Goal: Task Accomplishment & Management: Manage account settings

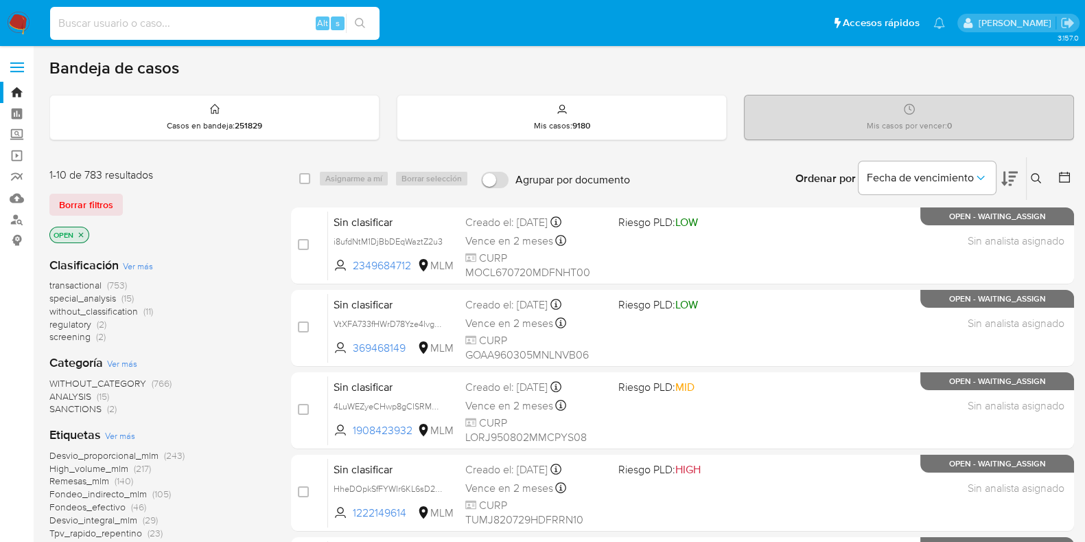
click at [195, 23] on input at bounding box center [214, 23] width 329 height 18
paste input "1953420603"
type input "1953420603"
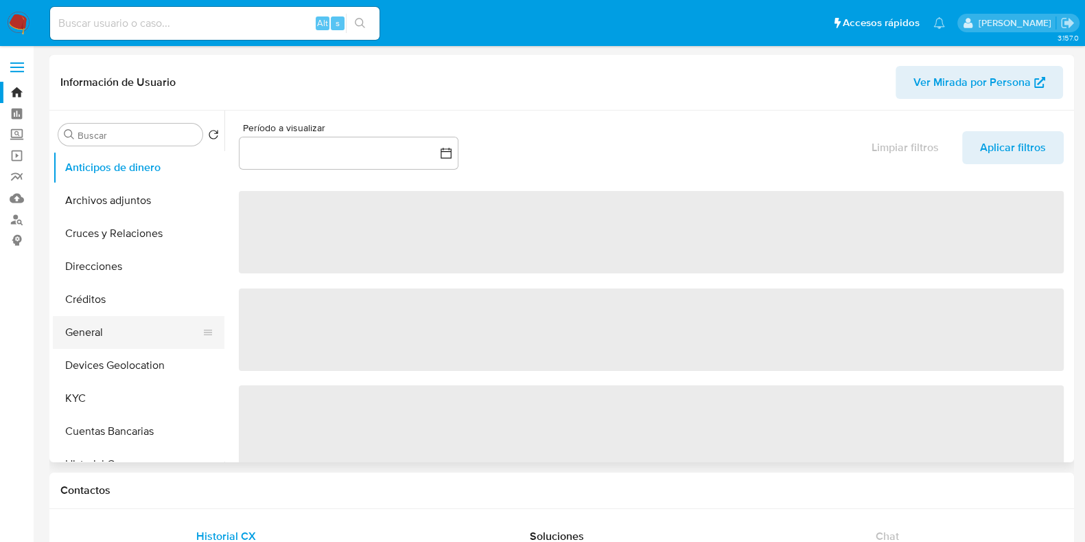
select select "10"
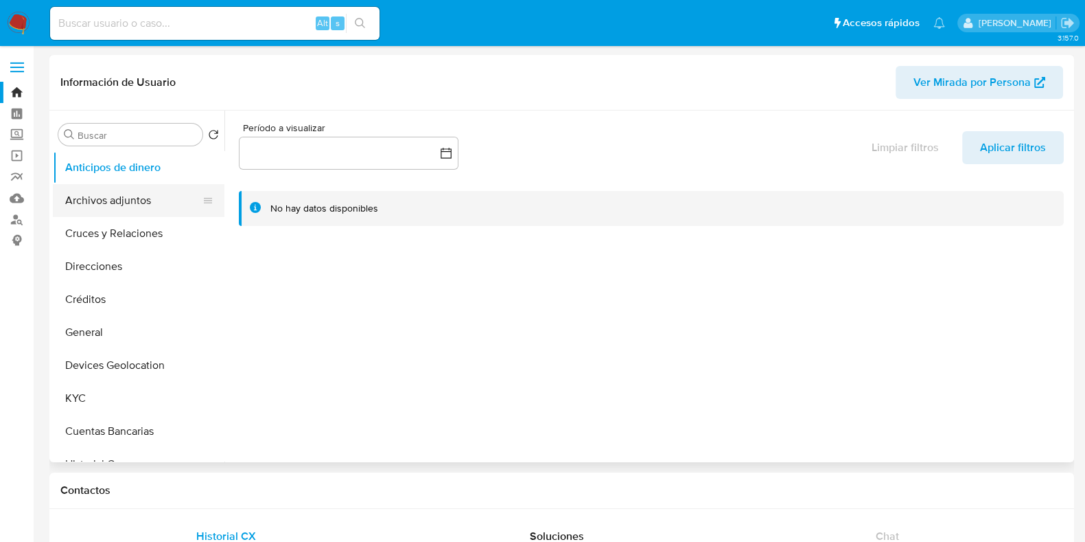
click at [118, 203] on button "Archivos adjuntos" at bounding box center [133, 200] width 161 height 33
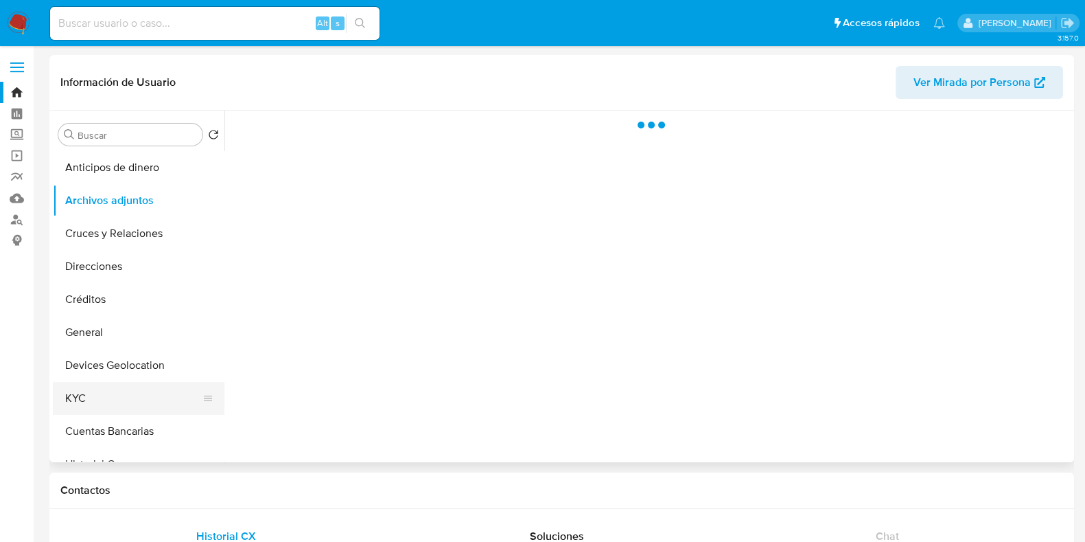
scroll to position [85, 0]
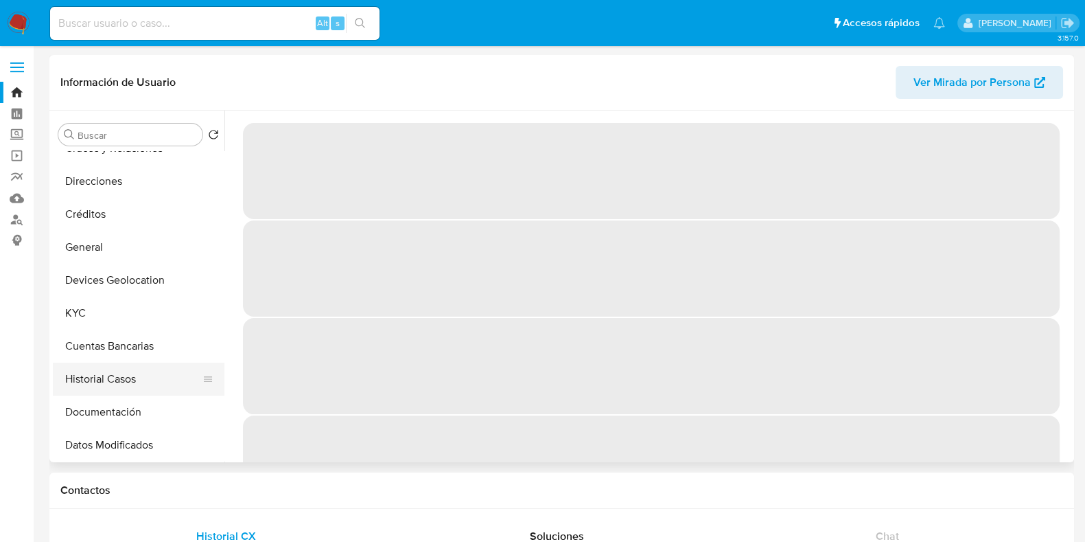
click at [106, 384] on button "Historial Casos" at bounding box center [133, 378] width 161 height 33
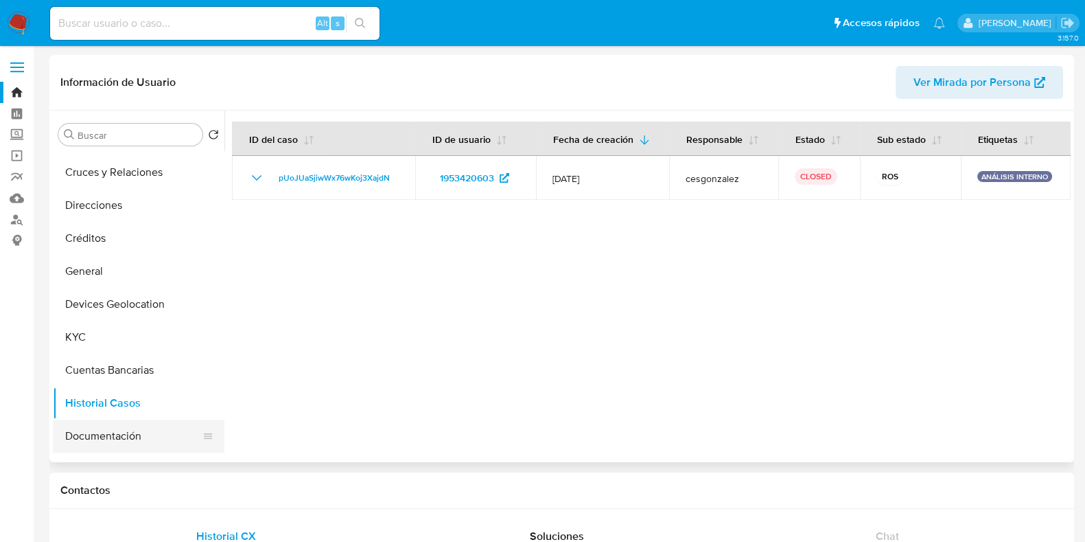
scroll to position [0, 0]
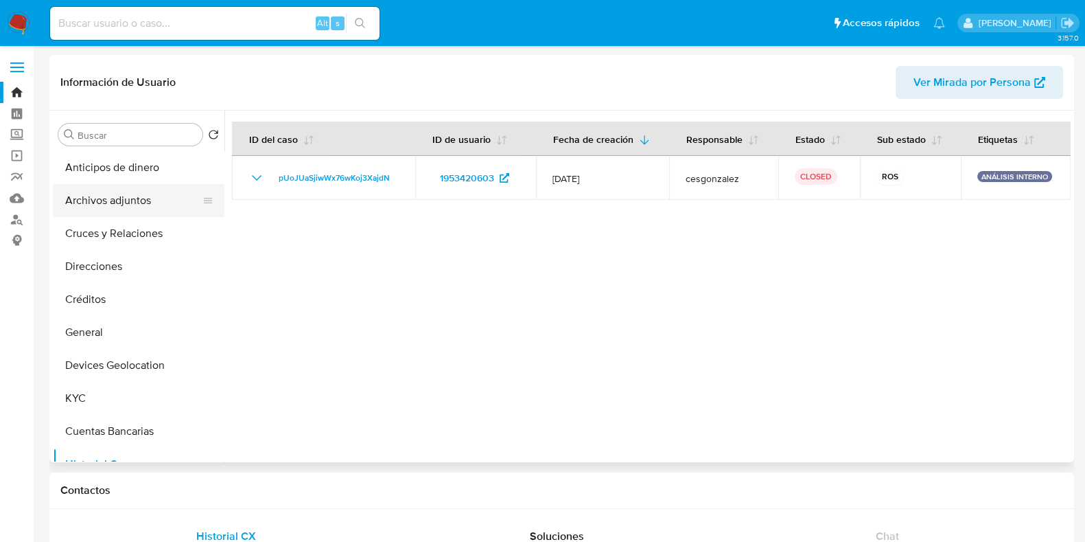
click at [127, 196] on button "Archivos adjuntos" at bounding box center [133, 200] width 161 height 33
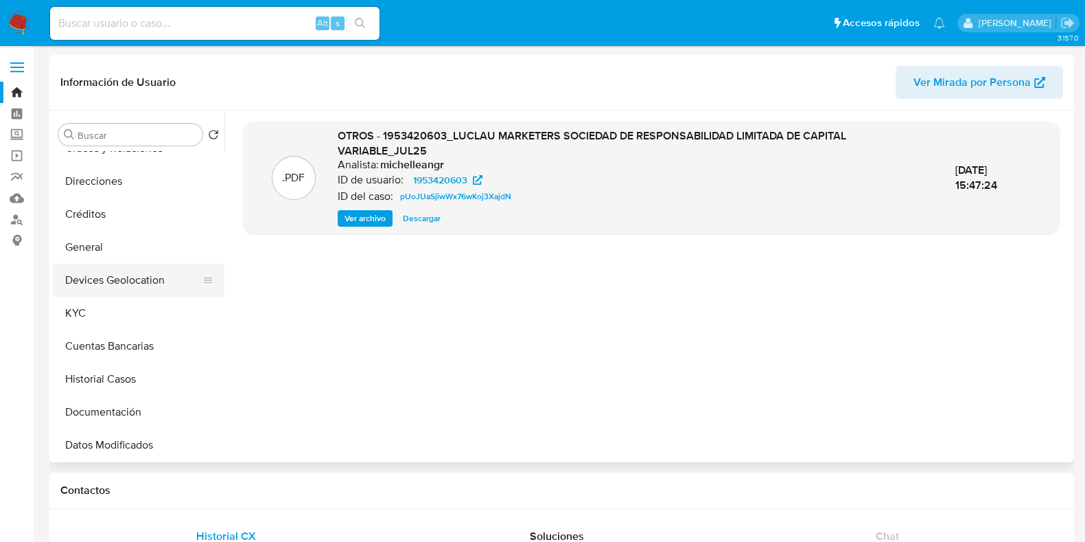
scroll to position [171, 0]
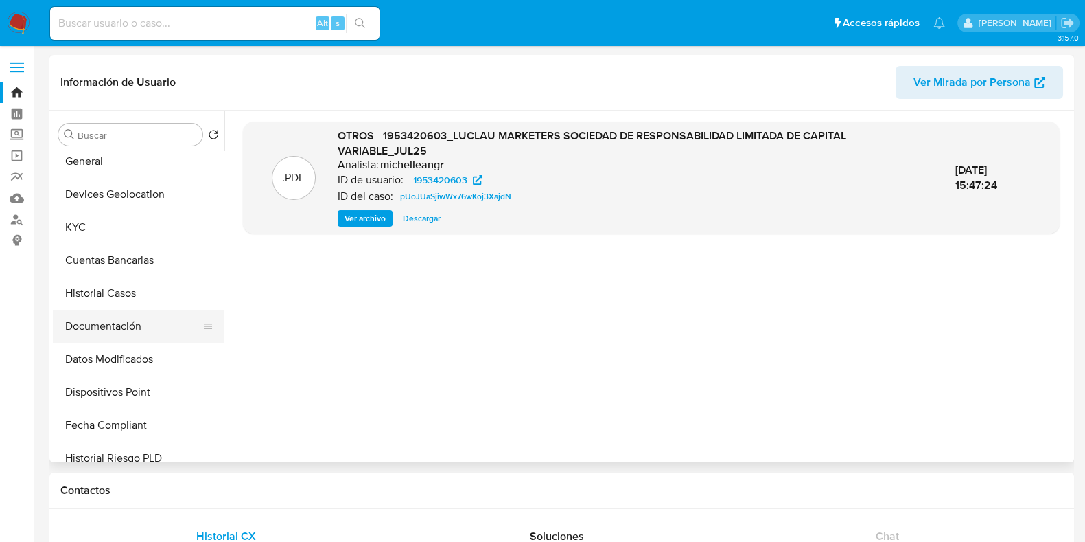
click at [104, 316] on button "Documentación" at bounding box center [133, 326] width 161 height 33
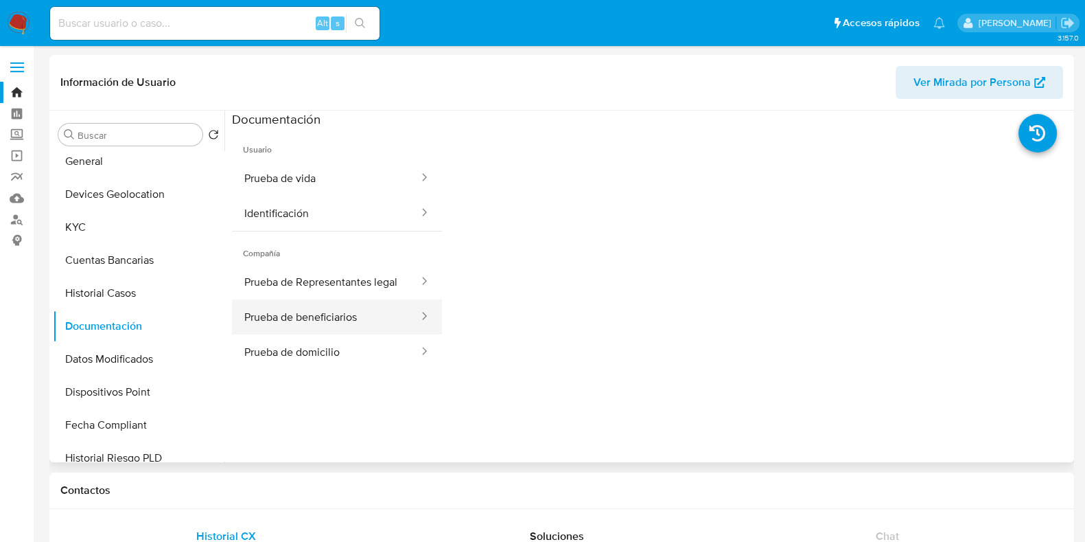
click at [318, 330] on button "Prueba de beneficiarios" at bounding box center [326, 316] width 188 height 35
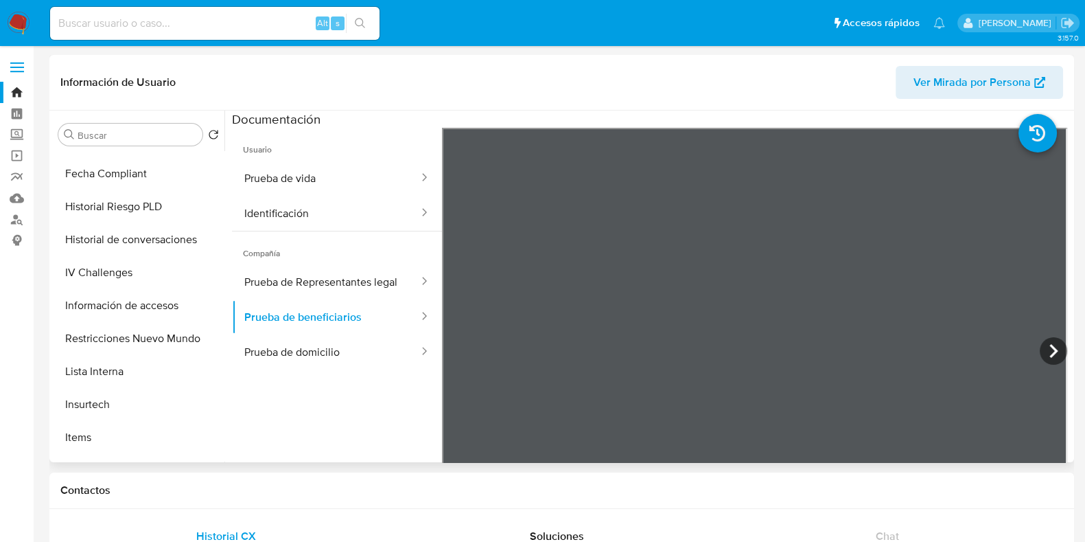
scroll to position [429, 0]
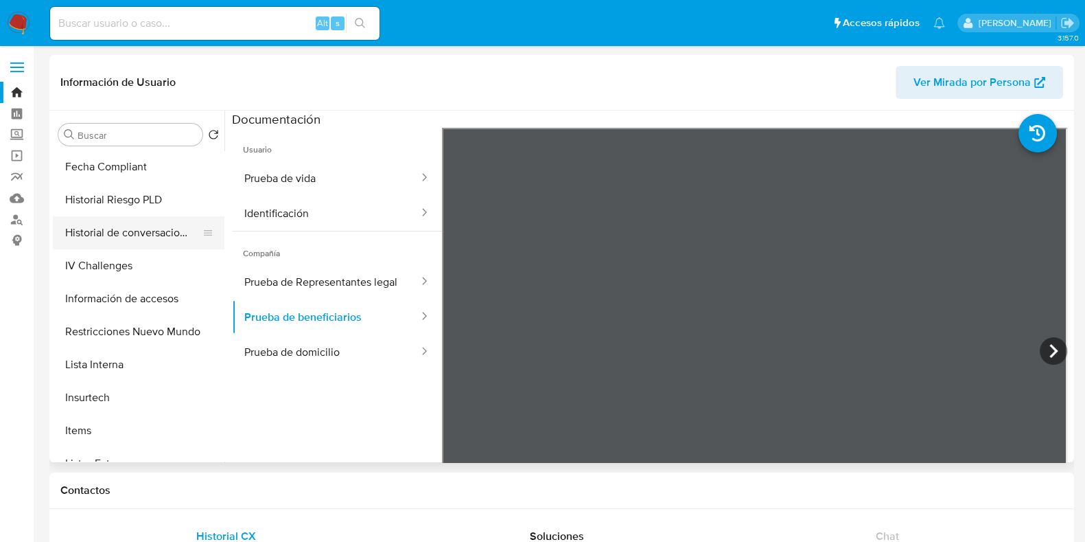
click at [132, 231] on button "Historial de conversaciones" at bounding box center [133, 232] width 161 height 33
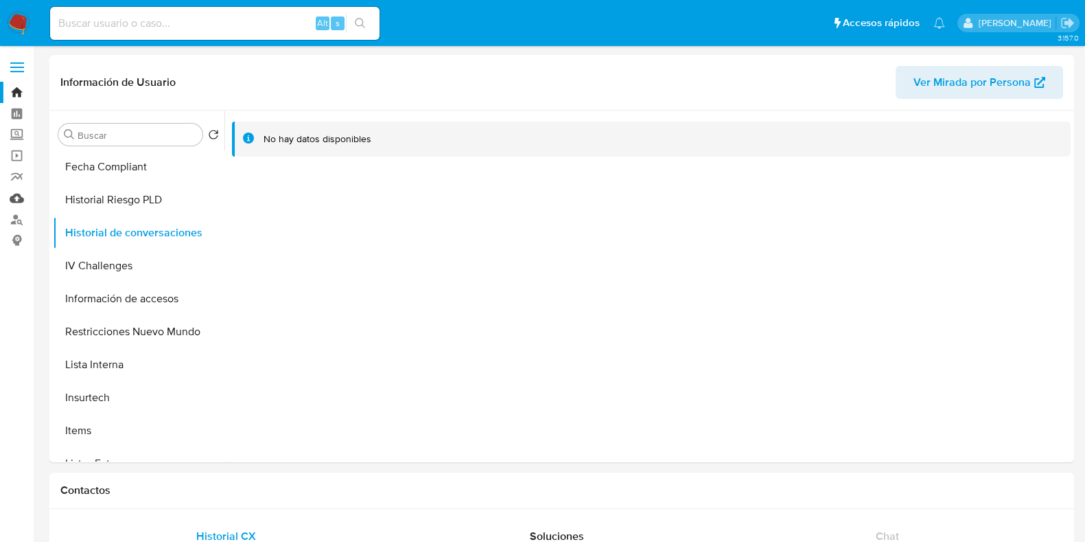
click at [10, 194] on link "Mulan" at bounding box center [81, 197] width 163 height 21
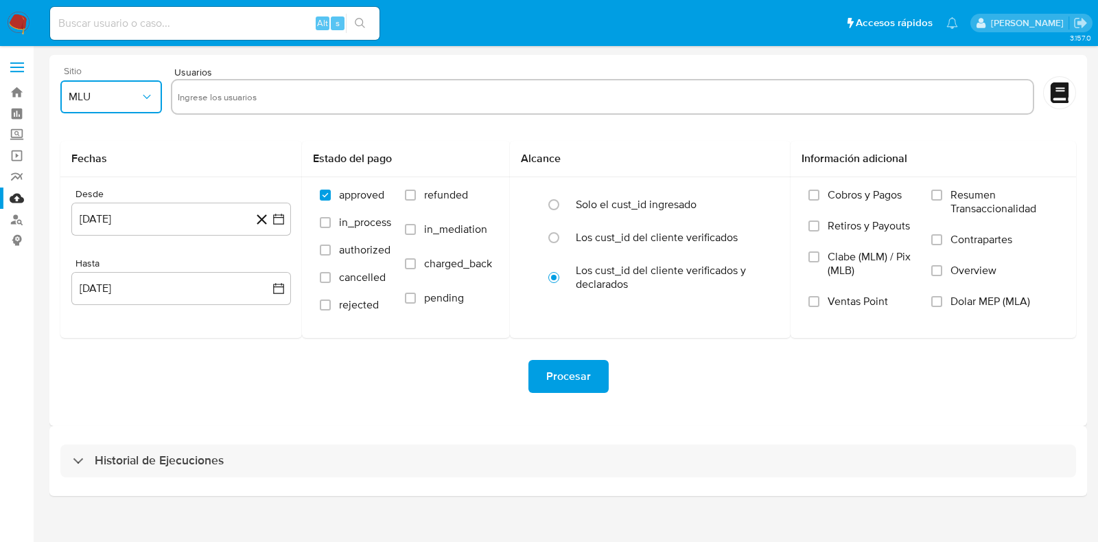
click at [85, 104] on button "MLU" at bounding box center [111, 96] width 102 height 33
click at [87, 292] on span "MLM" at bounding box center [80, 299] width 23 height 14
click at [244, 101] on input "text" at bounding box center [603, 97] width 850 height 22
type input "56611190"
paste input "116078053"
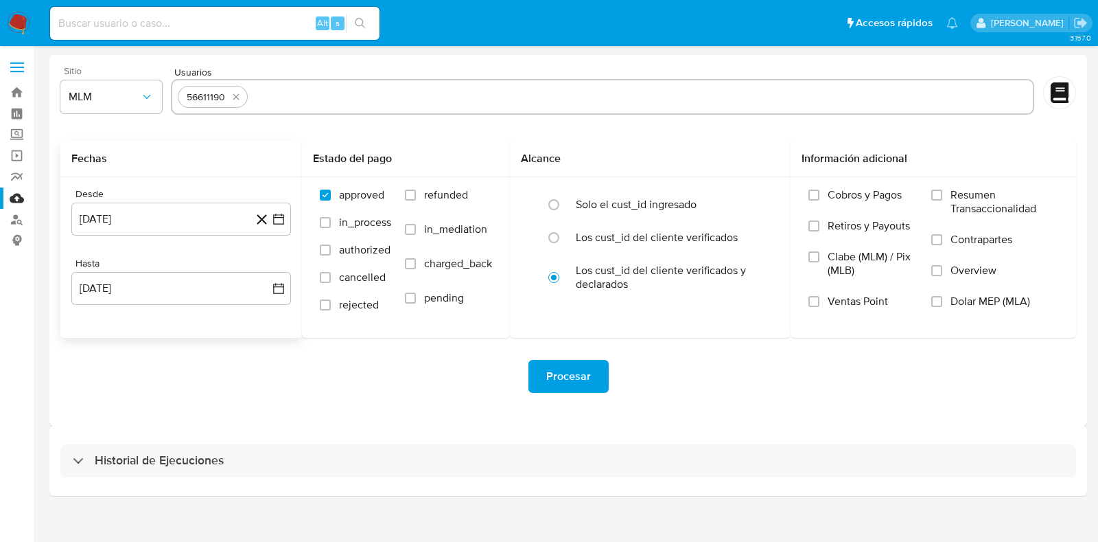
type input "116078053"
click at [186, 200] on div "Desde 28 de julio de 2024 28-07-2024" at bounding box center [181, 211] width 220 height 47
click at [183, 200] on div "Desde 28 de julio de 2024 28-07-2024" at bounding box center [181, 211] width 220 height 47
click at [170, 220] on button "28 de julio de 2024" at bounding box center [181, 218] width 220 height 33
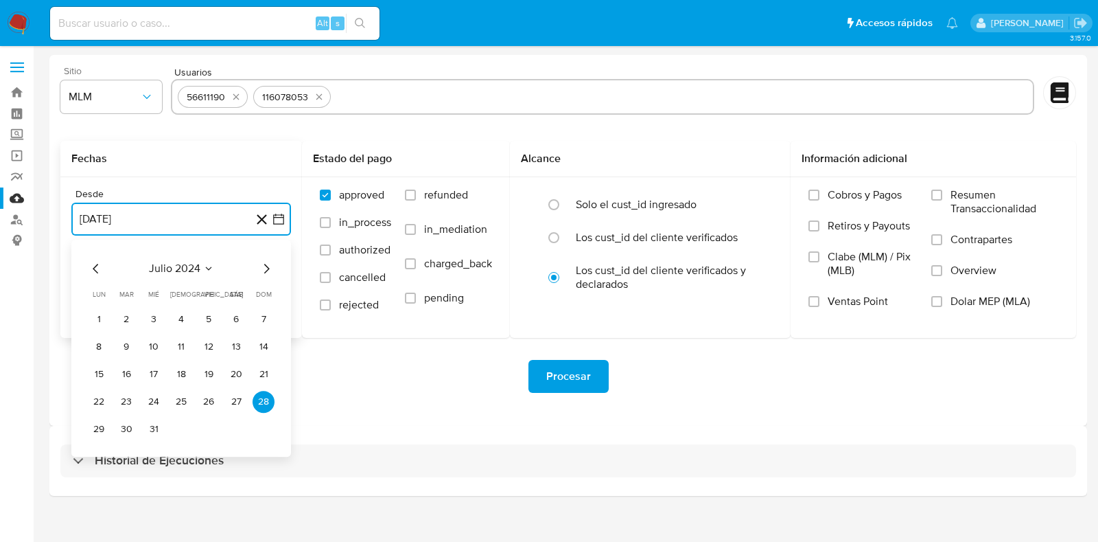
click at [199, 267] on span "julio 2024" at bounding box center [174, 269] width 51 height 14
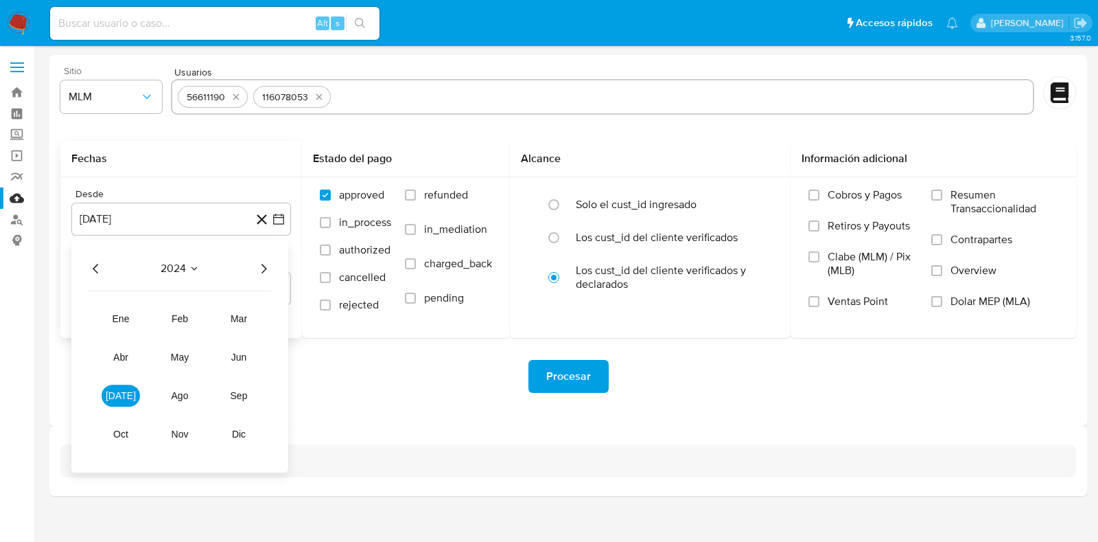
click at [266, 268] on icon "Año siguiente" at bounding box center [264, 269] width 5 height 10
click at [185, 321] on span "feb" at bounding box center [180, 318] width 16 height 11
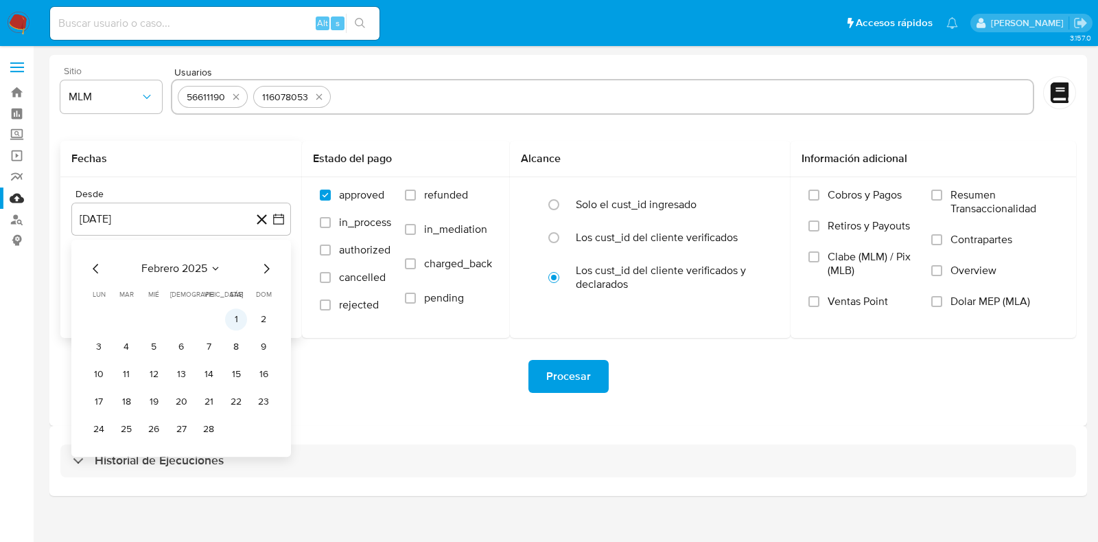
click at [231, 321] on button "1" at bounding box center [236, 319] width 22 height 22
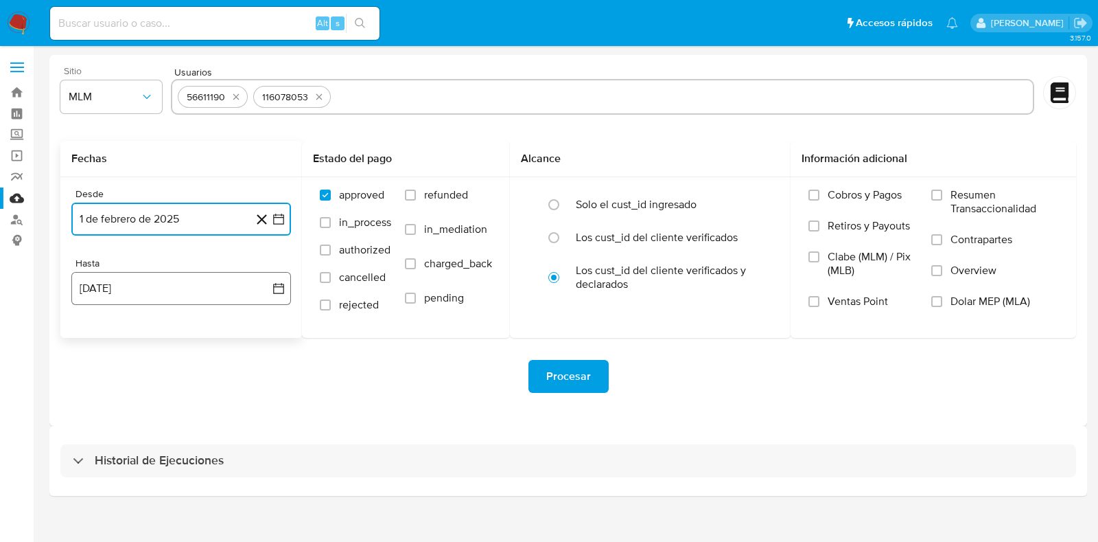
click at [152, 286] on button "28 de agosto de 2025" at bounding box center [181, 288] width 220 height 33
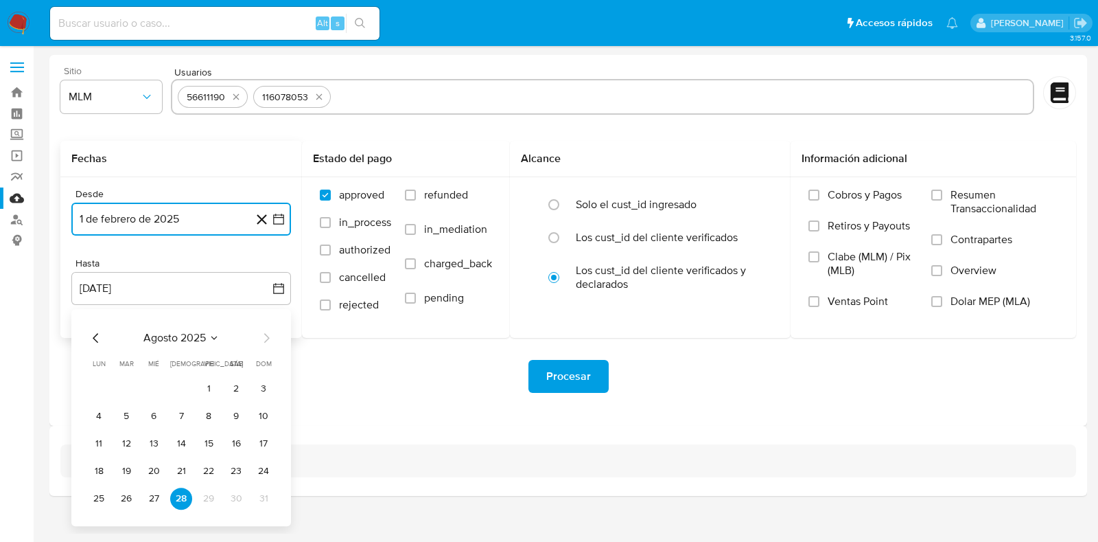
click at [98, 333] on icon "Mes anterior" at bounding box center [96, 337] width 16 height 16
click at [187, 502] on button "31" at bounding box center [181, 498] width 22 height 22
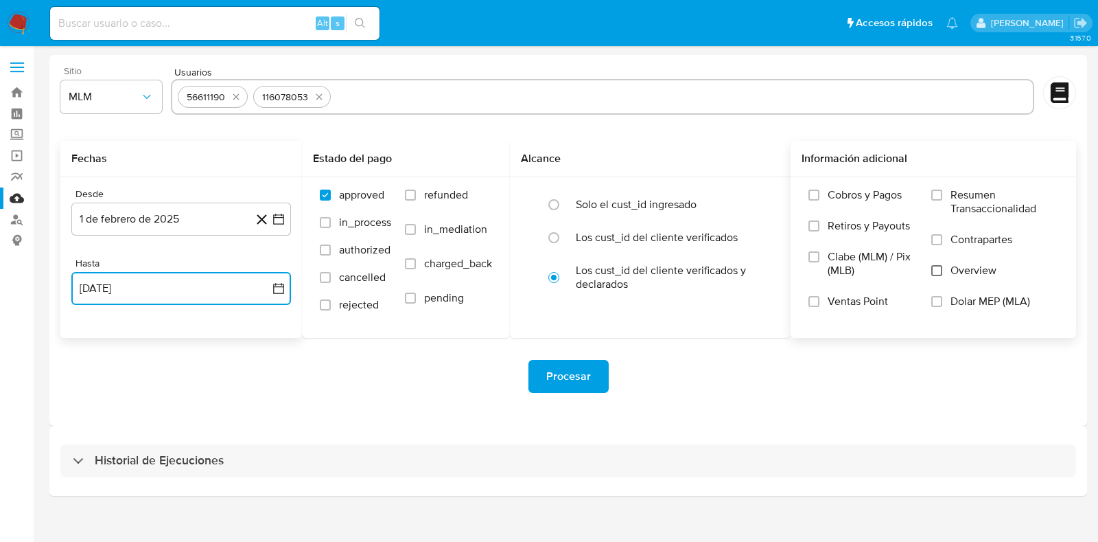
click at [937, 268] on input "Overview" at bounding box center [936, 270] width 11 height 11
click at [594, 372] on button "Procesar" at bounding box center [568, 376] width 80 height 33
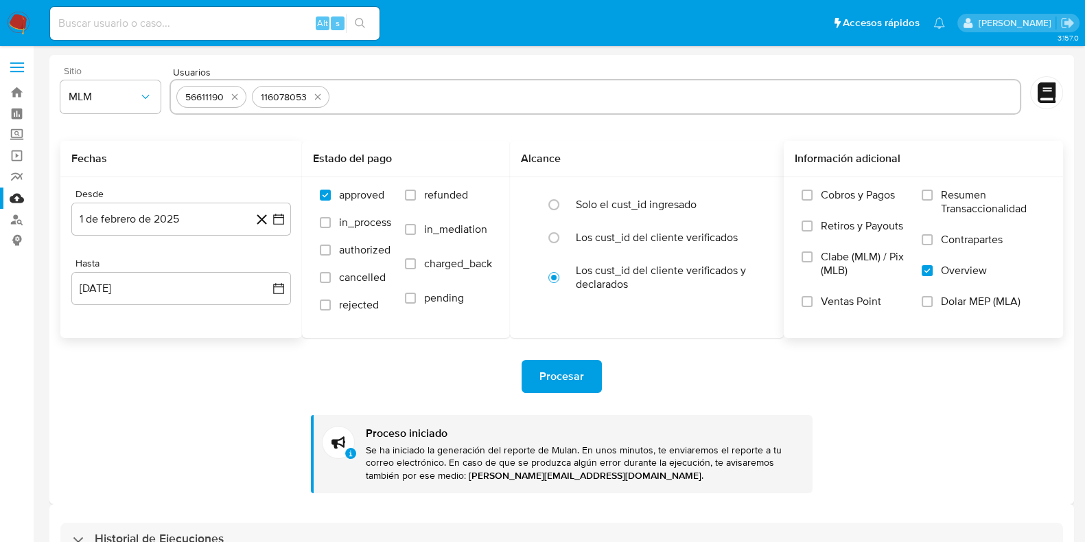
click at [21, 27] on img at bounding box center [18, 23] width 23 height 23
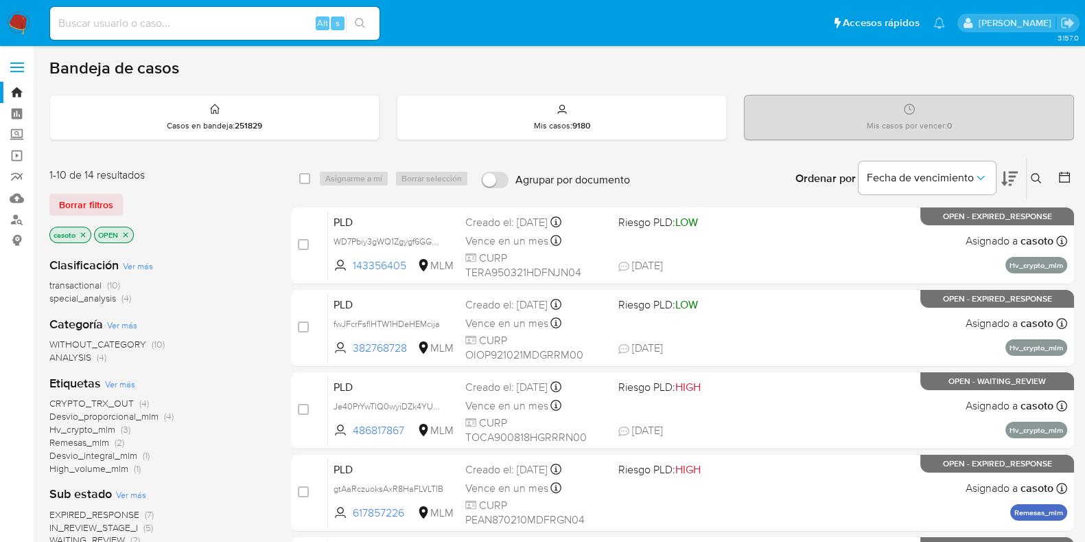
click at [82, 231] on icon "close-filter" at bounding box center [83, 235] width 8 height 8
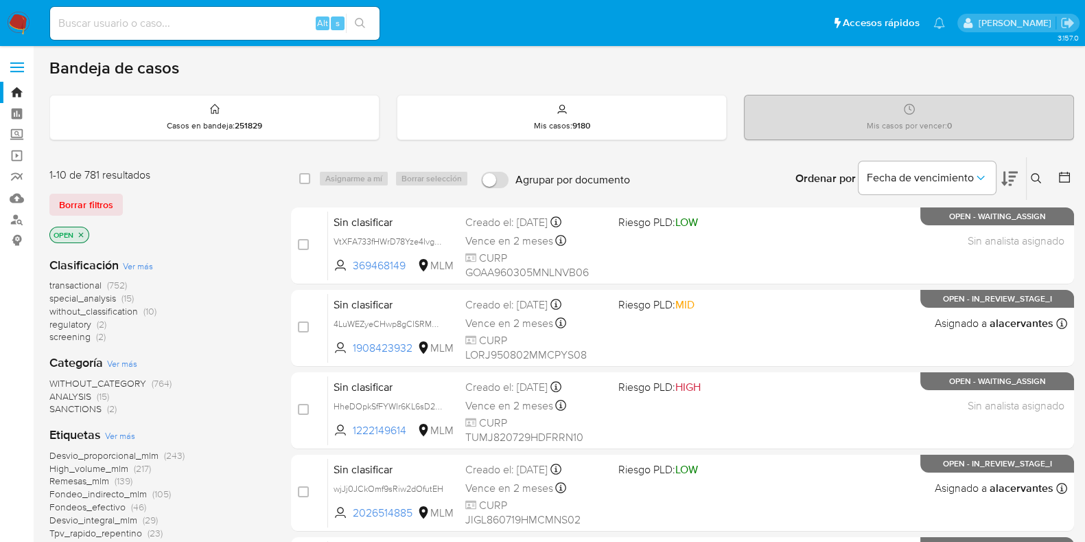
click at [1038, 177] on icon at bounding box center [1036, 178] width 10 height 10
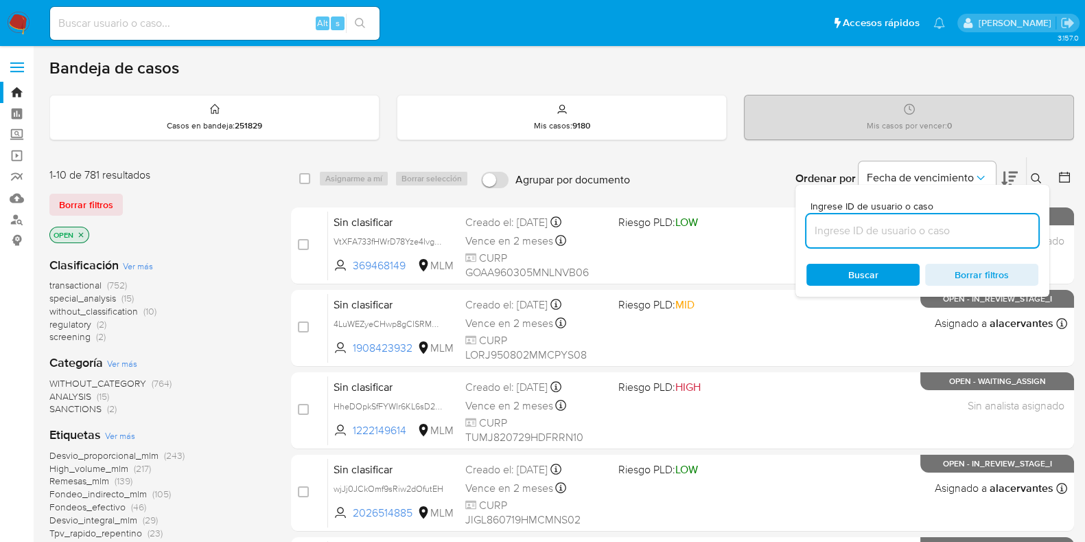
click at [914, 231] on input at bounding box center [922, 231] width 232 height 18
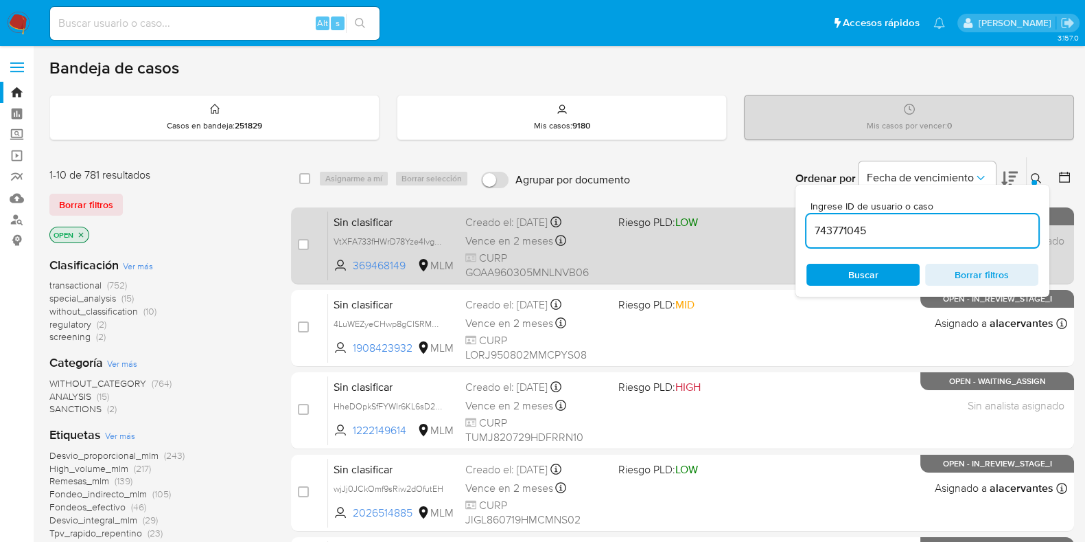
type input "743771045"
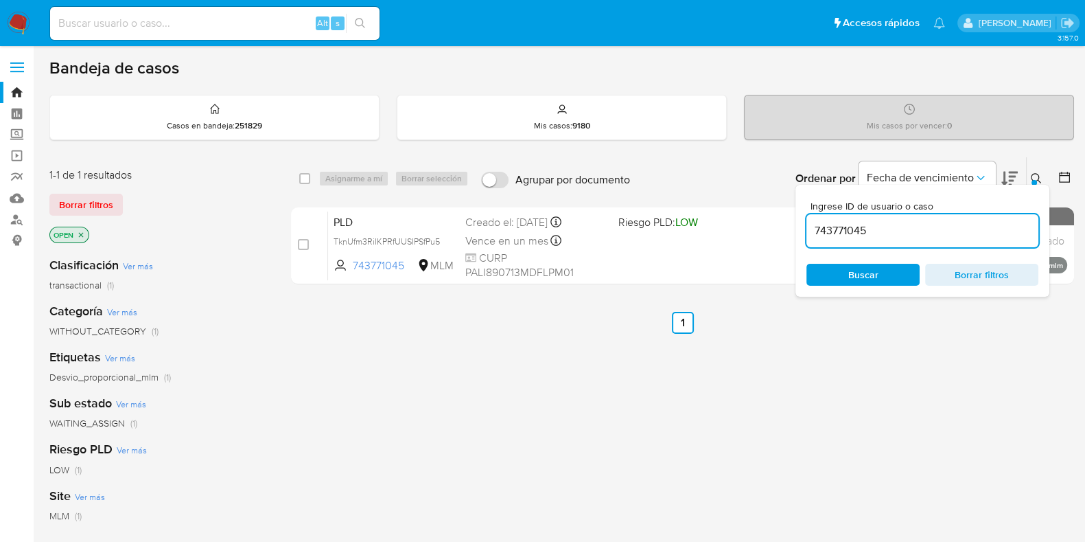
click at [1039, 170] on button at bounding box center [1038, 178] width 23 height 16
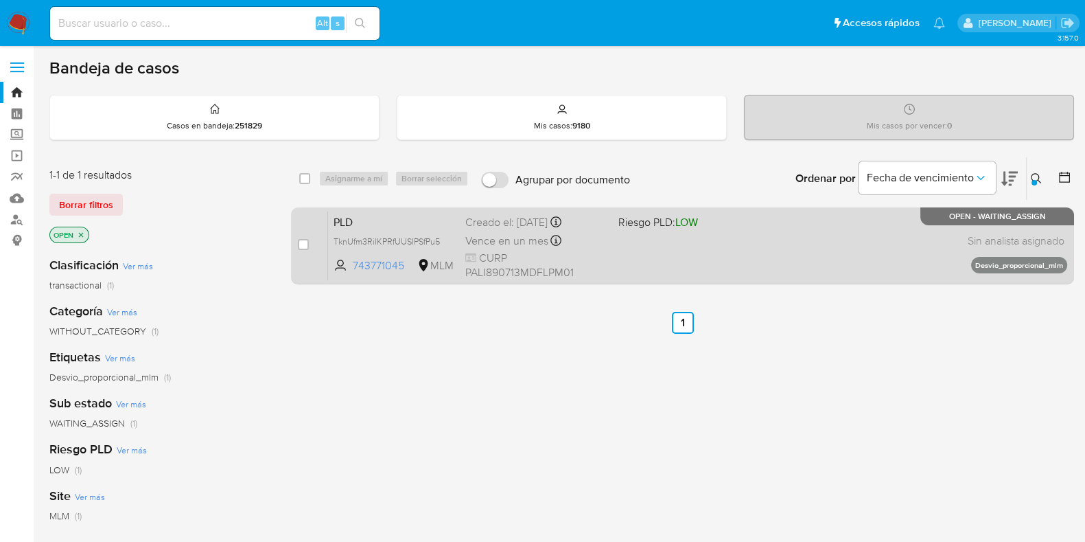
click at [824, 237] on div "PLD TknUfm3RiIKPRfUUSIPSfPu5 743771045 MLM Riesgo PLD: LOW Creado el: 12/08/202…" at bounding box center [697, 245] width 739 height 69
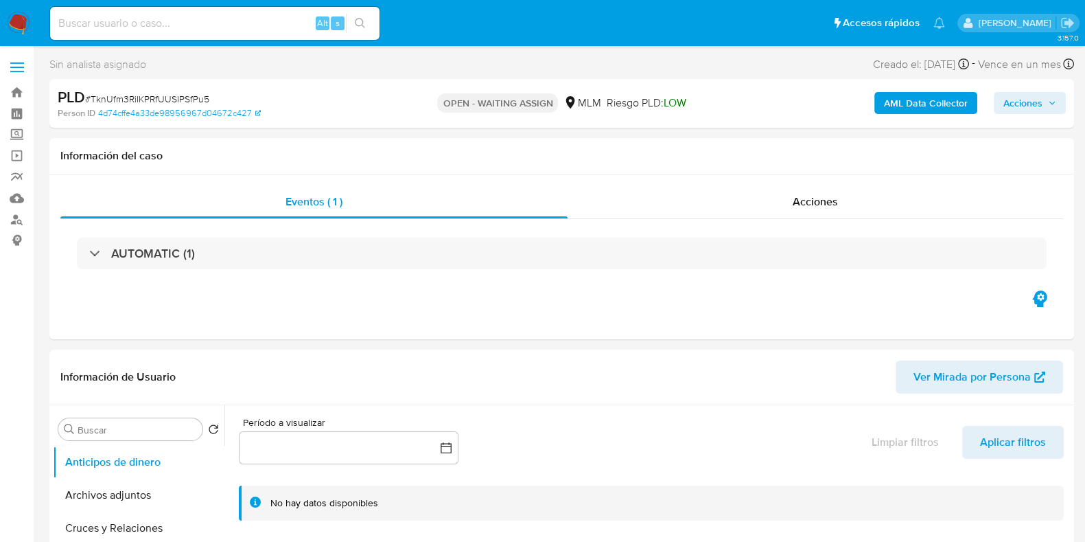
select select "10"
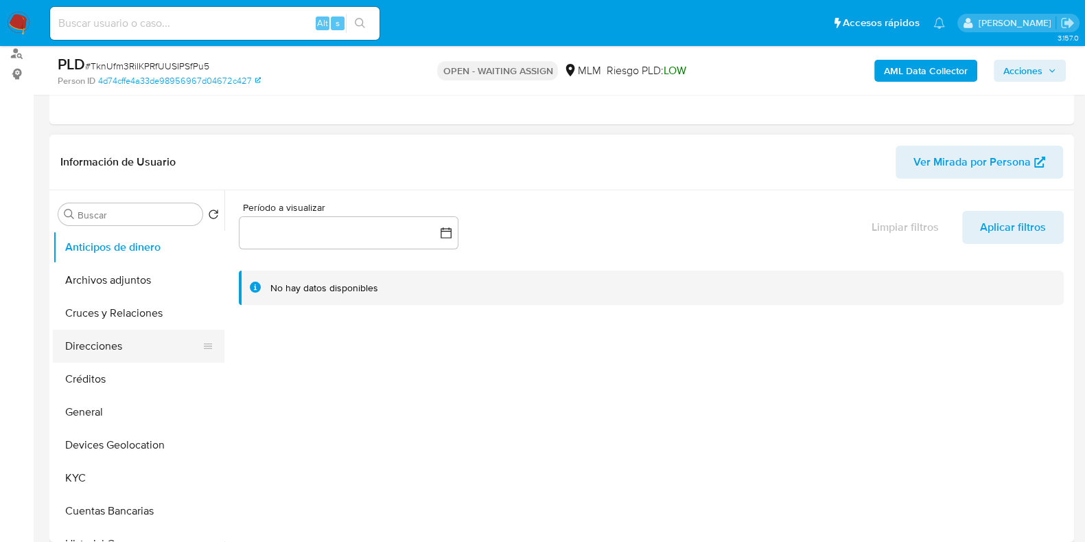
scroll to position [171, 0]
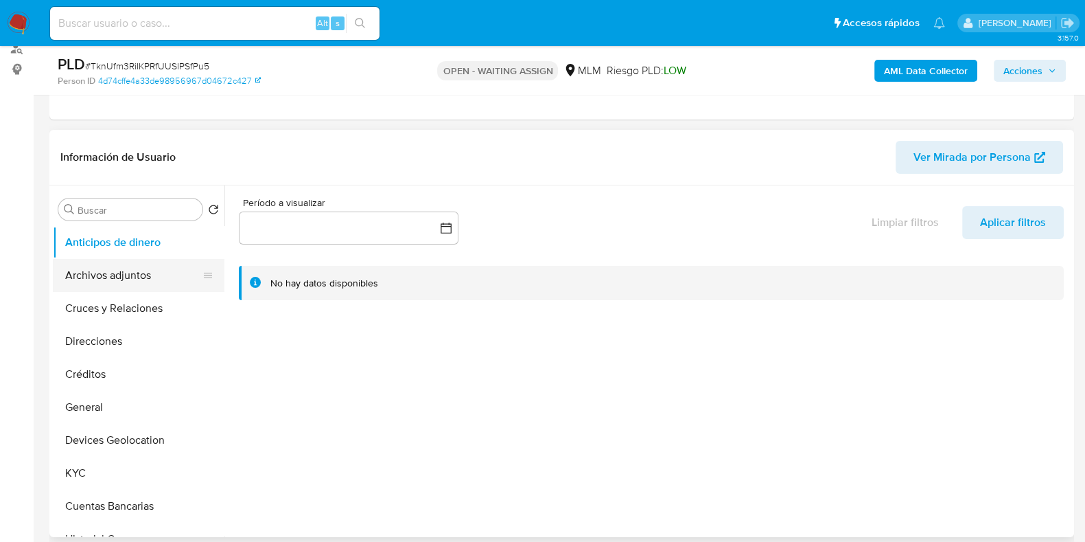
click at [130, 277] on button "Archivos adjuntos" at bounding box center [133, 275] width 161 height 33
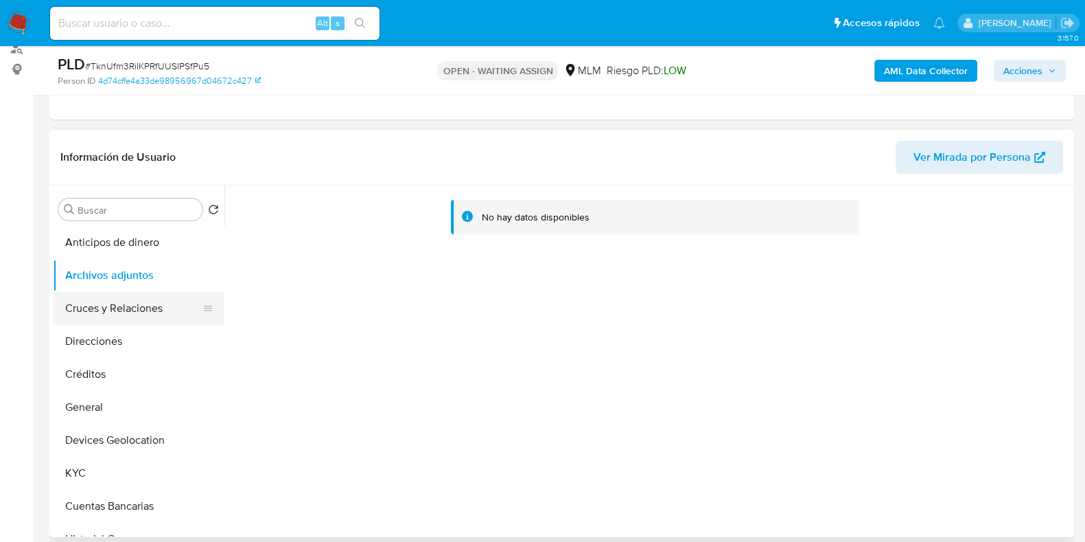
click at [121, 317] on button "Cruces y Relaciones" at bounding box center [133, 308] width 161 height 33
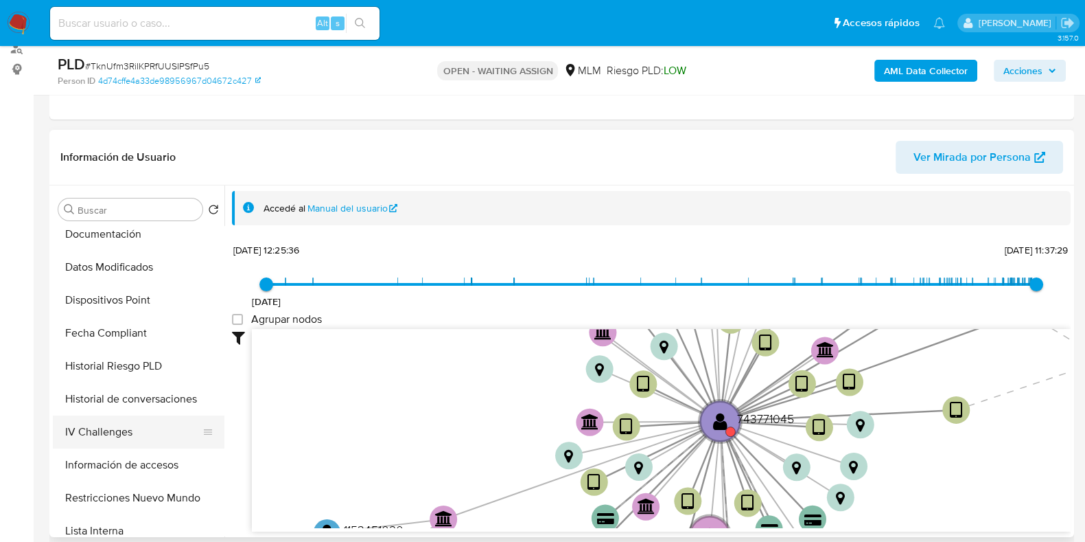
scroll to position [342, 0]
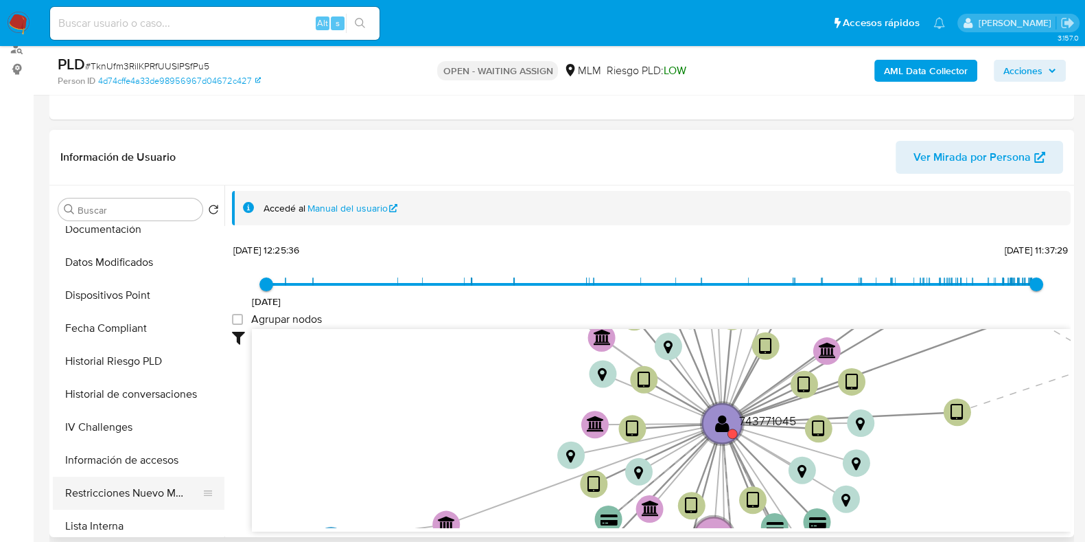
click at [128, 493] on button "Restricciones Nuevo Mundo" at bounding box center [133, 492] width 161 height 33
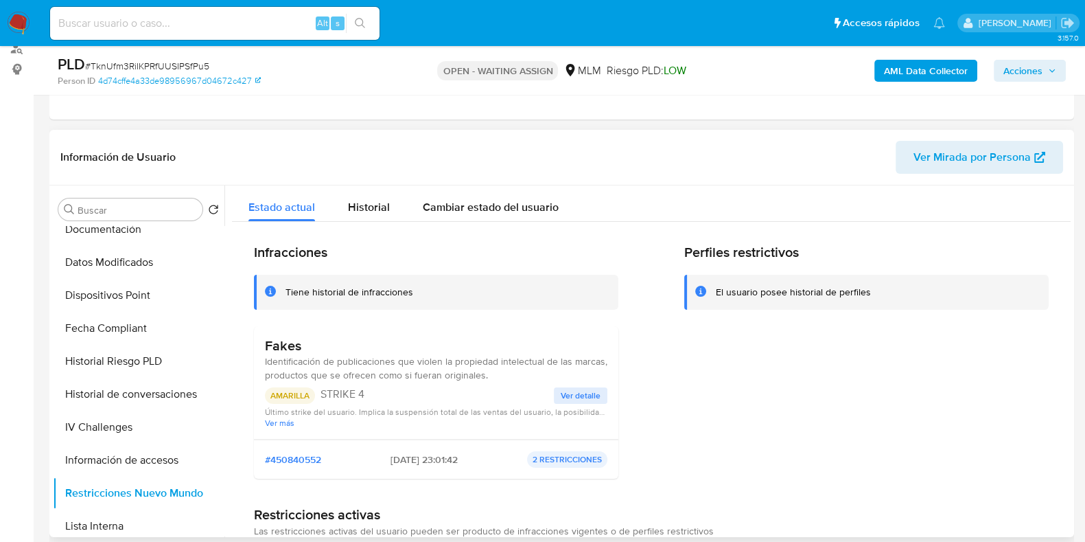
click at [583, 399] on span "Ver detalle" at bounding box center [581, 395] width 40 height 14
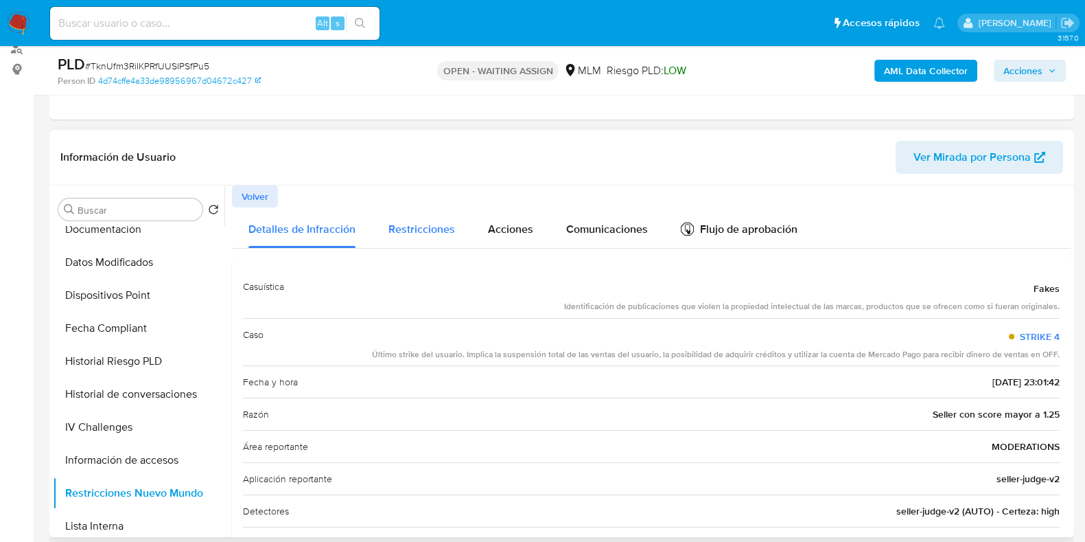
click at [452, 232] on span "Restricciones" at bounding box center [421, 229] width 67 height 16
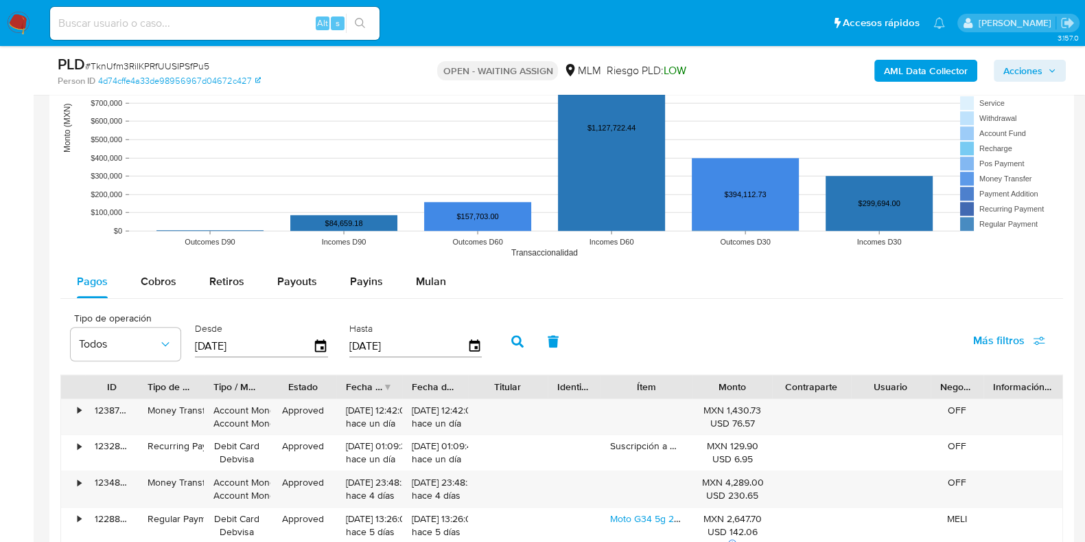
scroll to position [1459, 0]
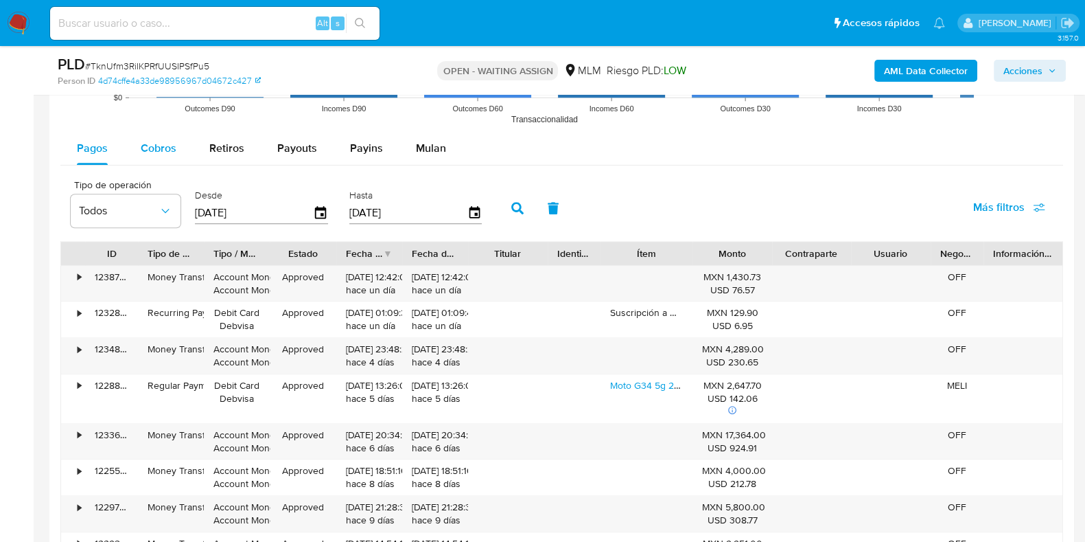
click at [162, 145] on span "Cobros" at bounding box center [159, 148] width 36 height 16
select select "10"
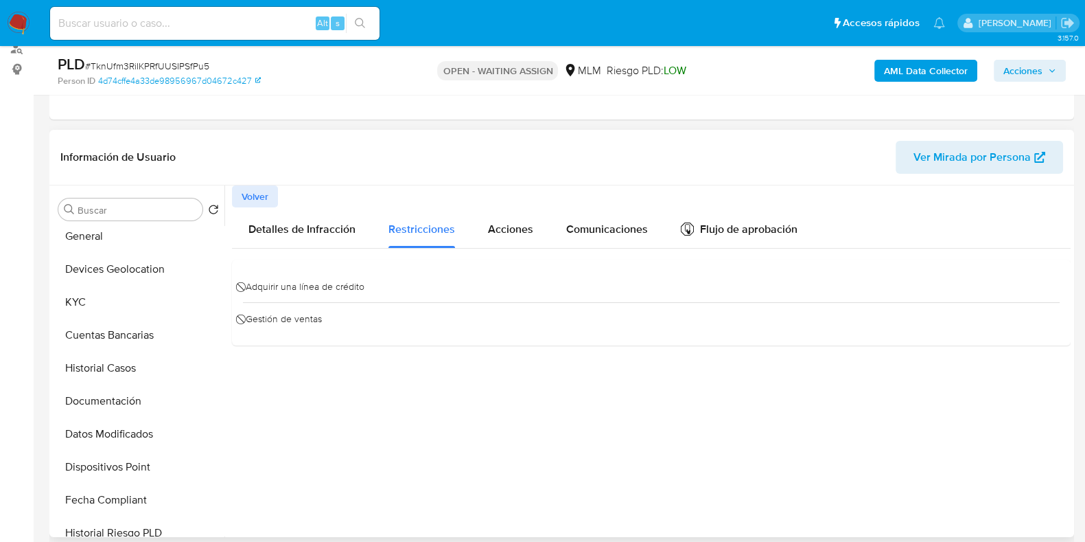
scroll to position [0, 0]
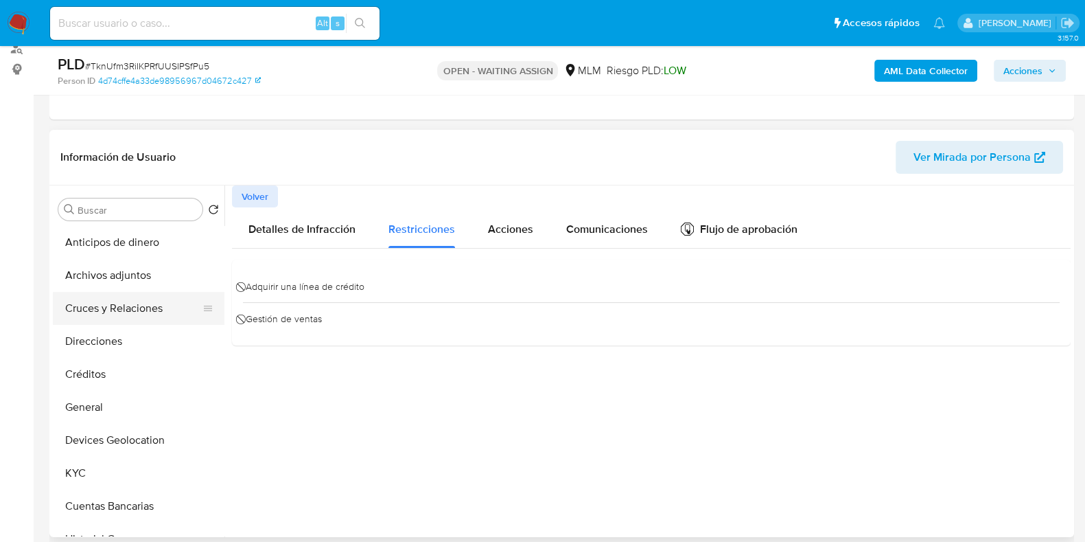
click at [144, 318] on button "Cruces y Relaciones" at bounding box center [133, 308] width 161 height 33
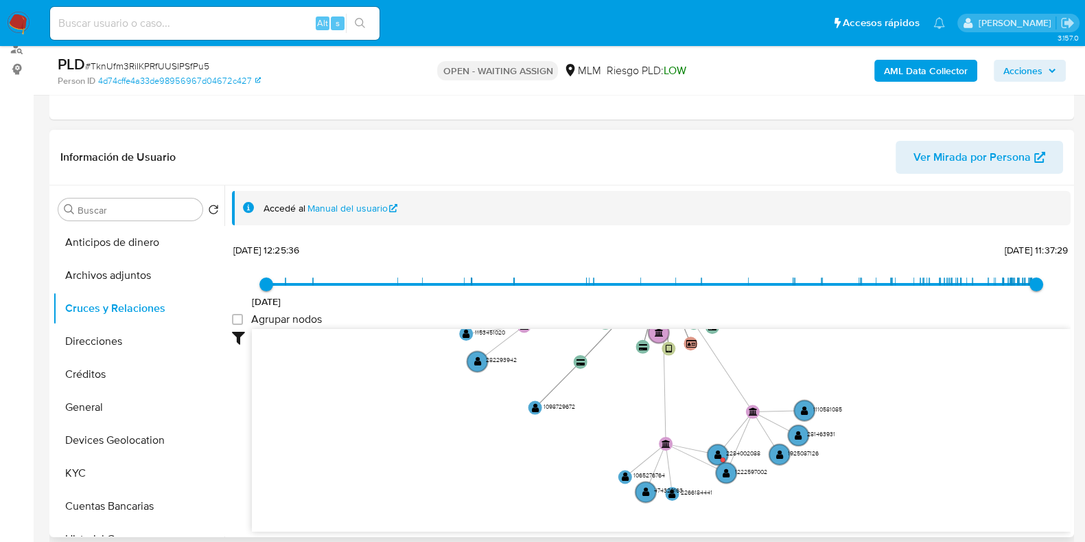
drag, startPoint x: 900, startPoint y: 472, endPoint x: 860, endPoint y: 270, distance: 205.7
click at [860, 270] on div "17/5/2021 17/5/2021, 12:25:36 27/8/2025, 11:37:29 Agrupar nodos Filtros Confian…" at bounding box center [651, 386] width 839 height 292
click at [717, 450] on text "" at bounding box center [718, 455] width 8 height 10
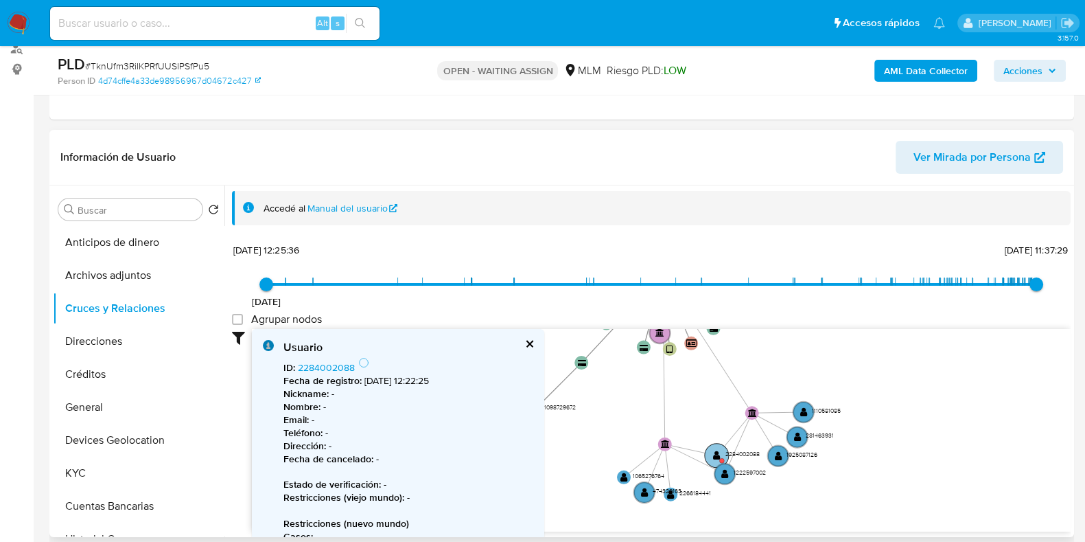
click at [717, 450] on text "" at bounding box center [717, 455] width 8 height 10
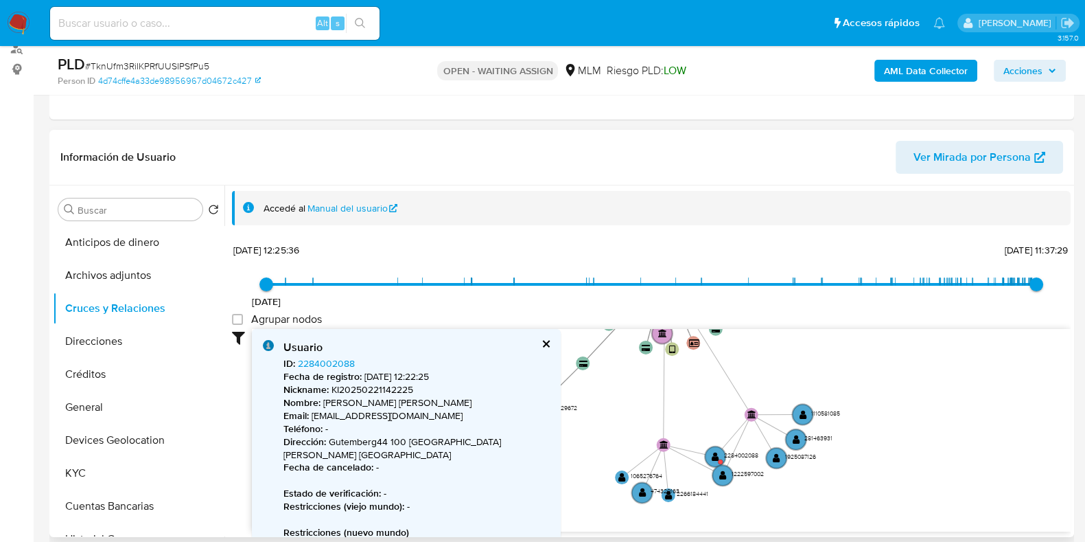
scroll to position [85, 0]
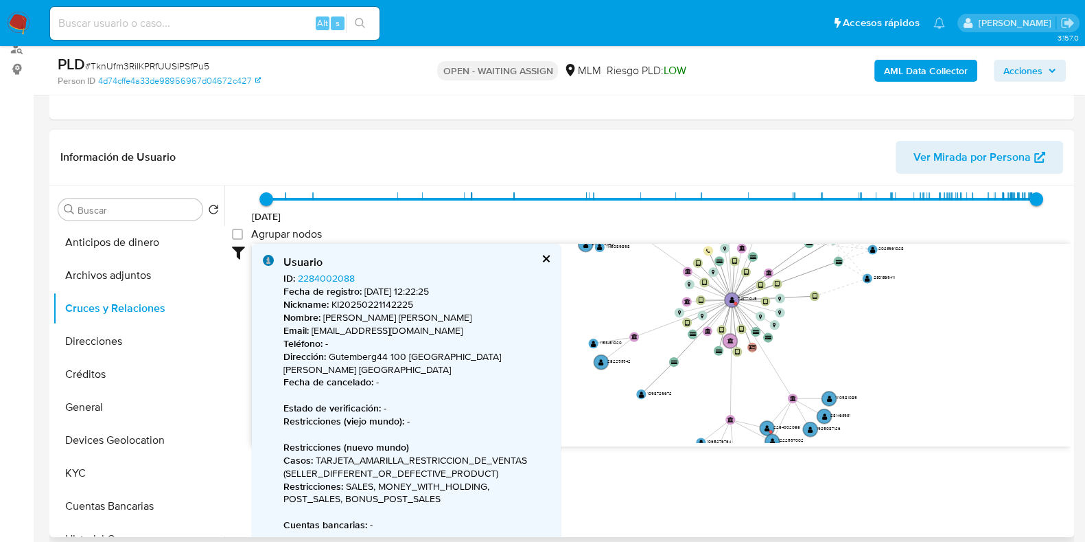
drag, startPoint x: 778, startPoint y: 349, endPoint x: 910, endPoint y: 382, distance: 136.7
click at [910, 382] on icon "device-62b3629208813b0018660e30  device-662464d3528f6c86bbee133d  device-640f…" at bounding box center [661, 343] width 819 height 199
click at [541, 256] on button "cerrar" at bounding box center [545, 258] width 9 height 9
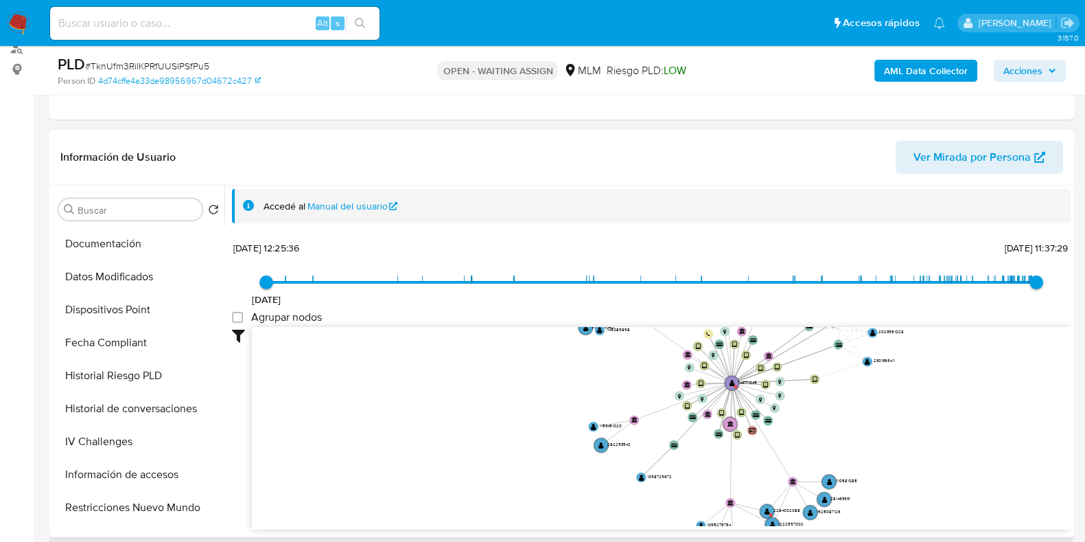
scroll to position [342, 0]
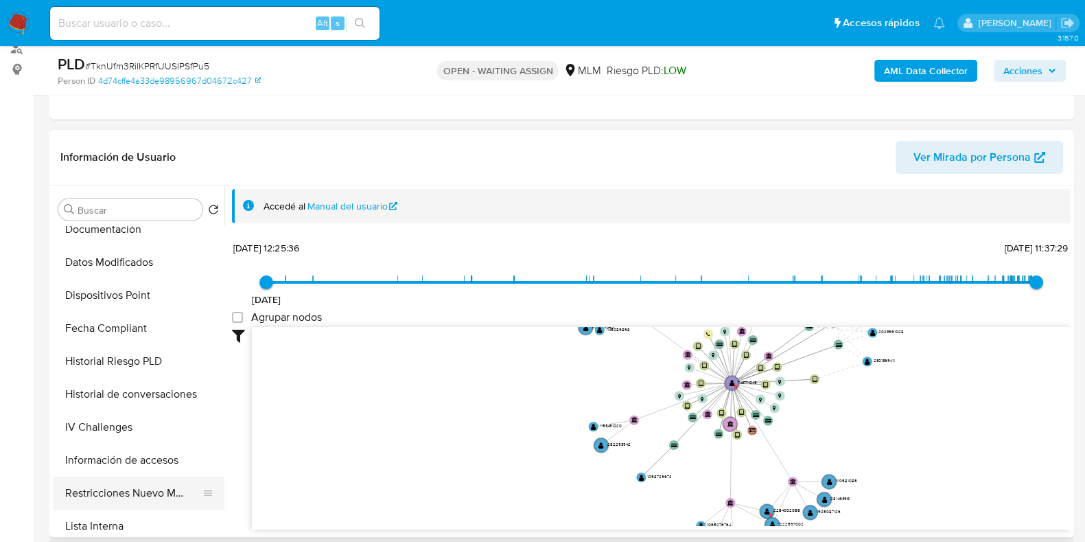
click at [123, 487] on button "Restricciones Nuevo Mundo" at bounding box center [133, 492] width 161 height 33
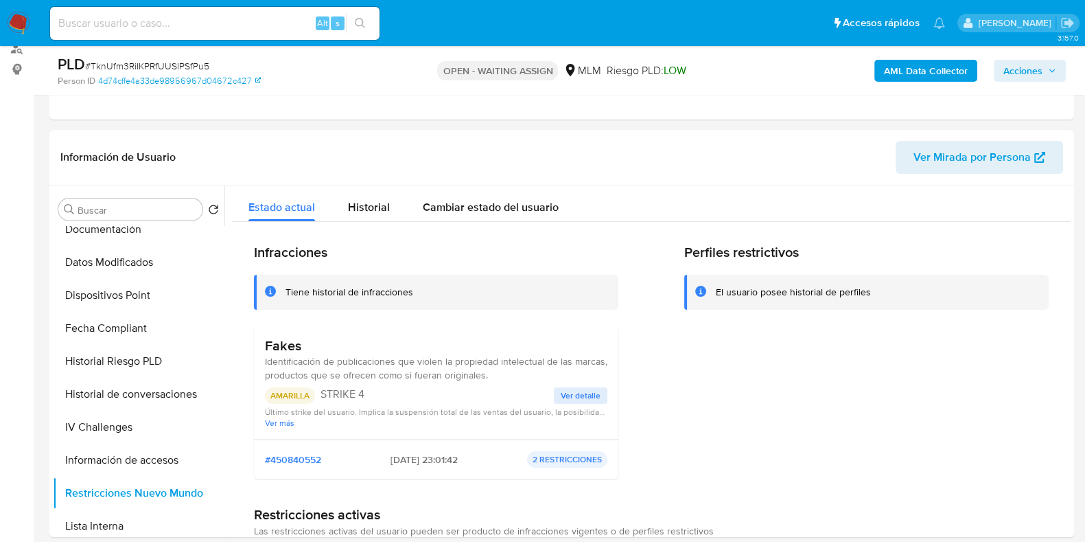
click at [568, 396] on span "Ver detalle" at bounding box center [581, 395] width 40 height 14
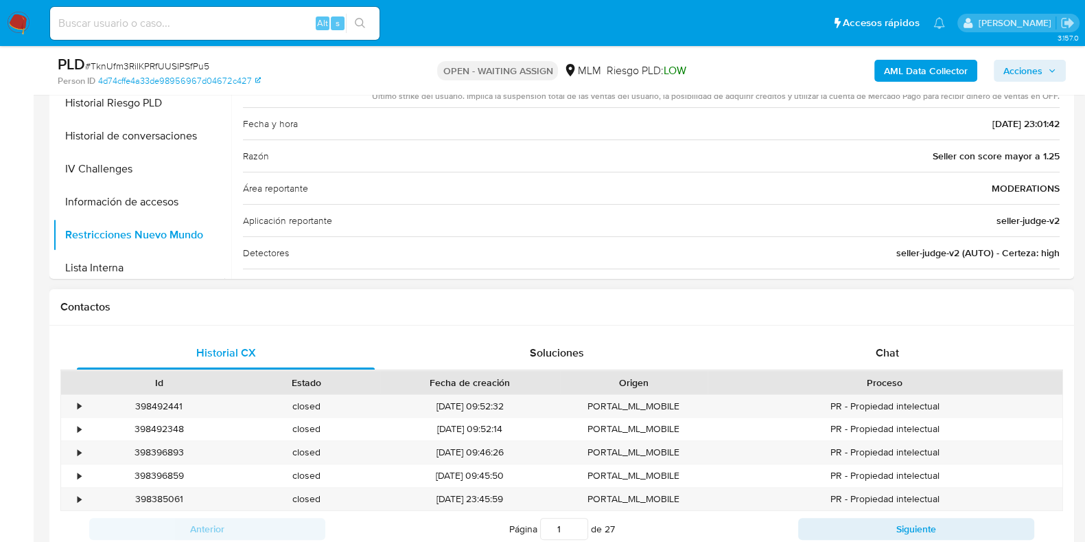
scroll to position [515, 0]
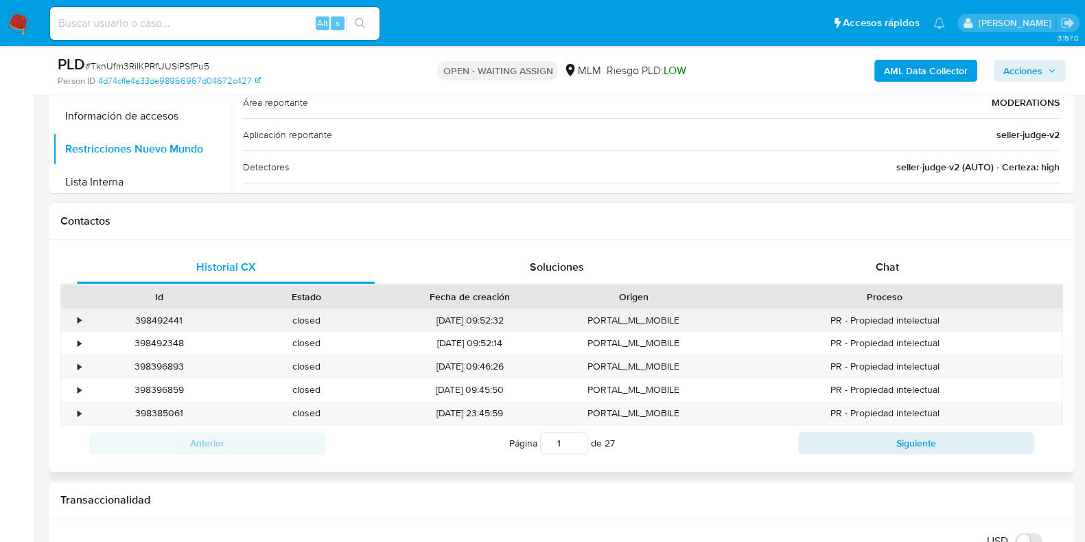
click at [81, 321] on div "•" at bounding box center [73, 320] width 24 height 23
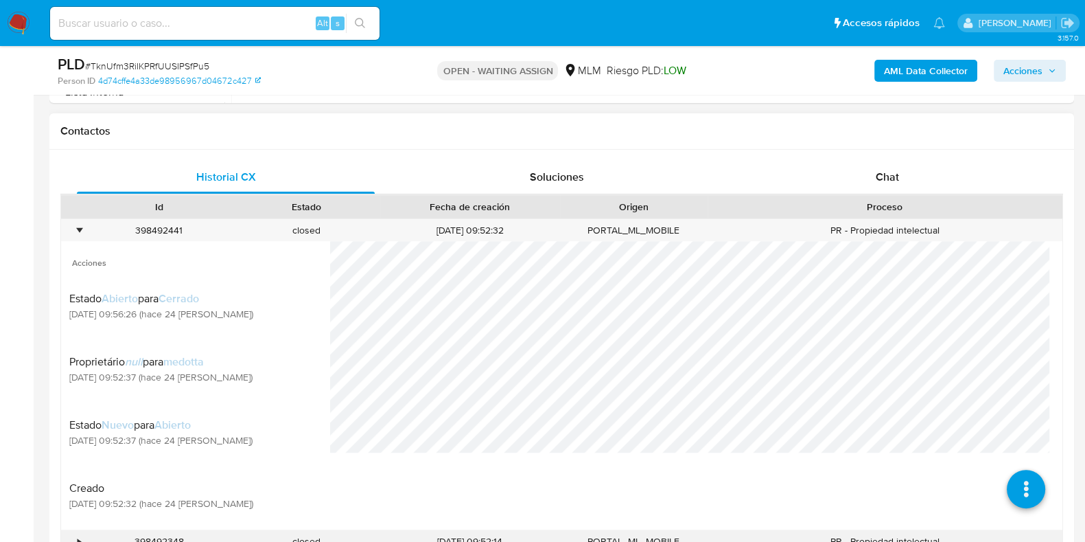
scroll to position [686, 0]
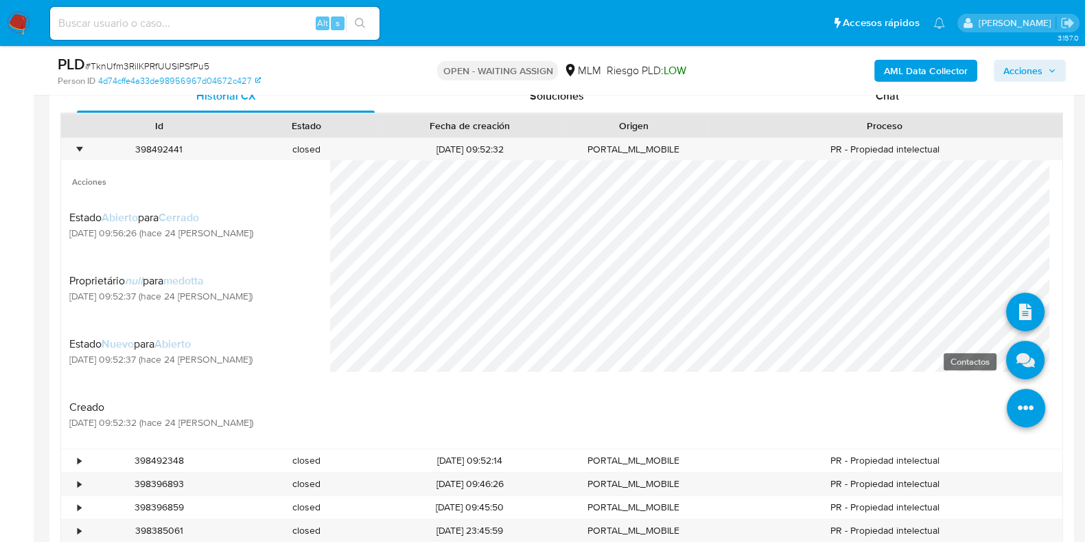
click at [1014, 362] on icon at bounding box center [1025, 359] width 38 height 38
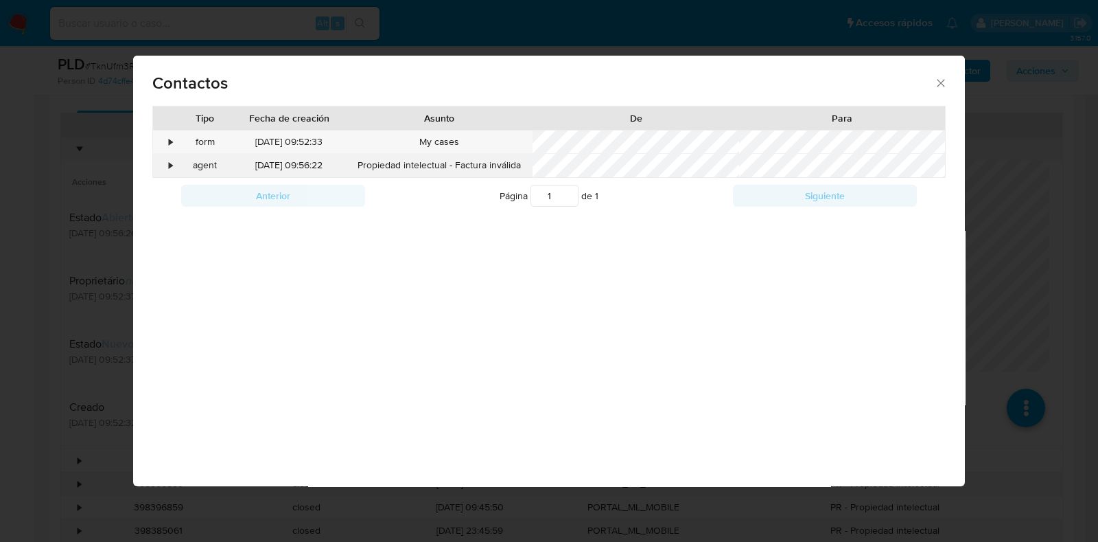
click at [161, 166] on div "•" at bounding box center [165, 165] width 24 height 23
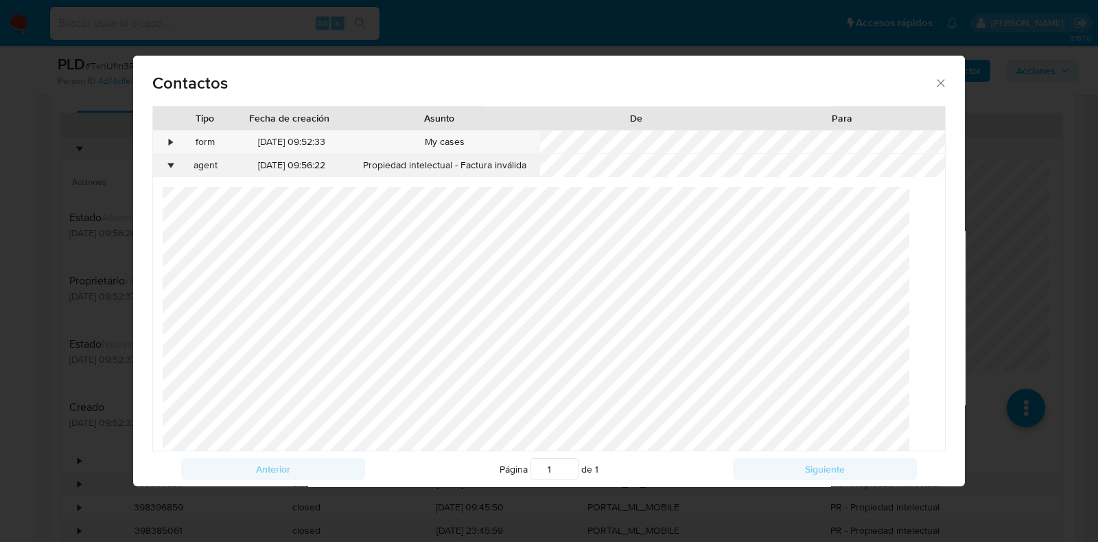
click at [161, 166] on div "•" at bounding box center [165, 165] width 24 height 23
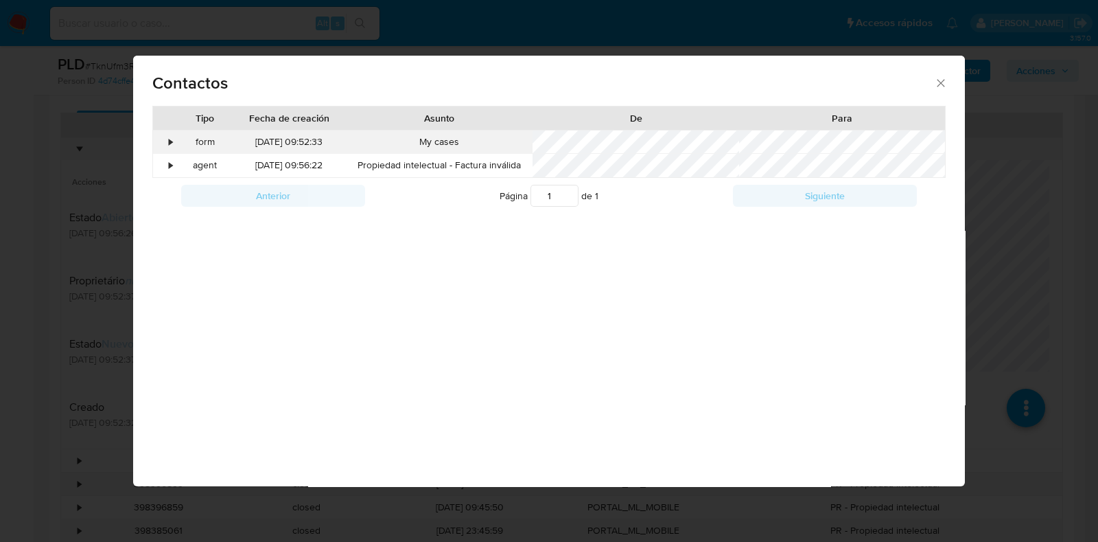
click at [167, 138] on div "•" at bounding box center [165, 141] width 24 height 23
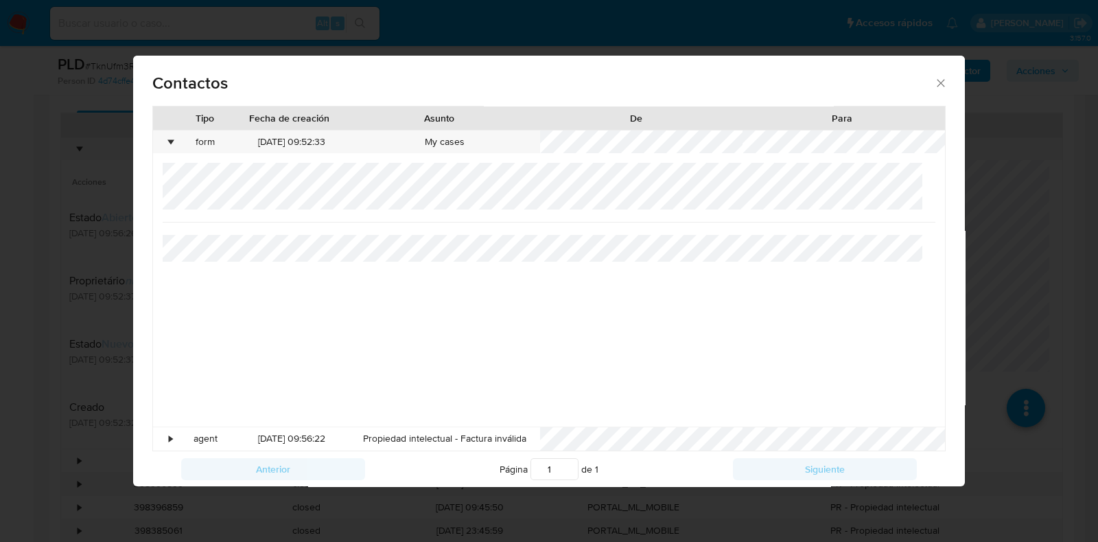
click at [934, 78] on icon "close" at bounding box center [941, 83] width 14 height 14
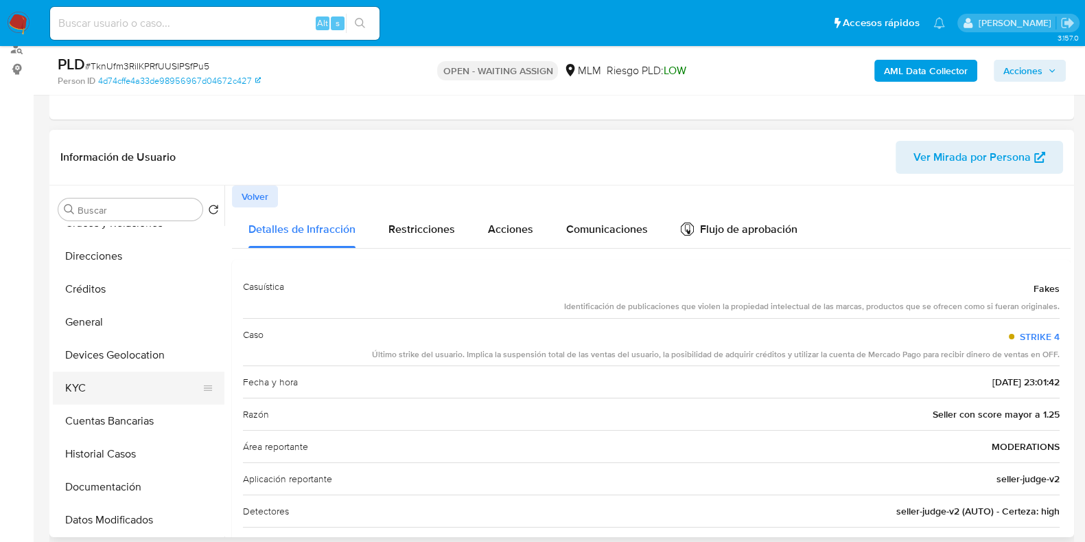
scroll to position [0, 0]
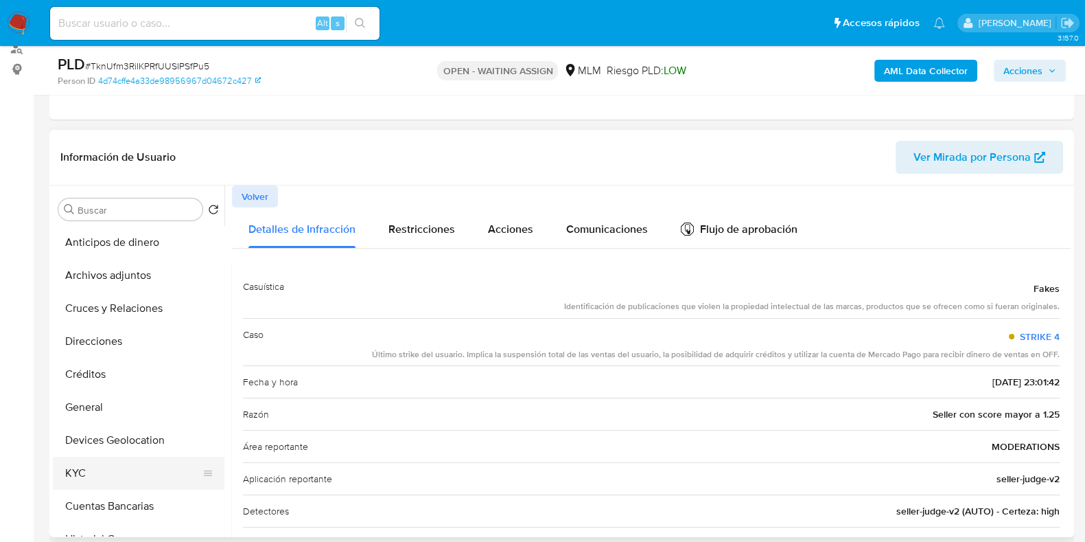
click at [111, 458] on button "KYC" at bounding box center [133, 472] width 161 height 33
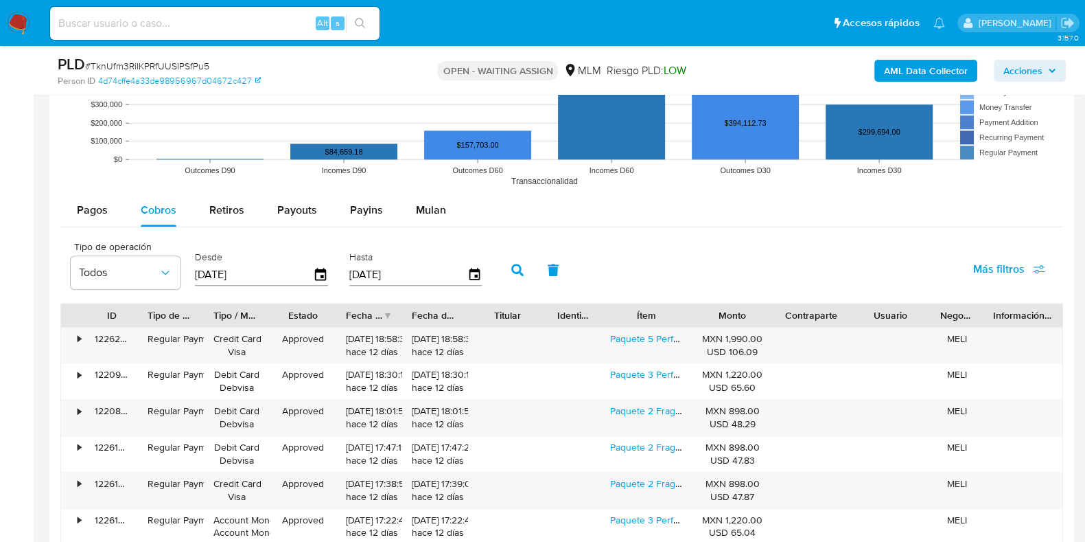
scroll to position [1887, 0]
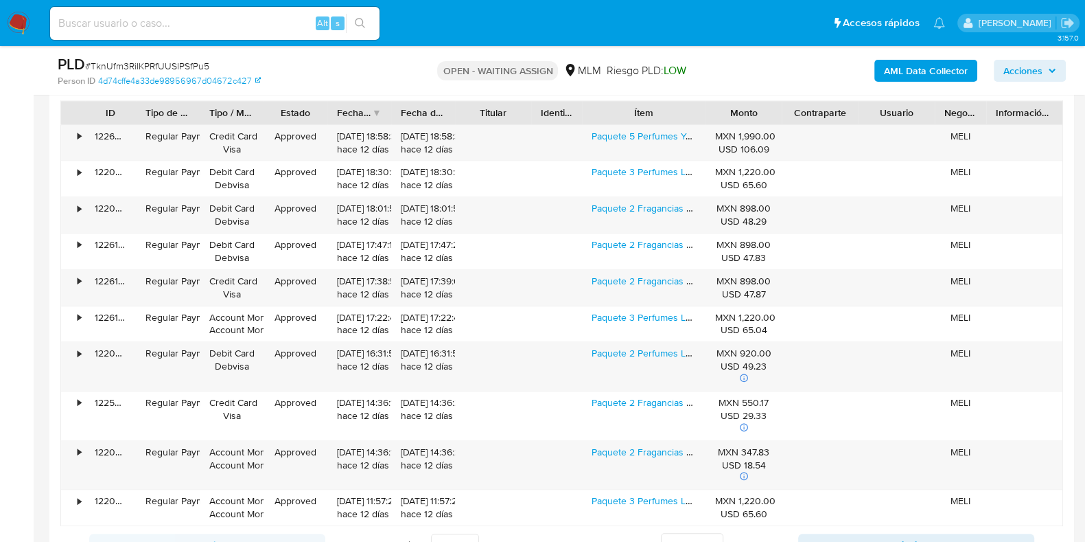
drag, startPoint x: 683, startPoint y: 116, endPoint x: 714, endPoint y: 121, distance: 31.4
click at [714, 121] on div at bounding box center [705, 112] width 25 height 23
click at [631, 281] on link "Paquete 2 Fragancias Hombre Afnan 9am Dive Y 9pm Edp 100ml" at bounding box center [730, 281] width 277 height 14
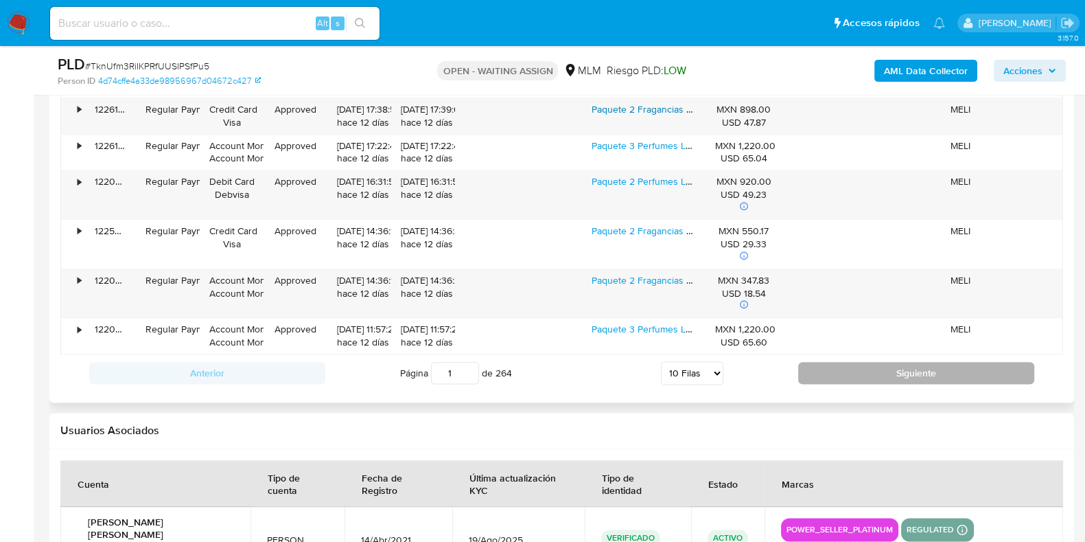
click at [809, 373] on button "Siguiente" at bounding box center [916, 373] width 236 height 22
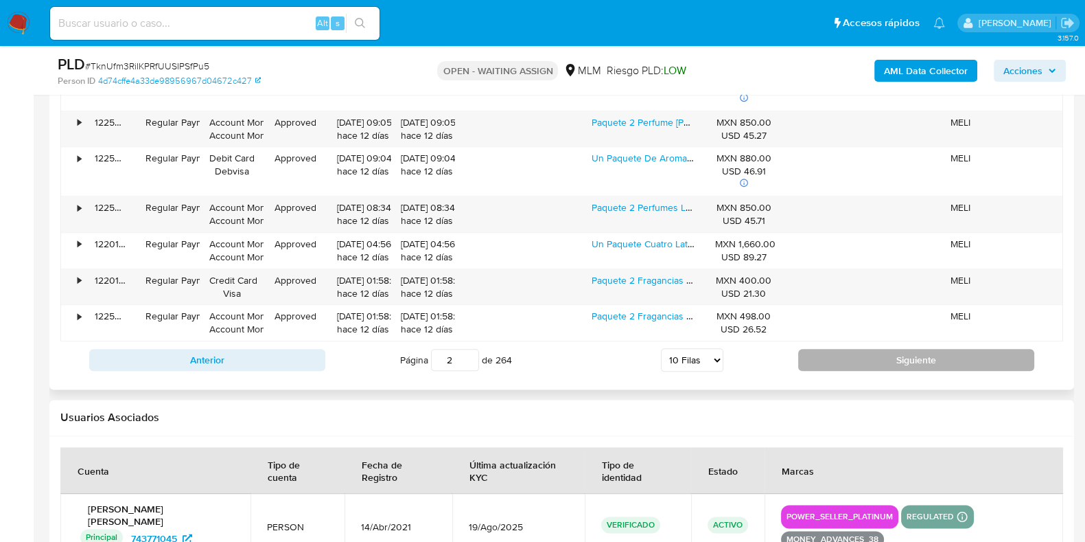
click at [802, 362] on button "Siguiente" at bounding box center [916, 360] width 236 height 22
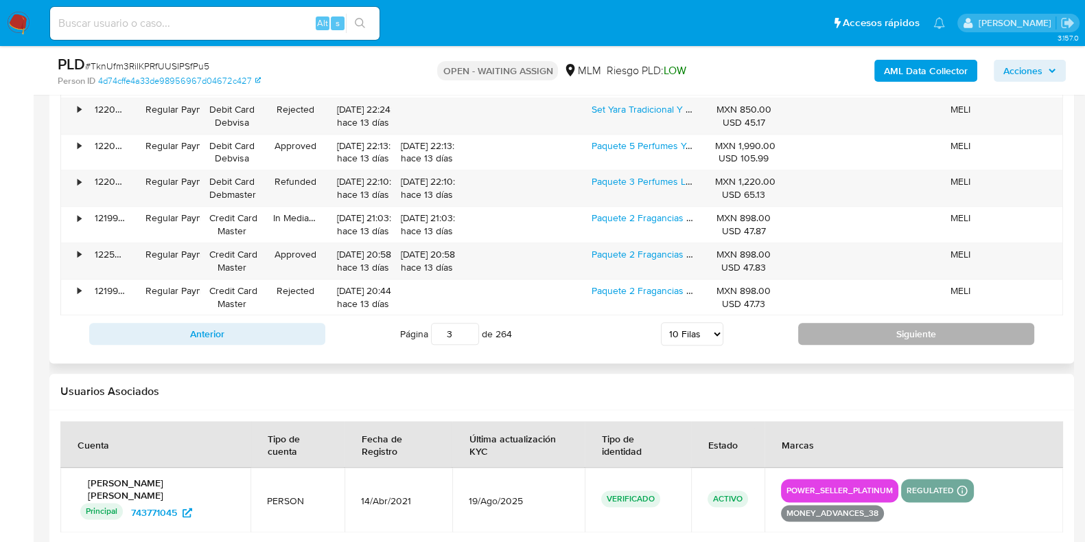
scroll to position [1887, 0]
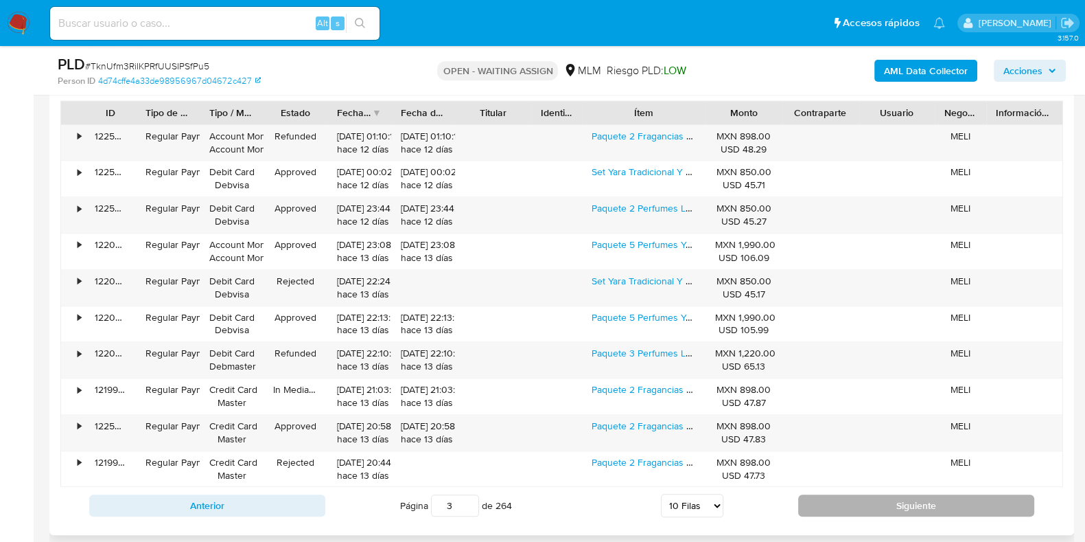
click at [800, 501] on button "Siguiente" at bounding box center [916, 505] width 236 height 22
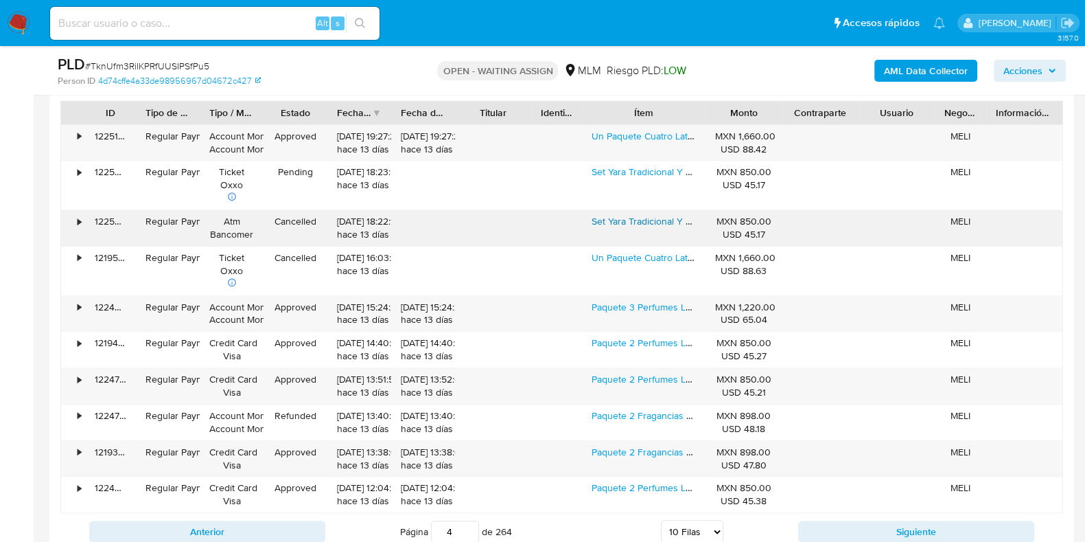
click at [653, 224] on link "Set Yara Tradicional Y Candy Lattafa 100ml" at bounding box center [681, 221] width 179 height 14
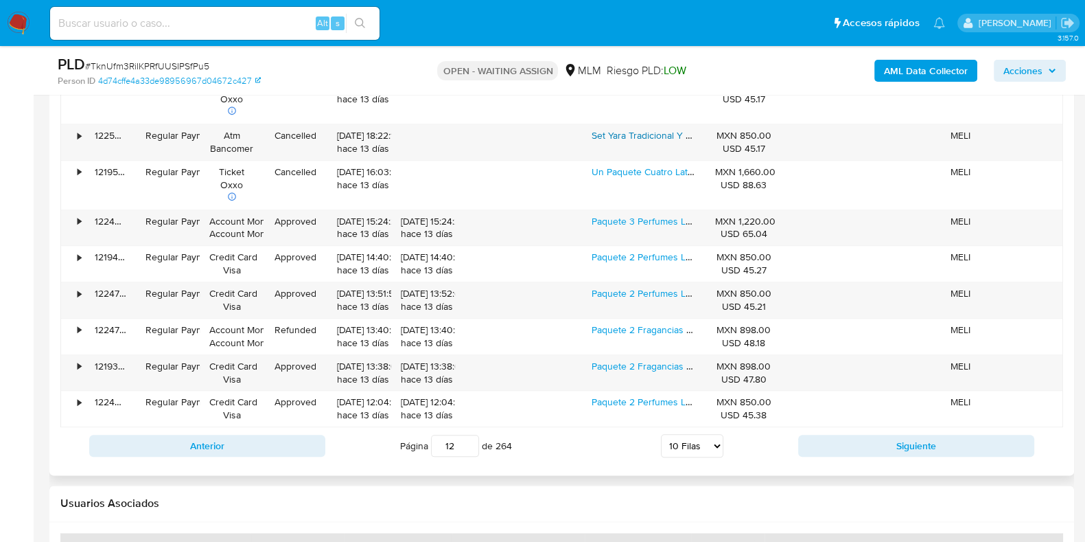
click at [468, 440] on input "12" at bounding box center [455, 445] width 48 height 22
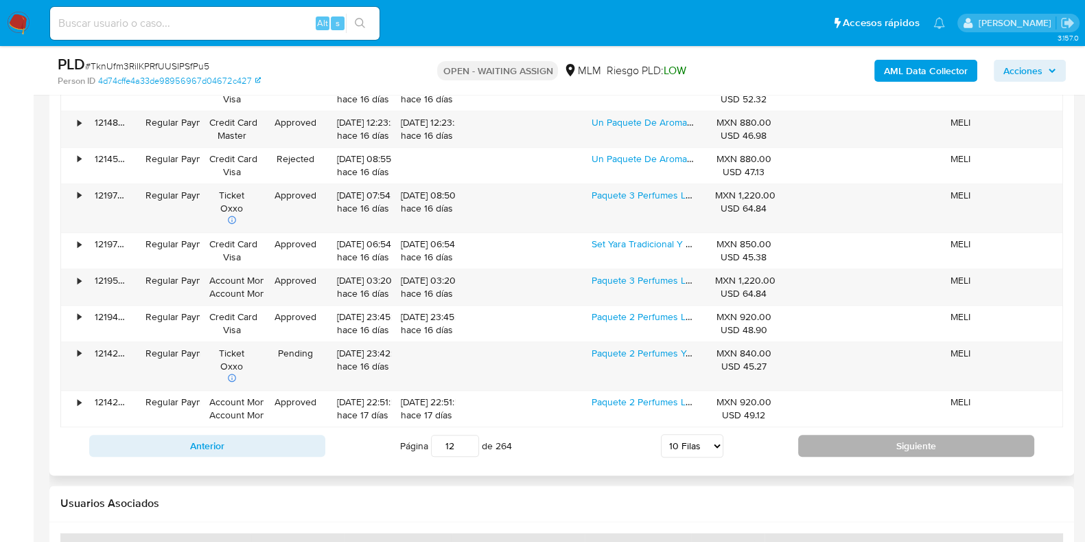
click at [813, 448] on button "Siguiente" at bounding box center [916, 445] width 236 height 22
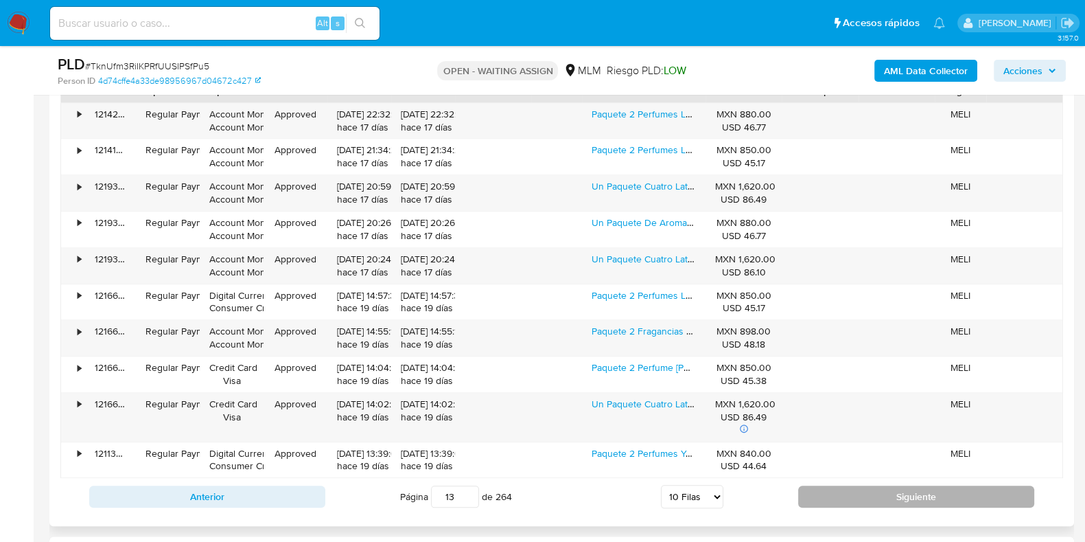
scroll to position [1887, 0]
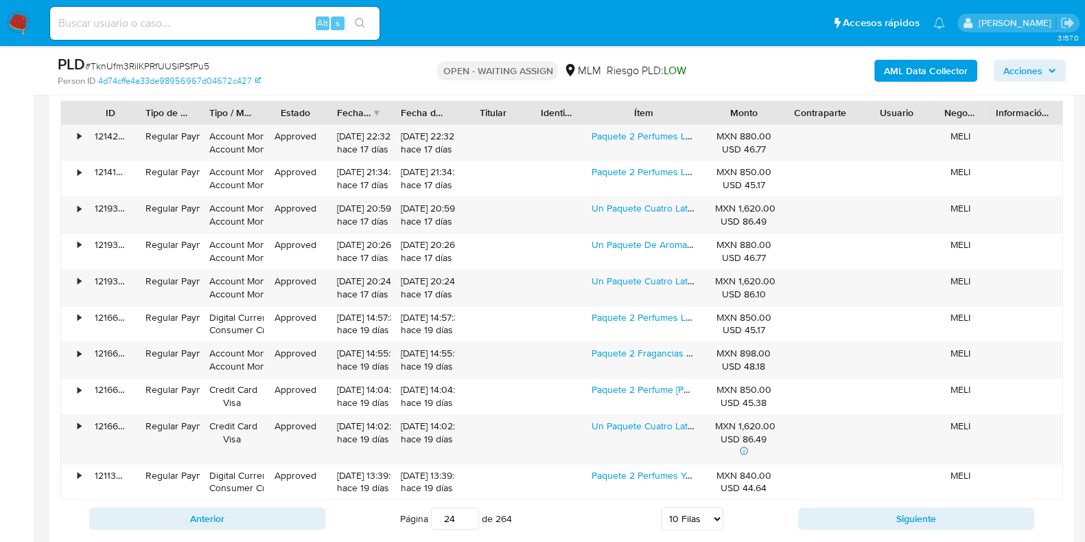
click at [471, 513] on input "24" at bounding box center [455, 518] width 48 height 22
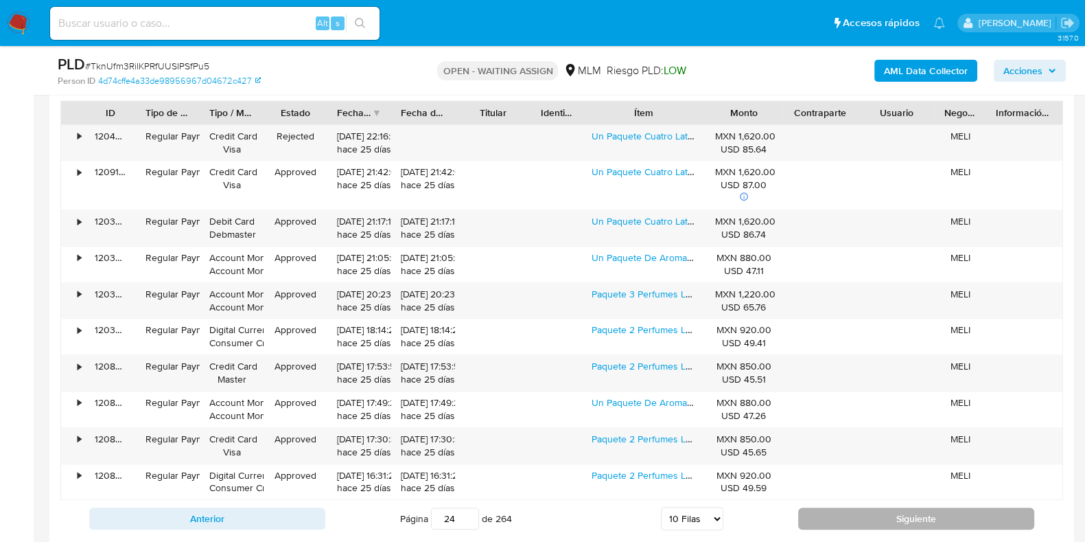
click at [833, 517] on button "Siguiente" at bounding box center [916, 518] width 236 height 22
type input "25"
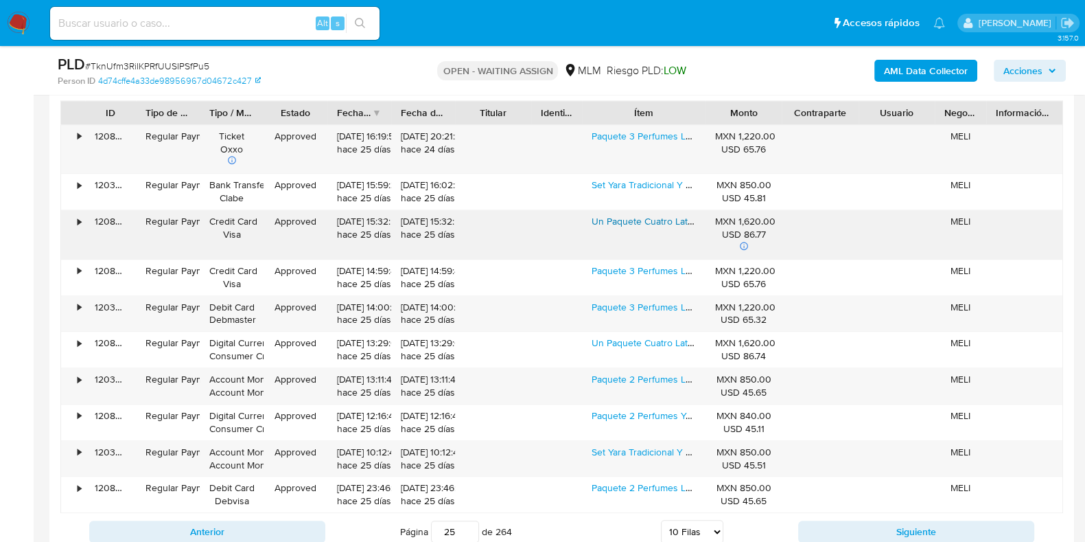
click at [634, 214] on link "Un Paquete Cuatro Lattafa Yara: Rosa,candy,tous,blanca 100ml" at bounding box center [746, 221] width 308 height 14
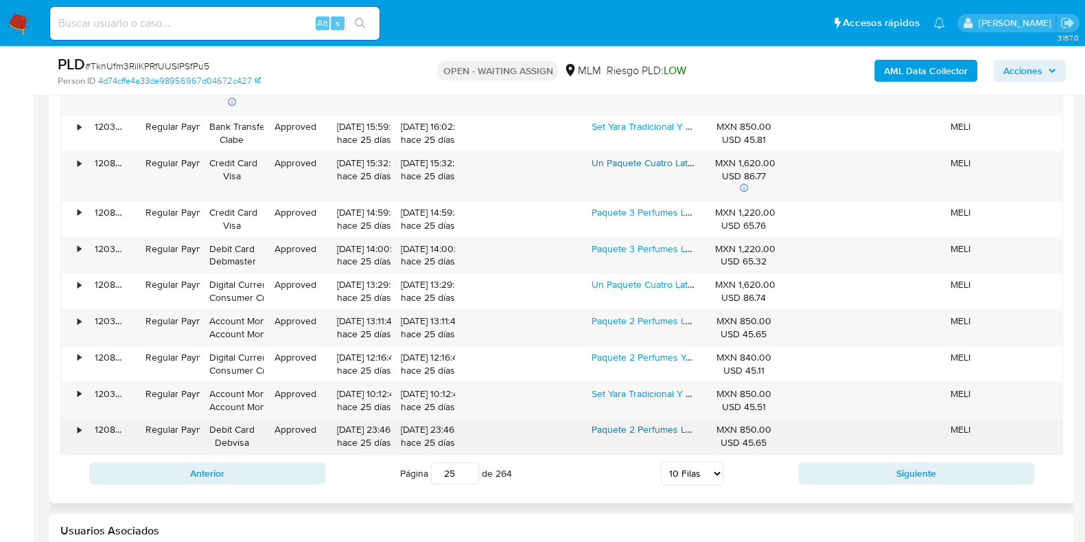
scroll to position [1973, 0]
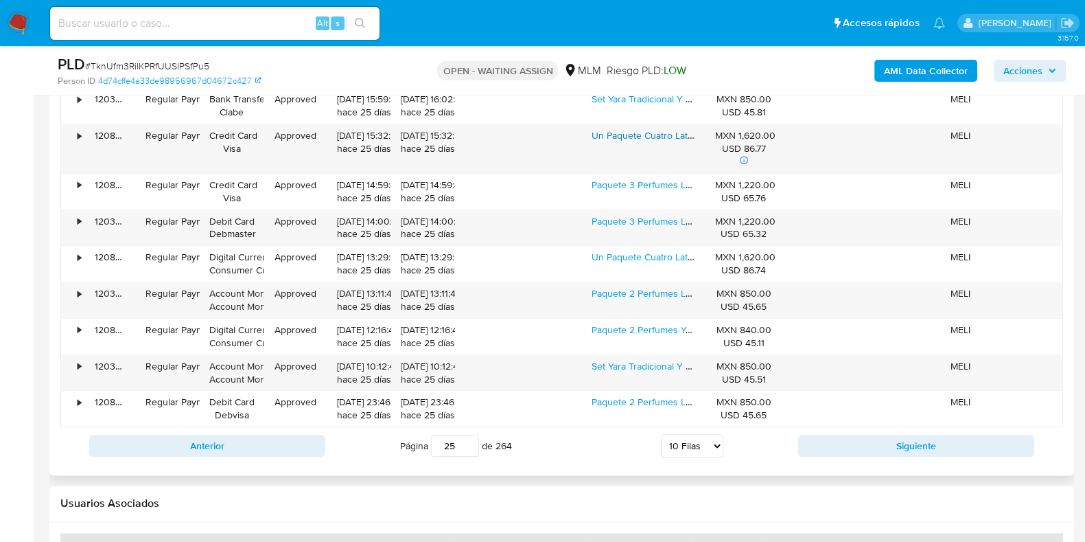
click at [466, 435] on input "25" at bounding box center [455, 445] width 48 height 22
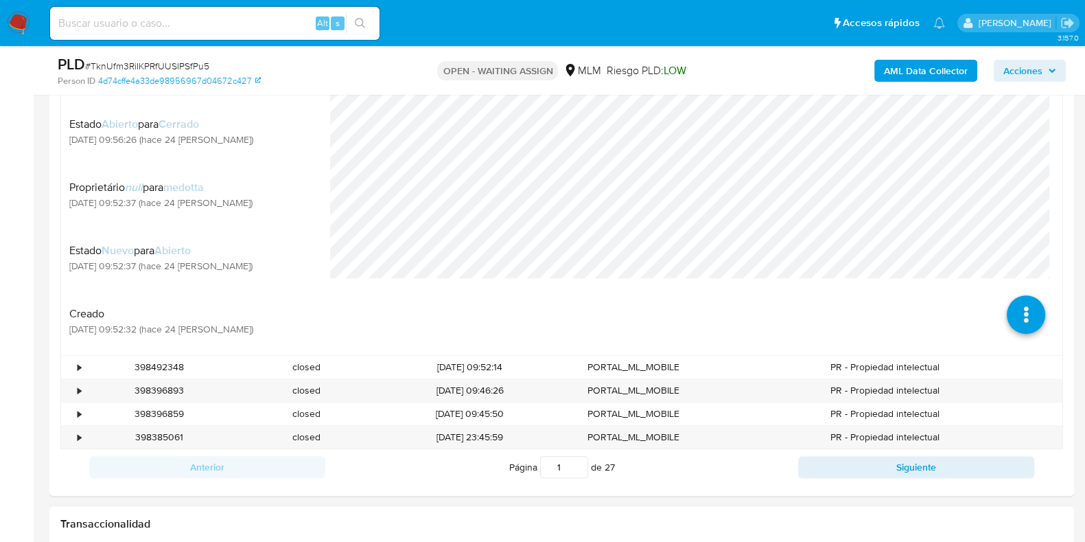
scroll to position [772, 0]
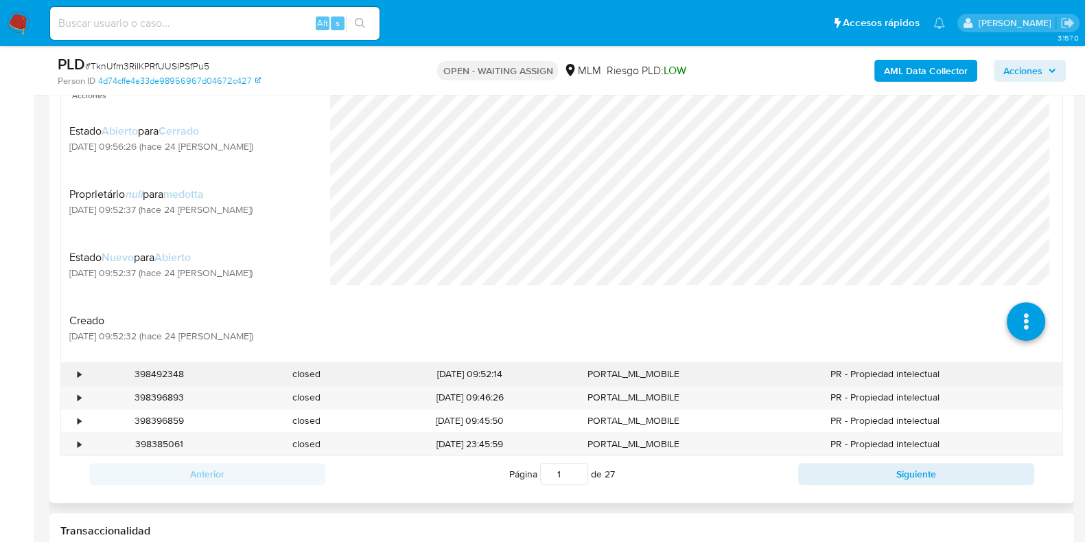
click at [74, 373] on div "•" at bounding box center [73, 373] width 24 height 23
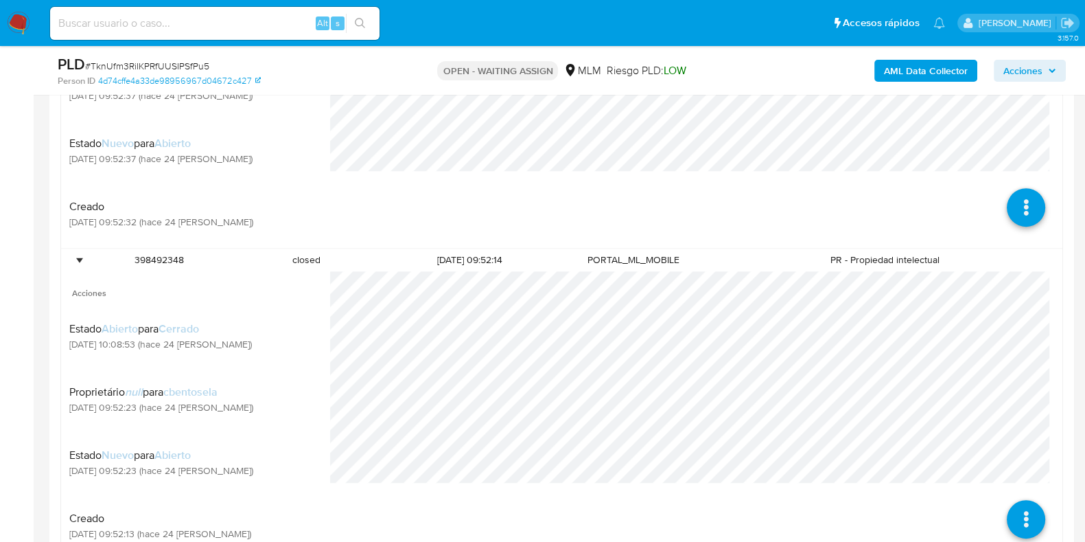
scroll to position [1030, 0]
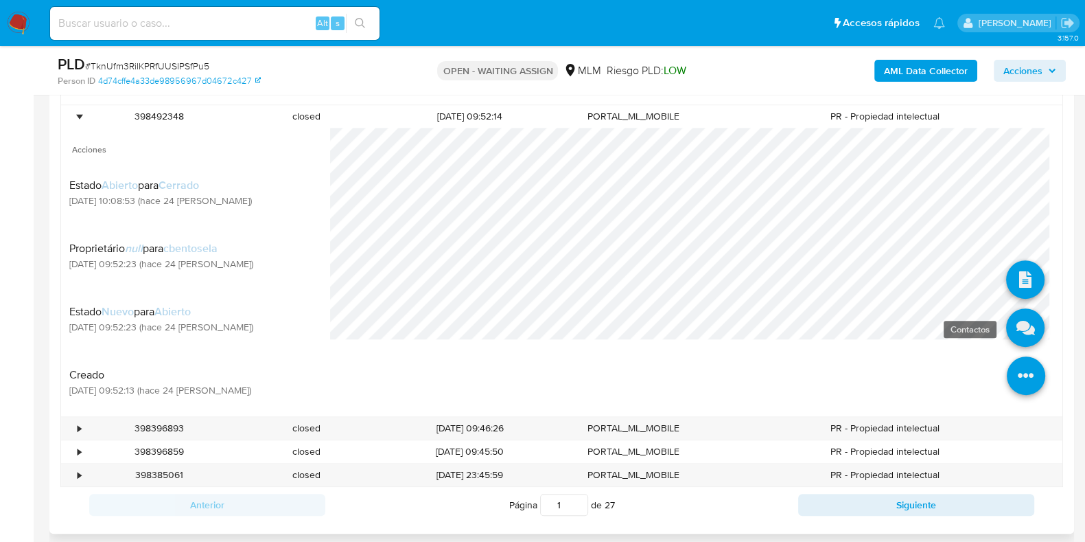
click at [1019, 339] on icon at bounding box center [1025, 327] width 38 height 38
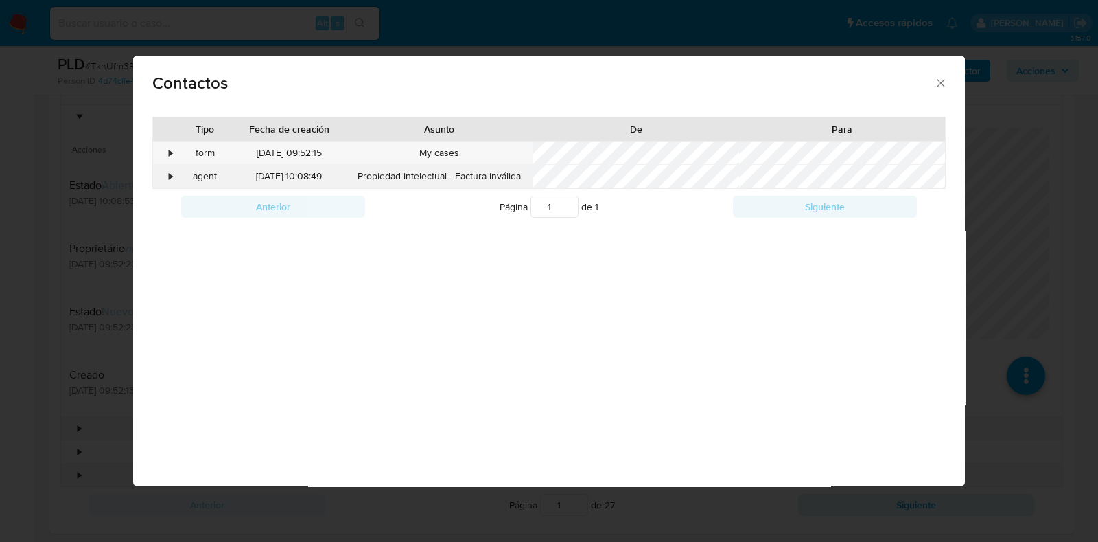
click at [158, 178] on div "•" at bounding box center [165, 176] width 24 height 23
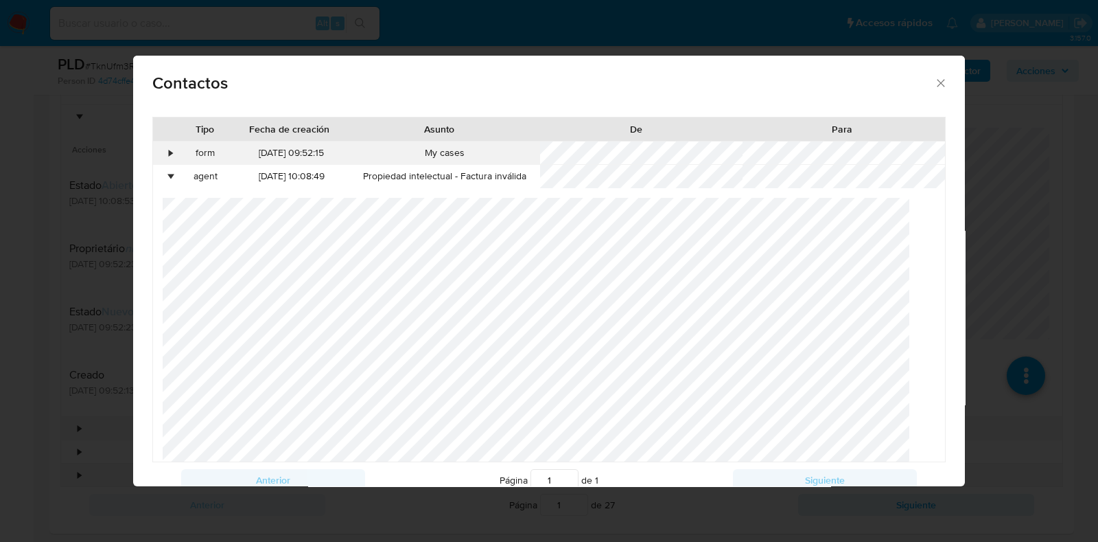
click at [163, 159] on div "•" at bounding box center [165, 152] width 24 height 23
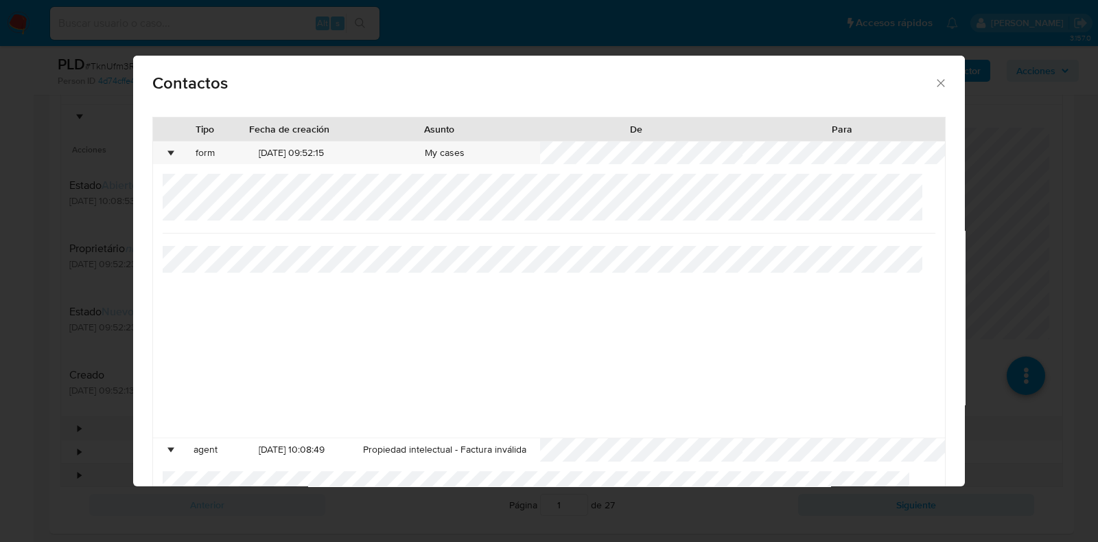
click at [934, 83] on icon "close" at bounding box center [941, 83] width 14 height 14
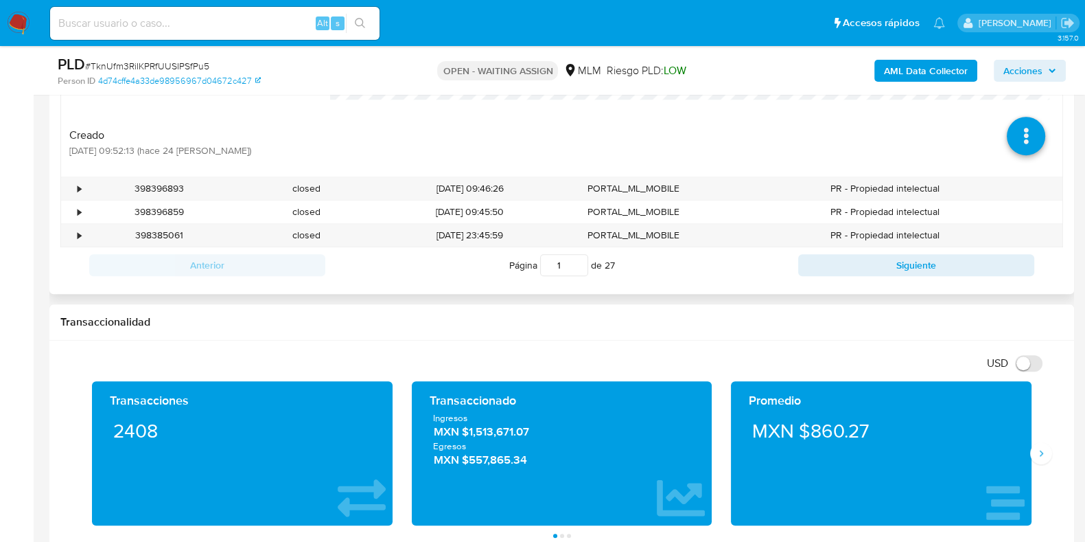
scroll to position [1286, 0]
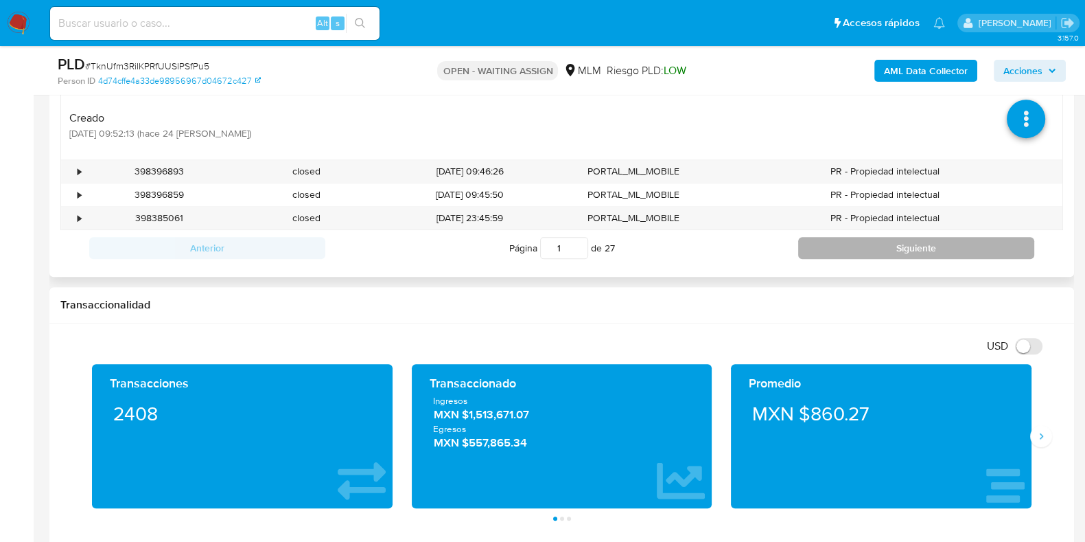
click at [850, 248] on button "Siguiente" at bounding box center [916, 248] width 236 height 22
type input "2"
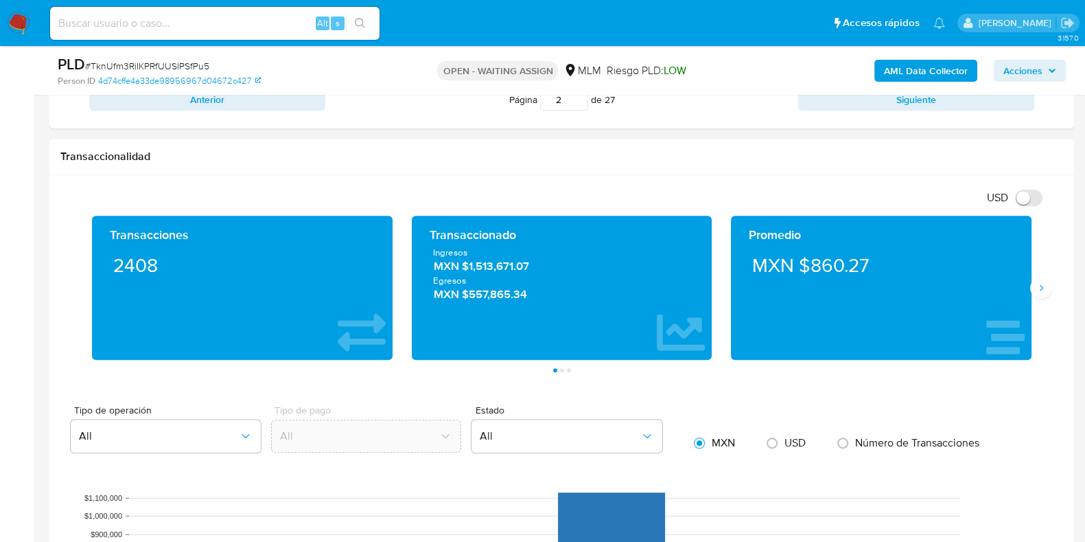
scroll to position [686, 0]
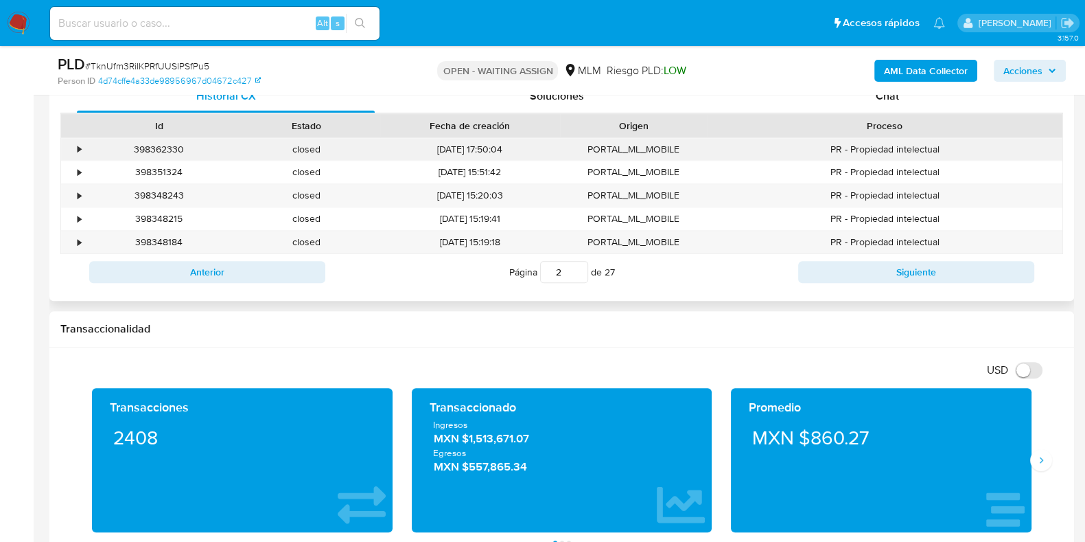
click at [84, 148] on div "•" at bounding box center [73, 149] width 24 height 23
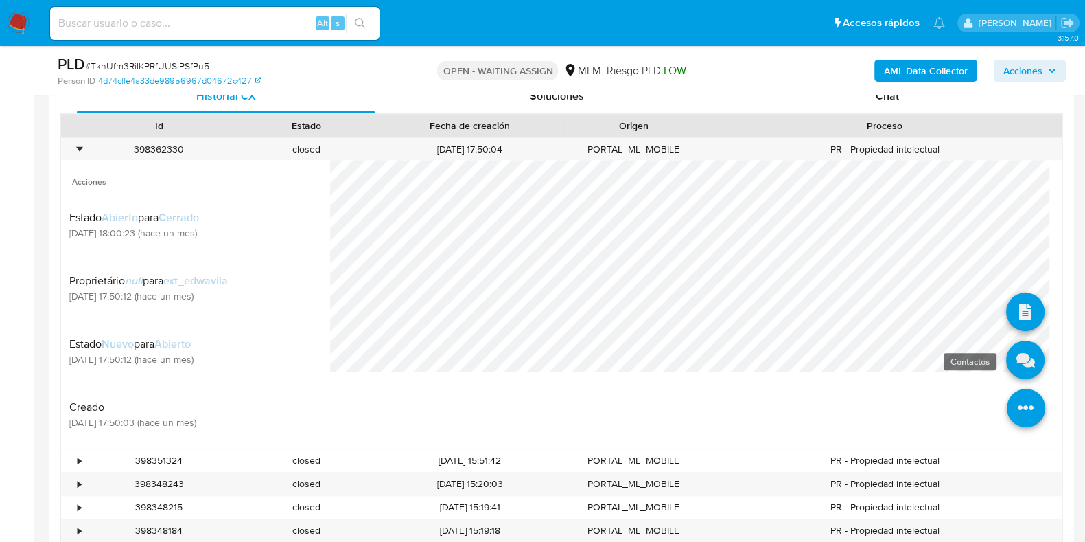
click at [1008, 351] on icon at bounding box center [1025, 359] width 38 height 38
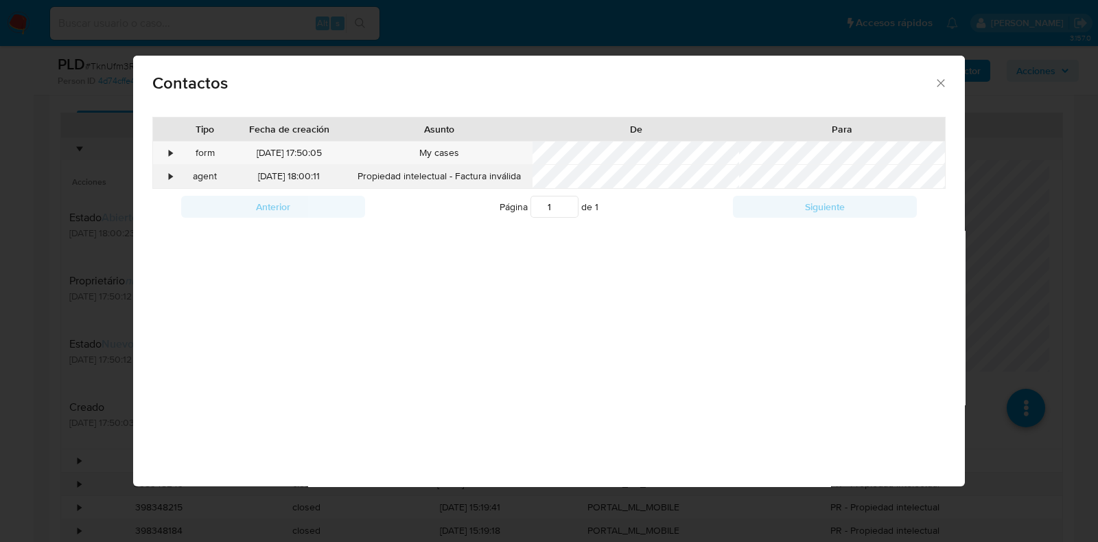
click at [166, 172] on div "•" at bounding box center [165, 176] width 24 height 23
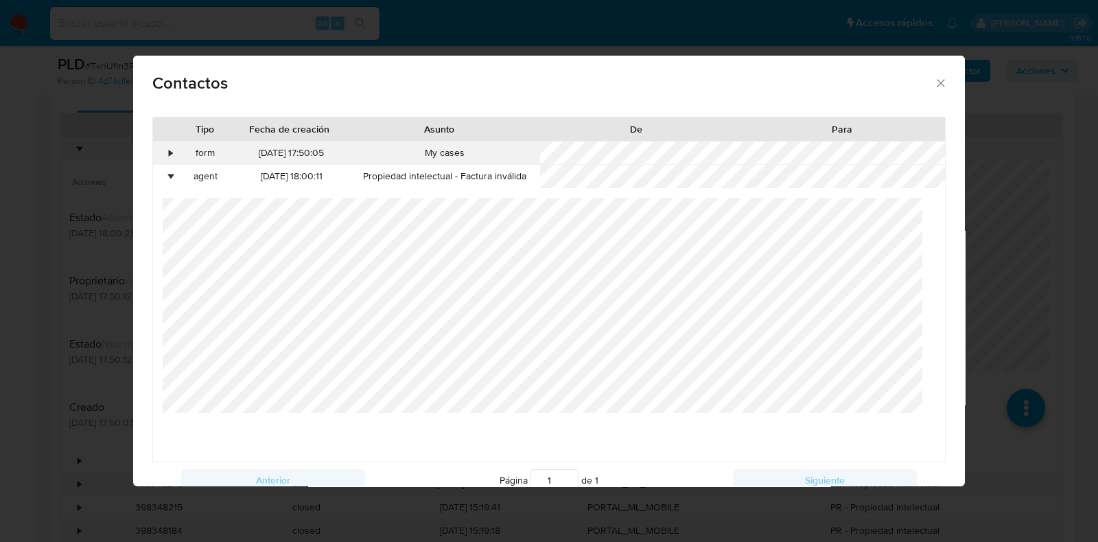
click at [165, 148] on div "•" at bounding box center [165, 152] width 24 height 23
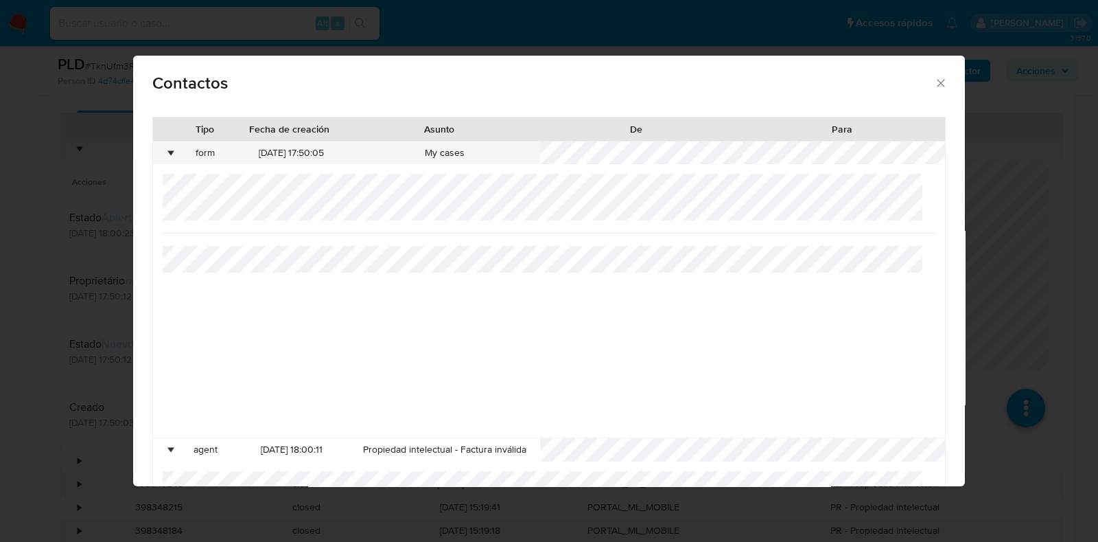
click at [934, 82] on icon "close" at bounding box center [941, 83] width 14 height 14
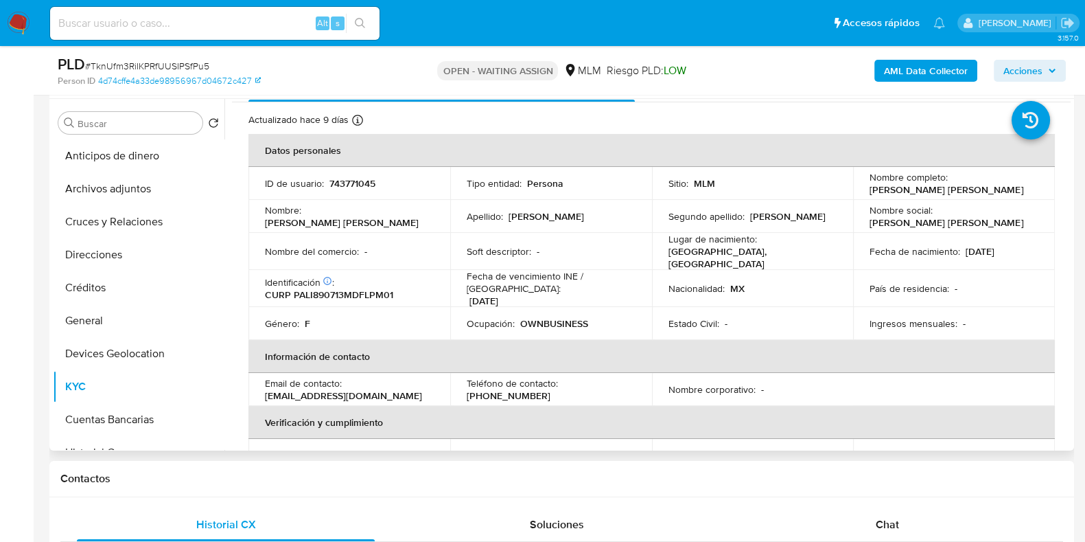
scroll to position [0, 0]
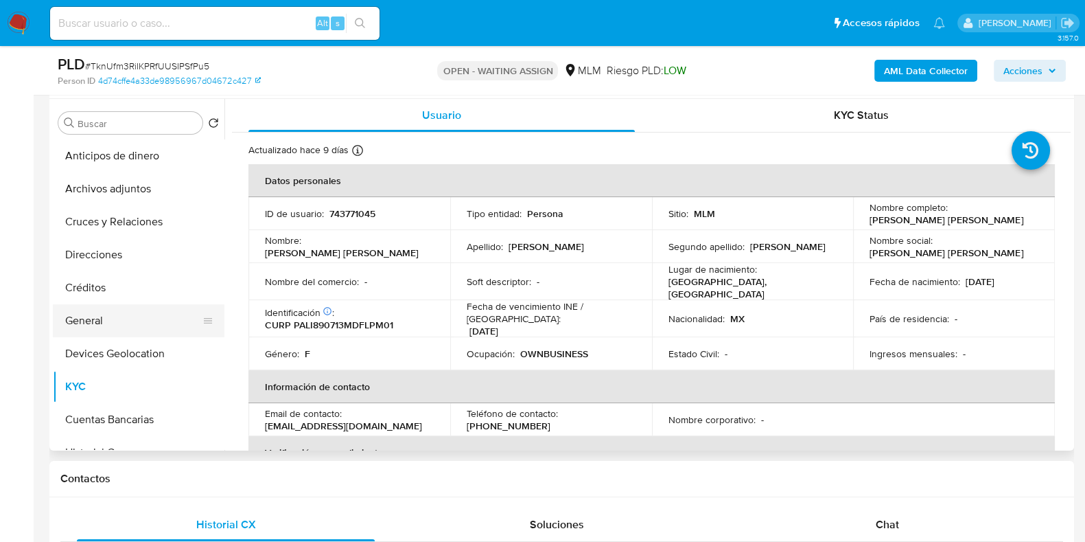
click at [119, 323] on button "General" at bounding box center [133, 320] width 161 height 33
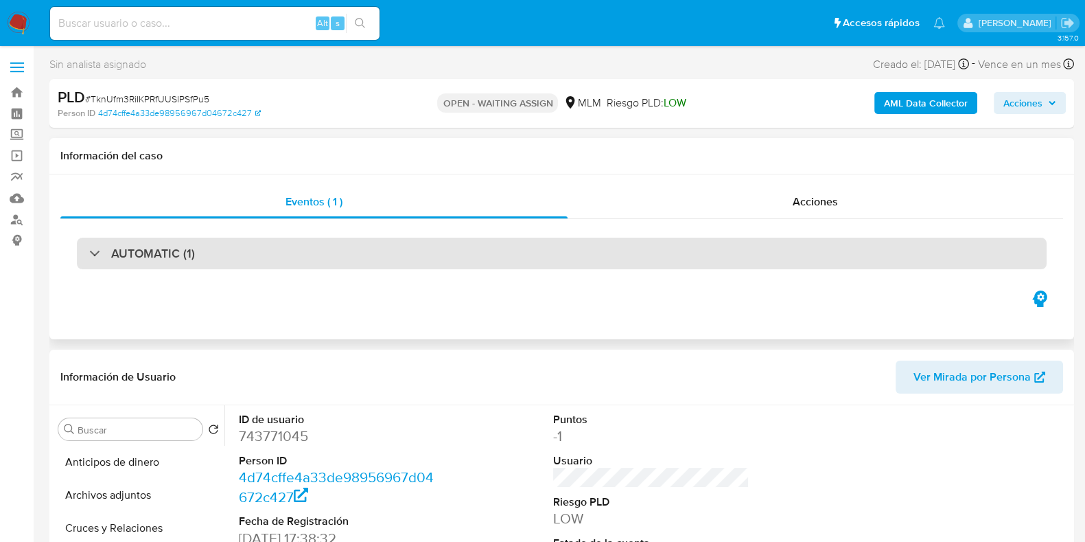
click at [213, 252] on div "AUTOMATIC (1)" at bounding box center [562, 253] width 970 height 32
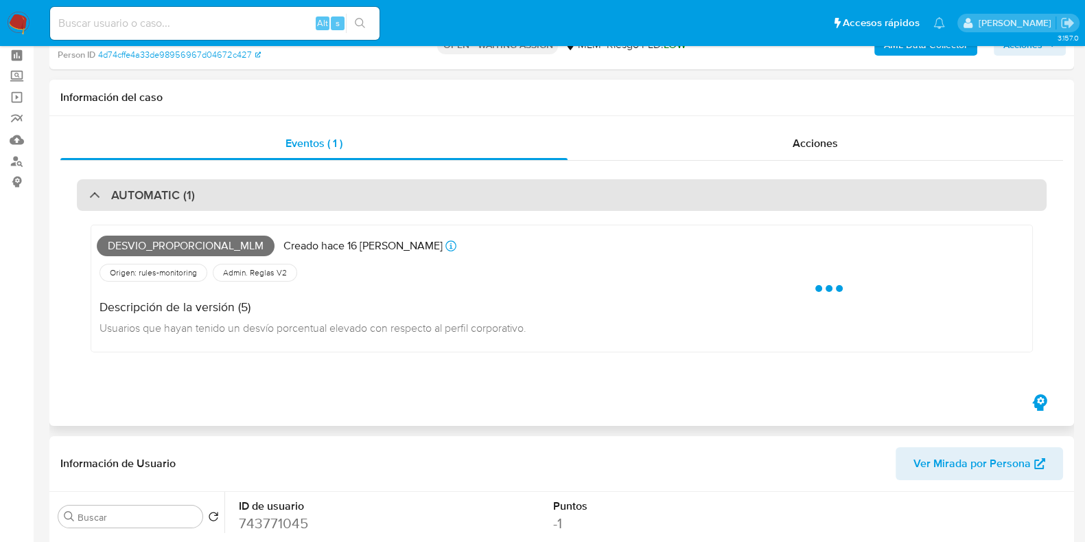
scroll to position [85, 0]
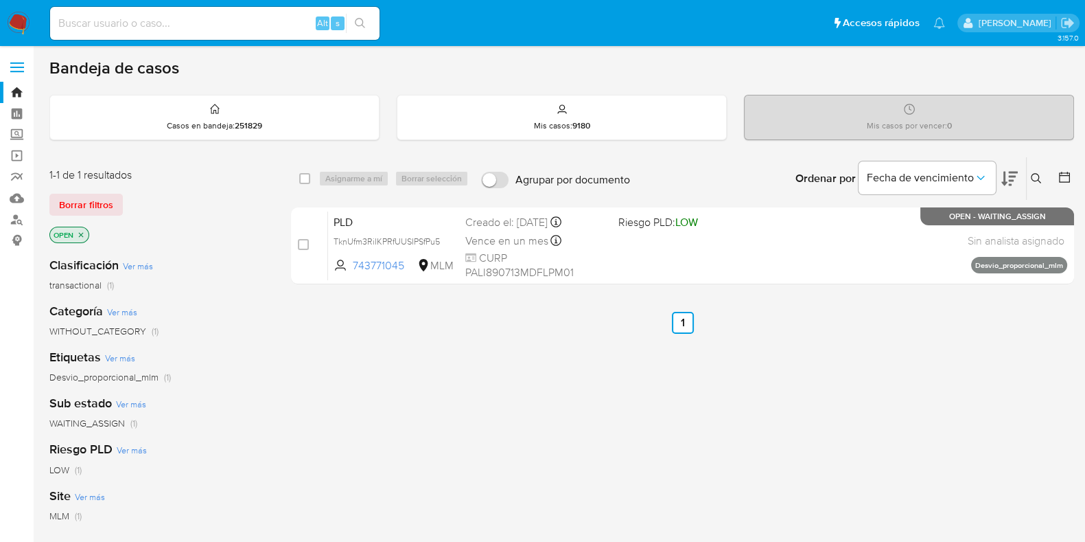
click at [281, 32] on div "Alt s" at bounding box center [214, 23] width 329 height 33
click at [277, 27] on input at bounding box center [214, 23] width 329 height 18
paste input "2111211119"
type input "2111211119"
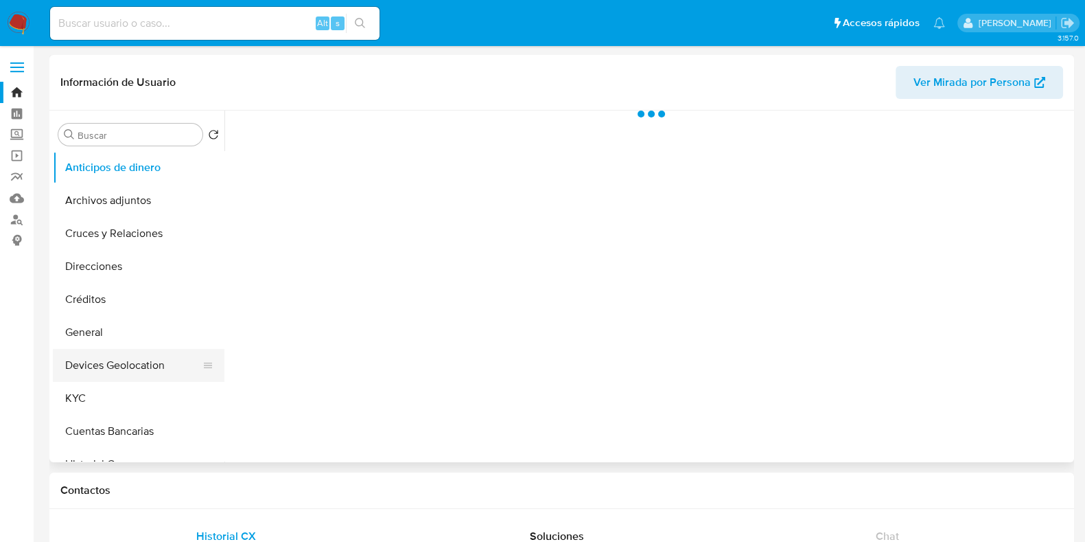
click at [105, 381] on button "Devices Geolocation" at bounding box center [133, 365] width 161 height 33
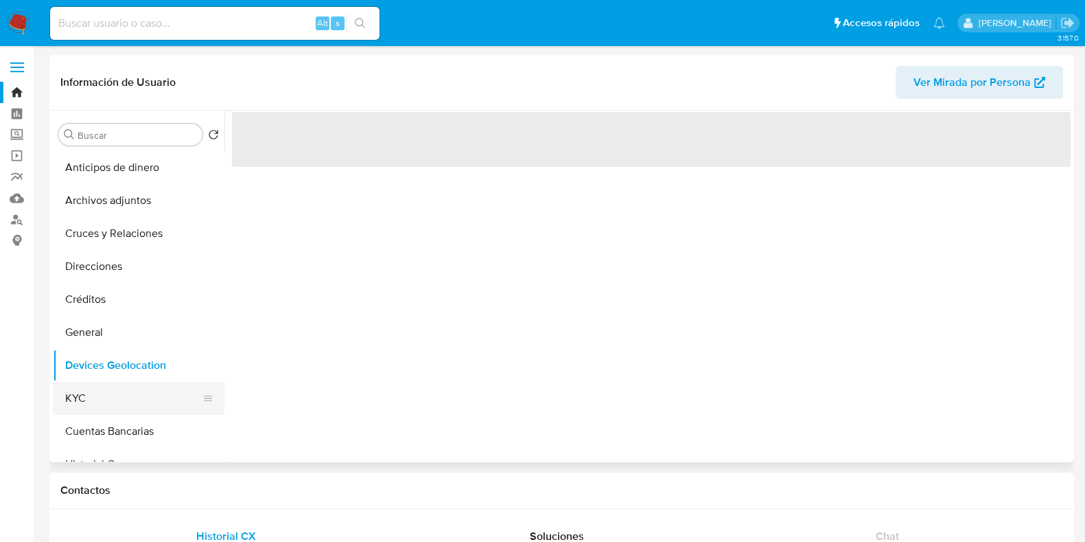
click at [103, 387] on button "KYC" at bounding box center [133, 398] width 161 height 33
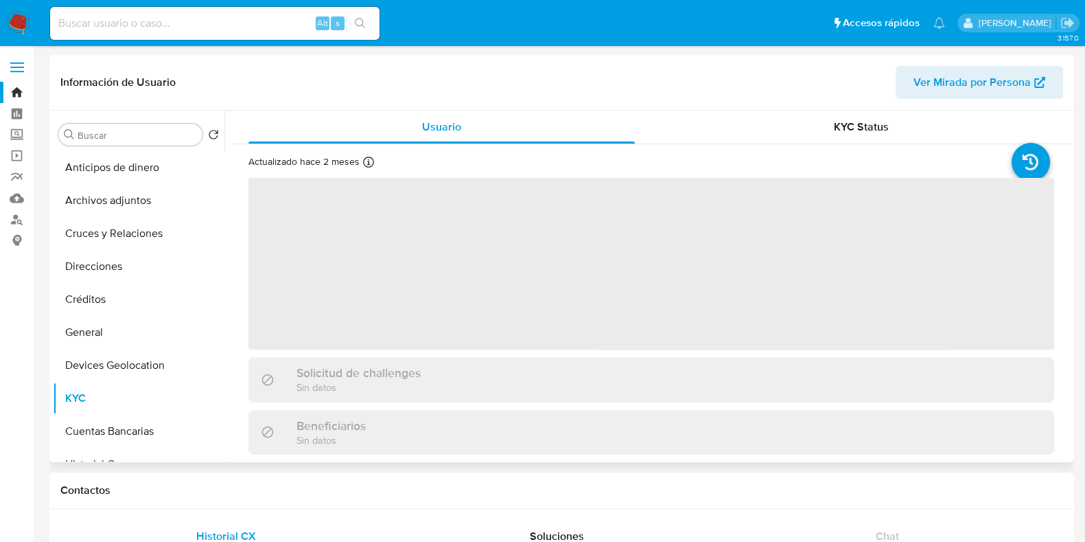
select select "10"
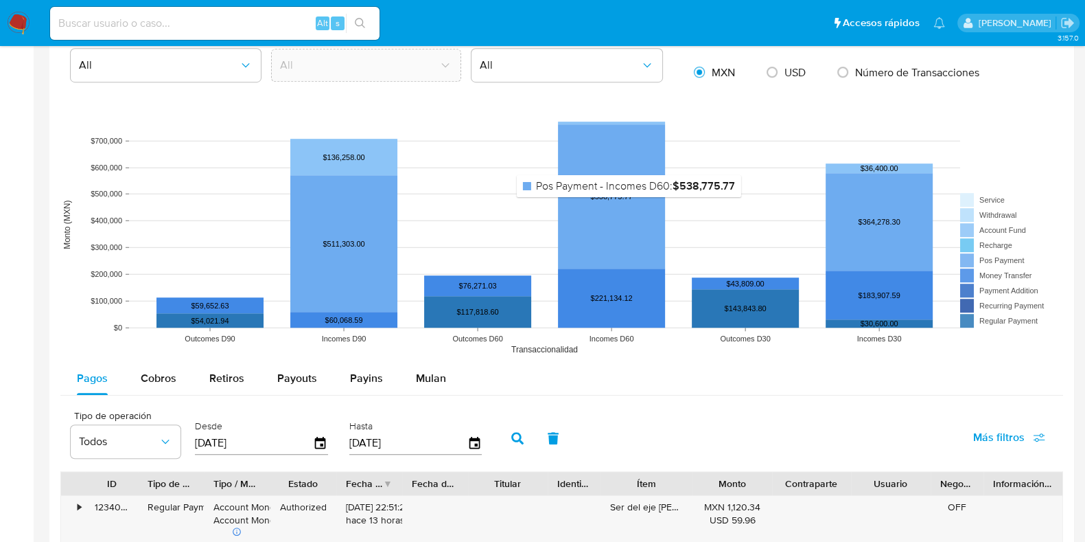
scroll to position [1115, 0]
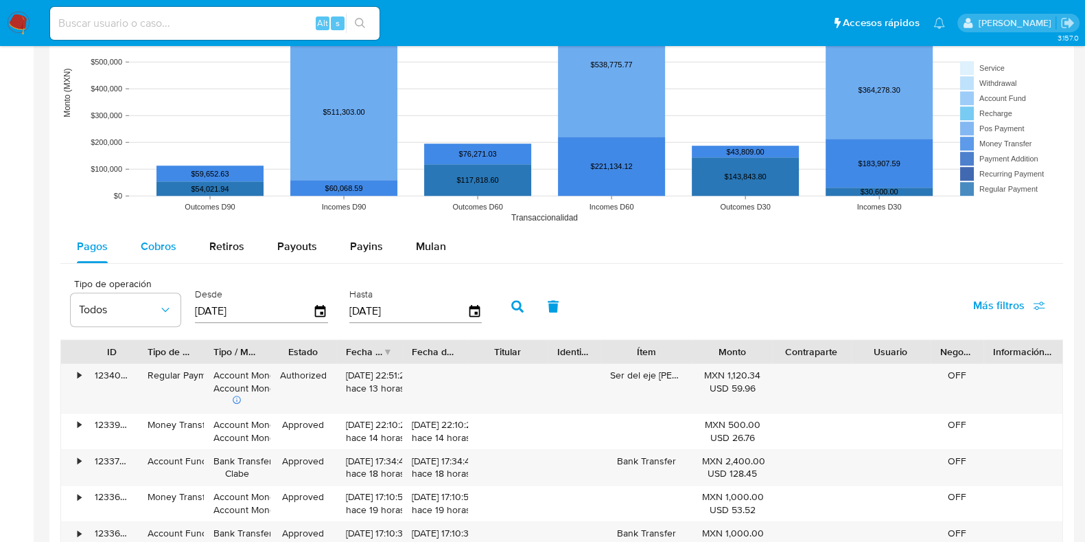
click at [137, 253] on button "Cobros" at bounding box center [158, 246] width 69 height 33
select select "10"
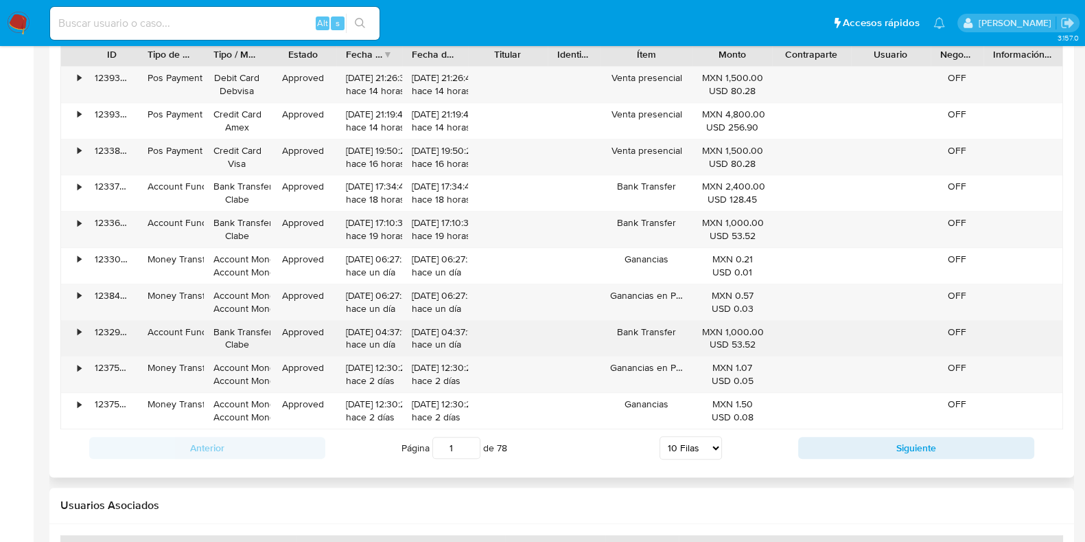
scroll to position [1372, 0]
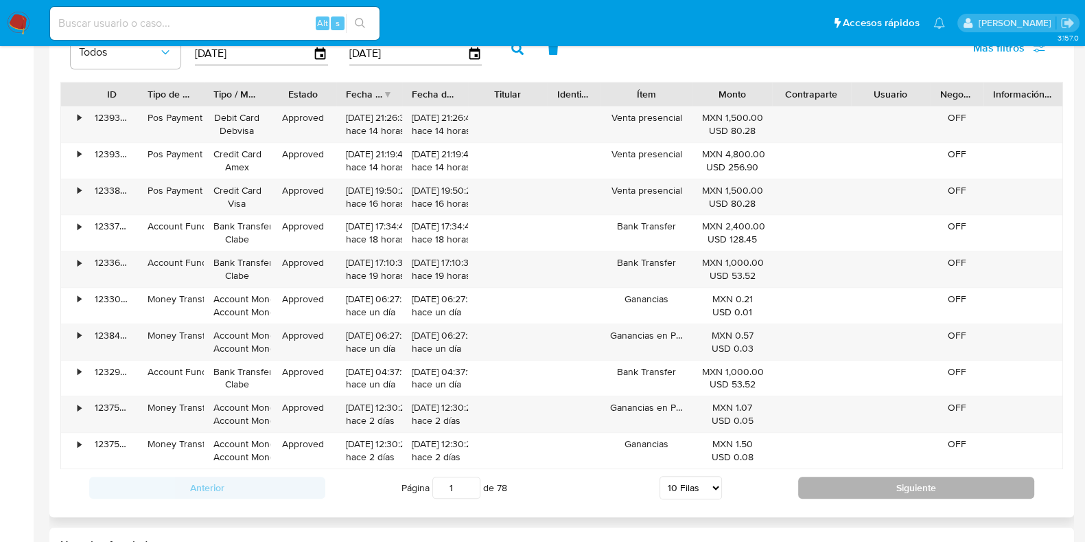
click at [813, 483] on button "Siguiente" at bounding box center [916, 487] width 236 height 22
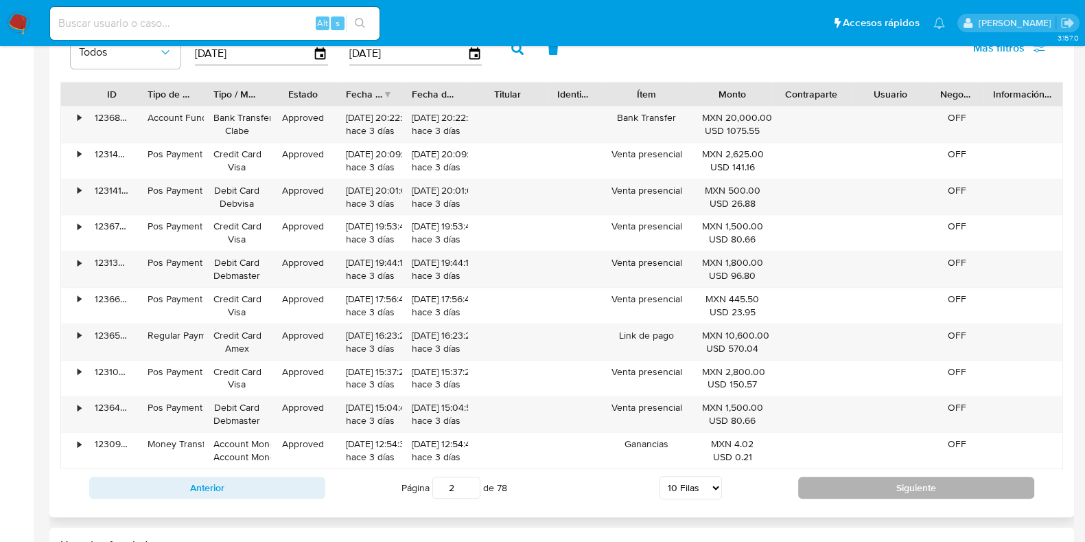
click at [813, 483] on button "Siguiente" at bounding box center [916, 487] width 236 height 22
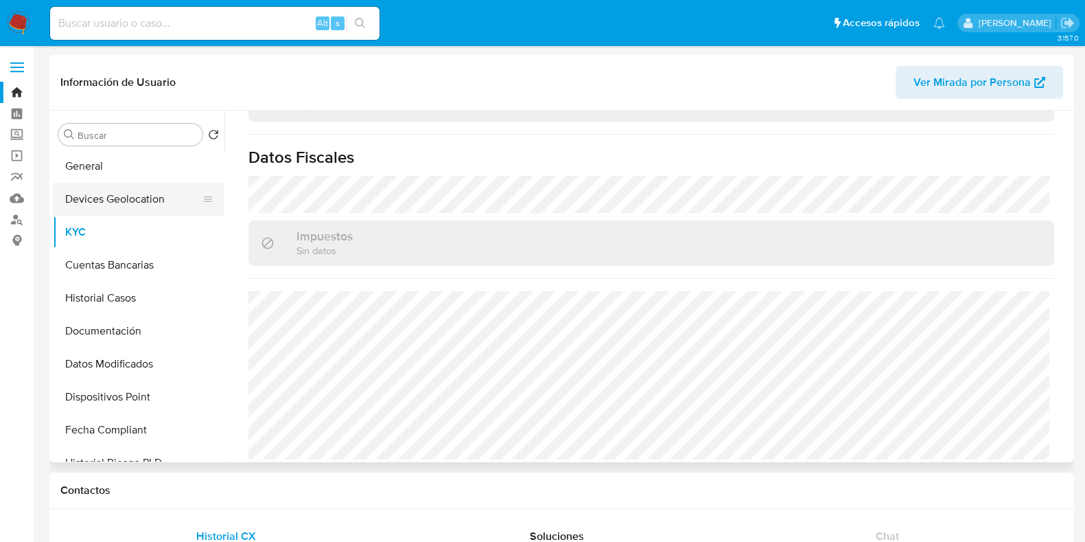
scroll to position [171, 0]
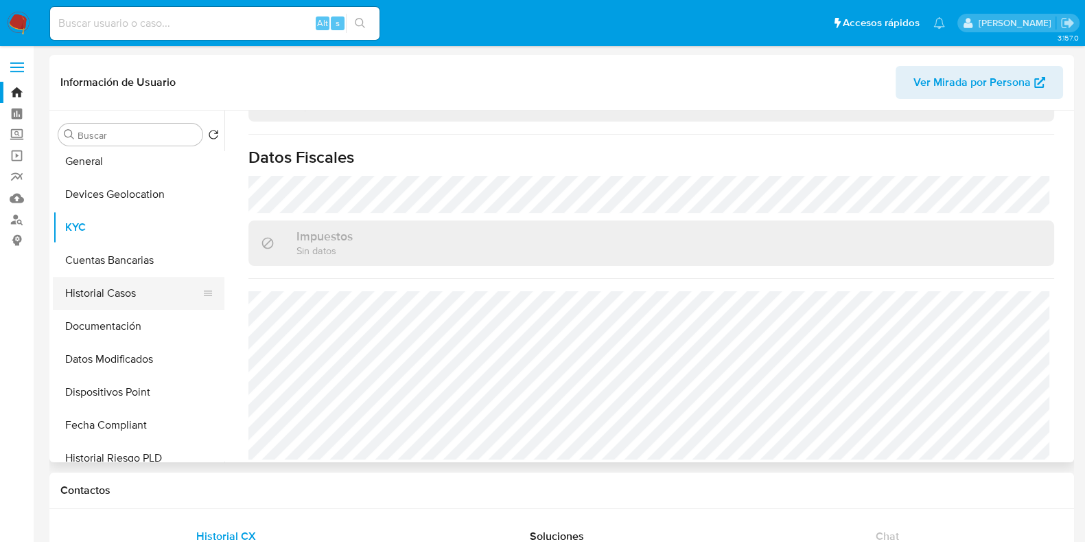
click at [124, 303] on button "Historial Casos" at bounding box center [133, 293] width 161 height 33
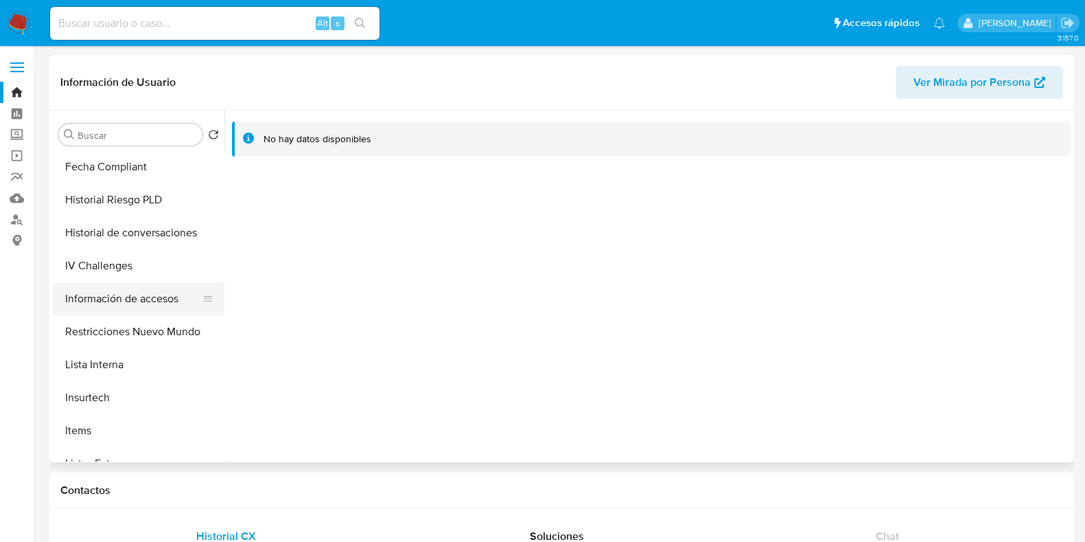
scroll to position [579, 0]
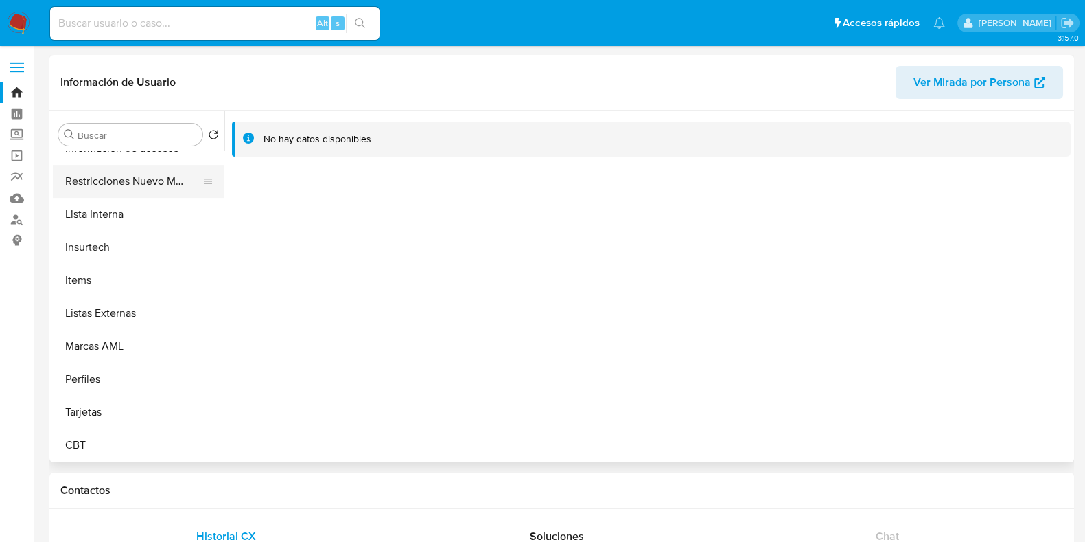
click at [134, 182] on button "Restricciones Nuevo Mundo" at bounding box center [133, 181] width 161 height 33
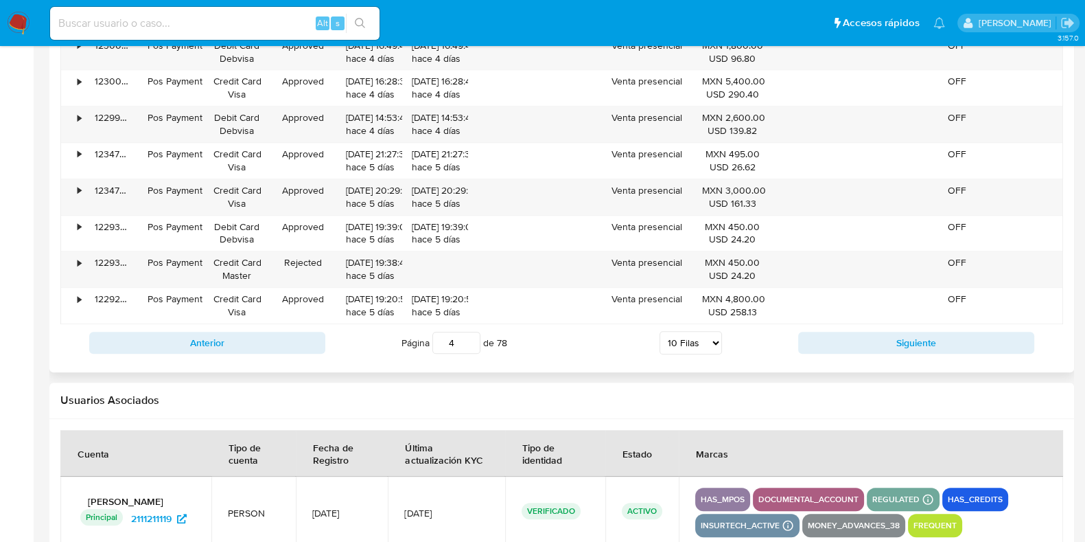
scroll to position [1421, 0]
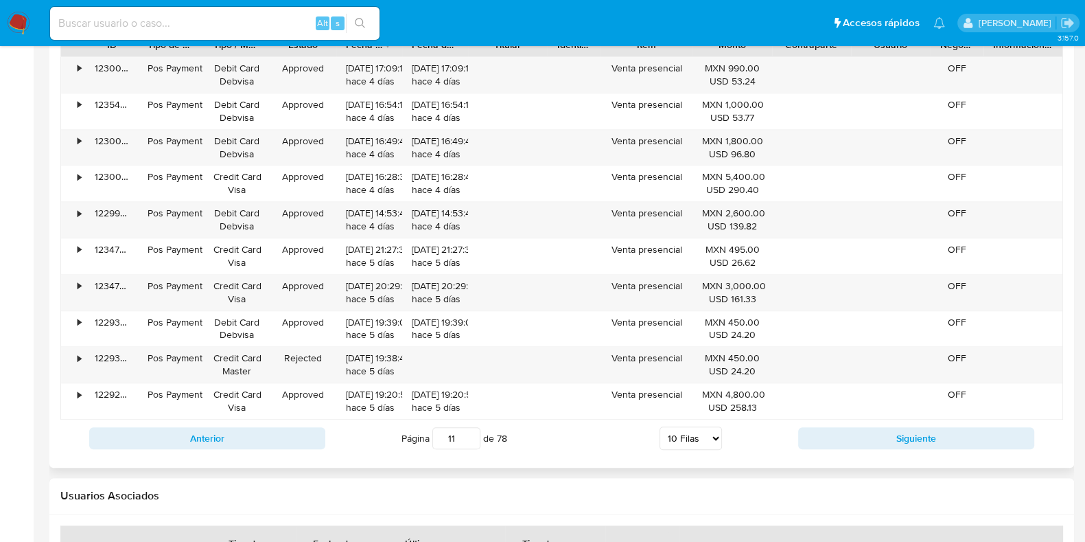
drag, startPoint x: 474, startPoint y: 432, endPoint x: 613, endPoint y: 450, distance: 140.6
click at [474, 432] on input "11" at bounding box center [456, 438] width 48 height 22
type input "11"
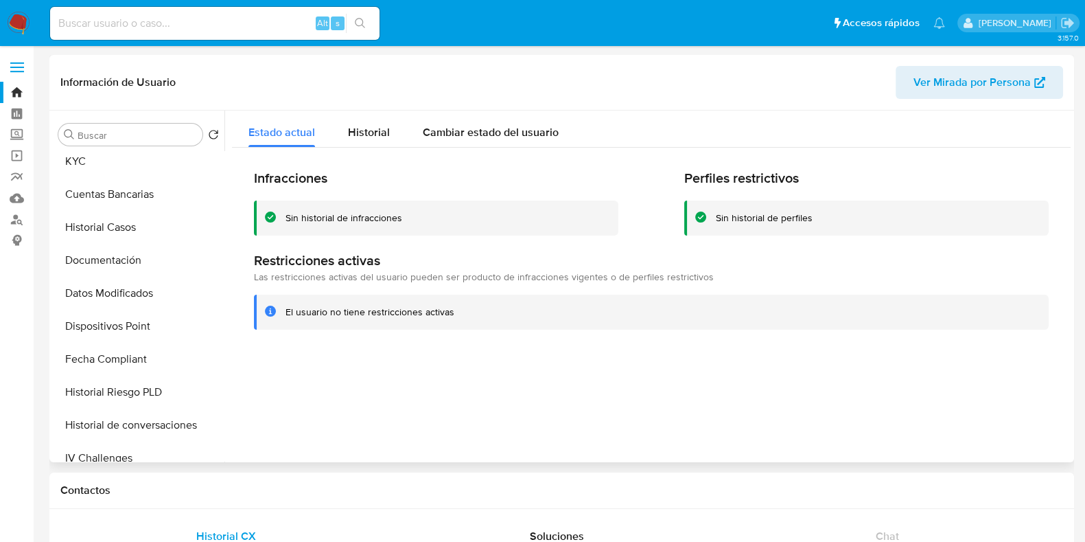
scroll to position [150, 0]
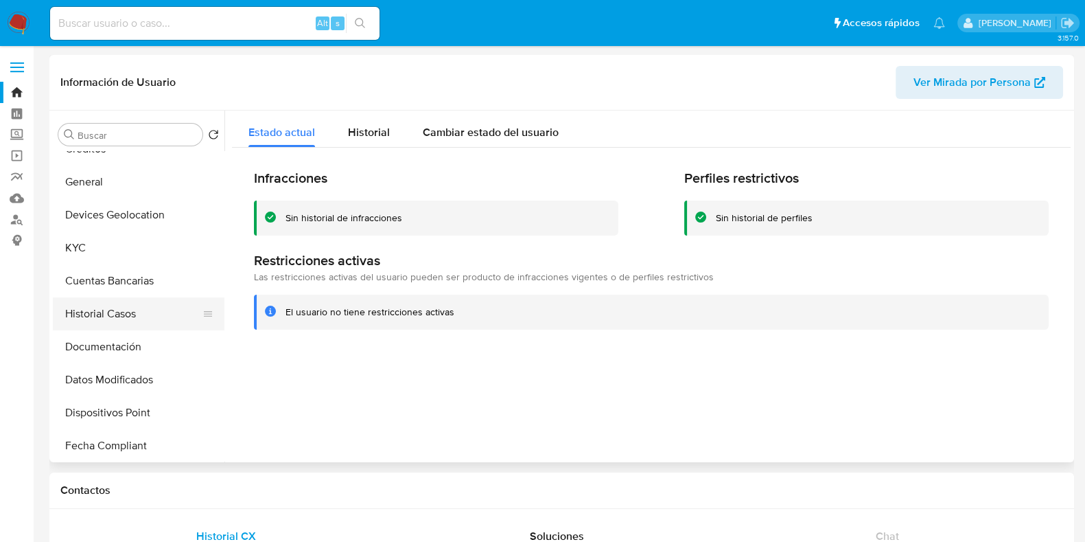
click at [103, 318] on button "Historial Casos" at bounding box center [133, 313] width 161 height 33
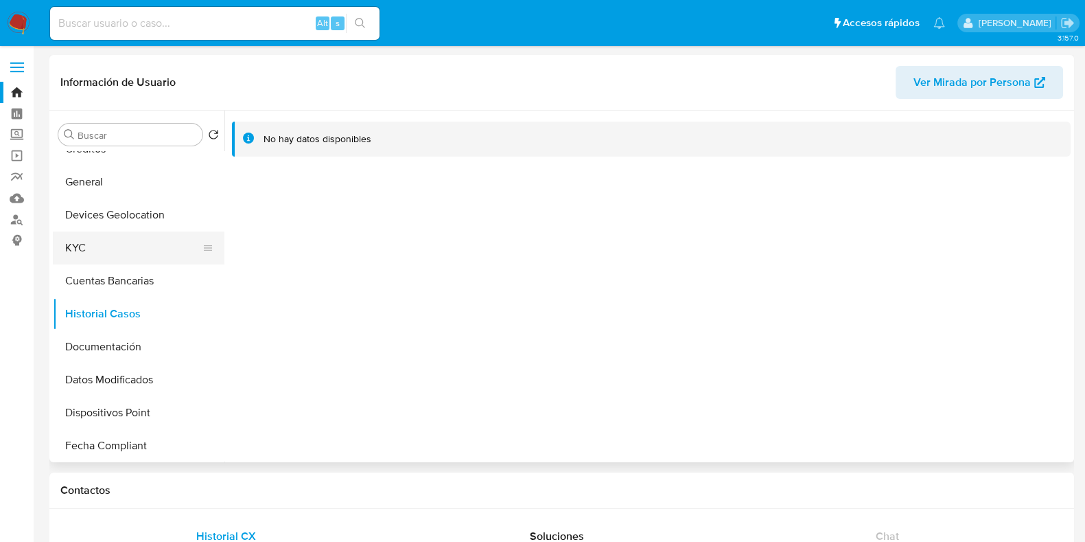
click at [100, 248] on button "KYC" at bounding box center [133, 247] width 161 height 33
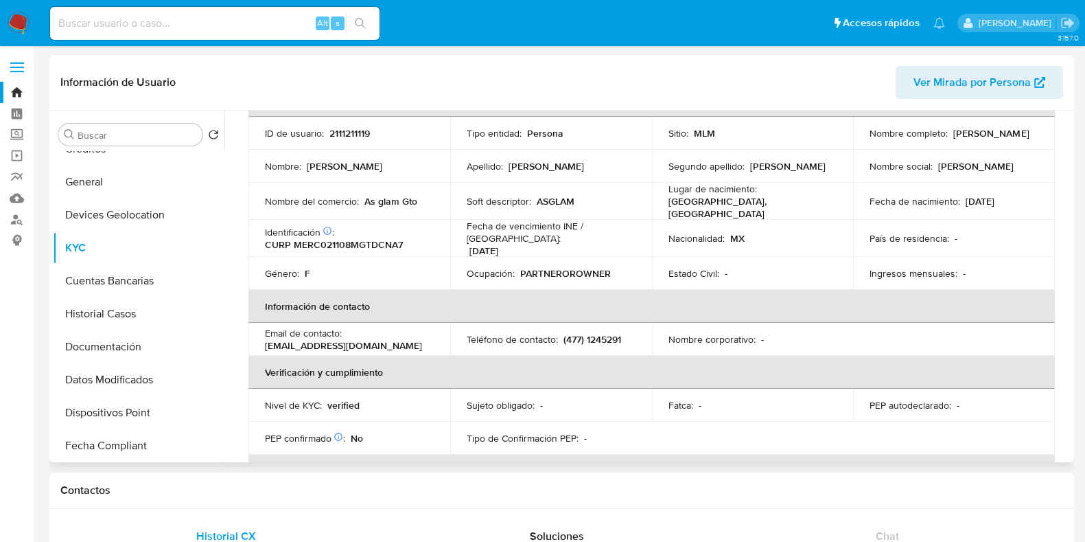
scroll to position [0, 0]
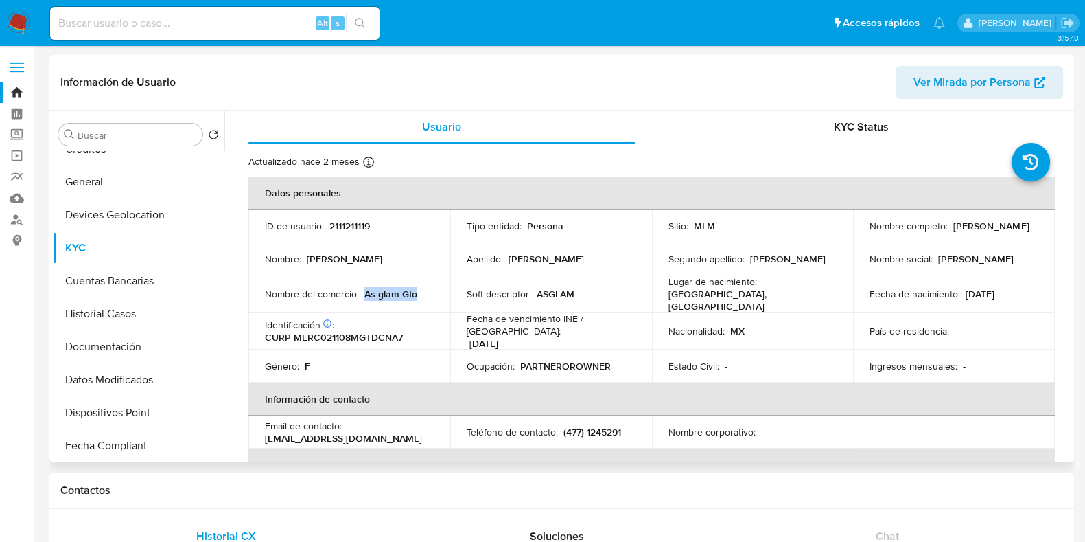
drag, startPoint x: 423, startPoint y: 286, endPoint x: 364, endPoint y: 293, distance: 60.1
click at [364, 293] on div "Nombre del comercio : As glam Gto" at bounding box center [349, 294] width 169 height 12
copy p "As glam Gto"
click at [262, 15] on input at bounding box center [214, 23] width 329 height 18
paste input "1449435147"
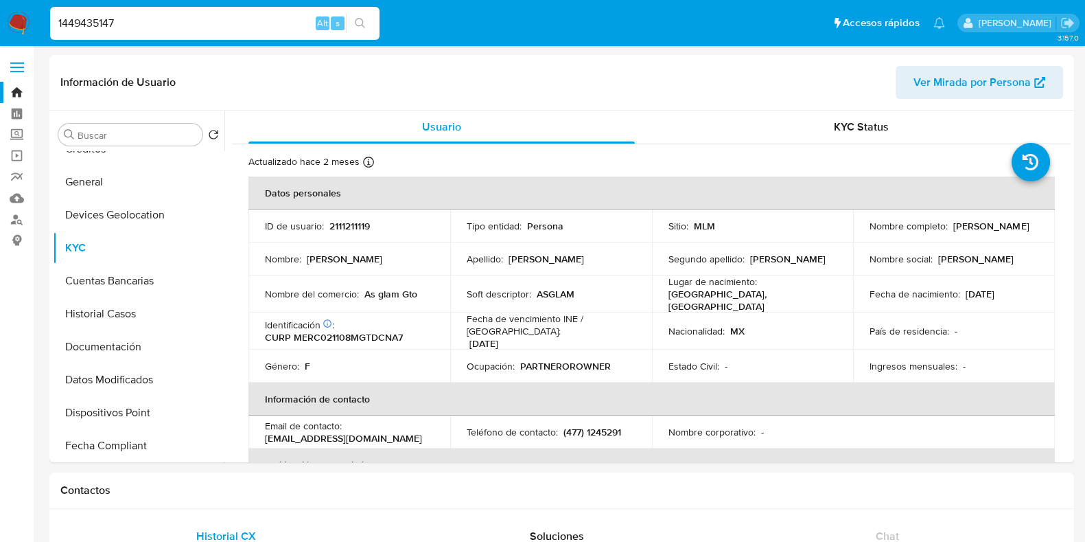
type input "1449435147"
click at [360, 23] on icon "search-icon" at bounding box center [360, 23] width 11 height 11
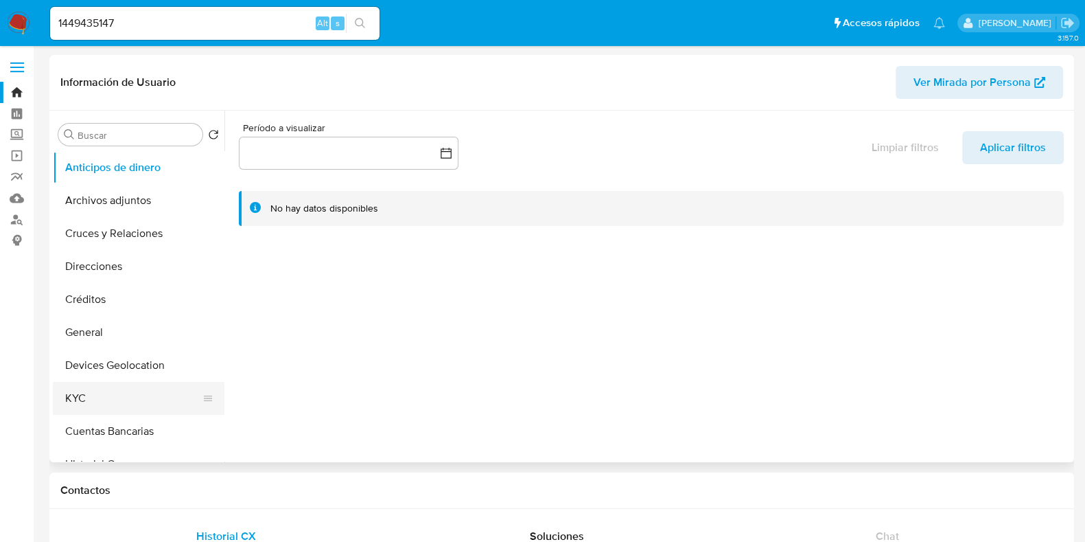
click at [127, 397] on button "KYC" at bounding box center [133, 398] width 161 height 33
select select "10"
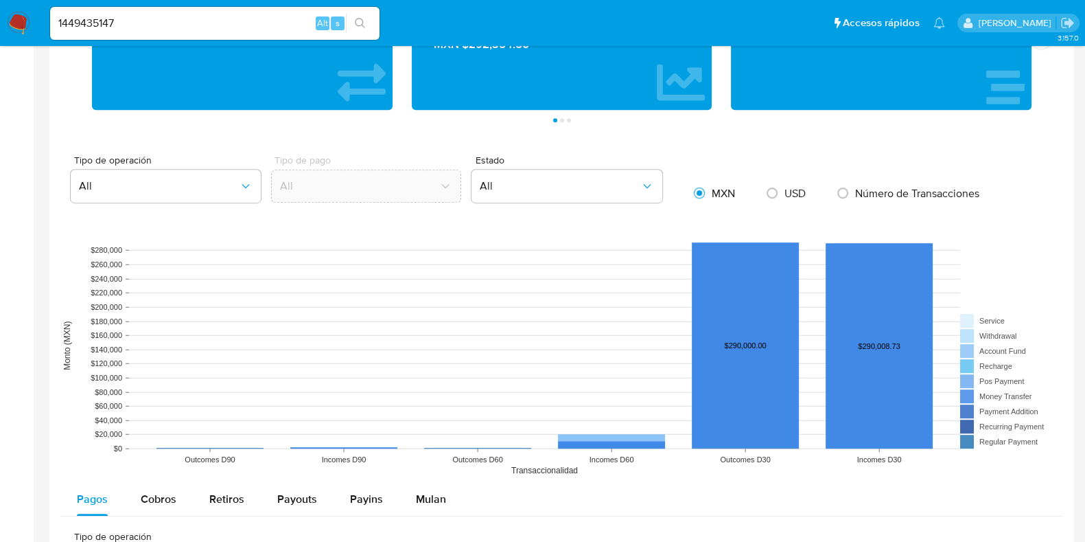
scroll to position [1200, 0]
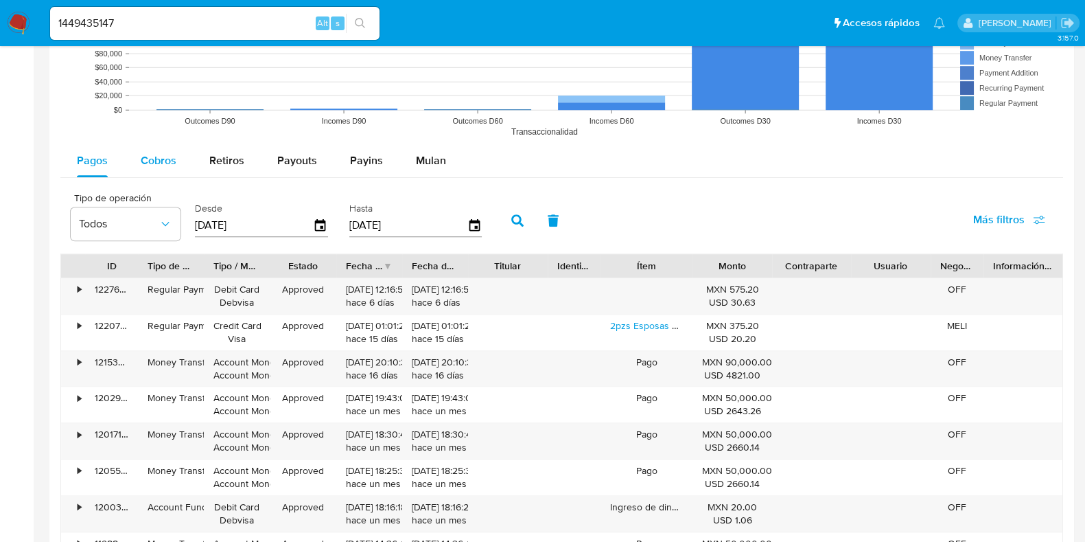
click at [154, 155] on span "Cobros" at bounding box center [159, 160] width 36 height 16
select select "10"
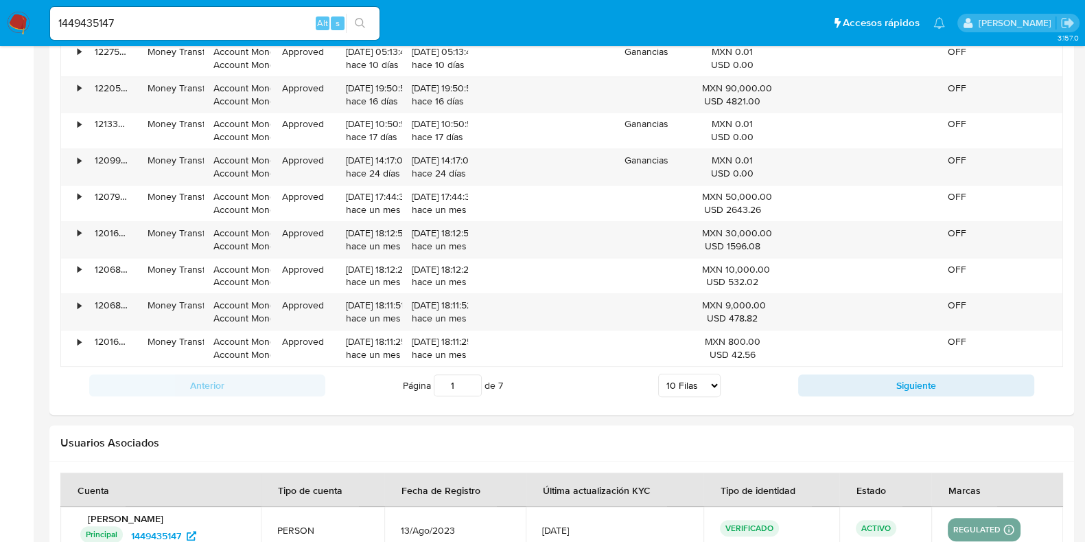
scroll to position [1544, 0]
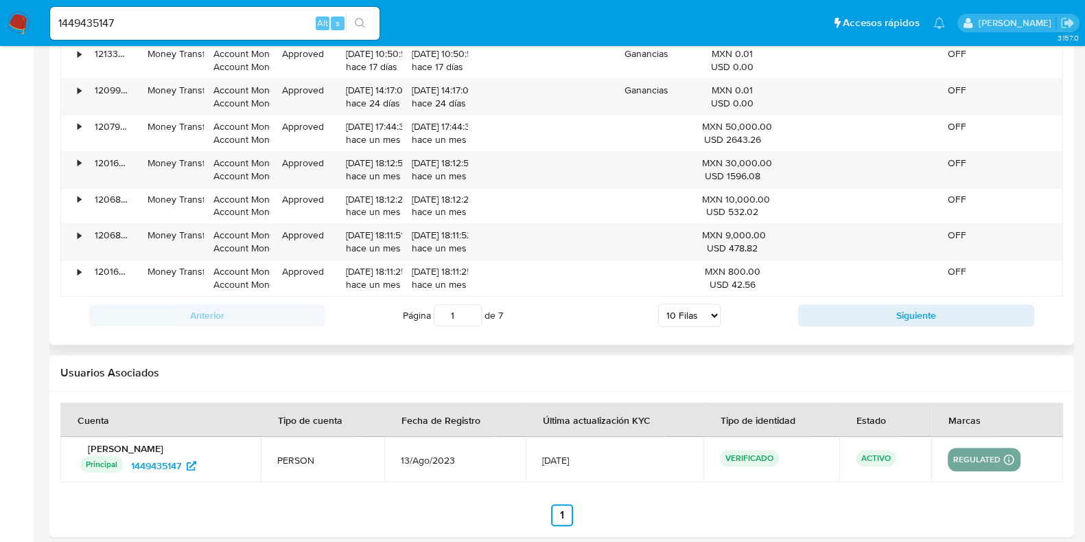
click at [872, 329] on div "Anterior Página 1 de 7 5 Filas 10 Filas 20 Filas 25 Filas 50 Filas 100 Filas Si…" at bounding box center [561, 315] width 1003 height 37
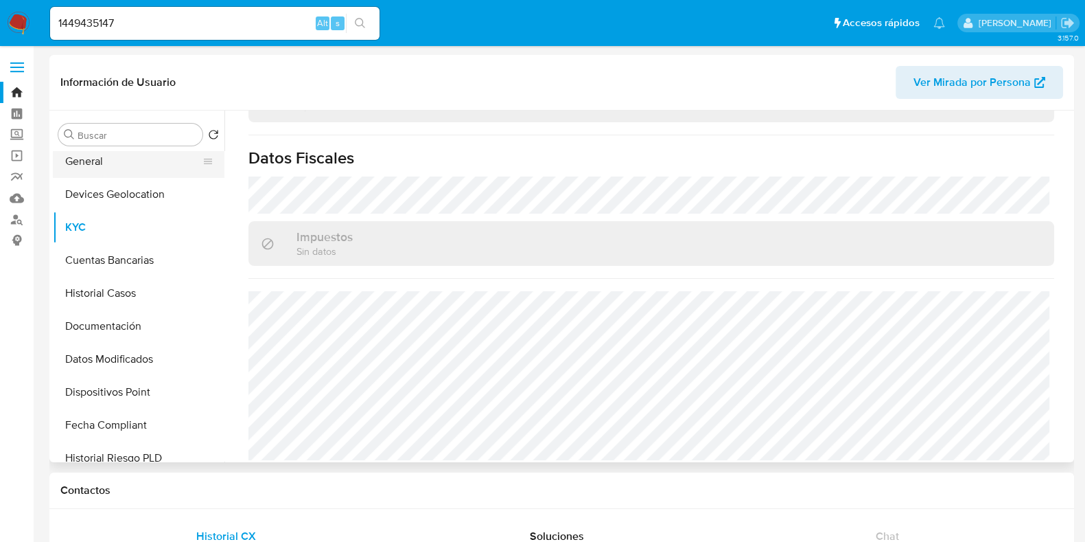
scroll to position [171, 0]
click at [118, 331] on button "Documentación" at bounding box center [133, 326] width 161 height 33
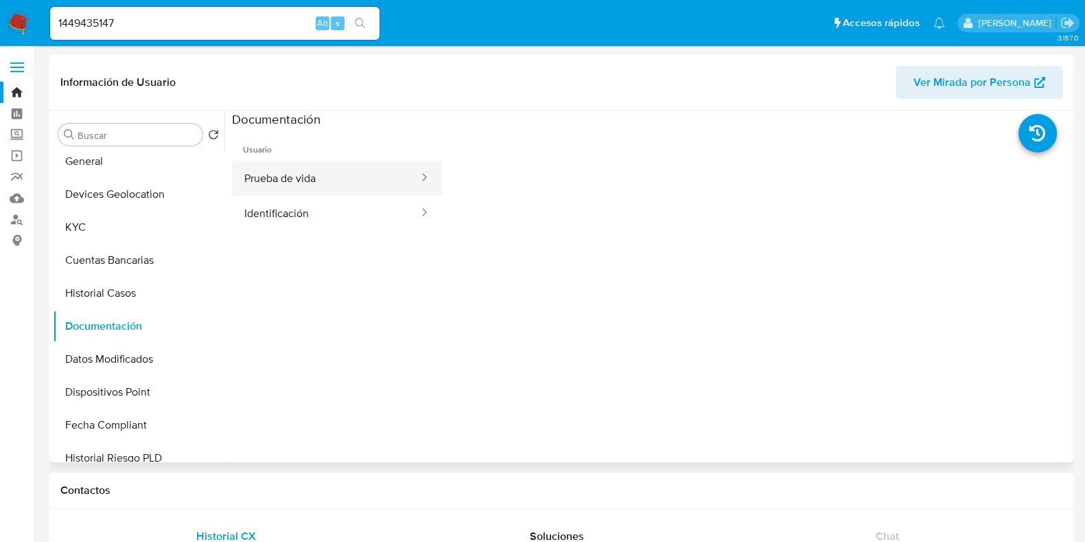
click at [281, 184] on button "Prueba de vida" at bounding box center [326, 178] width 188 height 35
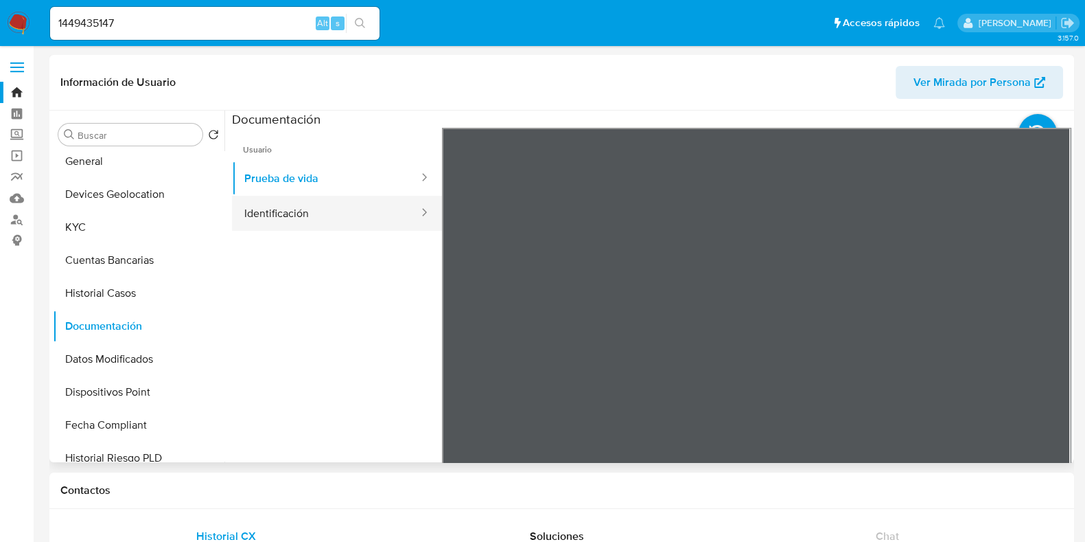
click at [334, 224] on button "Identificación" at bounding box center [326, 213] width 188 height 35
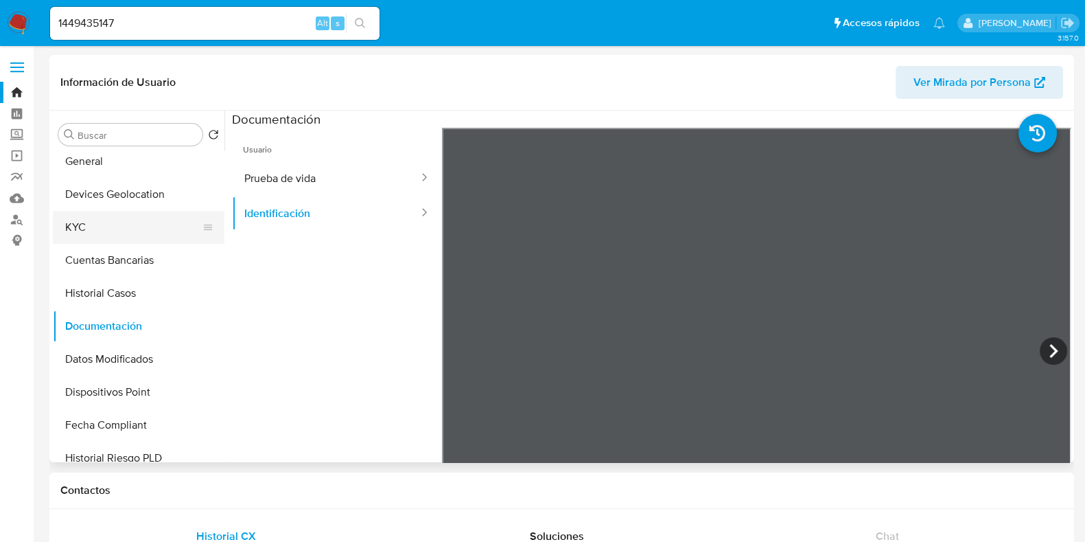
click at [104, 232] on button "KYC" at bounding box center [133, 227] width 161 height 33
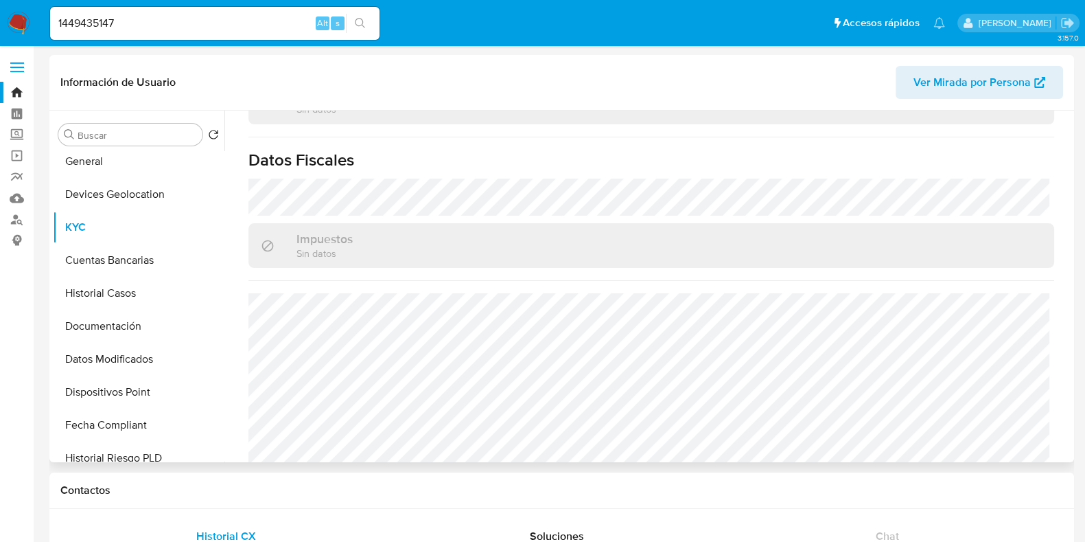
scroll to position [862, 0]
click at [95, 29] on input "1449435147" at bounding box center [214, 23] width 329 height 18
paste input "743771045"
type input "743771045"
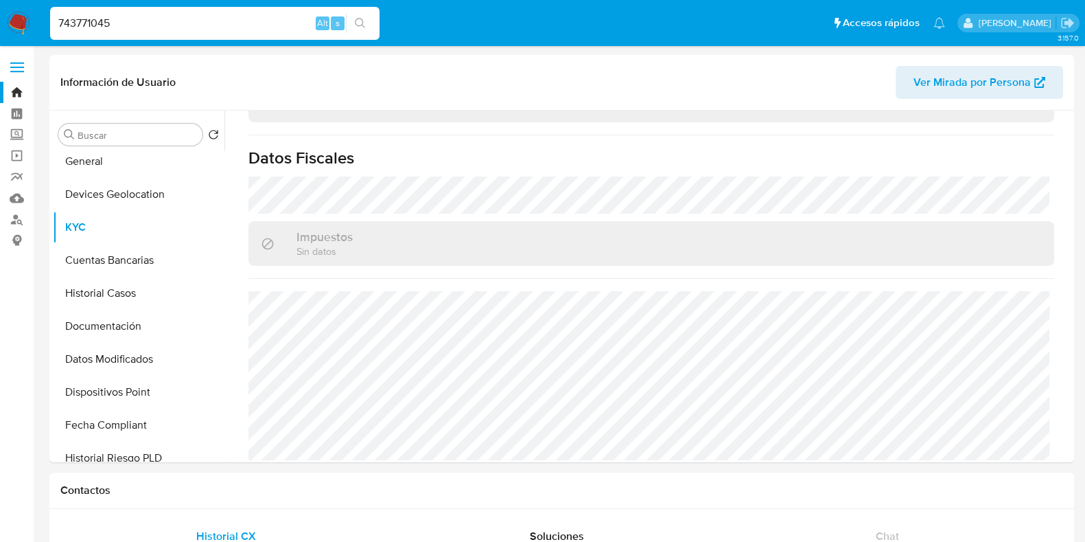
click at [366, 31] on button "search-icon" at bounding box center [360, 23] width 28 height 19
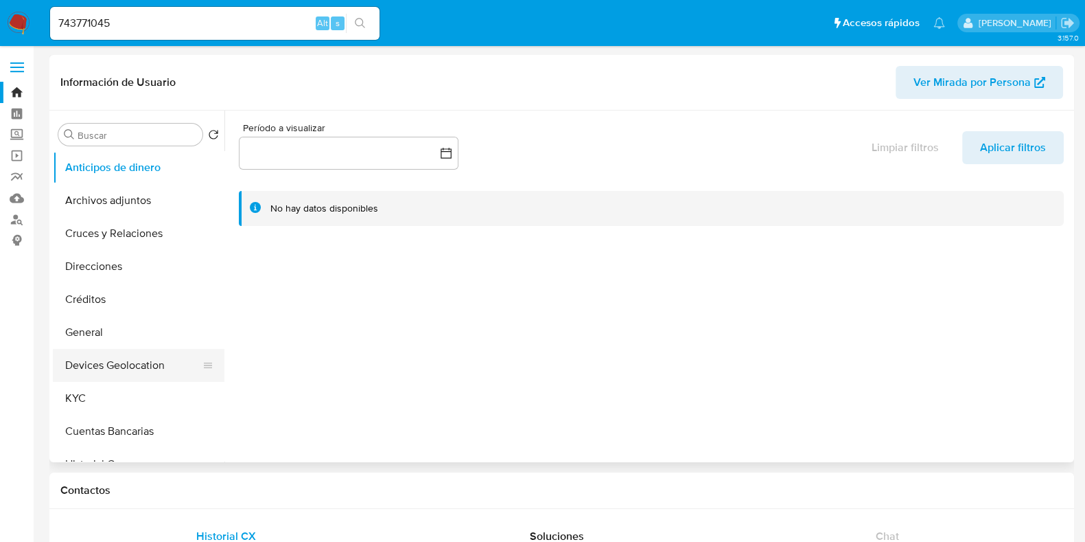
select select "10"
click at [93, 396] on button "KYC" at bounding box center [133, 398] width 161 height 33
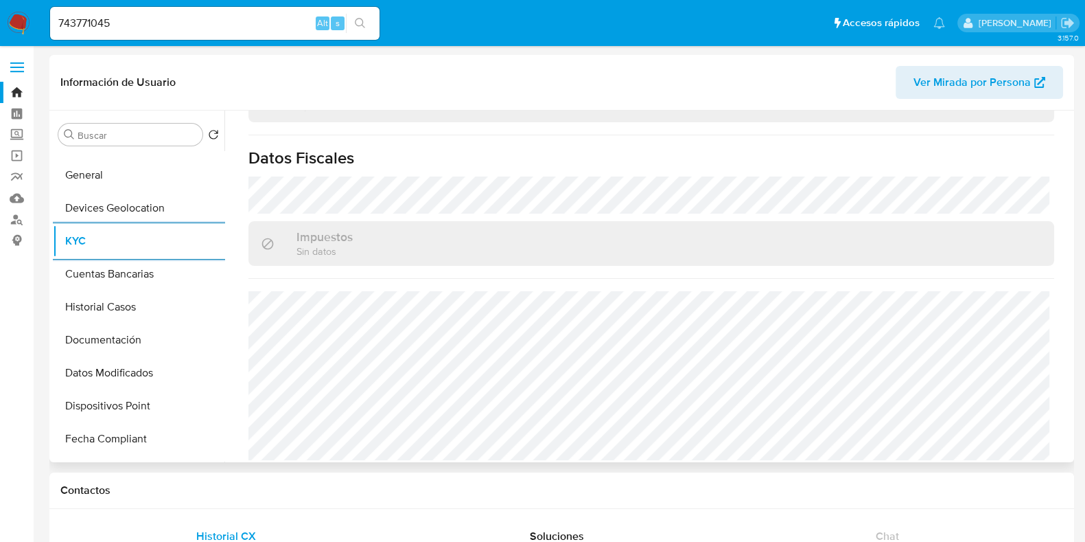
scroll to position [65, 0]
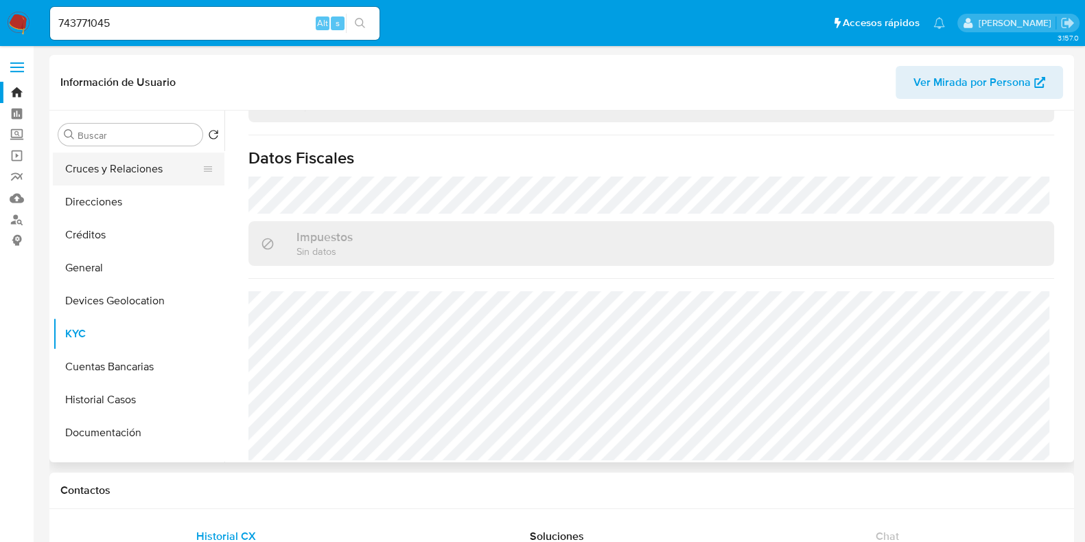
click at [130, 172] on button "Cruces y Relaciones" at bounding box center [133, 168] width 161 height 33
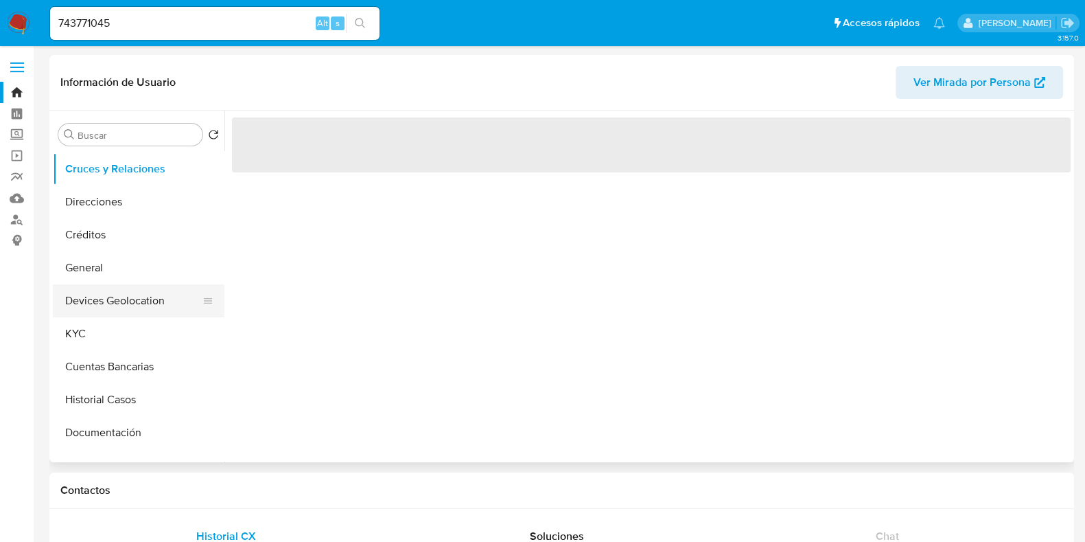
click at [120, 303] on button "Devices Geolocation" at bounding box center [133, 300] width 161 height 33
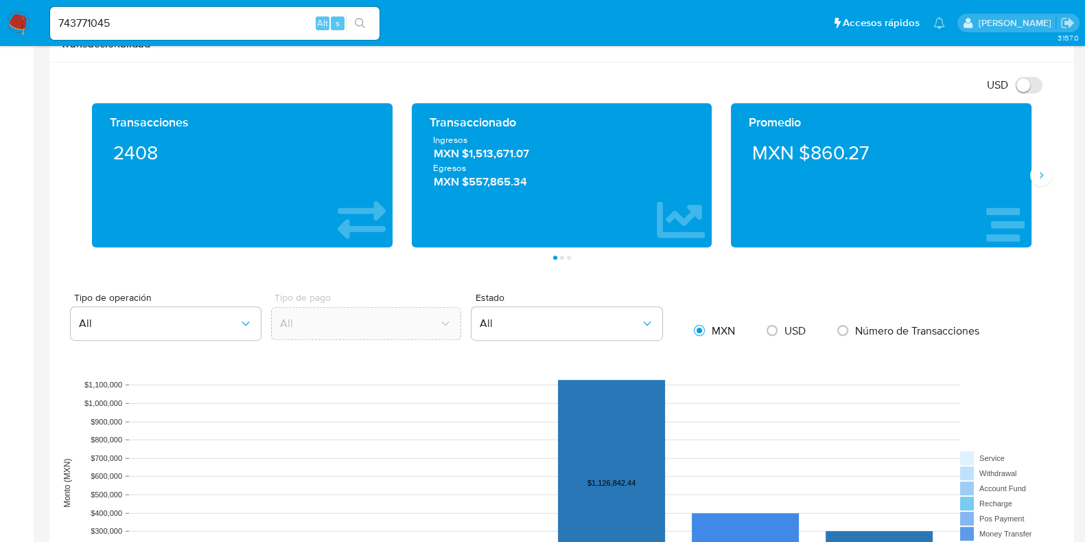
scroll to position [686, 0]
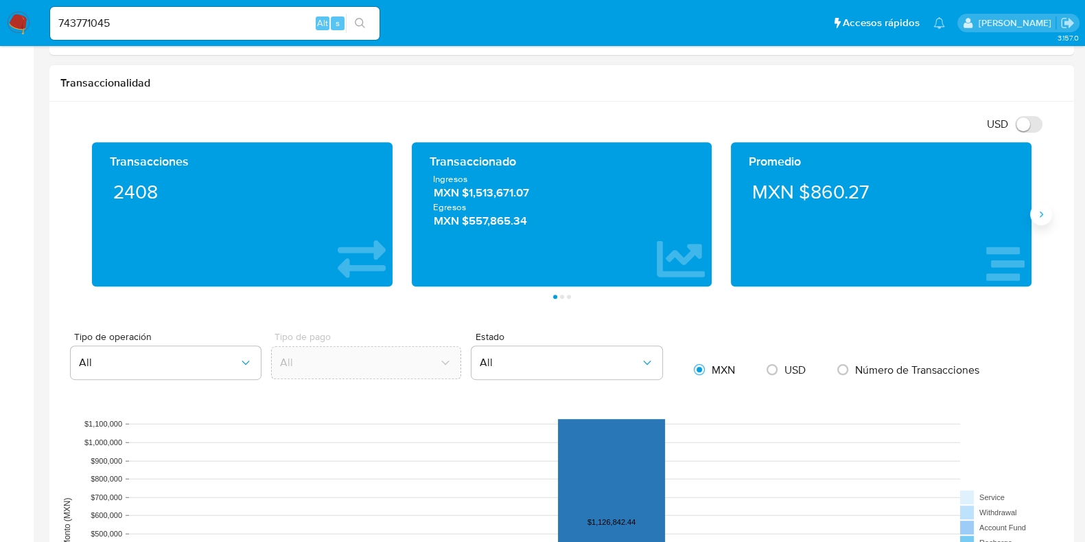
drag, startPoint x: 1038, startPoint y: 198, endPoint x: 1036, endPoint y: 207, distance: 9.2
click at [1036, 207] on div "Transacciones 2408 Transaccionado Ingresos MXN $1,513,671.07 Egresos MXN $557,8…" at bounding box center [561, 214] width 959 height 144
drag, startPoint x: 1036, startPoint y: 208, endPoint x: 846, endPoint y: 233, distance: 191.7
click at [1036, 209] on icon "Siguiente" at bounding box center [1041, 214] width 11 height 11
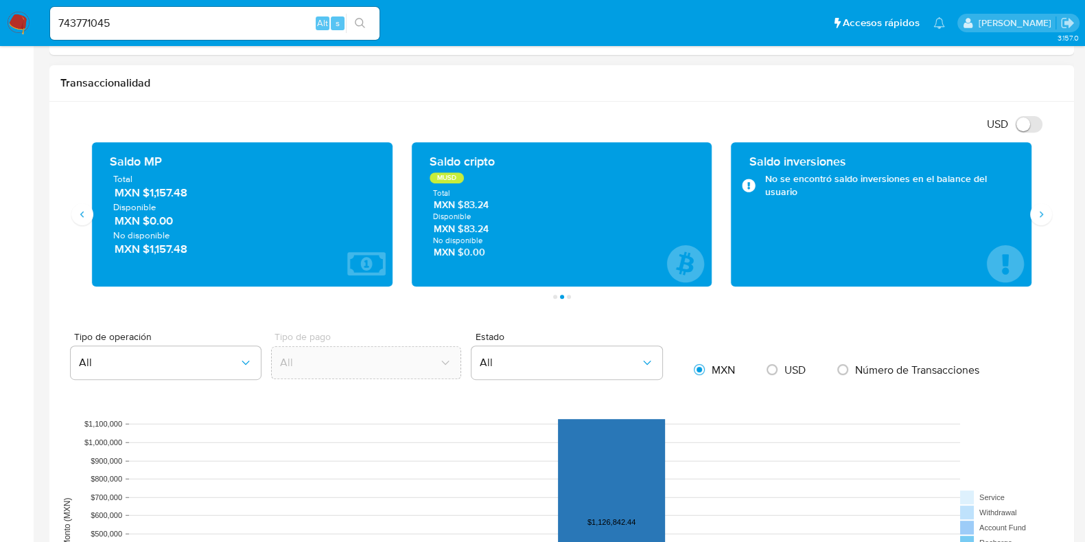
click at [159, 188] on span "MXN $1,157.48" at bounding box center [243, 193] width 257 height 16
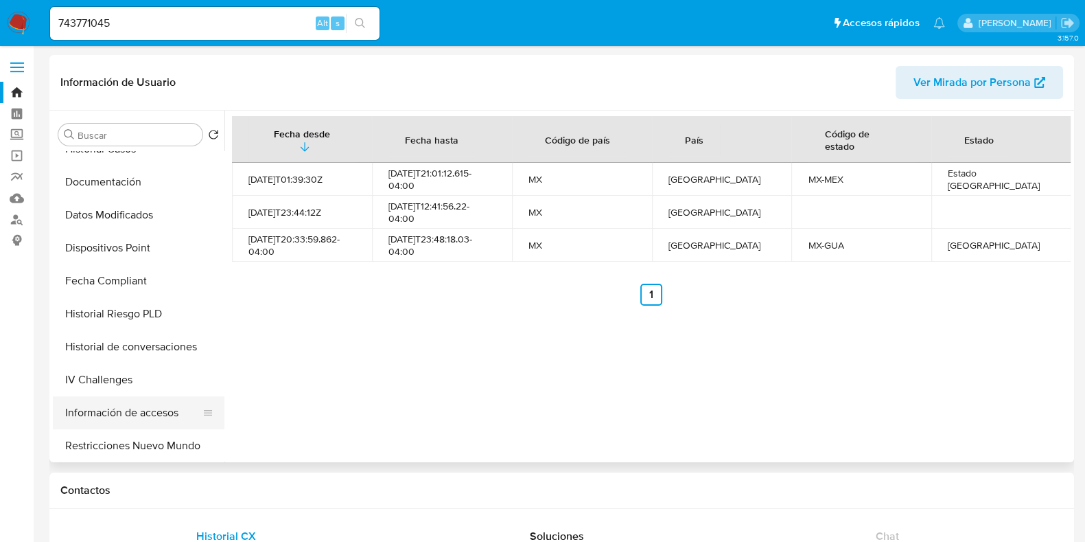
scroll to position [408, 0]
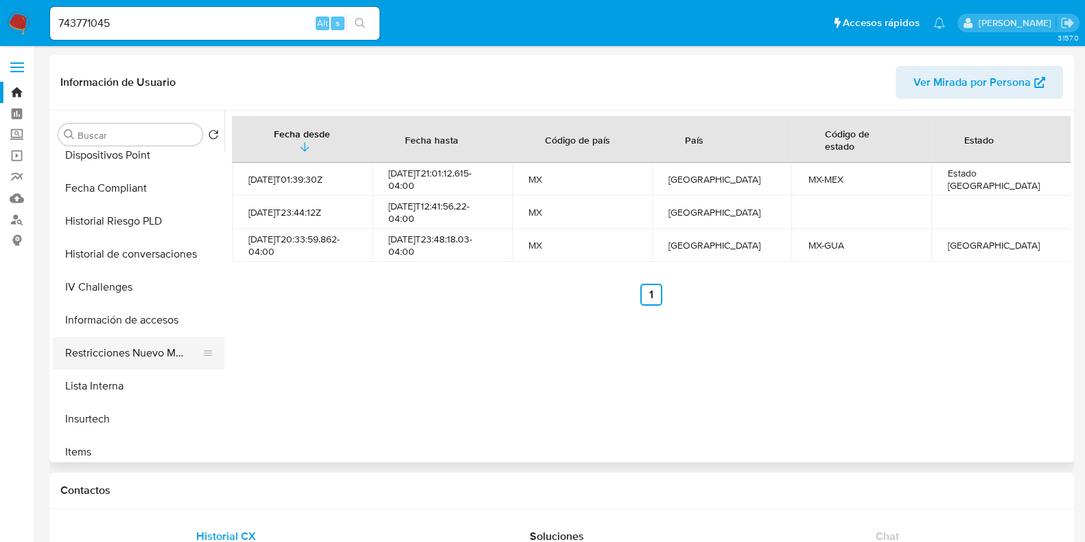
click at [118, 350] on button "Restricciones Nuevo Mundo" at bounding box center [133, 352] width 161 height 33
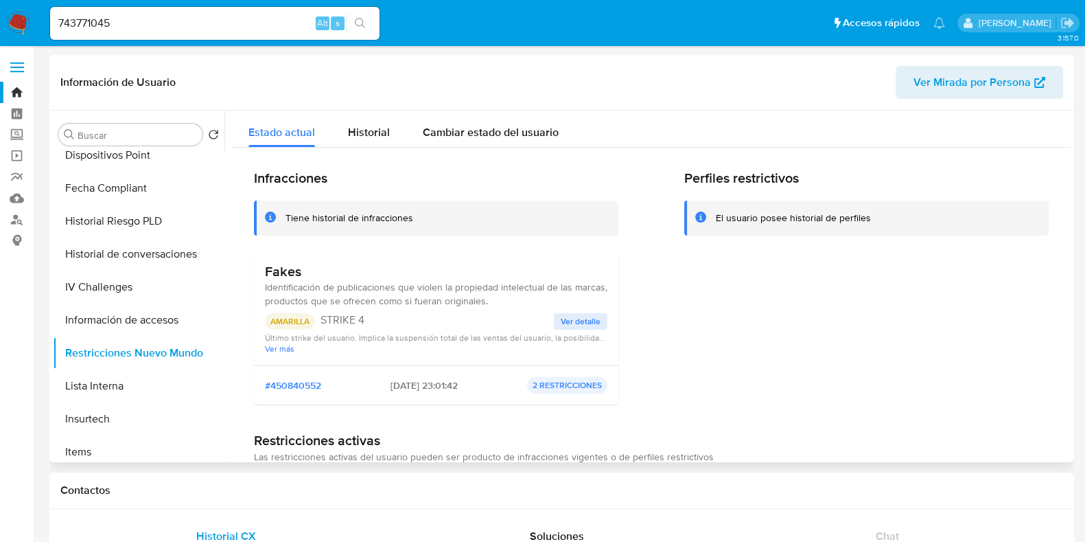
click at [568, 321] on span "Ver detalle" at bounding box center [581, 321] width 40 height 14
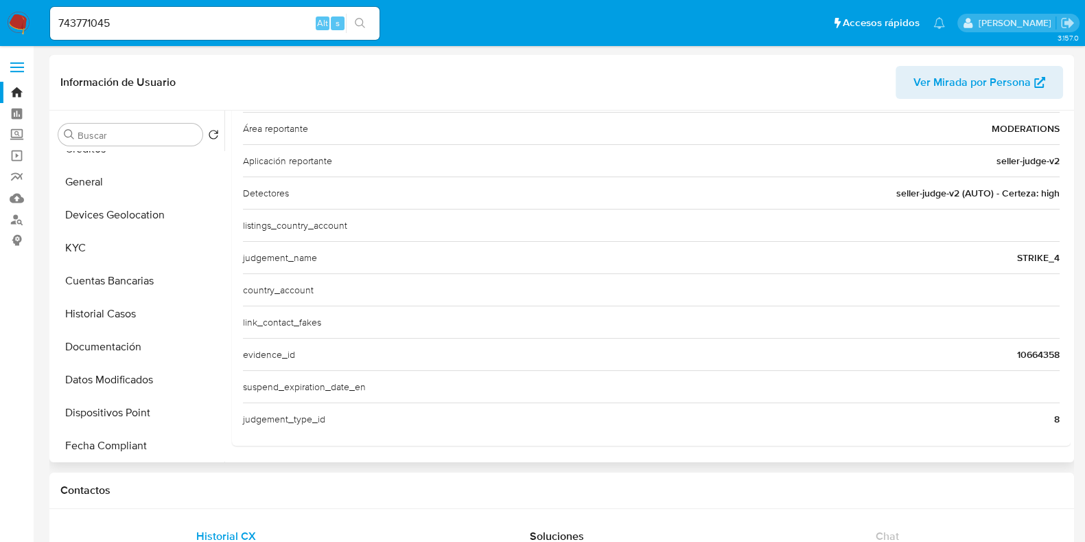
scroll to position [0, 0]
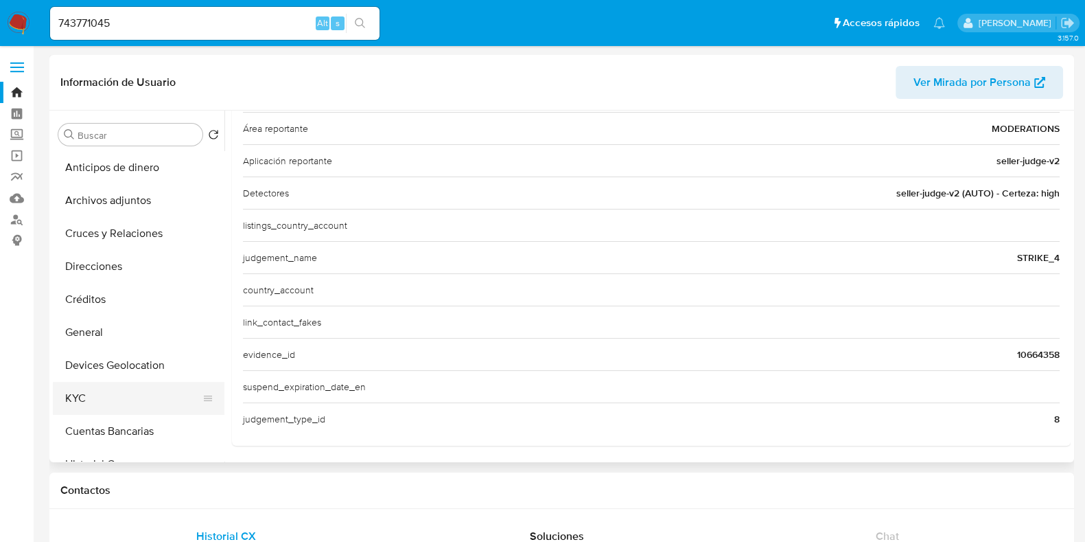
click at [69, 389] on button "KYC" at bounding box center [133, 398] width 161 height 33
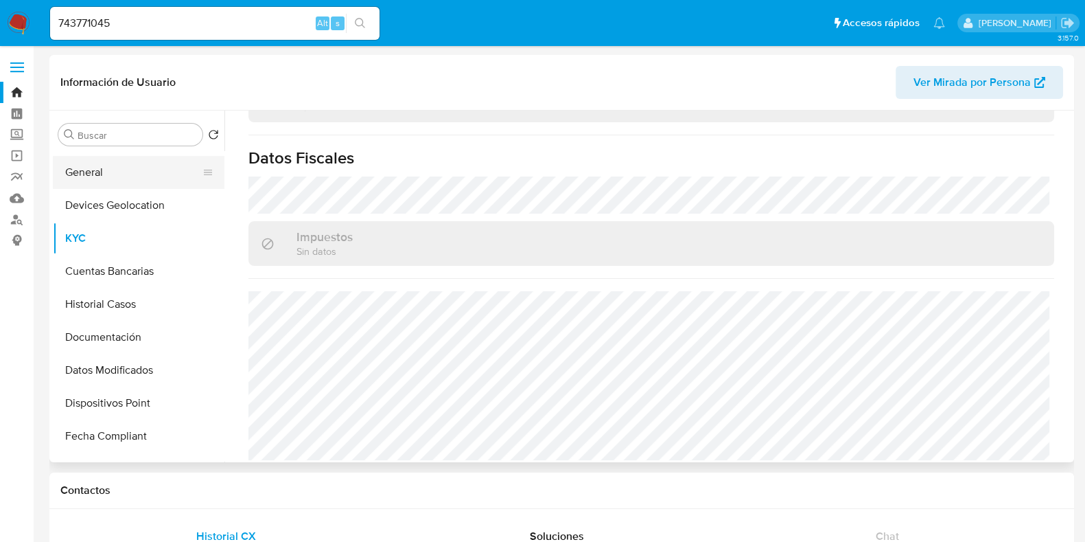
scroll to position [171, 0]
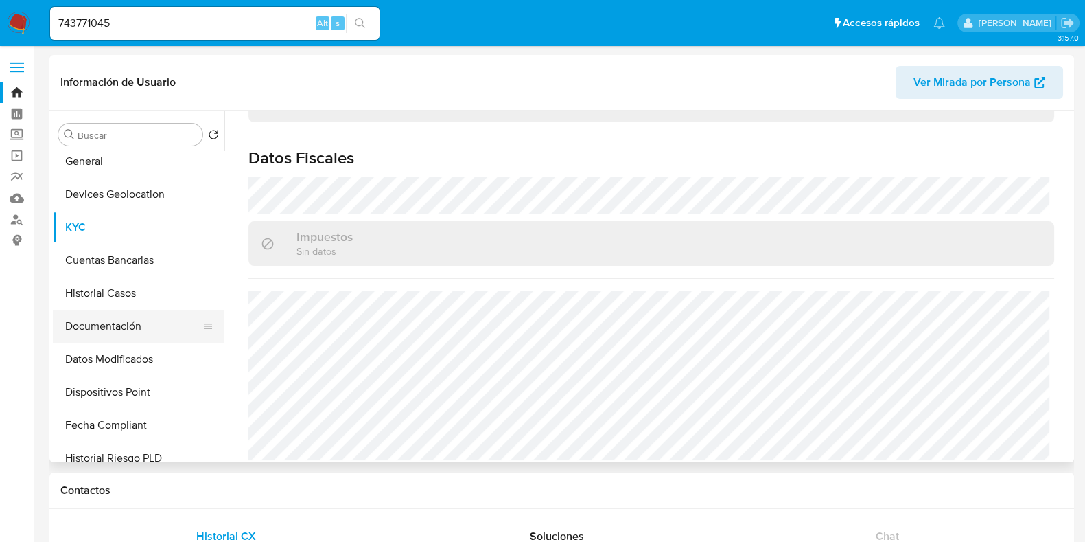
click at [113, 324] on button "Documentación" at bounding box center [133, 326] width 161 height 33
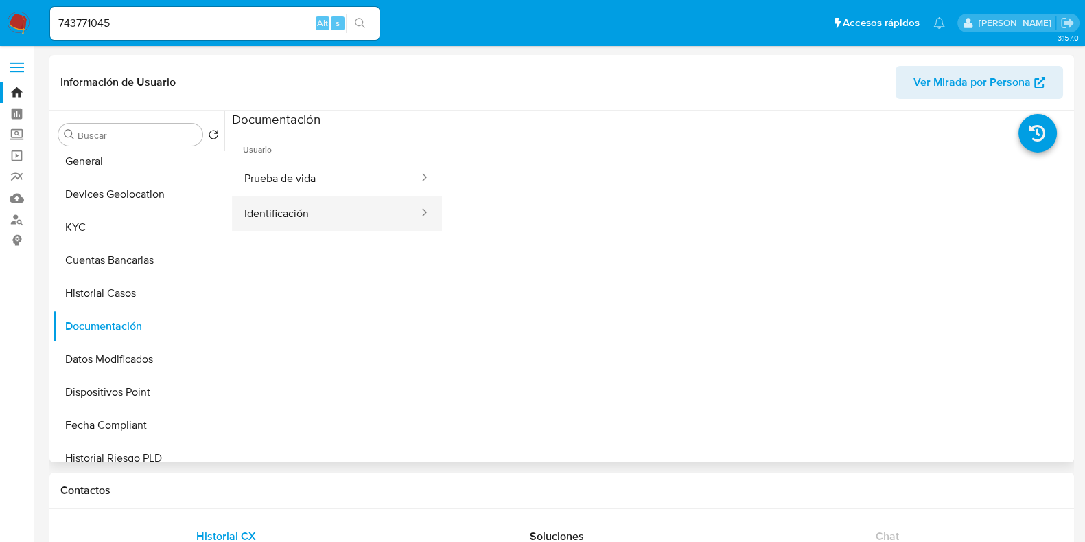
click at [299, 196] on button "Identificación" at bounding box center [326, 213] width 188 height 35
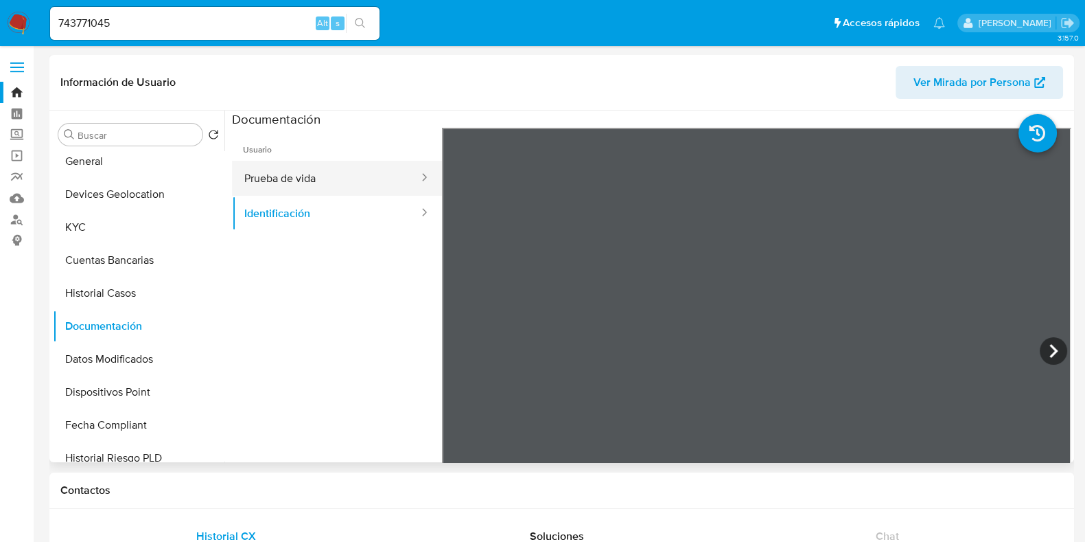
click at [299, 187] on button "Prueba de vida" at bounding box center [326, 178] width 188 height 35
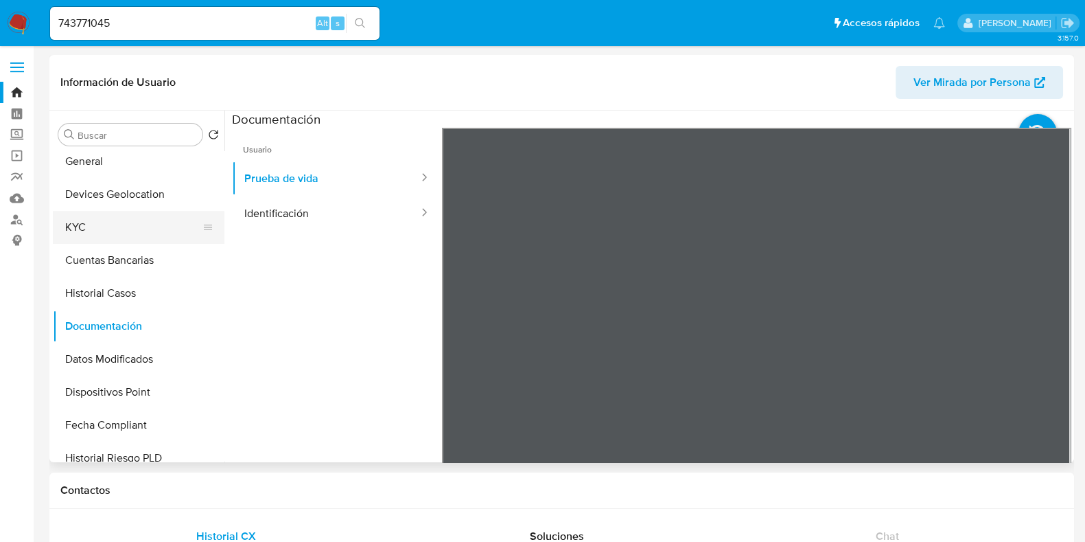
click at [87, 235] on button "KYC" at bounding box center [133, 227] width 161 height 33
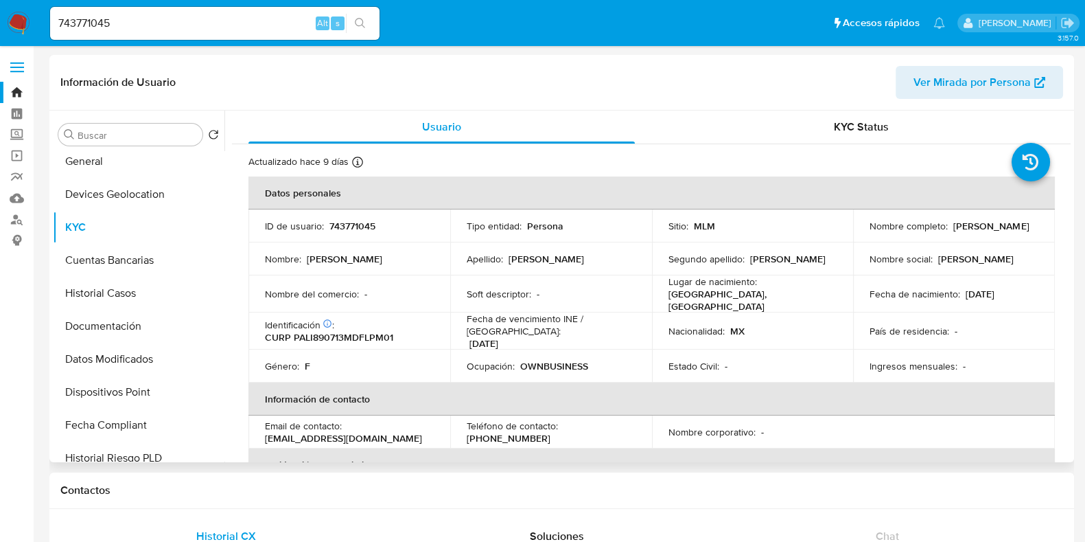
drag, startPoint x: 1001, startPoint y: 231, endPoint x: 863, endPoint y: 231, distance: 138.6
click at [863, 231] on td "Nombre completo : Imelda Isabel Plascencia Lopez" at bounding box center [954, 225] width 202 height 33
copy p "Imelda Isabel Plascencia Lopez"
click at [98, 171] on button "General" at bounding box center [133, 161] width 161 height 33
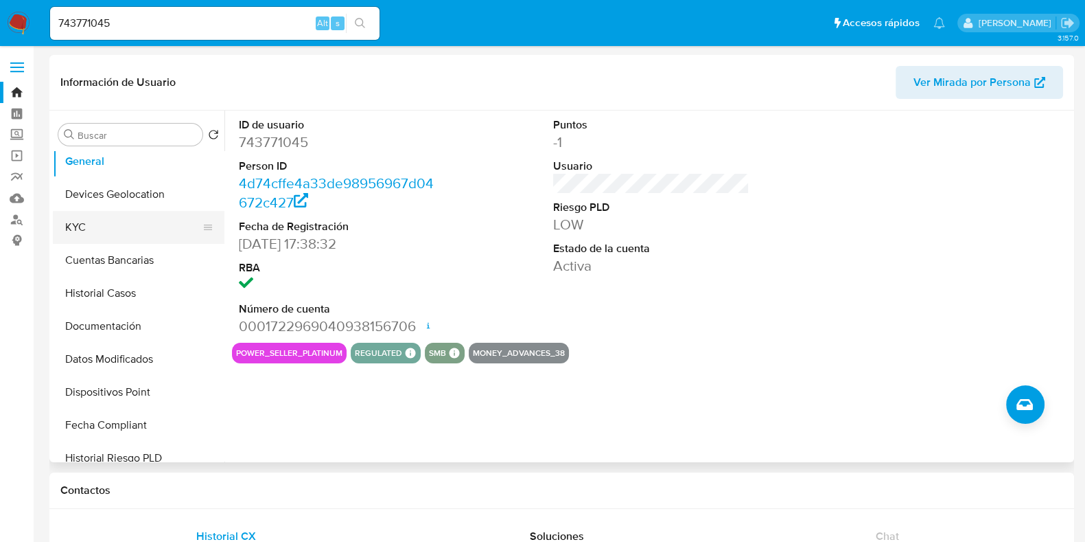
click at [75, 225] on button "KYC" at bounding box center [133, 227] width 161 height 33
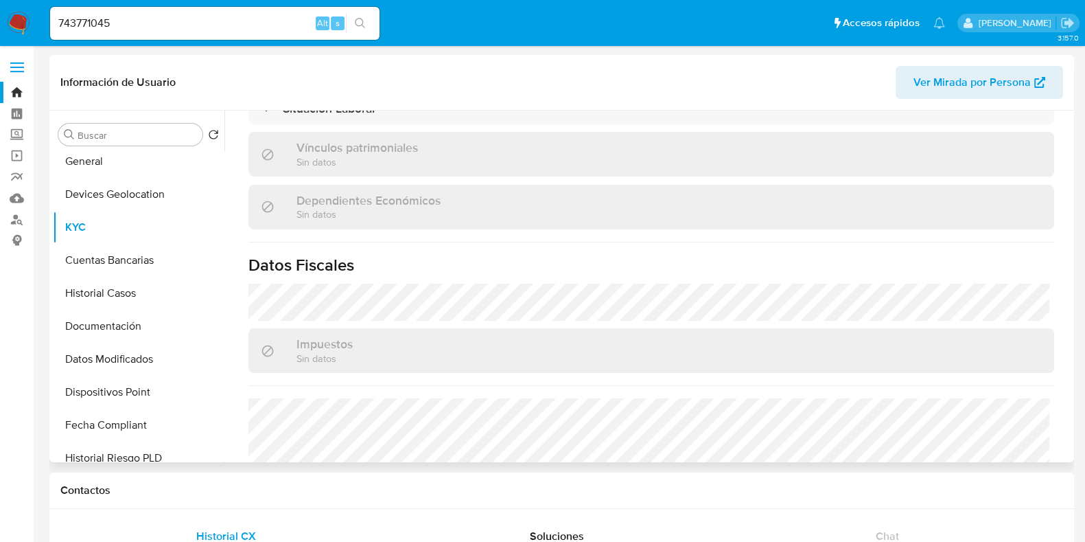
scroll to position [839, 0]
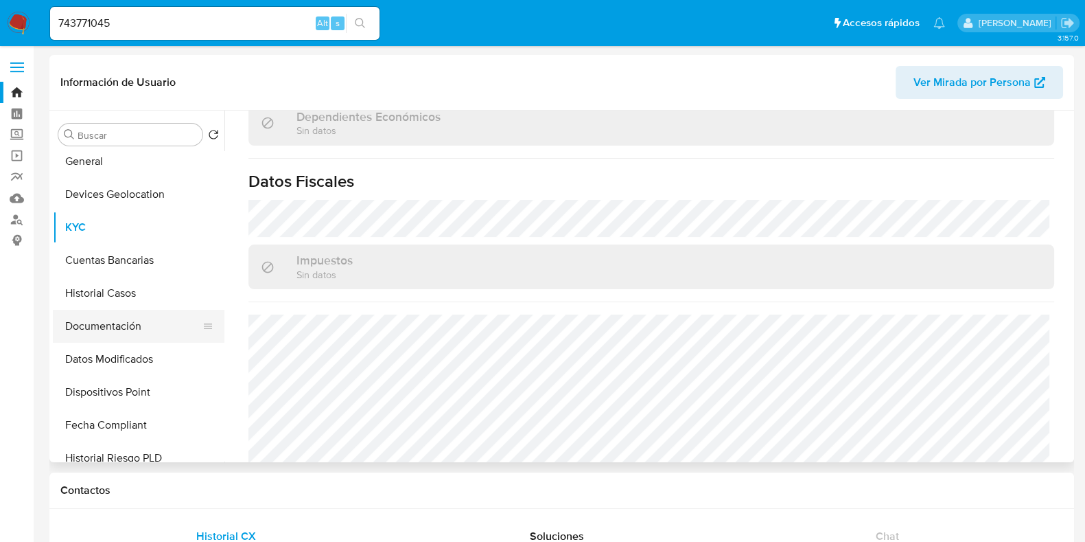
click at [118, 334] on button "Documentación" at bounding box center [133, 326] width 161 height 33
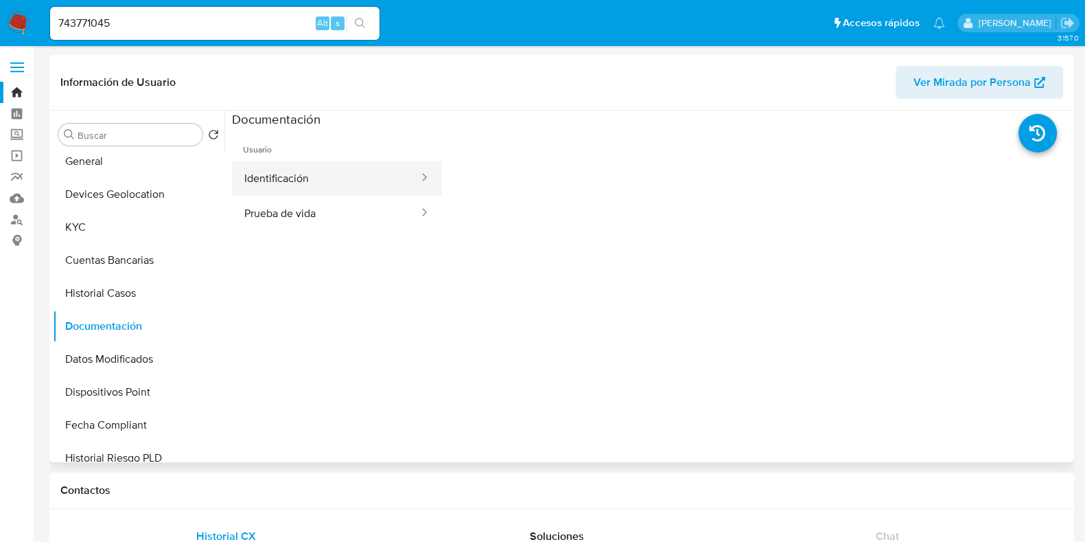
click at [305, 182] on button "Identificación" at bounding box center [326, 178] width 188 height 35
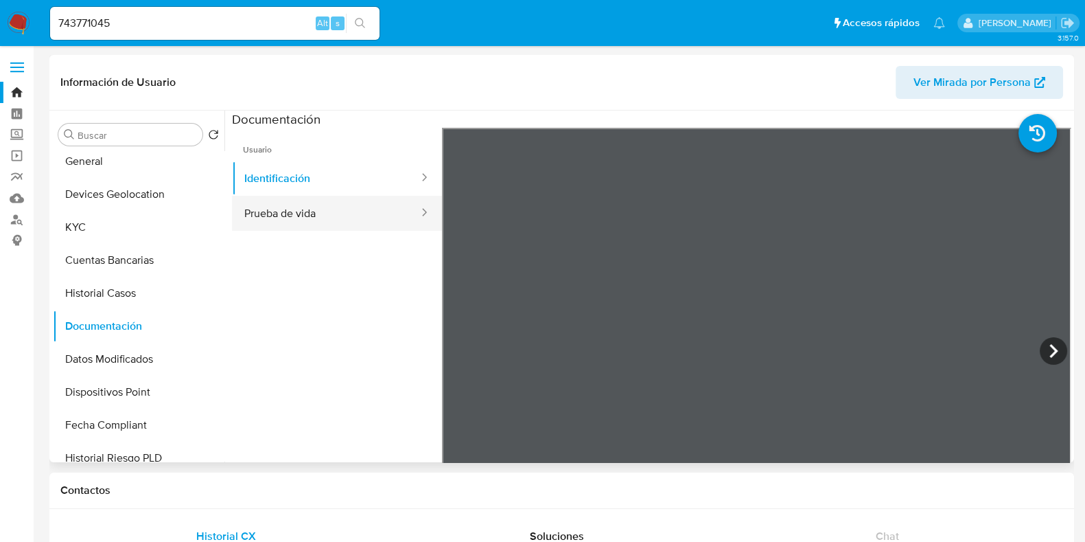
click at [294, 218] on button "Prueba de vida" at bounding box center [326, 213] width 188 height 35
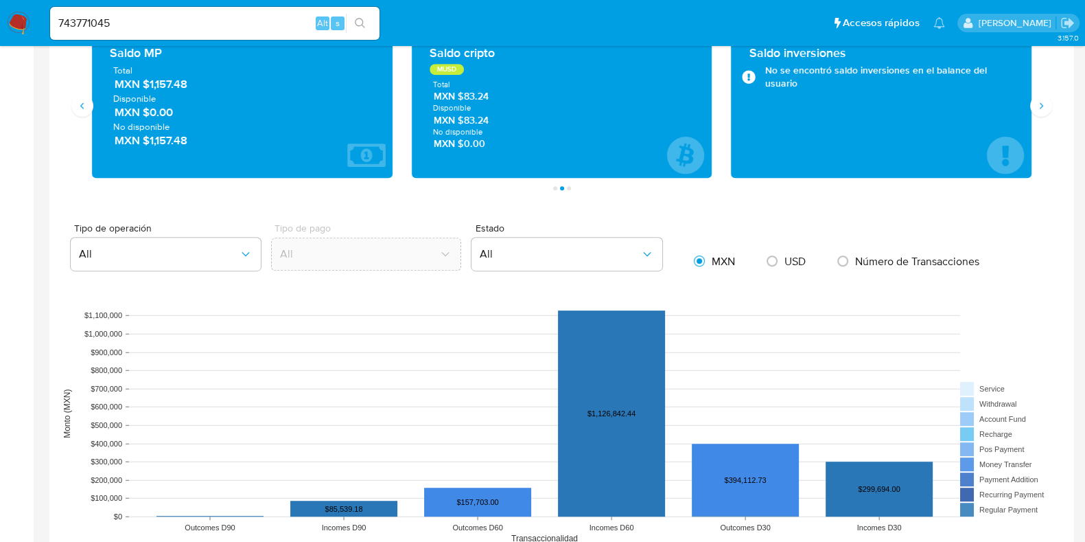
scroll to position [1030, 0]
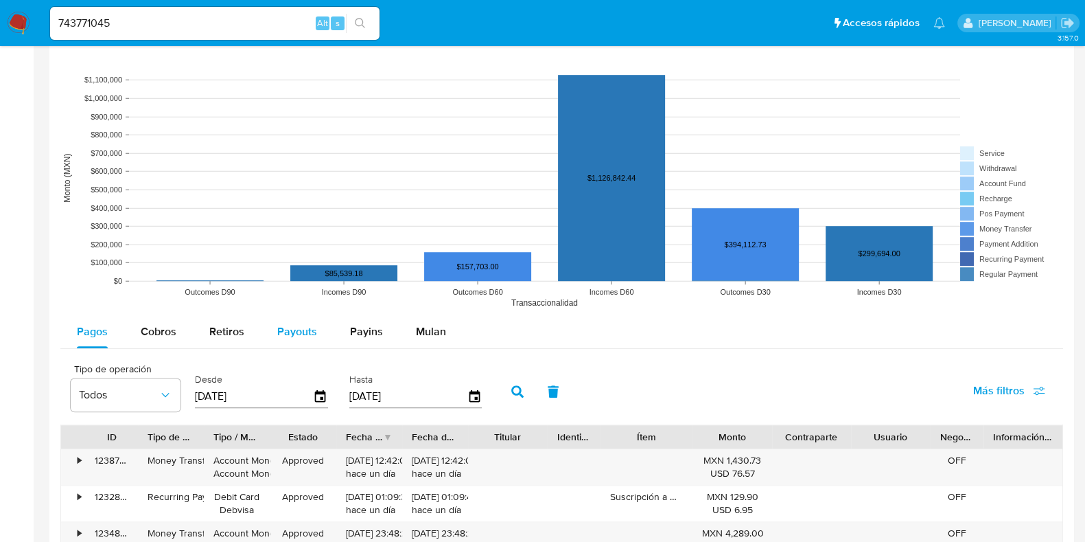
click at [307, 338] on div "Payouts" at bounding box center [297, 331] width 40 height 33
select select "10"
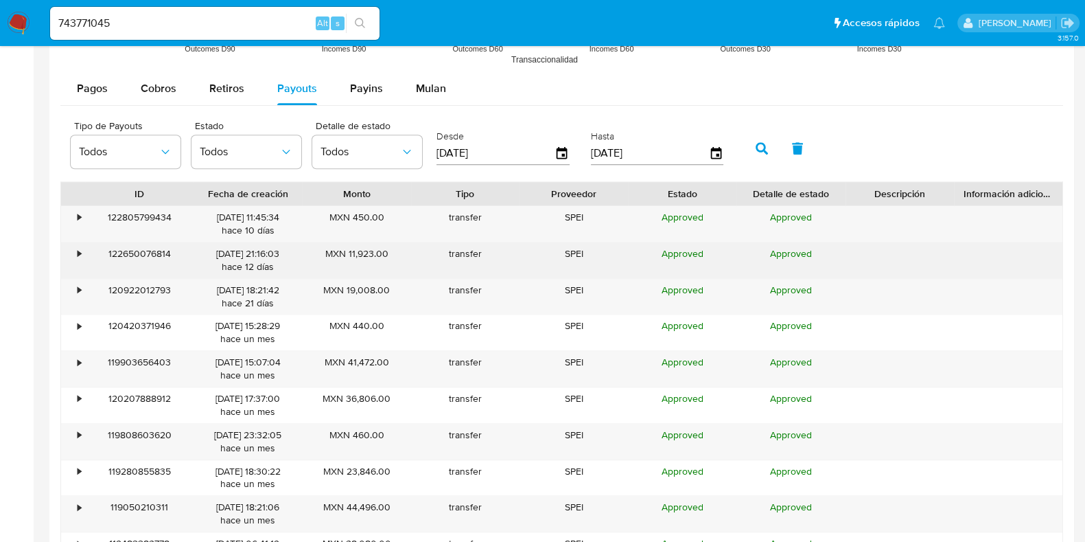
scroll to position [1372, 0]
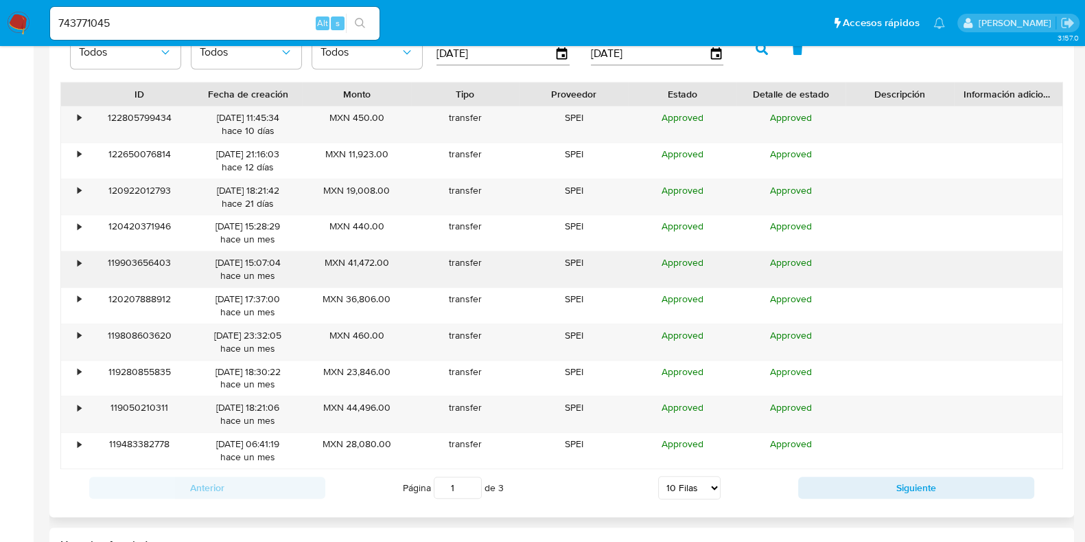
click at [81, 264] on div "•" at bounding box center [73, 269] width 24 height 36
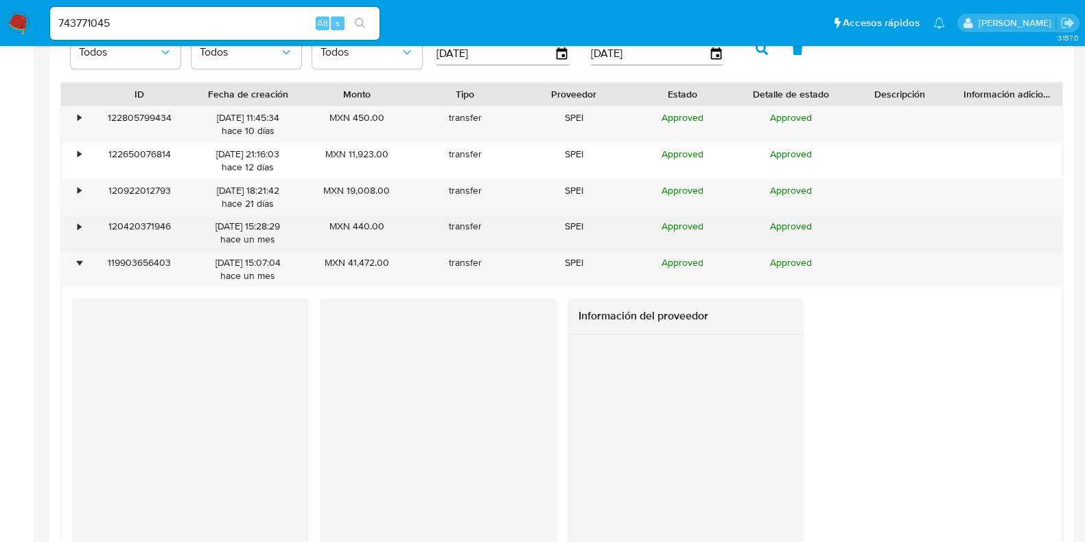
click at [82, 235] on div "•" at bounding box center [73, 233] width 24 height 36
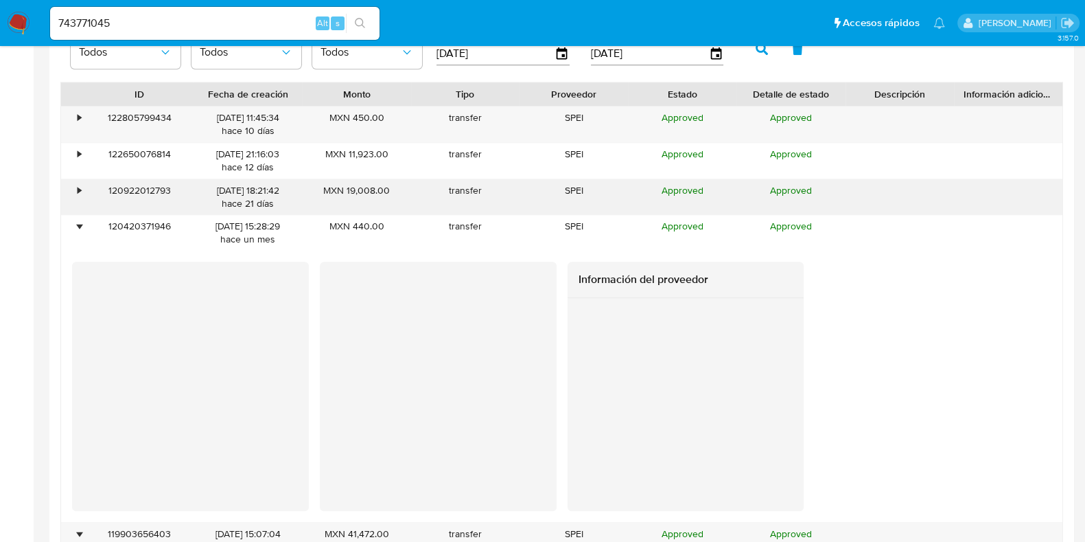
click at [82, 192] on div "•" at bounding box center [73, 197] width 24 height 36
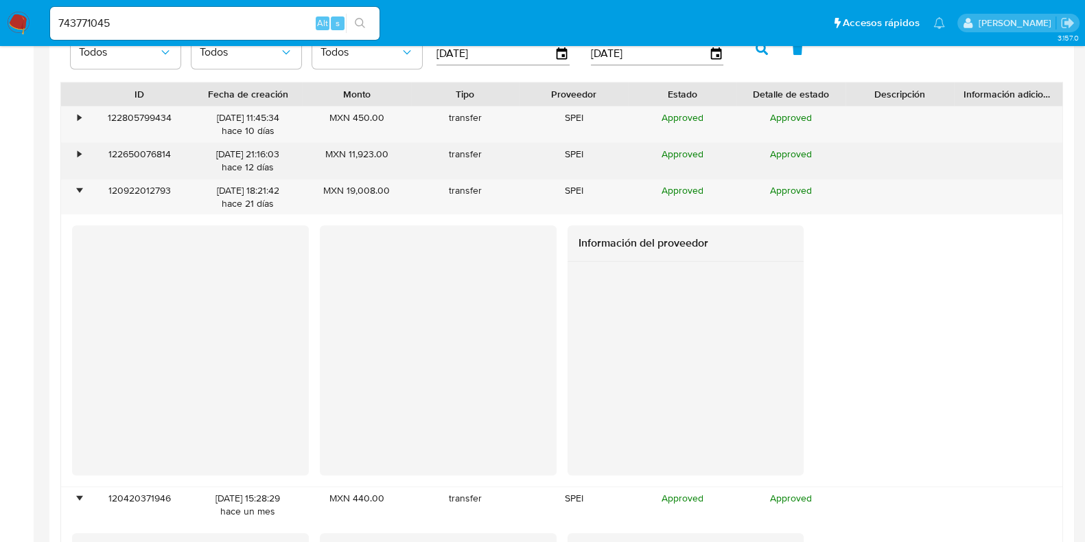
click at [82, 158] on div "•" at bounding box center [73, 161] width 24 height 36
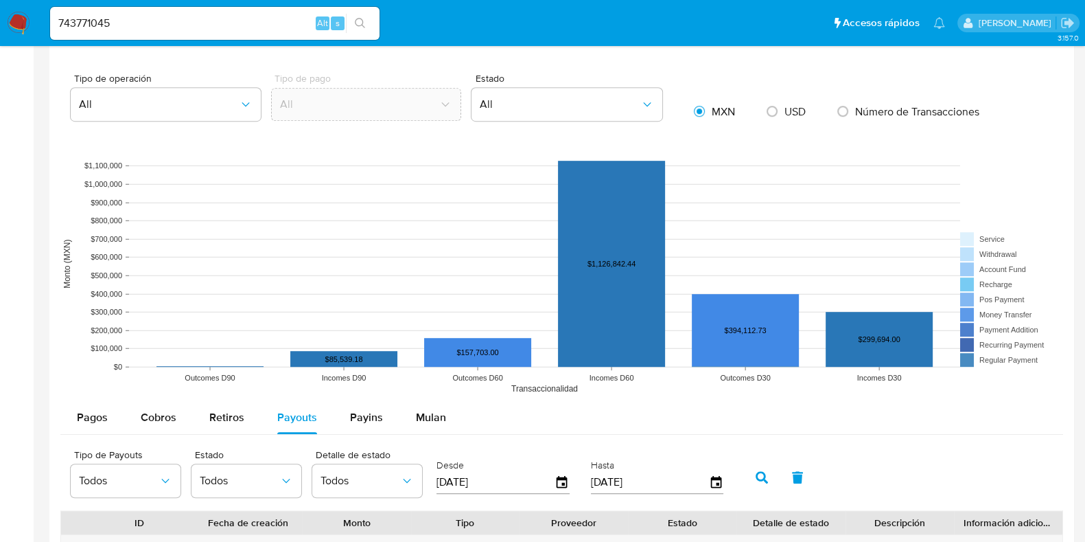
scroll to position [1286, 0]
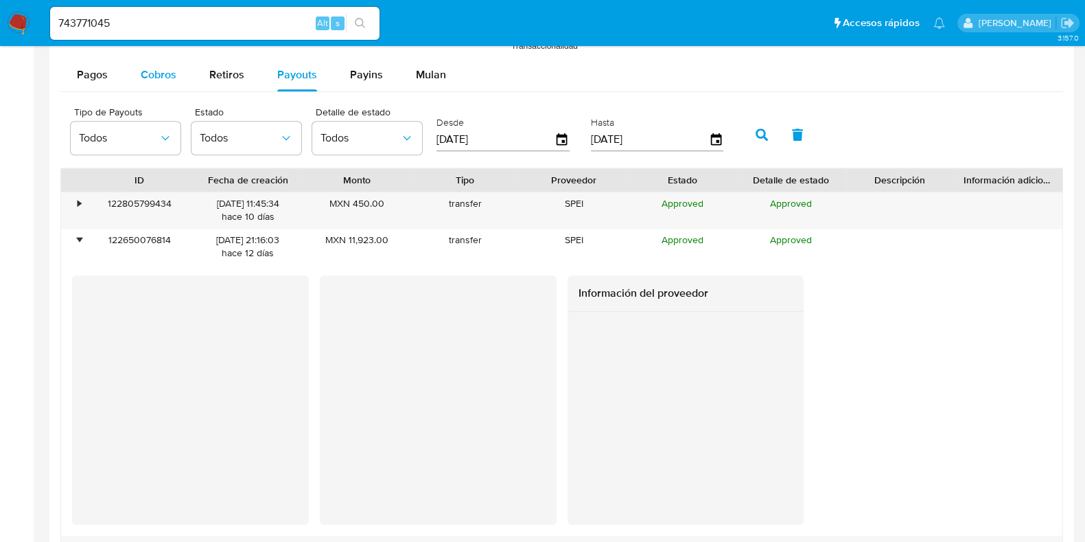
click at [160, 77] on span "Cobros" at bounding box center [159, 75] width 36 height 16
select select "10"
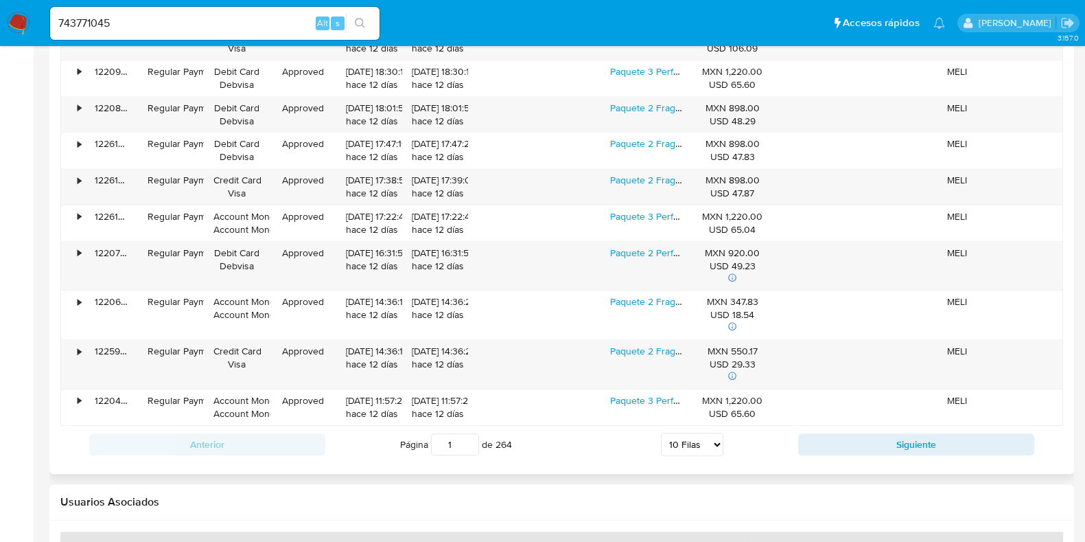
scroll to position [1454, 0]
click at [642, 253] on link "Paquete 2 Perfumes Lattafa Yara Rosa Y Khamra Qahwa 100ml" at bounding box center [758, 253] width 296 height 14
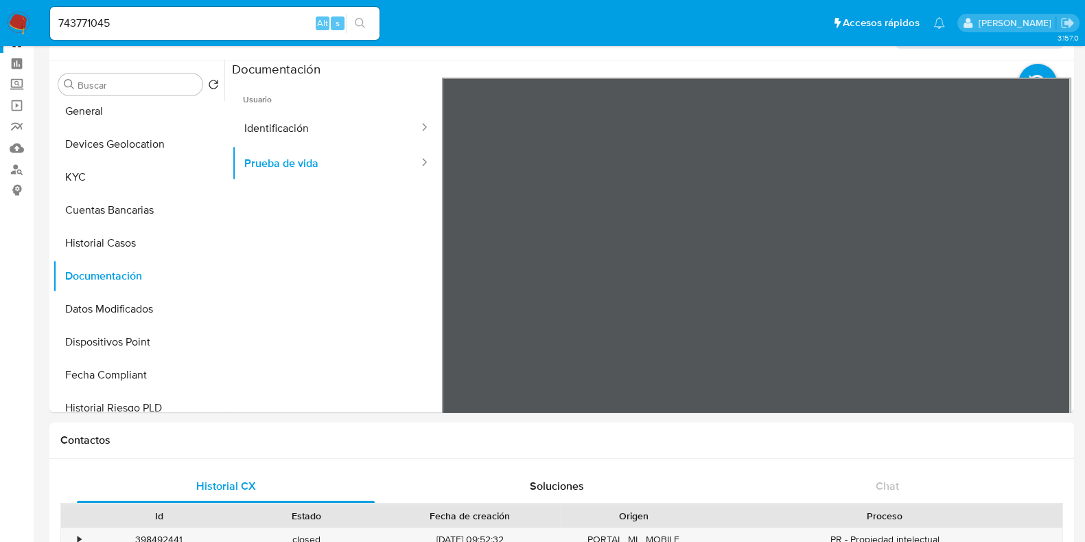
scroll to position [0, 0]
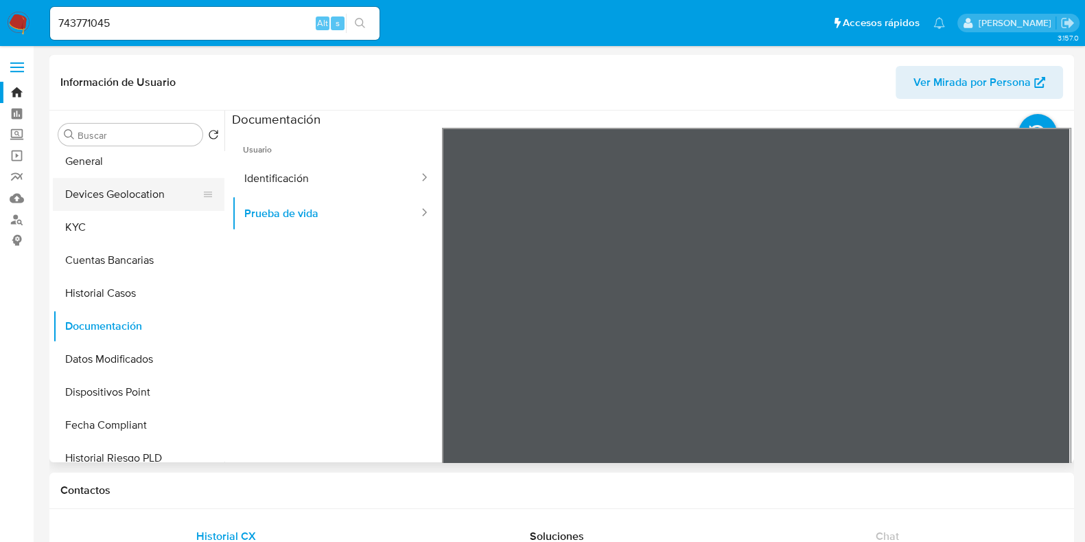
click at [86, 183] on button "Devices Geolocation" at bounding box center [133, 194] width 161 height 33
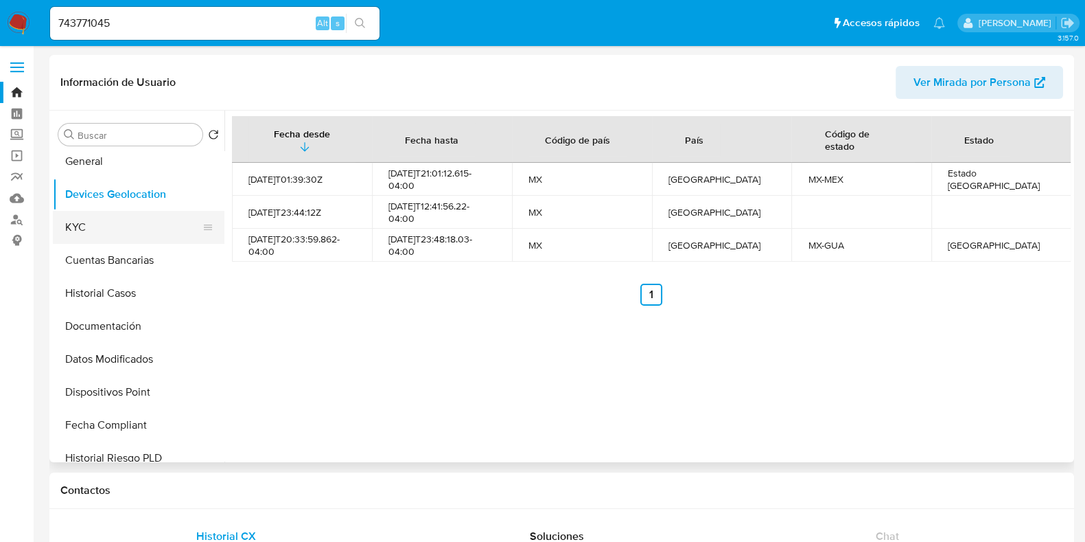
click at [119, 231] on button "KYC" at bounding box center [133, 227] width 161 height 33
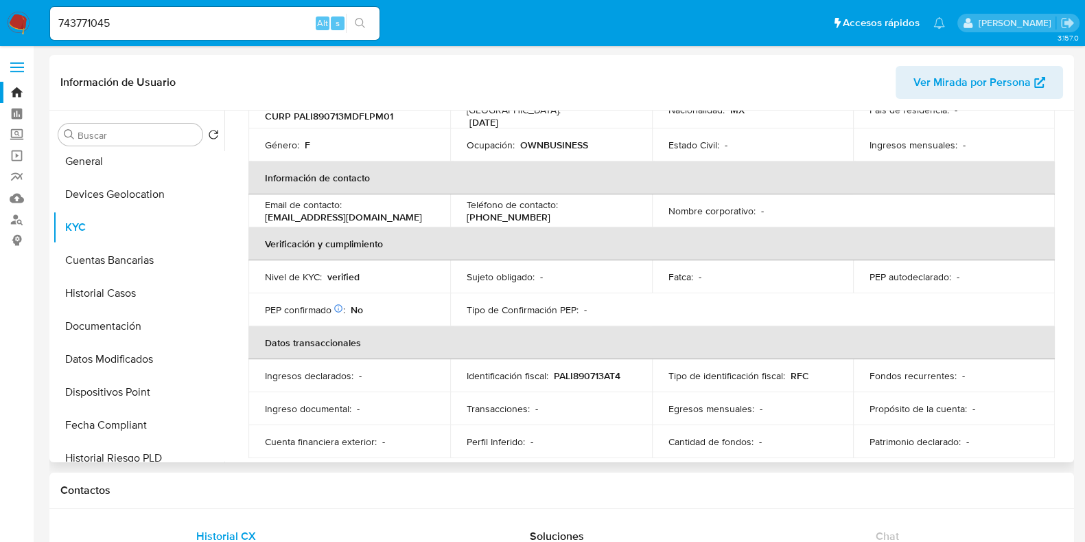
scroll to position [342, 0]
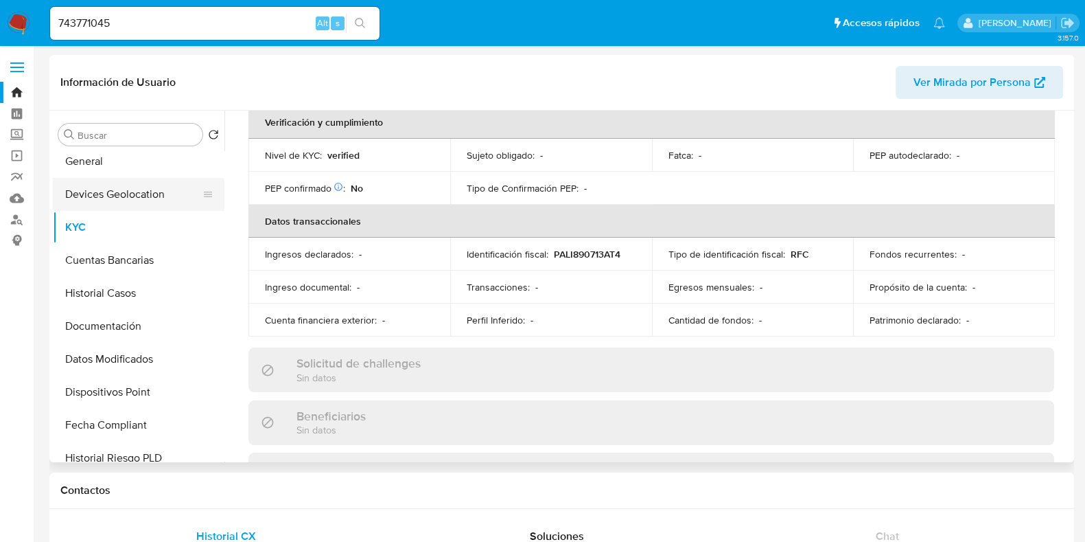
click at [150, 193] on button "Devices Geolocation" at bounding box center [133, 194] width 161 height 33
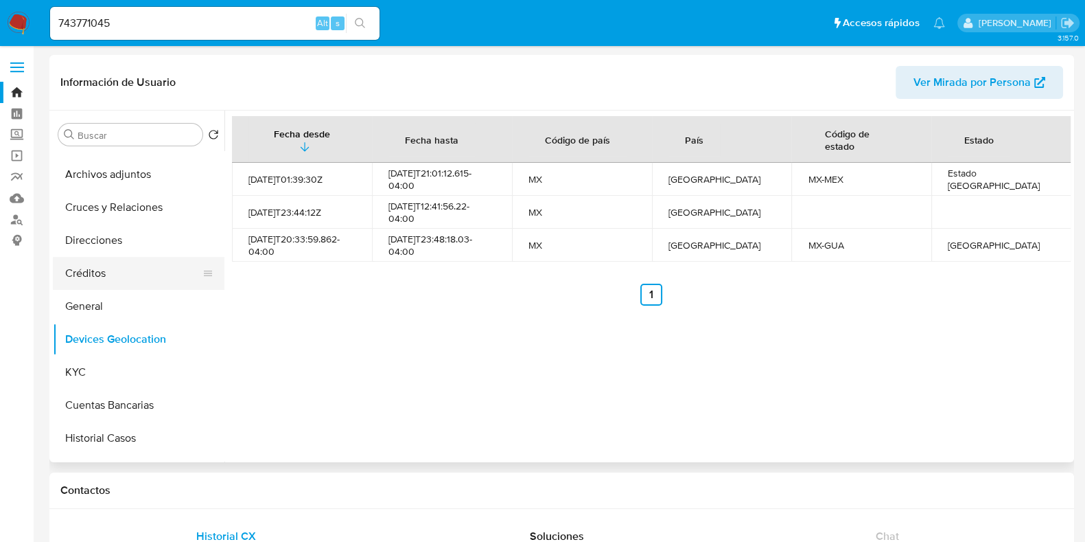
scroll to position [0, 0]
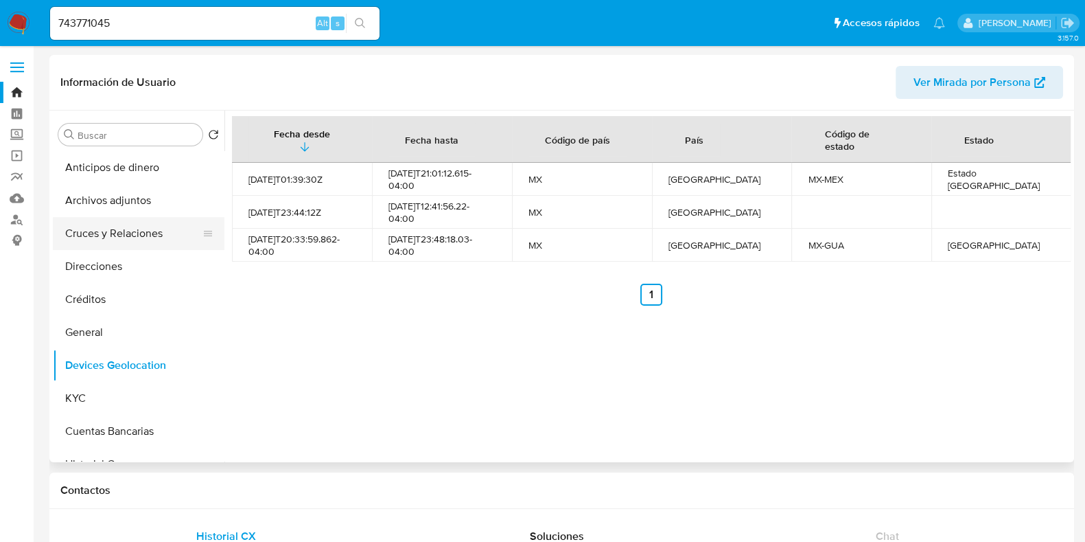
click at [113, 224] on button "Cruces y Relaciones" at bounding box center [133, 233] width 161 height 33
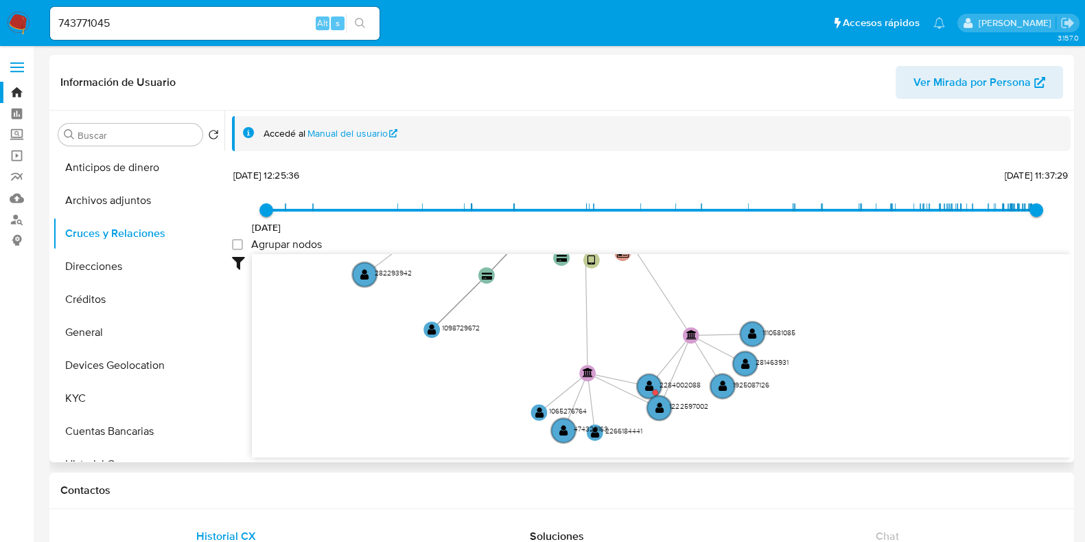
drag, startPoint x: 907, startPoint y: 369, endPoint x: 865, endPoint y: 215, distance: 159.3
click at [865, 215] on div "17/5/2021 17/5/2021, 12:25:36 27/8/2025, 11:37:29 Agrupar nodos Filtros Confian…" at bounding box center [651, 311] width 839 height 292
click at [653, 388] on text "" at bounding box center [649, 386] width 9 height 12
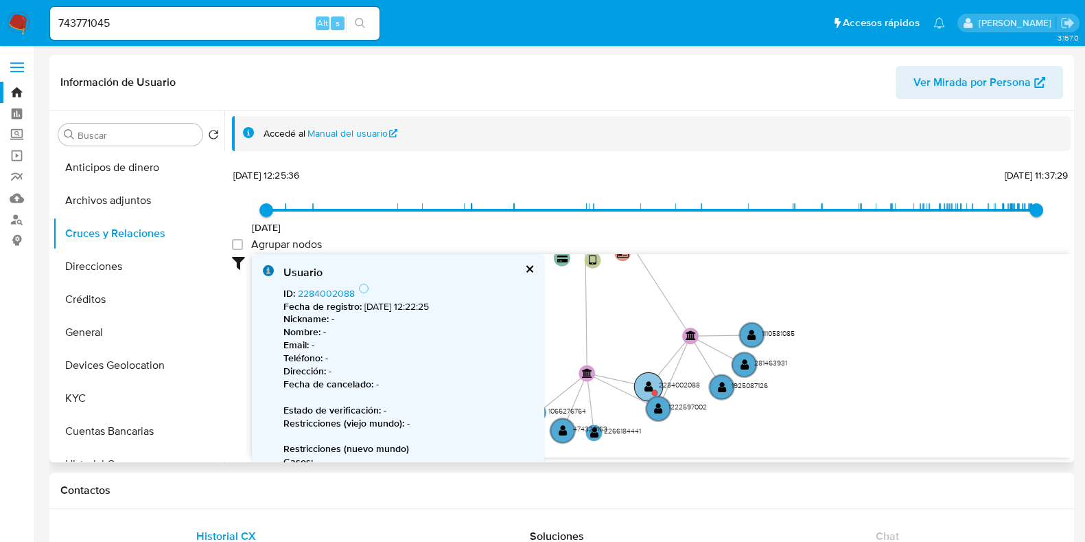
click at [653, 388] on circle at bounding box center [648, 386] width 29 height 29
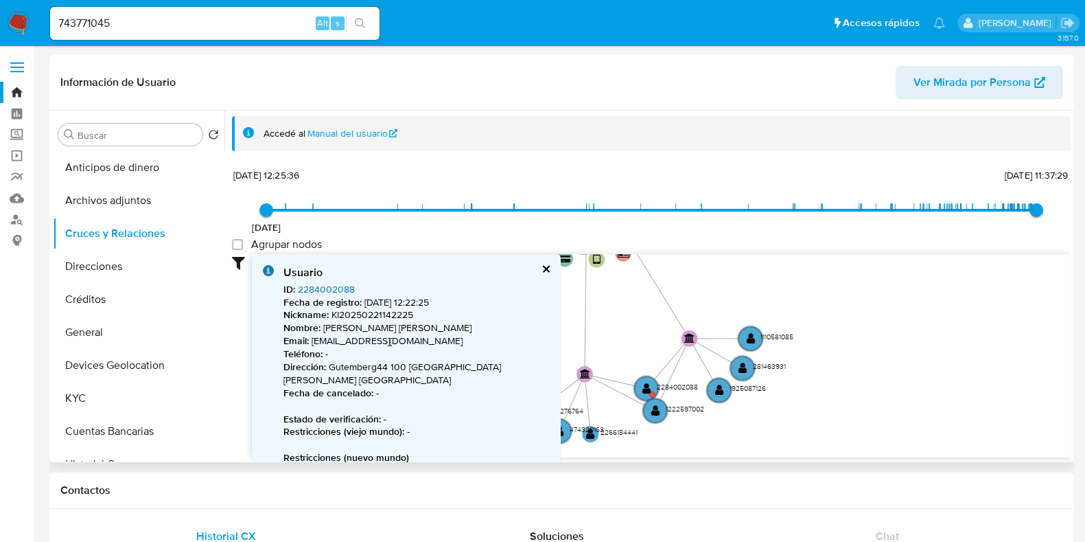
click at [321, 286] on link "2284002088" at bounding box center [326, 289] width 57 height 14
click at [538, 265] on div "Usuario" at bounding box center [416, 272] width 266 height 15
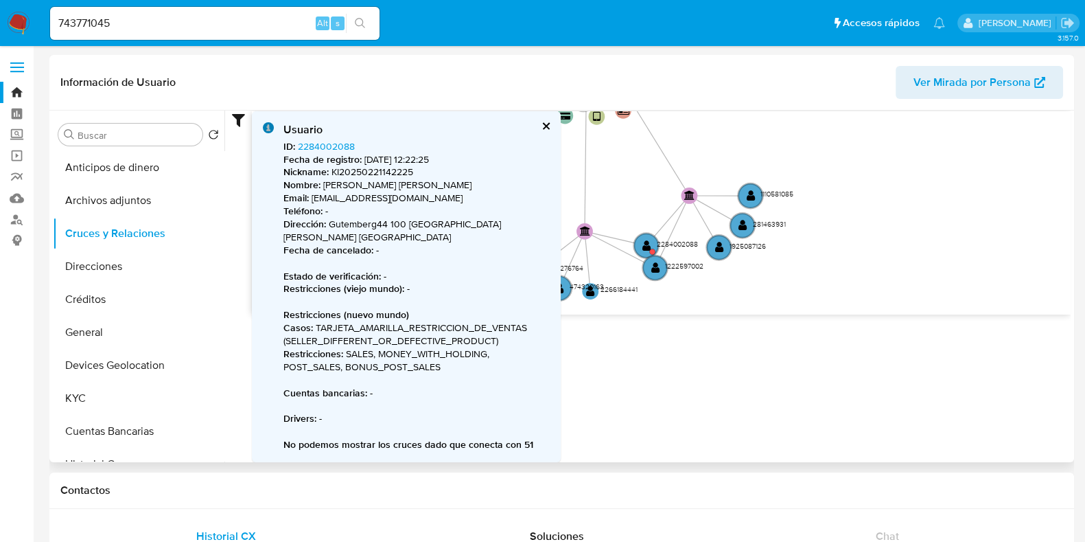
click at [541, 121] on button "cerrar" at bounding box center [545, 125] width 9 height 9
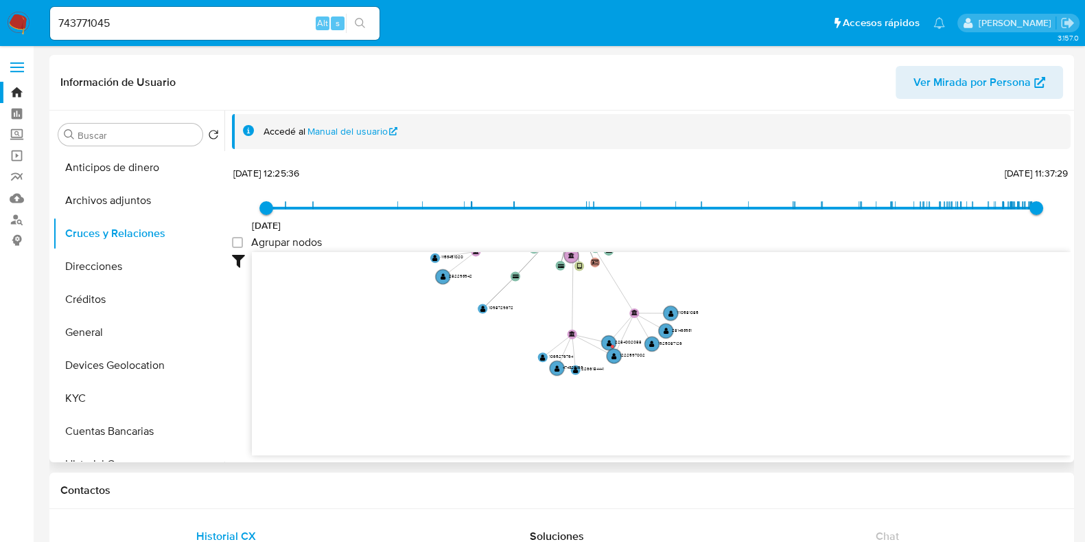
drag, startPoint x: 594, startPoint y: 426, endPoint x: 542, endPoint y: 323, distance: 115.1
click at [548, 321] on icon "device-62b3629208813b0018660e30  device-662464d3528f6c86bbee133d  device-640f…" at bounding box center [661, 351] width 819 height 199
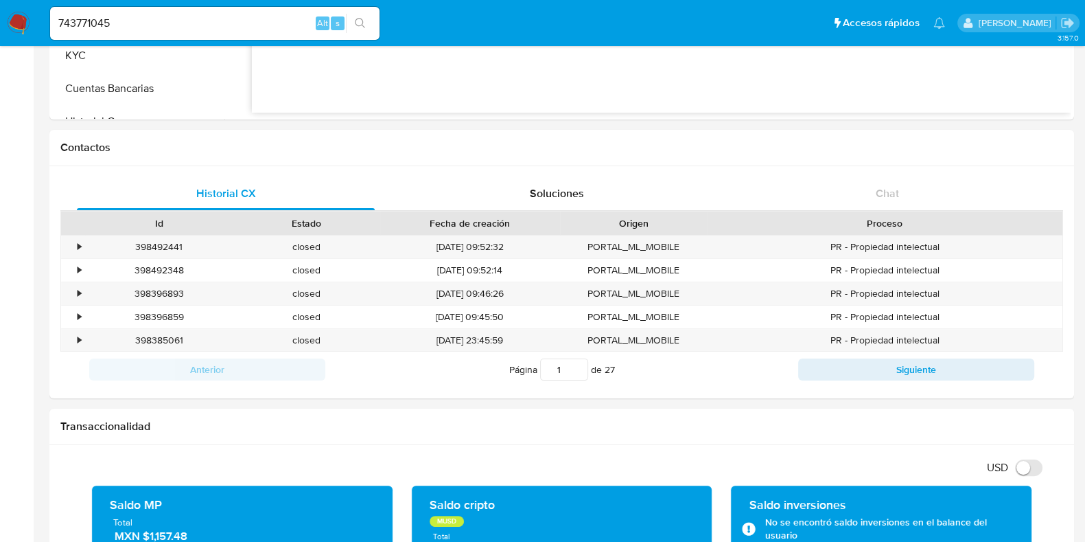
scroll to position [429, 0]
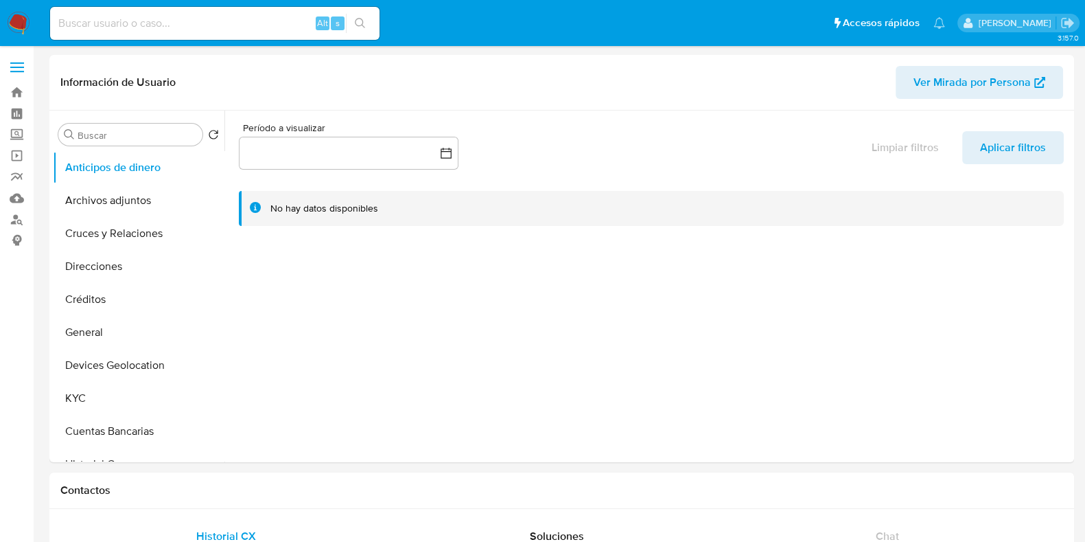
select select "10"
click at [95, 399] on button "KYC" at bounding box center [133, 398] width 161 height 33
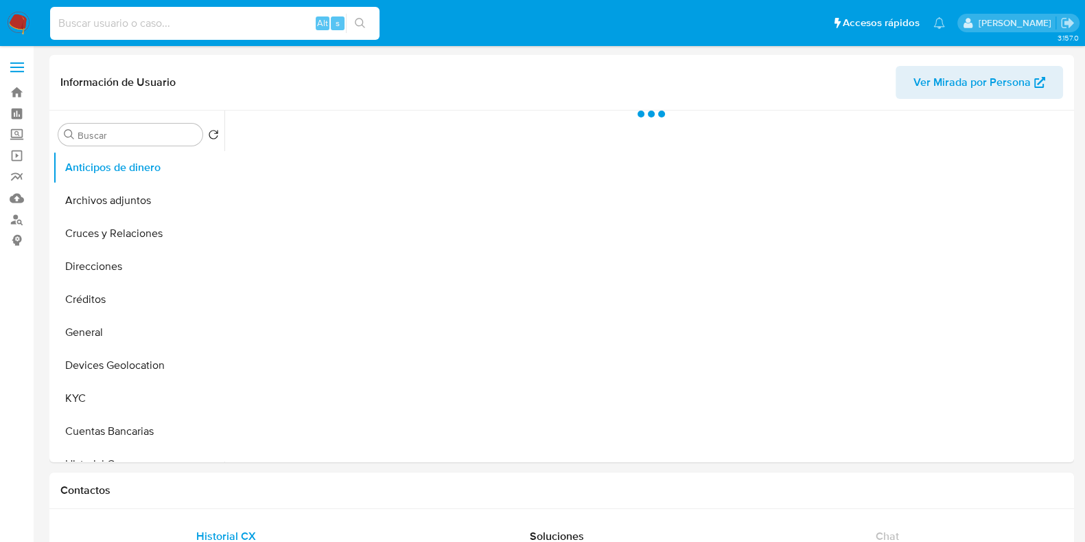
click at [183, 29] on input at bounding box center [214, 23] width 329 height 18
paste input "2266184441"
type input "2266184441"
click at [95, 394] on button "KYC" at bounding box center [133, 398] width 161 height 33
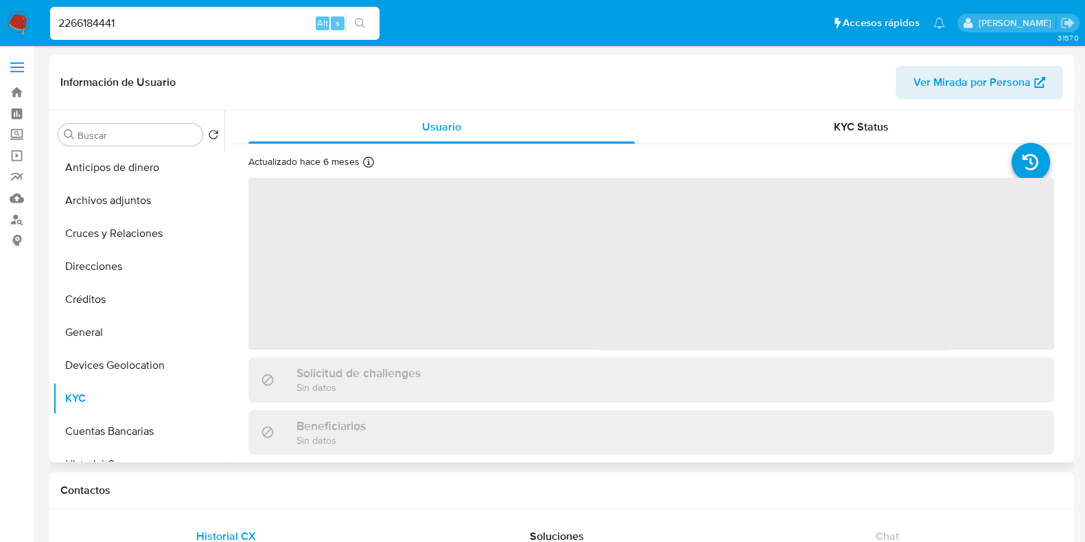
select select "10"
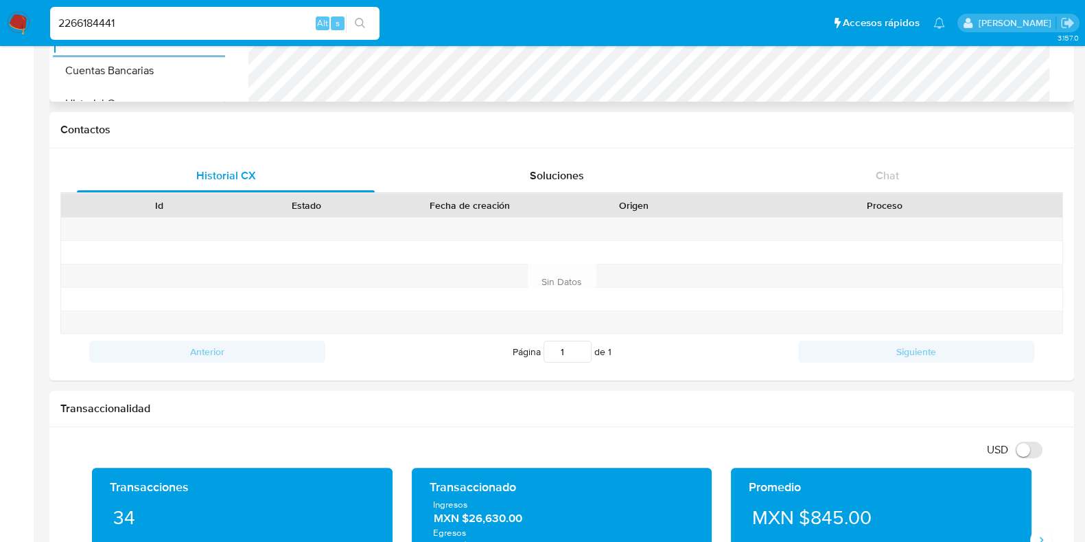
scroll to position [257, 0]
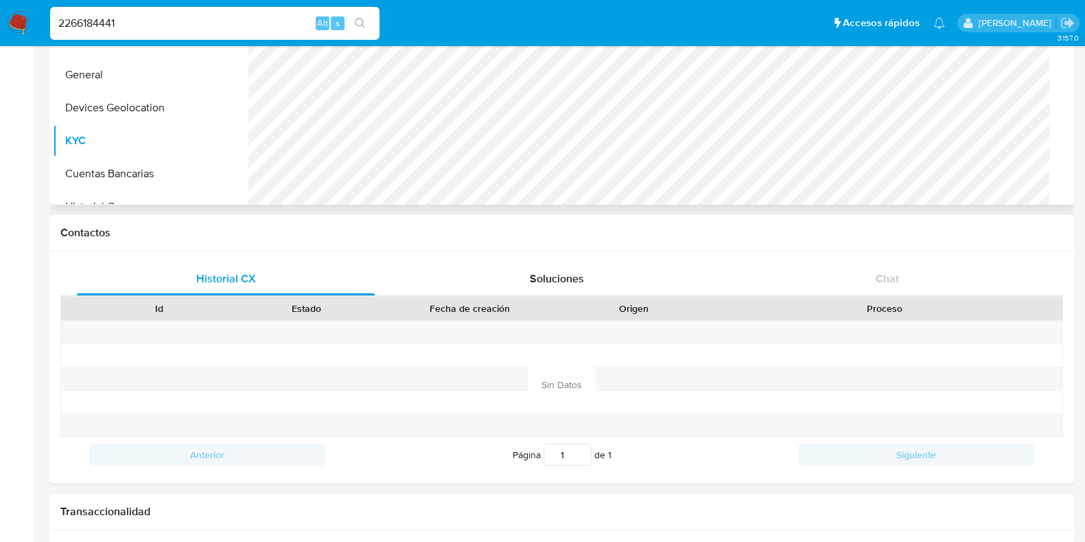
click at [69, 23] on input "2266184441" at bounding box center [214, 23] width 329 height 18
paste input "1222597002"
type input "1222597002"
click at [360, 22] on icon "search-icon" at bounding box center [360, 23] width 11 height 11
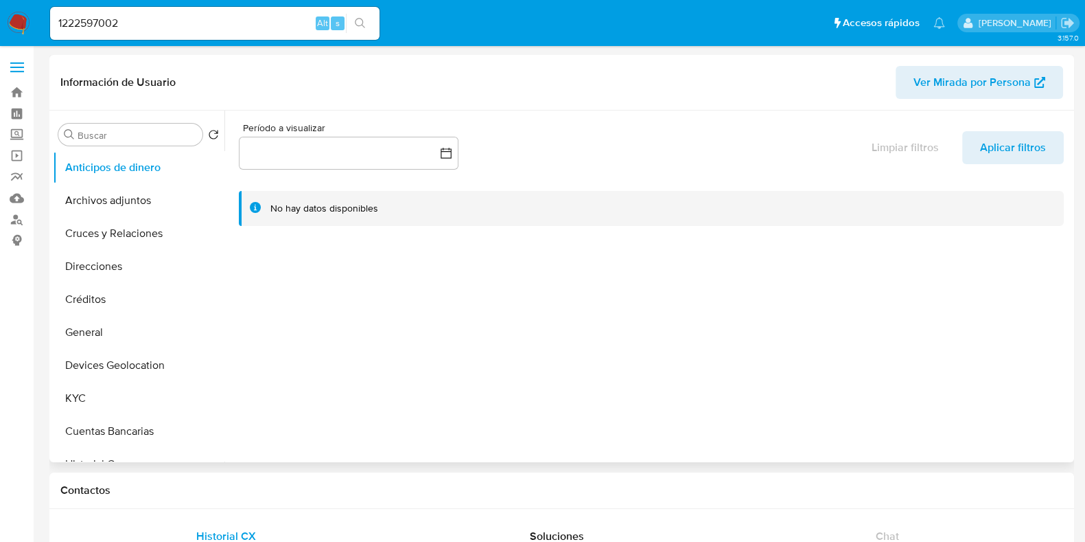
select select "10"
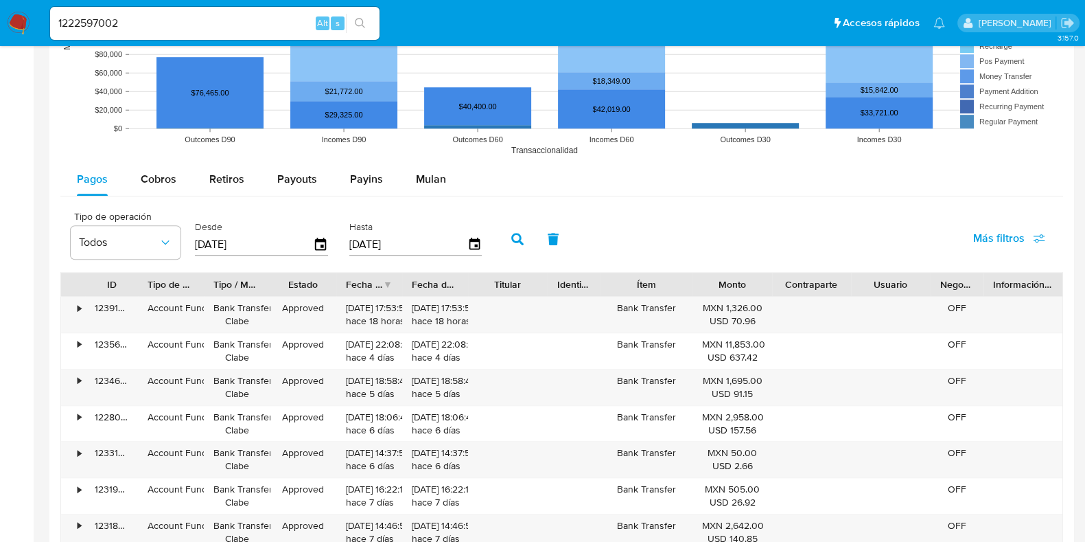
scroll to position [1115, 0]
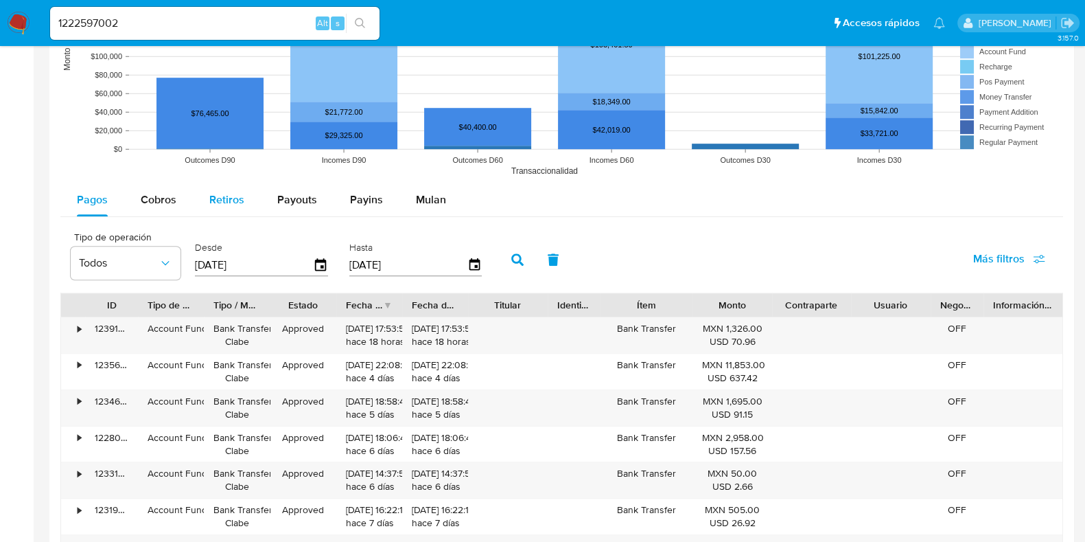
click at [193, 196] on button "Retiros" at bounding box center [227, 199] width 68 height 33
select select "10"
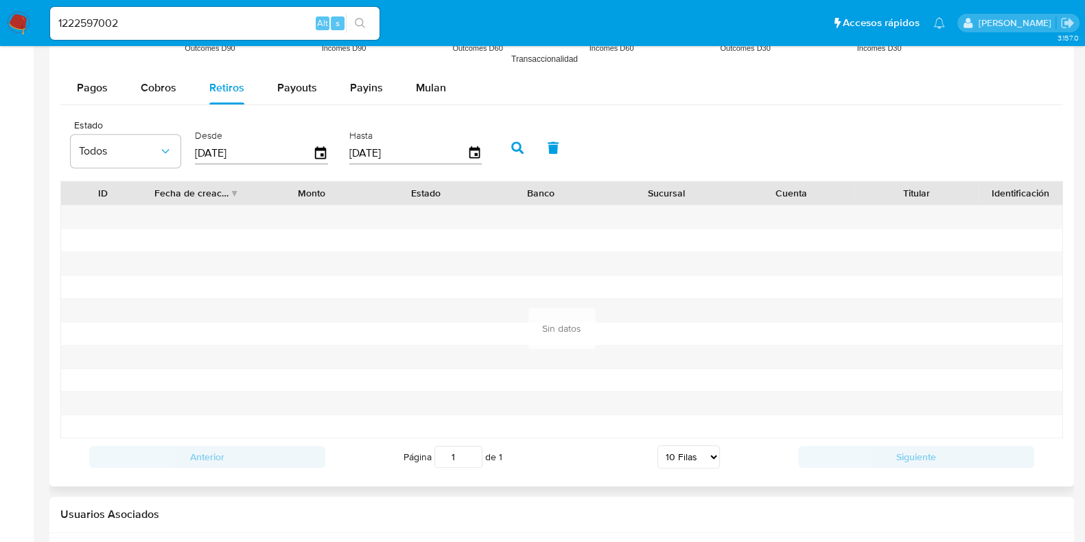
scroll to position [1200, 0]
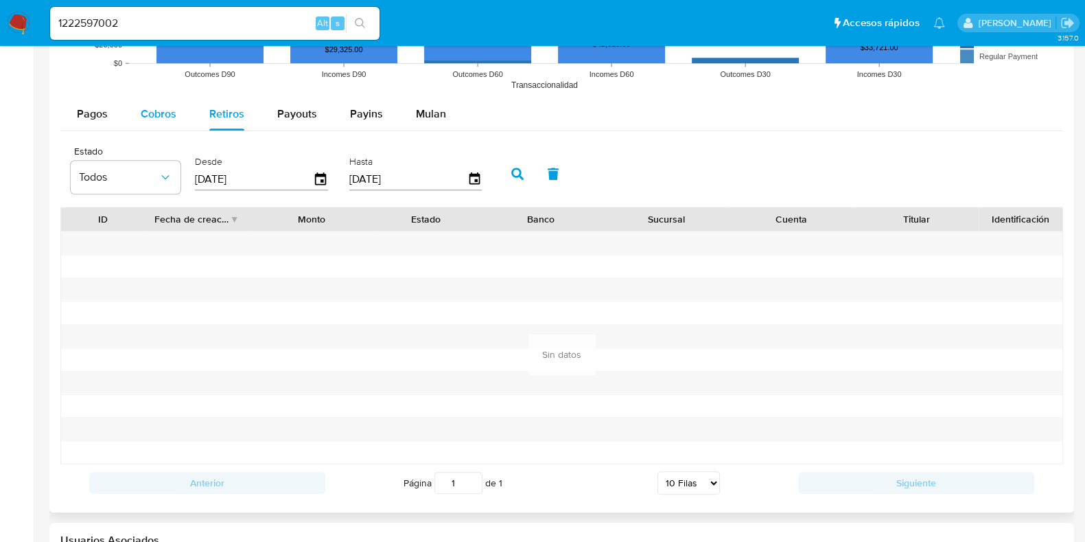
click at [167, 119] on span "Cobros" at bounding box center [159, 114] width 36 height 16
select select "10"
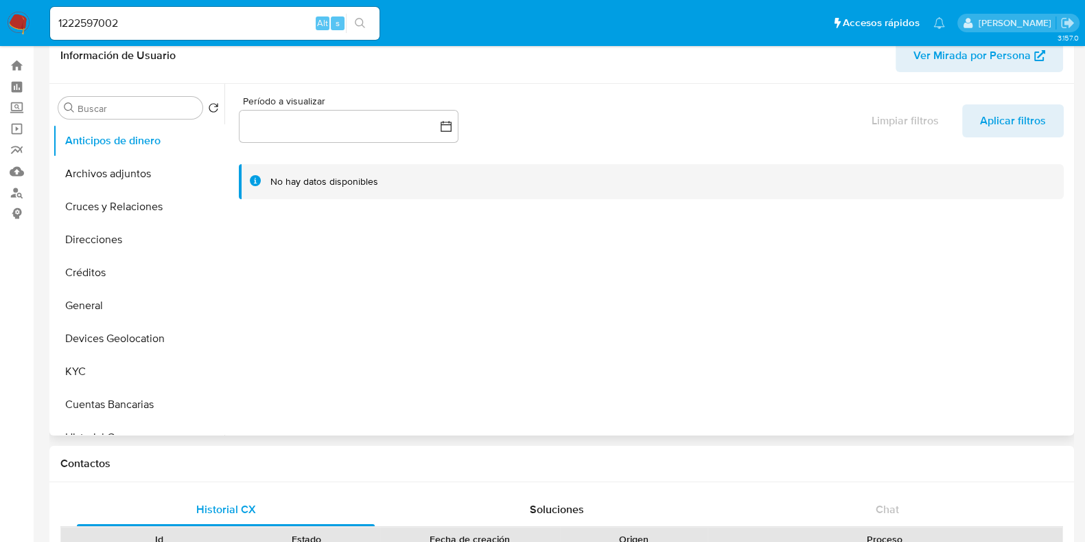
scroll to position [0, 0]
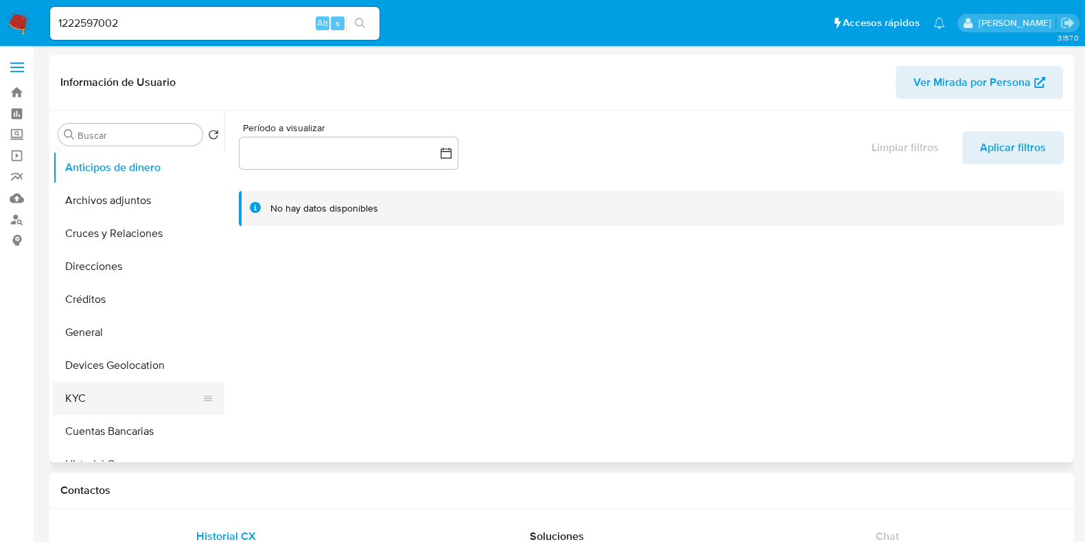
click at [135, 404] on button "KYC" at bounding box center [133, 398] width 161 height 33
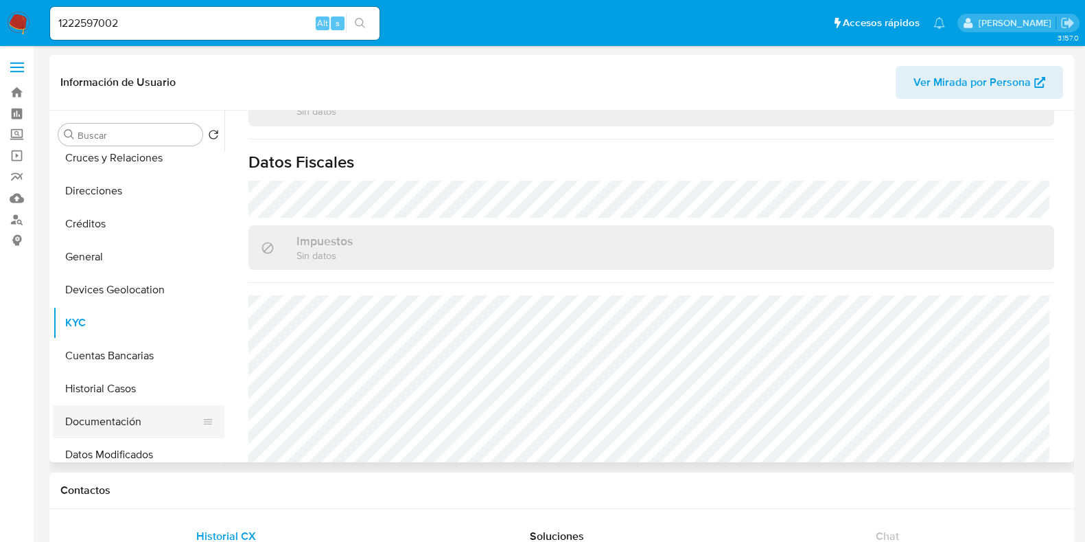
scroll to position [171, 0]
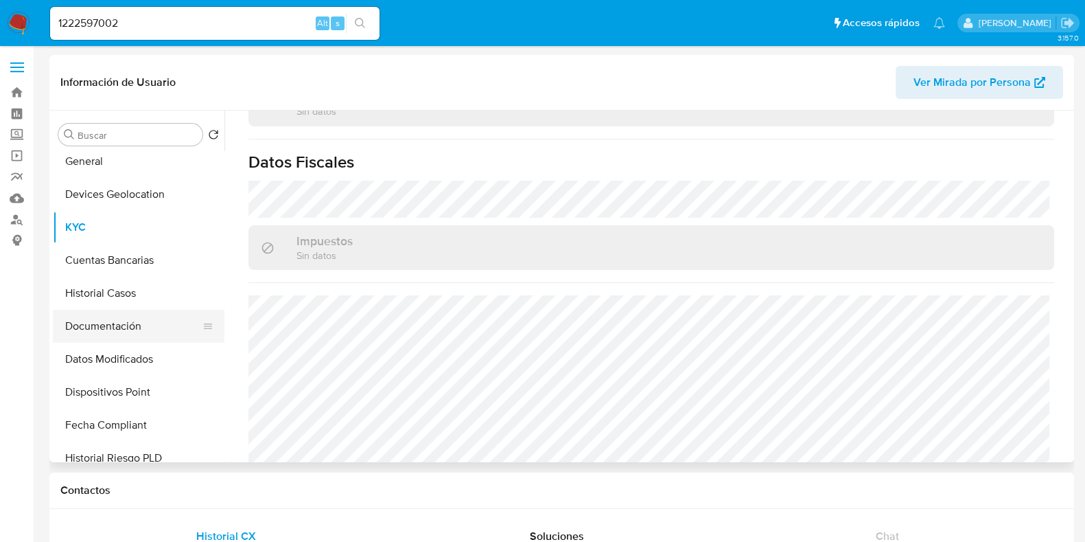
click at [117, 336] on button "Documentación" at bounding box center [133, 326] width 161 height 33
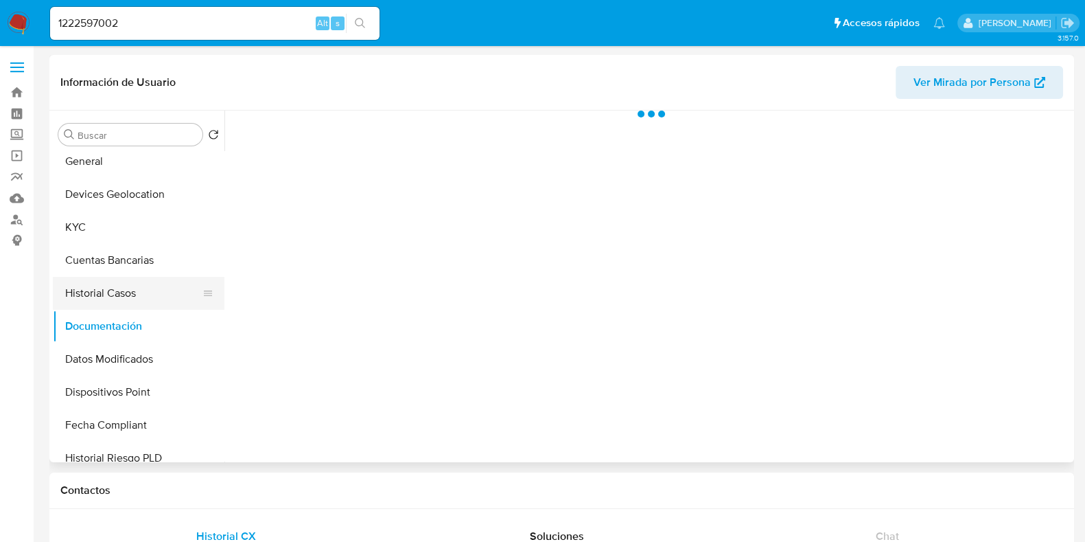
scroll to position [0, 0]
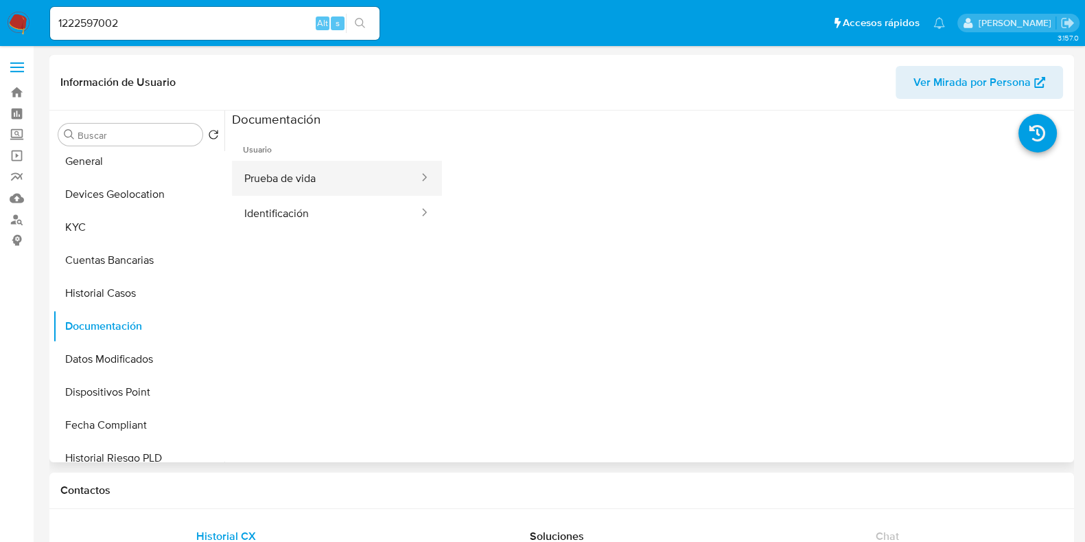
click at [287, 180] on button "Prueba de vida" at bounding box center [326, 178] width 188 height 35
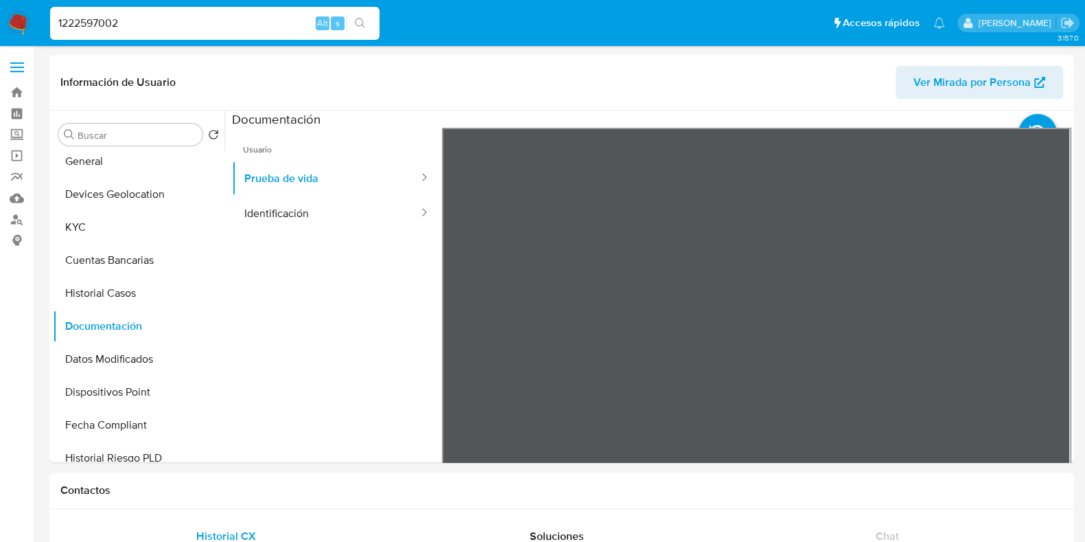
click at [161, 27] on input "1222597002" at bounding box center [214, 23] width 329 height 18
paste input "308832503"
type input "308832503"
click at [361, 29] on button "search-icon" at bounding box center [360, 23] width 28 height 19
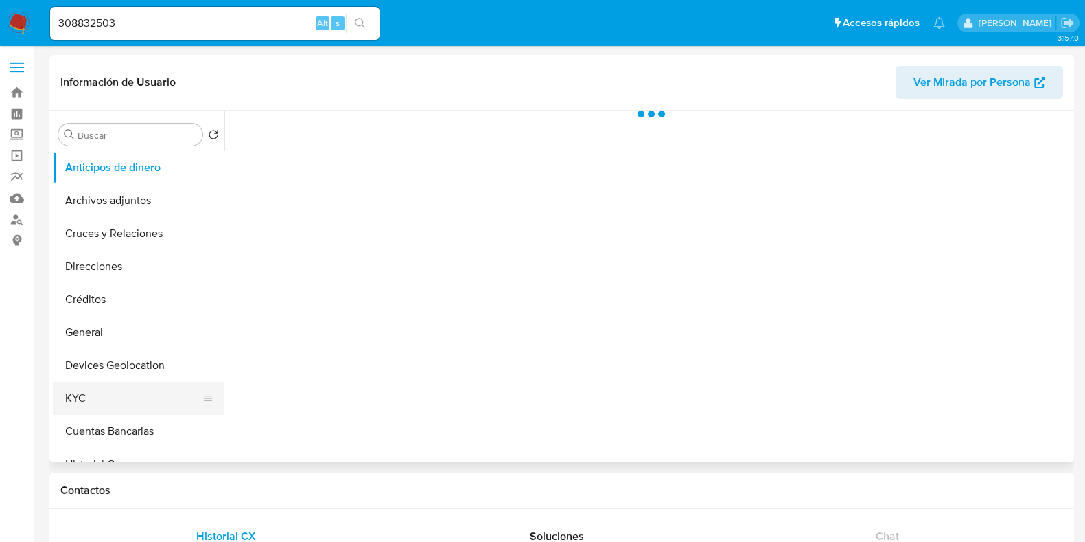
click at [100, 412] on button "KYC" at bounding box center [133, 398] width 161 height 33
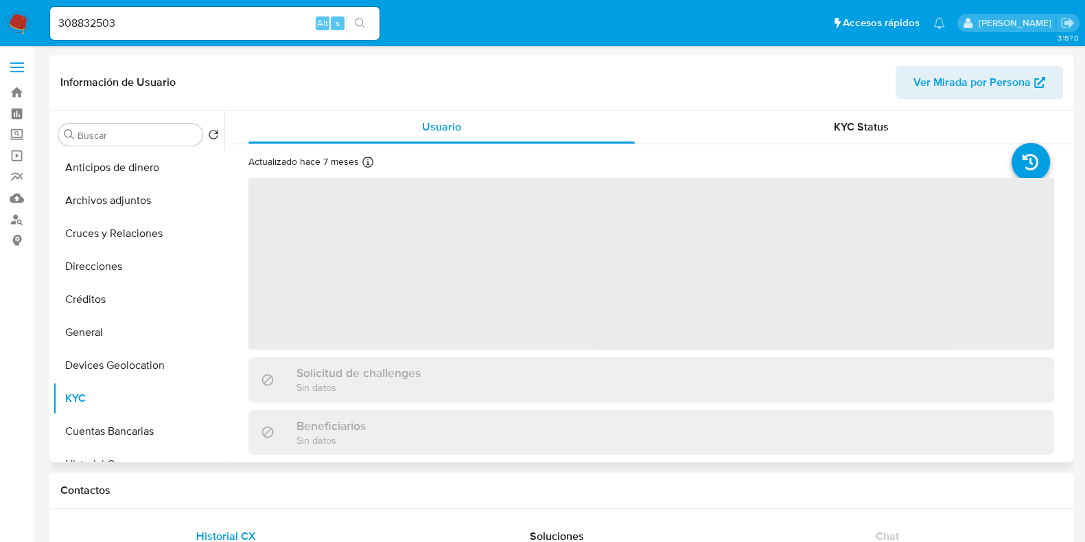
select select "10"
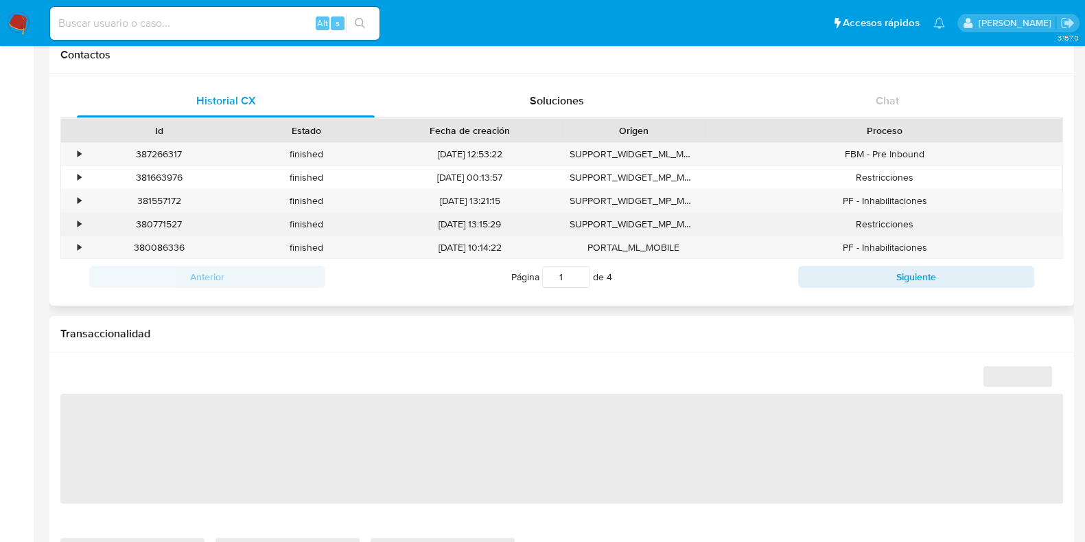
scroll to position [515, 0]
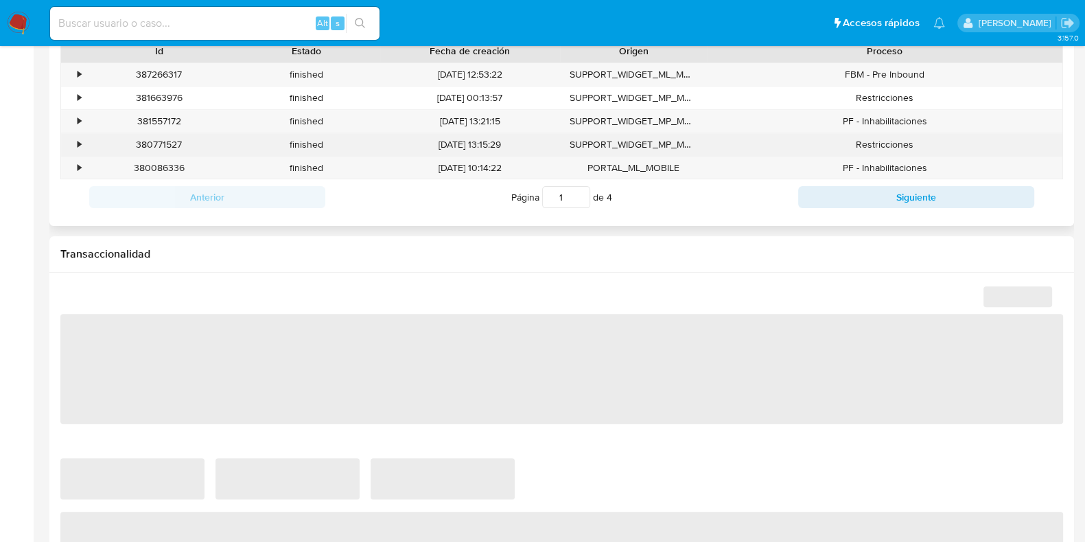
select select "10"
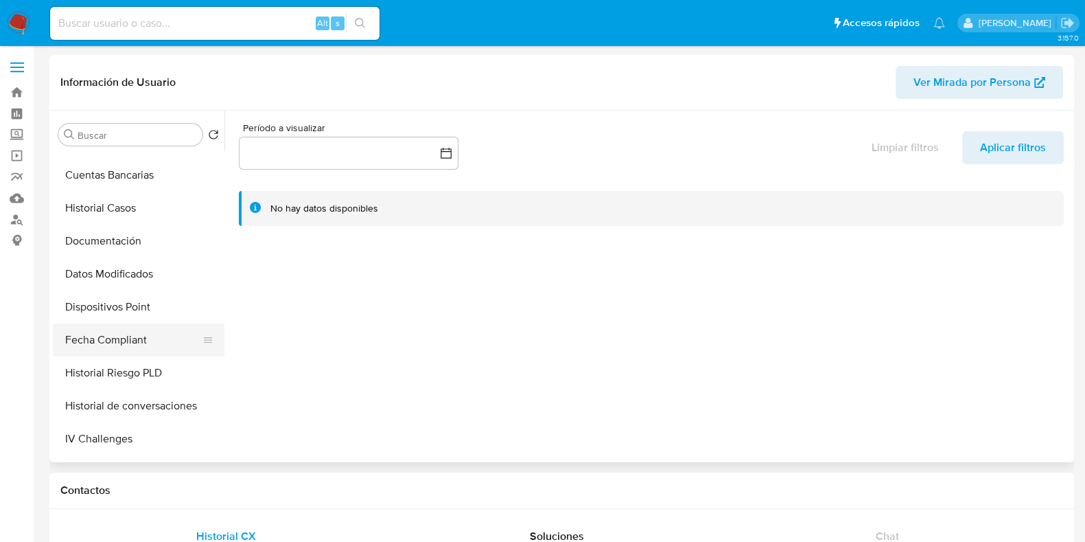
scroll to position [257, 0]
click at [107, 200] on button "Historial Casos" at bounding box center [133, 207] width 161 height 33
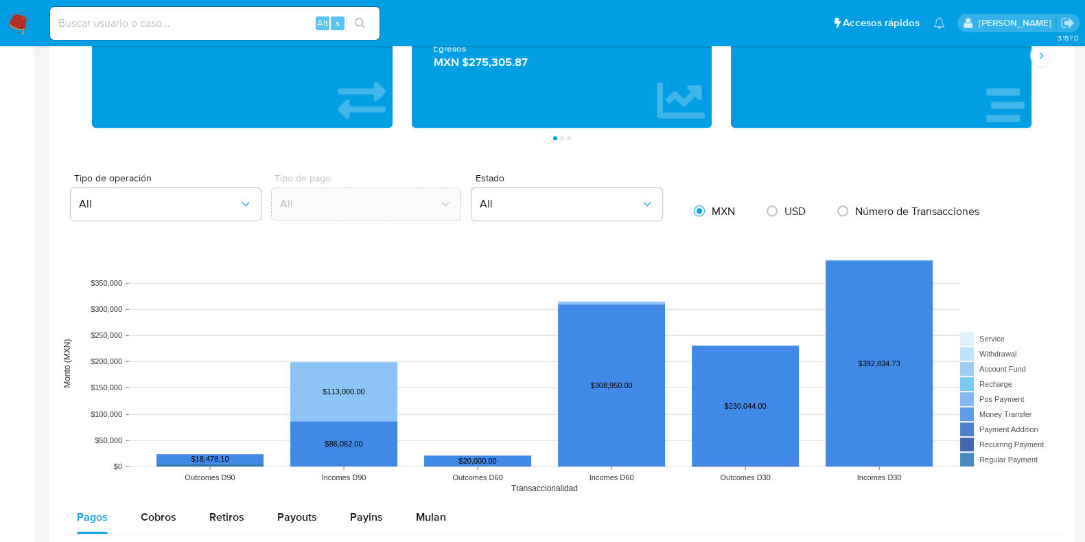
scroll to position [1115, 0]
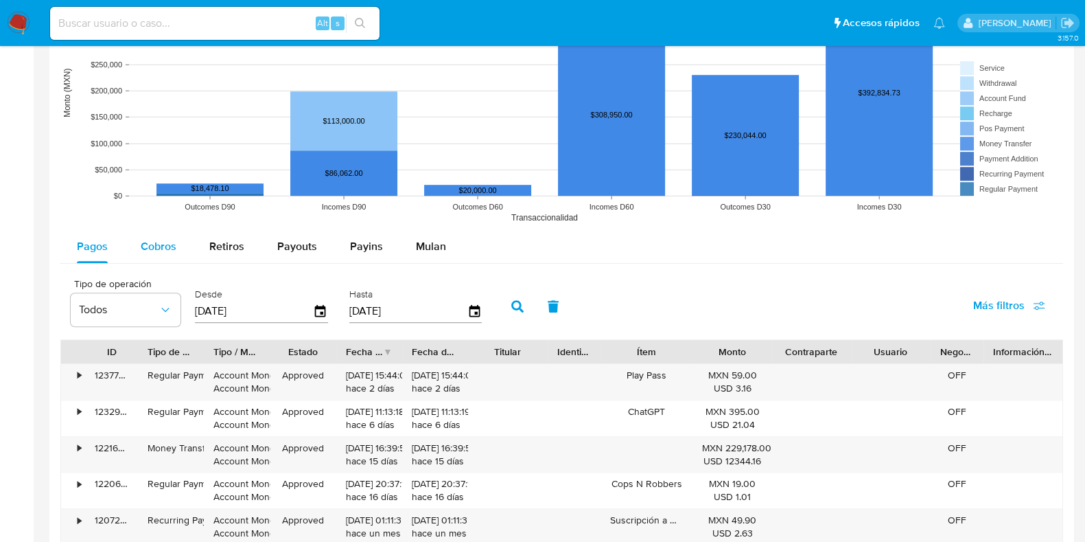
click at [163, 255] on div "Cobros" at bounding box center [159, 246] width 36 height 33
select select "10"
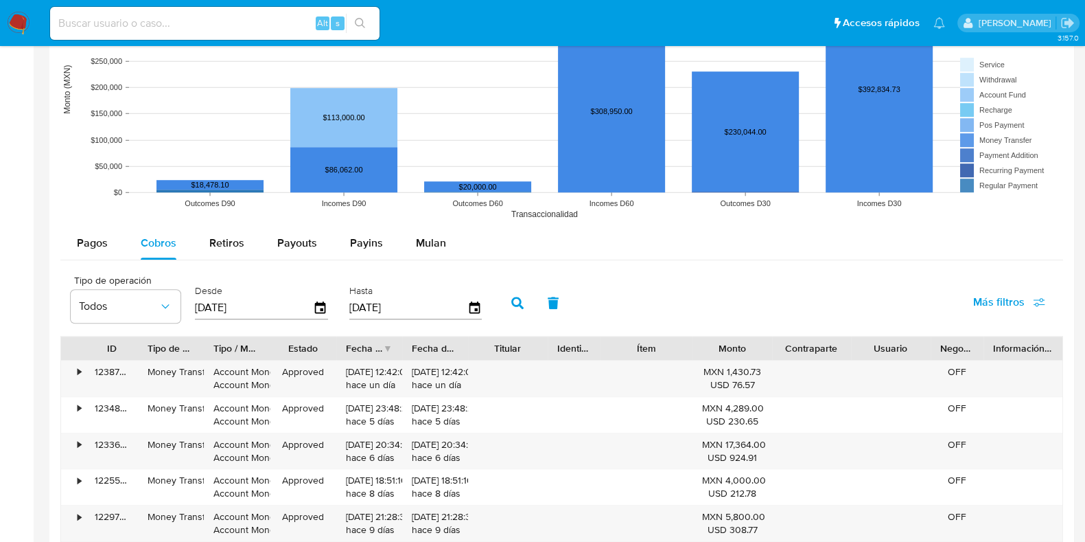
scroll to position [1372, 0]
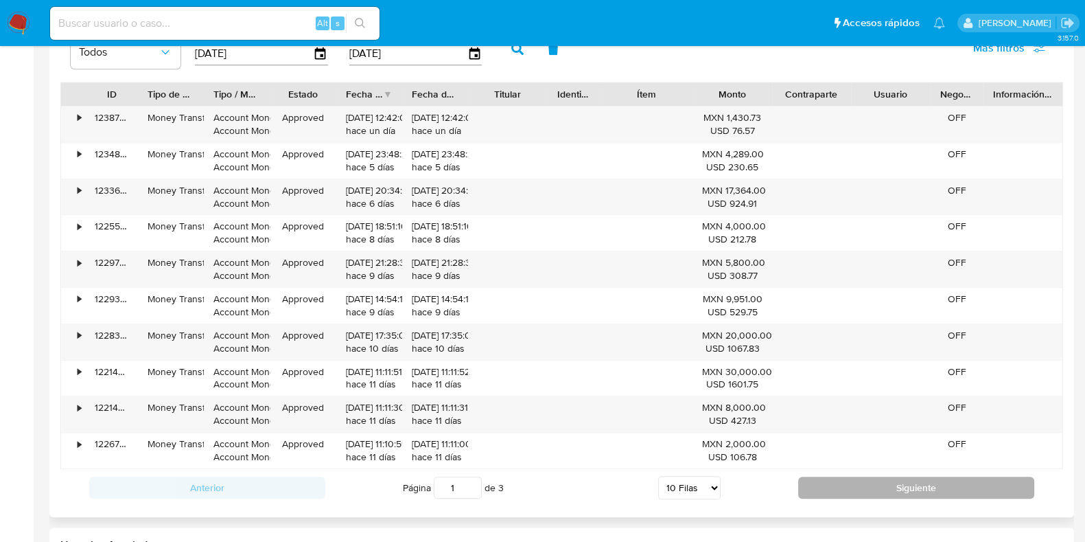
click at [821, 484] on button "Siguiente" at bounding box center [916, 487] width 236 height 22
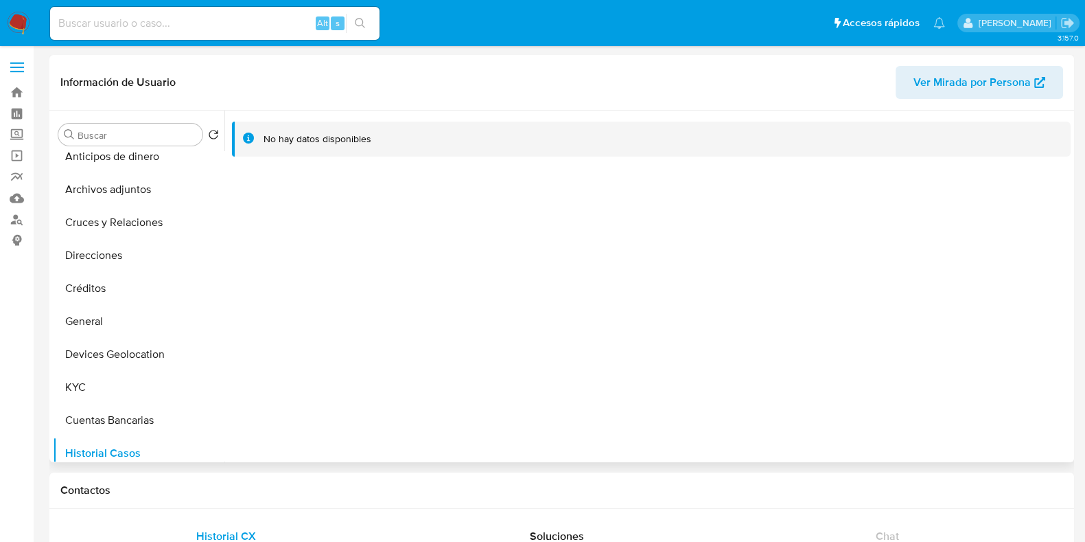
scroll to position [0, 0]
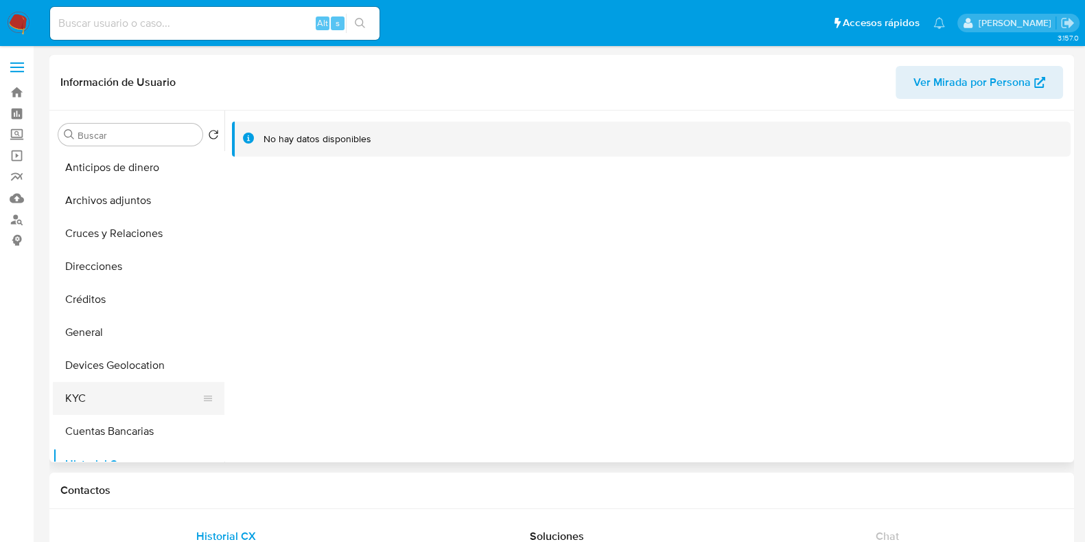
click at [82, 389] on button "KYC" at bounding box center [133, 398] width 161 height 33
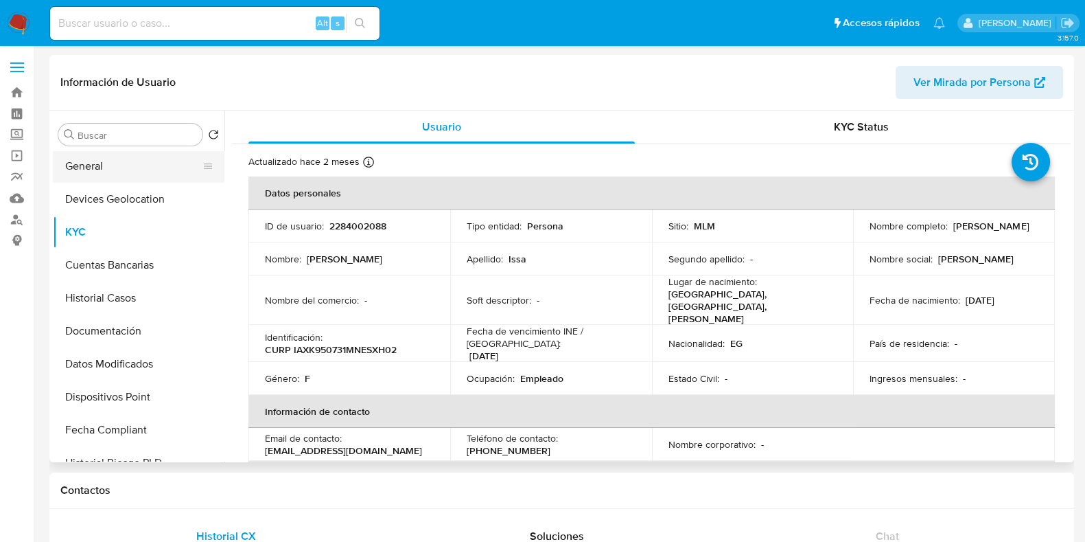
scroll to position [171, 0]
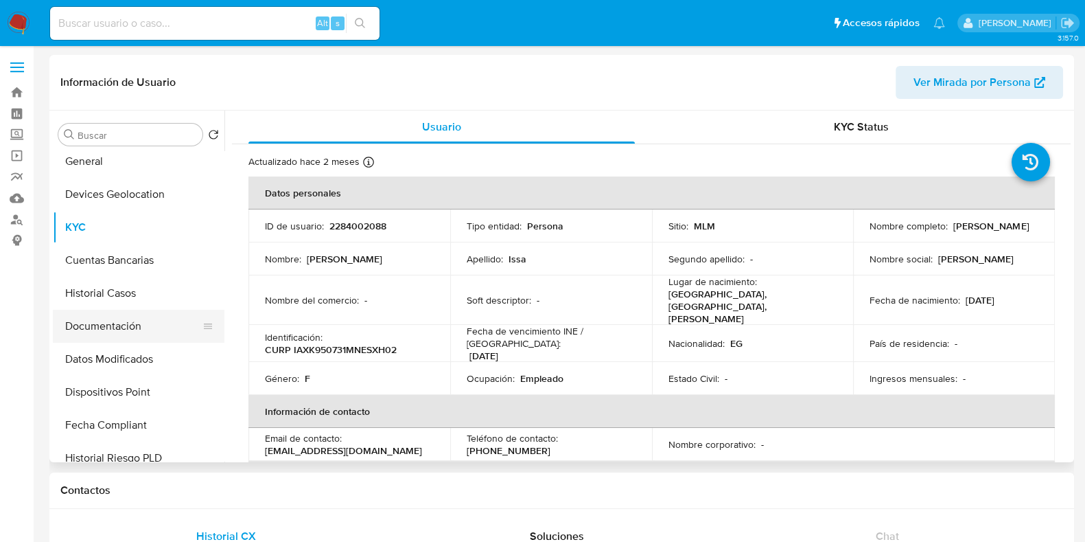
click at [111, 329] on button "Documentación" at bounding box center [133, 326] width 161 height 33
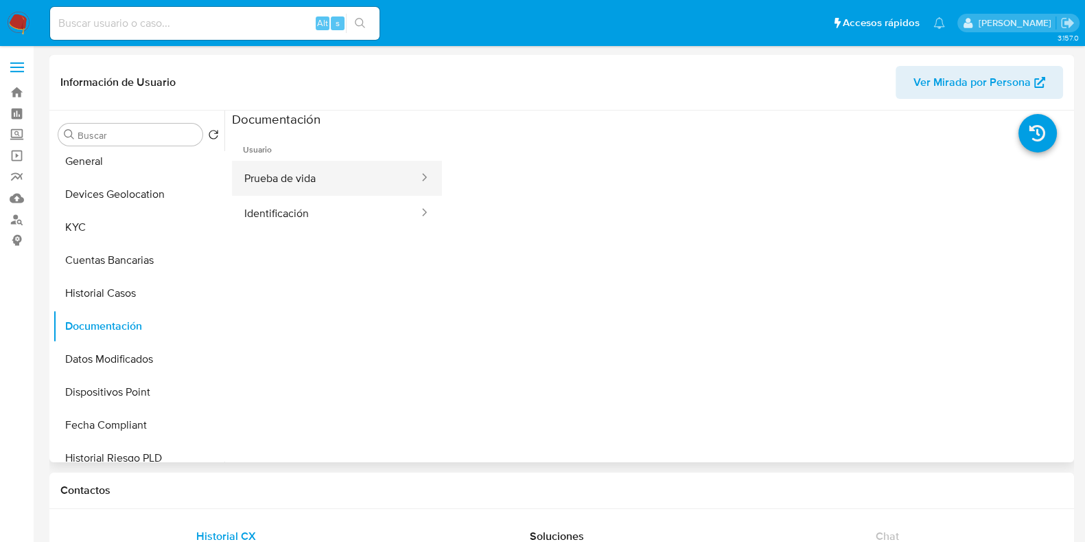
click at [280, 181] on button "Prueba de vida" at bounding box center [326, 178] width 188 height 35
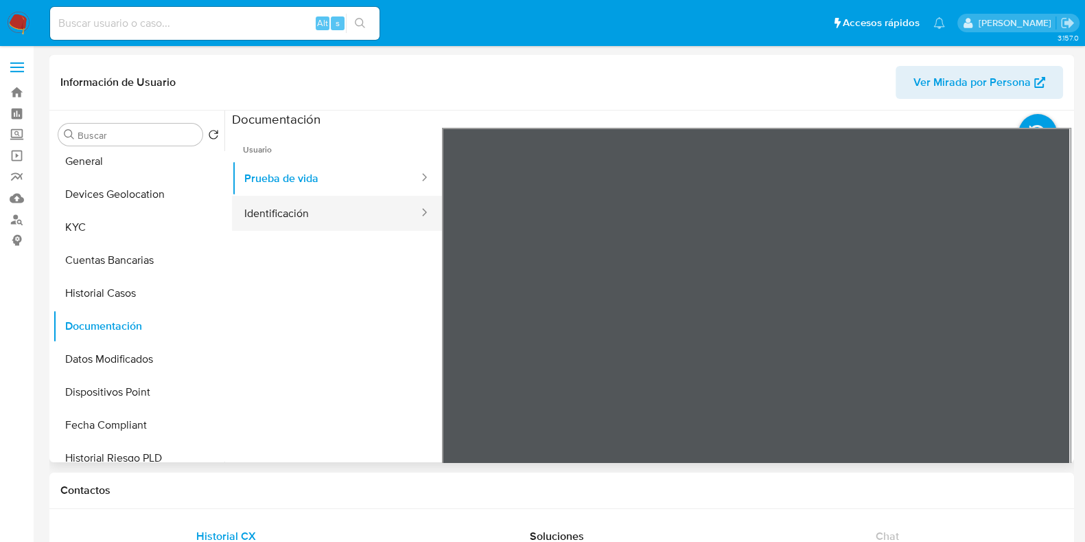
click at [266, 208] on button "Identificación" at bounding box center [326, 213] width 188 height 35
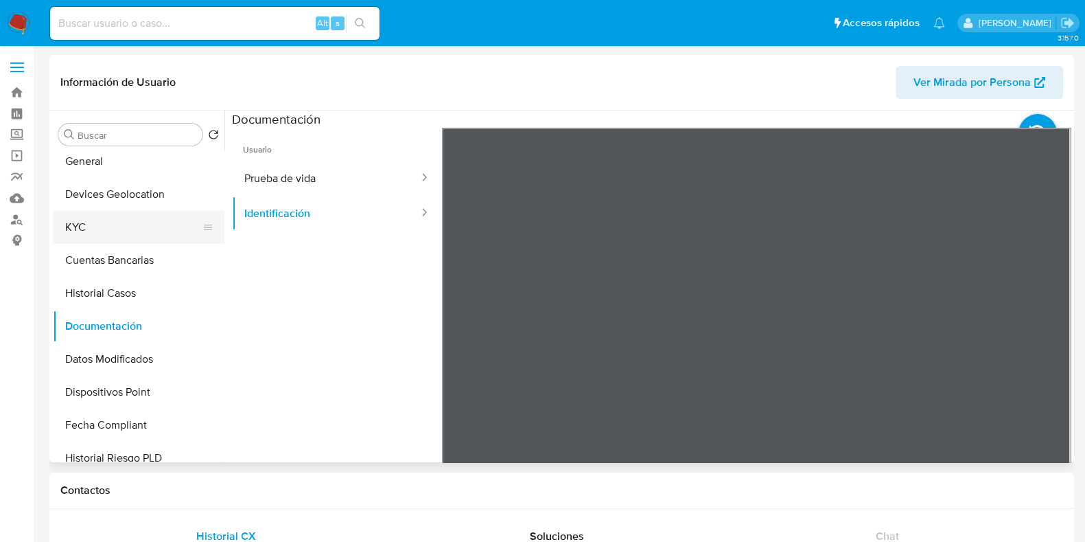
click at [92, 221] on button "KYC" at bounding box center [133, 227] width 161 height 33
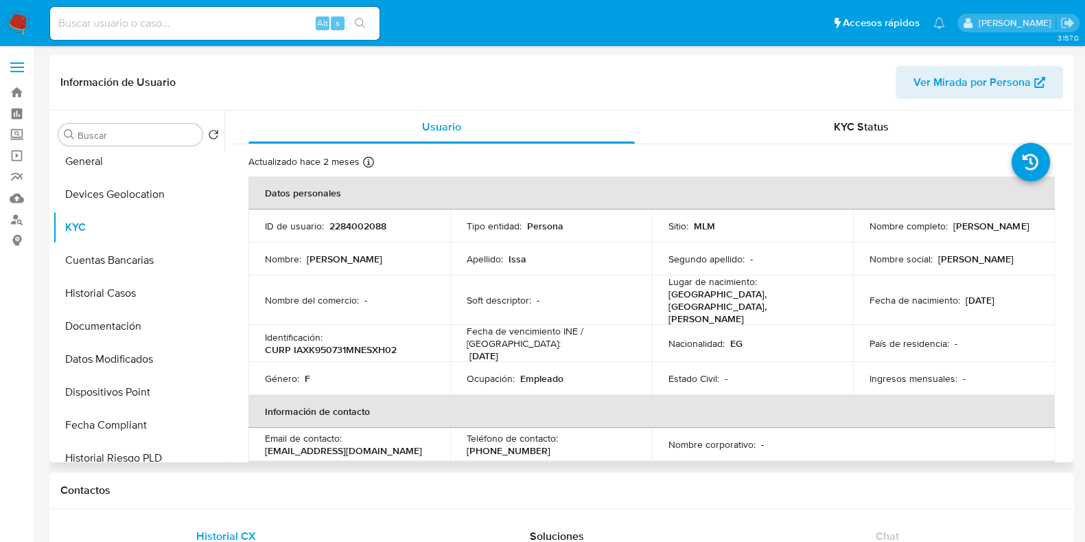
drag, startPoint x: 990, startPoint y: 237, endPoint x: 839, endPoint y: 235, distance: 150.3
click at [839, 235] on tr "ID de usuario : 2284002088 Tipo entidad : Persona Sitio : MLM Nombre completo :…" at bounding box center [651, 225] width 806 height 33
click at [933, 240] on td "Nombre completo : Khayra Ibrahim Akoush Issa" at bounding box center [954, 225] width 202 height 33
drag, startPoint x: 999, startPoint y: 233, endPoint x: 858, endPoint y: 235, distance: 140.7
click at [858, 235] on td "Nombre completo : Khayra Ibrahim Akoush Issa" at bounding box center [954, 225] width 202 height 33
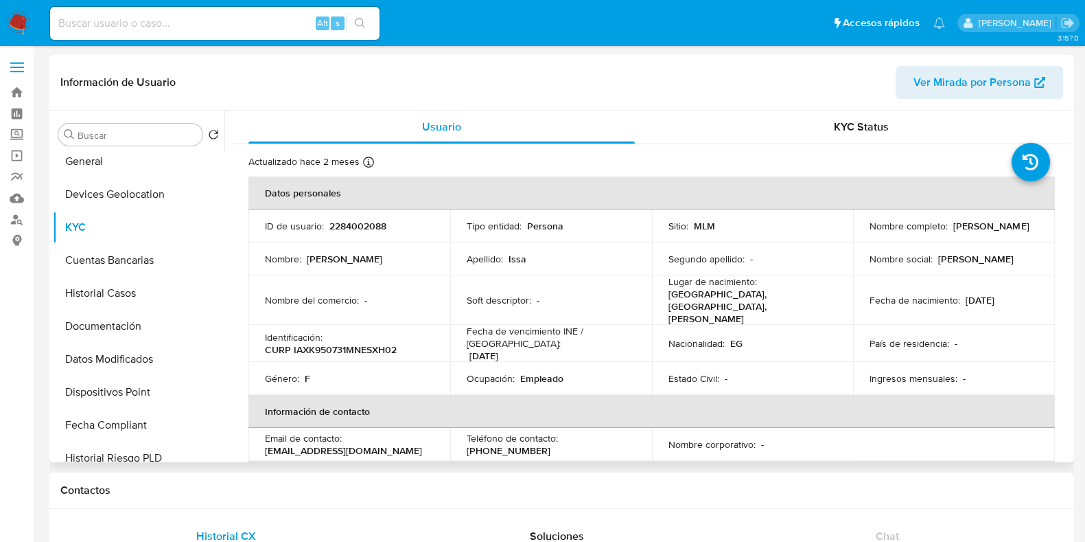
copy p "Khayra Ibrahim Akoush Issa"
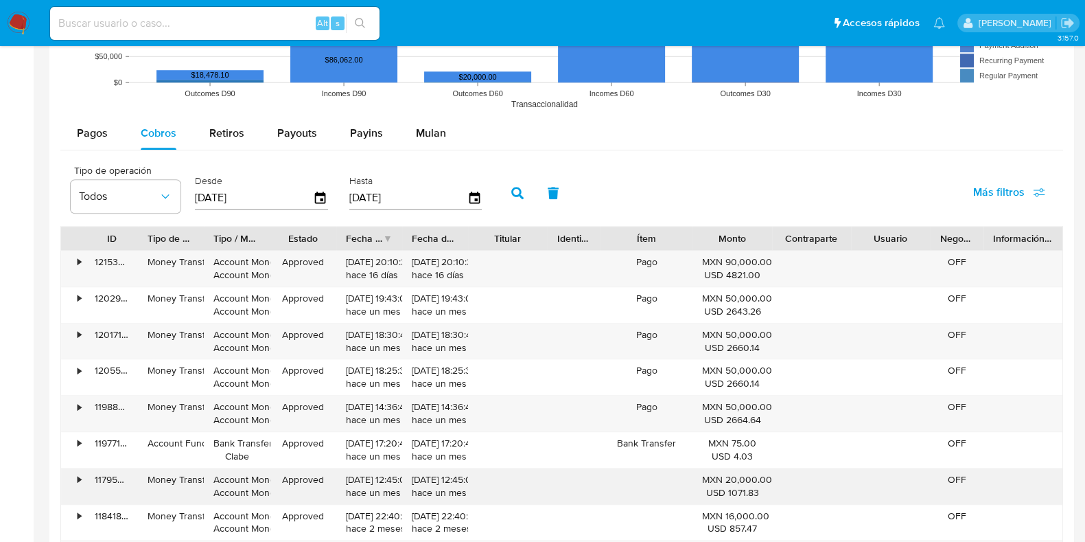
scroll to position [1372, 0]
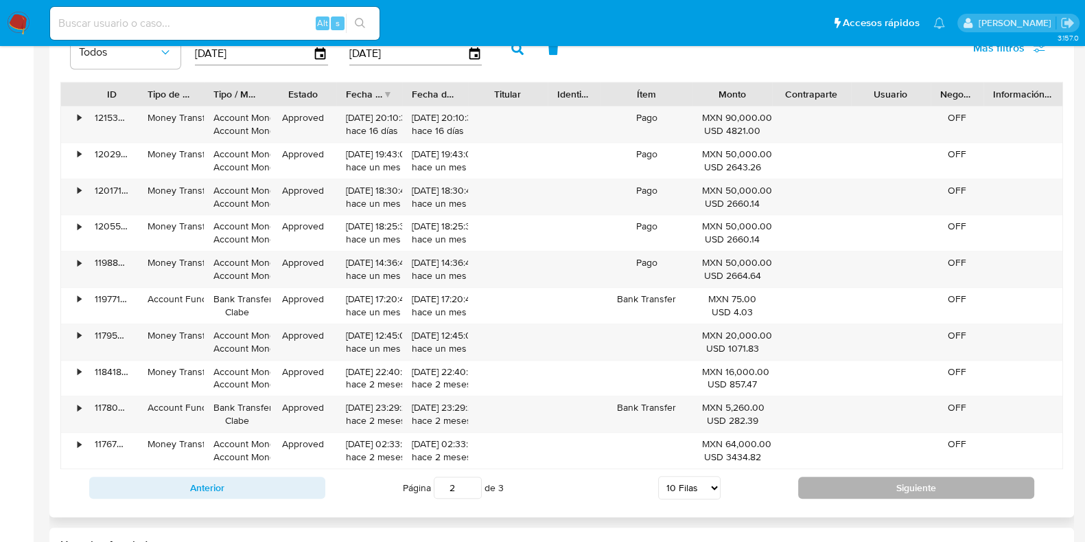
click at [829, 488] on button "Siguiente" at bounding box center [916, 487] width 236 height 22
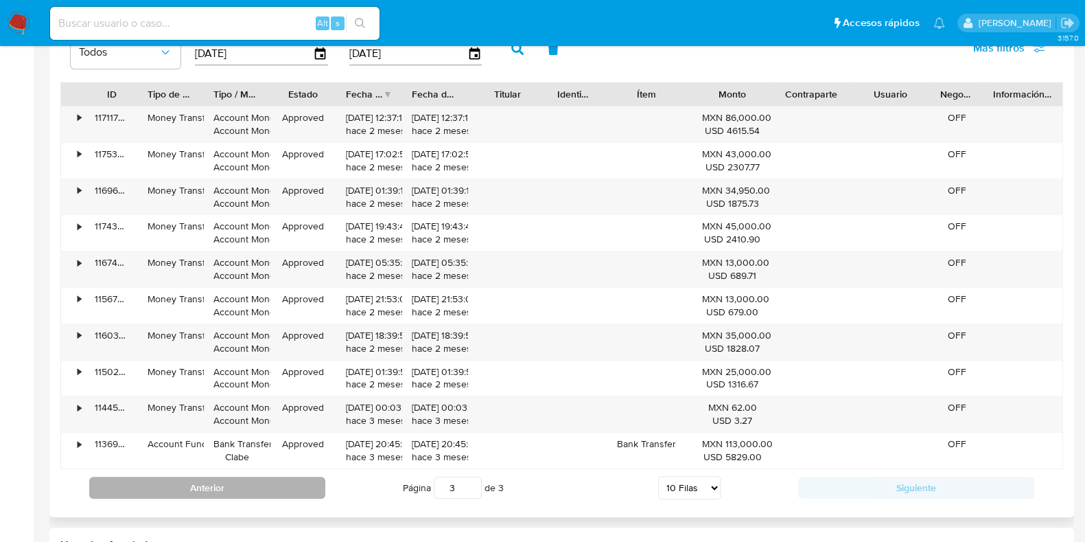
click at [316, 476] on button "Anterior" at bounding box center [207, 487] width 236 height 22
type input "2"
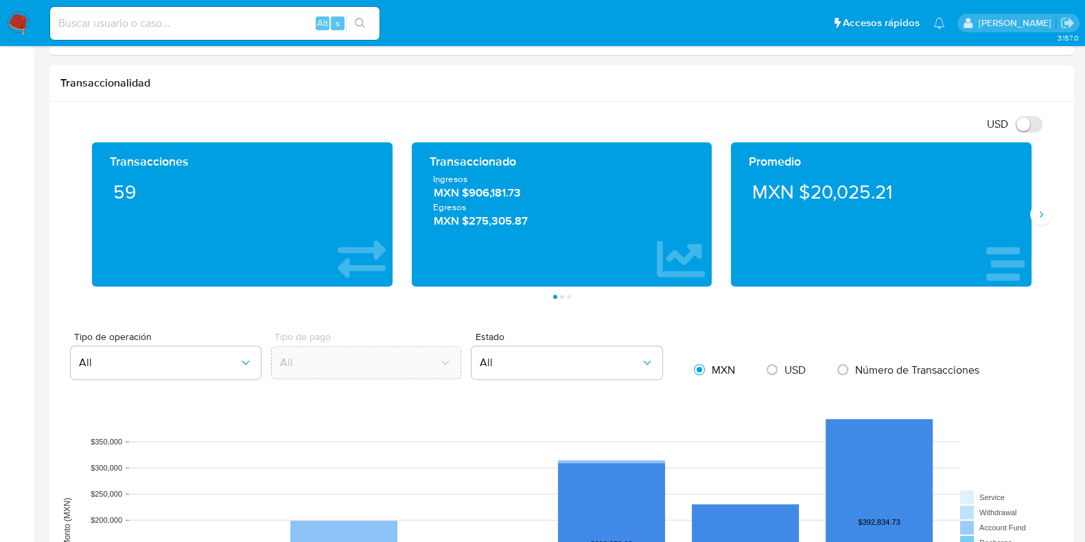
scroll to position [944, 0]
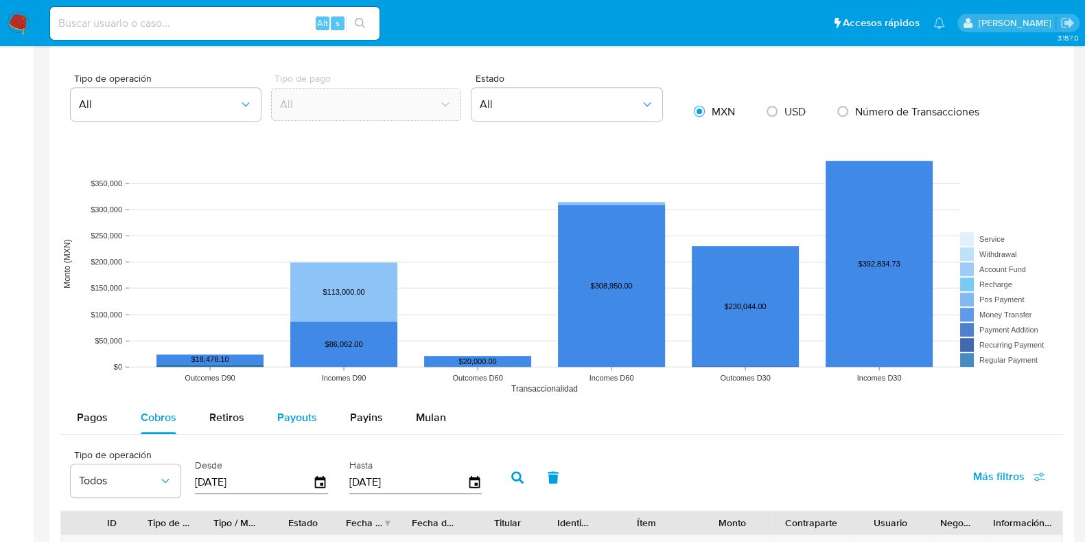
click at [292, 415] on span "Payouts" at bounding box center [297, 417] width 40 height 16
select select "10"
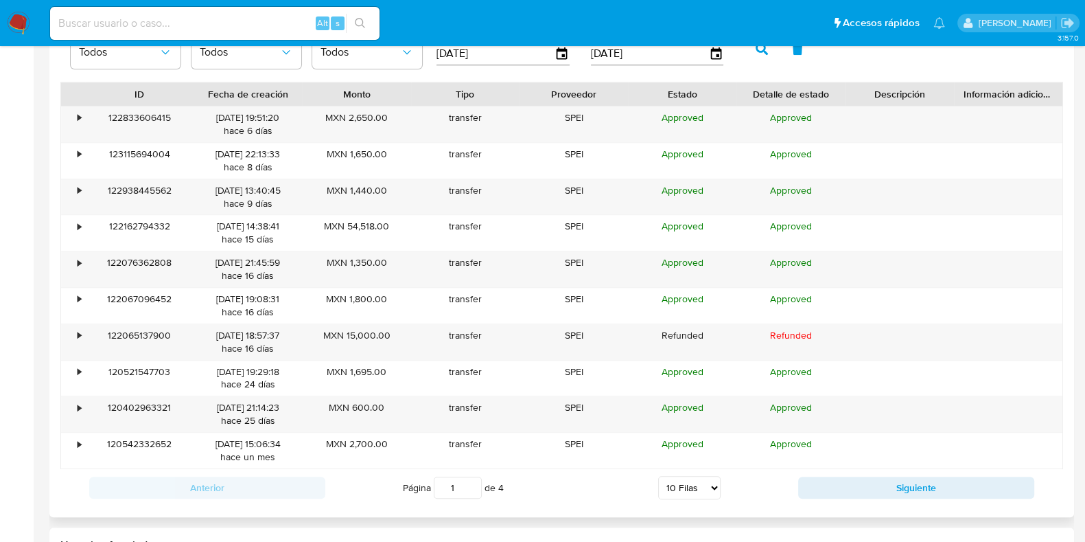
scroll to position [1372, 0]
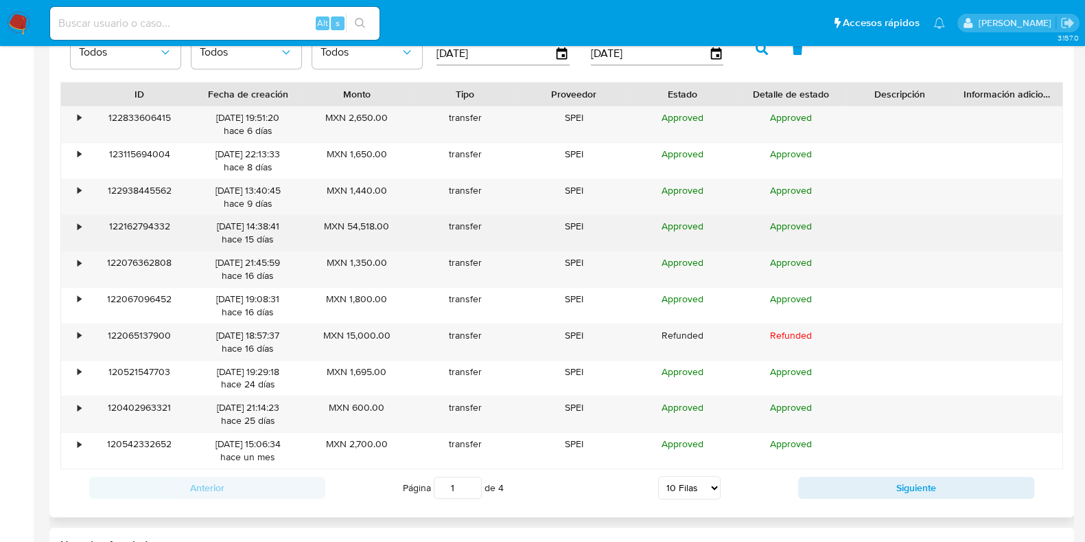
click at [81, 228] on div "•" at bounding box center [73, 233] width 24 height 36
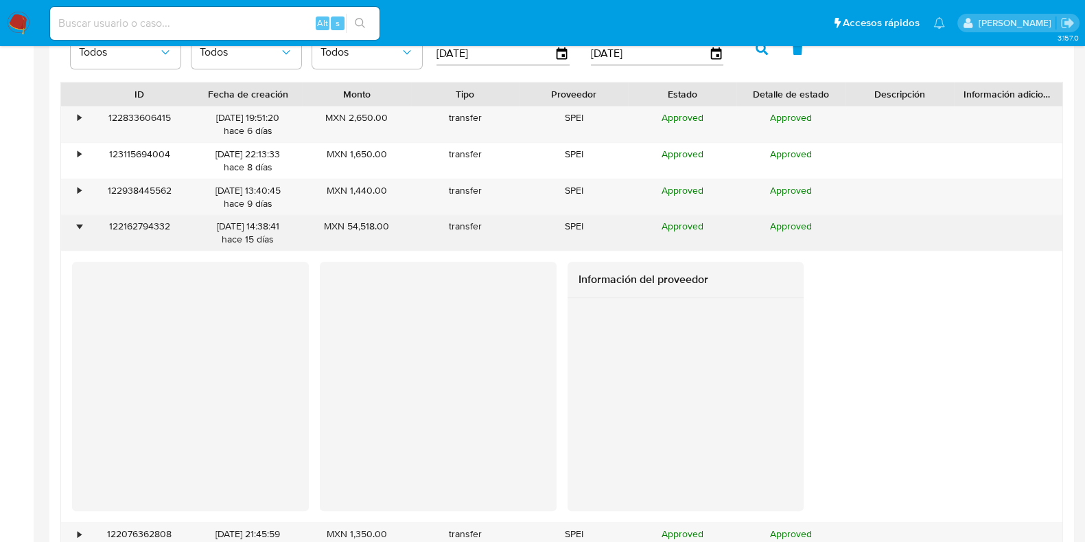
click at [81, 228] on div "•" at bounding box center [73, 233] width 24 height 36
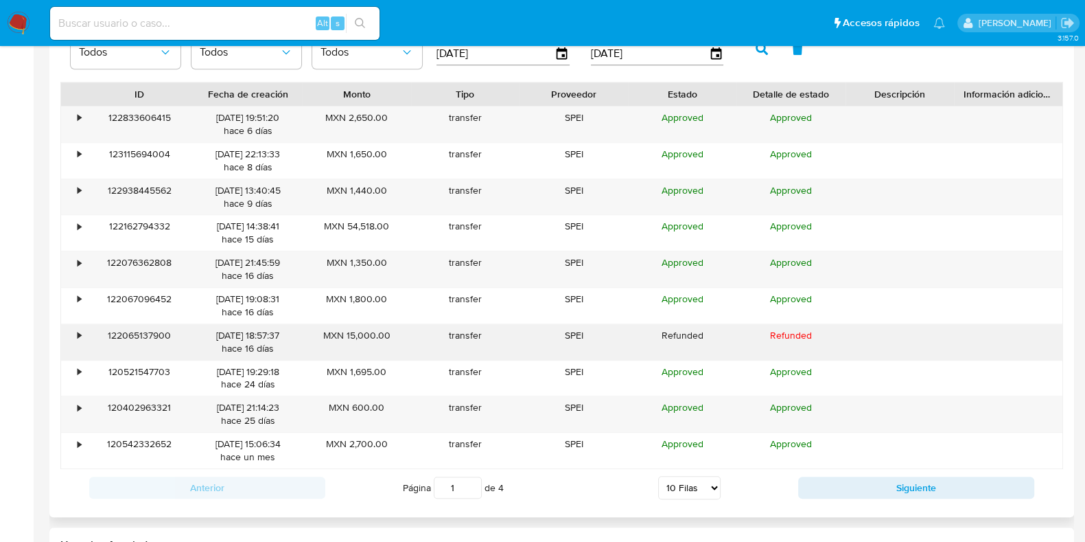
click at [78, 334] on div "•" at bounding box center [79, 335] width 3 height 13
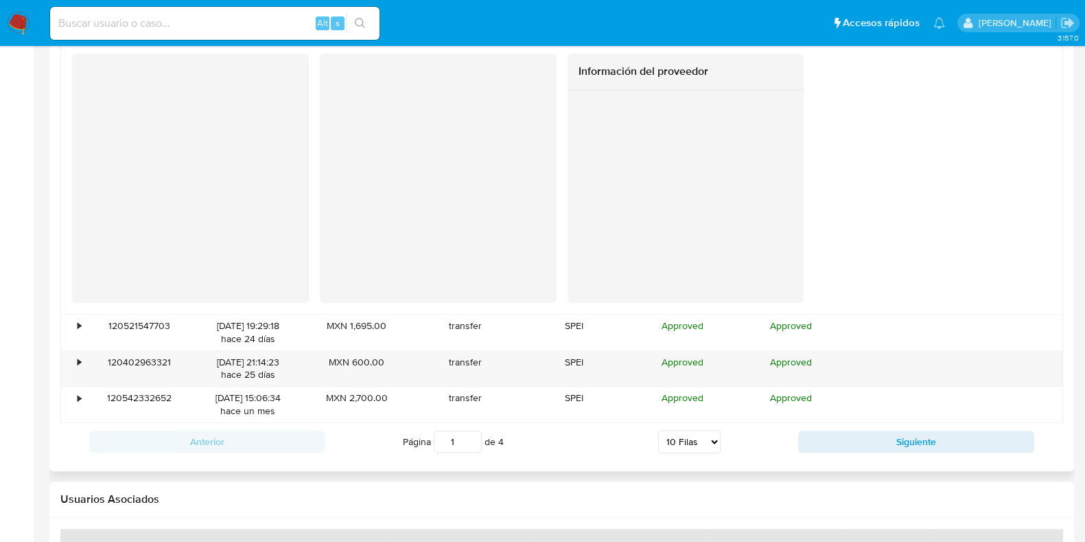
scroll to position [1716, 0]
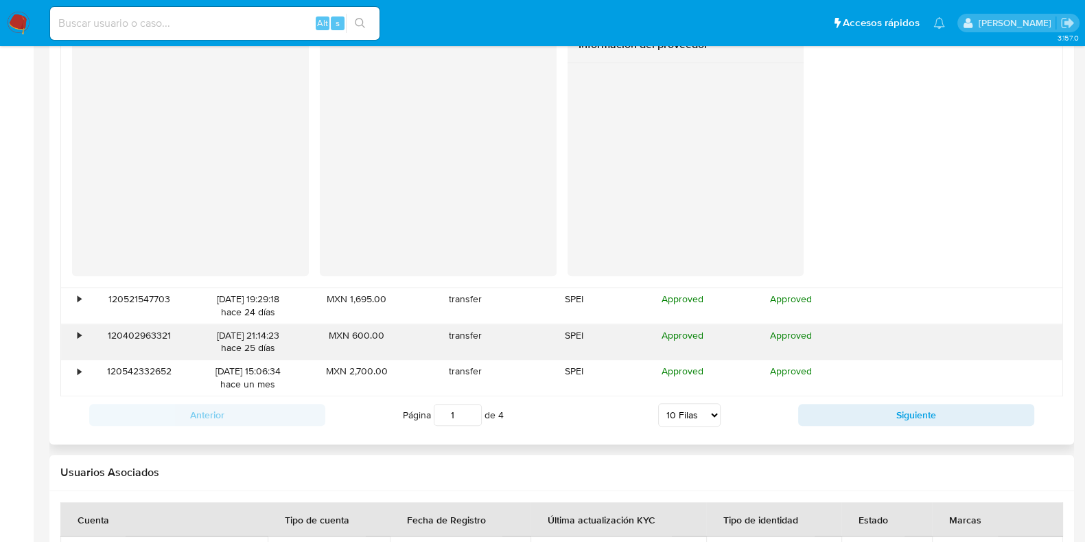
click at [75, 338] on div "•" at bounding box center [73, 342] width 24 height 36
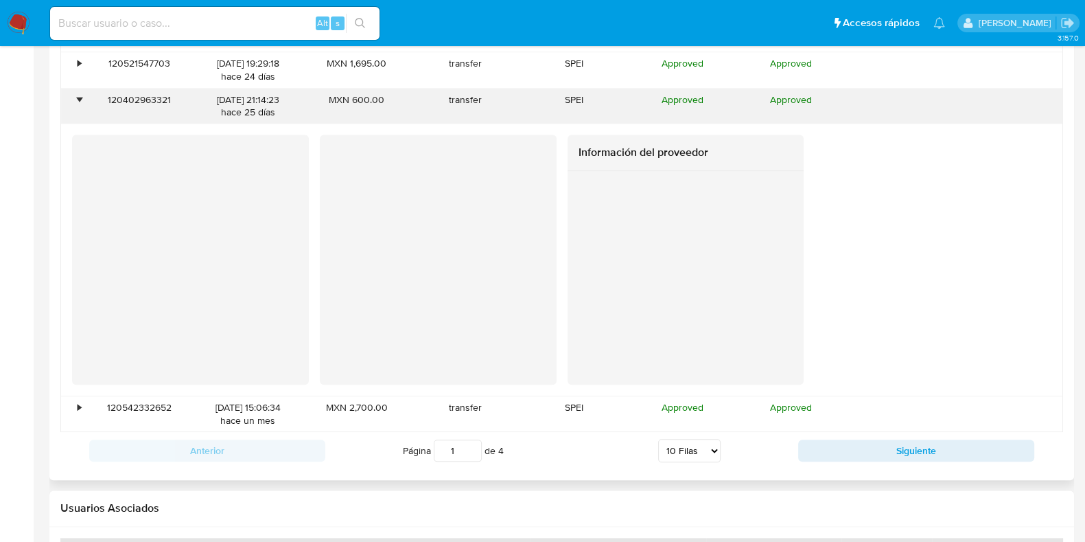
scroll to position [2059, 0]
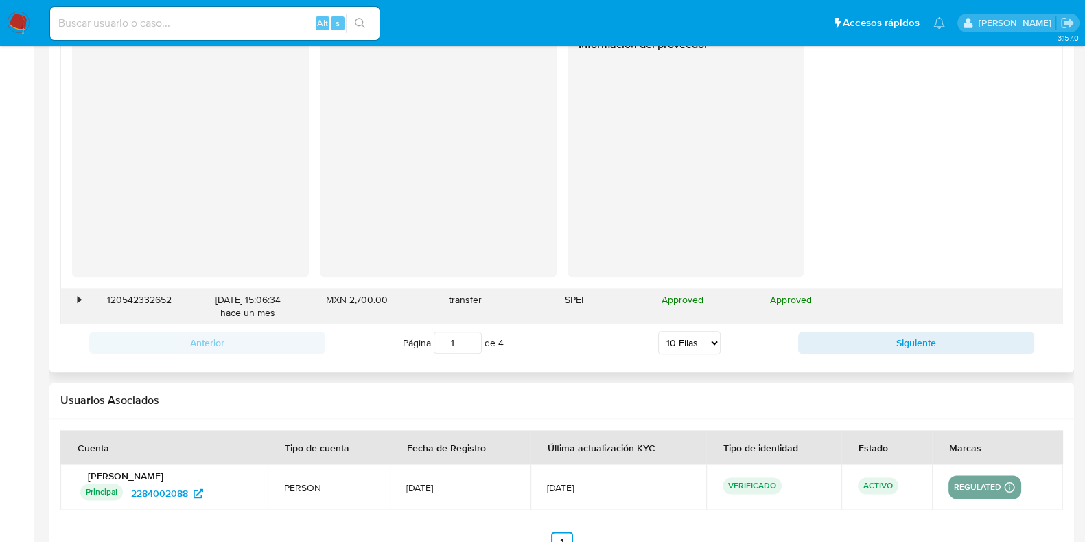
click at [78, 301] on div "•" at bounding box center [79, 299] width 3 height 13
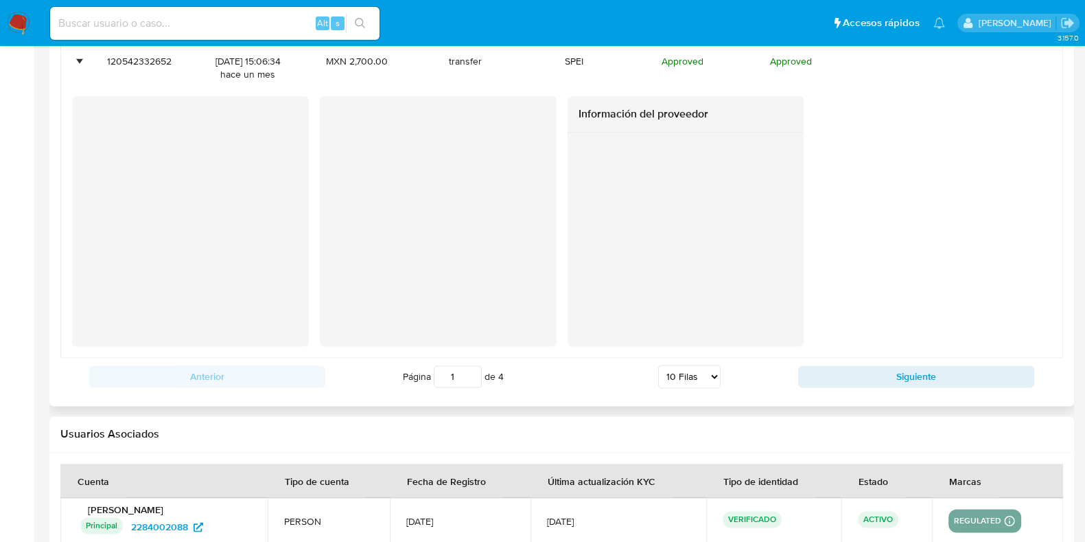
scroll to position [2316, 0]
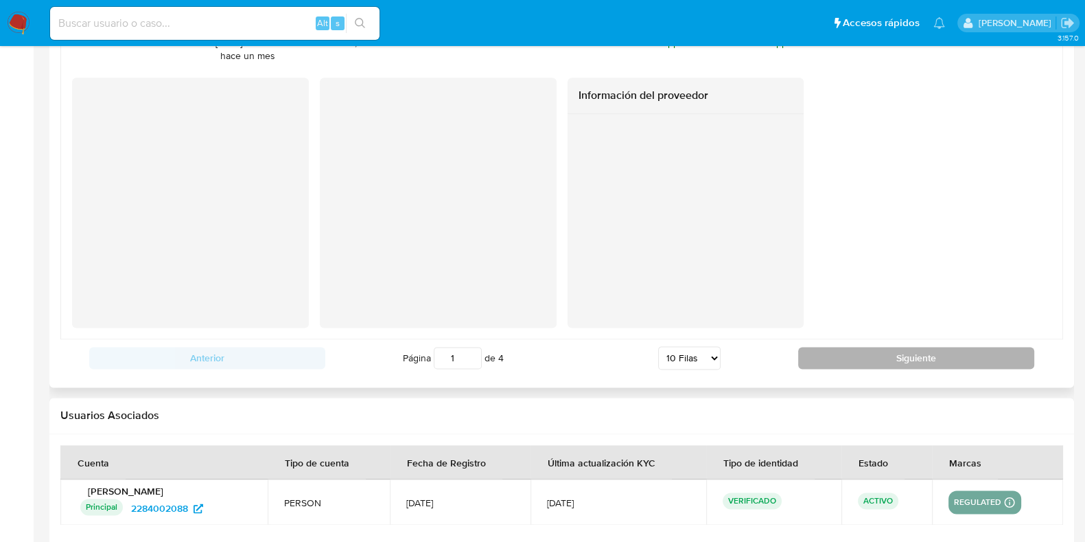
click at [835, 358] on button "Siguiente" at bounding box center [916, 358] width 236 height 22
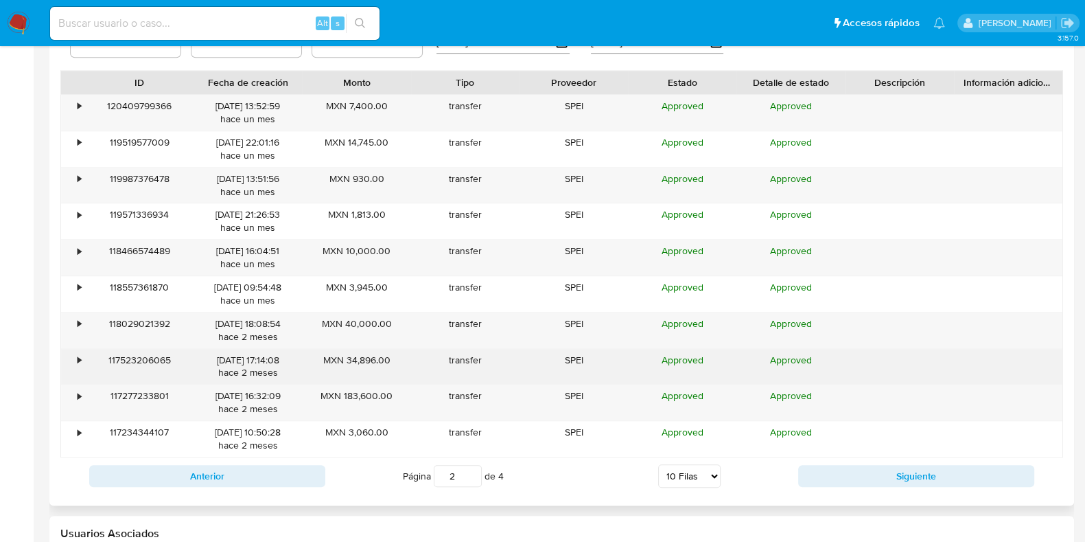
scroll to position [1383, 0]
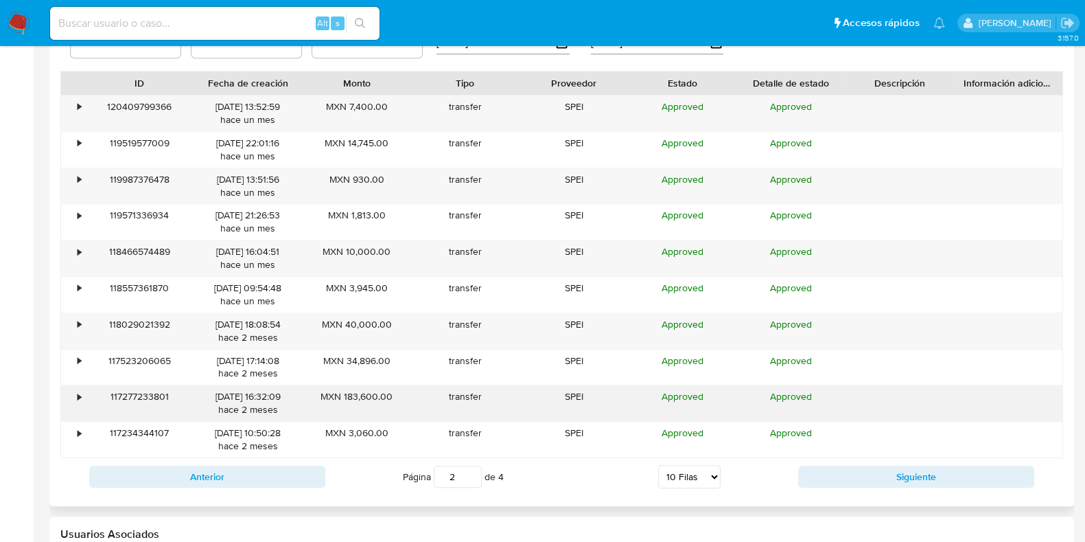
click at [75, 393] on div "•" at bounding box center [73, 403] width 24 height 36
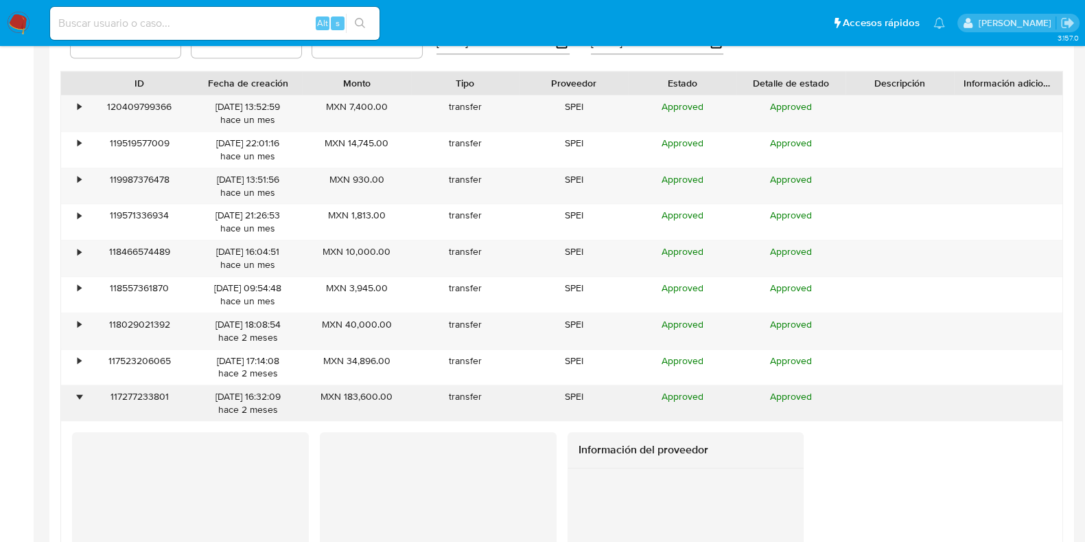
scroll to position [1555, 0]
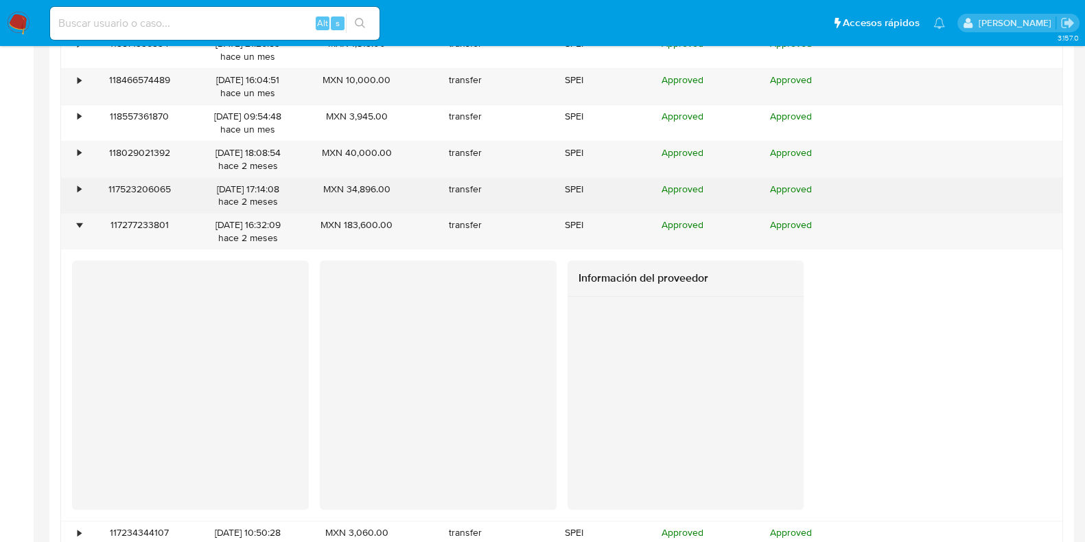
click at [74, 185] on div "•" at bounding box center [73, 196] width 24 height 36
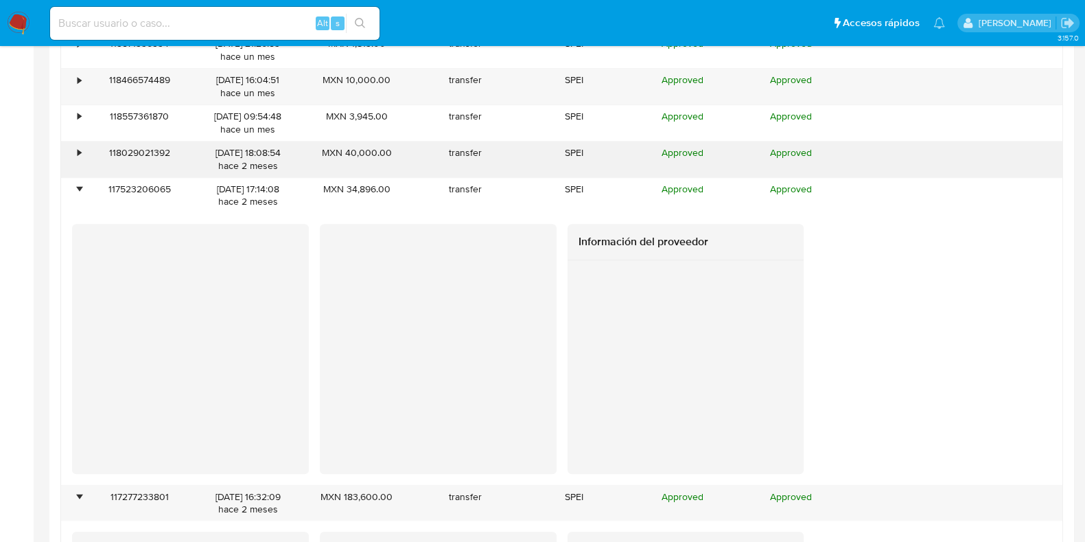
click at [74, 154] on div "•" at bounding box center [73, 159] width 24 height 36
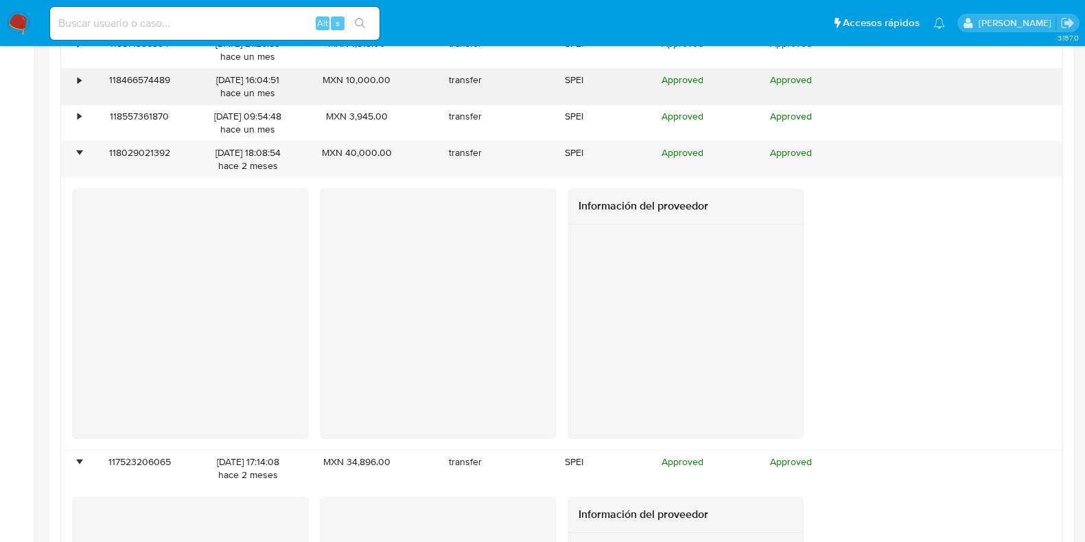
click at [80, 87] on div "•" at bounding box center [73, 87] width 24 height 36
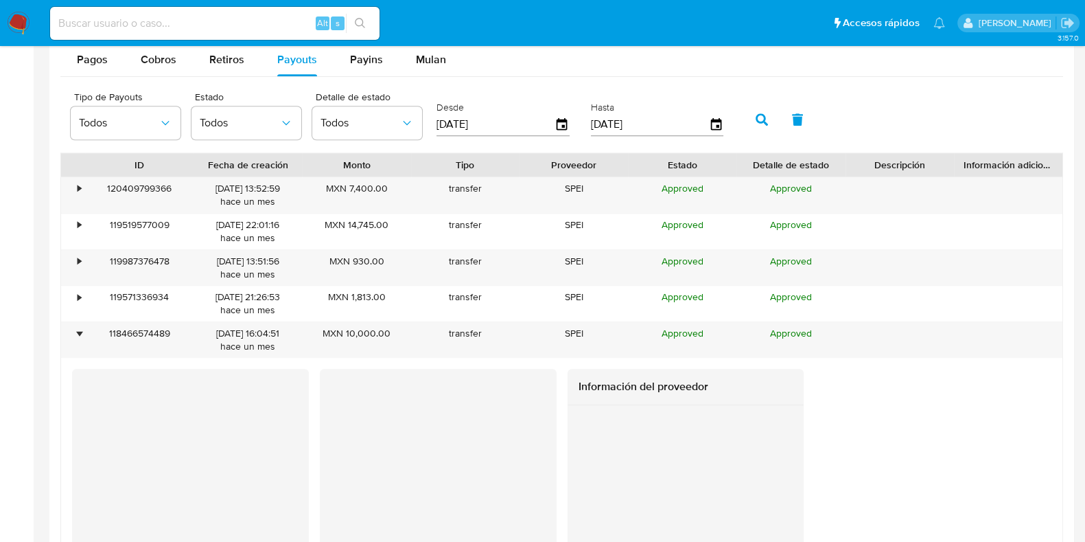
scroll to position [1297, 0]
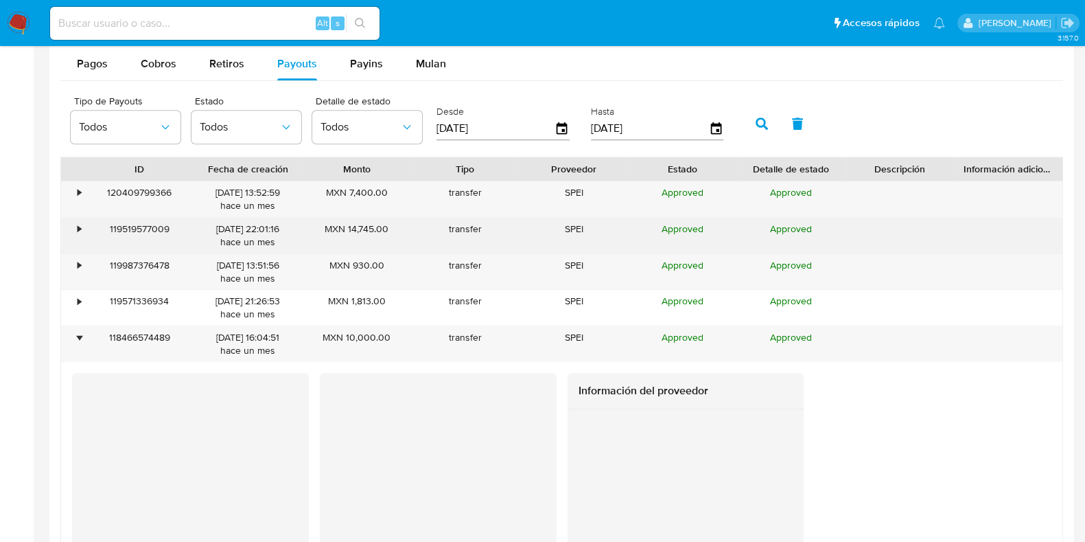
click at [67, 230] on div "•" at bounding box center [73, 236] width 24 height 36
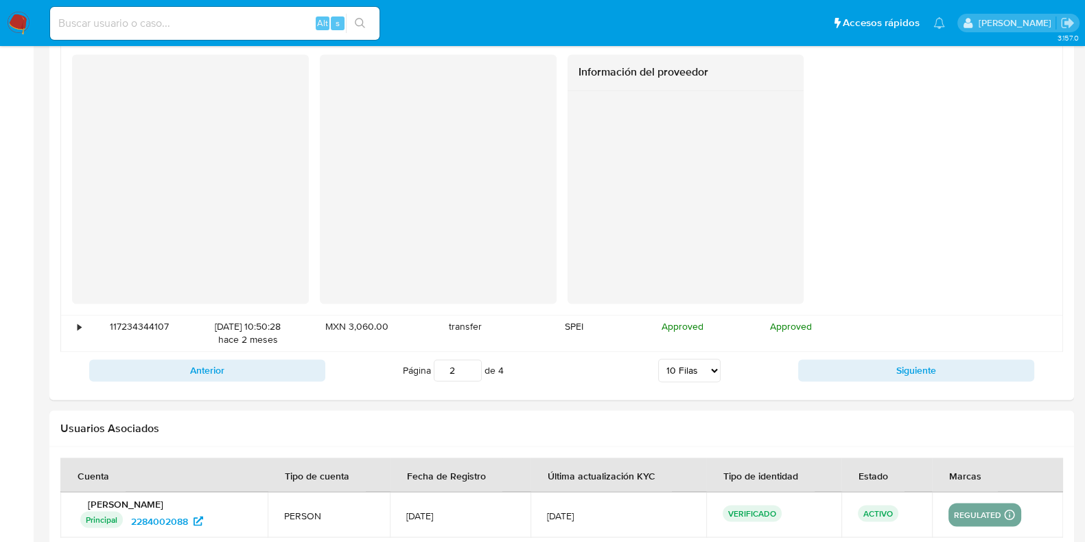
scroll to position [2913, 0]
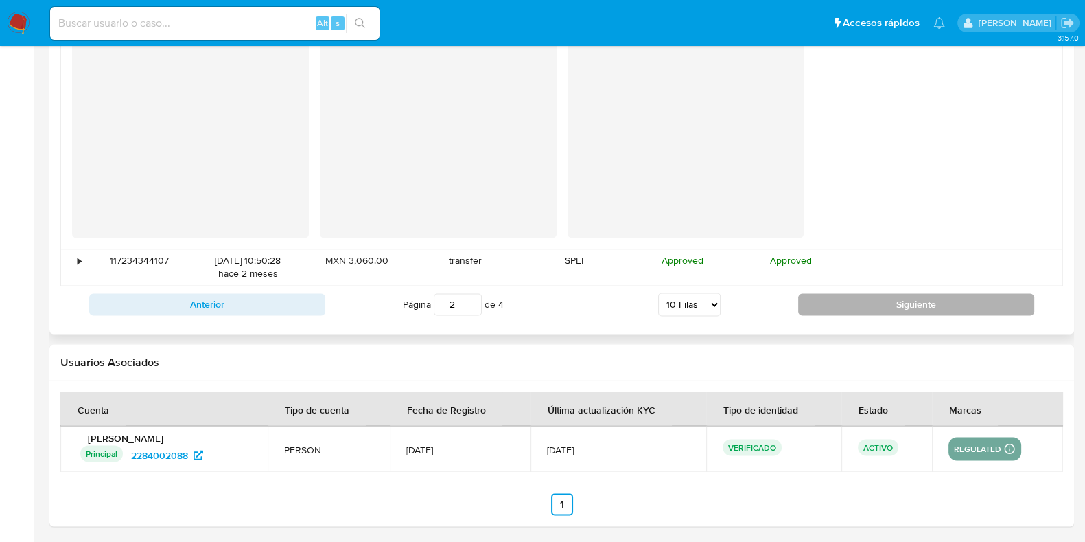
click at [815, 309] on button "Siguiente" at bounding box center [916, 304] width 236 height 22
type input "3"
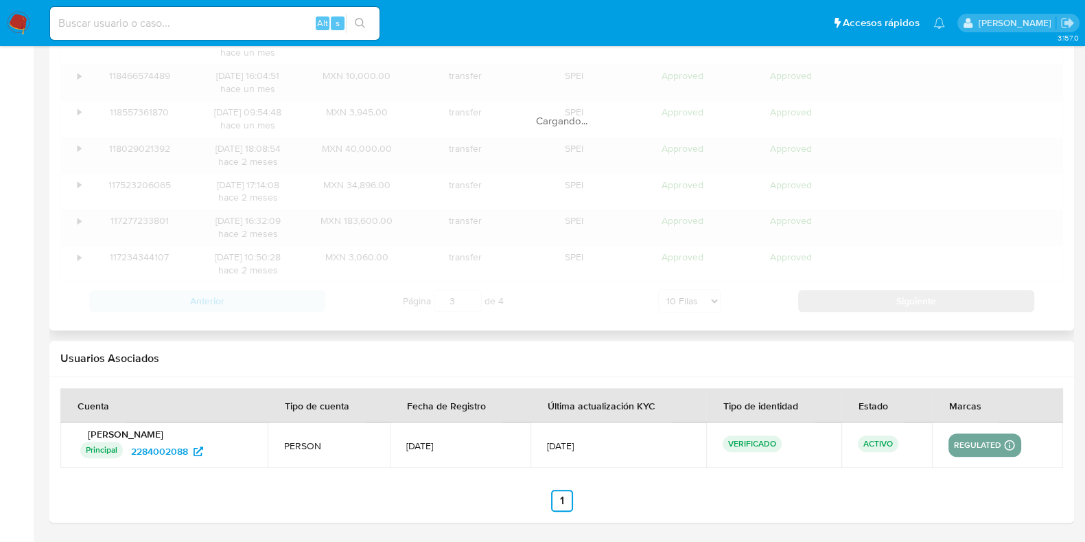
scroll to position [1555, 0]
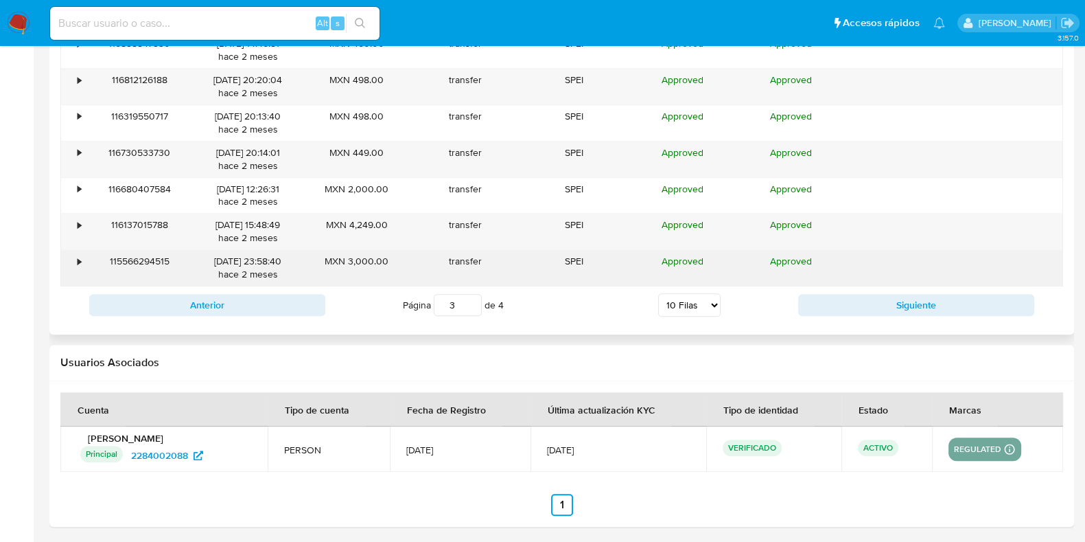
click at [70, 260] on div "•" at bounding box center [73, 268] width 24 height 36
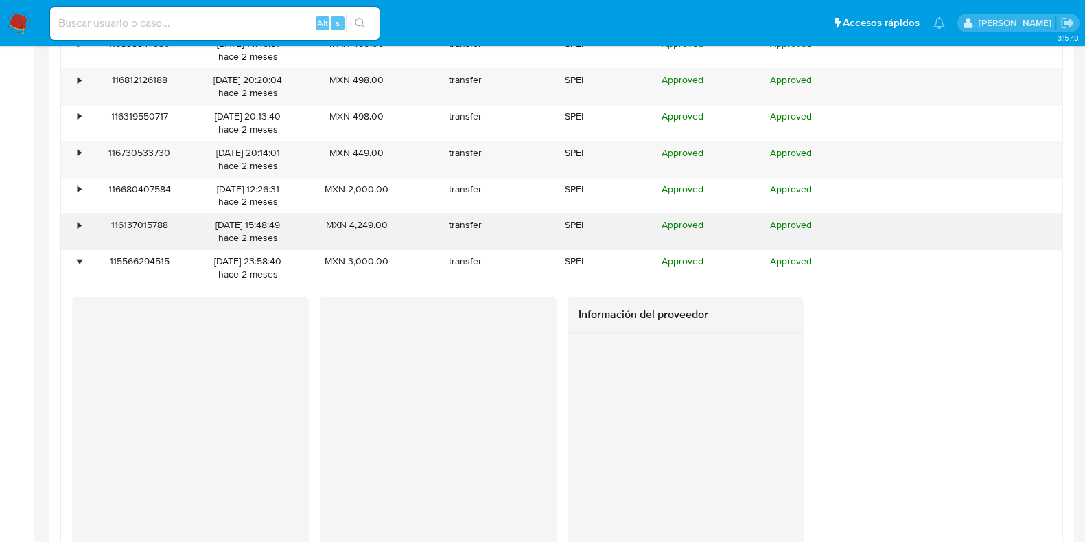
click at [82, 231] on div "•" at bounding box center [73, 231] width 24 height 36
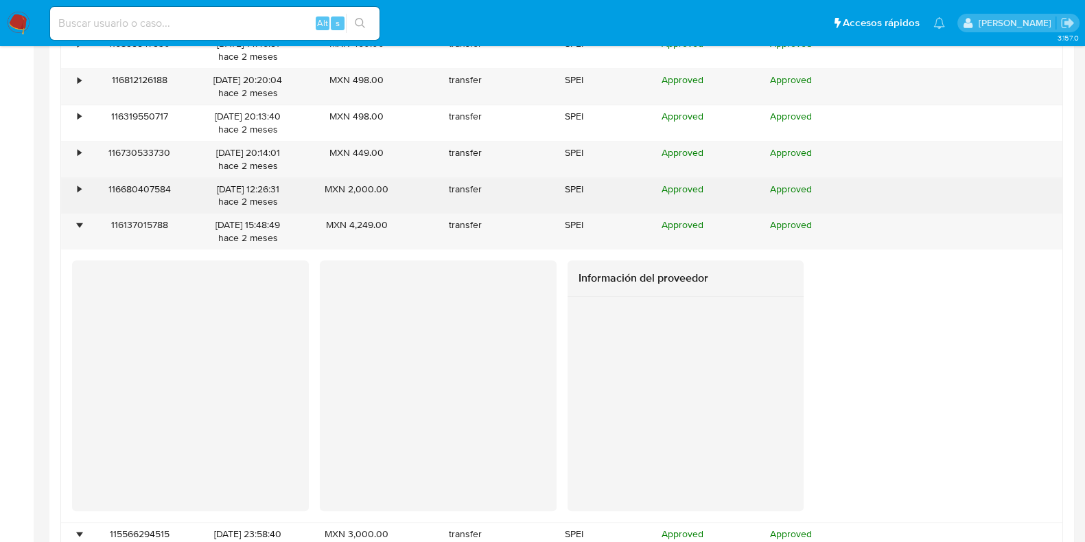
click at [79, 188] on div "•" at bounding box center [79, 189] width 3 height 13
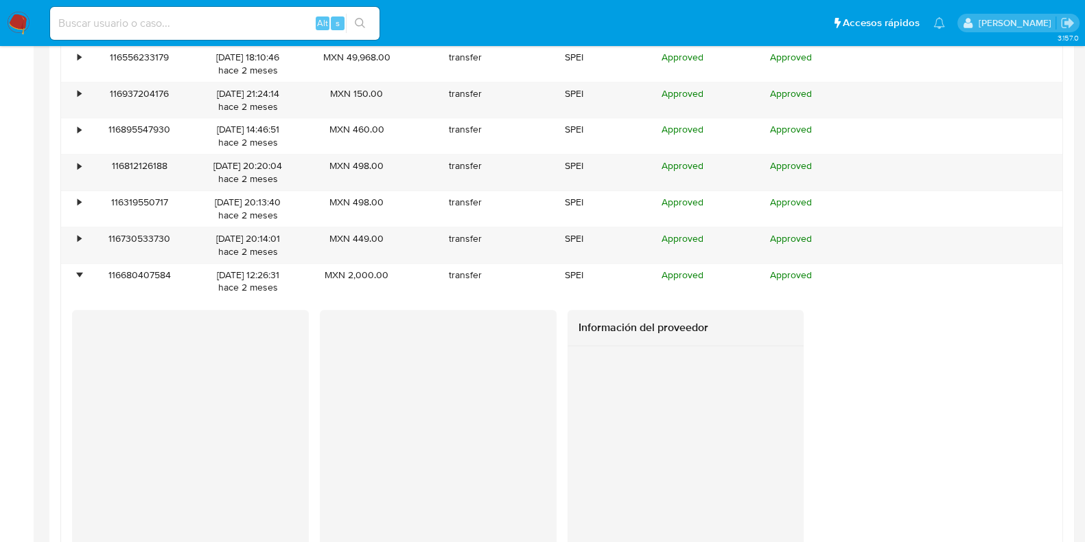
scroll to position [1297, 0]
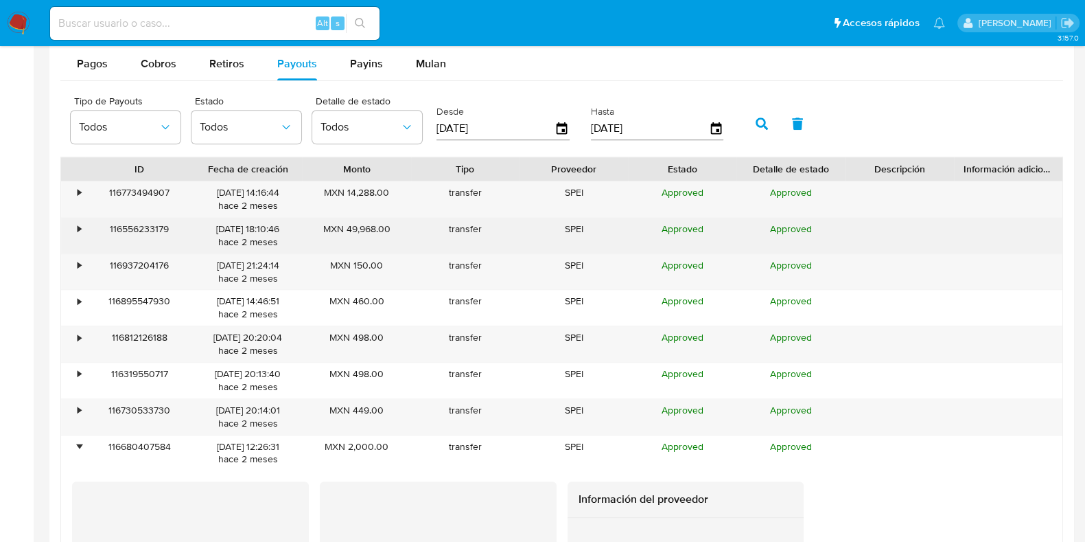
click at [78, 224] on div "•" at bounding box center [79, 228] width 3 height 13
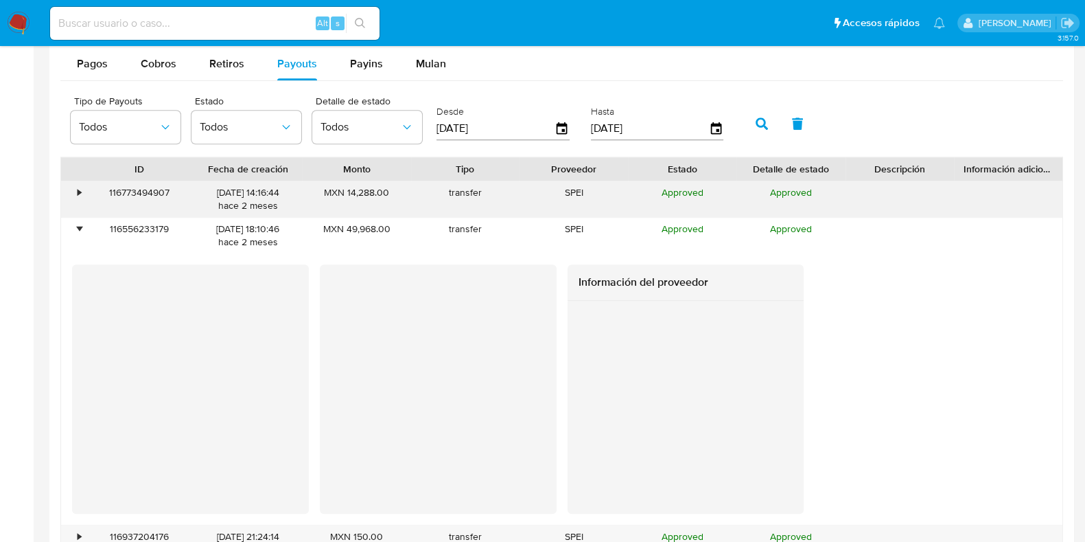
click at [71, 191] on div "•" at bounding box center [73, 199] width 24 height 36
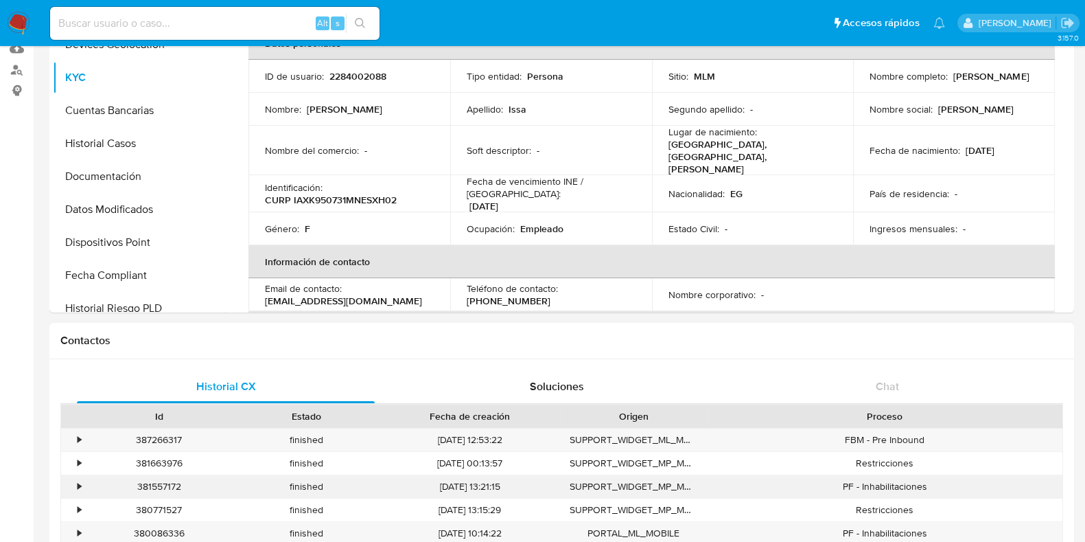
scroll to position [0, 0]
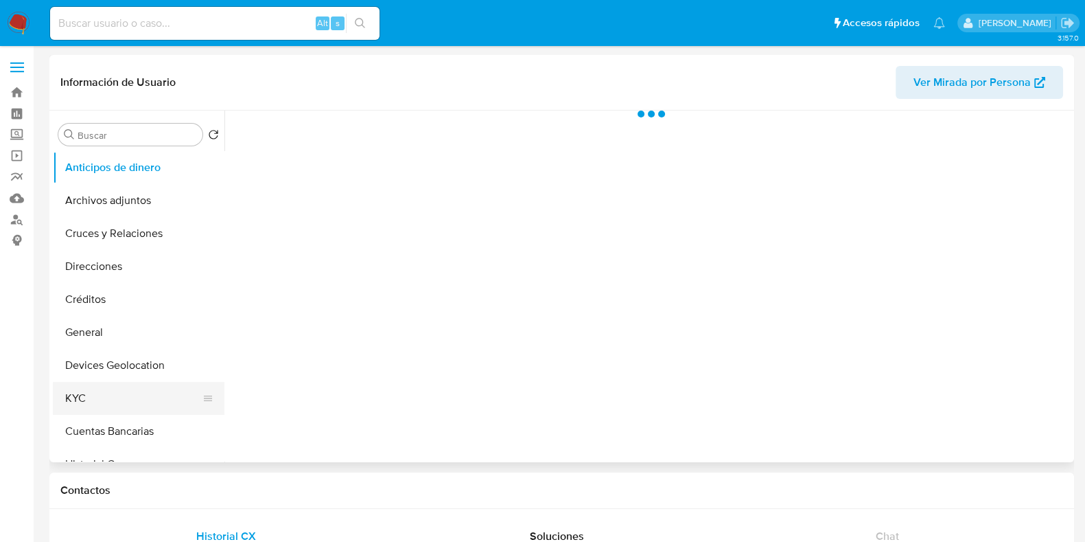
click at [105, 408] on button "KYC" at bounding box center [133, 398] width 161 height 33
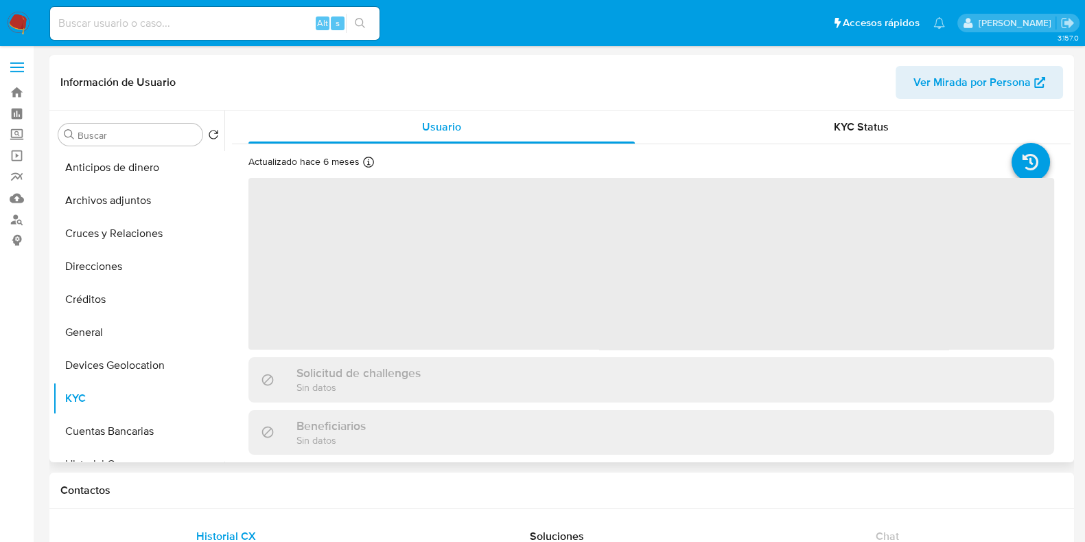
select select "10"
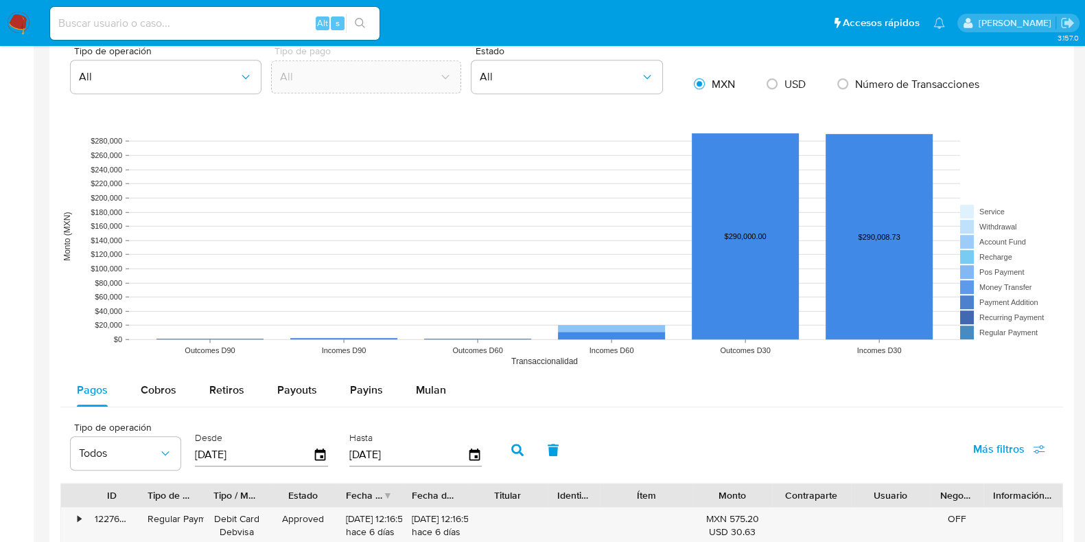
scroll to position [1030, 0]
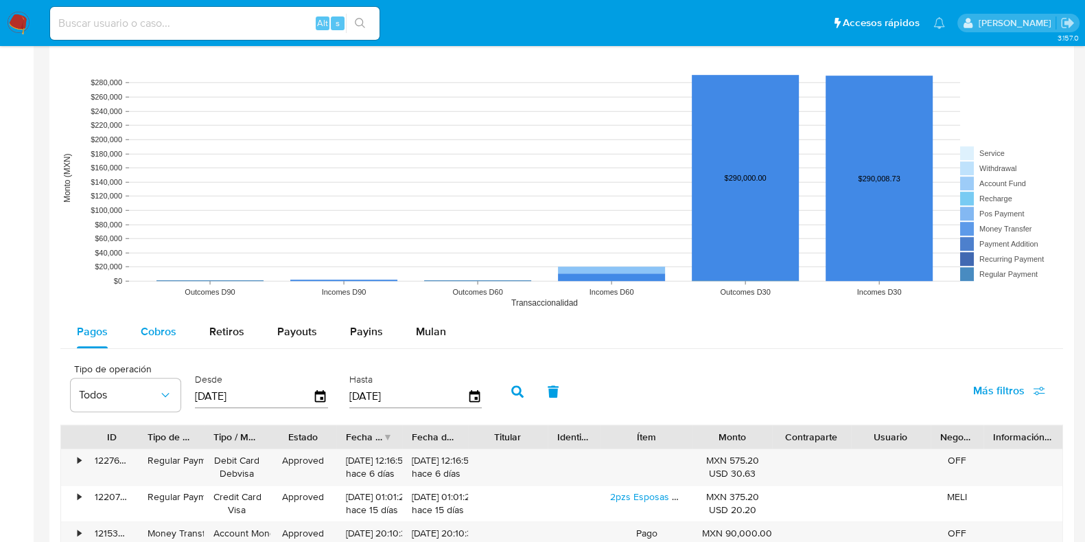
click at [184, 337] on button "Cobros" at bounding box center [158, 331] width 69 height 33
select select "10"
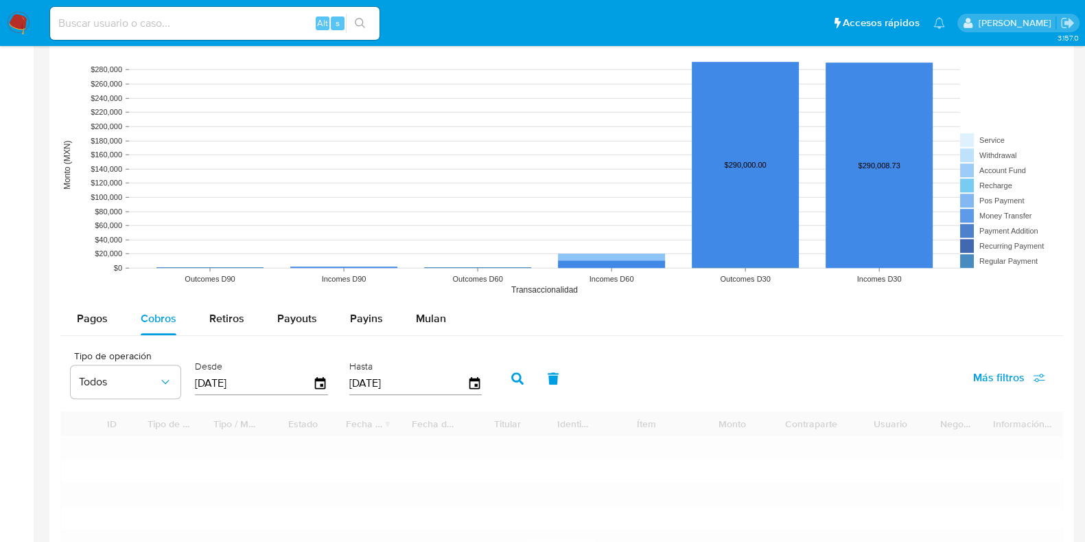
scroll to position [1372, 0]
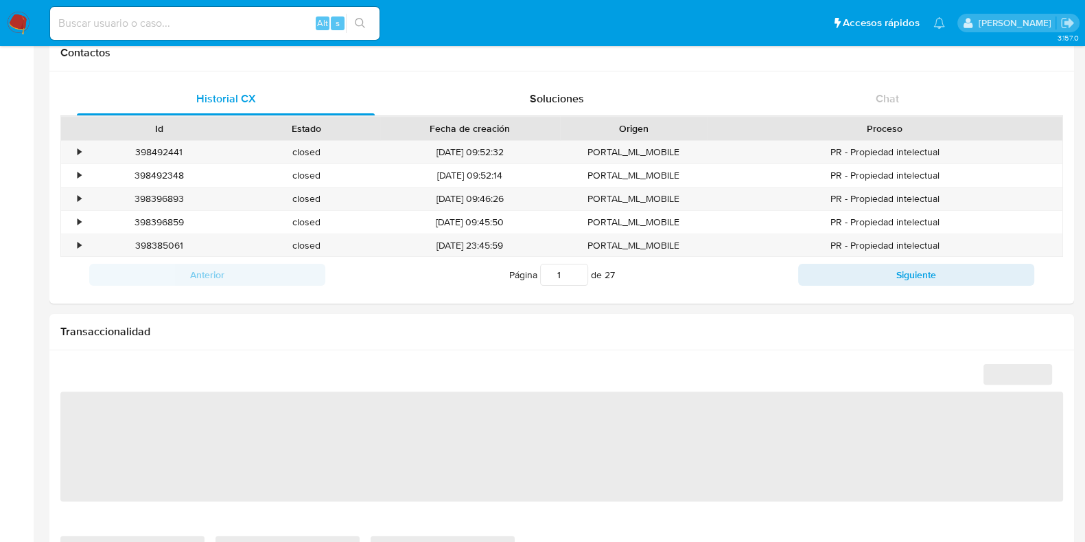
select select "10"
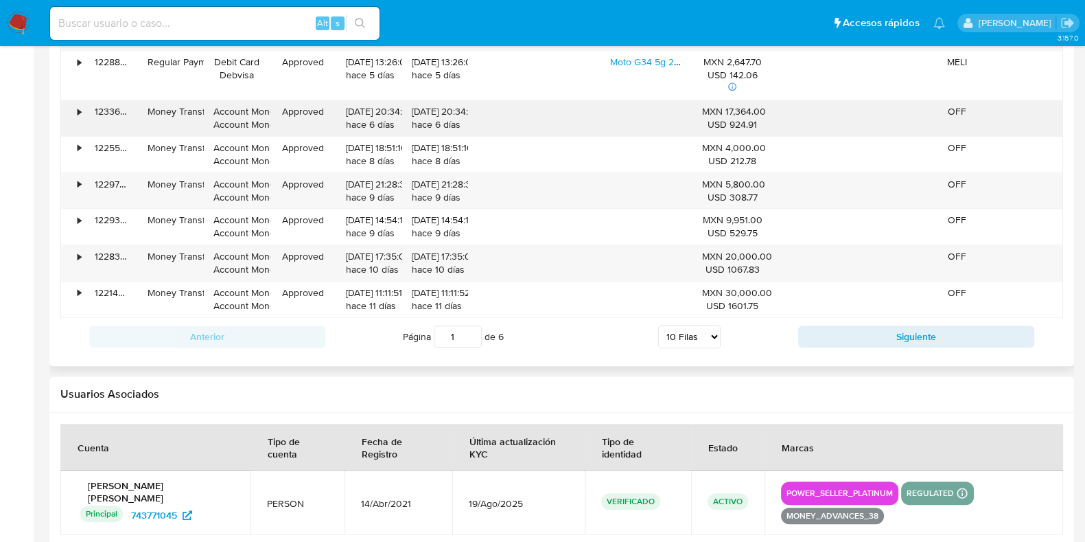
scroll to position [1544, 0]
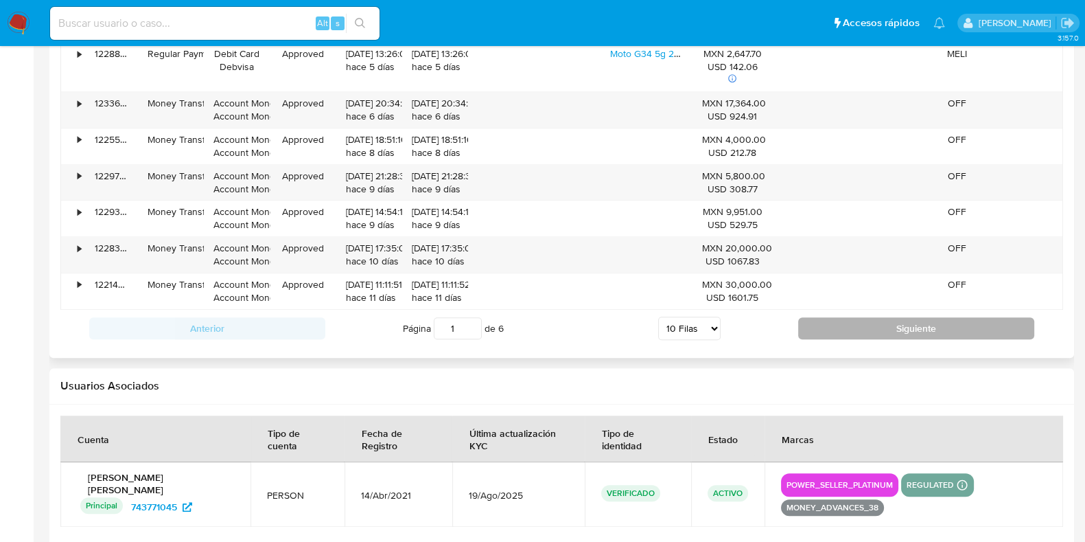
click at [834, 332] on button "Siguiente" at bounding box center [916, 328] width 236 height 22
type input "2"
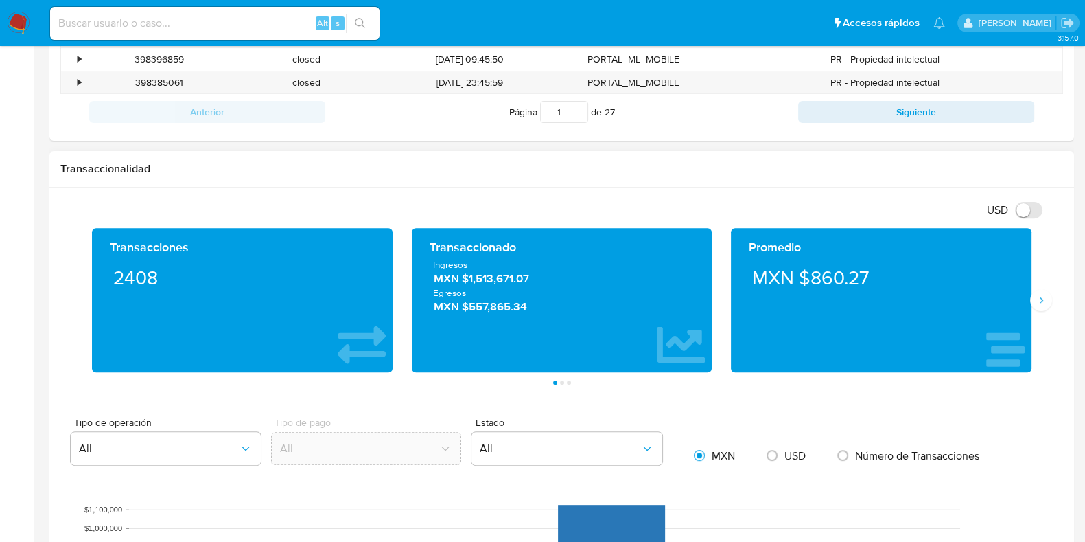
scroll to position [342, 0]
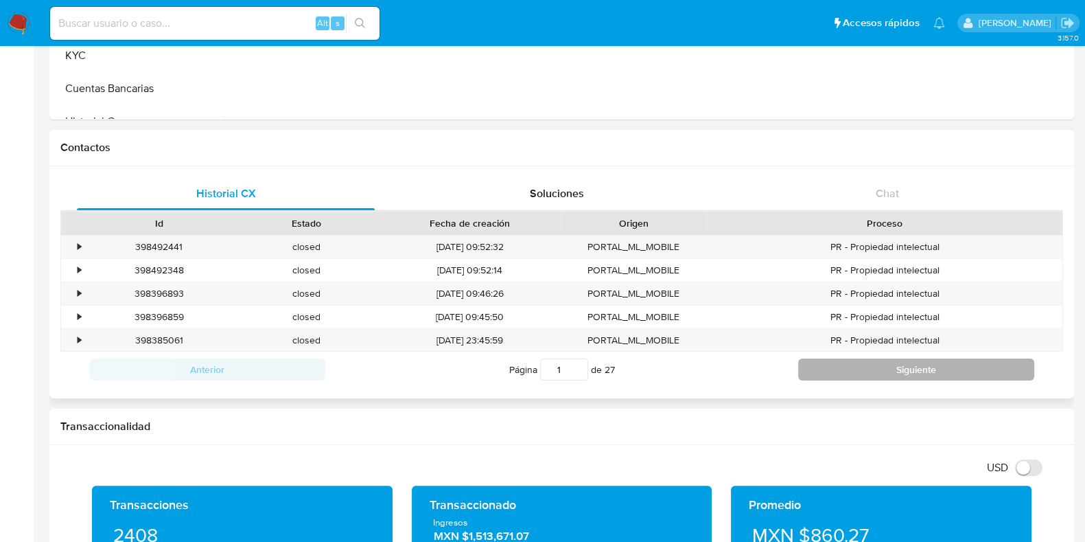
click at [834, 373] on button "Siguiente" at bounding box center [916, 369] width 236 height 22
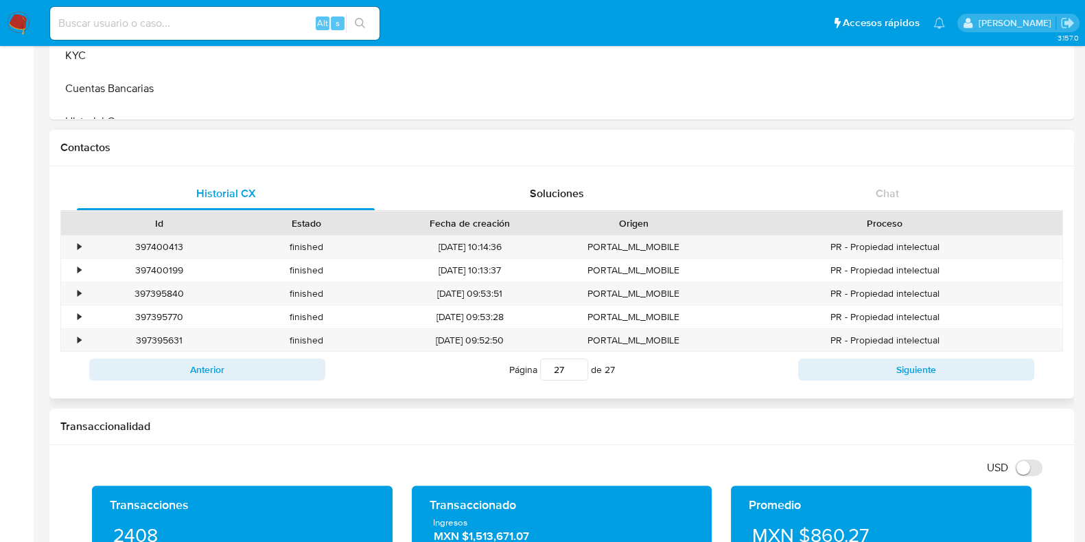
click at [581, 365] on input "27" at bounding box center [564, 369] width 48 height 22
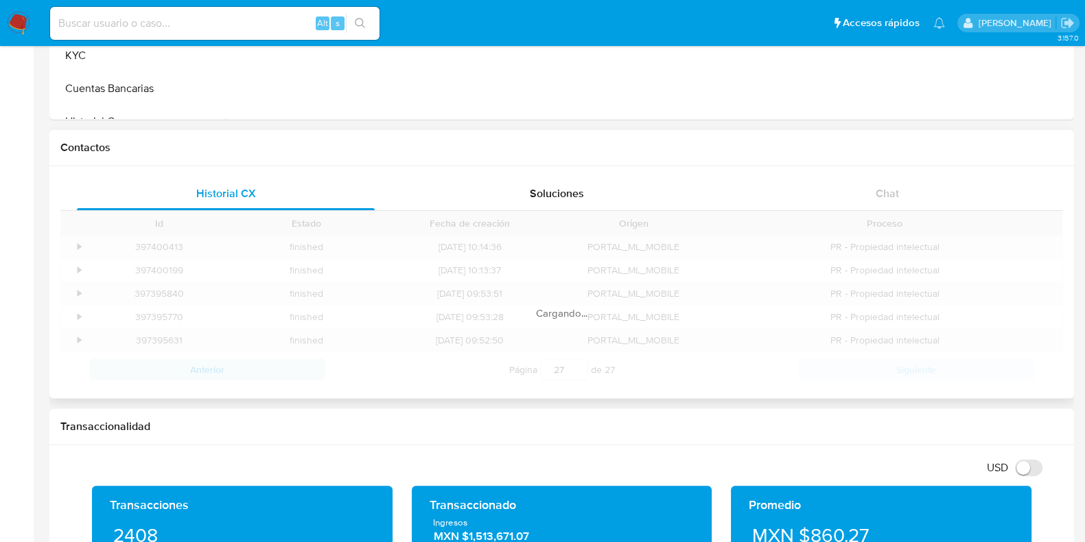
click at [811, 363] on div "Id Estado Fecha de creación Origen Proceso • 397400413 finished [DATE] 10:14:36…" at bounding box center [561, 299] width 1003 height 176
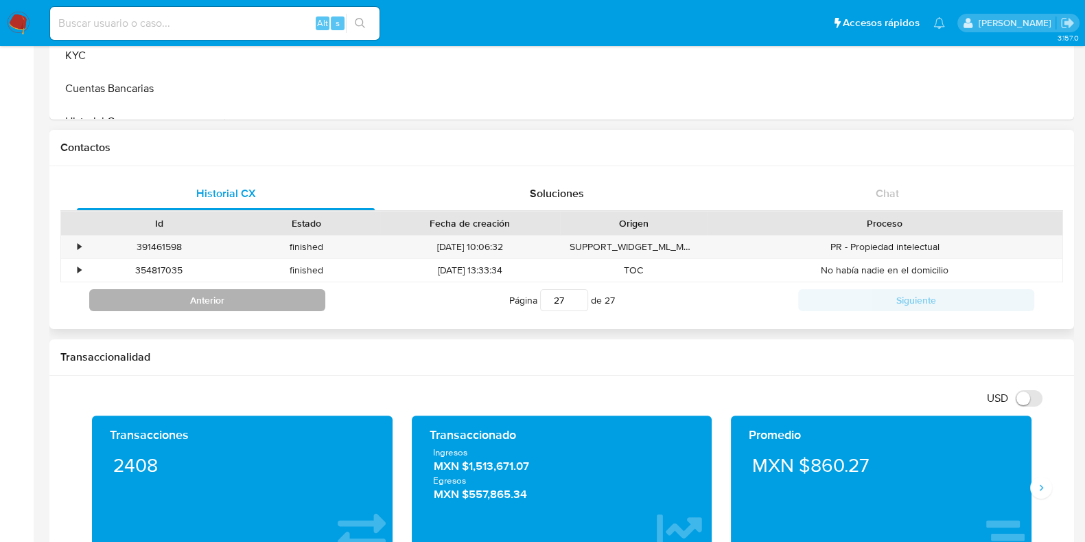
click at [263, 297] on button "Anterior" at bounding box center [207, 300] width 236 height 22
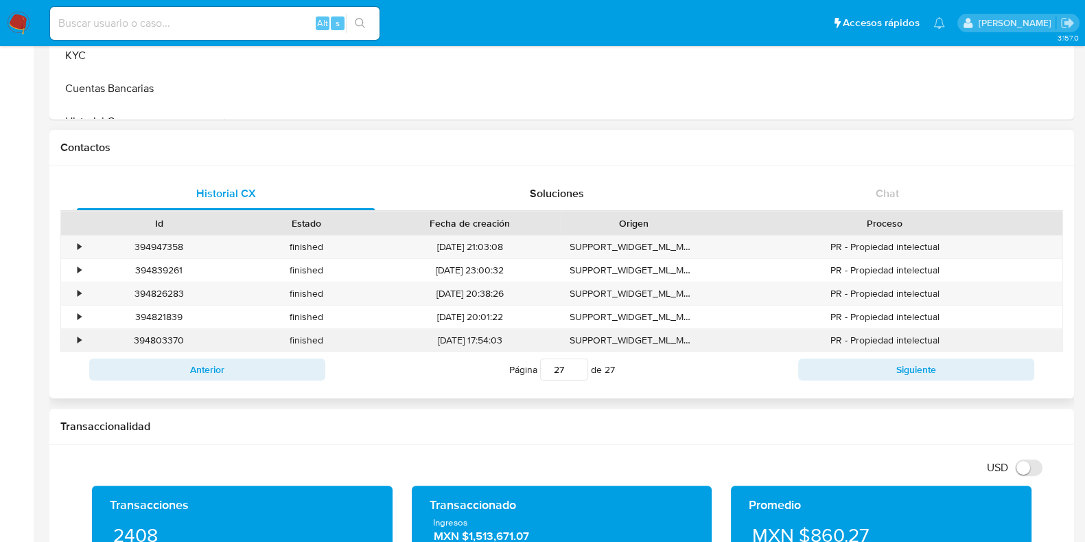
click at [75, 336] on div "•" at bounding box center [73, 340] width 24 height 23
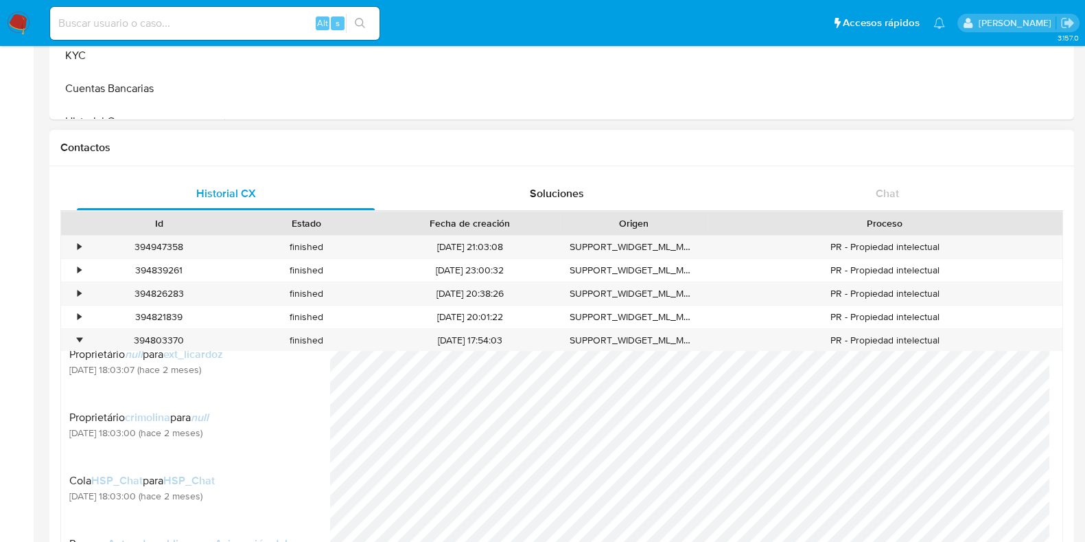
scroll to position [600, 0]
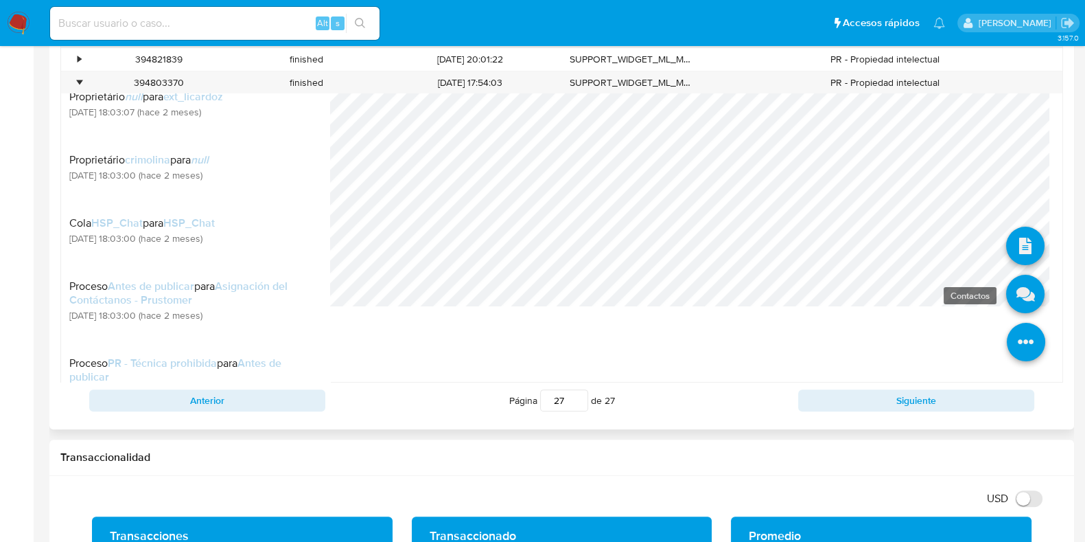
click at [1010, 297] on icon at bounding box center [1025, 294] width 38 height 38
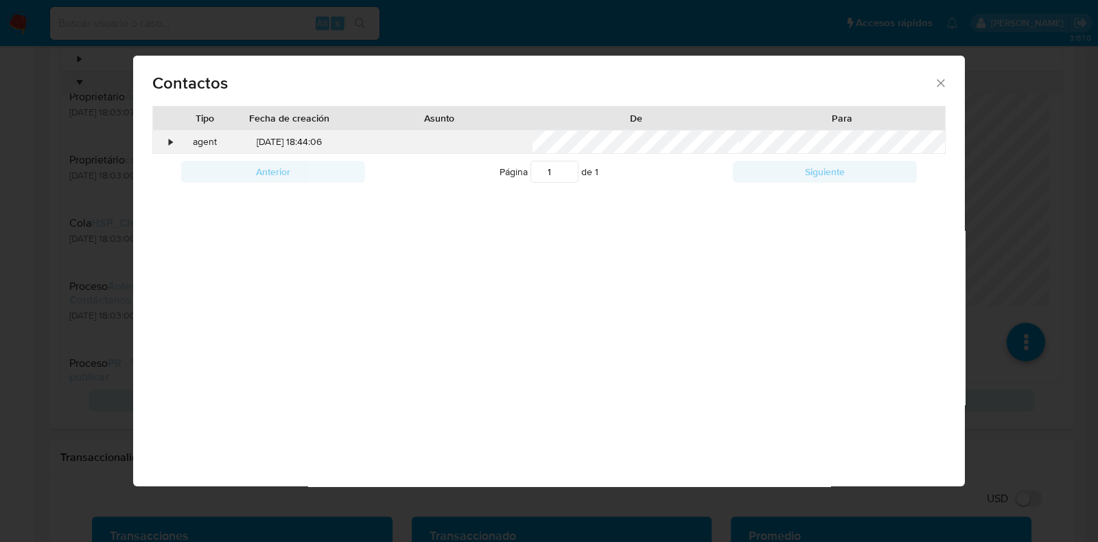
click at [174, 143] on div "•" at bounding box center [165, 141] width 24 height 23
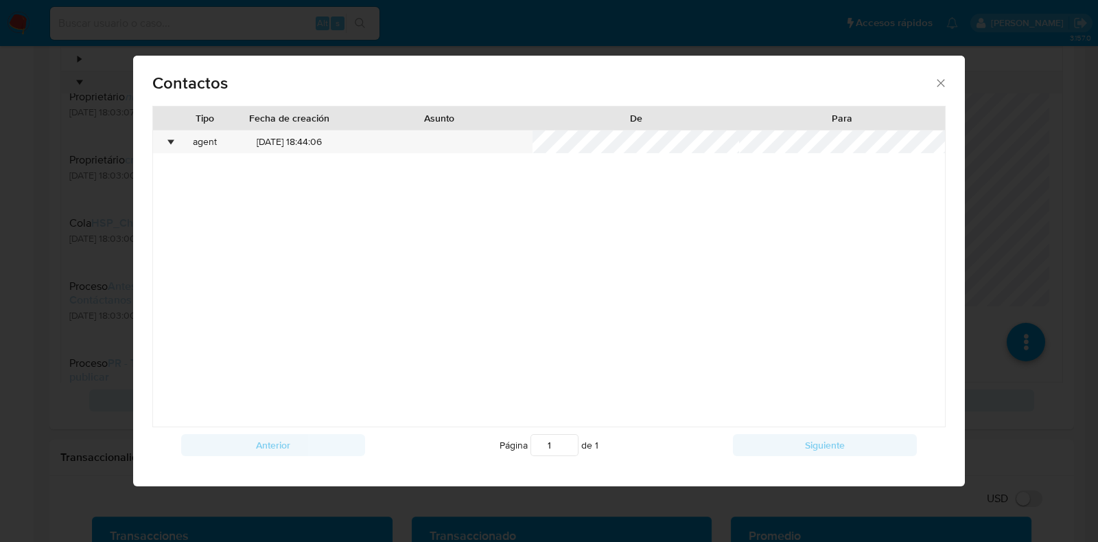
click at [930, 85] on span "Contactos" at bounding box center [543, 83] width 782 height 16
click at [936, 82] on icon "close" at bounding box center [941, 83] width 14 height 14
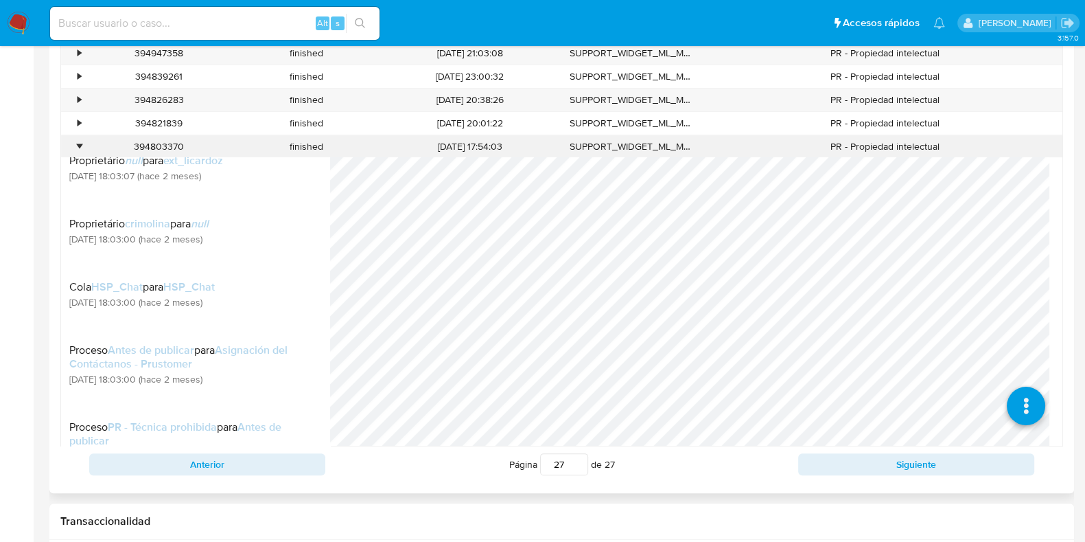
scroll to position [515, 0]
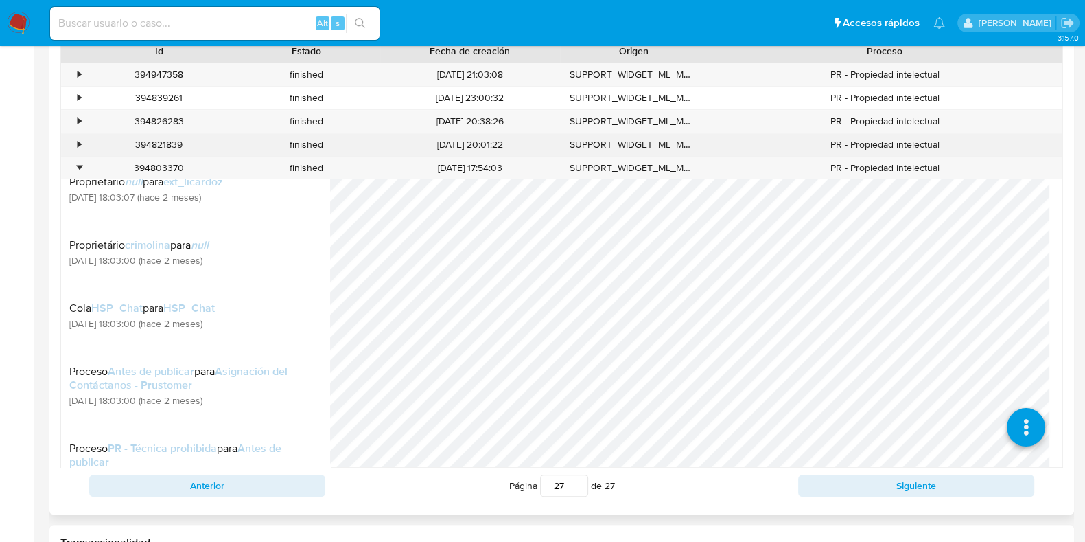
click at [82, 143] on div "•" at bounding box center [73, 144] width 24 height 23
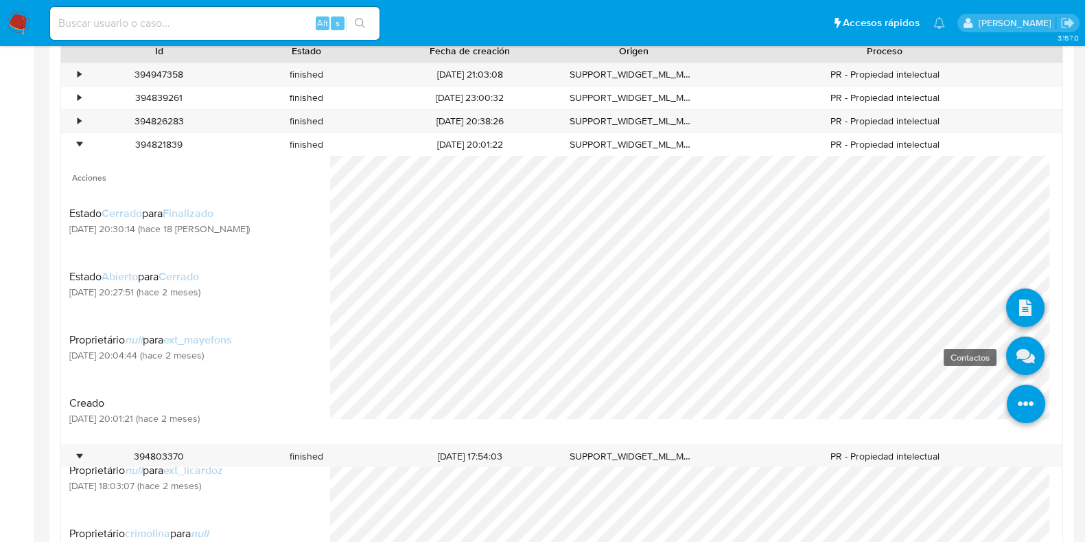
click at [1012, 365] on icon at bounding box center [1025, 356] width 38 height 38
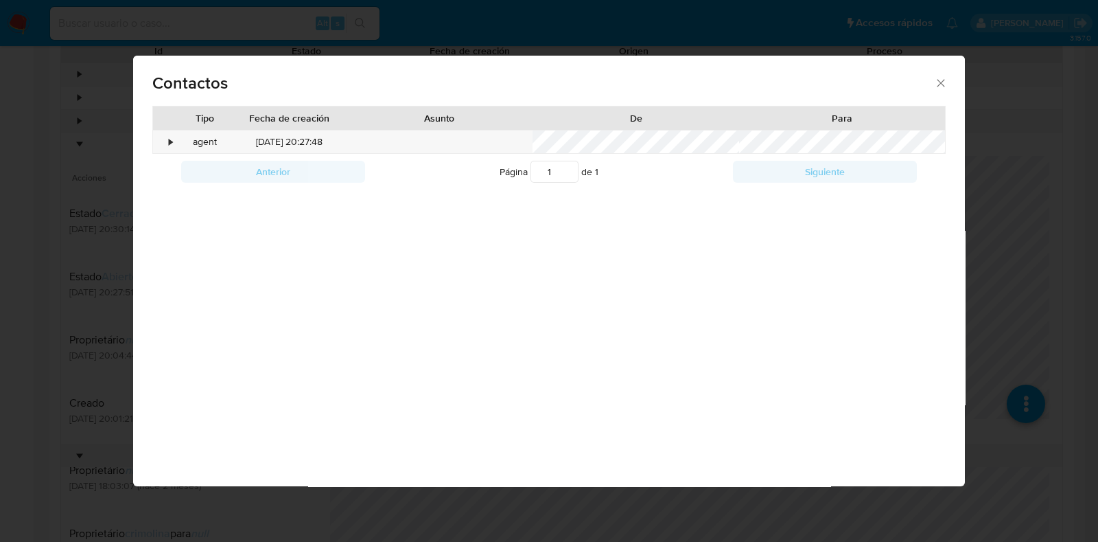
click at [936, 84] on icon "close" at bounding box center [941, 83] width 14 height 14
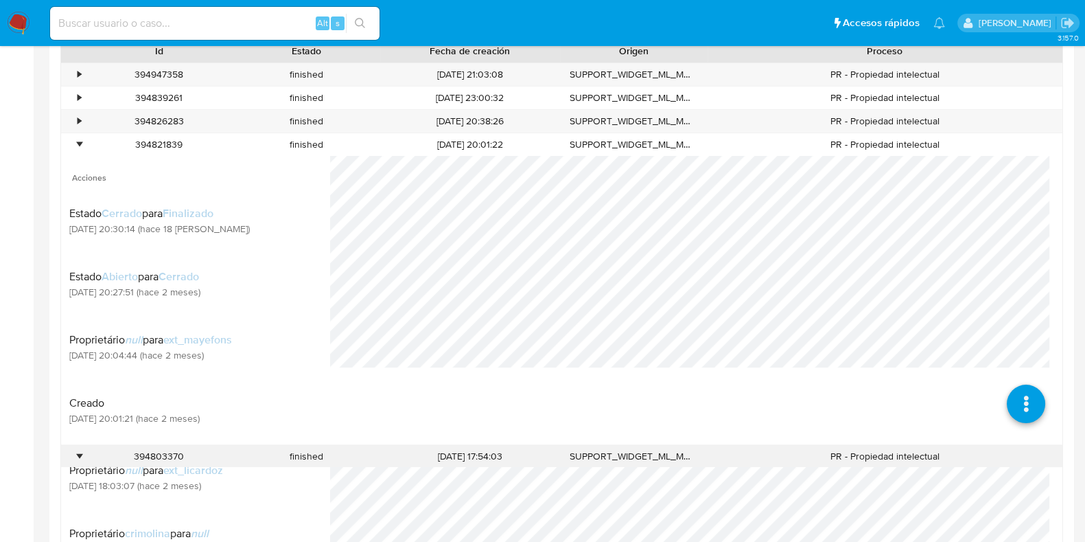
scroll to position [858, 0]
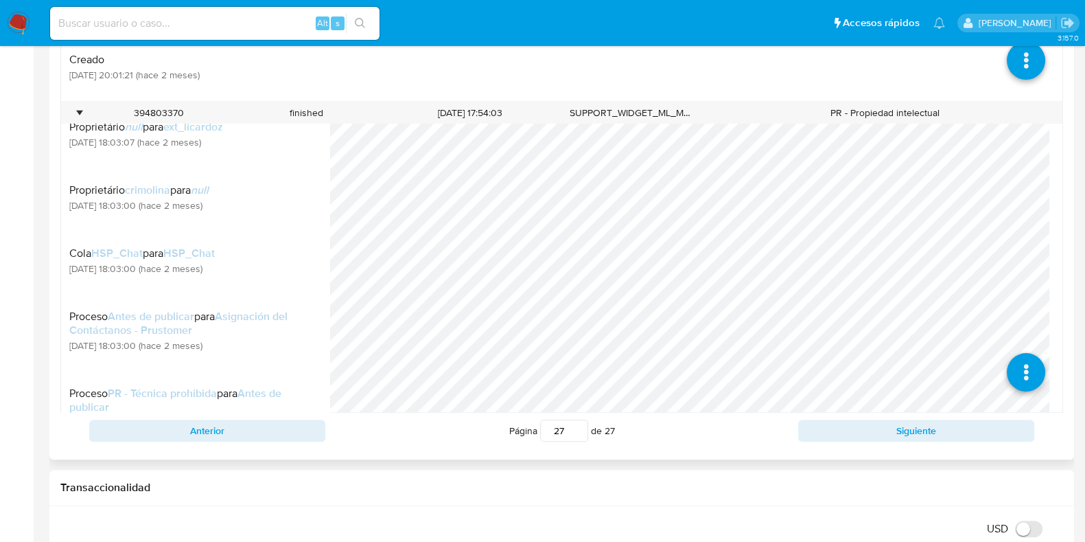
click at [581, 427] on input "27" at bounding box center [564, 430] width 48 height 22
click at [579, 427] on input "27" at bounding box center [564, 430] width 48 height 22
click at [577, 437] on input "27" at bounding box center [564, 430] width 48 height 22
type input "18"
click at [577, 435] on input "18" at bounding box center [564, 430] width 48 height 22
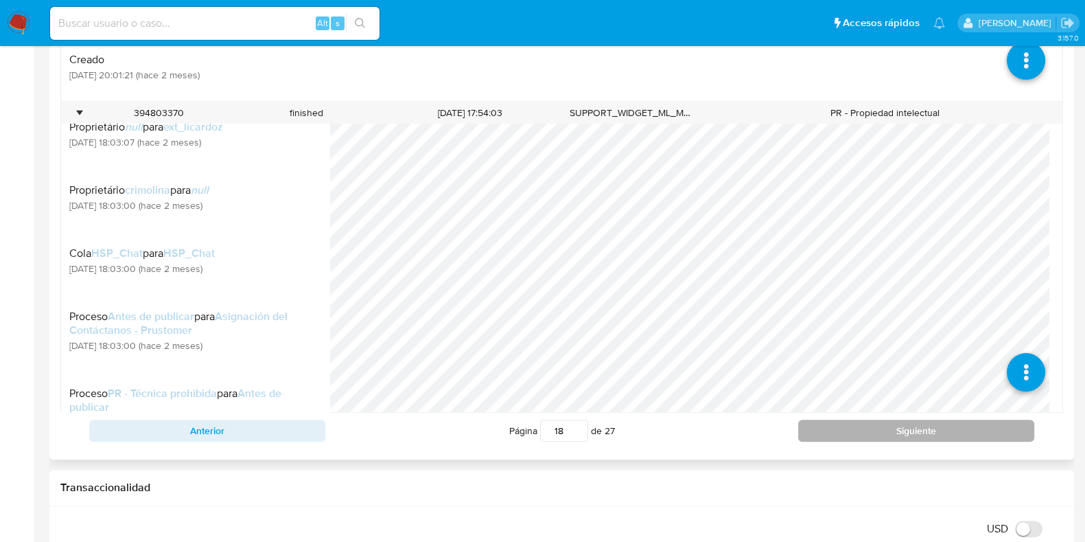
click at [814, 428] on div "Información de Usuario Ver Mirada por Persona Buscar Volver al orden por defect…" at bounding box center [561, 514] width 1025 height 2634
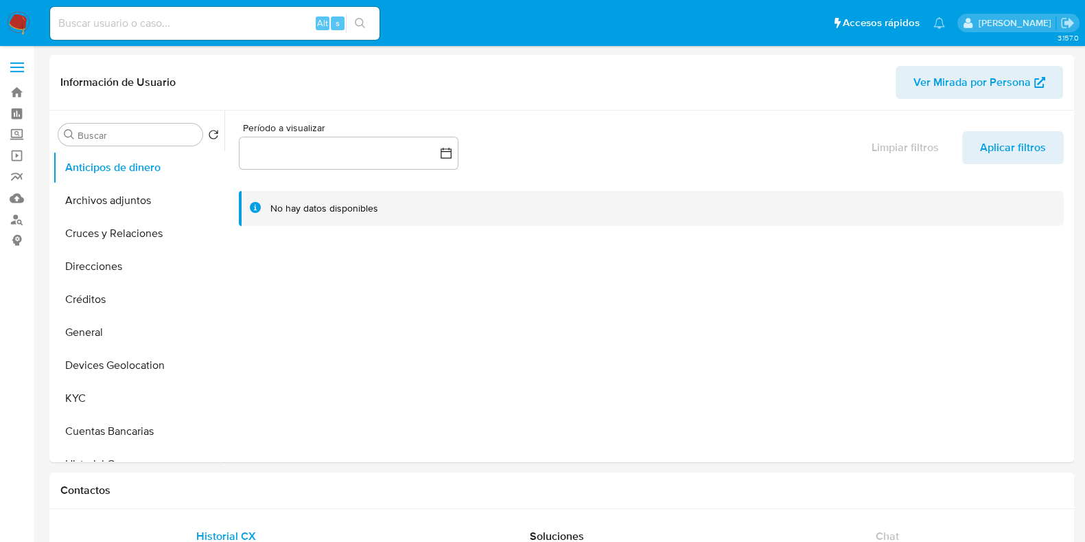
scroll to position [342, 0]
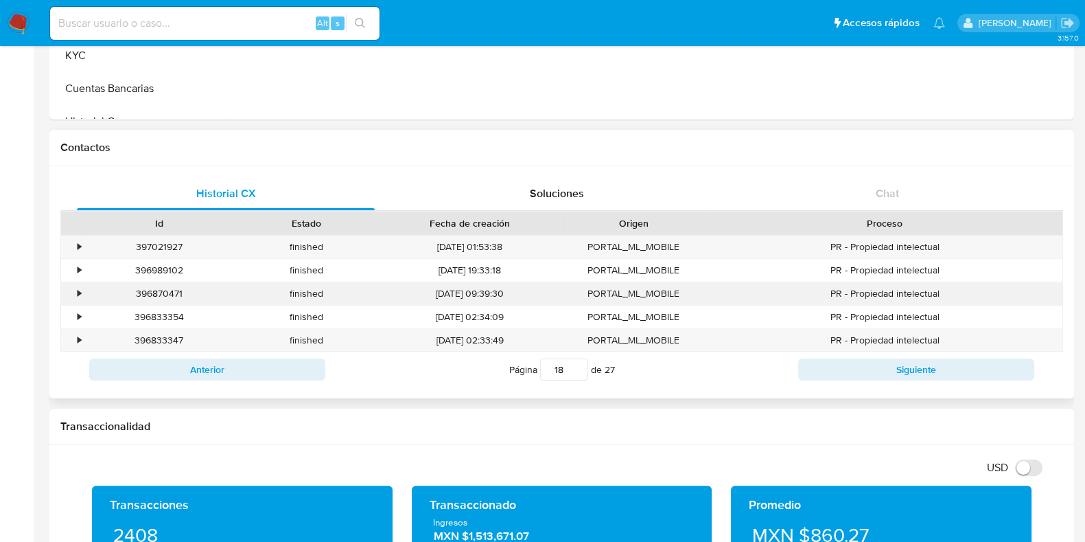
click at [79, 297] on div "•" at bounding box center [79, 293] width 3 height 13
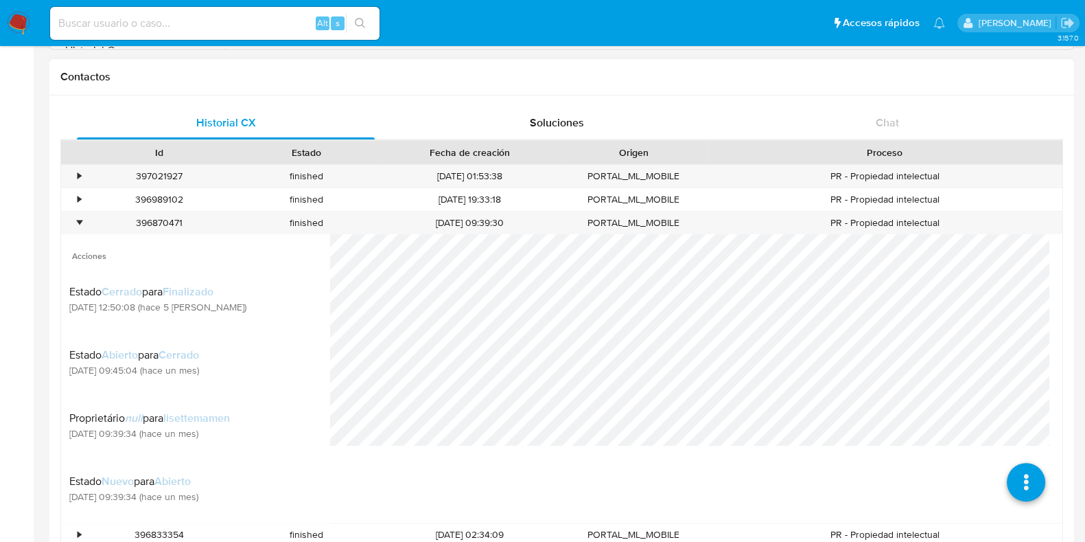
scroll to position [429, 0]
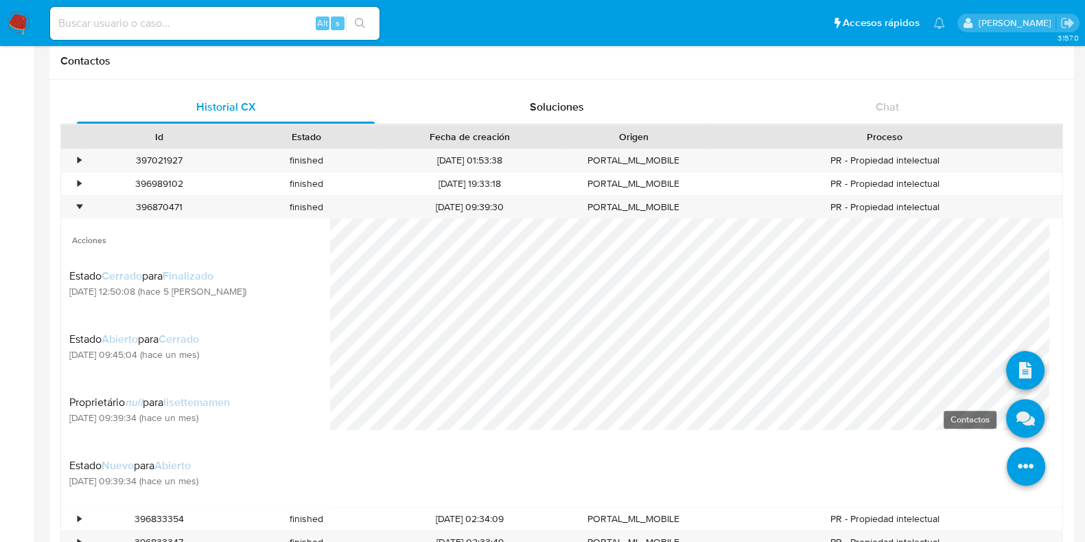
click at [1006, 424] on icon at bounding box center [1025, 418] width 38 height 38
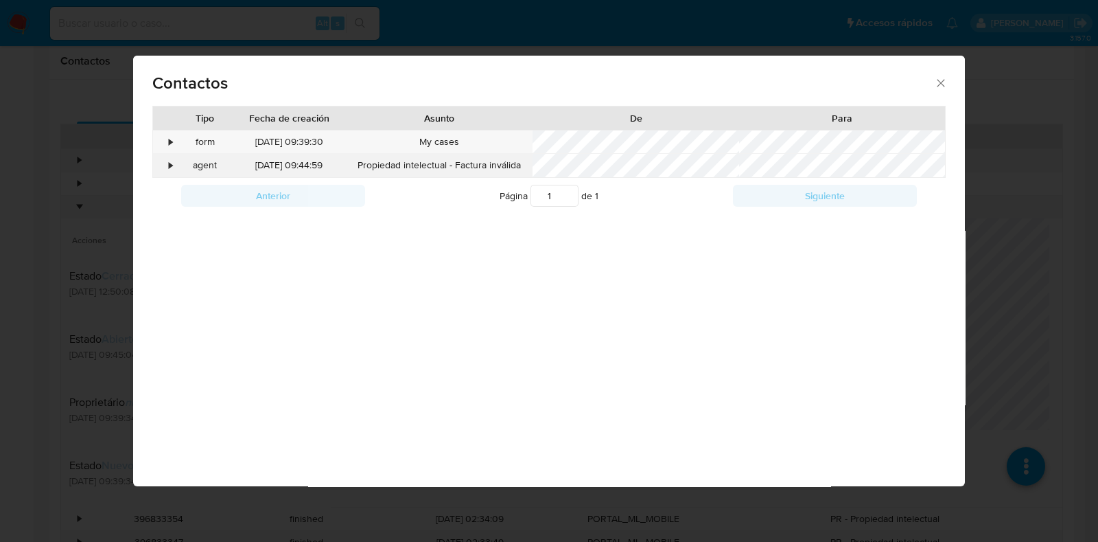
click at [170, 165] on div "•" at bounding box center [171, 166] width 3 height 14
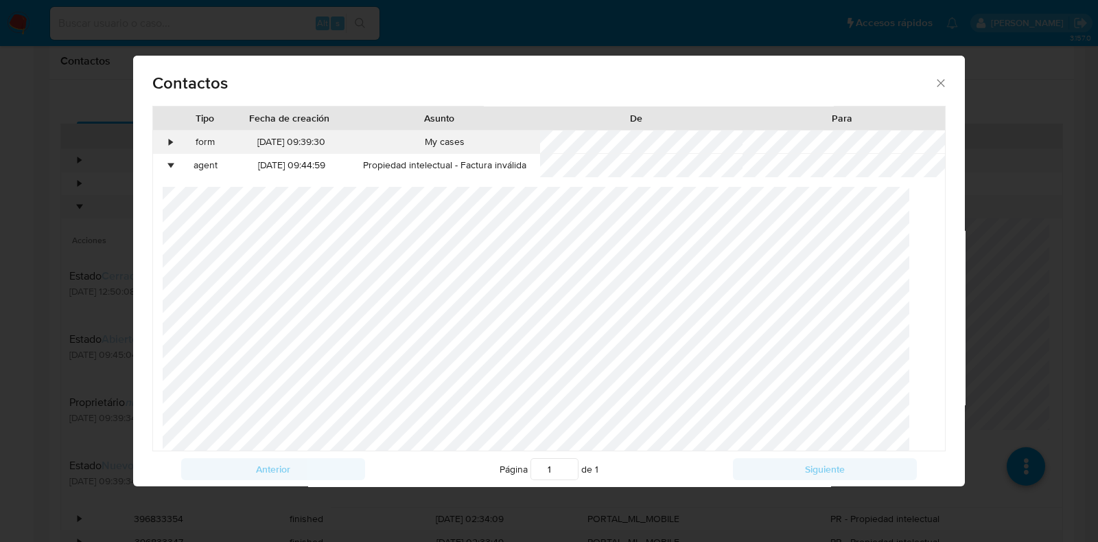
click at [175, 143] on div "•" at bounding box center [165, 141] width 24 height 23
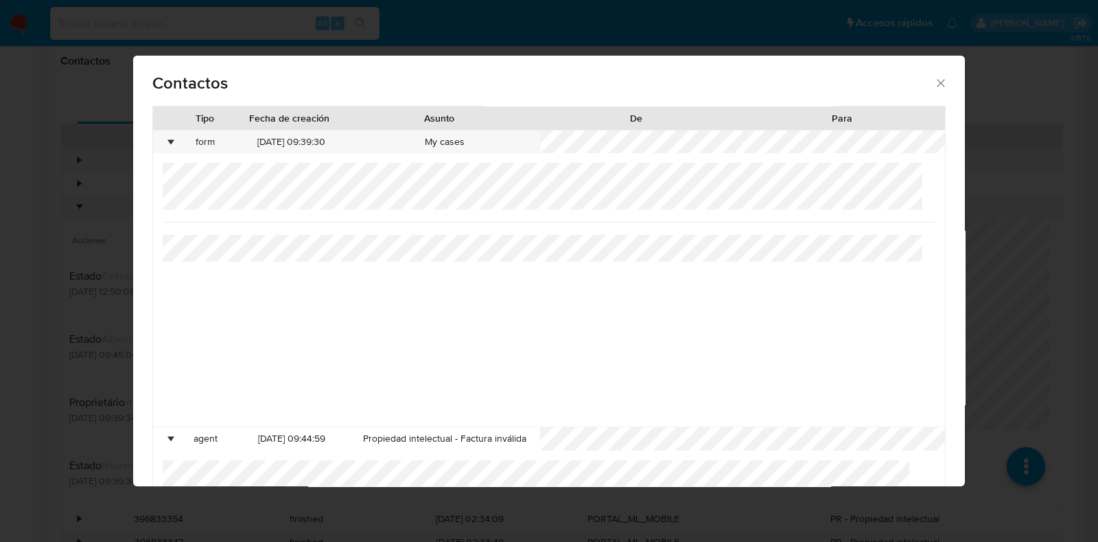
click at [937, 84] on icon "close" at bounding box center [941, 83] width 8 height 8
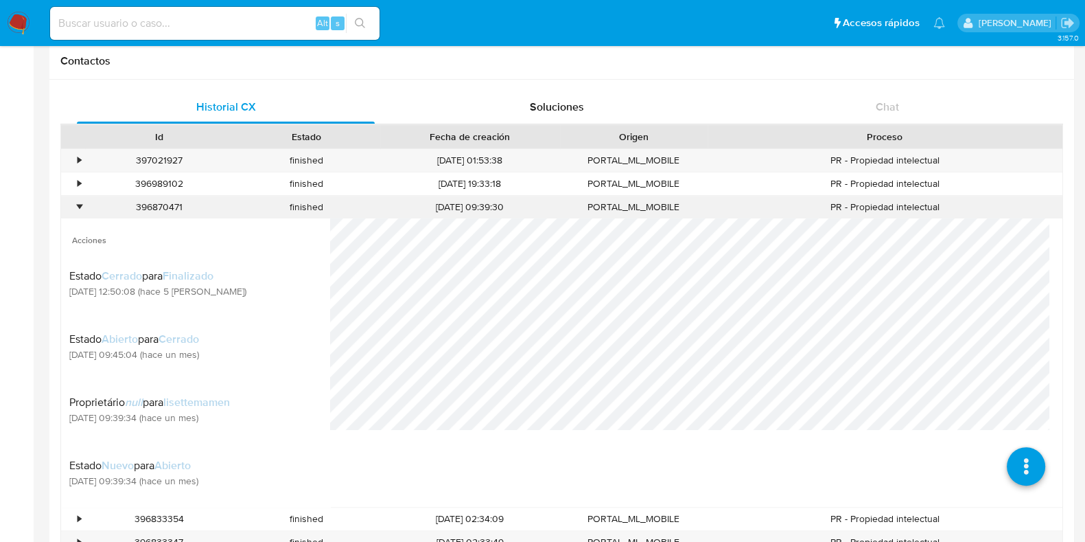
click at [79, 207] on div "•" at bounding box center [79, 206] width 3 height 13
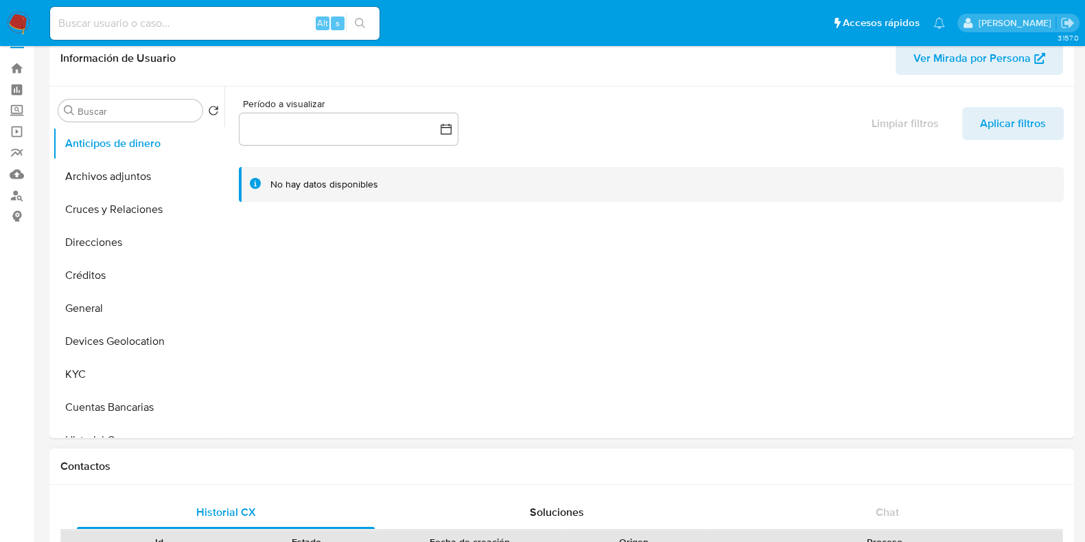
scroll to position [0, 0]
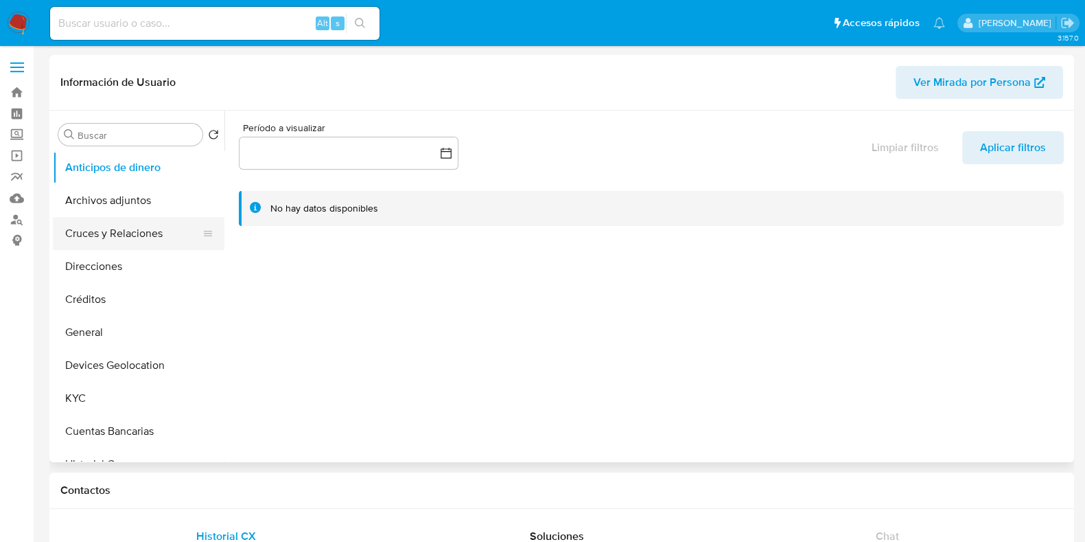
click at [116, 238] on button "Cruces y Relaciones" at bounding box center [133, 233] width 161 height 33
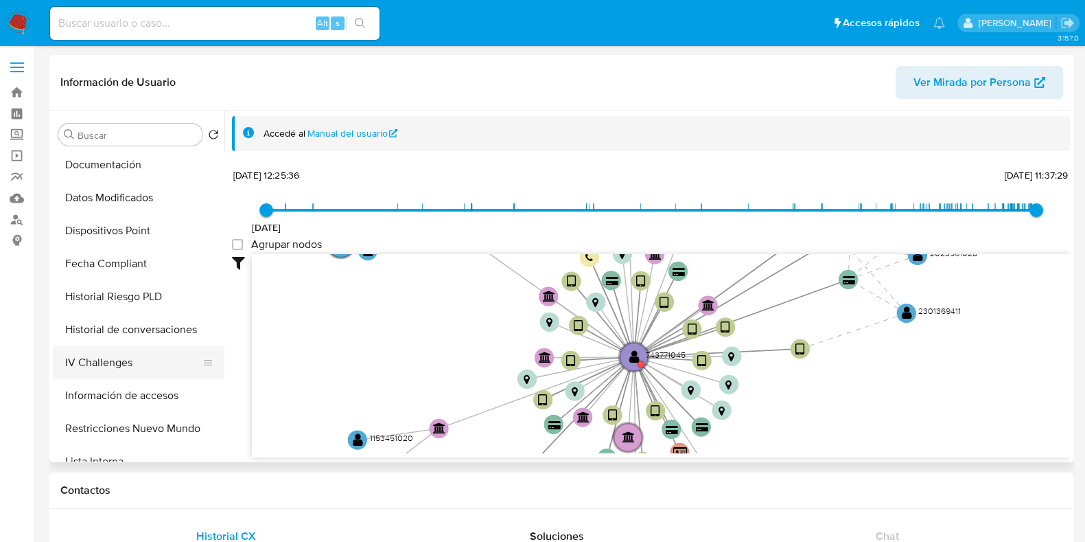
scroll to position [342, 0]
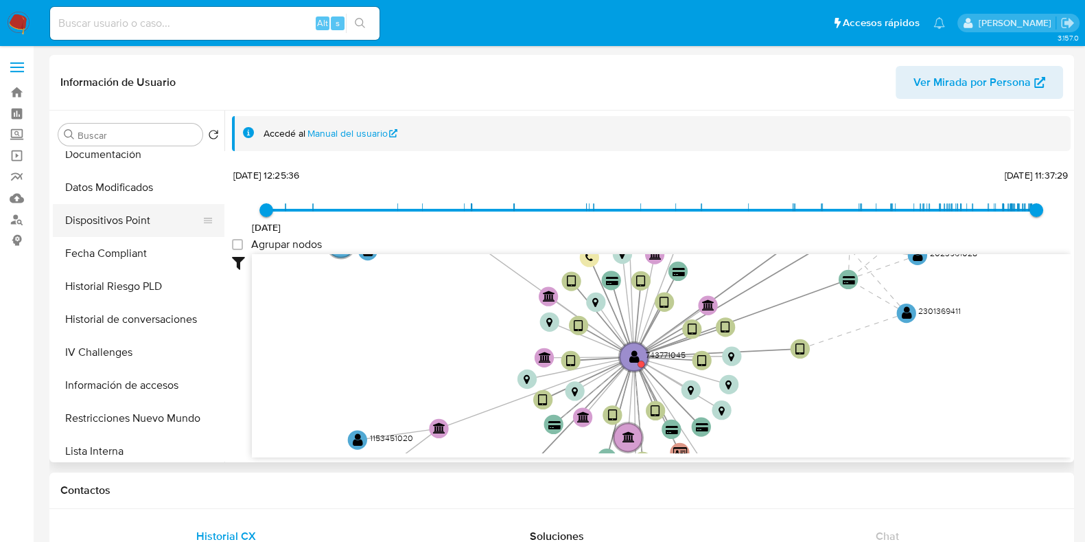
click at [139, 225] on button "Dispositivos Point" at bounding box center [133, 220] width 161 height 33
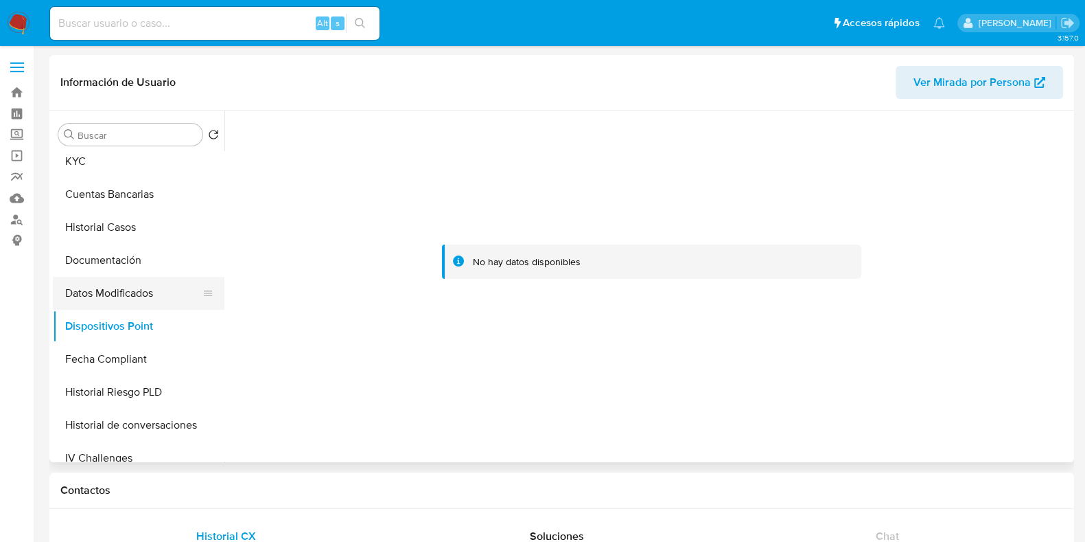
scroll to position [150, 0]
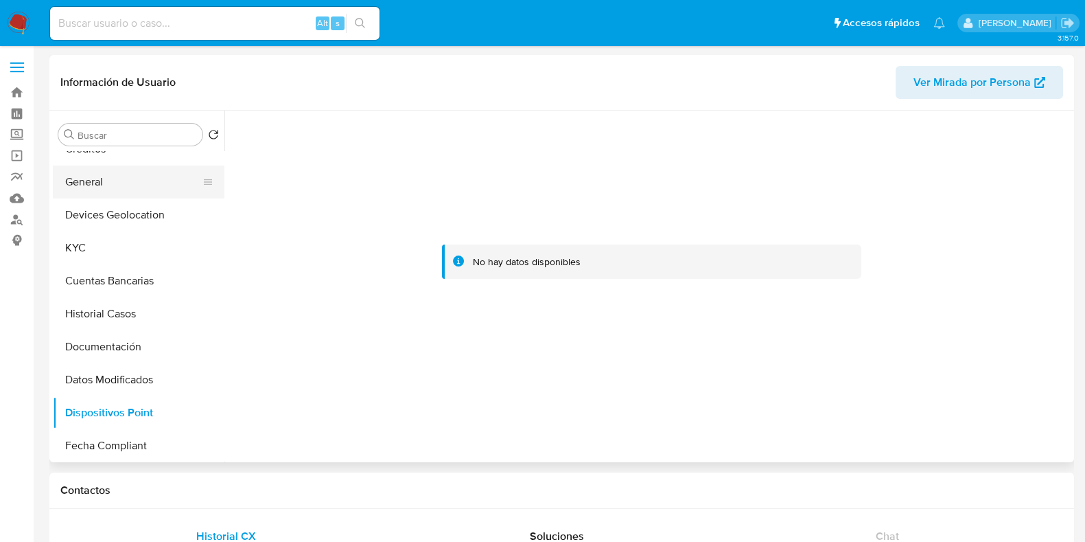
click at [102, 193] on button "General" at bounding box center [133, 181] width 161 height 33
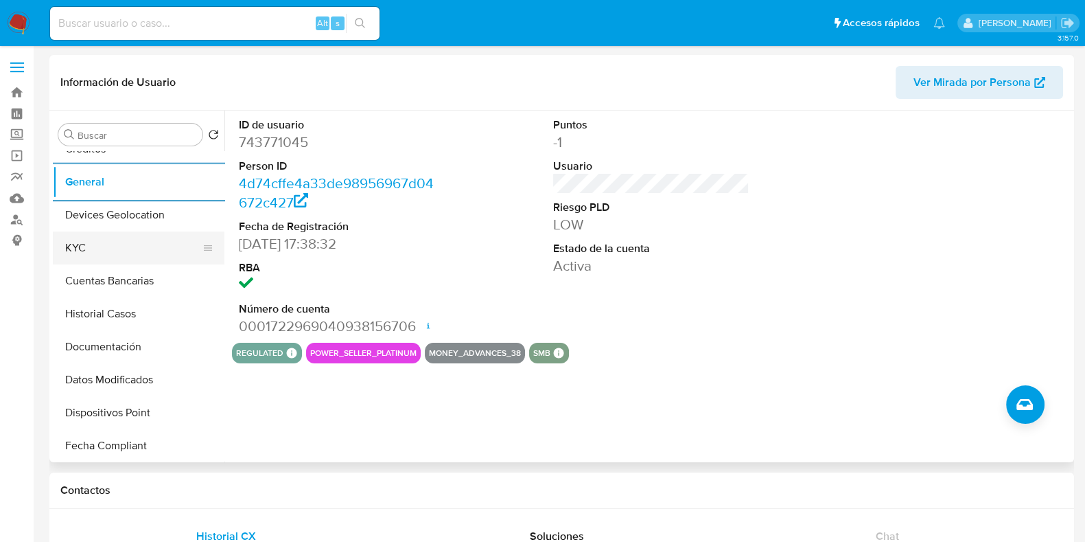
click at [96, 240] on button "KYC" at bounding box center [133, 247] width 161 height 33
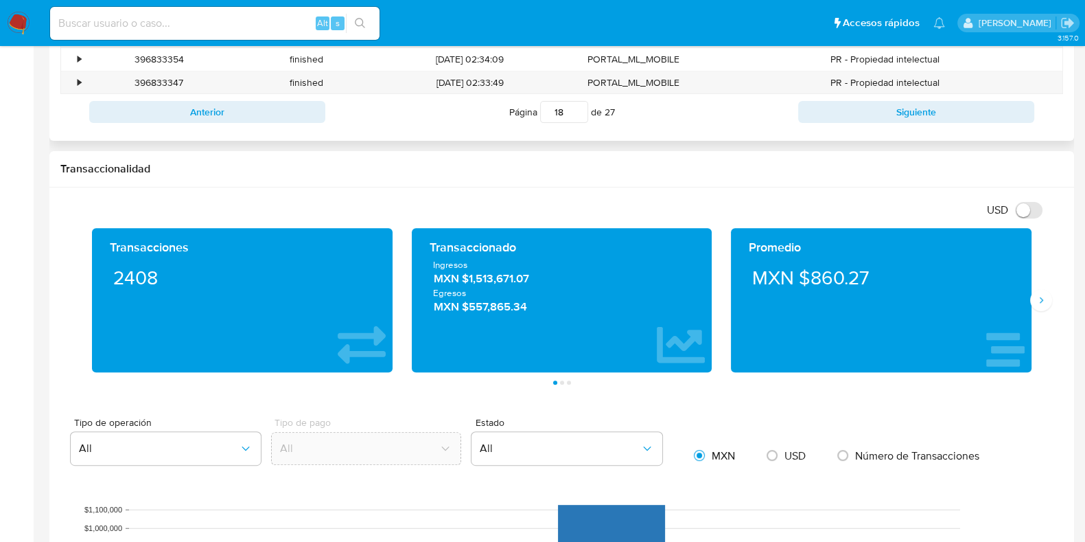
scroll to position [600, 0]
click at [1047, 303] on button "Siguiente" at bounding box center [1041, 300] width 22 height 22
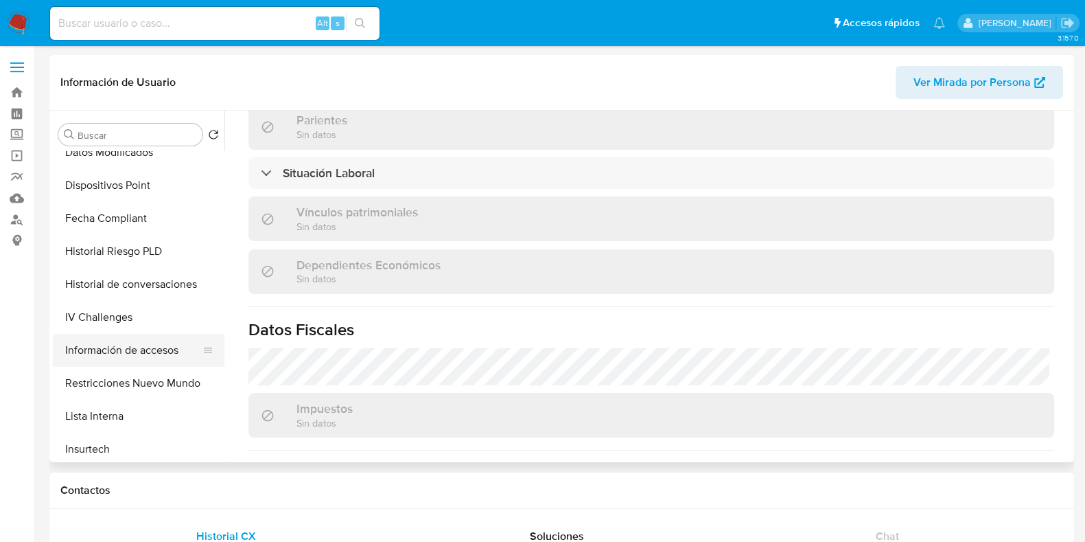
scroll to position [408, 0]
click at [116, 349] on button "Restricciones Nuevo Mundo" at bounding box center [133, 352] width 161 height 33
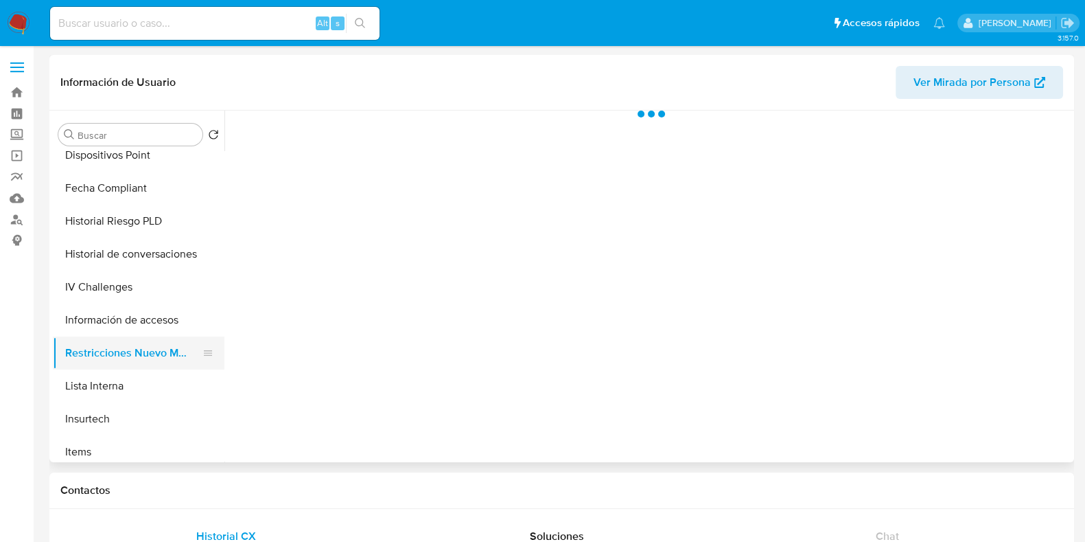
scroll to position [0, 0]
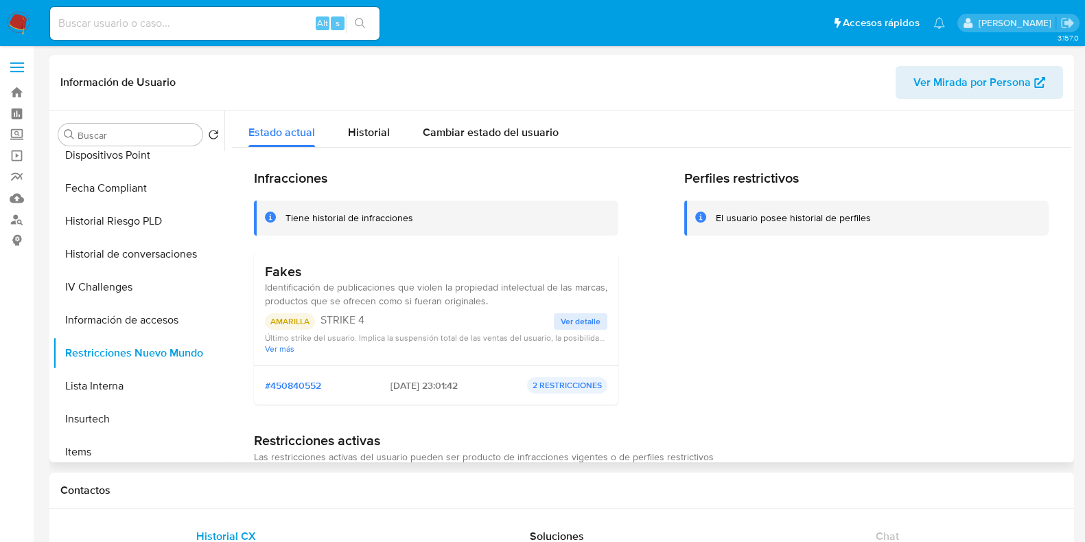
click at [569, 325] on span "Ver detalle" at bounding box center [581, 321] width 40 height 14
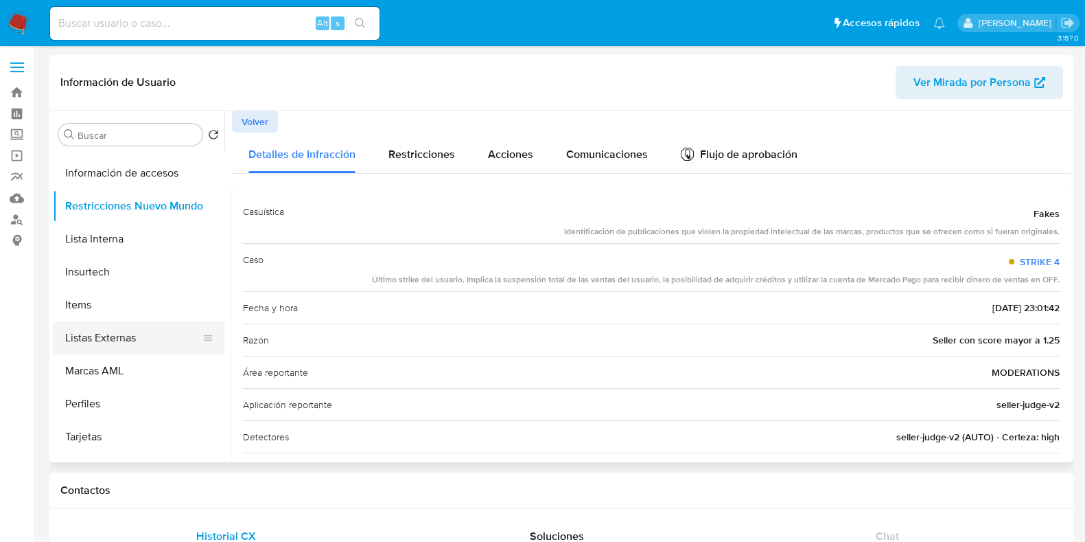
scroll to position [237, 0]
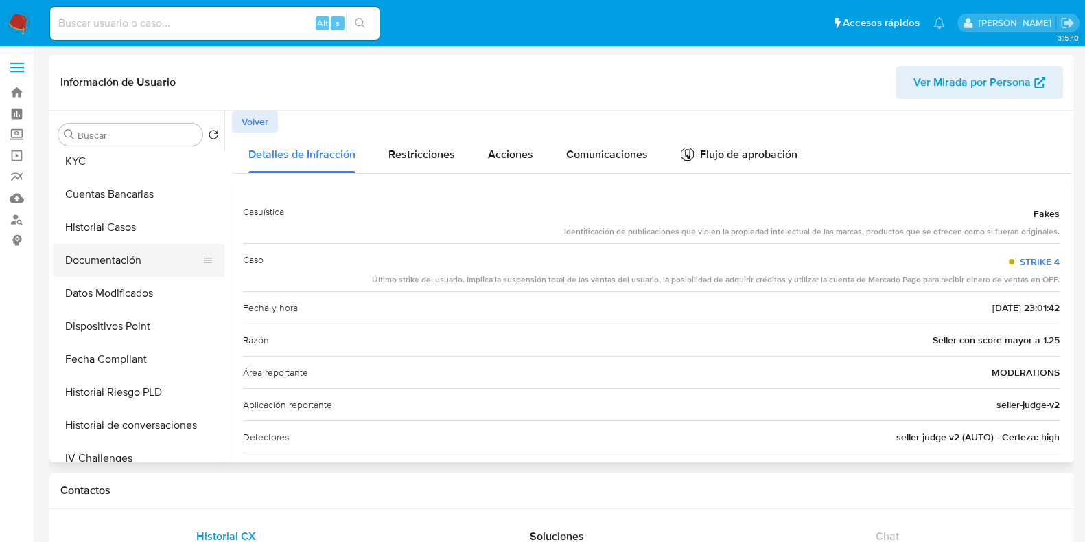
click at [119, 273] on button "Documentación" at bounding box center [133, 260] width 161 height 33
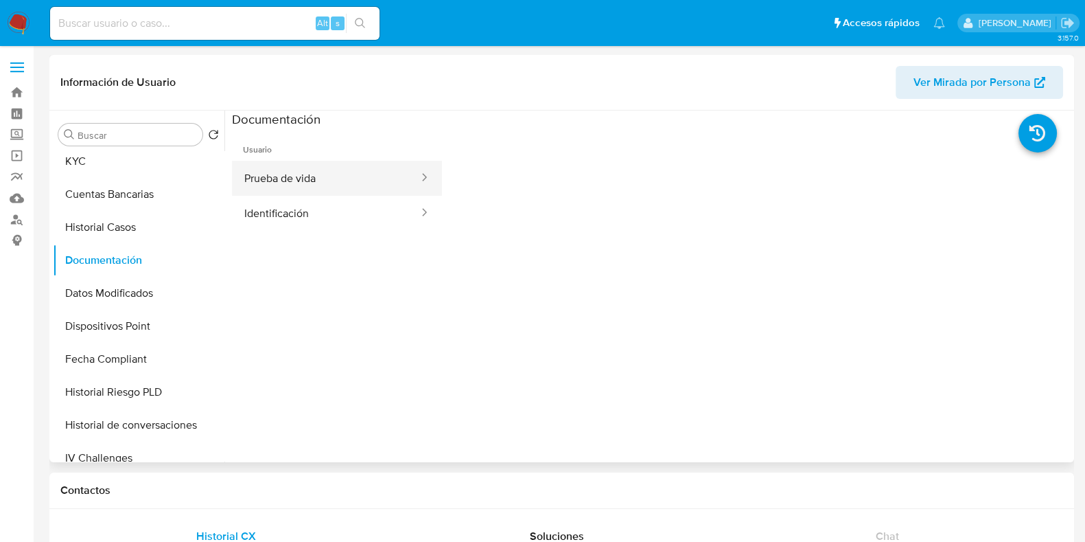
click at [259, 181] on button "Prueba de vida" at bounding box center [326, 178] width 188 height 35
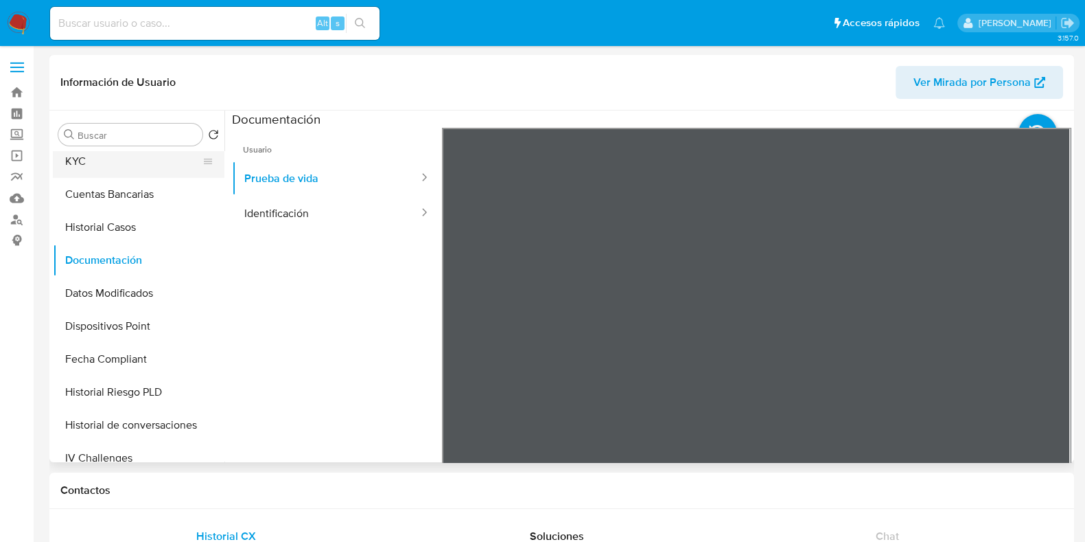
click at [95, 163] on button "KYC" at bounding box center [133, 161] width 161 height 33
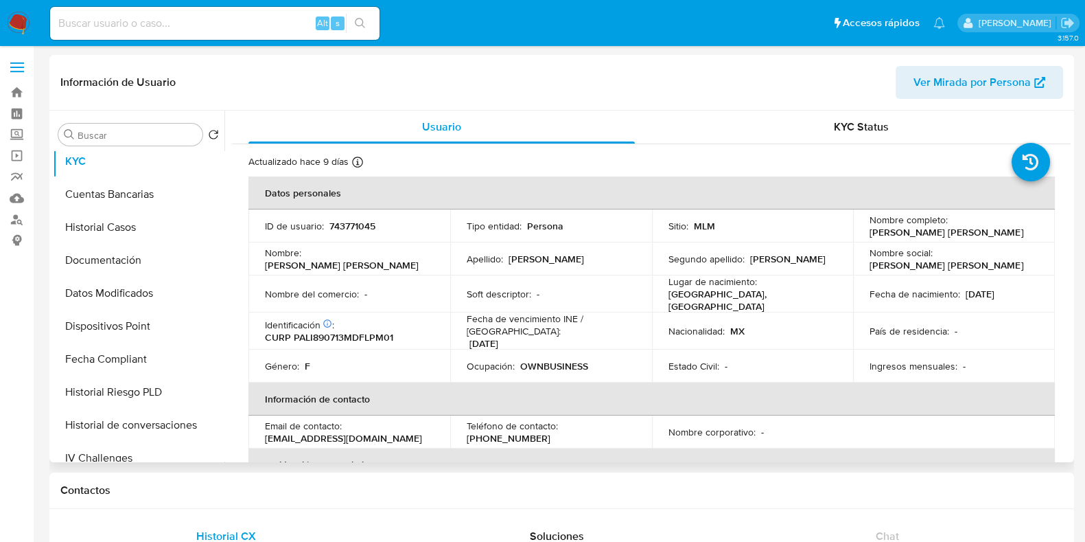
drag, startPoint x: 1004, startPoint y: 230, endPoint x: 861, endPoint y: 235, distance: 142.9
click at [861, 235] on td "Nombre completo : Imelda Isabel Plascencia Lopez" at bounding box center [954, 225] width 202 height 33
copy p "Imelda Isabel Plascencia Lopez"
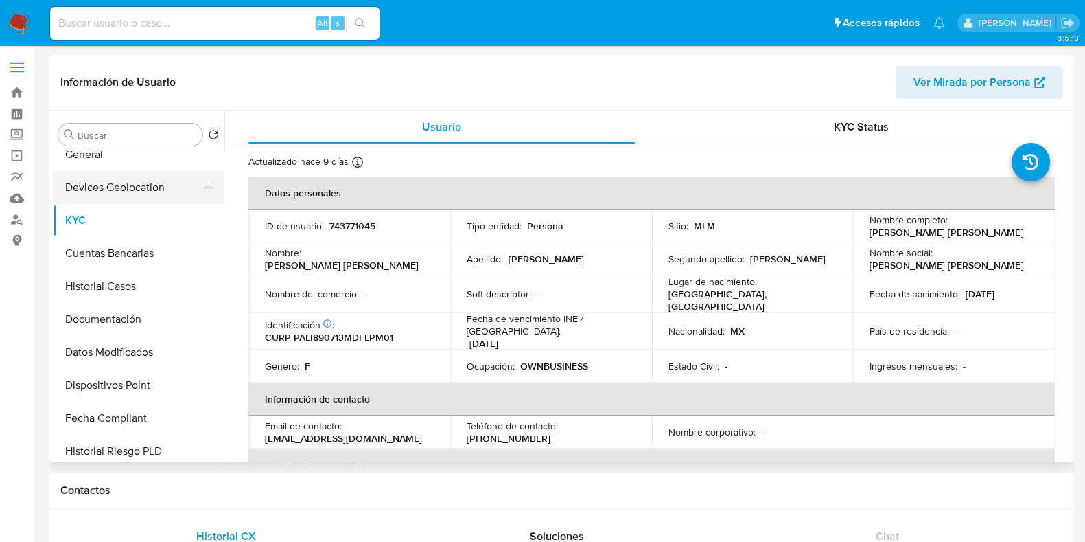
scroll to position [150, 0]
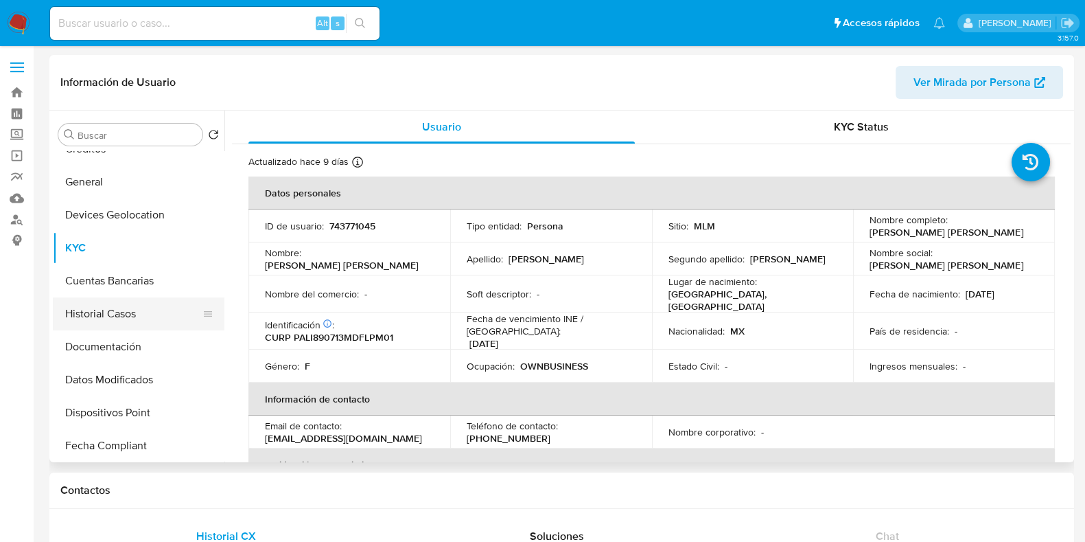
click at [94, 307] on button "Historial Casos" at bounding box center [133, 313] width 161 height 33
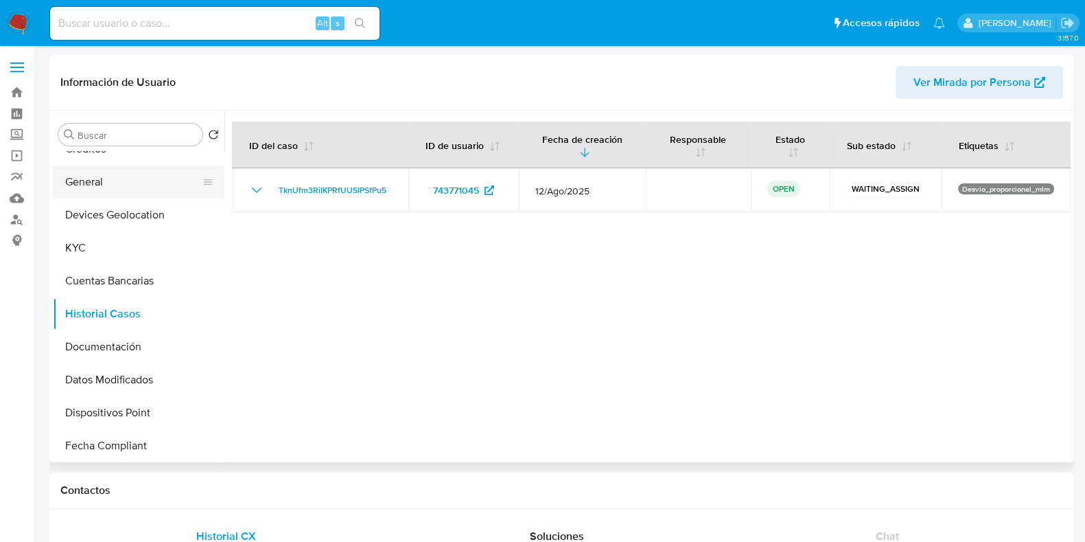
click at [84, 189] on button "General" at bounding box center [133, 181] width 161 height 33
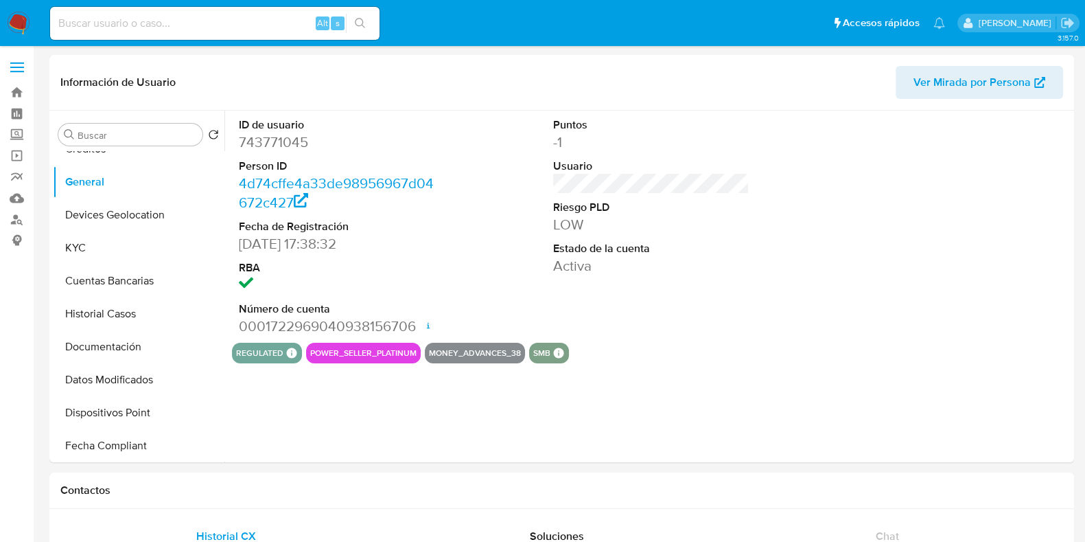
click at [288, 146] on dd "743771045" at bounding box center [337, 141] width 196 height 19
copy dd "743771045"
click at [33, 25] on nav "Pausado Ver notificaciones Alt s Accesos rápidos Presiona las siguientes teclas…" at bounding box center [542, 23] width 1085 height 46
click at [20, 27] on img at bounding box center [18, 23] width 23 height 23
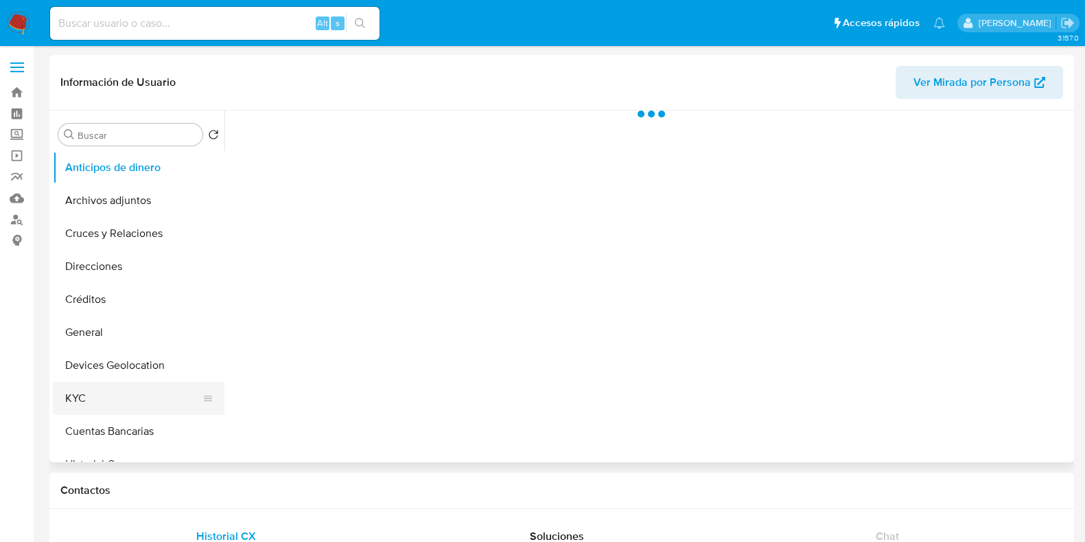
click at [73, 394] on button "KYC" at bounding box center [133, 398] width 161 height 33
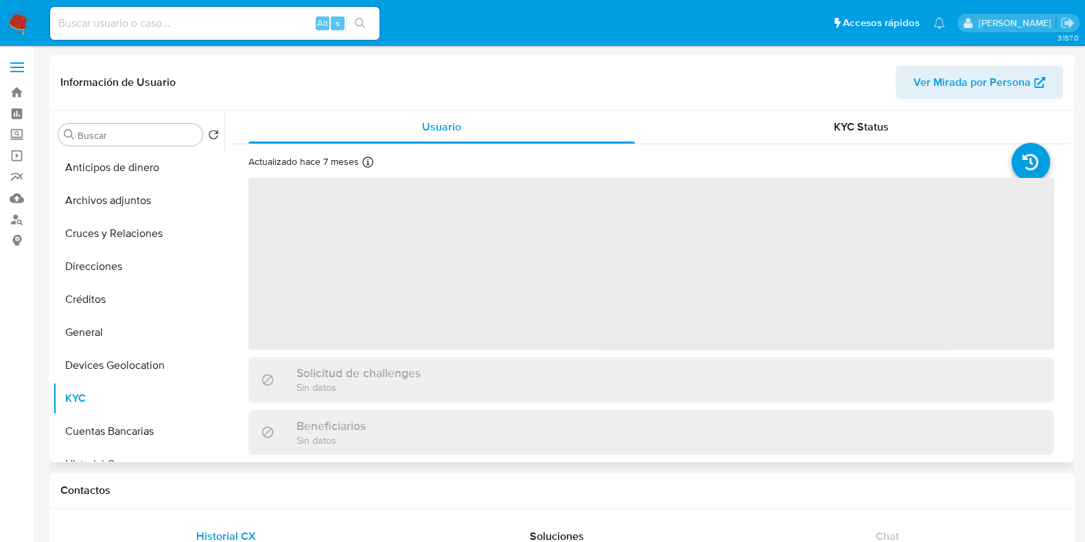
select select "10"
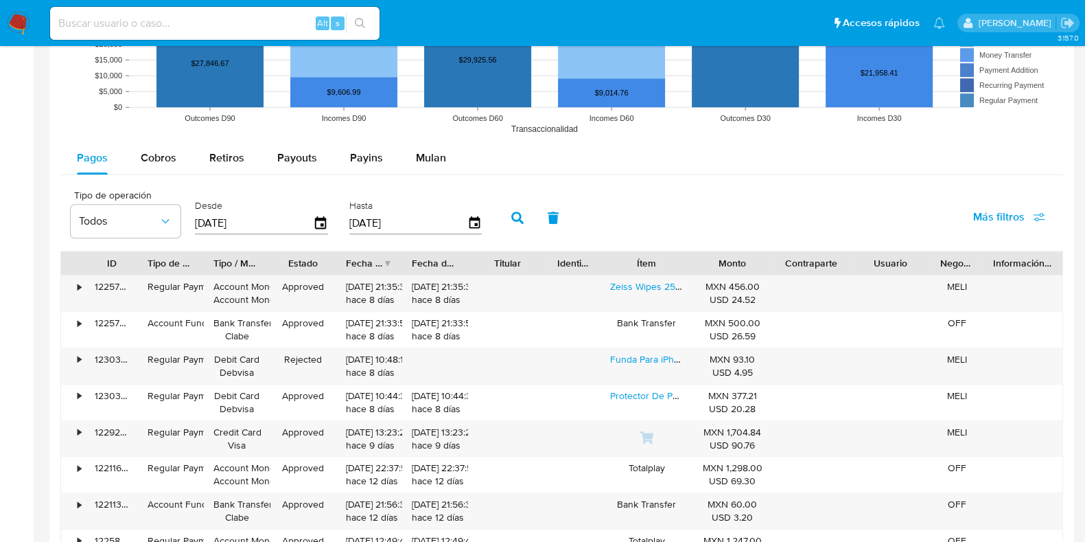
scroll to position [1115, 0]
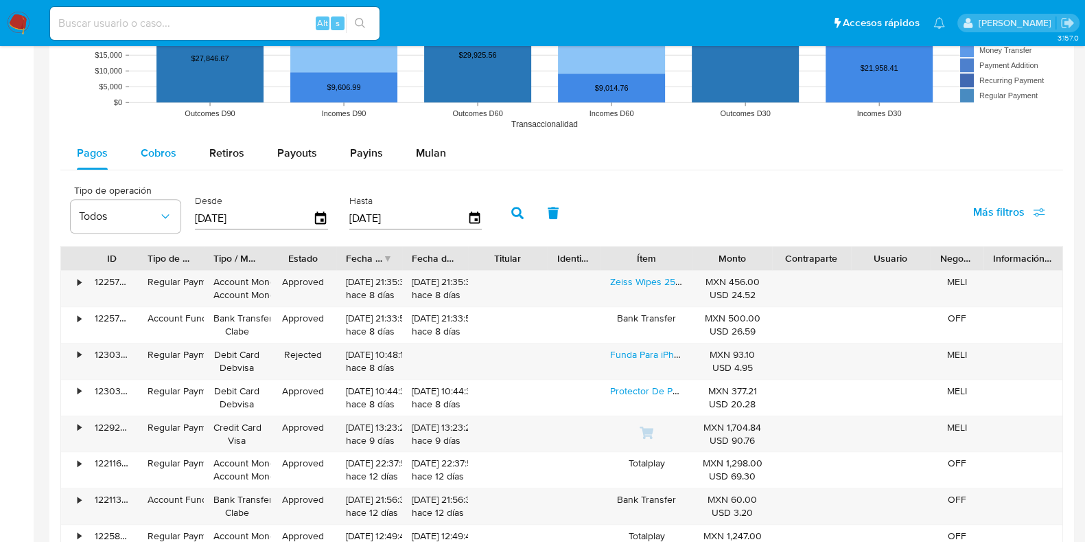
click at [158, 159] on span "Cobros" at bounding box center [159, 153] width 36 height 16
select select "10"
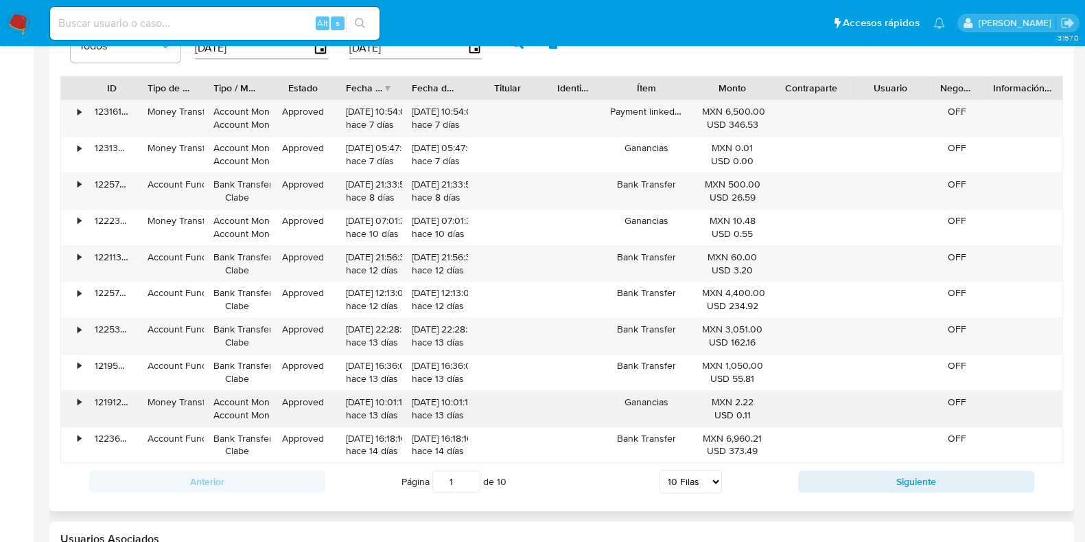
scroll to position [1286, 0]
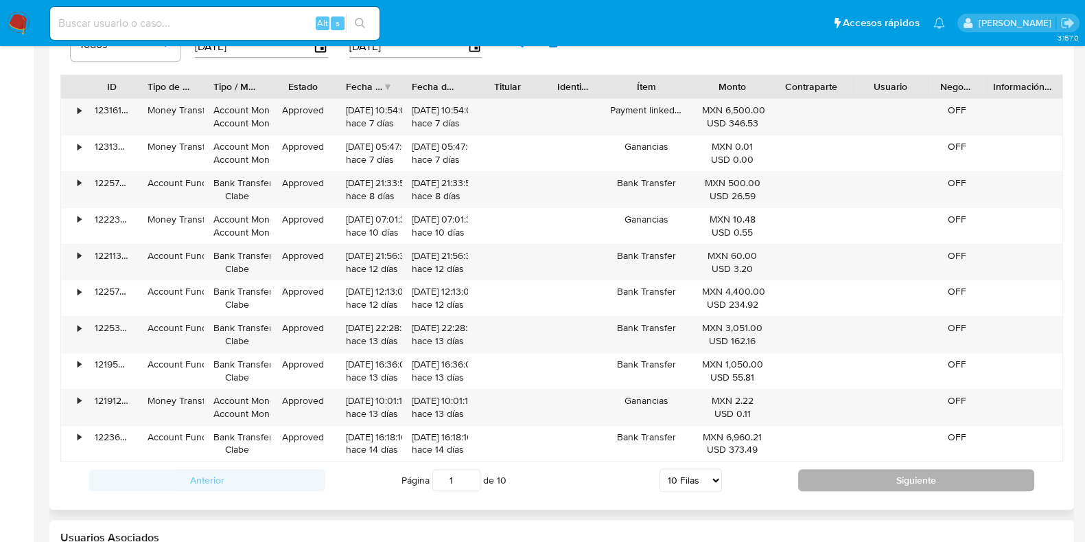
click at [832, 474] on button "Siguiente" at bounding box center [916, 480] width 236 height 22
type input "2"
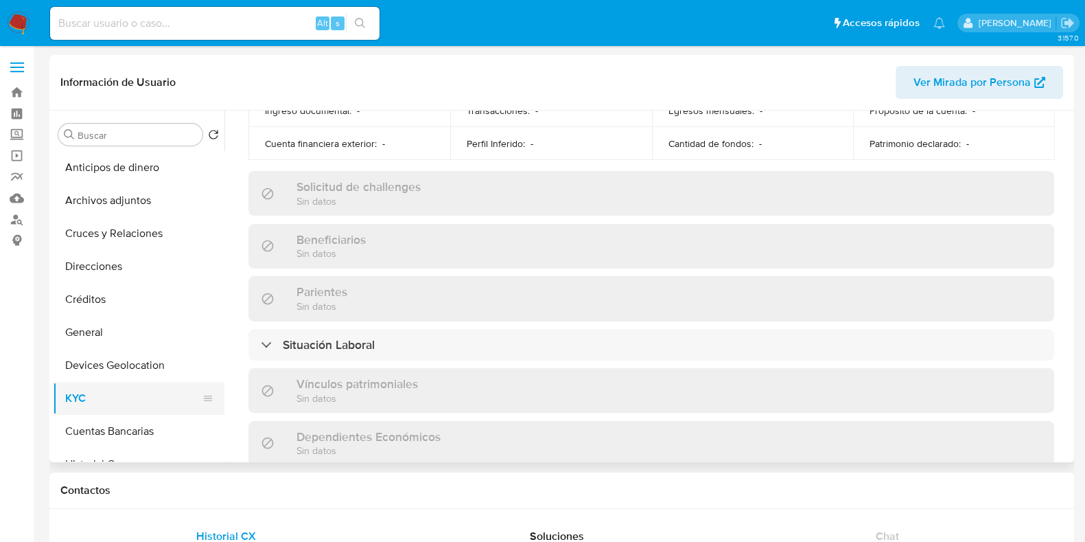
scroll to position [171, 0]
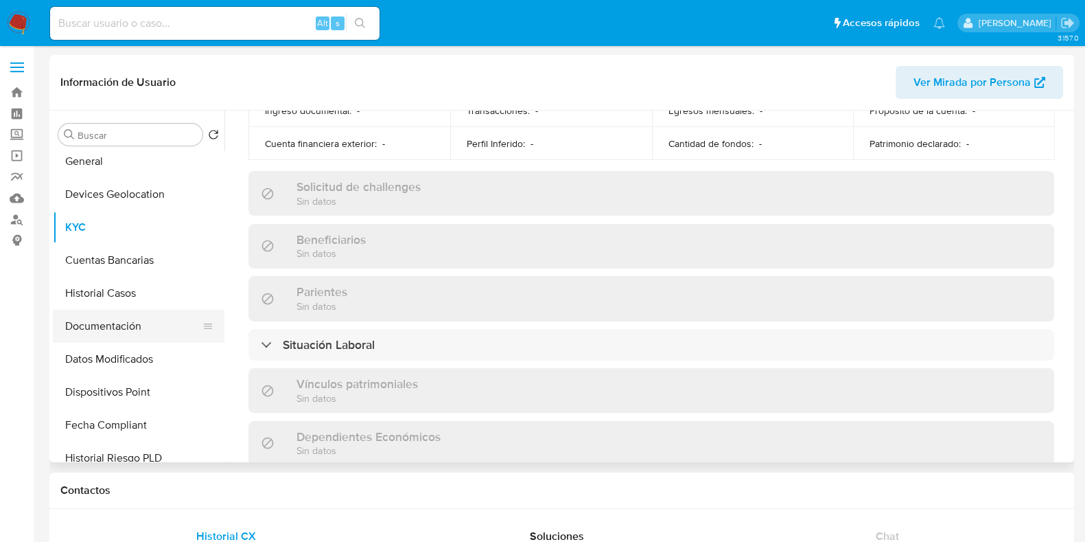
click at [116, 330] on button "Documentación" at bounding box center [133, 326] width 161 height 33
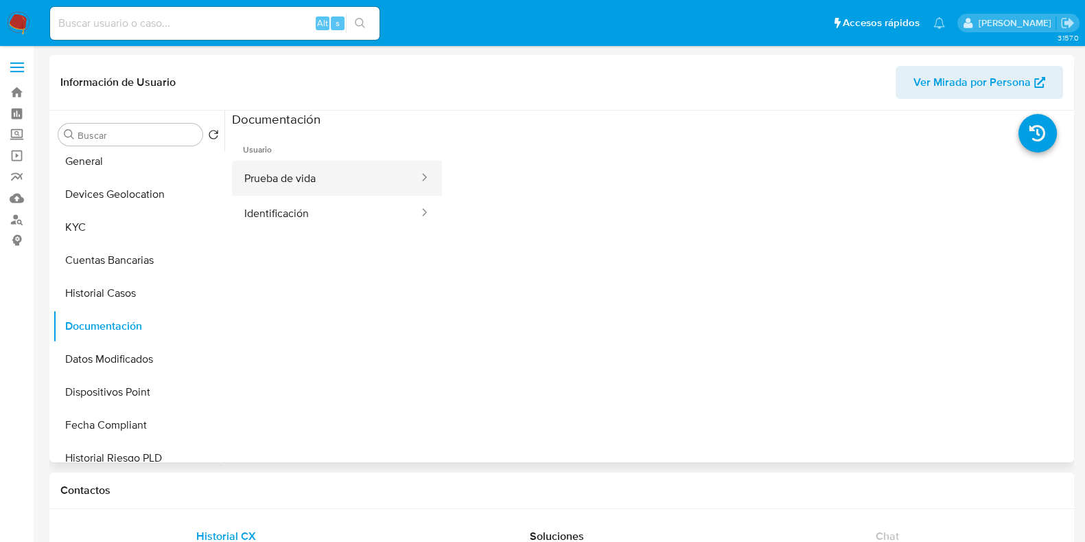
click at [318, 179] on button "Prueba de vida" at bounding box center [326, 178] width 188 height 35
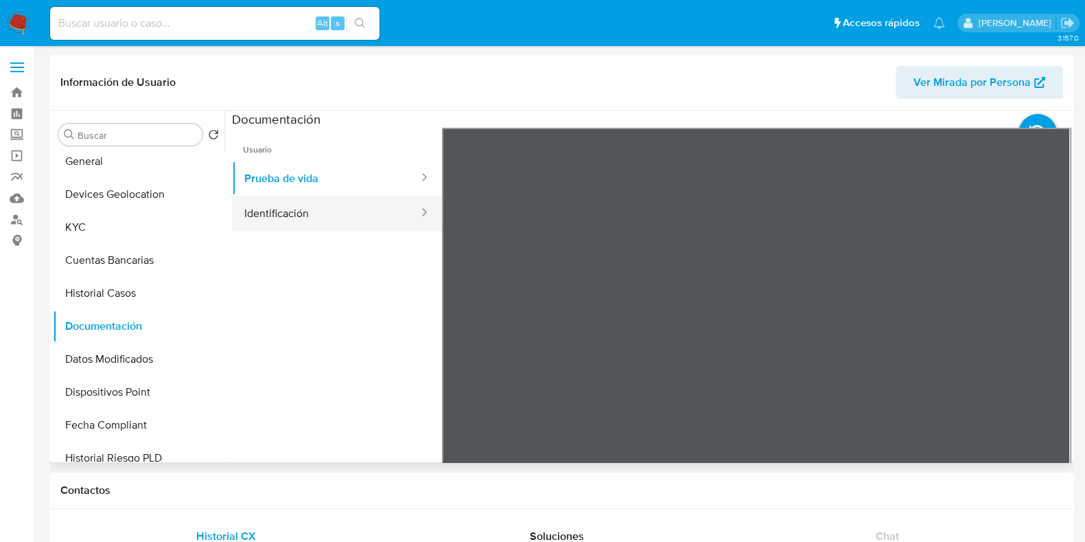
click at [302, 211] on button "Identificación" at bounding box center [326, 213] width 188 height 35
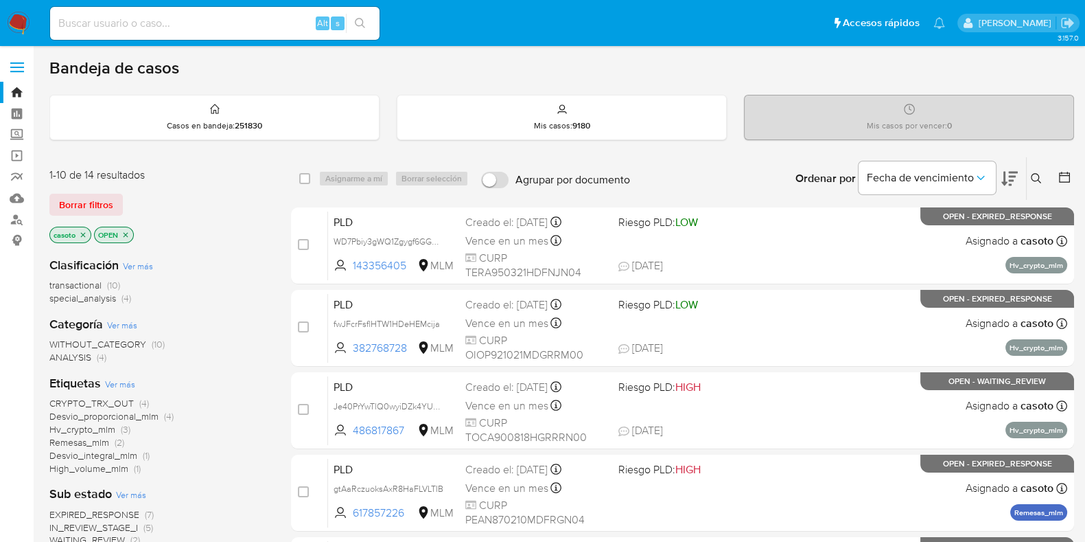
click at [1040, 176] on icon at bounding box center [1036, 178] width 11 height 11
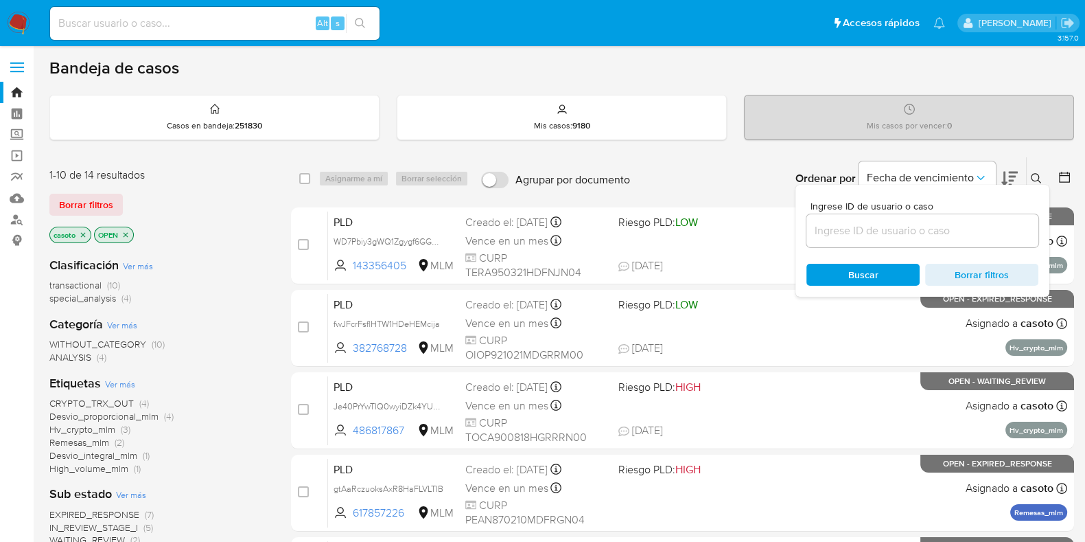
click at [933, 236] on input at bounding box center [922, 231] width 232 height 18
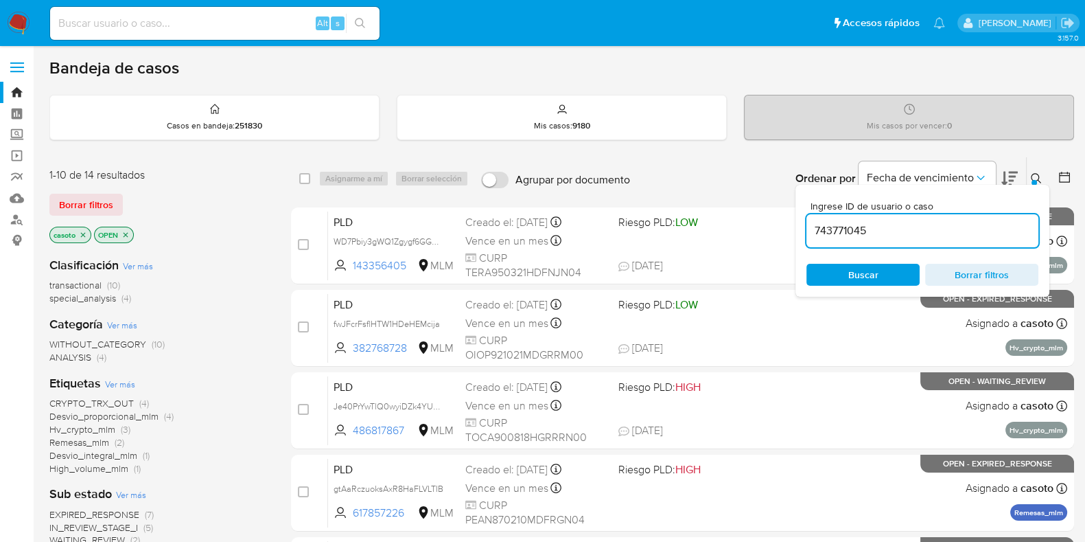
type input "743771045"
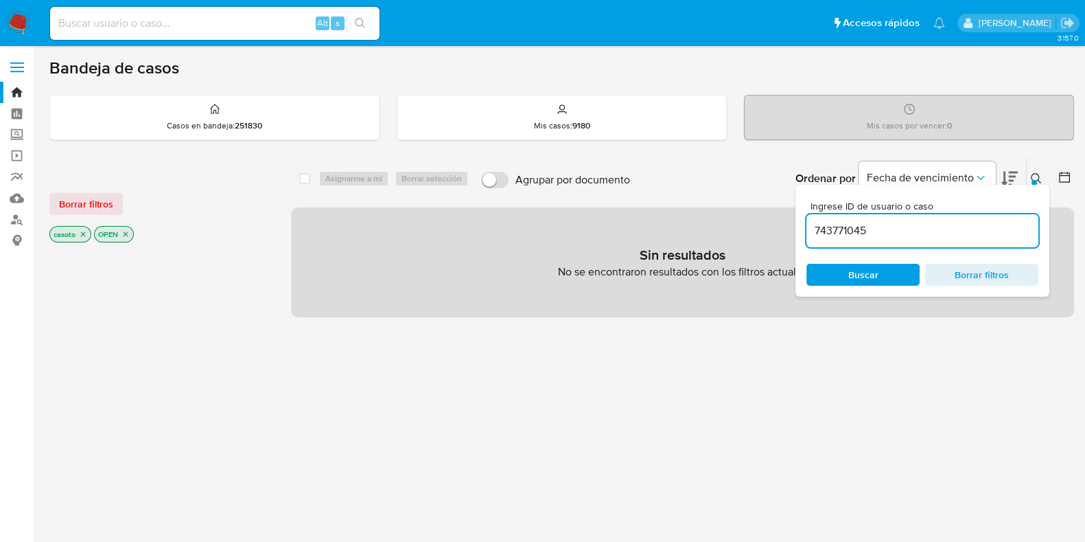
click at [84, 233] on icon "close-filter" at bounding box center [83, 234] width 5 height 5
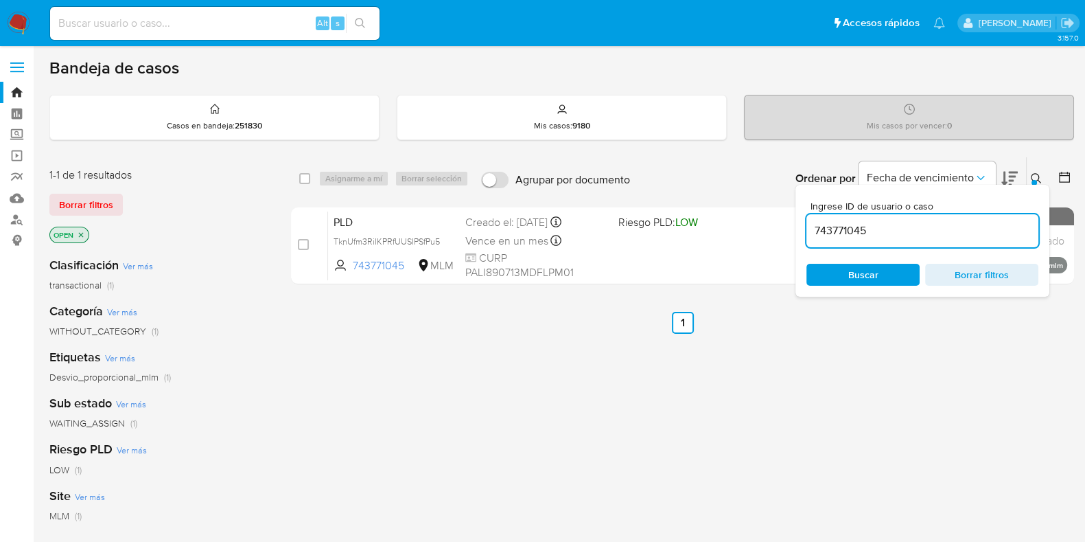
click at [1036, 176] on icon at bounding box center [1036, 178] width 11 height 11
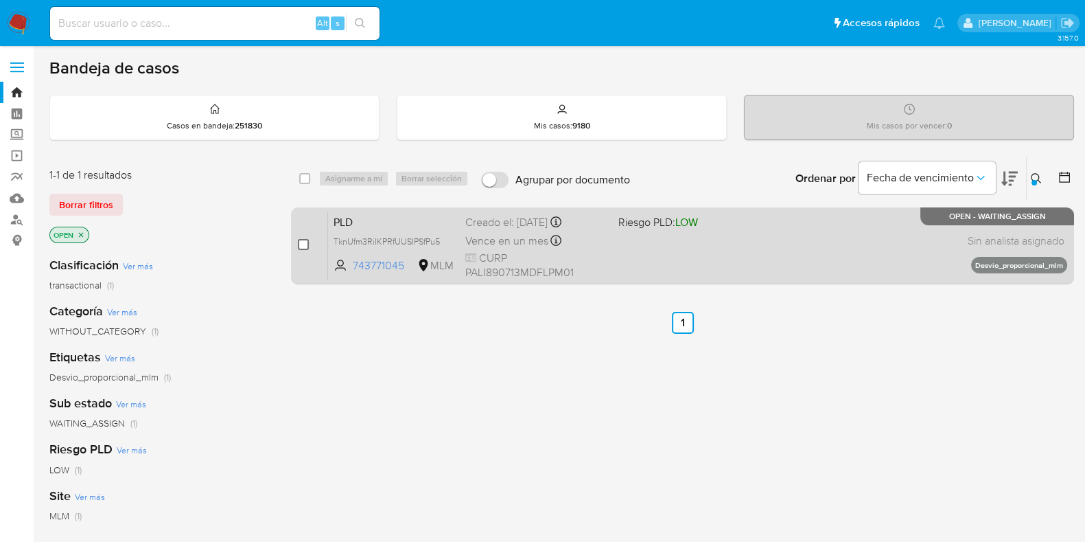
click at [305, 242] on input "checkbox" at bounding box center [303, 244] width 11 height 11
checkbox input "true"
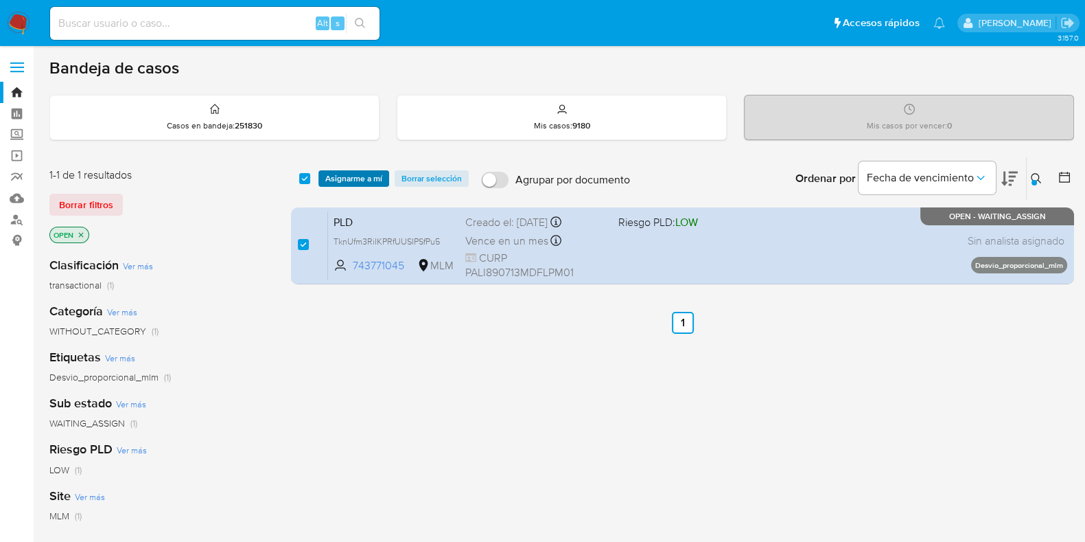
click at [362, 178] on span "Asignarme a mí" at bounding box center [353, 179] width 57 height 14
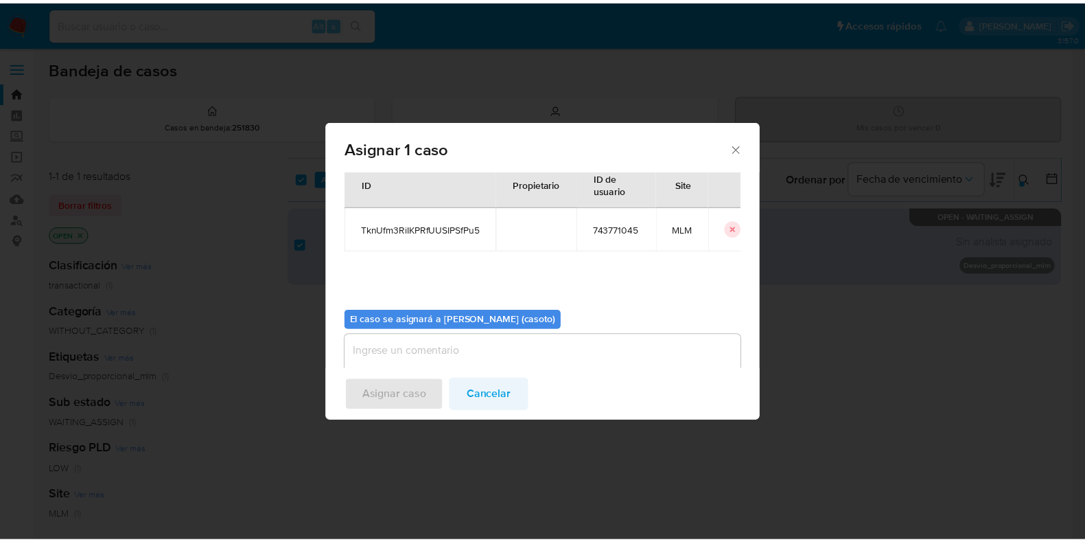
scroll to position [71, 0]
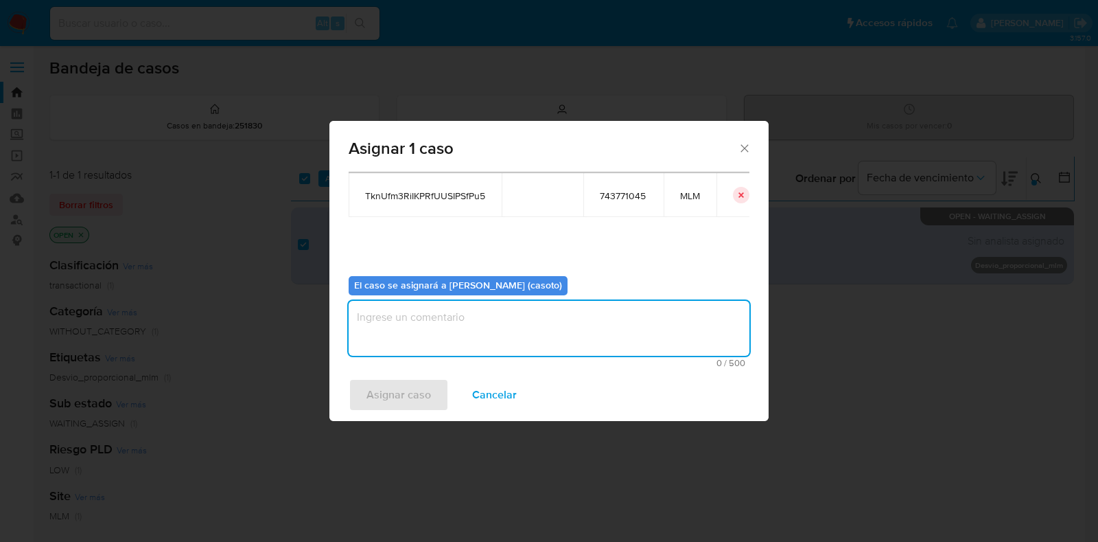
click at [487, 338] on textarea "assign-modal" at bounding box center [549, 328] width 401 height 55
type textarea "L1"
click at [404, 399] on span "Asignar caso" at bounding box center [399, 395] width 65 height 30
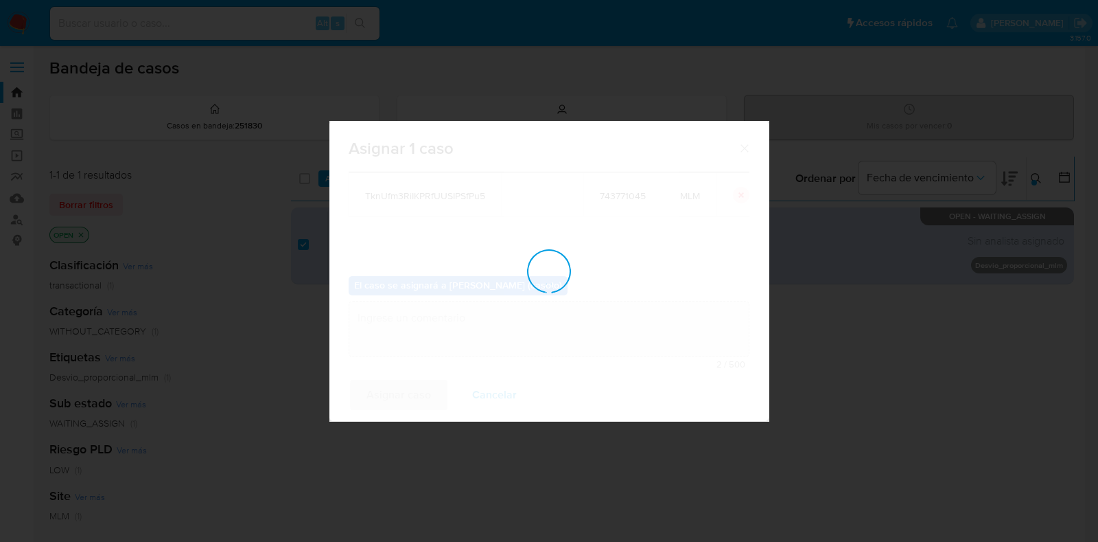
checkbox input "false"
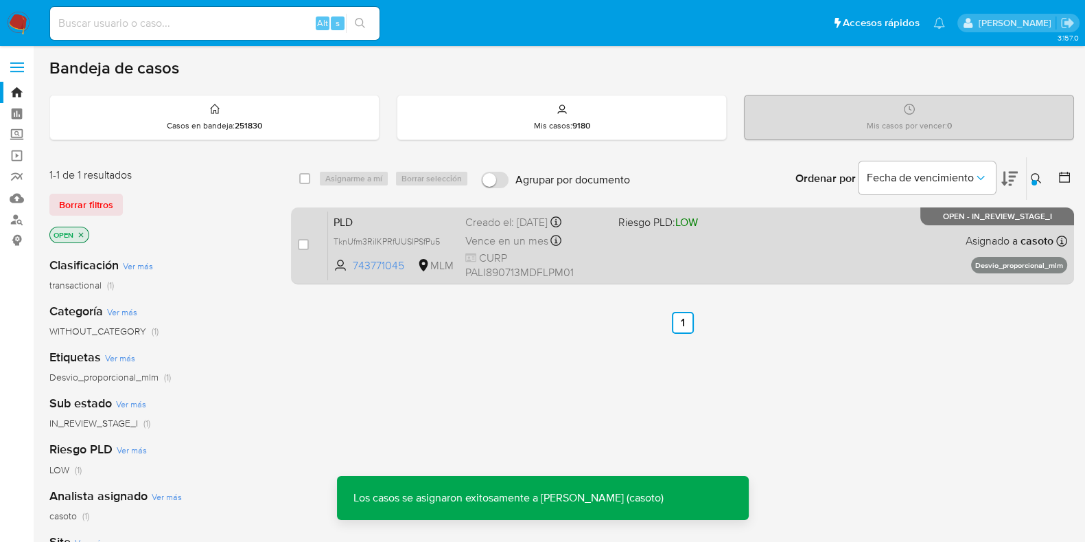
click at [629, 248] on div "PLD TknUfm3RiIKPRfUUSIPSfPu5 743771045 MLM Riesgo PLD: LOW Creado el: [DATE] Cr…" at bounding box center [697, 245] width 739 height 69
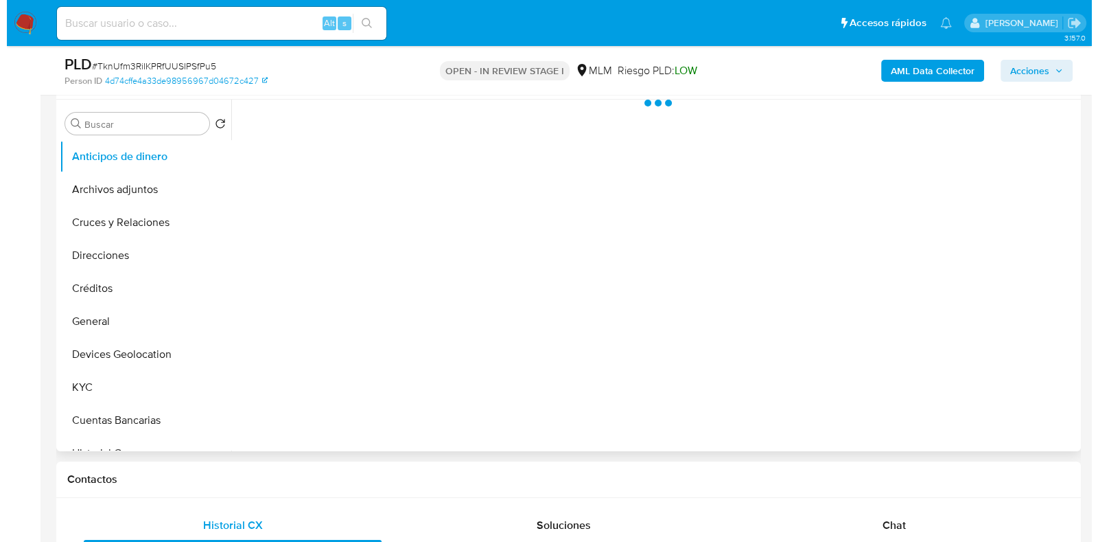
scroll to position [257, 0]
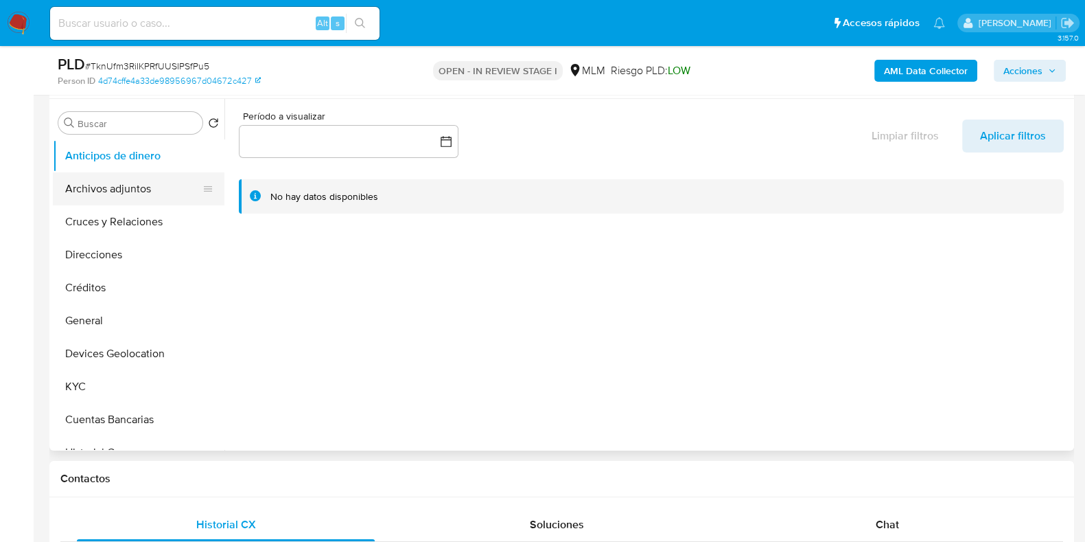
click at [155, 187] on button "Archivos adjuntos" at bounding box center [133, 188] width 161 height 33
select select "10"
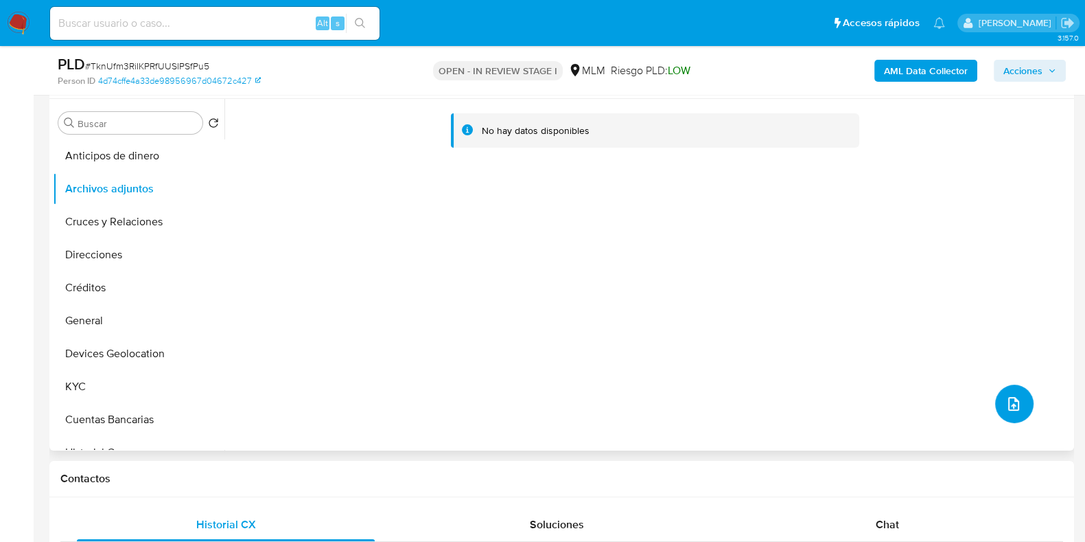
click at [1006, 399] on icon "upload-file" at bounding box center [1014, 403] width 16 height 16
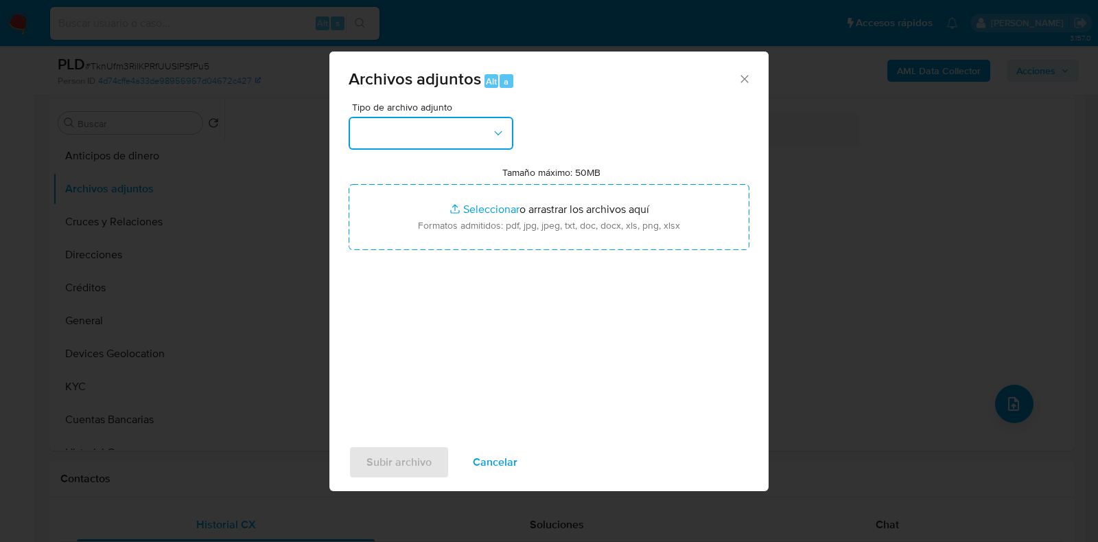
click at [377, 146] on button "button" at bounding box center [431, 133] width 165 height 33
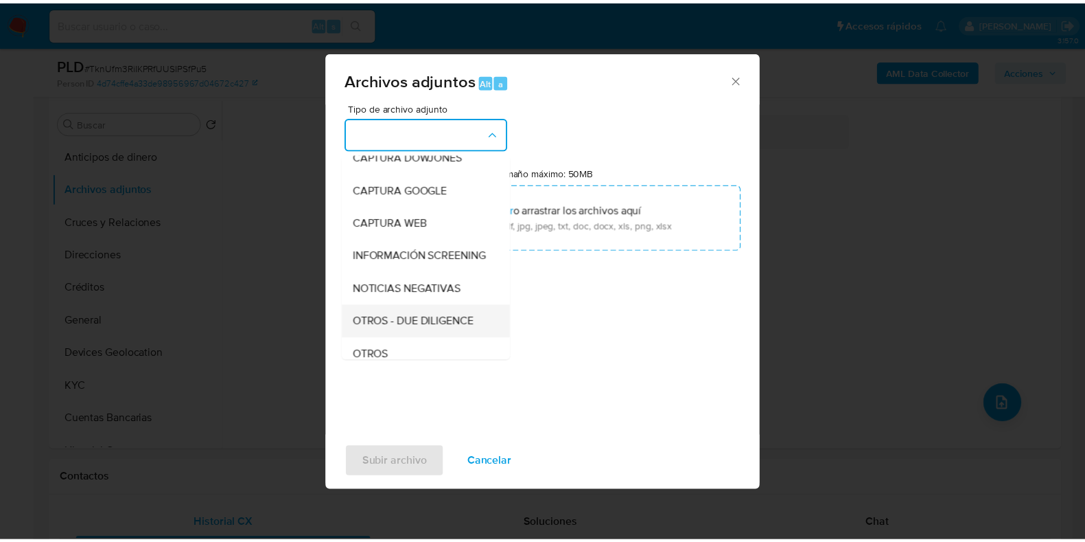
scroll to position [85, 0]
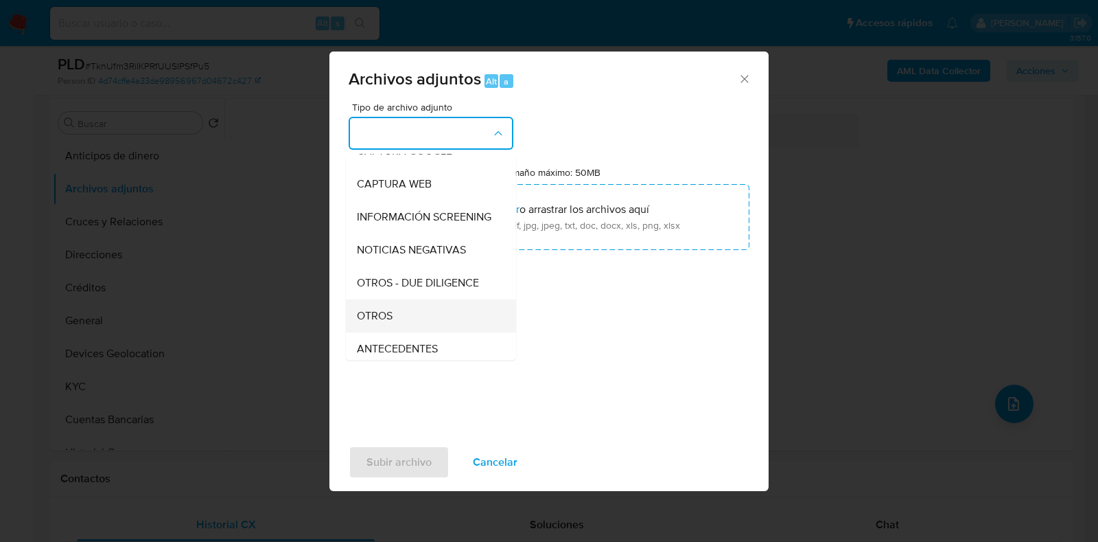
click at [399, 318] on div "OTROS" at bounding box center [427, 315] width 140 height 33
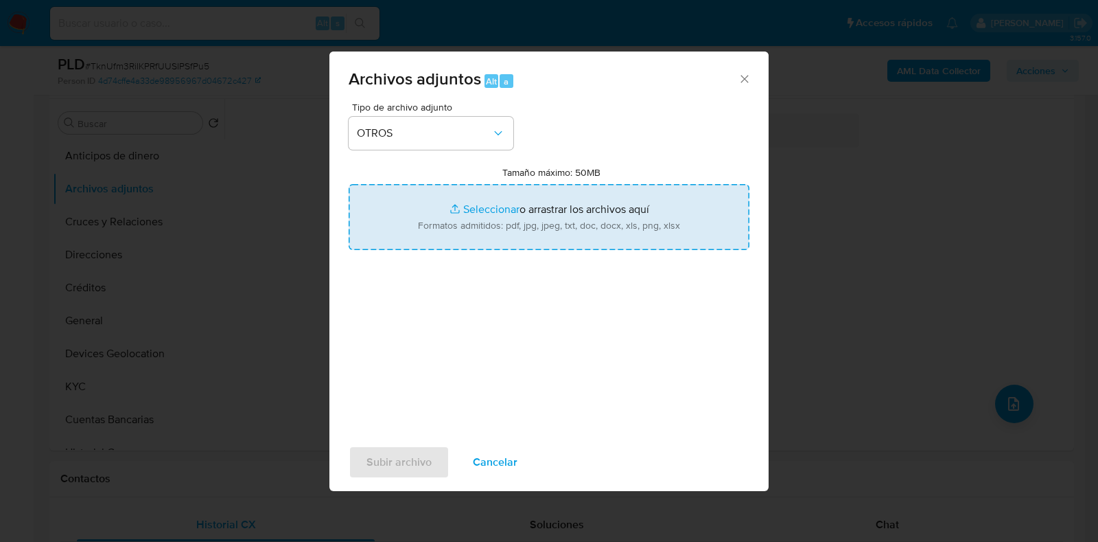
click at [485, 211] on input "Tamaño máximo: 50MB Seleccionar archivos" at bounding box center [549, 217] width 401 height 66
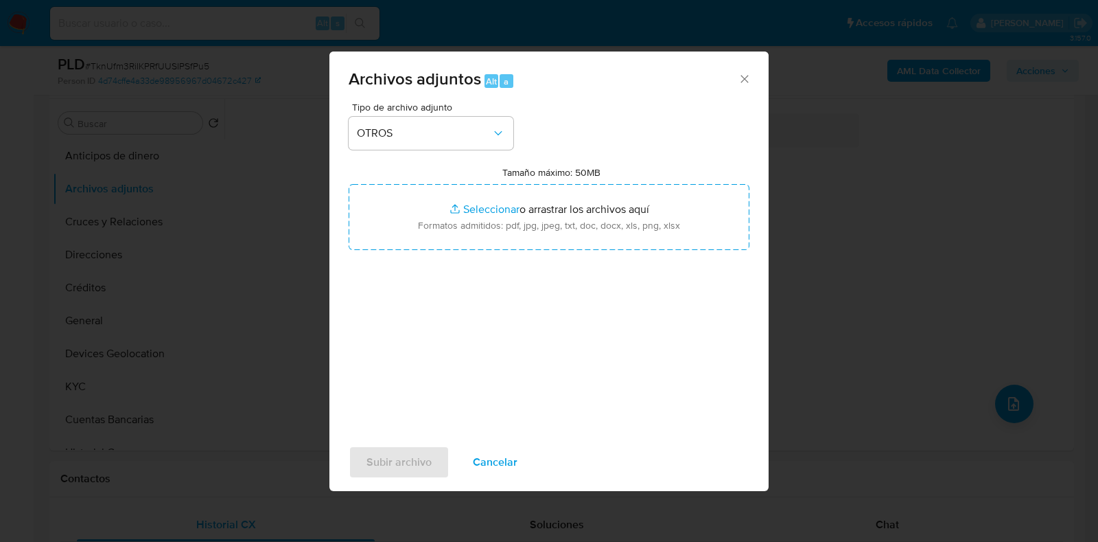
click at [502, 457] on span "Cancelar" at bounding box center [495, 462] width 45 height 30
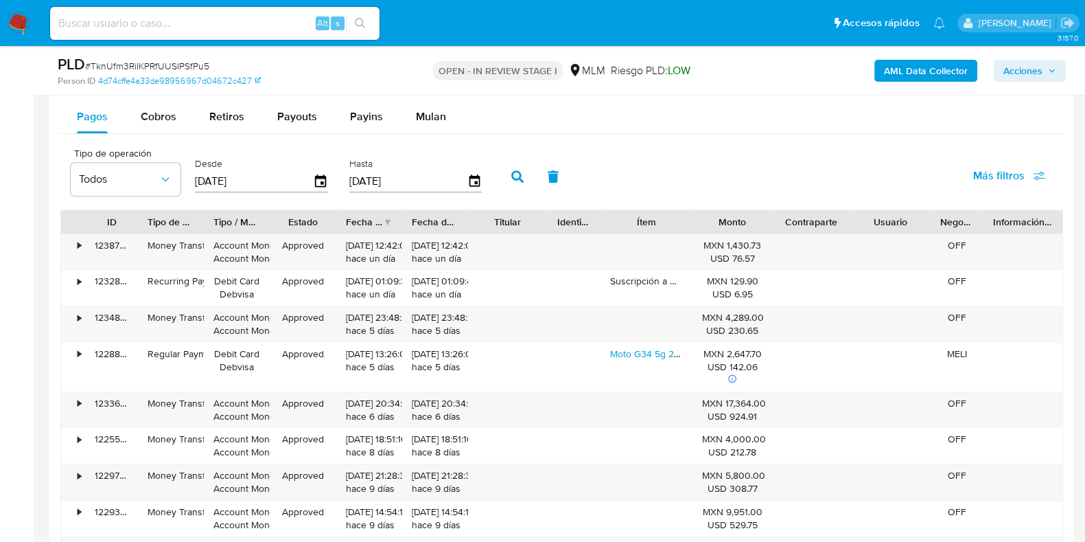
scroll to position [1459, 0]
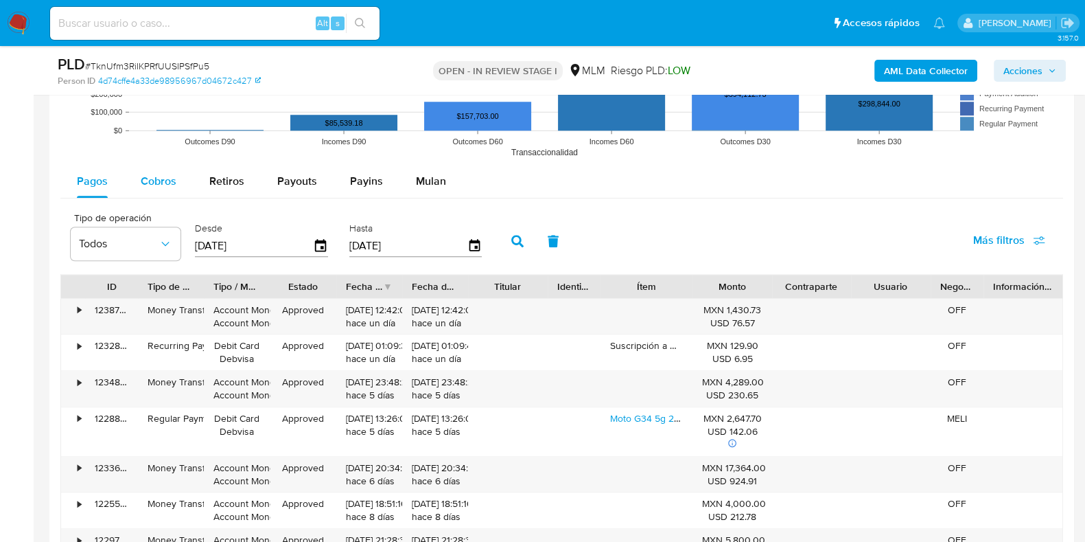
click at [182, 188] on button "Cobros" at bounding box center [158, 181] width 69 height 33
select select "10"
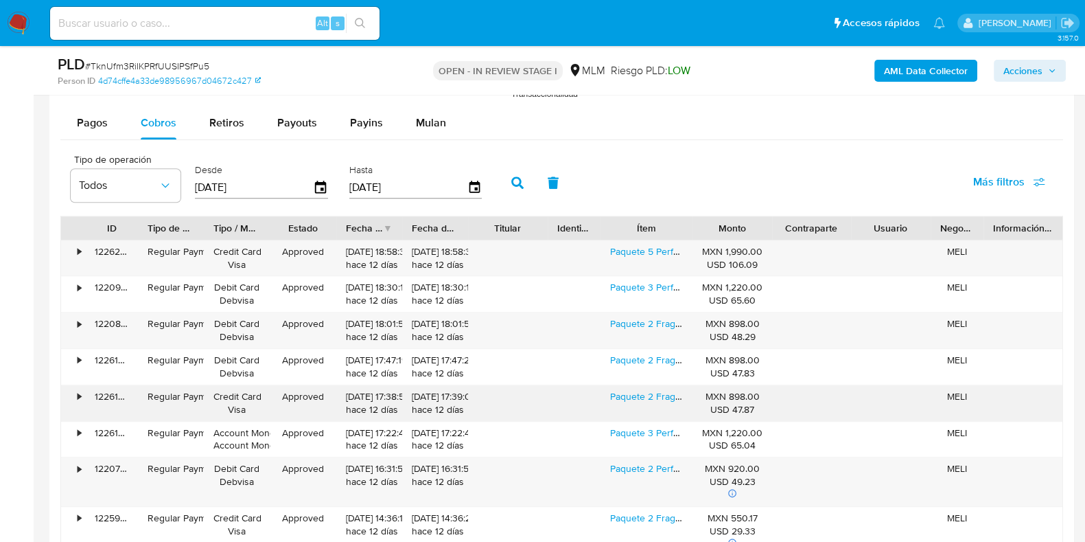
scroll to position [1544, 0]
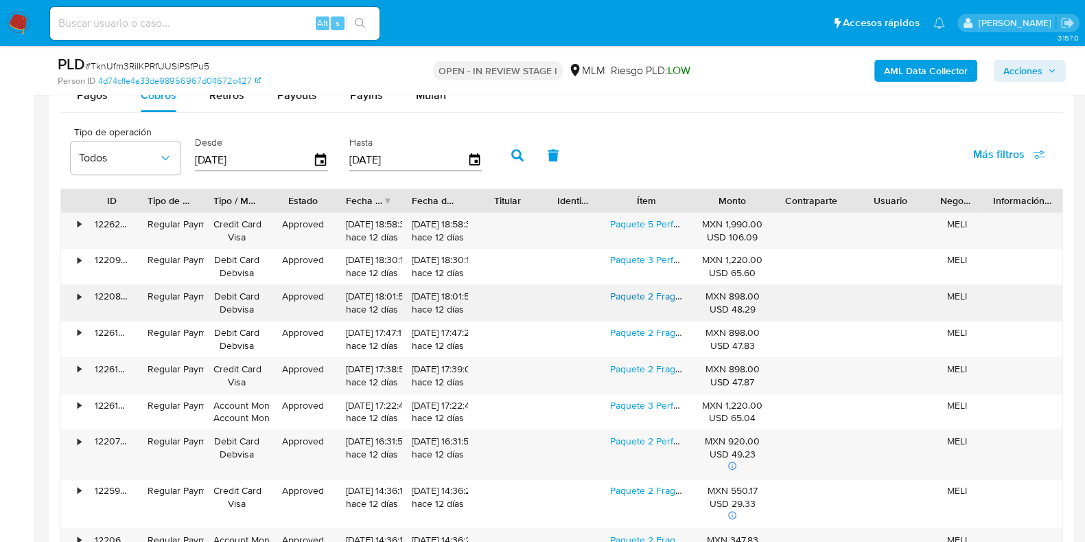
click at [649, 299] on link "Paquete 2 Fragancias Hombre Afnan 9am Dive Y 9pm Edp 100ml" at bounding box center [748, 296] width 277 height 14
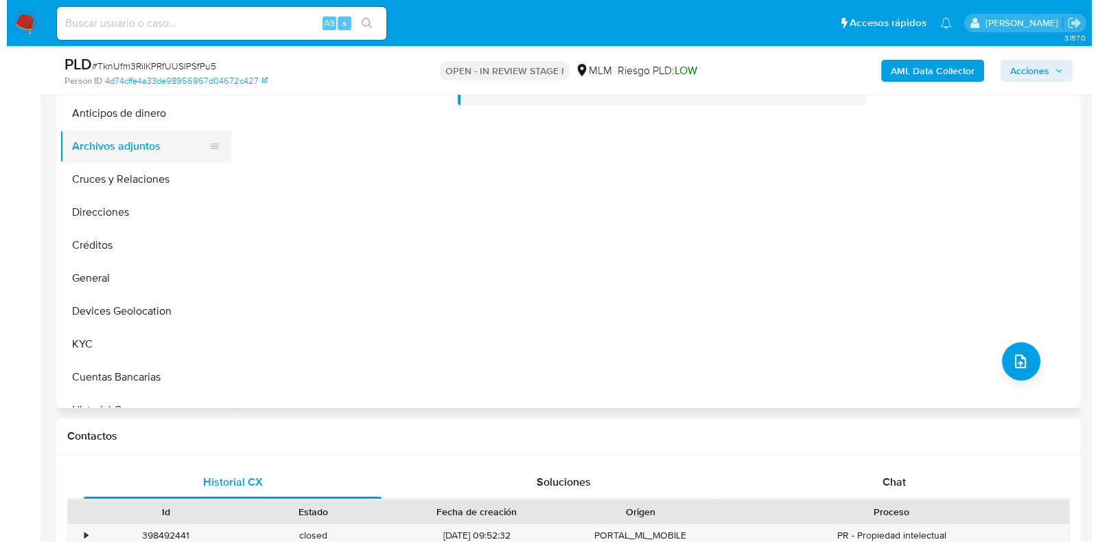
scroll to position [171, 0]
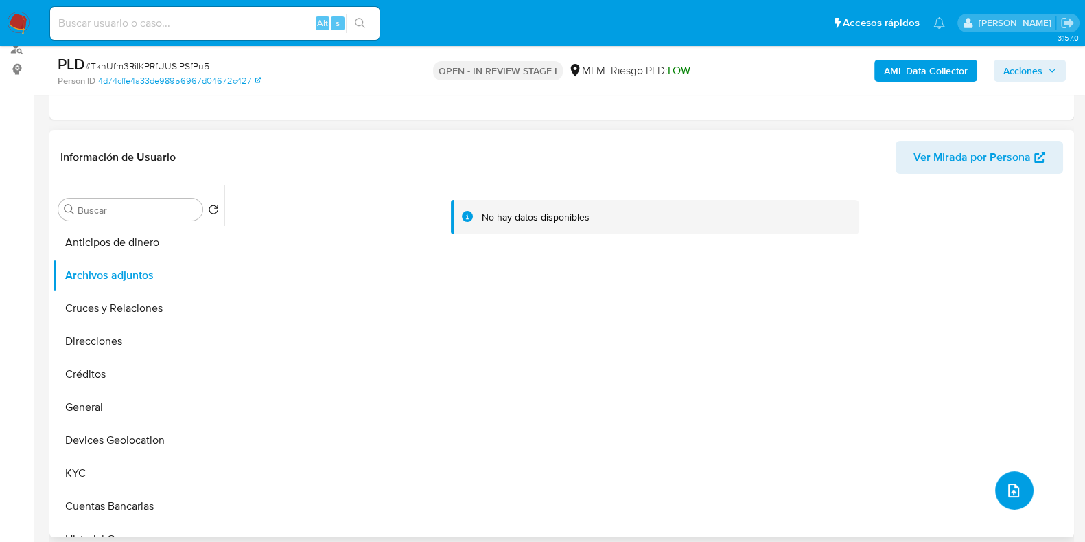
click at [1018, 489] on button "upload-file" at bounding box center [1014, 490] width 38 height 38
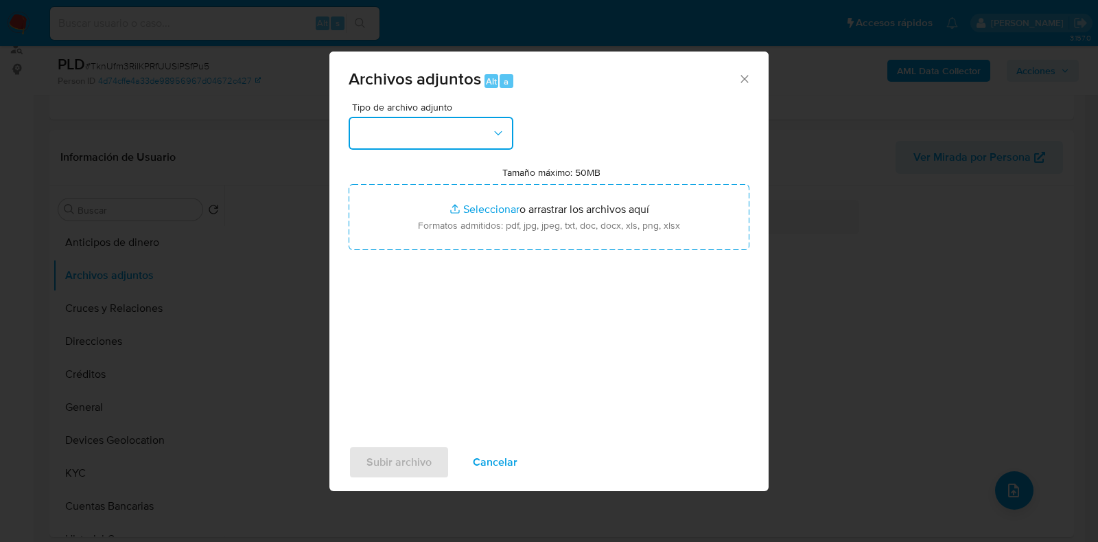
click at [430, 132] on button "button" at bounding box center [431, 133] width 165 height 33
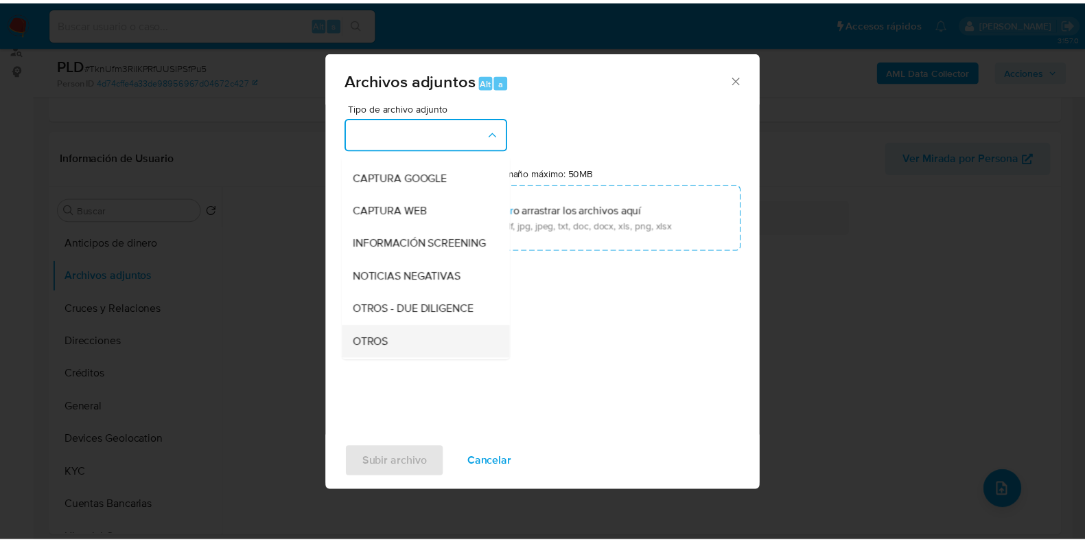
scroll to position [85, 0]
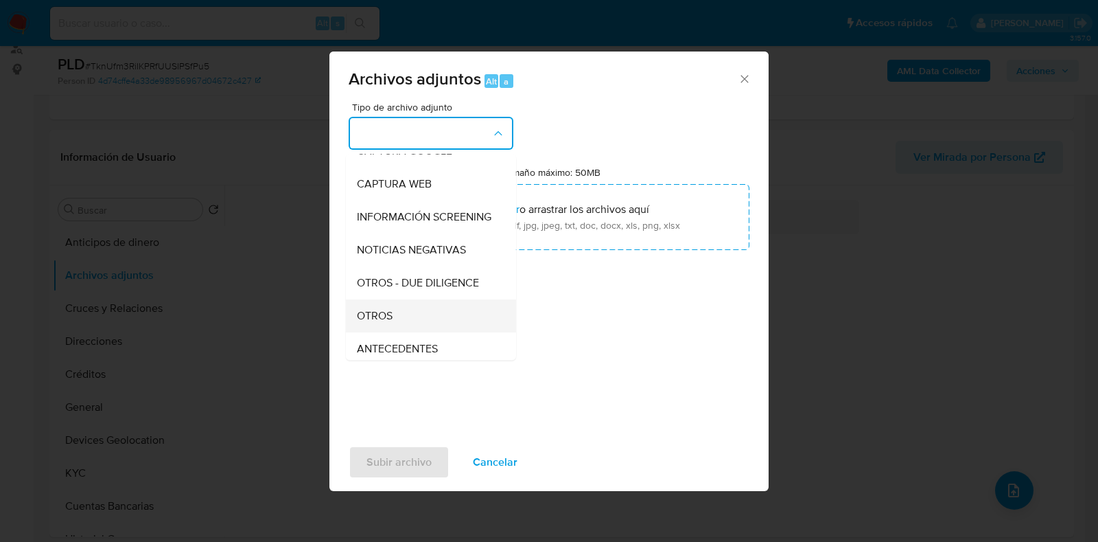
click at [391, 323] on span "OTROS" at bounding box center [375, 316] width 36 height 14
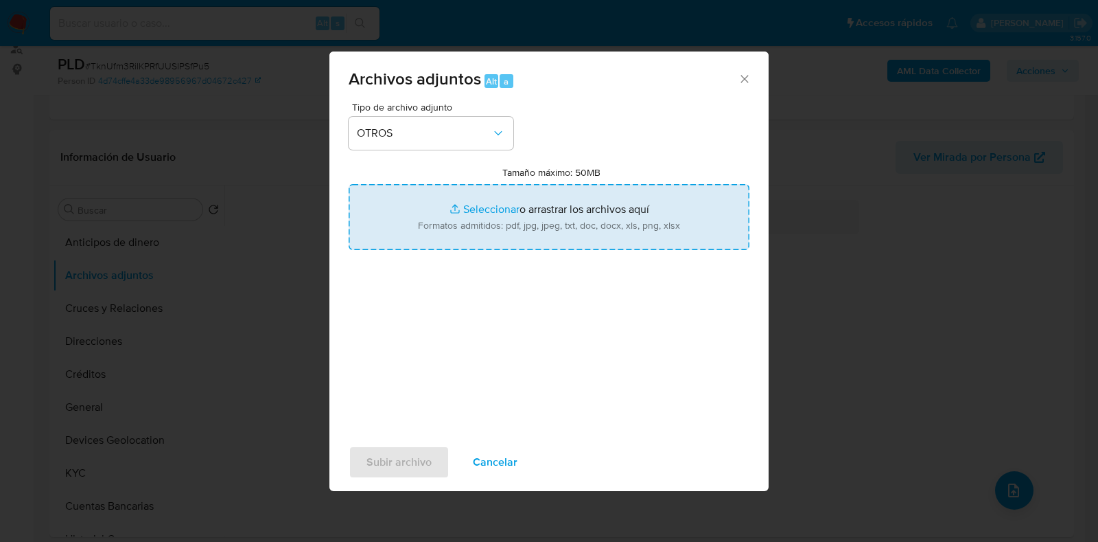
click at [482, 207] on input "Tamaño máximo: 50MB Seleccionar archivos" at bounding box center [549, 217] width 401 height 66
type input "C:\fakepath\743771045_IMELDA [PERSON_NAME] LOPEZ_AGO2025.pdf"
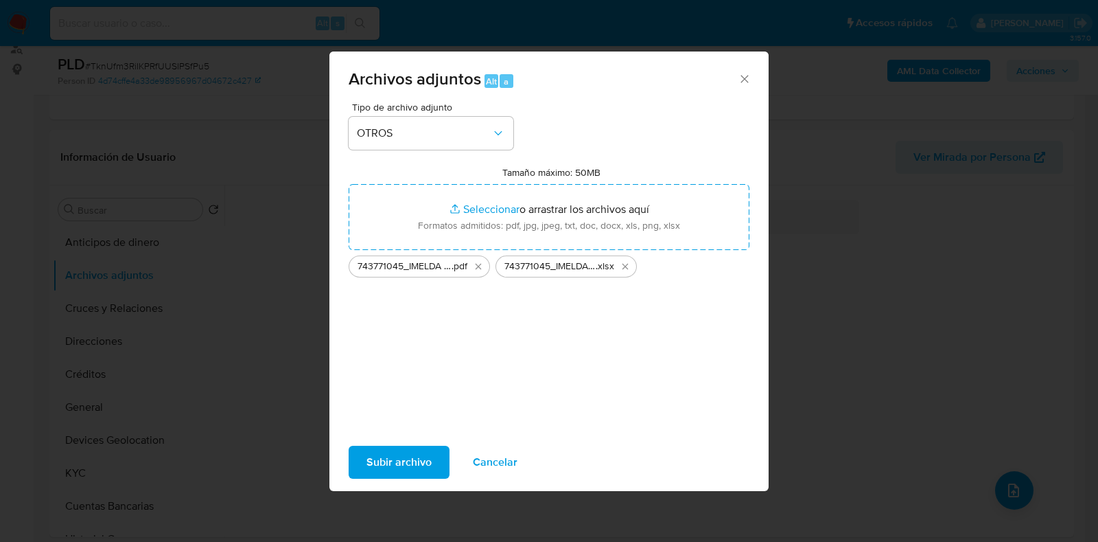
click at [428, 454] on span "Subir archivo" at bounding box center [399, 462] width 65 height 30
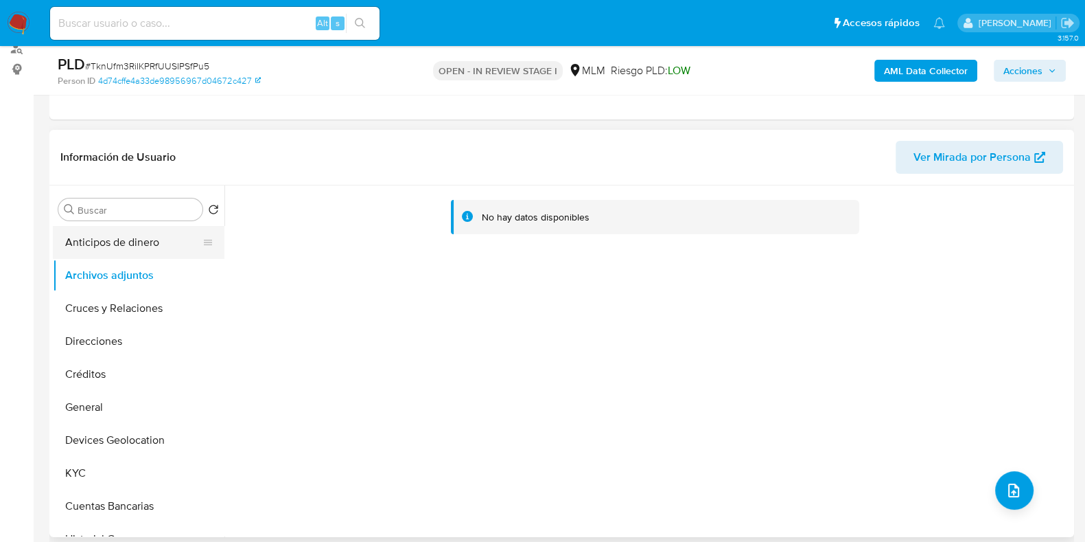
click at [105, 242] on button "Anticipos de dinero" at bounding box center [133, 242] width 161 height 33
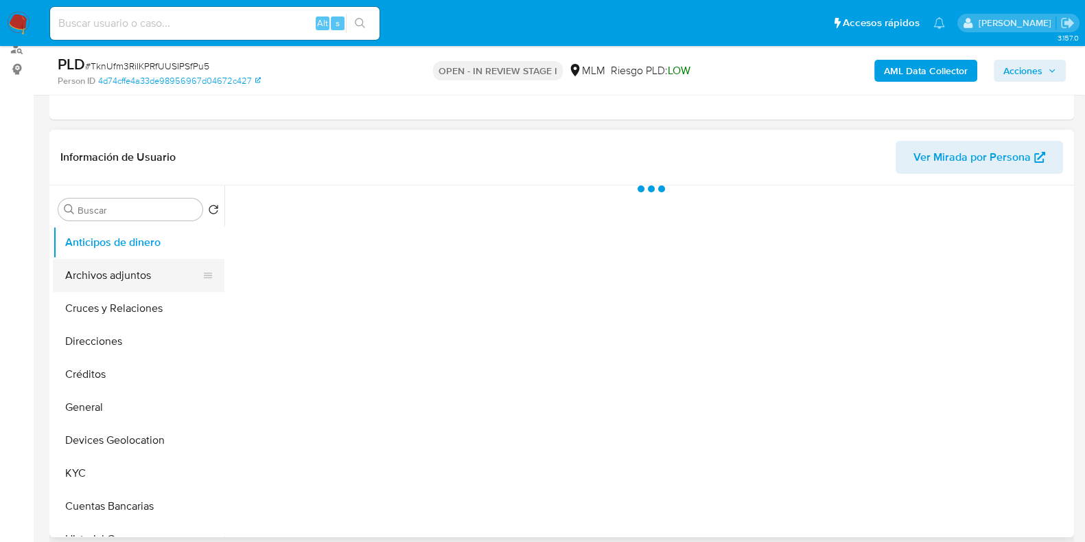
click at [99, 270] on button "Archivos adjuntos" at bounding box center [133, 275] width 161 height 33
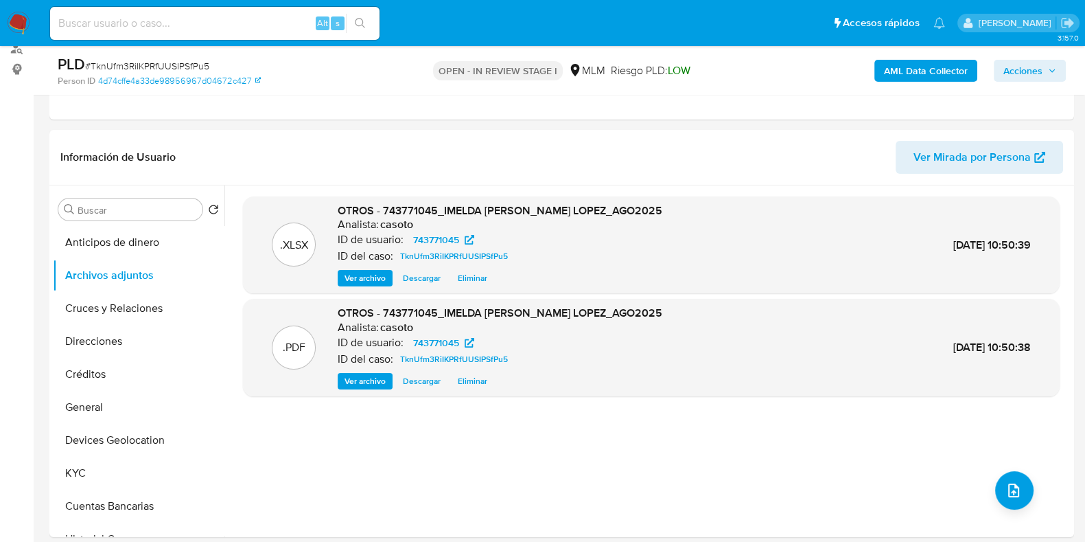
click at [1044, 75] on span "Acciones" at bounding box center [1029, 70] width 53 height 19
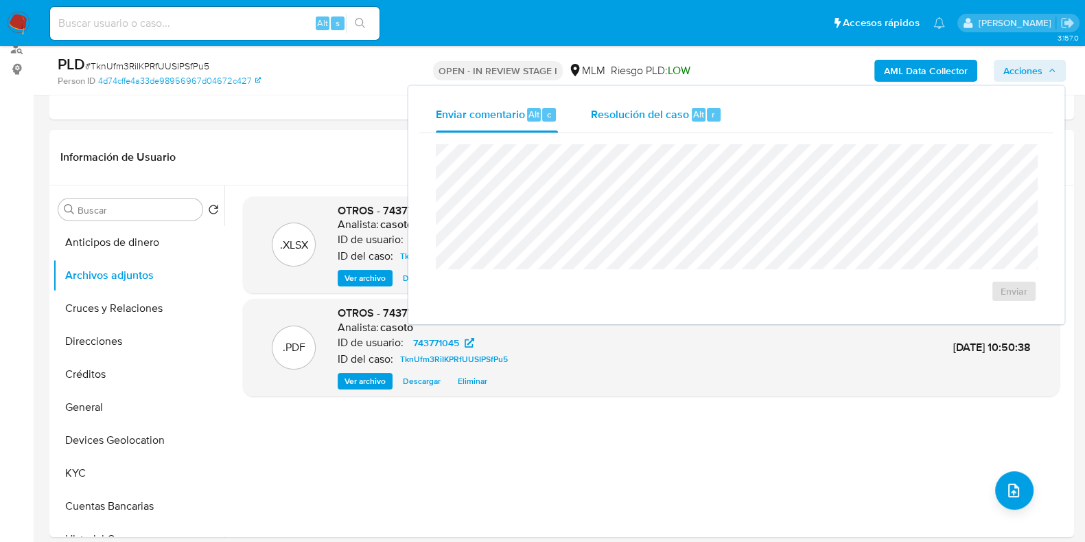
click at [660, 130] on div "Resolución del caso Alt r" at bounding box center [656, 115] width 131 height 36
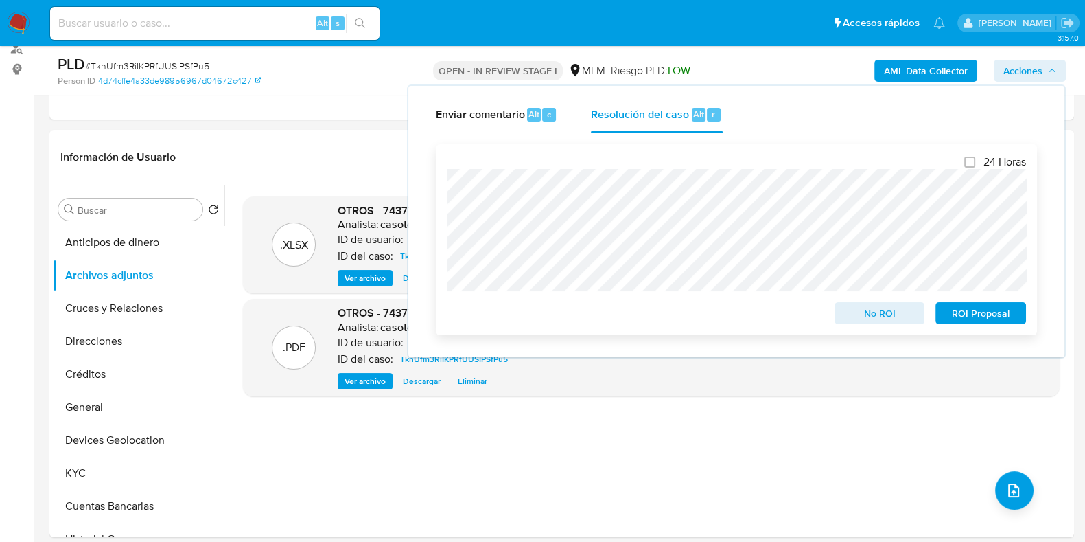
click at [952, 317] on span "ROI Proposal" at bounding box center [980, 312] width 71 height 19
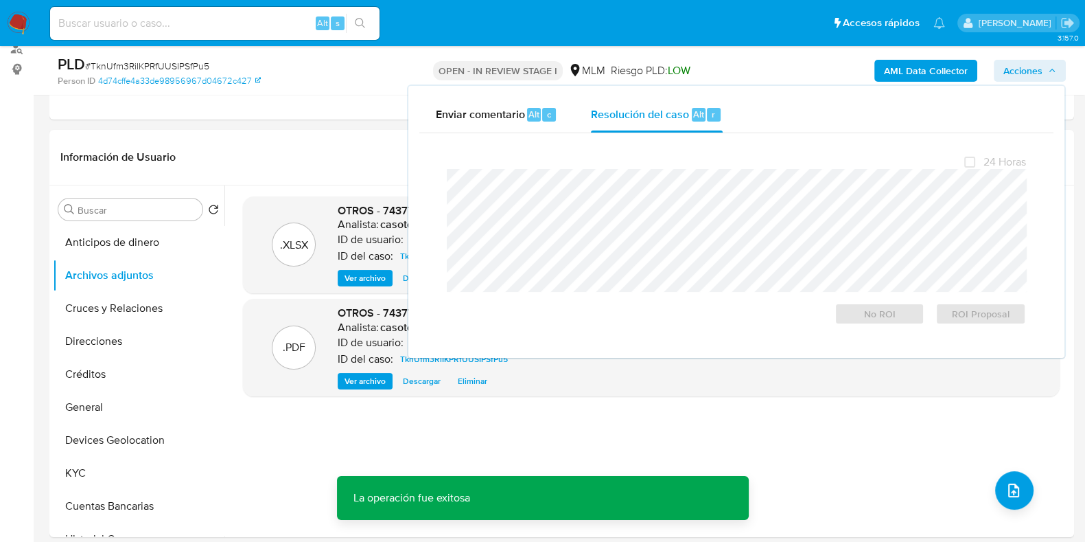
click at [196, 66] on span "# TknUfm3RiIKPRfUUSIPSfPu5" at bounding box center [147, 66] width 124 height 14
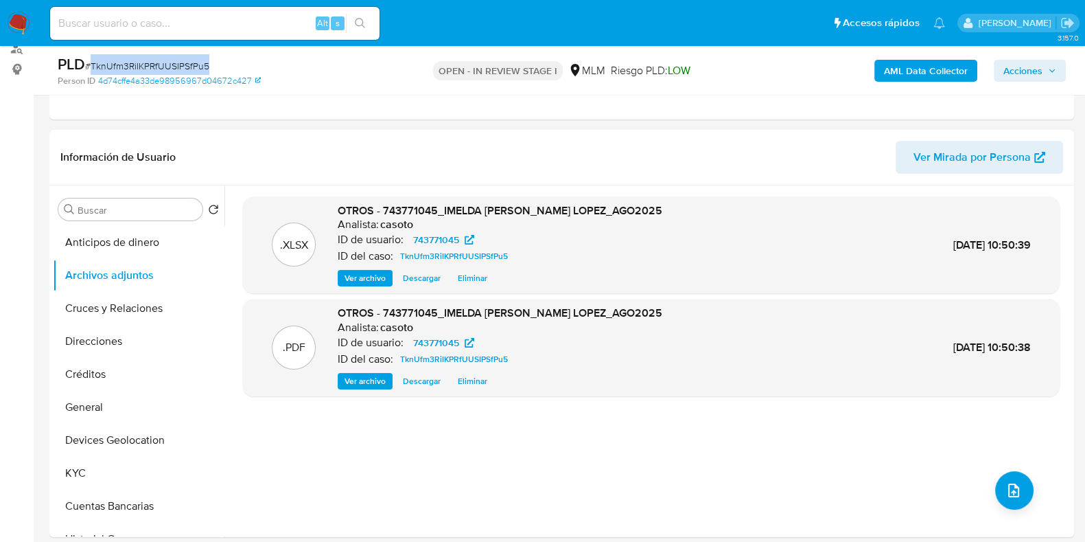
click at [196, 66] on span "# TknUfm3RiIKPRfUUSIPSfPu5" at bounding box center [147, 66] width 124 height 14
copy span "TknUfm3RiIKPRfUUSIPSfPu5"
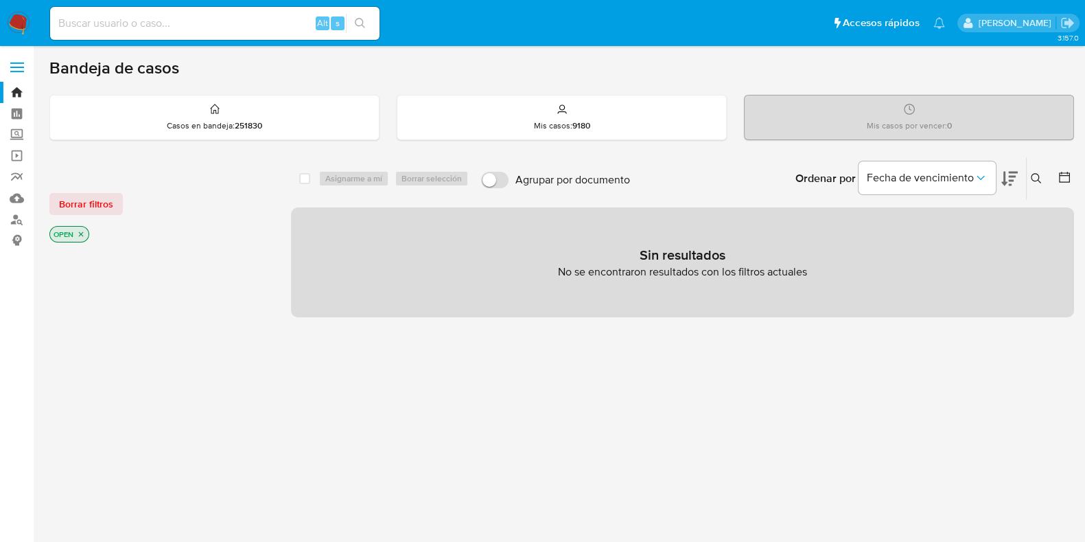
click at [1027, 173] on button at bounding box center [1038, 178] width 23 height 16
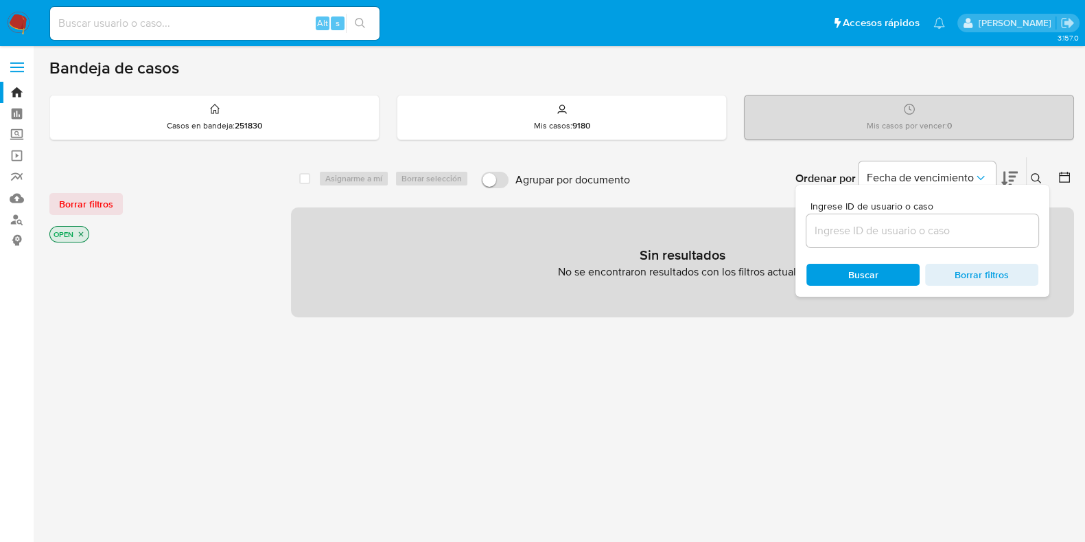
click at [938, 226] on input at bounding box center [922, 231] width 232 height 18
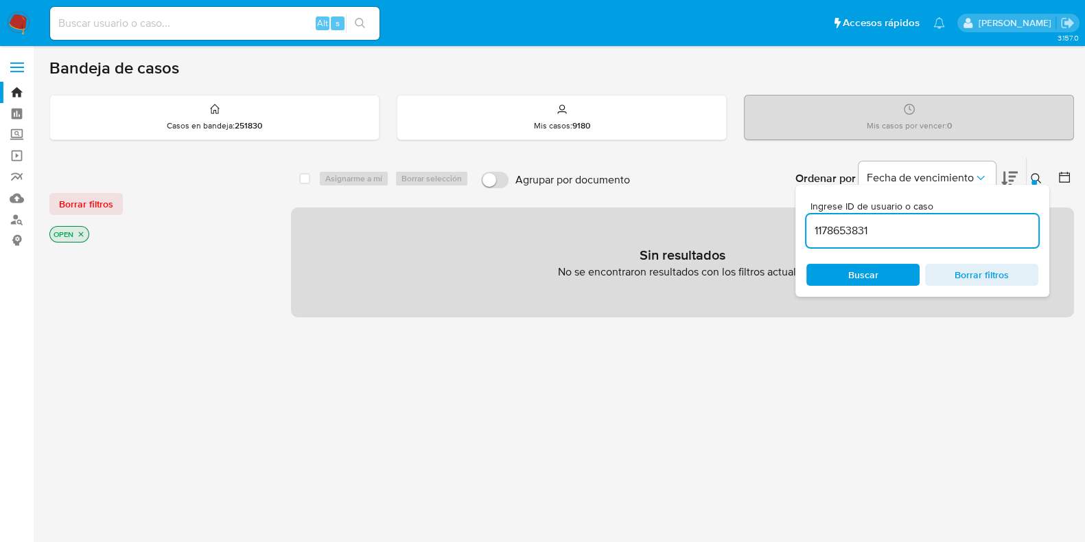
type input "1178653831"
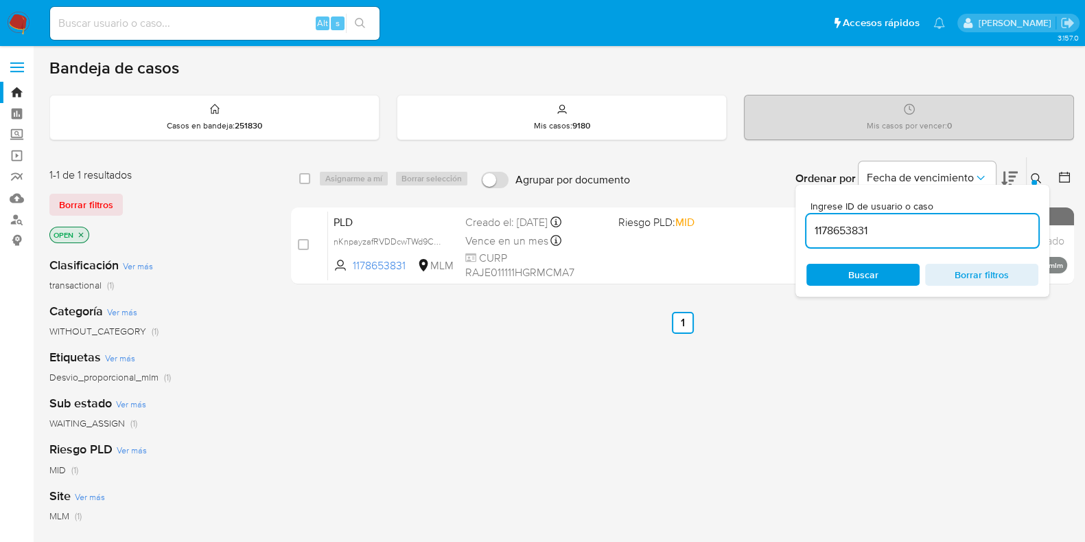
click at [1036, 181] on div at bounding box center [1034, 182] width 5 height 5
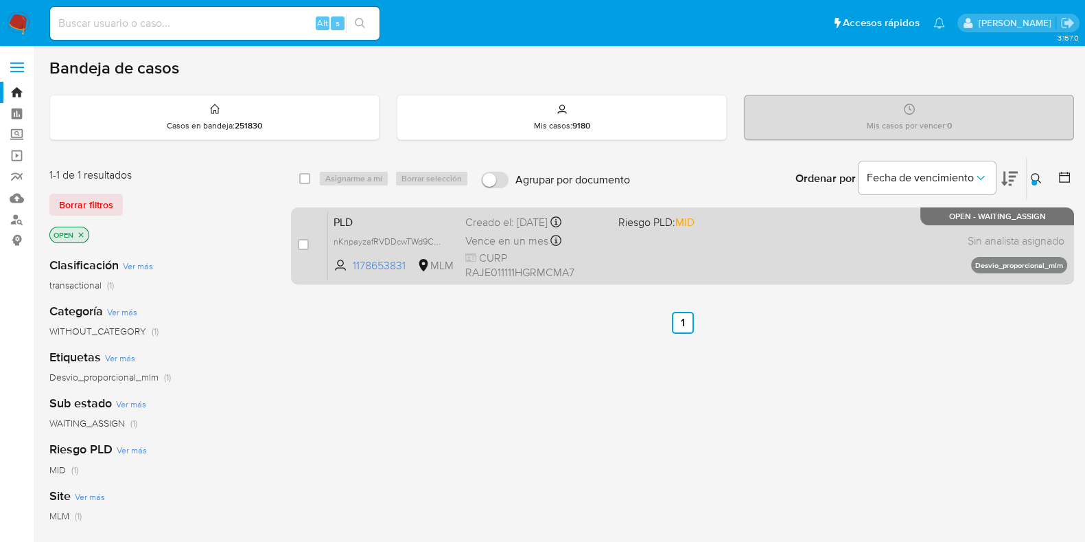
click at [830, 248] on div "PLD nKnpayzafRVDDcwTWd9CKwo4 1178653831 MLM Riesgo PLD: MID Creado el: [DATE] C…" at bounding box center [697, 245] width 739 height 69
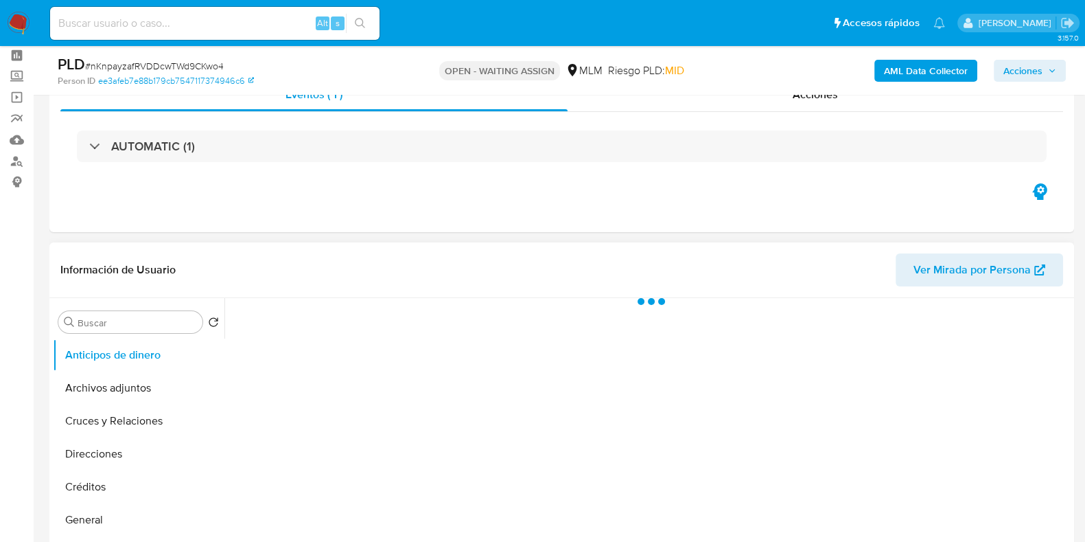
scroll to position [85, 0]
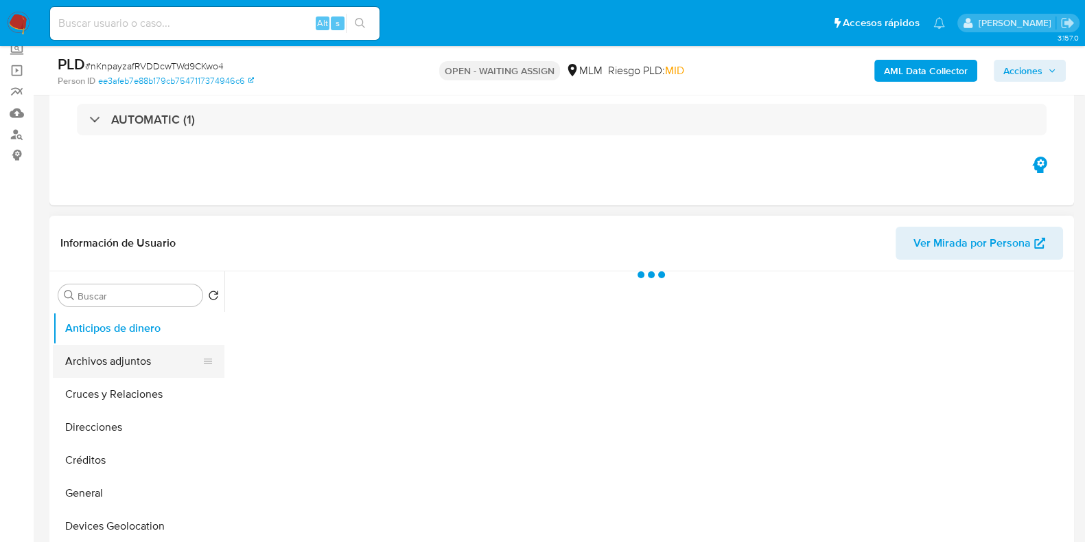
click at [117, 356] on button "Archivos adjuntos" at bounding box center [133, 361] width 161 height 33
select select "10"
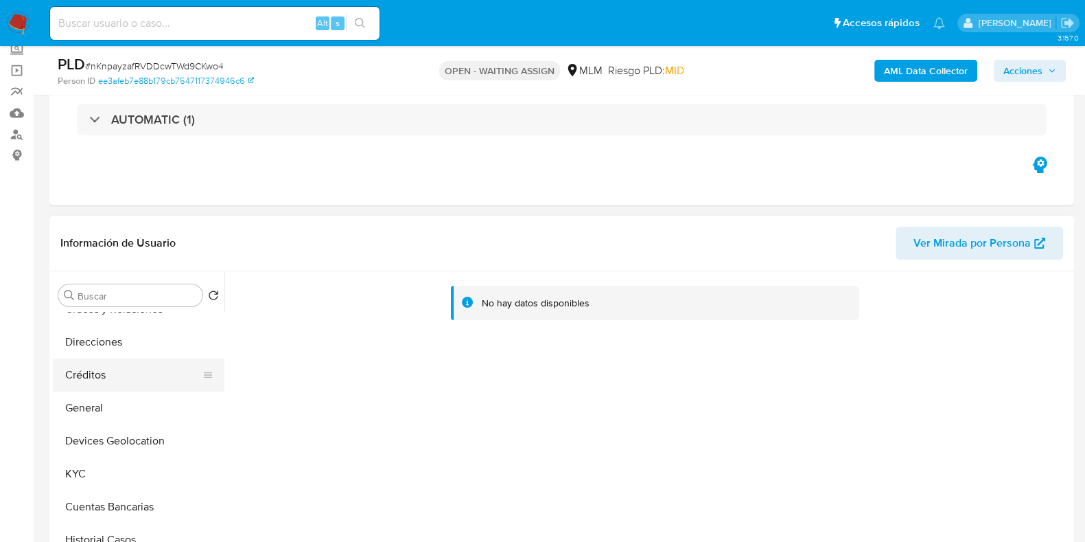
scroll to position [171, 0]
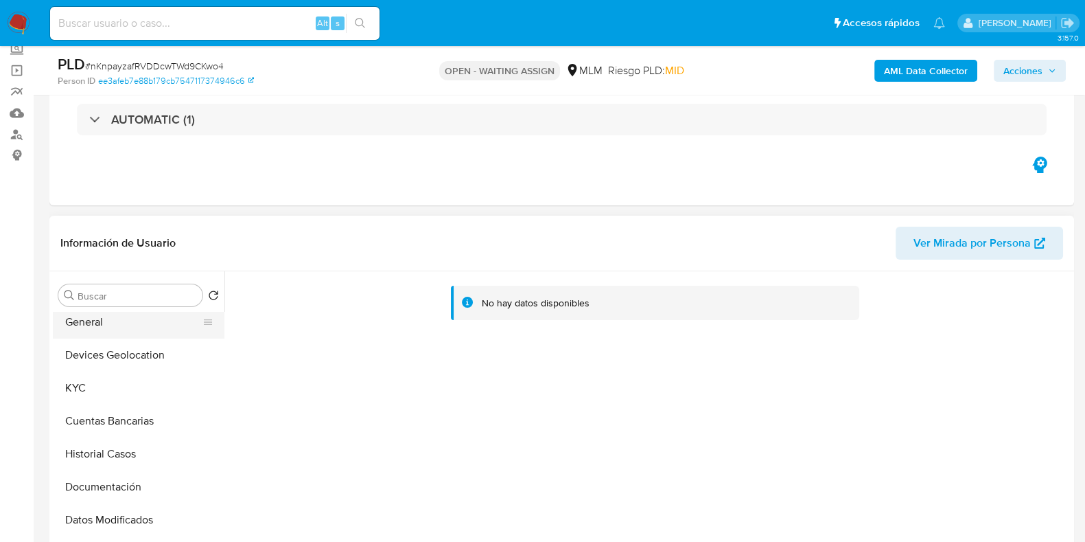
click at [111, 327] on button "General" at bounding box center [133, 321] width 161 height 33
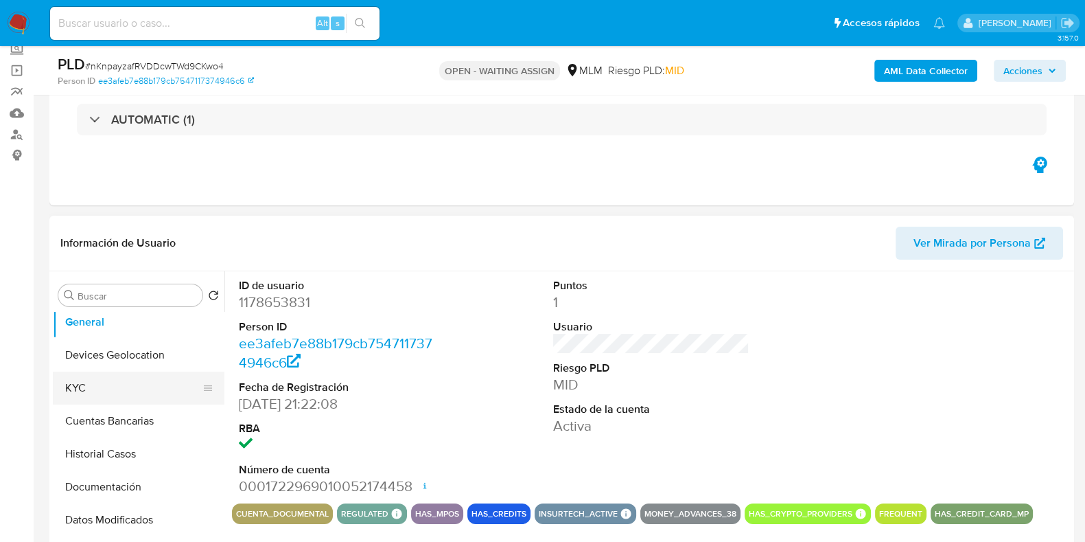
click at [95, 384] on button "KYC" at bounding box center [133, 387] width 161 height 33
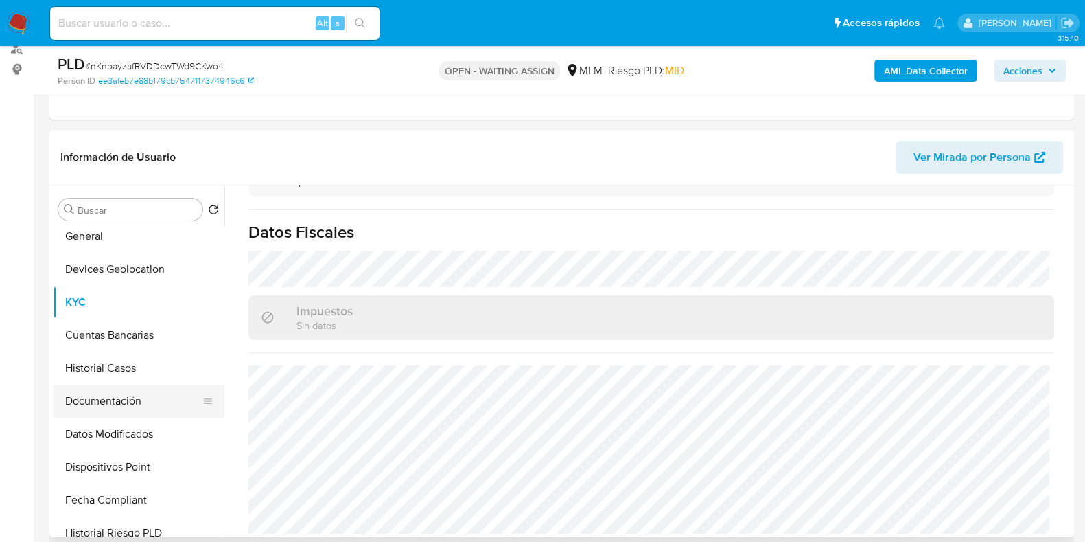
click at [79, 391] on button "Documentación" at bounding box center [133, 400] width 161 height 33
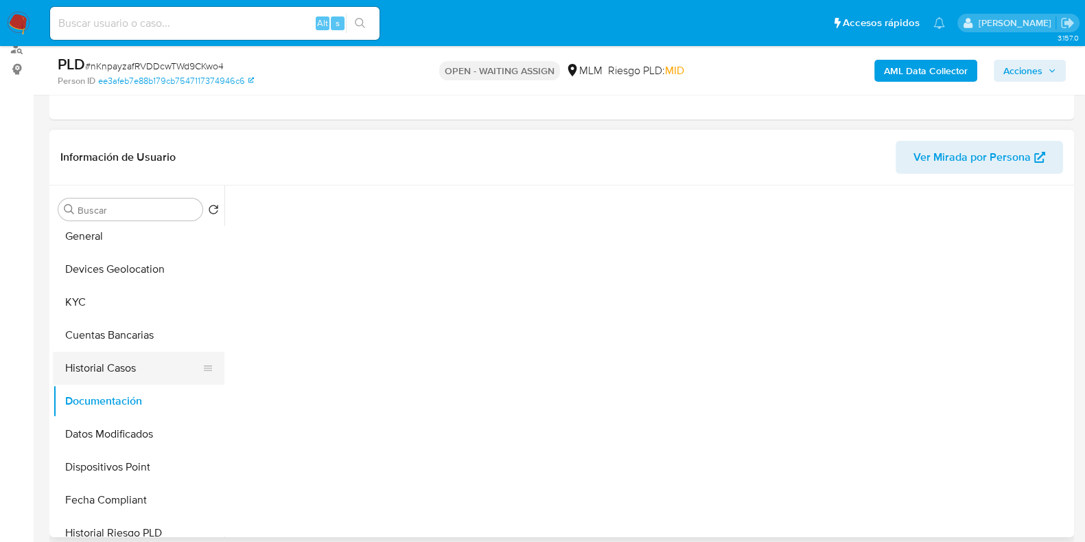
scroll to position [0, 0]
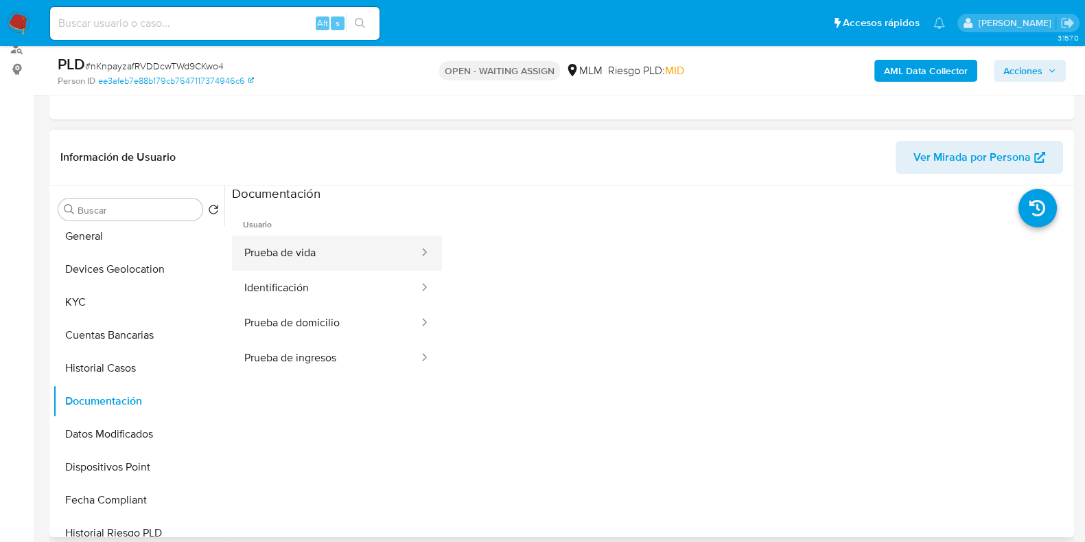
click at [283, 254] on button "Prueba de vida" at bounding box center [326, 252] width 188 height 35
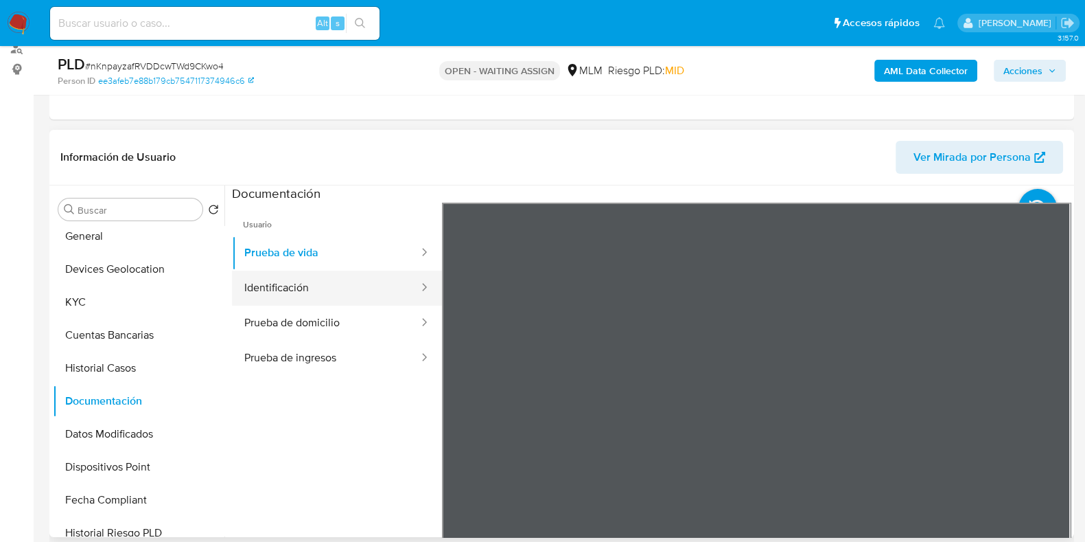
click at [280, 283] on button "Identificación" at bounding box center [326, 287] width 188 height 35
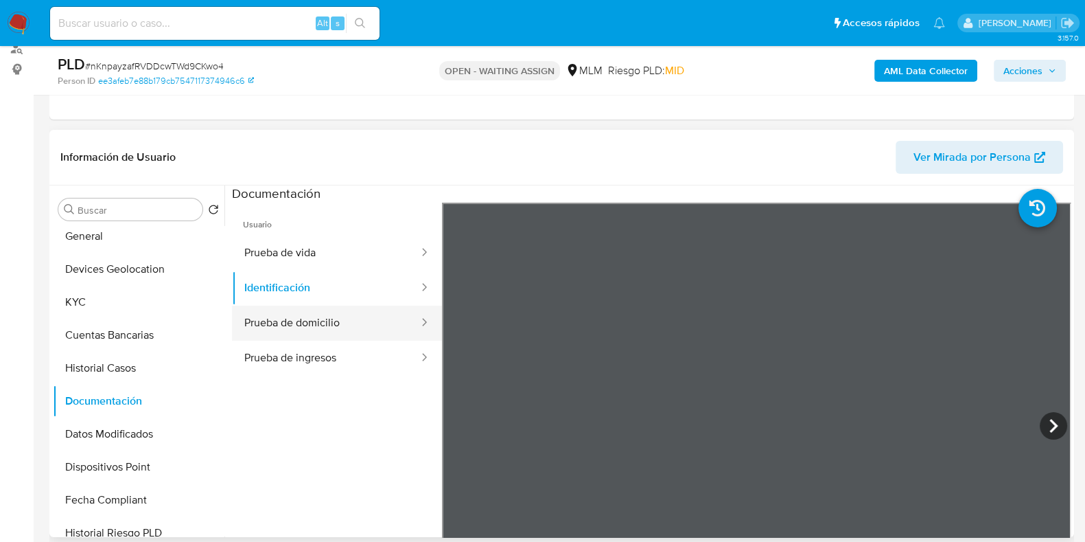
click at [312, 324] on button "Prueba de domicilio" at bounding box center [326, 322] width 188 height 35
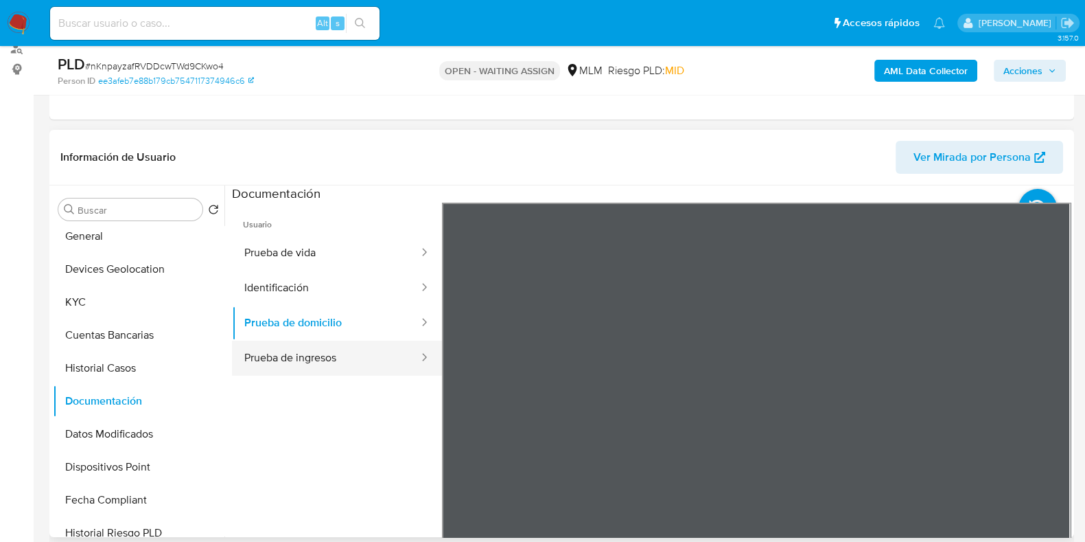
click at [333, 355] on button "Prueba de ingresos" at bounding box center [326, 357] width 188 height 35
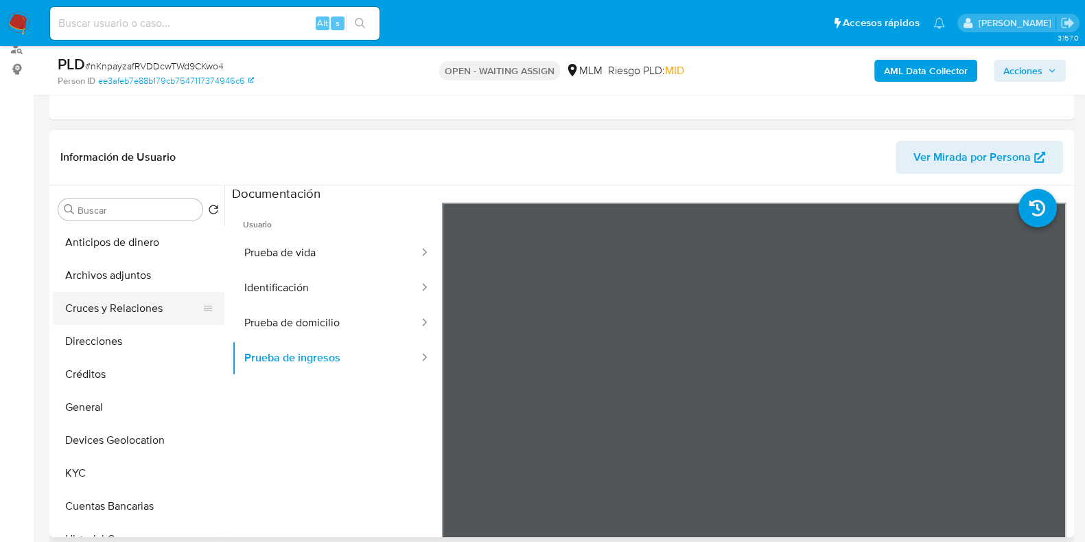
click at [130, 311] on button "Cruces y Relaciones" at bounding box center [133, 308] width 161 height 33
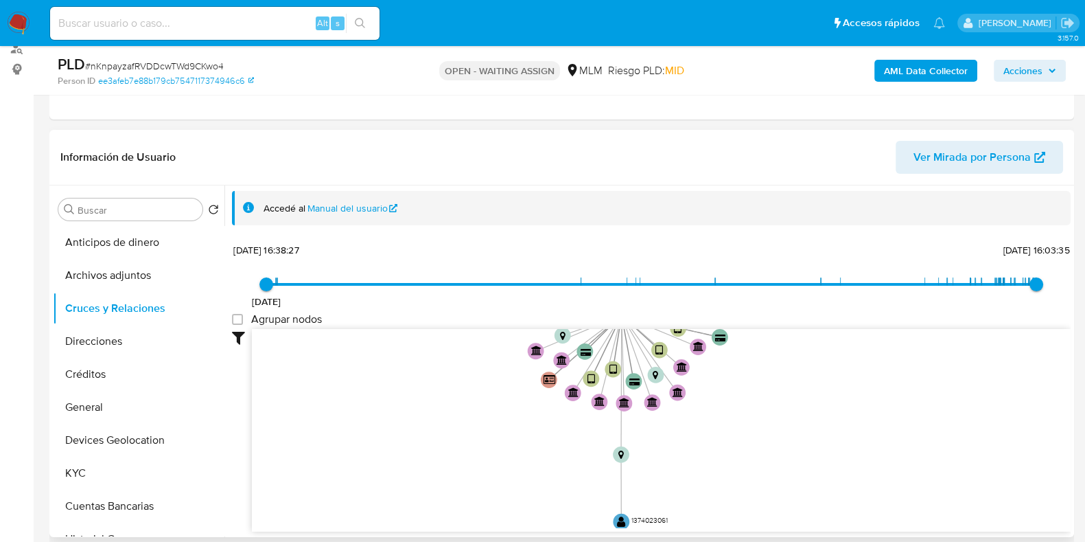
drag, startPoint x: 769, startPoint y: 568, endPoint x: 806, endPoint y: 394, distance: 178.4
click at [806, 394] on icon "device-6864770d214f46a55c54bf6f  device-664a70e14bce2b407d7aa1fc  device-67d8…" at bounding box center [661, 428] width 819 height 199
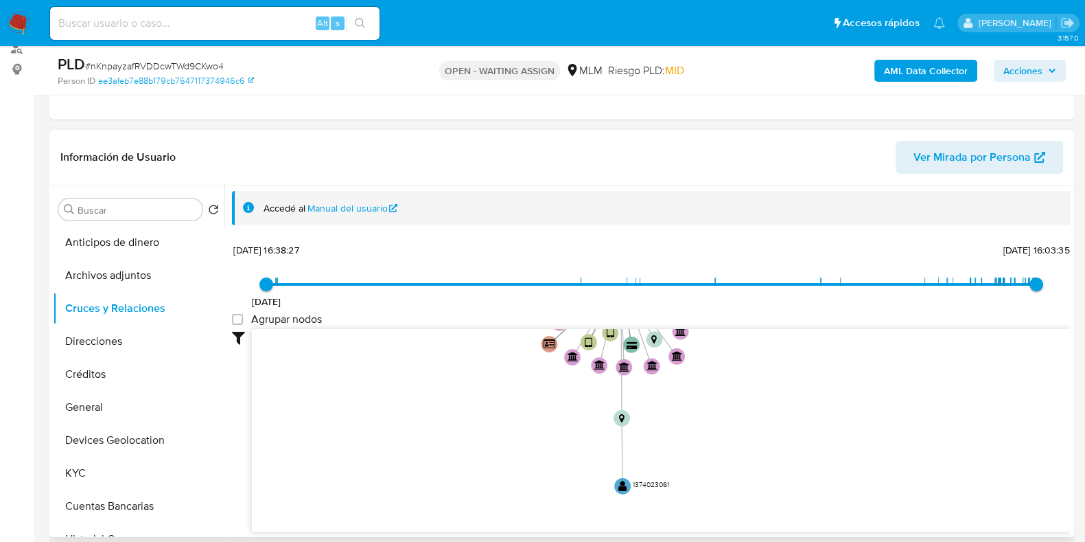
drag, startPoint x: 824, startPoint y: 465, endPoint x: 823, endPoint y: 430, distance: 35.7
click at [823, 430] on icon "device-6864770d214f46a55c54bf6f  device-664a70e14bce2b407d7aa1fc  device-67d8…" at bounding box center [661, 428] width 819 height 199
click at [110, 400] on button "General" at bounding box center [133, 407] width 161 height 33
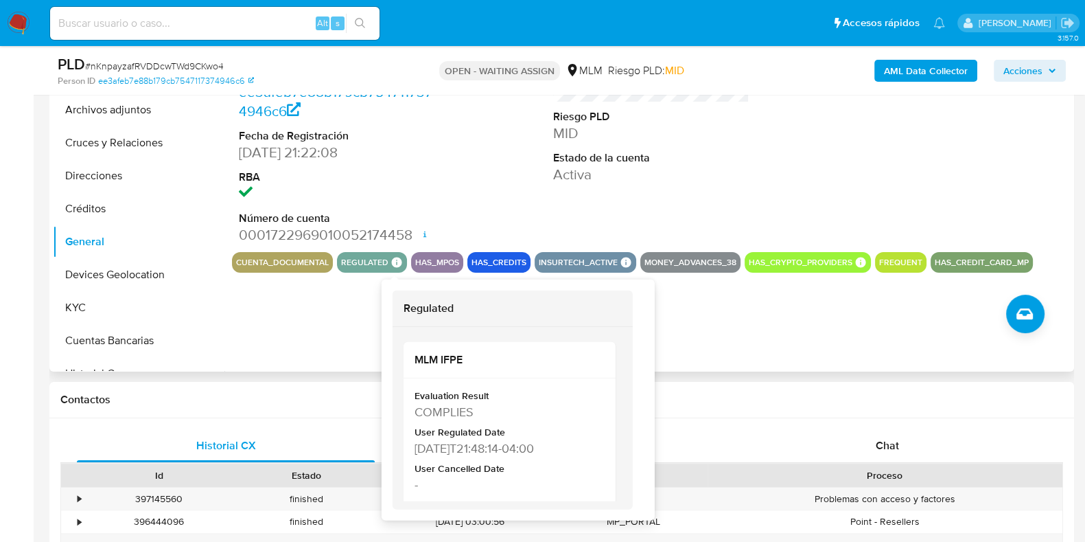
scroll to position [342, 0]
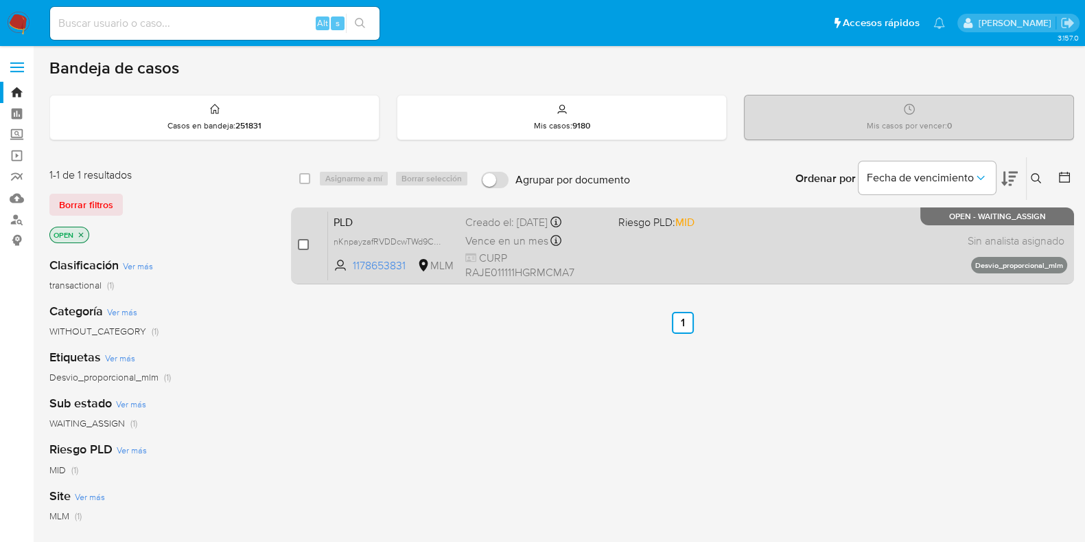
click at [303, 245] on input "checkbox" at bounding box center [303, 244] width 11 height 11
checkbox input "true"
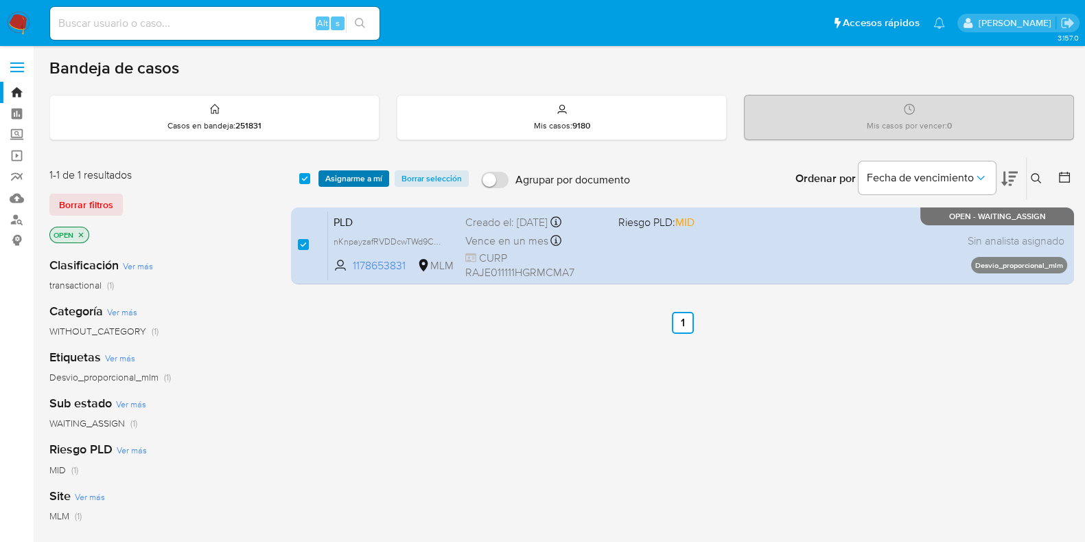
click at [350, 180] on span "Asignarme a mí" at bounding box center [353, 179] width 57 height 14
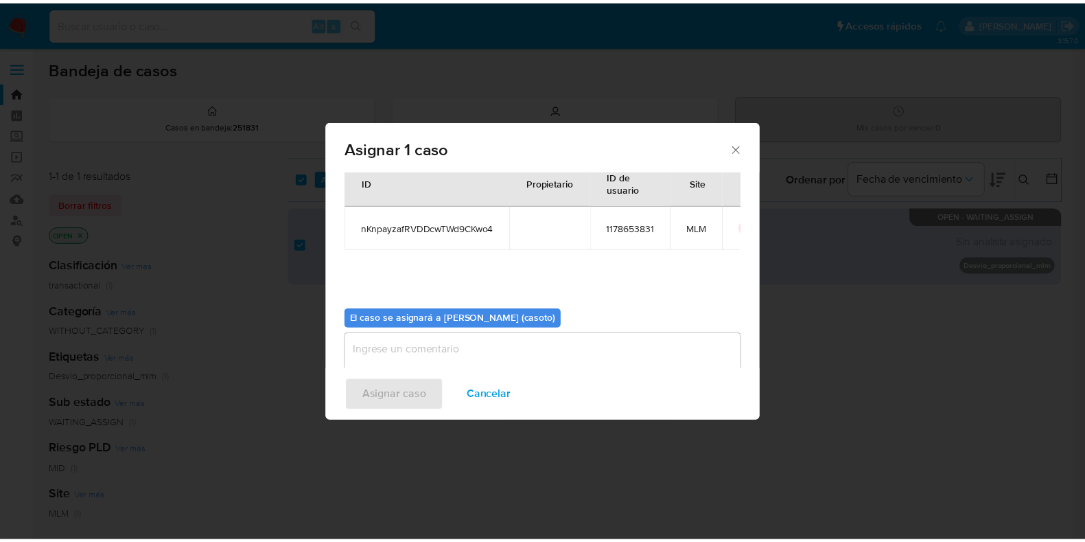
scroll to position [71, 0]
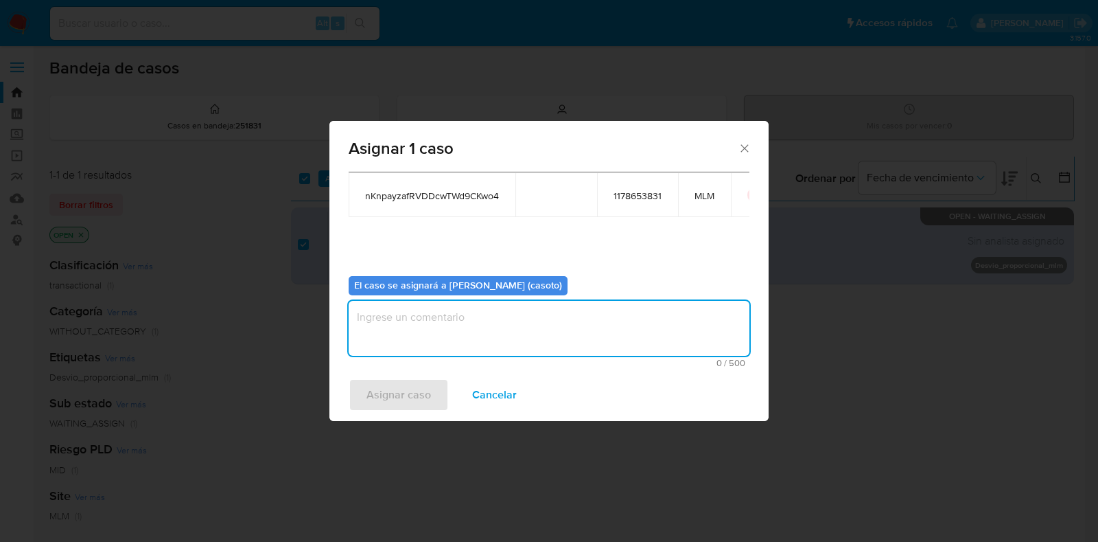
click at [450, 338] on textarea "assign-modal" at bounding box center [549, 328] width 401 height 55
type textarea "l1"
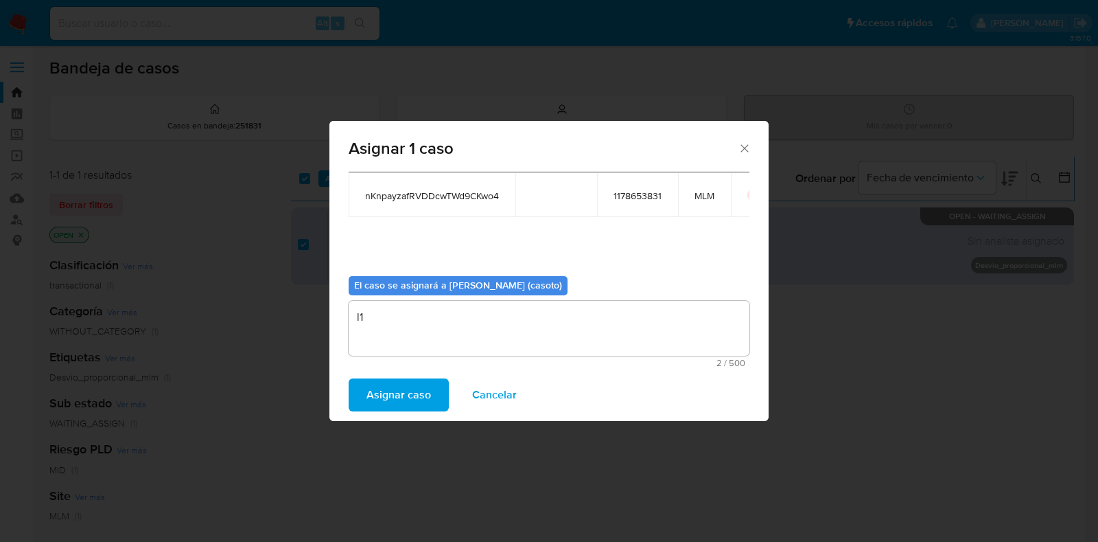
click at [408, 406] on span "Asignar caso" at bounding box center [399, 395] width 65 height 30
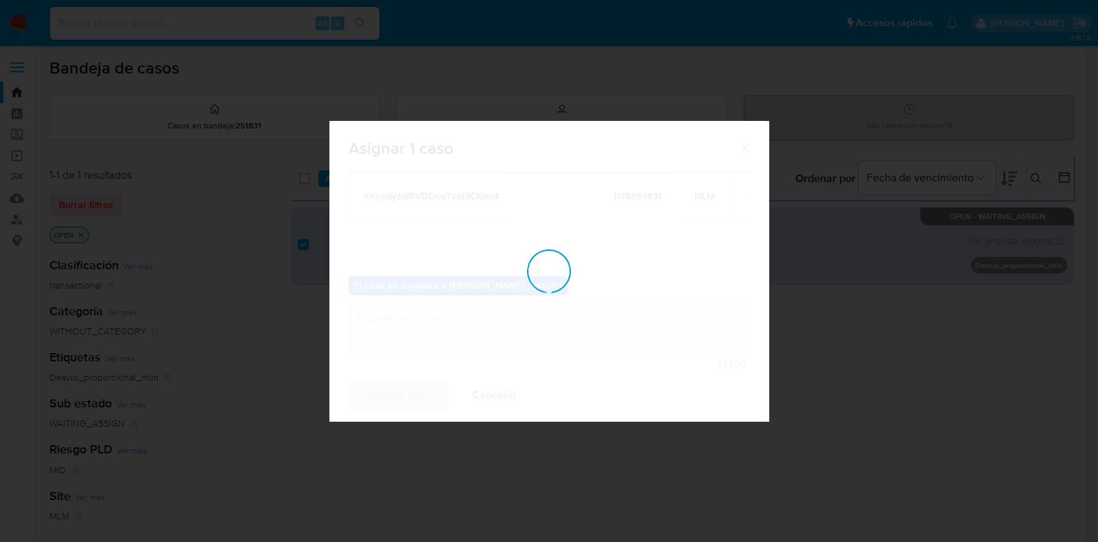
checkbox input "false"
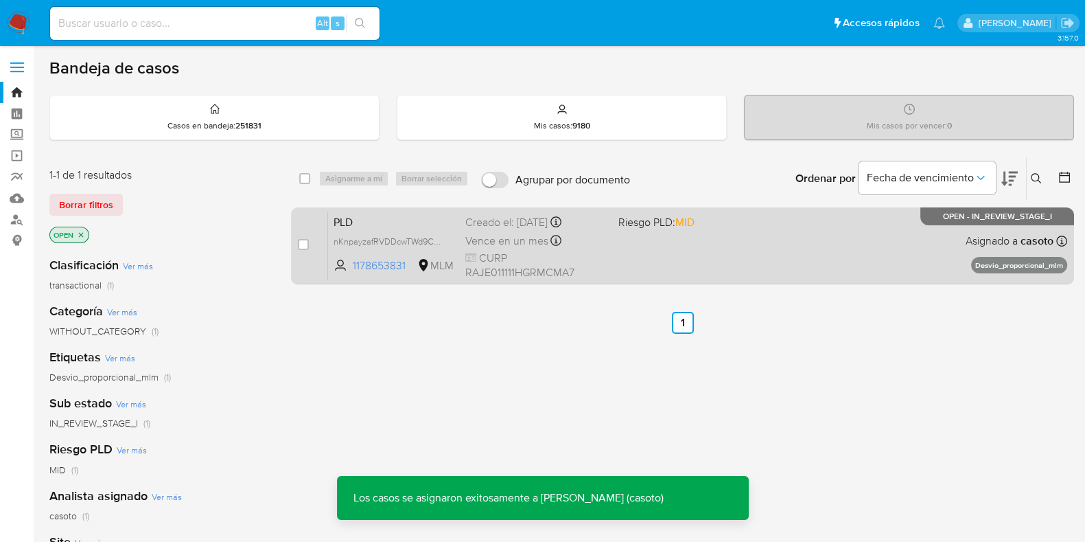
click at [618, 253] on div "PLD nKnpayzafRVDDcwTWd9CKwo4 1178653831 MLM Riesgo PLD: MID Creado el: [DATE] C…" at bounding box center [697, 245] width 739 height 69
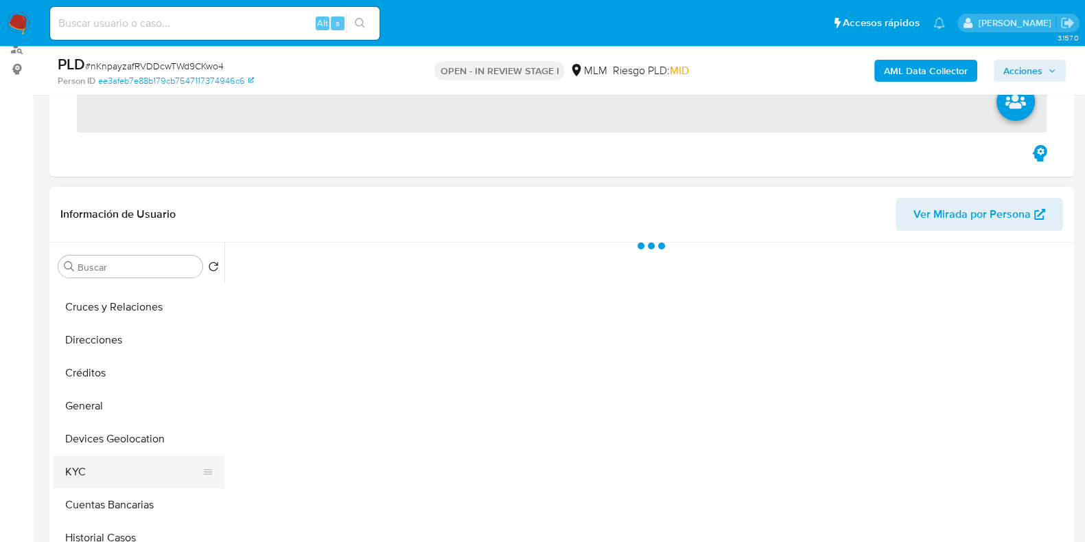
scroll to position [85, 0]
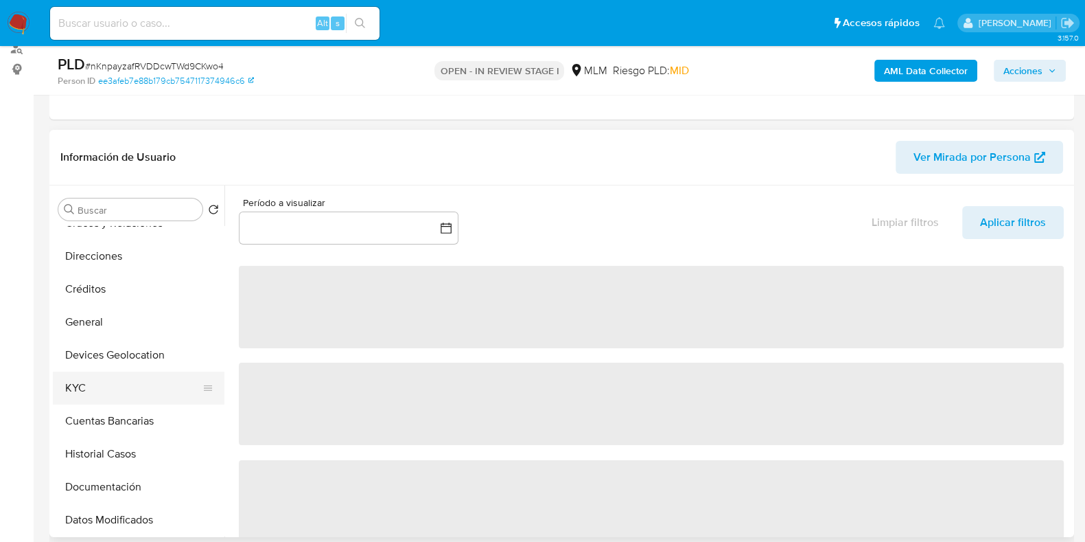
click at [91, 397] on button "KYC" at bounding box center [133, 387] width 161 height 33
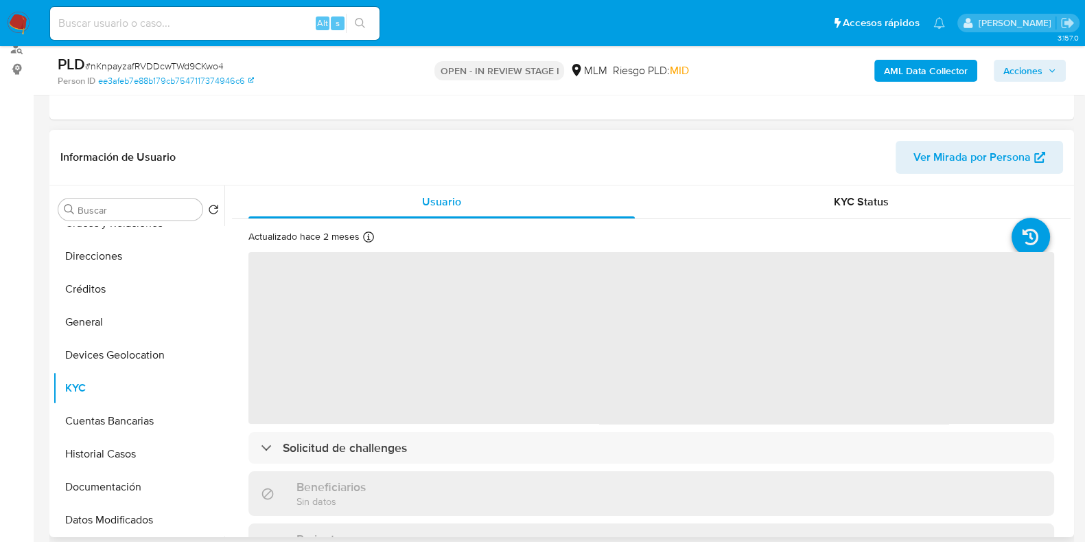
select select "10"
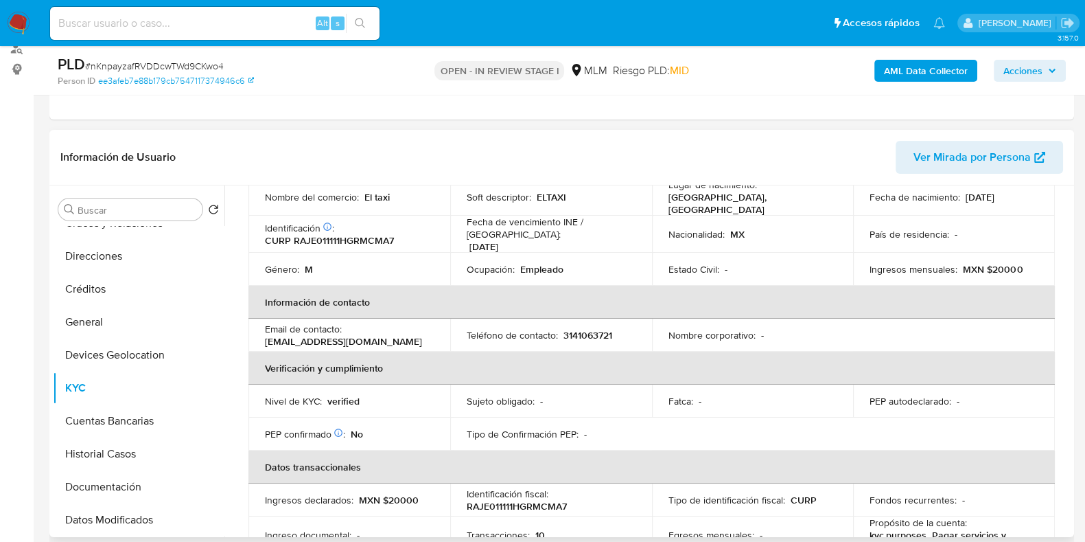
scroll to position [171, 0]
click at [137, 314] on button "General" at bounding box center [133, 321] width 161 height 33
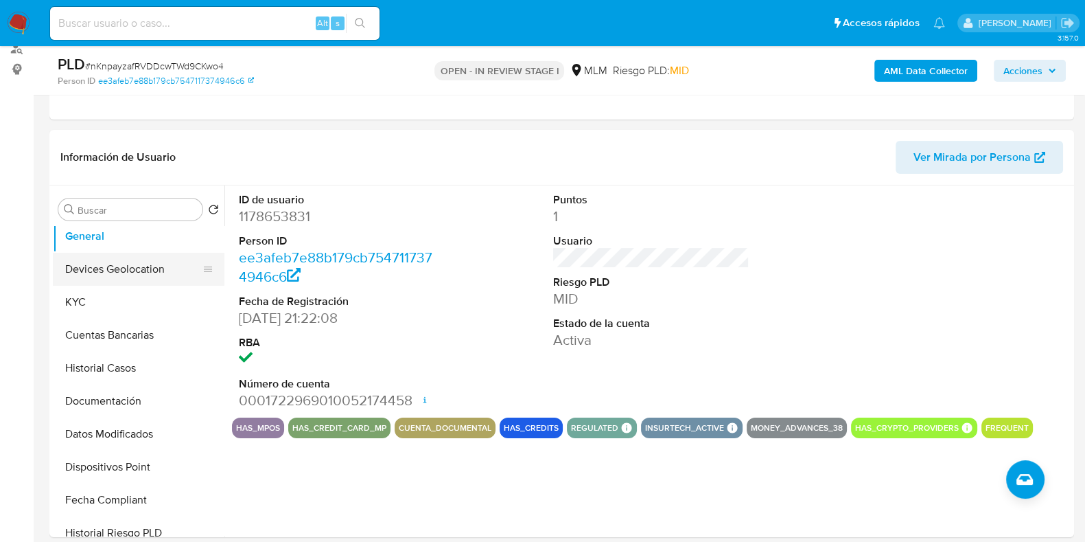
click at [135, 273] on button "Devices Geolocation" at bounding box center [133, 269] width 161 height 33
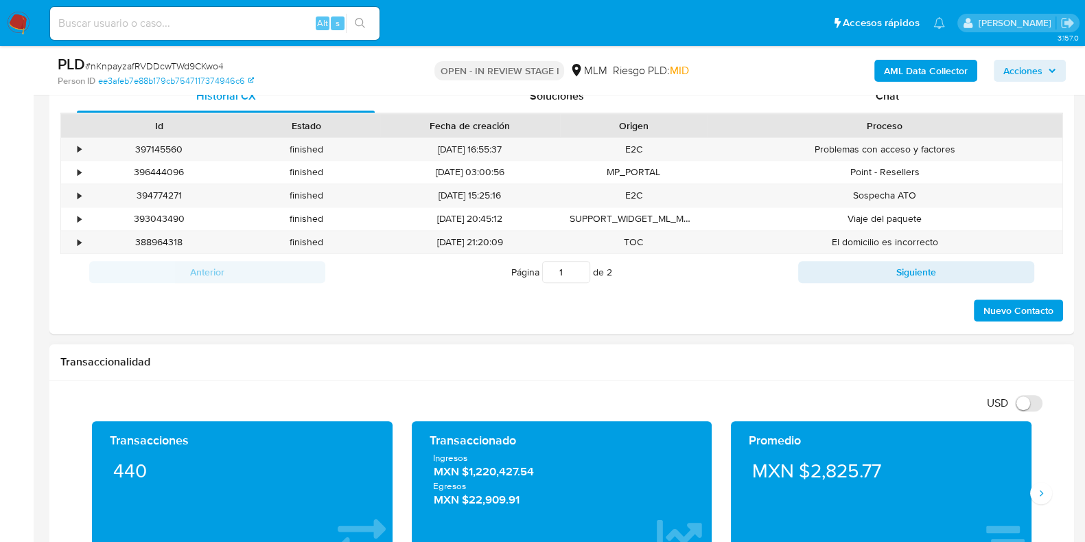
scroll to position [858, 0]
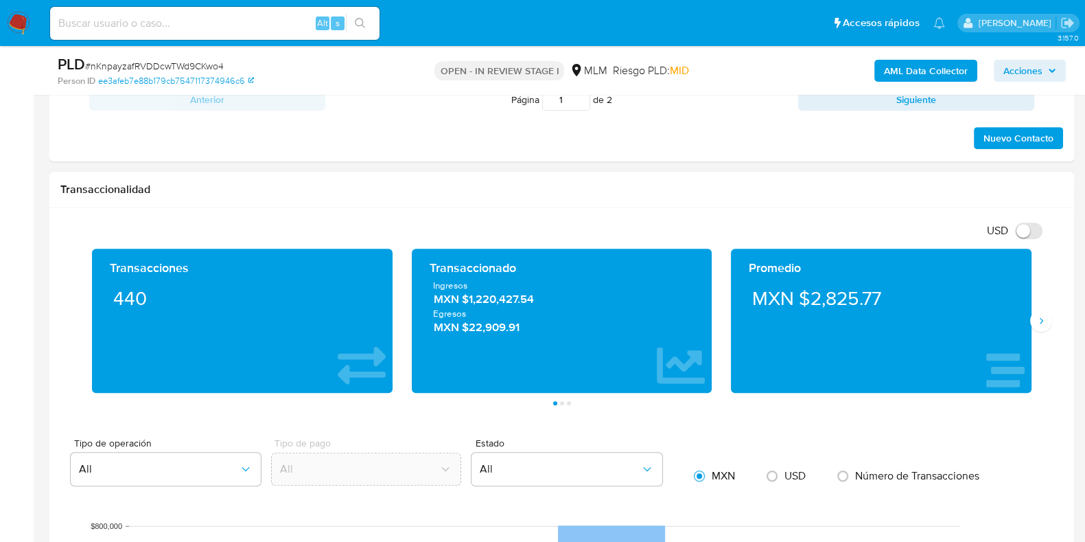
click at [1024, 326] on div "Promedio MXN $2,825.77" at bounding box center [881, 320] width 301 height 144
click at [1036, 324] on icon "Siguiente" at bounding box center [1041, 320] width 11 height 11
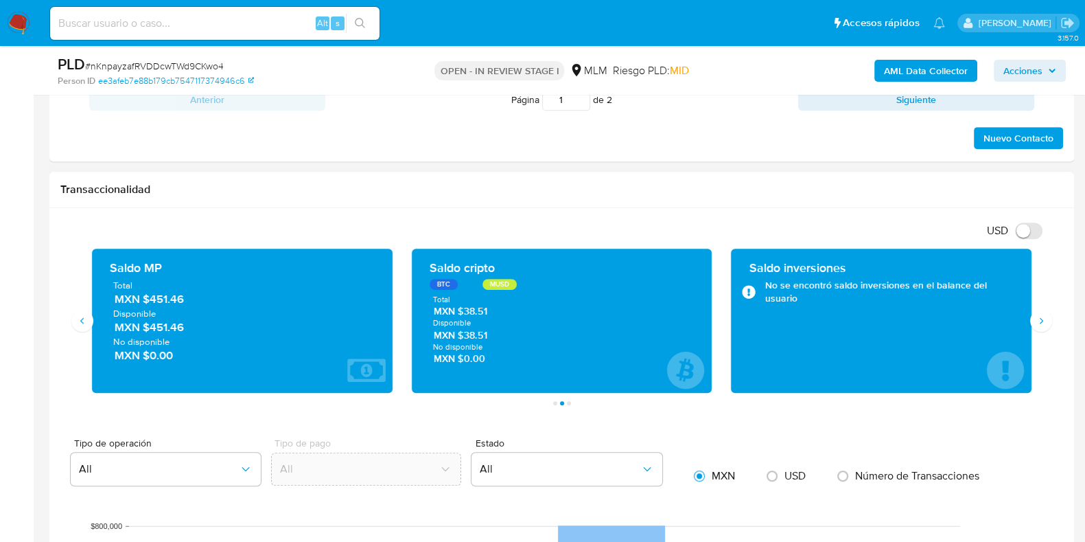
click at [163, 303] on span "MXN $451.46" at bounding box center [243, 299] width 257 height 16
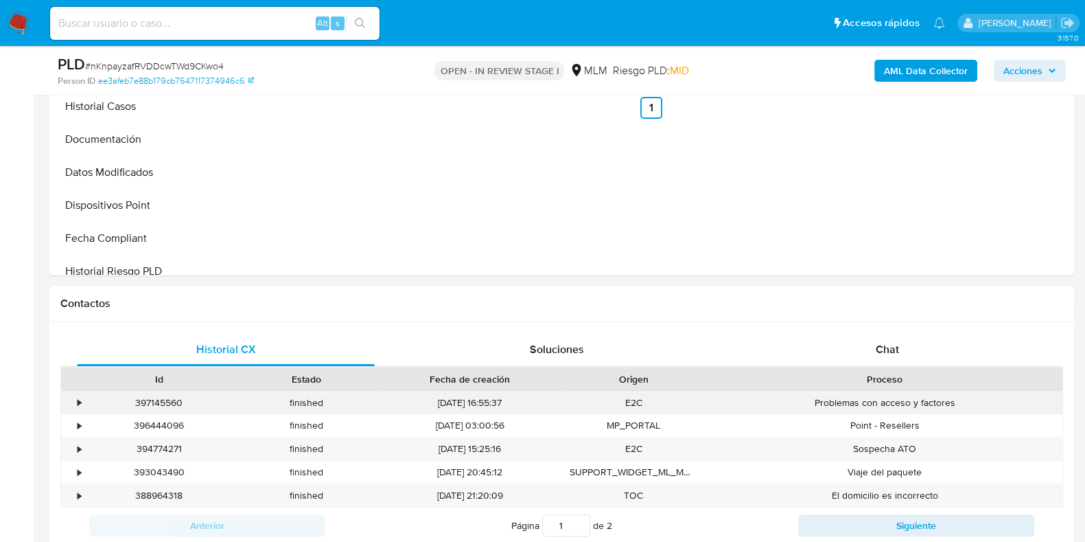
scroll to position [342, 0]
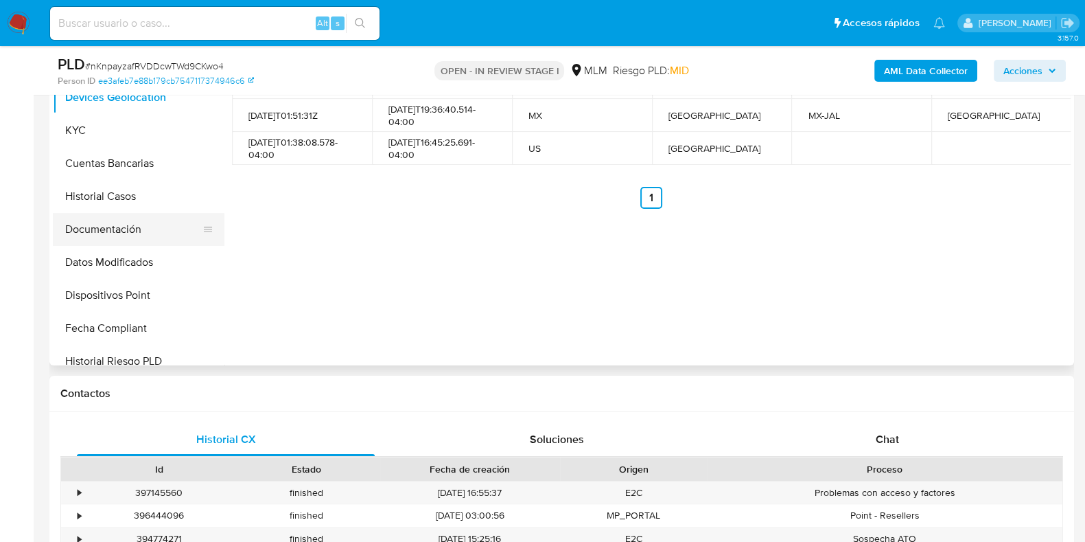
click at [108, 213] on button "Documentación" at bounding box center [133, 229] width 161 height 33
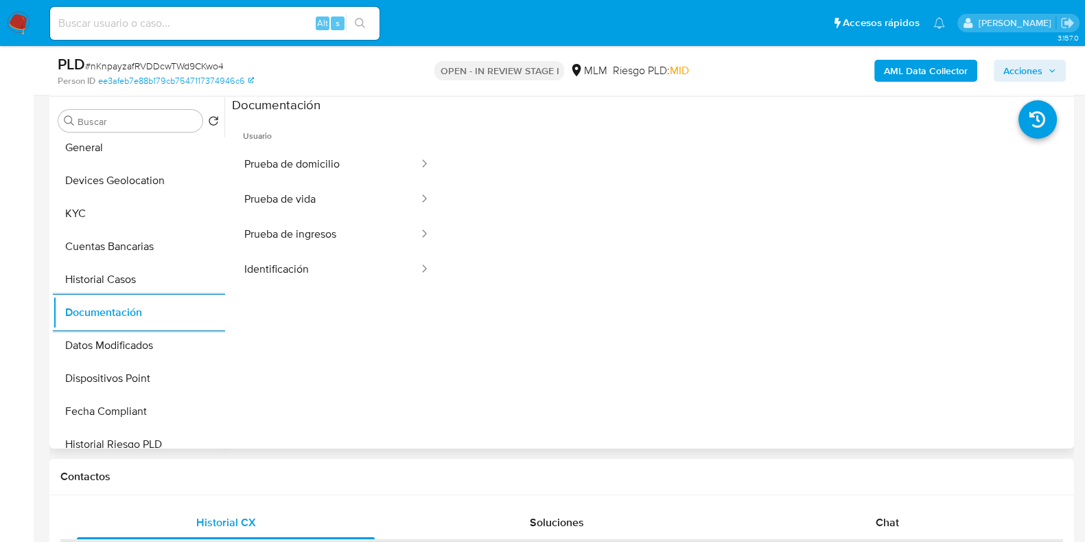
scroll to position [171, 0]
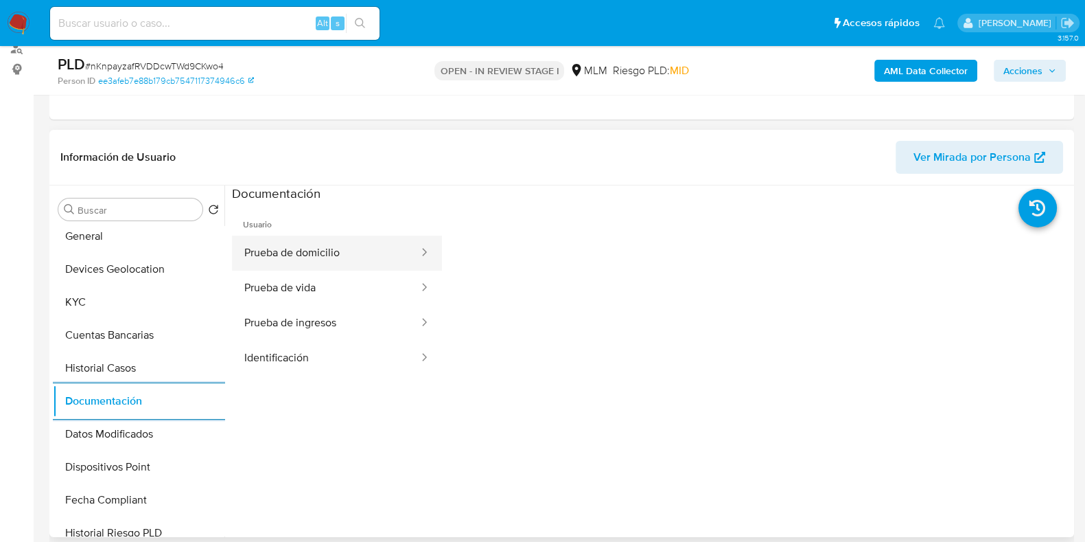
click at [288, 256] on button "Prueba de domicilio" at bounding box center [326, 252] width 188 height 35
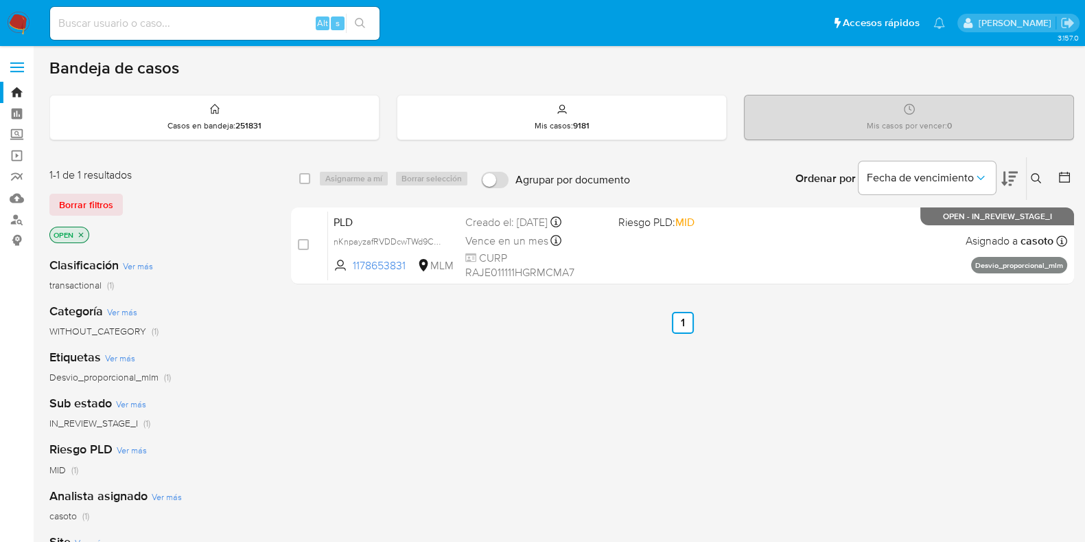
click at [1037, 176] on icon at bounding box center [1036, 178] width 11 height 11
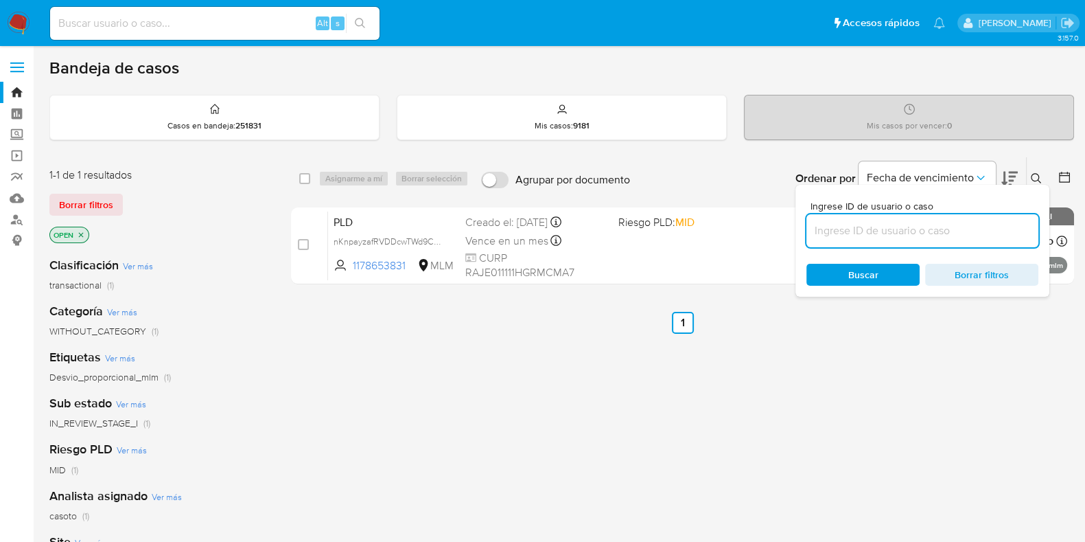
click at [988, 225] on input at bounding box center [922, 231] width 232 height 18
type input "1359135928"
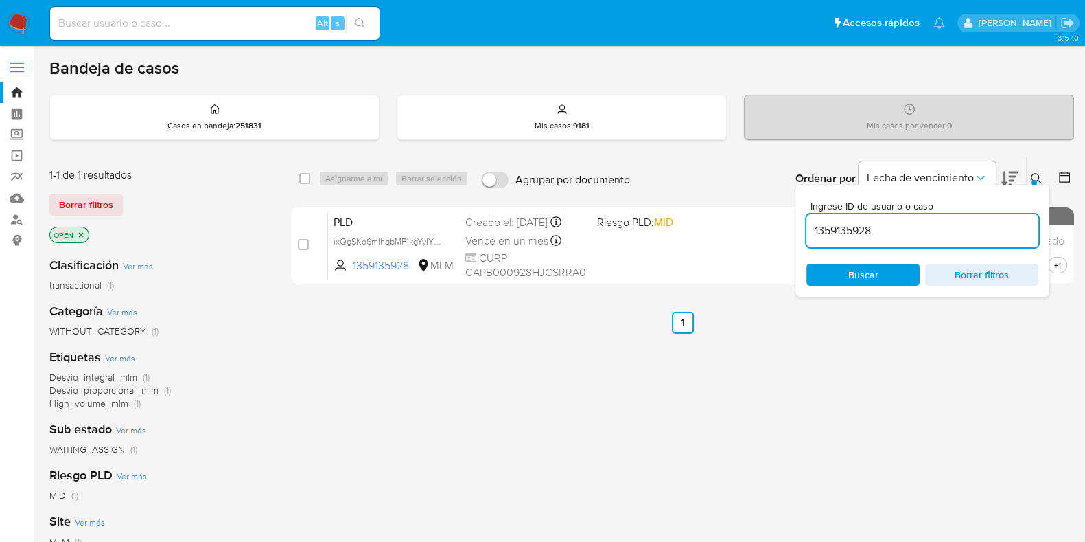
click at [1031, 180] on icon at bounding box center [1036, 178] width 11 height 11
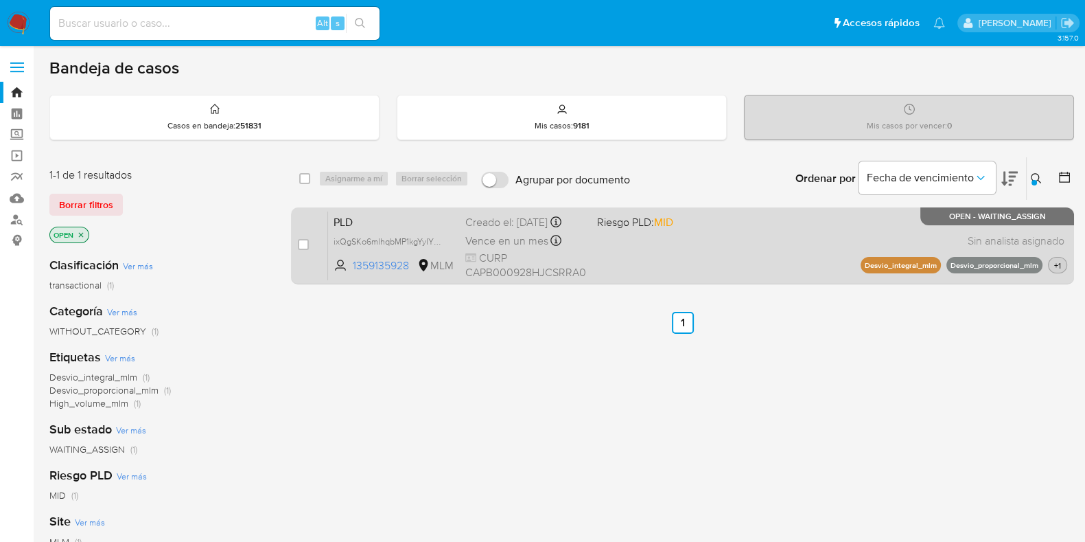
click at [1057, 271] on span "+1" at bounding box center [1057, 265] width 12 height 12
click at [728, 253] on div "PLD ixQgSKo6mlhqbMP1kgYyIYDF 1359135928 MLM Riesgo PLD: MID Creado el: [DATE] C…" at bounding box center [697, 245] width 739 height 69
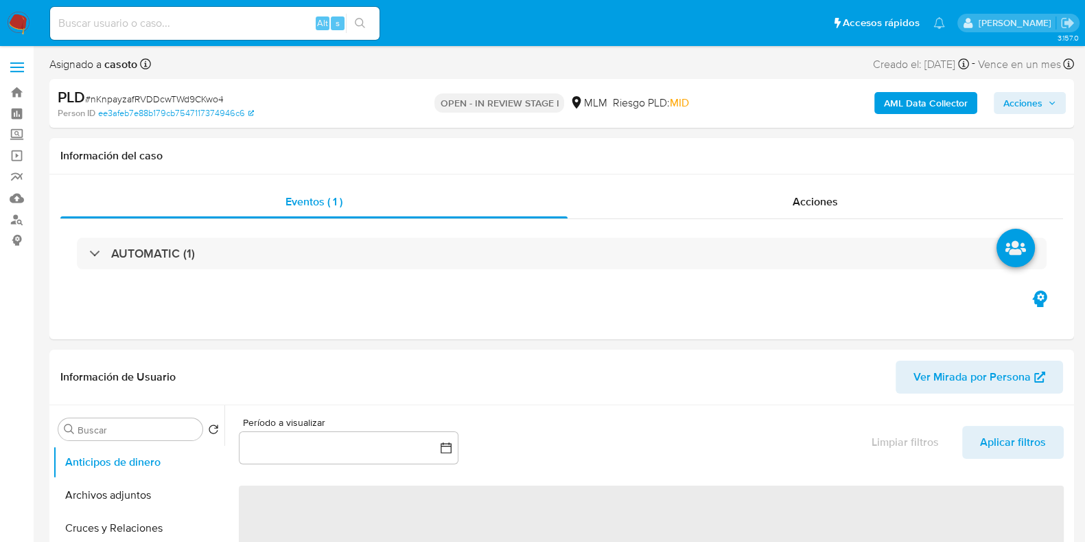
select select "10"
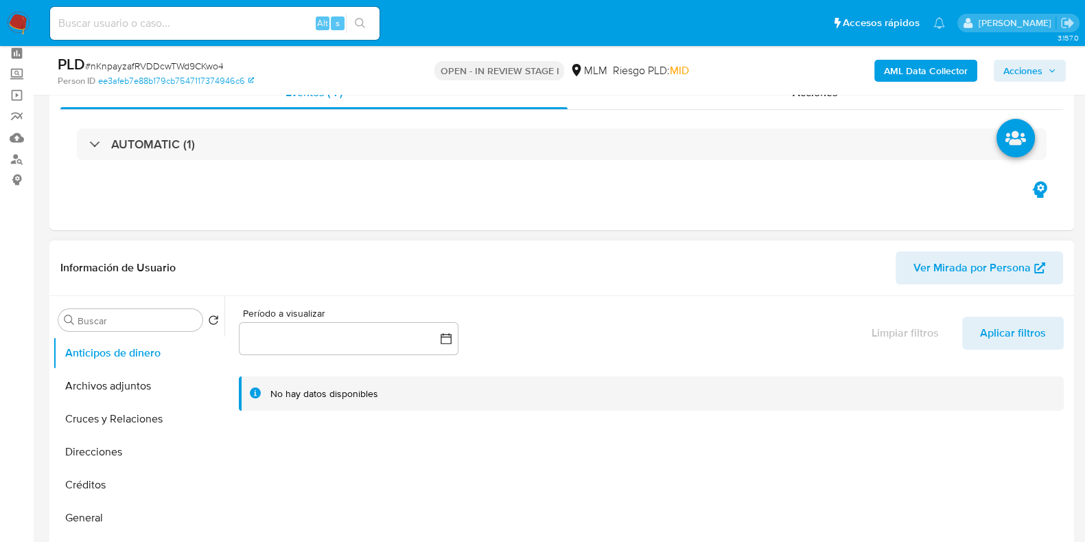
scroll to position [85, 0]
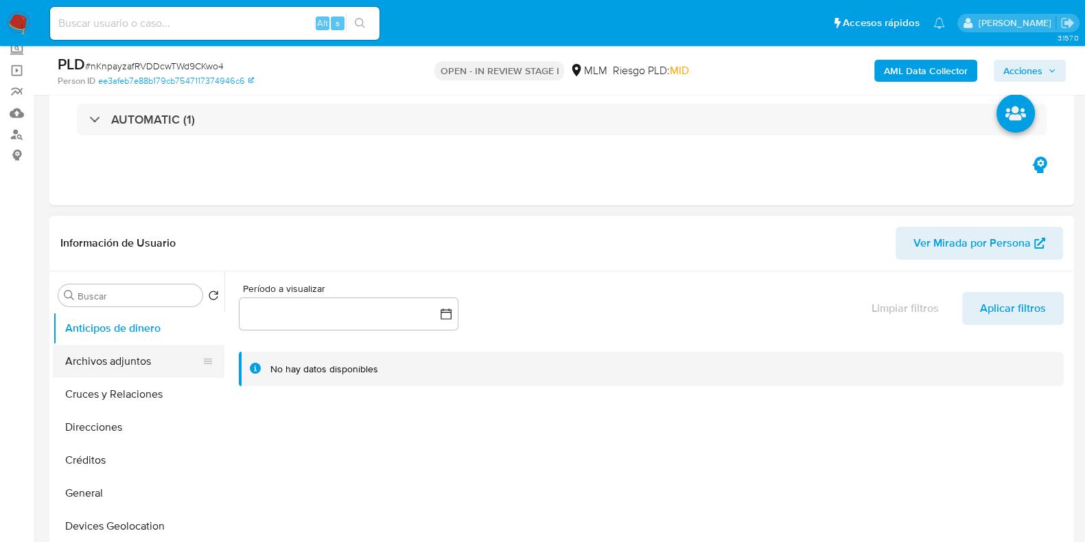
click at [150, 362] on button "Archivos adjuntos" at bounding box center [133, 361] width 161 height 33
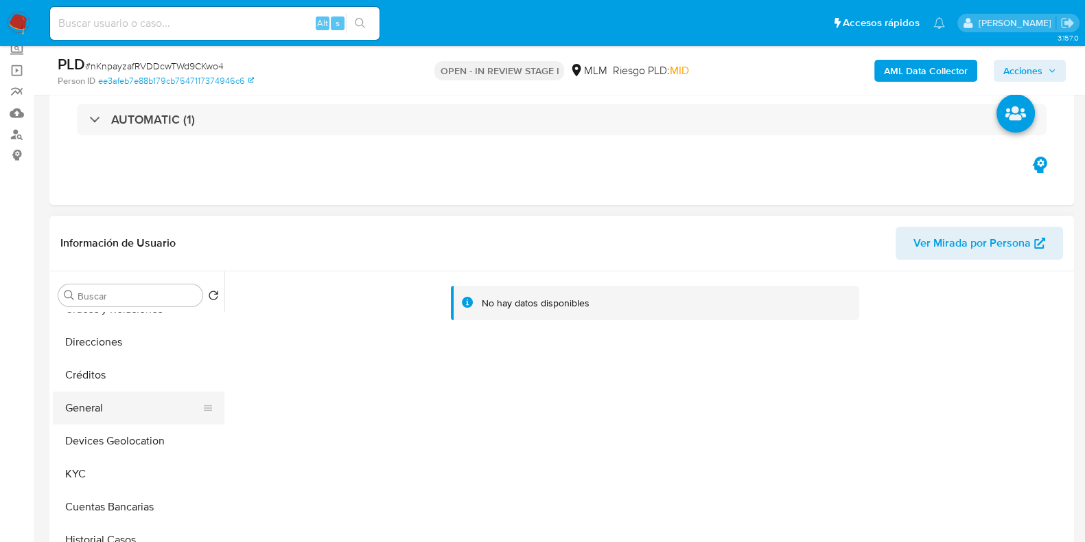
click at [96, 400] on button "General" at bounding box center [133, 407] width 161 height 33
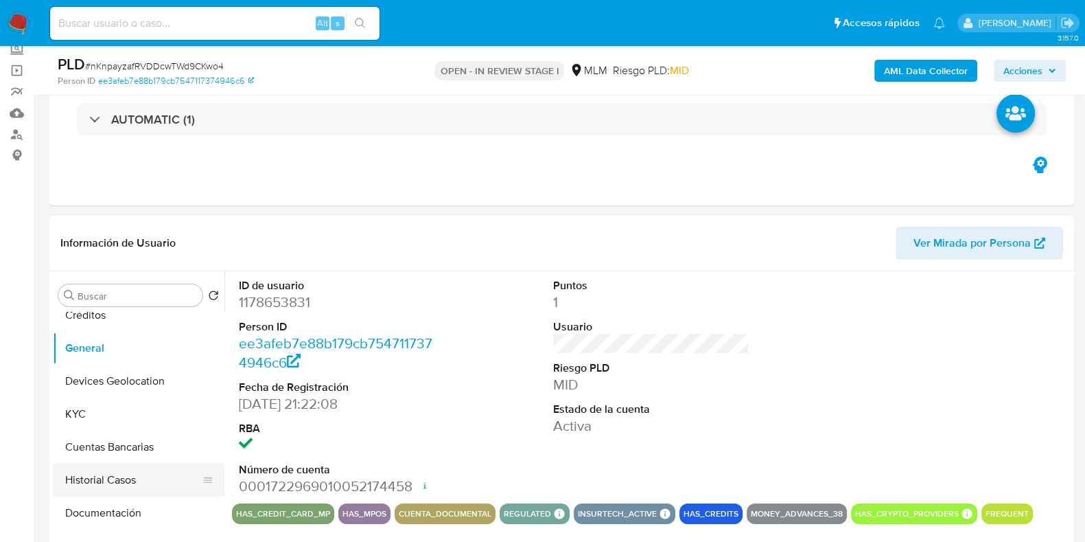
scroll to position [171, 0]
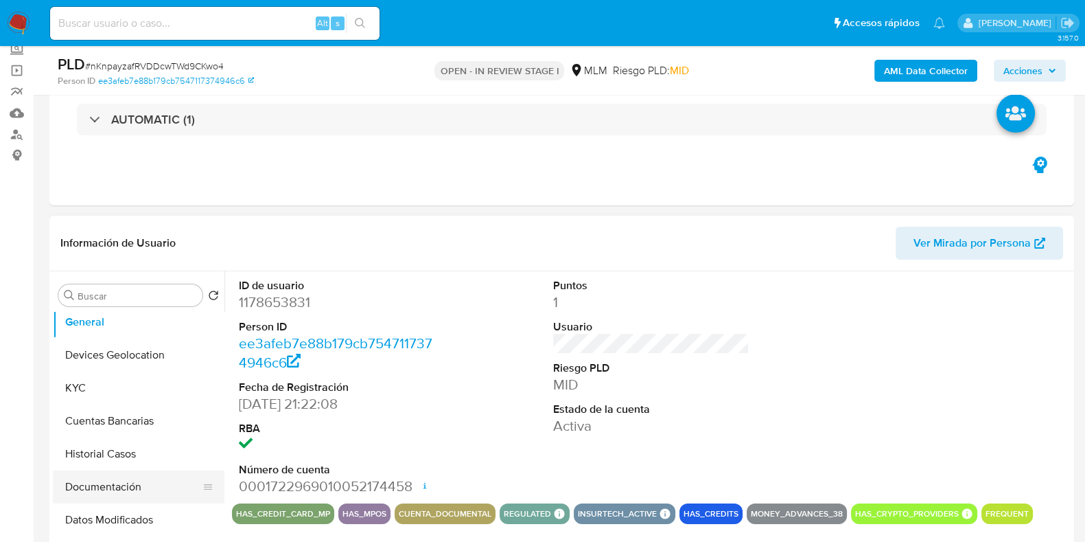
click at [97, 476] on button "Documentación" at bounding box center [133, 486] width 161 height 33
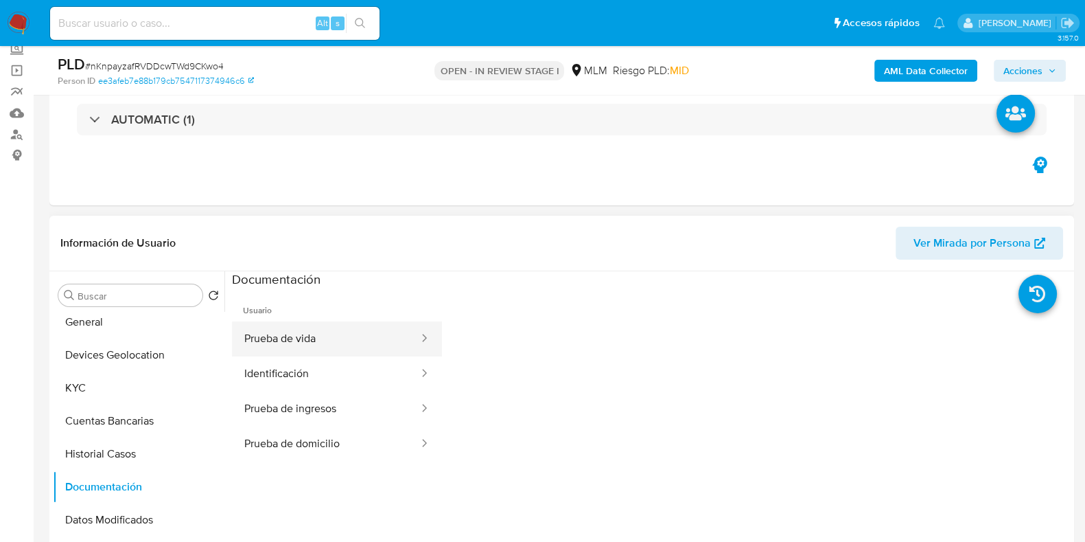
click at [294, 338] on button "Prueba de vida" at bounding box center [326, 338] width 188 height 35
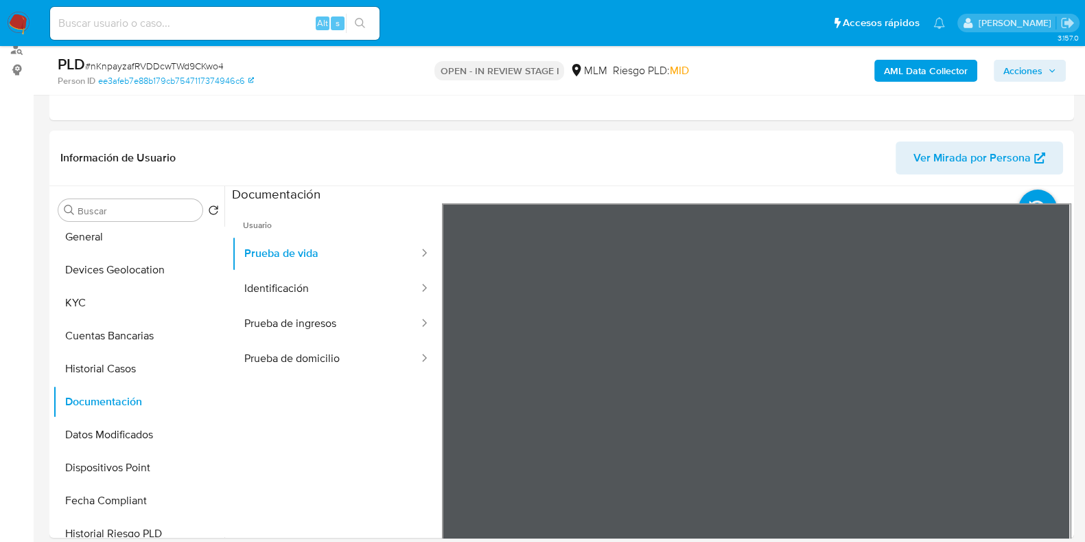
scroll to position [257, 0]
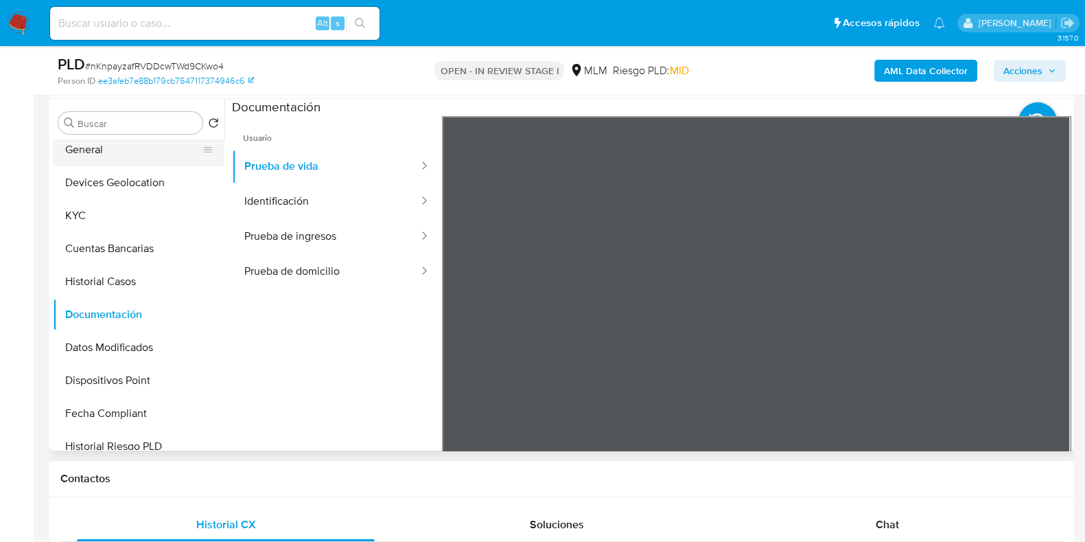
click at [106, 154] on button "General" at bounding box center [133, 149] width 161 height 33
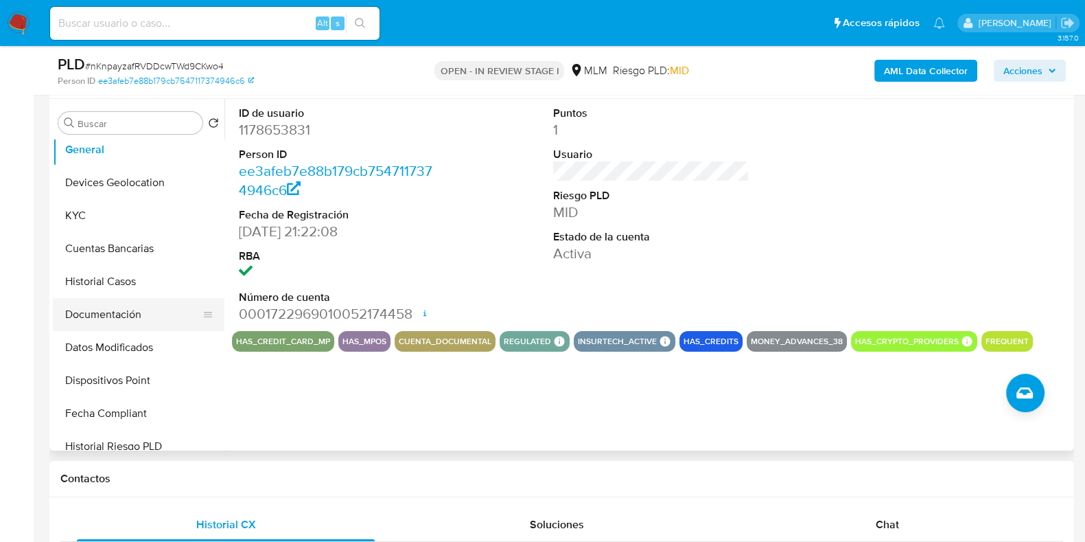
click at [112, 318] on button "Documentación" at bounding box center [133, 314] width 161 height 33
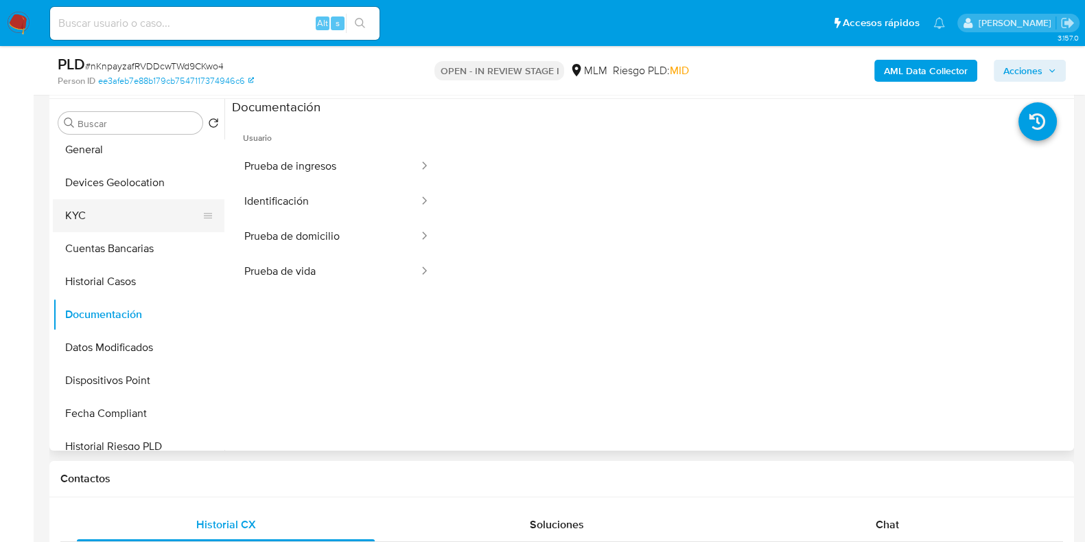
click at [93, 220] on button "KYC" at bounding box center [133, 215] width 161 height 33
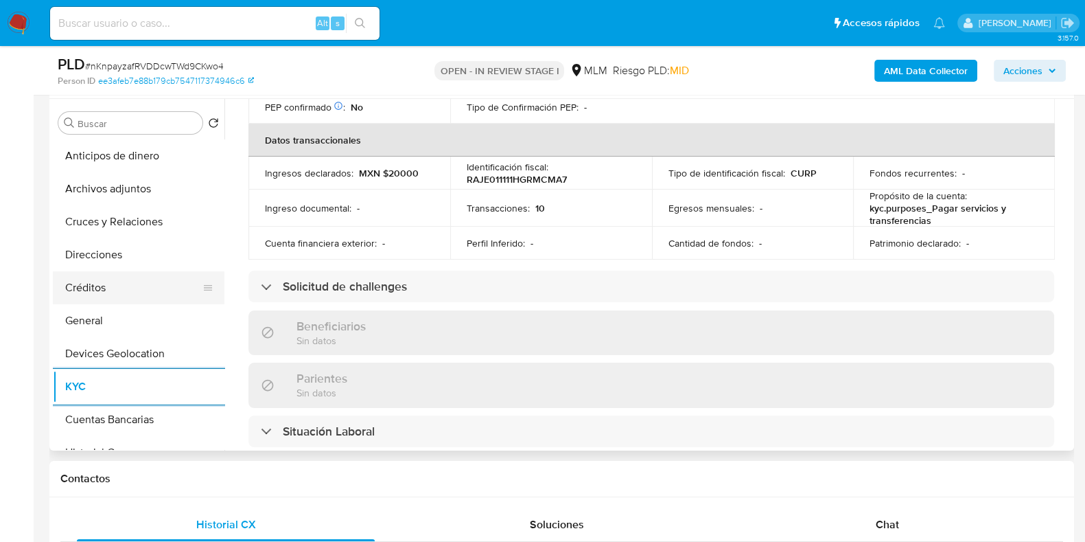
scroll to position [171, 0]
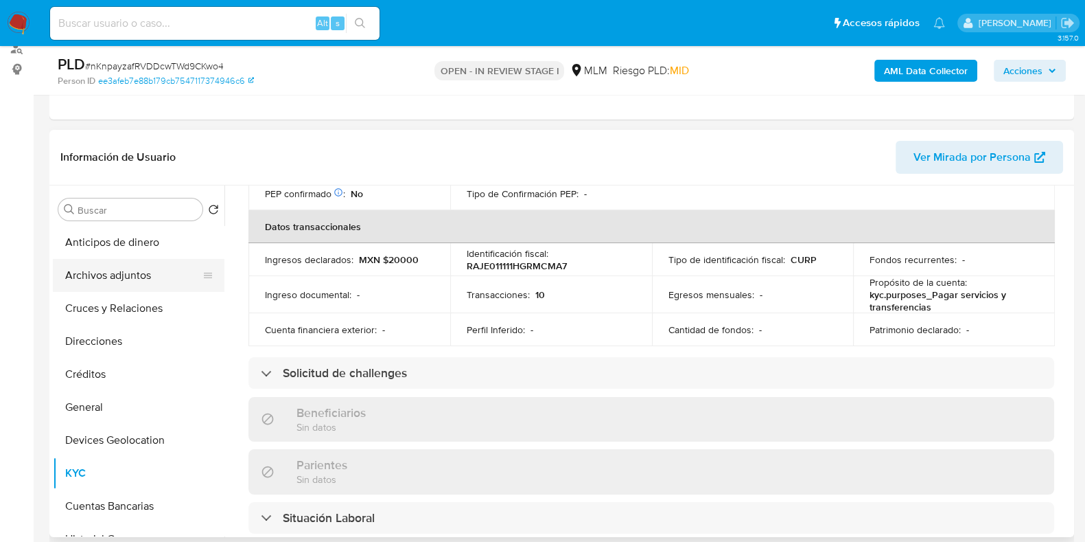
click at [124, 272] on button "Archivos adjuntos" at bounding box center [133, 275] width 161 height 33
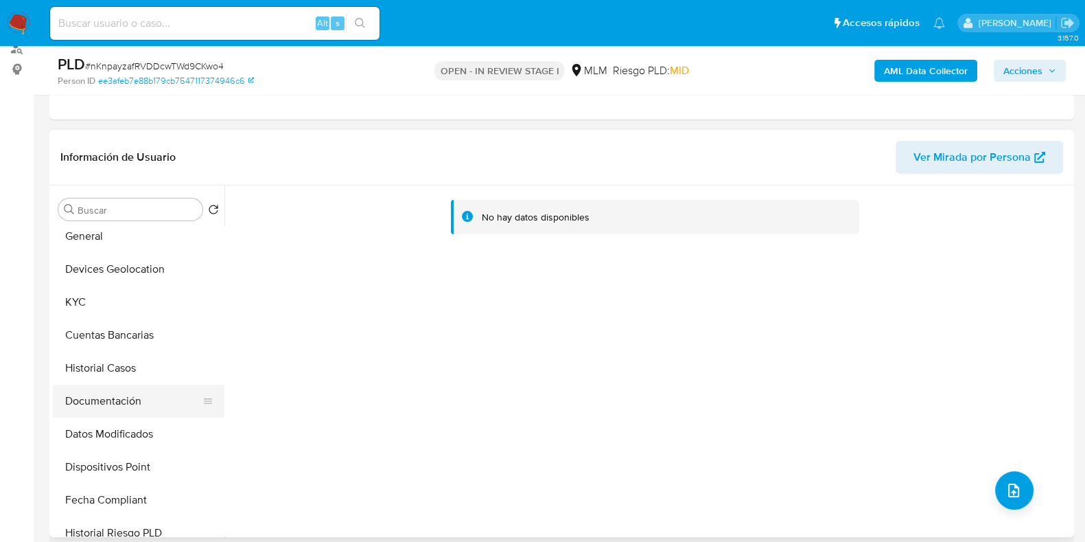
click at [108, 409] on button "Documentación" at bounding box center [133, 400] width 161 height 33
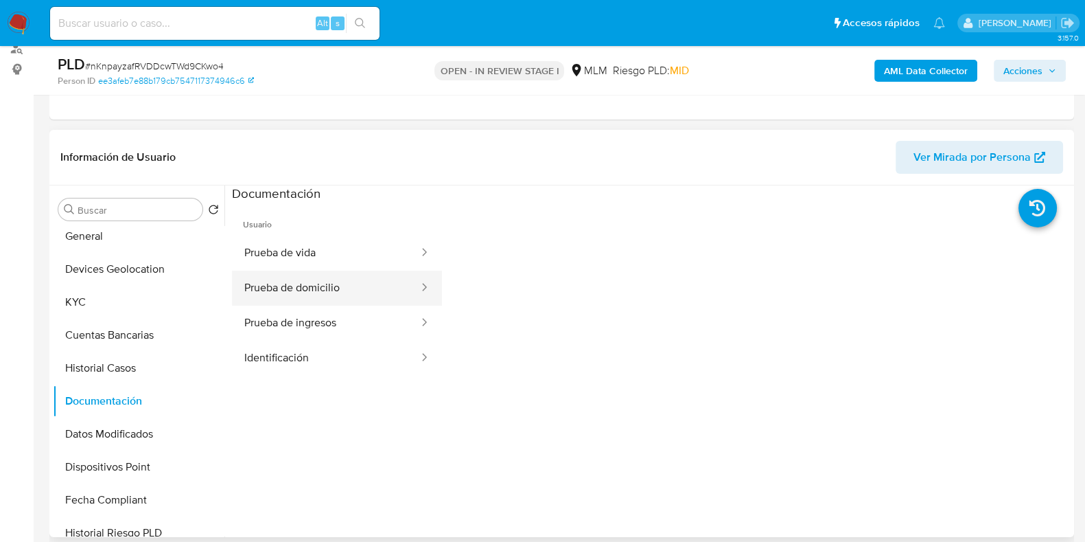
click at [336, 288] on button "Prueba de domicilio" at bounding box center [326, 287] width 188 height 35
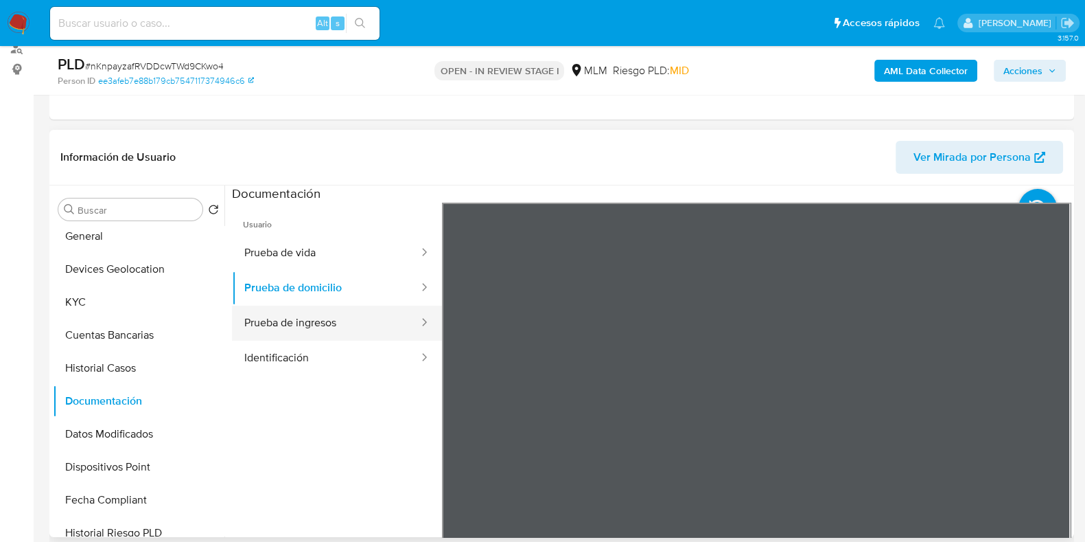
click at [326, 335] on button "Prueba de ingresos" at bounding box center [326, 322] width 188 height 35
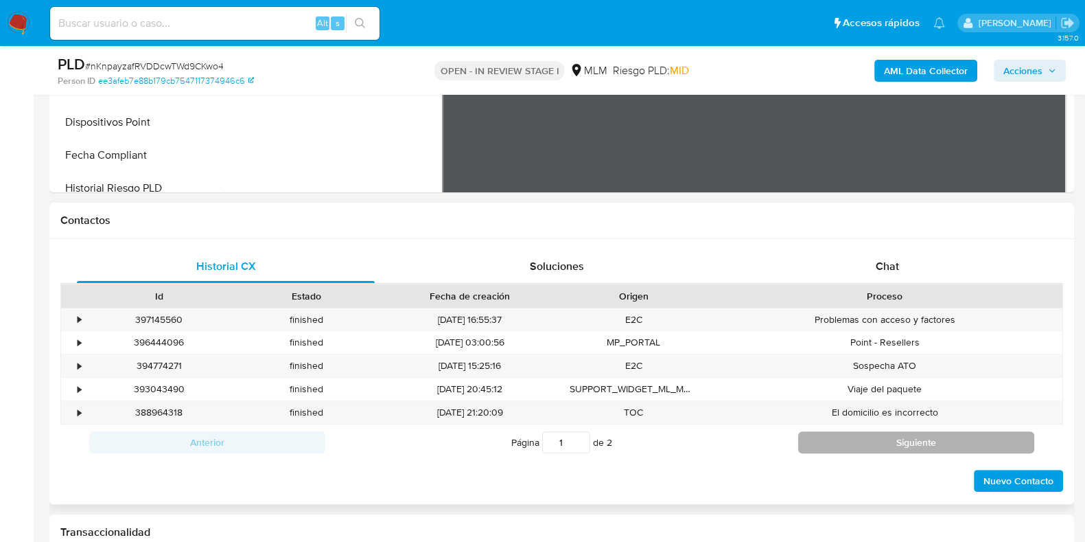
scroll to position [515, 0]
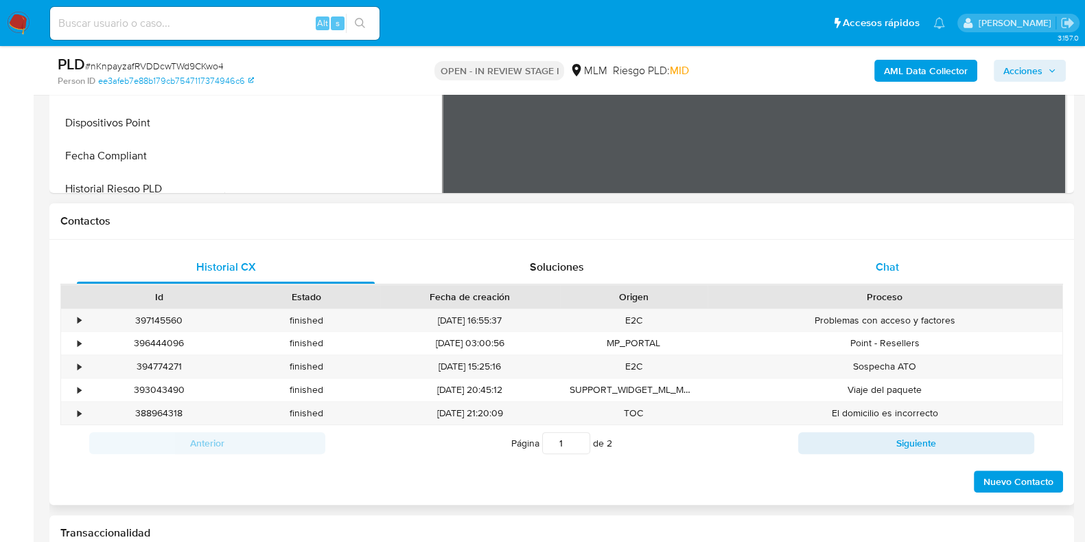
click at [883, 265] on span "Chat" at bounding box center [887, 267] width 23 height 16
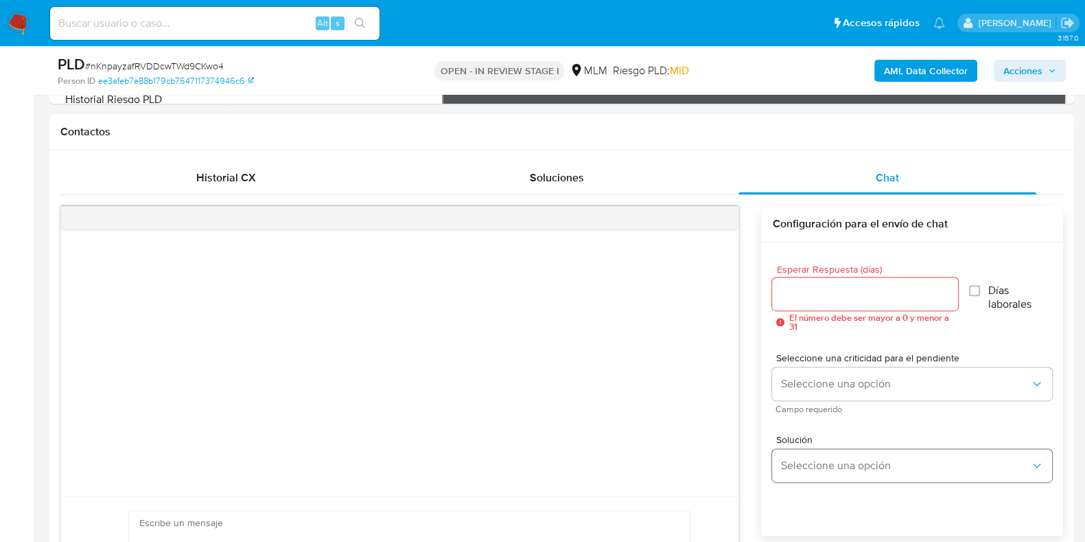
scroll to position [686, 0]
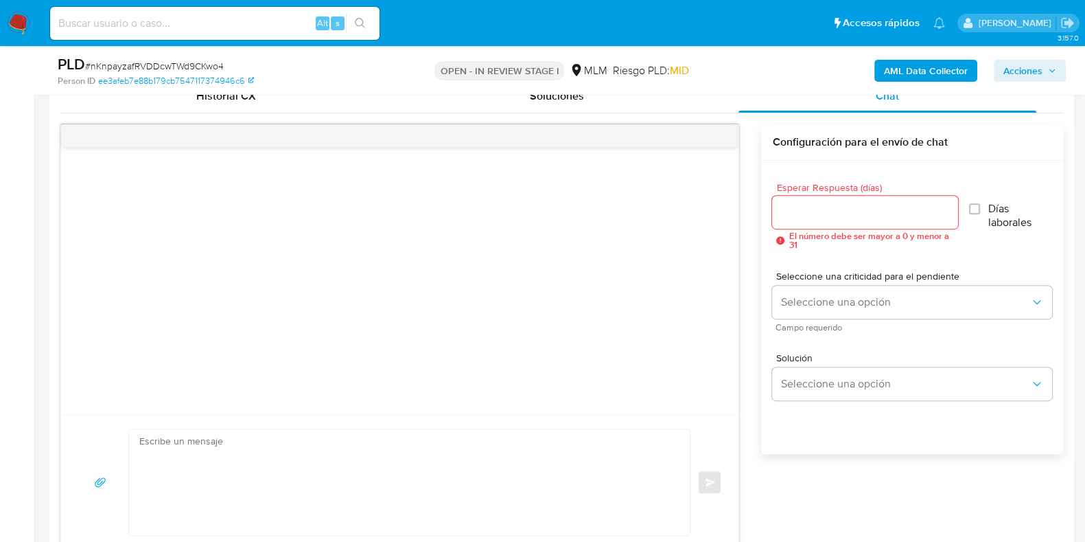
click at [820, 213] on input "Esperar Respuesta (días)" at bounding box center [864, 212] width 185 height 18
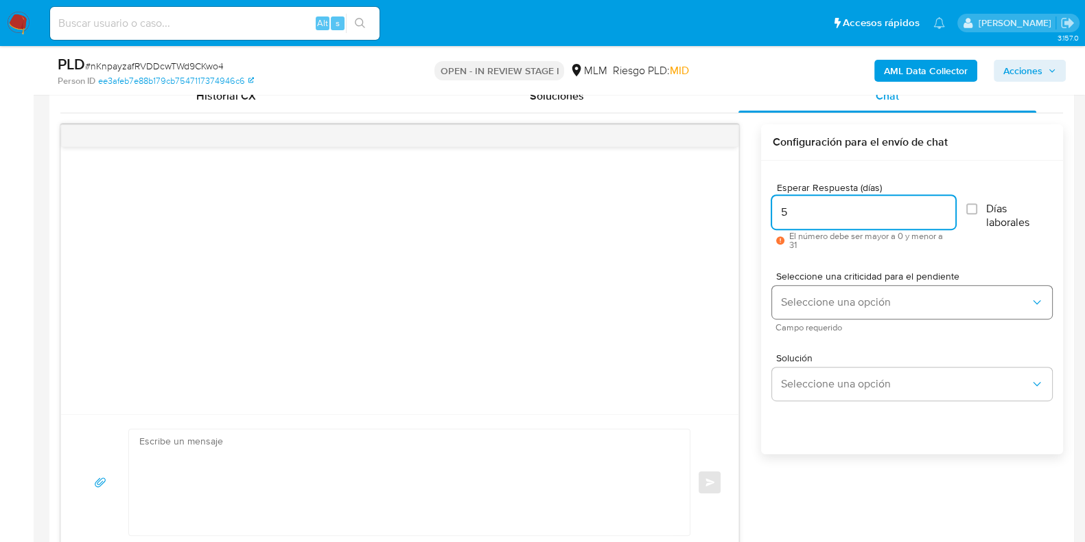
type input "5"
click at [795, 300] on span "Seleccione una opción" at bounding box center [905, 302] width 250 height 14
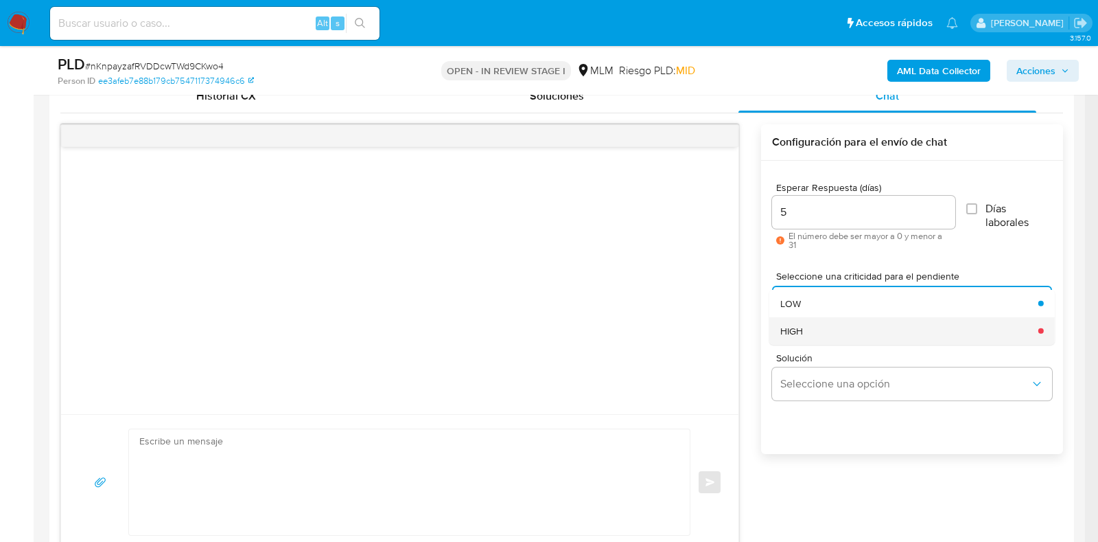
click at [806, 332] on div "HIGH" at bounding box center [905, 329] width 250 height 27
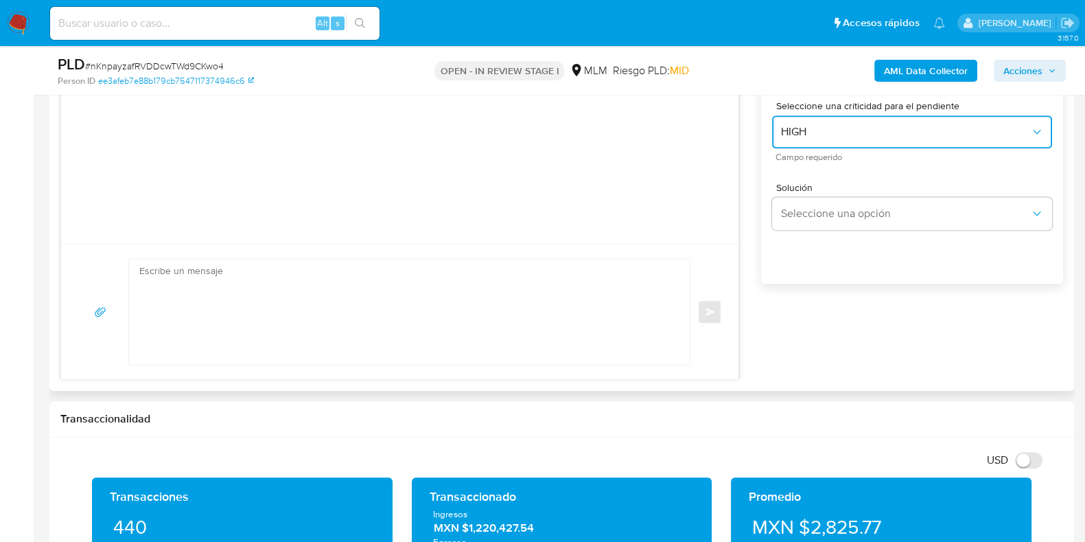
scroll to position [858, 0]
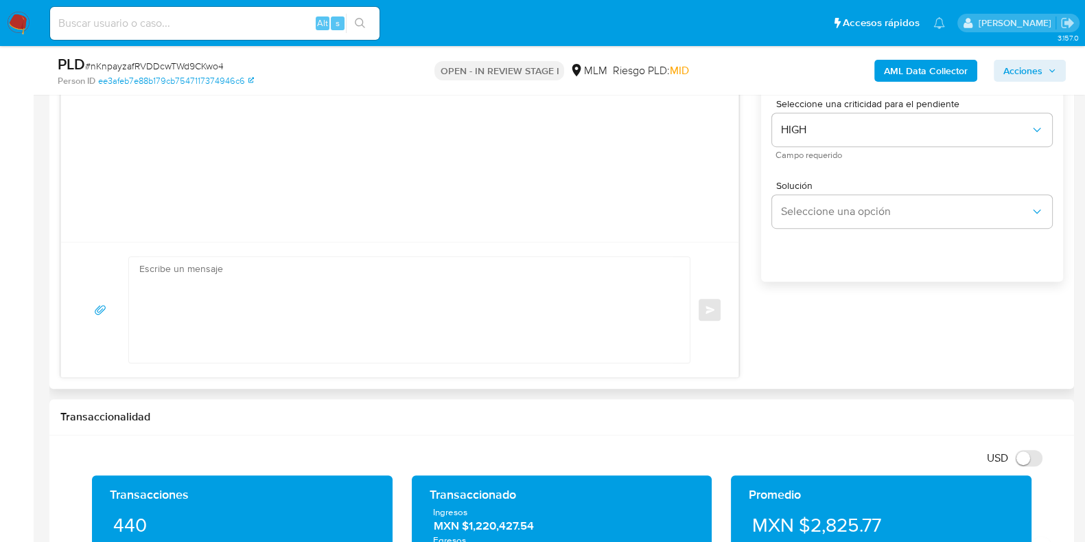
click at [217, 322] on textarea at bounding box center [405, 310] width 533 height 106
paste textarea "Apreciable cliente: Te comentamos que debemos llevar a cabo un proceso de verif…"
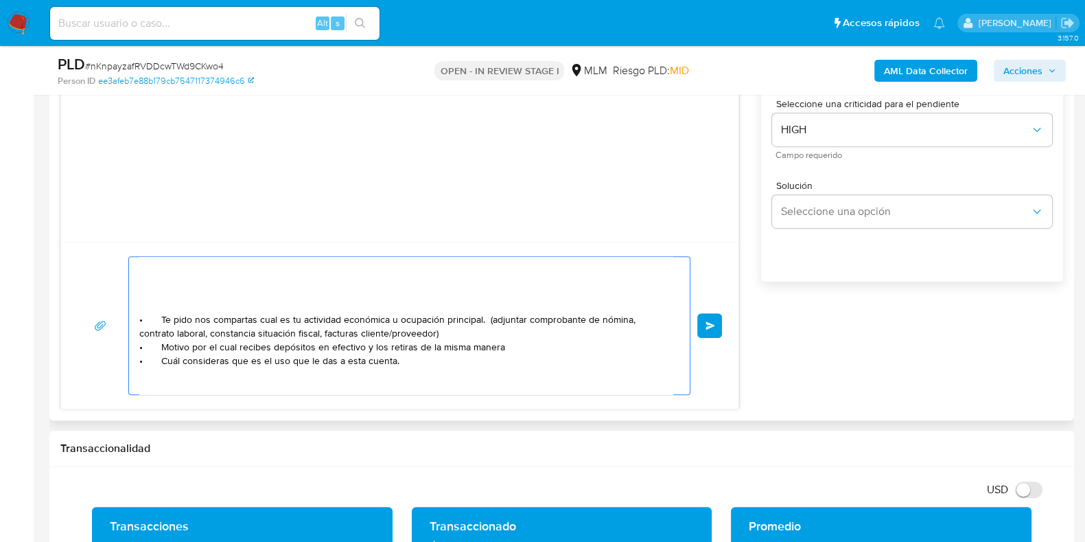
scroll to position [85, 0]
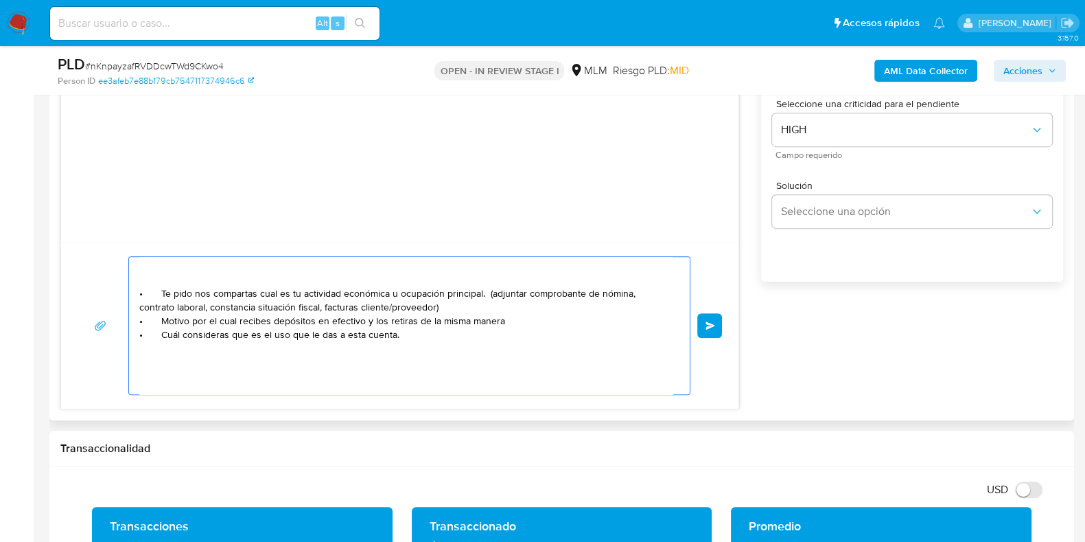
click at [443, 304] on textarea "Apreciable cliente: Te comentamos que debemos llevar a cabo un proceso de verif…" at bounding box center [405, 325] width 533 height 137
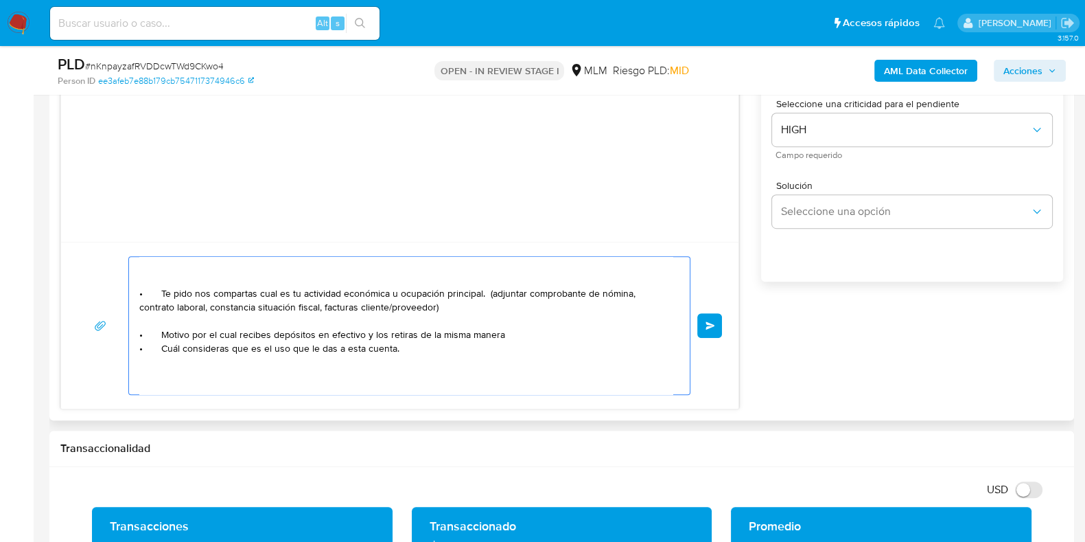
scroll to position [100, 0]
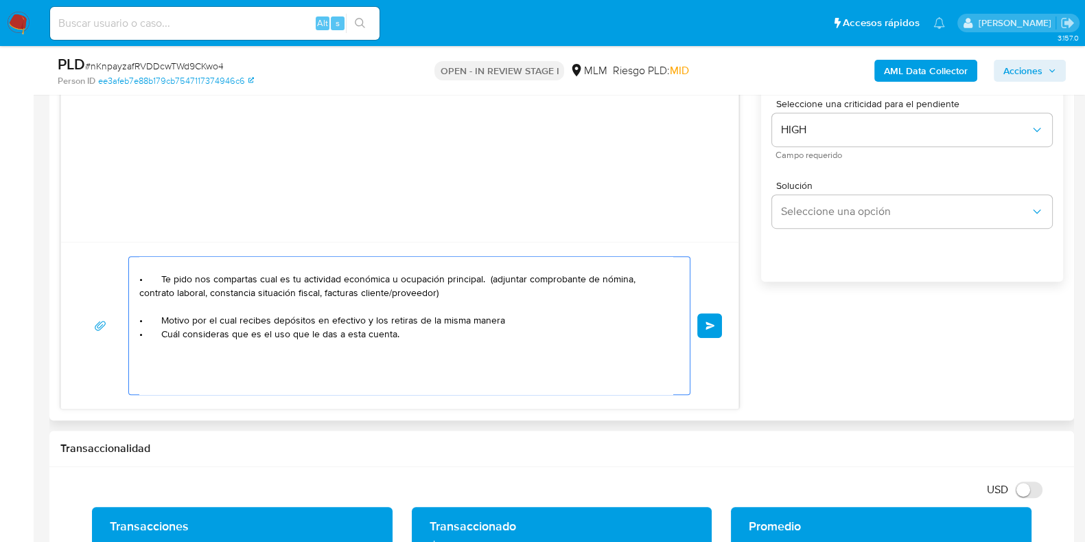
drag, startPoint x: 191, startPoint y: 327, endPoint x: 134, endPoint y: 321, distance: 58.0
click at [134, 321] on div "Apreciable cliente: Te comentamos que debemos llevar a cabo un proceso de verif…" at bounding box center [406, 325] width 554 height 137
click at [199, 334] on textarea "Apreciable cliente: Te comentamos que debemos llevar a cabo un proceso de verif…" at bounding box center [405, 325] width 533 height 137
drag, startPoint x: 195, startPoint y: 321, endPoint x: 138, endPoint y: 314, distance: 57.4
click at [138, 314] on div "Apreciable cliente: Te comentamos que debemos llevar a cabo un proceso de verif…" at bounding box center [406, 325] width 554 height 137
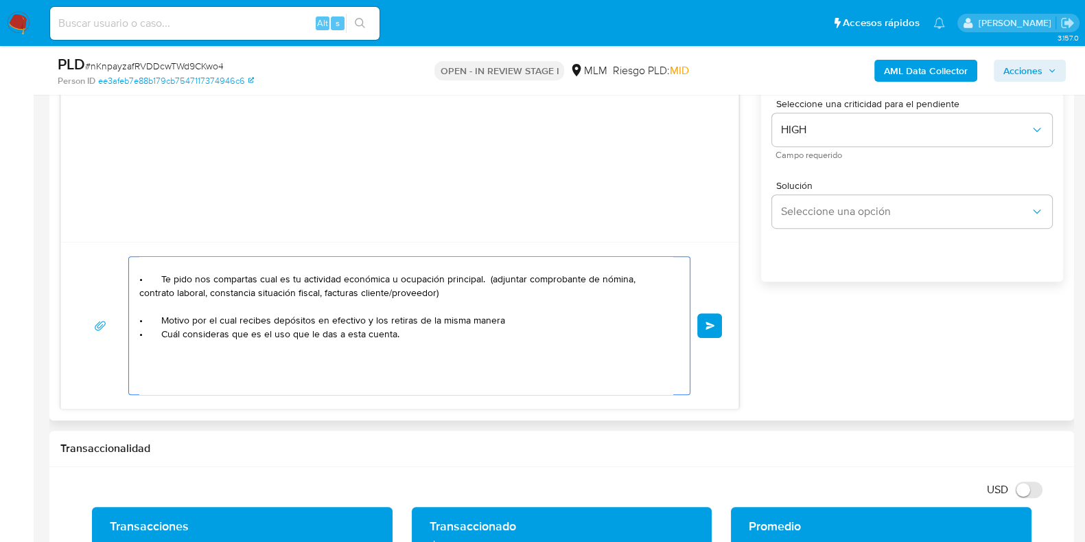
click at [152, 297] on textarea "Apreciable cliente: Te comentamos que debemos llevar a cabo un proceso de verif…" at bounding box center [405, 325] width 533 height 137
click at [158, 308] on textarea "Apreciable cliente: Te comentamos que debemos llevar a cabo un proceso de verif…" at bounding box center [405, 325] width 533 height 137
paste textarea "• Motivo p"
click at [515, 323] on textarea "Apreciable cliente: Te comentamos que debemos llevar a cabo un proceso de verif…" at bounding box center [405, 325] width 533 height 137
drag, startPoint x: 502, startPoint y: 318, endPoint x: 235, endPoint y: 321, distance: 267.7
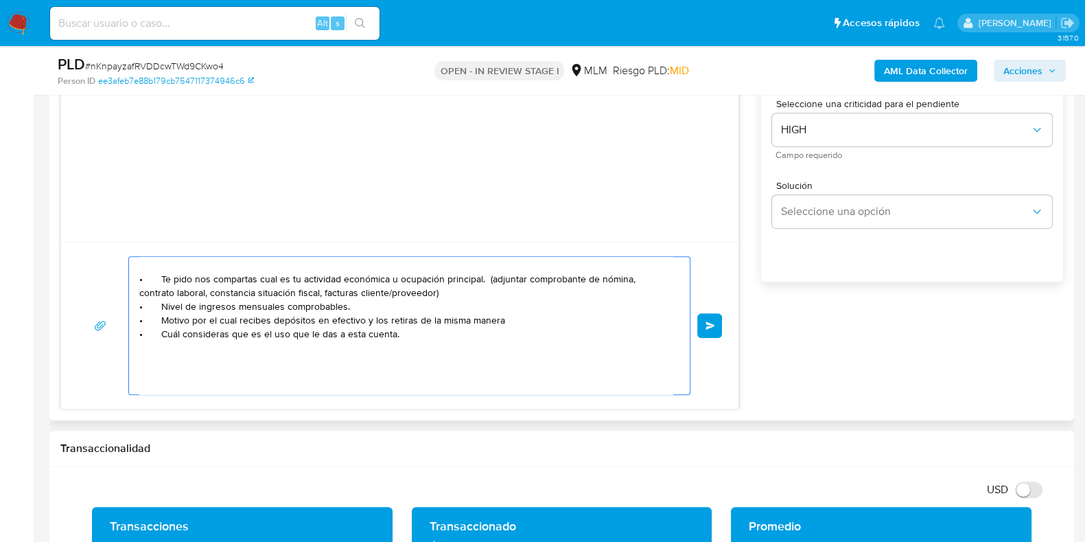
click at [235, 321] on textarea "Apreciable cliente: Te comentamos que debemos llevar a cabo un proceso de verif…" at bounding box center [405, 325] width 533 height 137
click at [293, 321] on textarea "Apreciable cliente: Te comentamos que debemos llevar a cabo un proceso de verif…" at bounding box center [405, 325] width 533 height 137
click at [407, 323] on textarea "Apreciable cliente: Te comentamos que debemos llevar a cabo un proceso de verif…" at bounding box center [405, 325] width 533 height 137
click at [597, 322] on textarea "Apreciable cliente: Te comentamos que debemos llevar a cabo un proceso de verif…" at bounding box center [405, 325] width 533 height 137
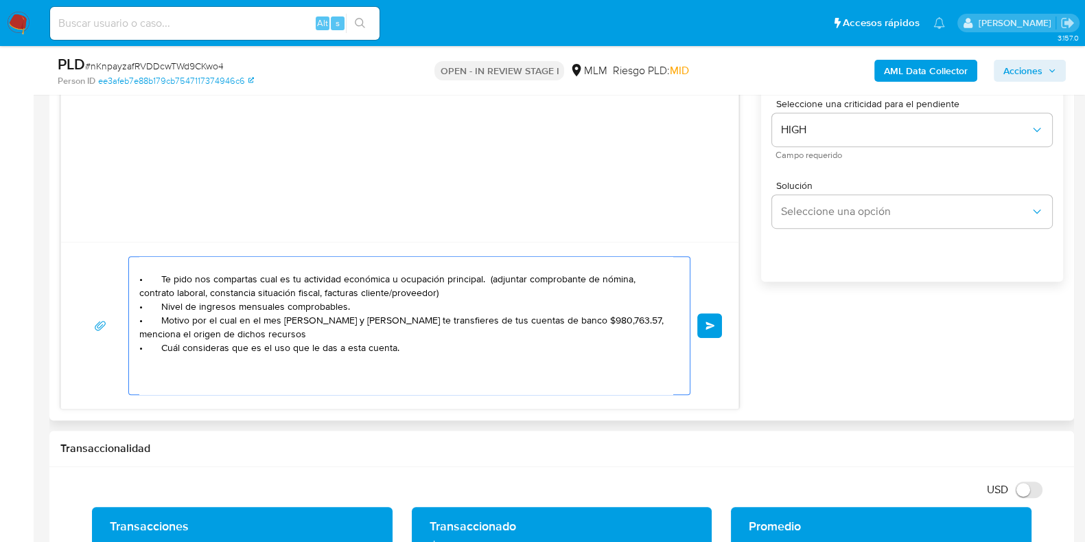
click at [233, 330] on textarea "Apreciable cliente: Te comentamos que debemos llevar a cabo un proceso de verif…" at bounding box center [405, 325] width 533 height 137
type textarea "Apreciable cliente: Te comentamos que debemos llevar a cabo un proceso de verif…"
click at [707, 325] on span "Enviar" at bounding box center [711, 325] width 10 height 8
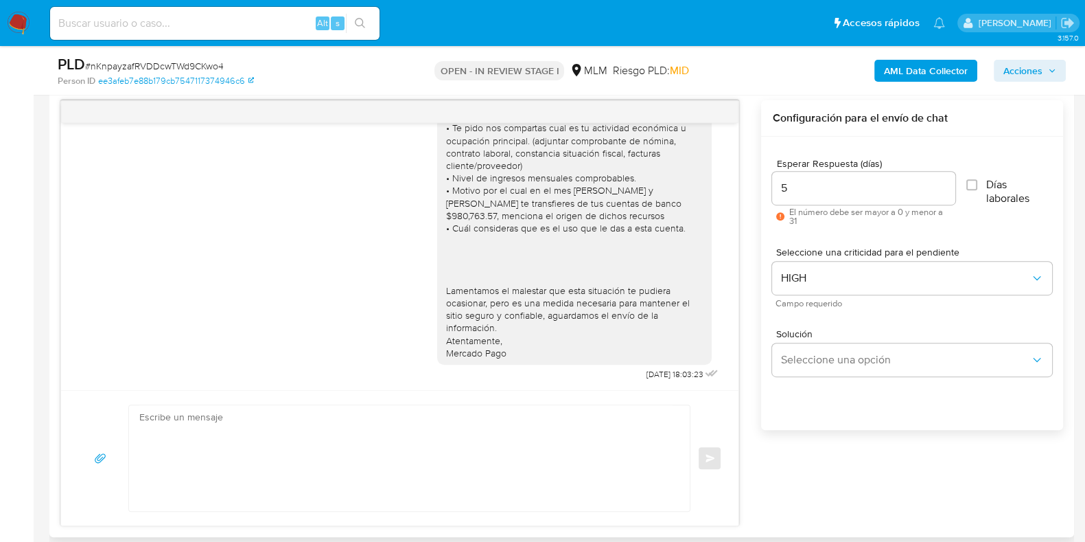
scroll to position [515, 0]
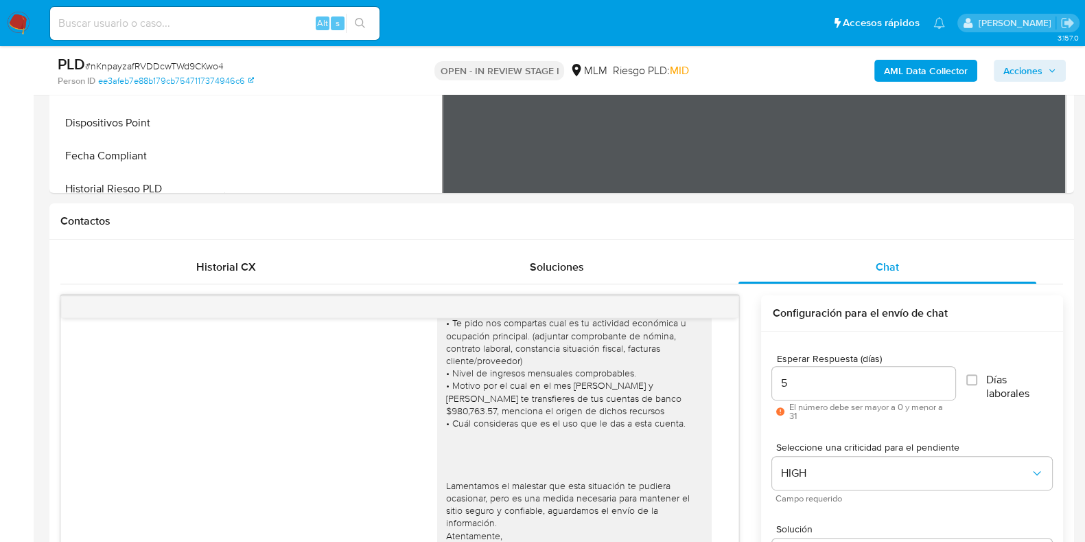
click at [207, 65] on span "# nKnpayzafRVDDcwTWd9CKwo4" at bounding box center [154, 66] width 139 height 14
copy span "nKnpayzafRVDDcwTWd9CKwo4"
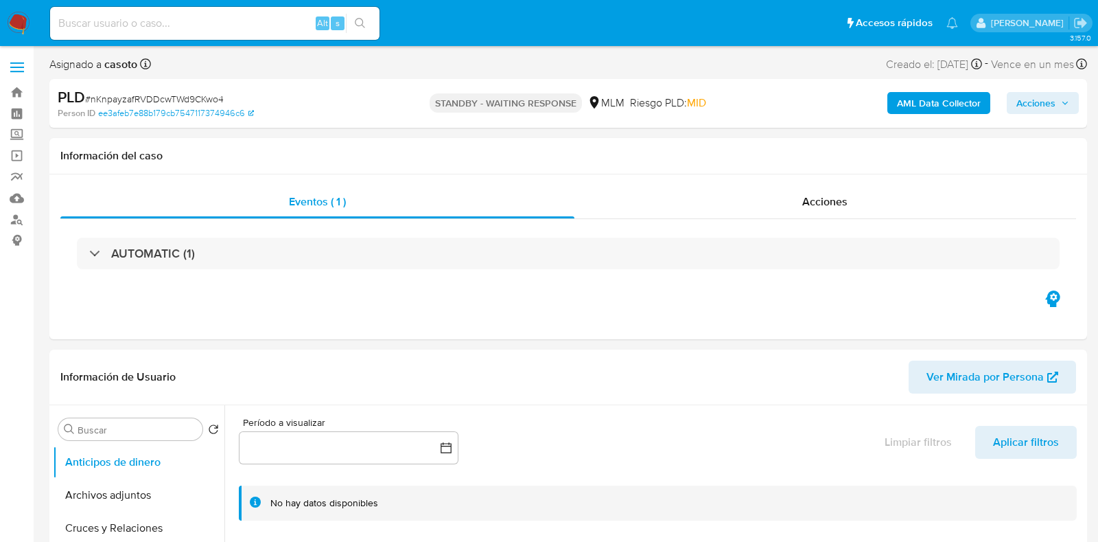
select select "10"
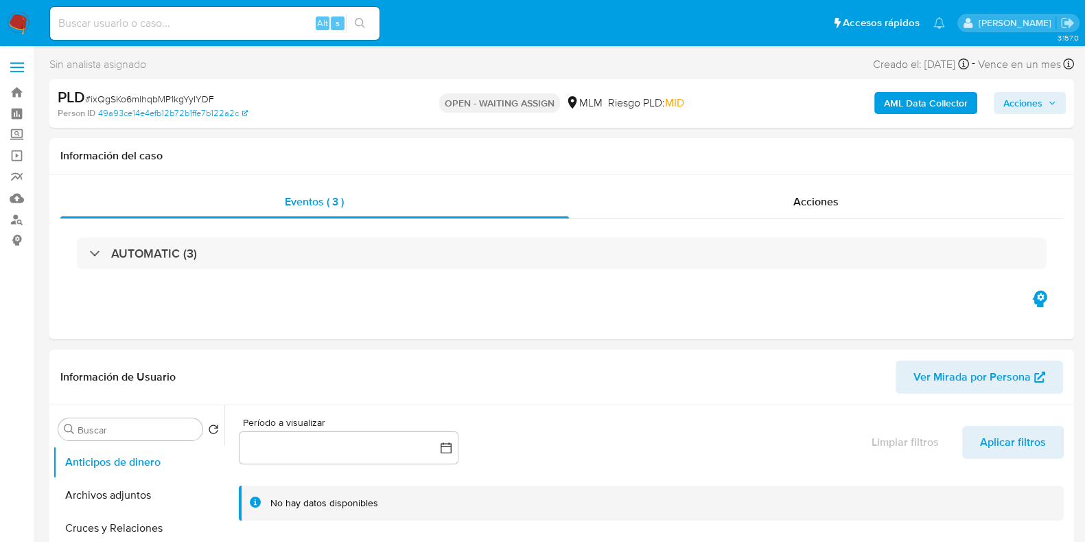
select select "10"
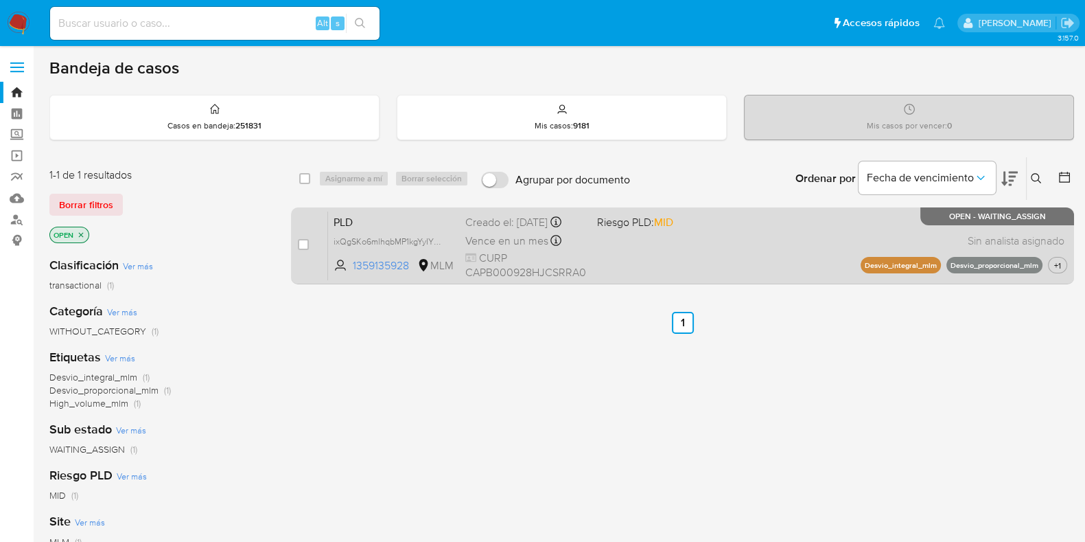
click at [740, 226] on div "PLD ixQgSKo6mlhqbMP1kgYyIYDF 1359135928 MLM Riesgo PLD: MID Creado el: [DATE] C…" at bounding box center [697, 245] width 739 height 69
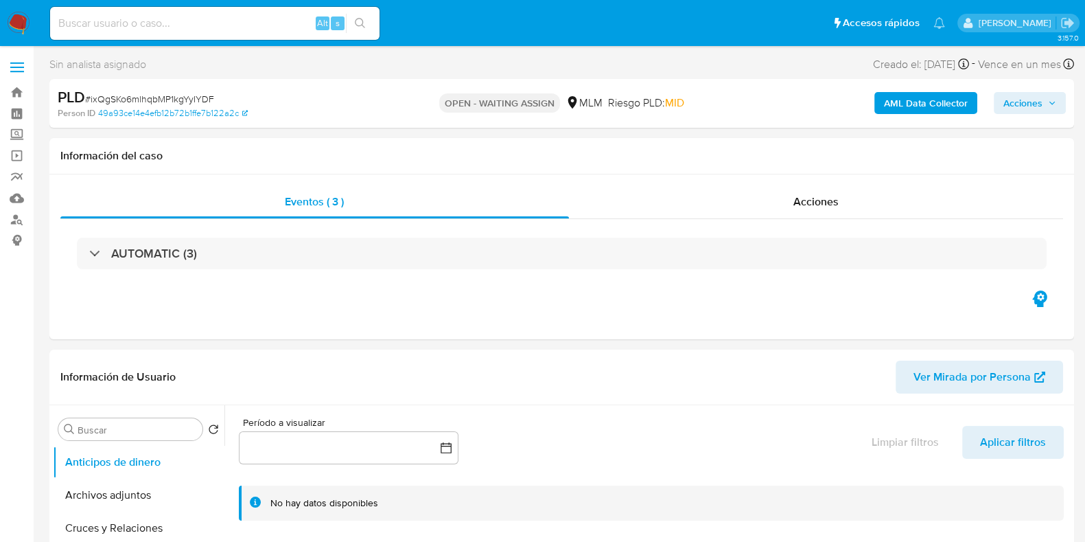
select select "10"
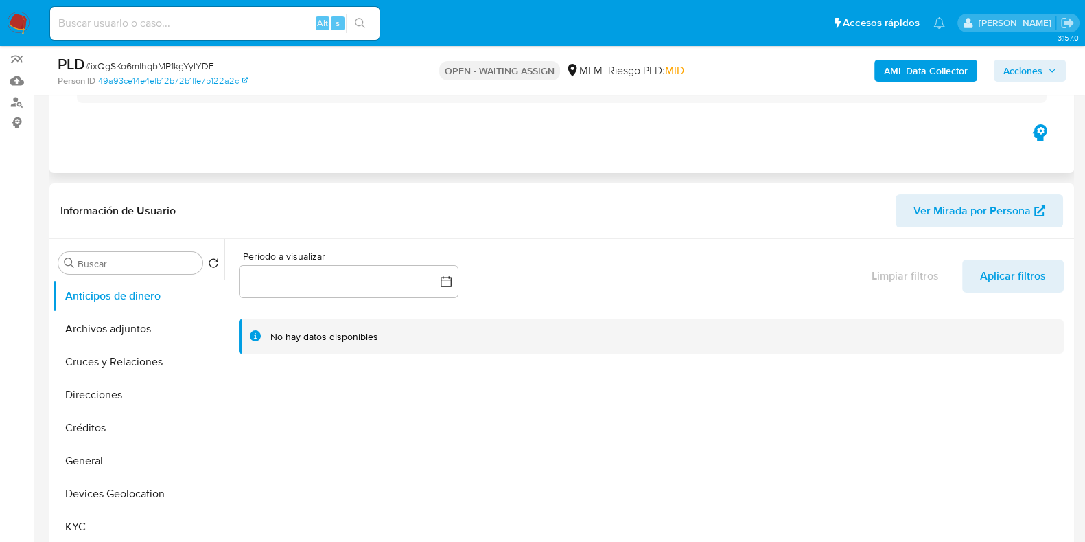
scroll to position [257, 0]
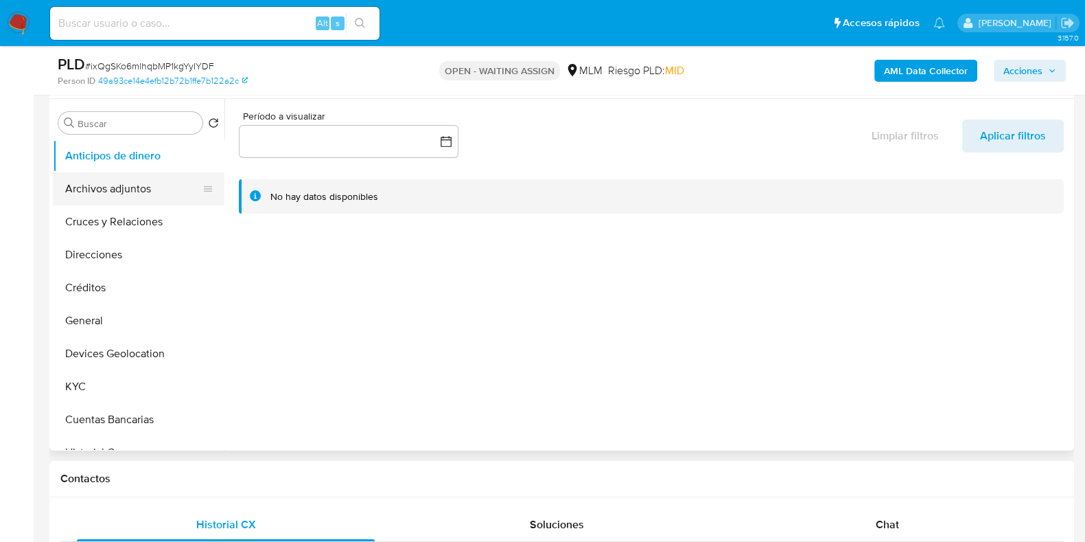
click at [85, 181] on button "Archivos adjuntos" at bounding box center [133, 188] width 161 height 33
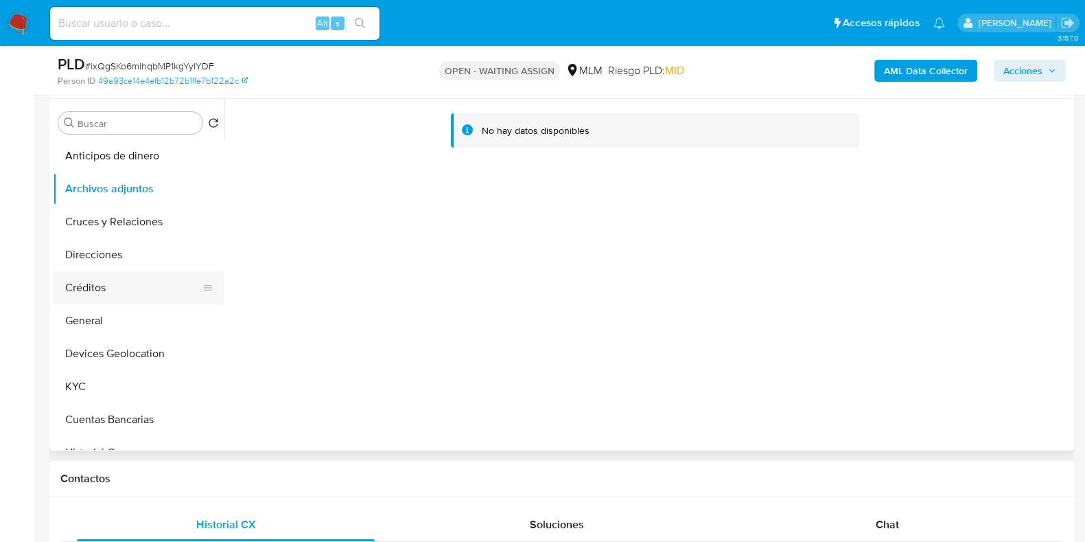
click at [106, 286] on button "Créditos" at bounding box center [133, 287] width 161 height 33
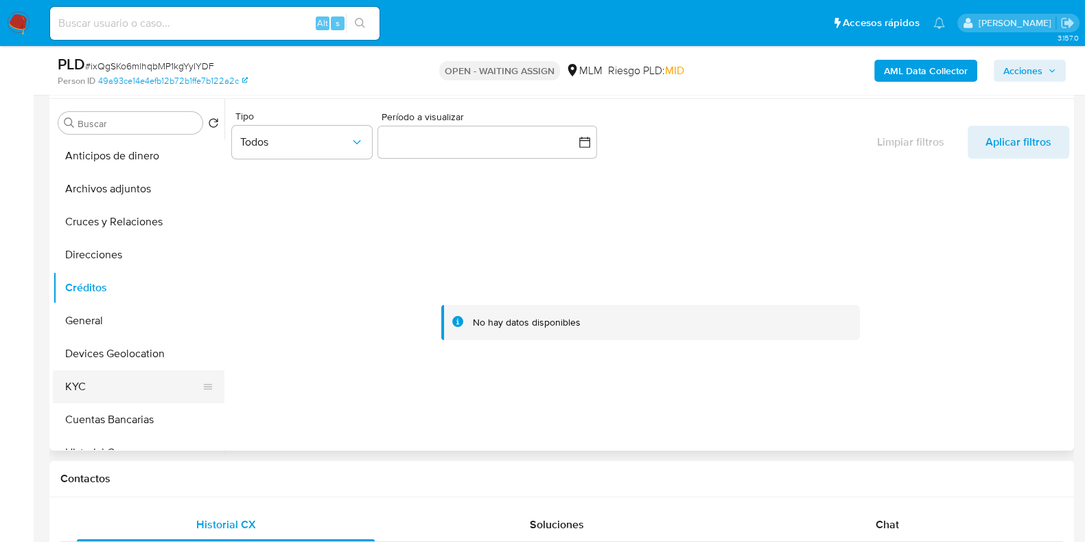
click at [84, 376] on button "KYC" at bounding box center [133, 386] width 161 height 33
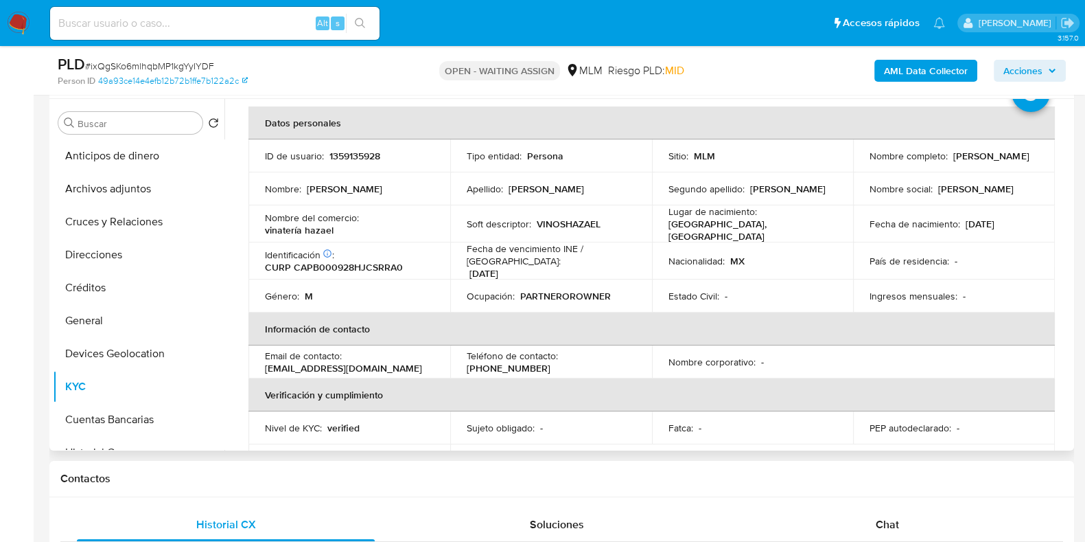
scroll to position [0, 0]
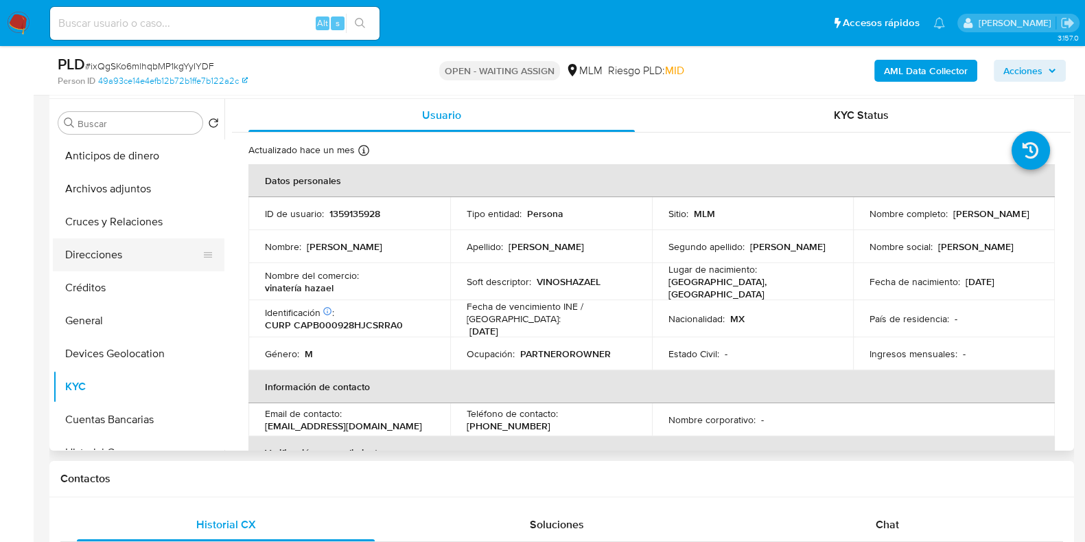
click at [89, 255] on button "Direcciones" at bounding box center [133, 254] width 161 height 33
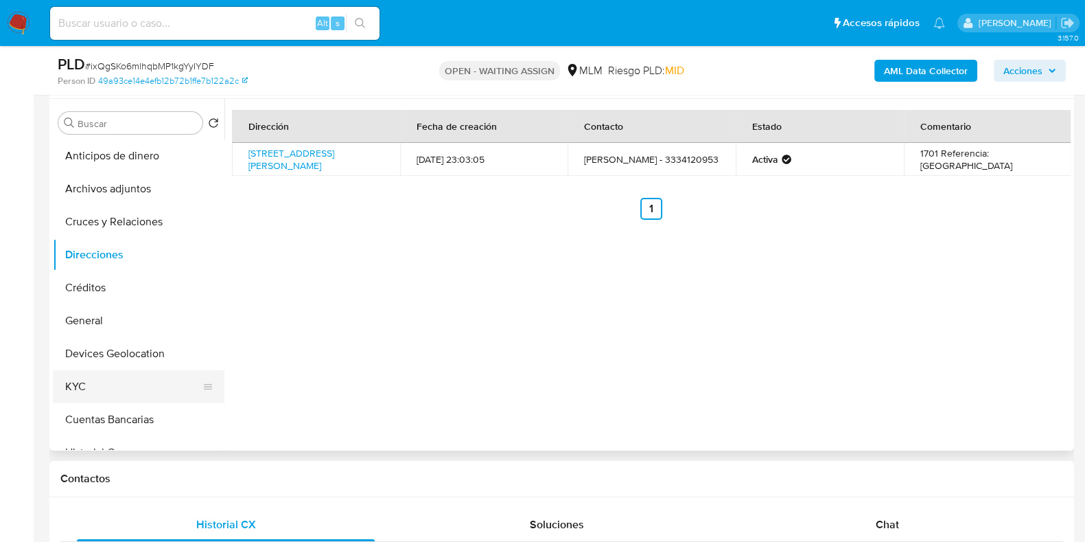
click at [63, 385] on button "KYC" at bounding box center [133, 386] width 161 height 33
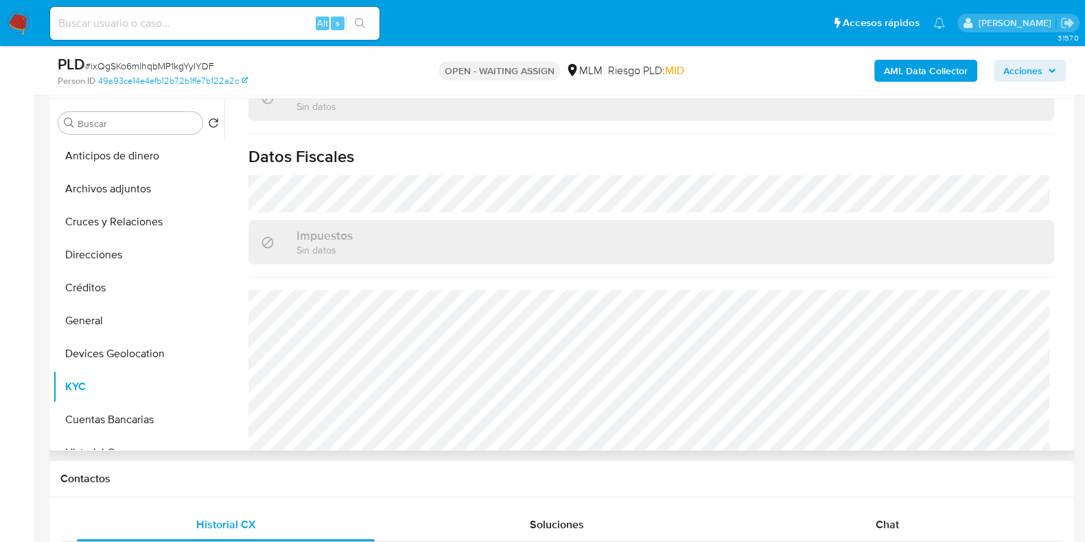
scroll to position [848, 0]
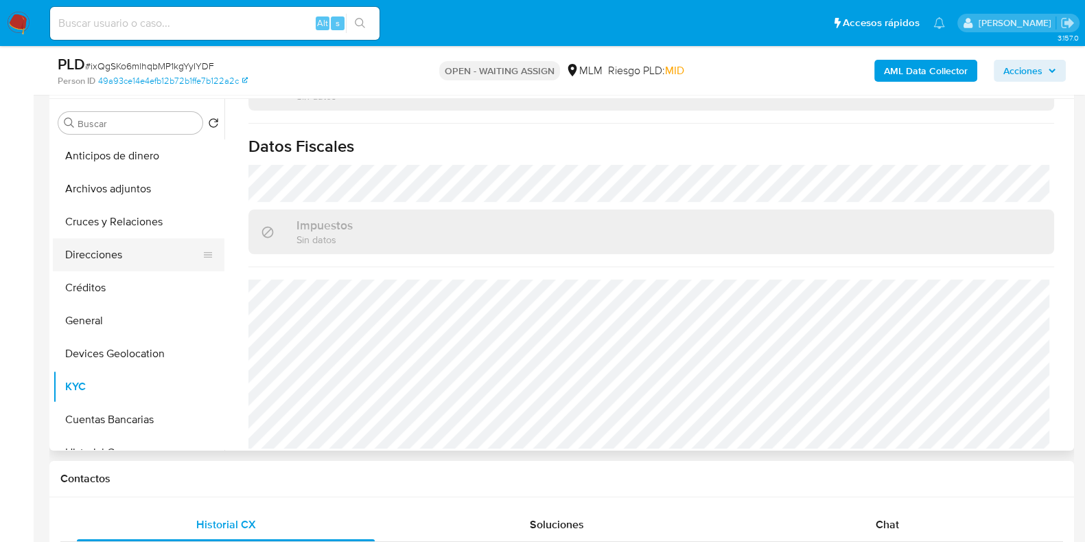
click at [103, 260] on button "Direcciones" at bounding box center [133, 254] width 161 height 33
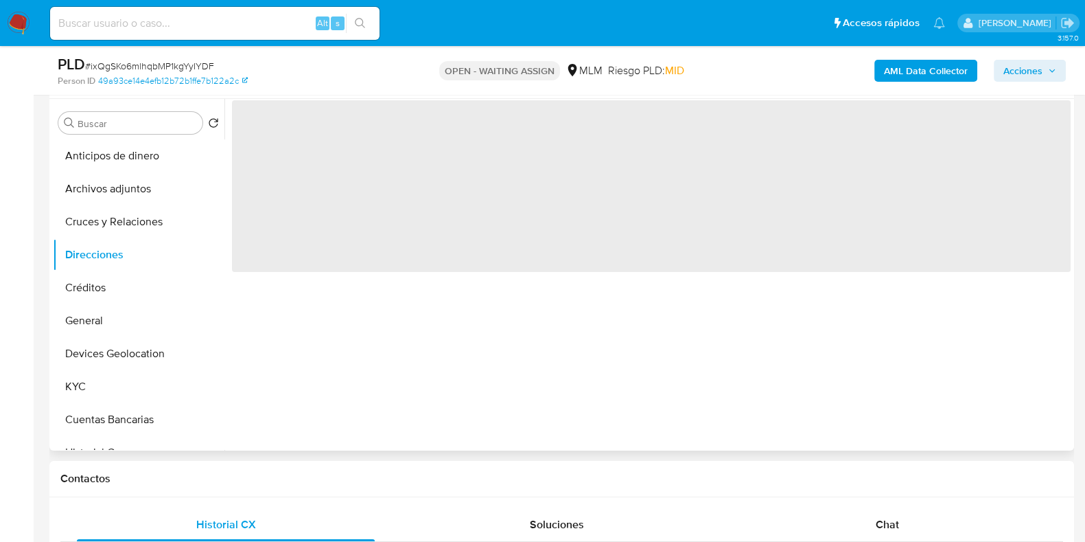
scroll to position [0, 0]
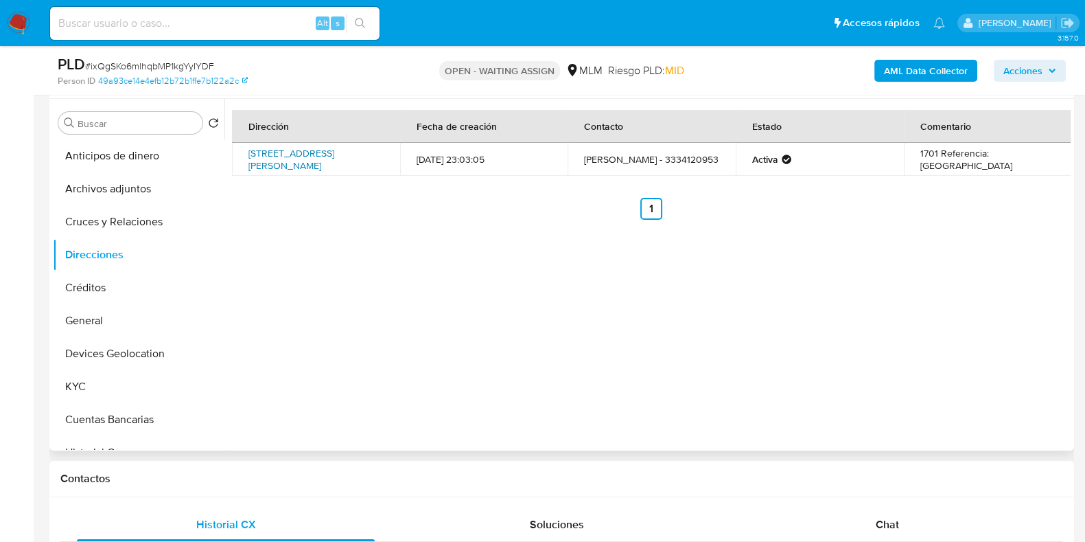
click at [312, 159] on link "[STREET_ADDRESS][PERSON_NAME]" at bounding box center [291, 159] width 86 height 26
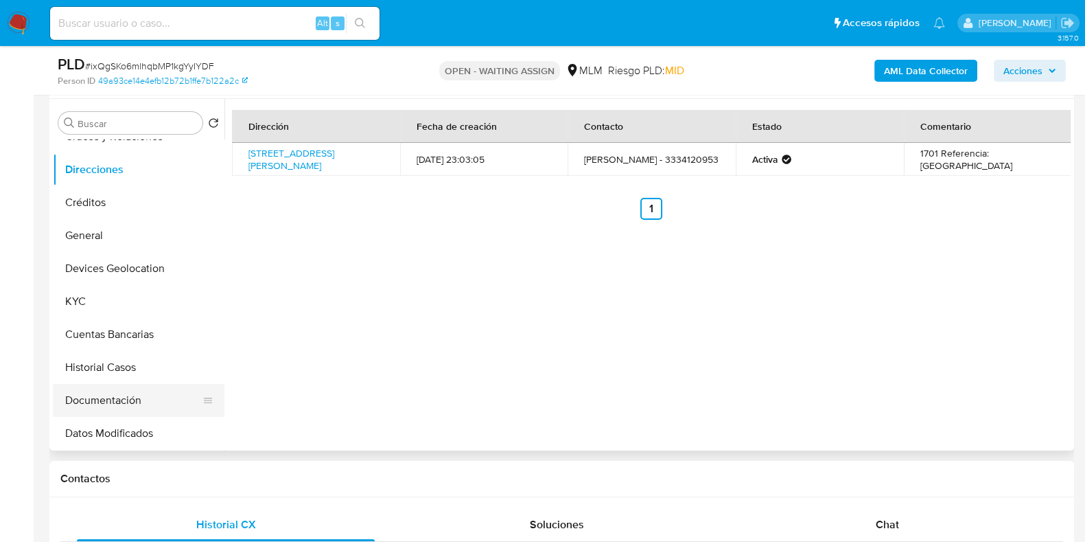
click at [110, 385] on button "Documentación" at bounding box center [133, 400] width 161 height 33
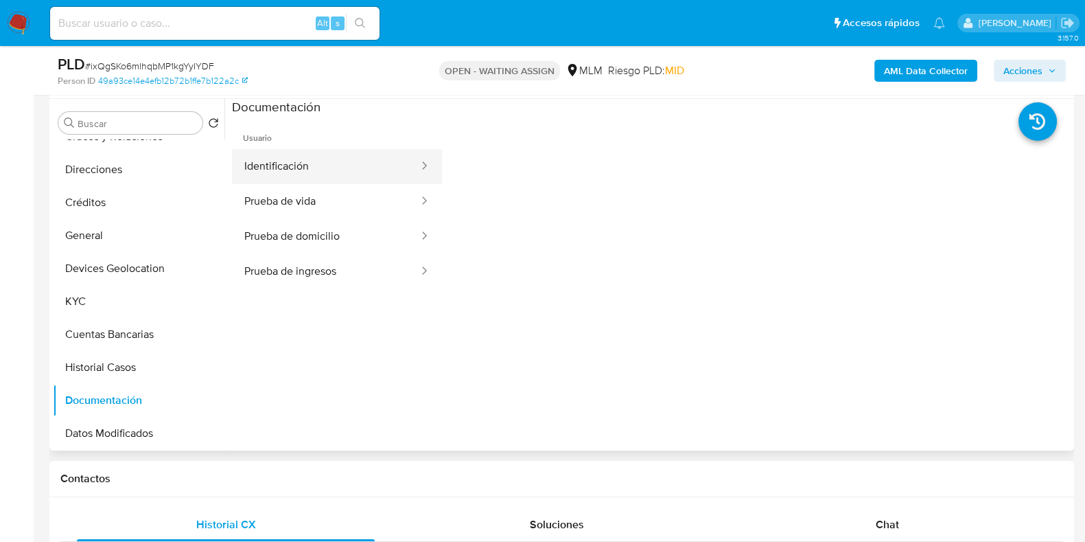
click at [281, 170] on button "Identificación" at bounding box center [326, 166] width 188 height 35
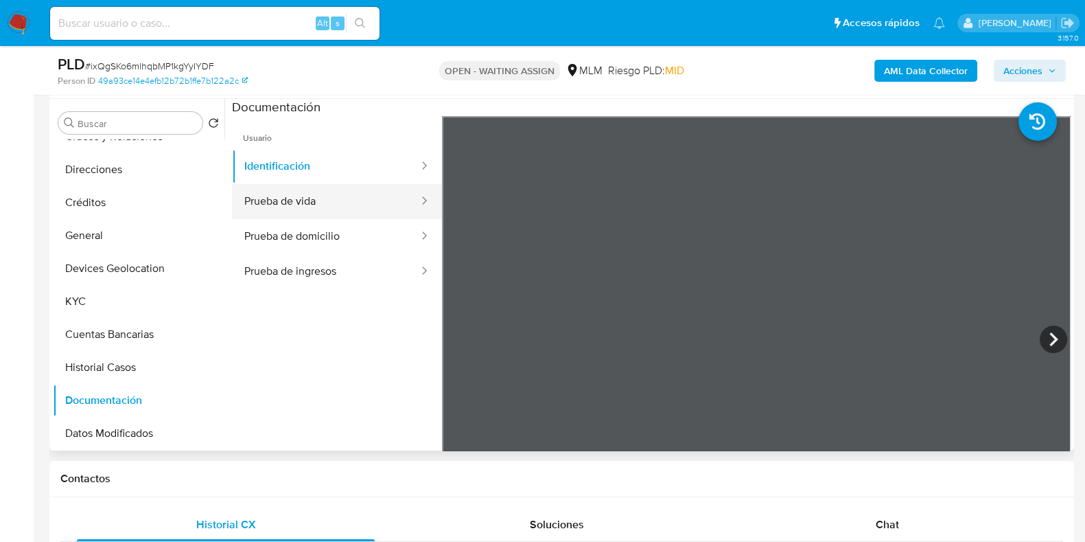
click at [344, 210] on button "Prueba de vida" at bounding box center [326, 201] width 188 height 35
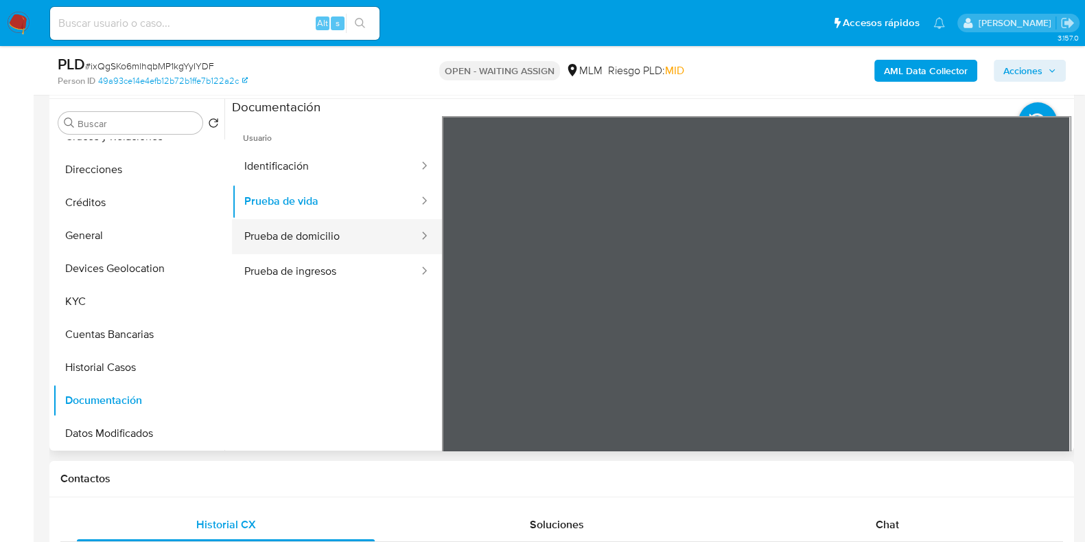
click at [348, 240] on button "Prueba de domicilio" at bounding box center [326, 236] width 188 height 35
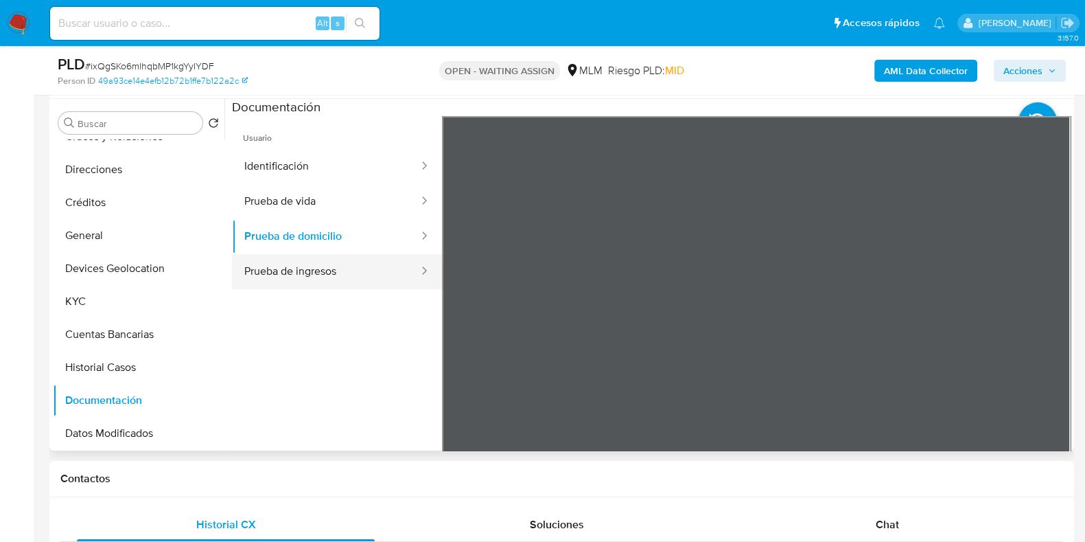
click at [338, 269] on button "Prueba de ingresos" at bounding box center [326, 271] width 188 height 35
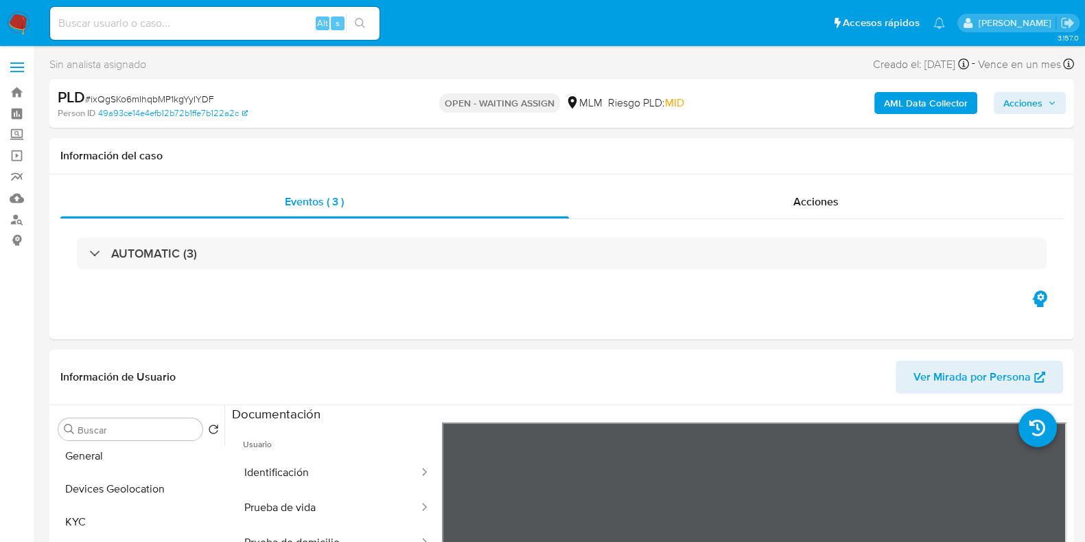
scroll to position [257, 0]
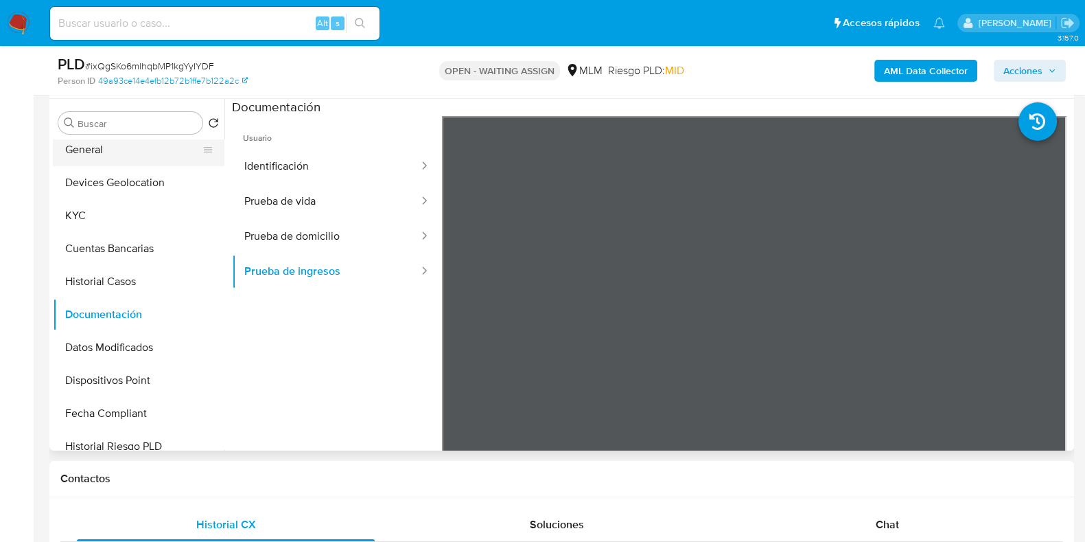
click at [90, 158] on button "General" at bounding box center [133, 149] width 161 height 33
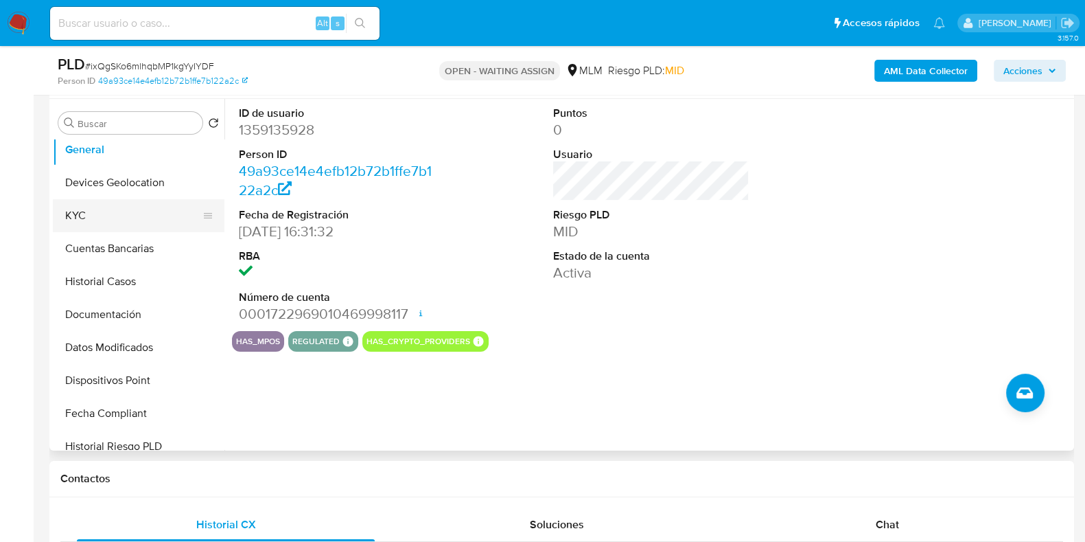
click at [103, 227] on button "KYC" at bounding box center [133, 215] width 161 height 33
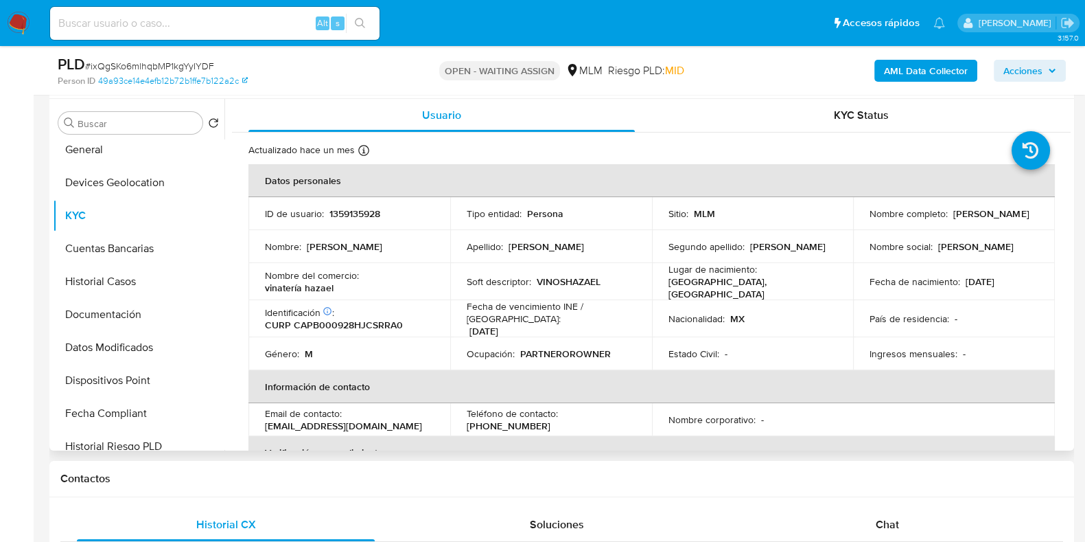
drag, startPoint x: 1001, startPoint y: 220, endPoint x: 865, endPoint y: 224, distance: 135.9
click at [870, 220] on div "Nombre completo : [PERSON_NAME]" at bounding box center [954, 213] width 169 height 12
copy p "[PERSON_NAME]"
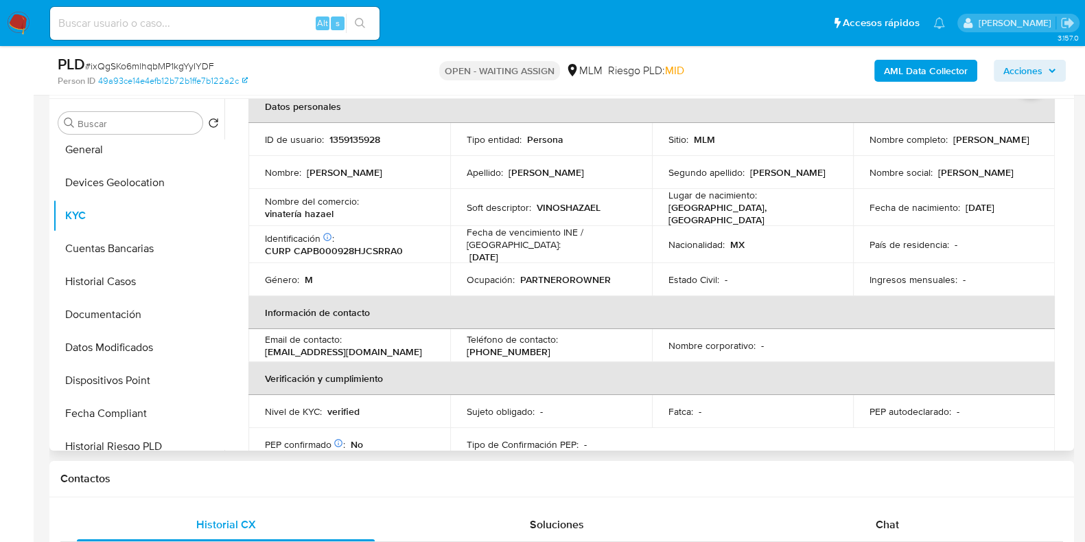
scroll to position [171, 0]
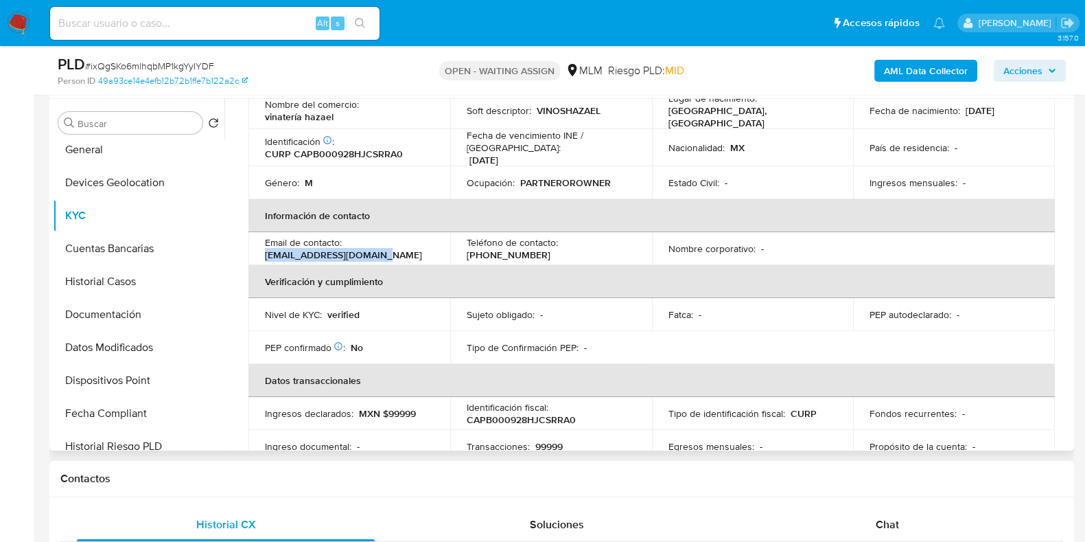
drag, startPoint x: 380, startPoint y: 245, endPoint x: 255, endPoint y: 248, distance: 124.9
click at [255, 248] on td "Email de contacto : [EMAIL_ADDRESS][DOMAIN_NAME]" at bounding box center [349, 248] width 202 height 33
copy p "[EMAIL_ADDRESS][DOMAIN_NAME]"
click at [550, 248] on p "[PHONE_NUMBER]" at bounding box center [509, 254] width 84 height 12
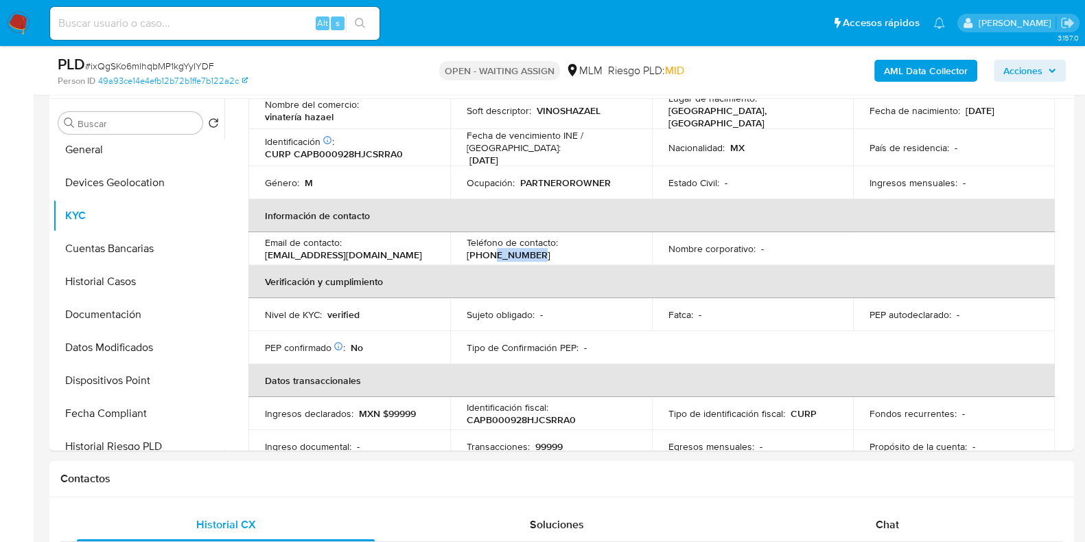
copy p "34120953"
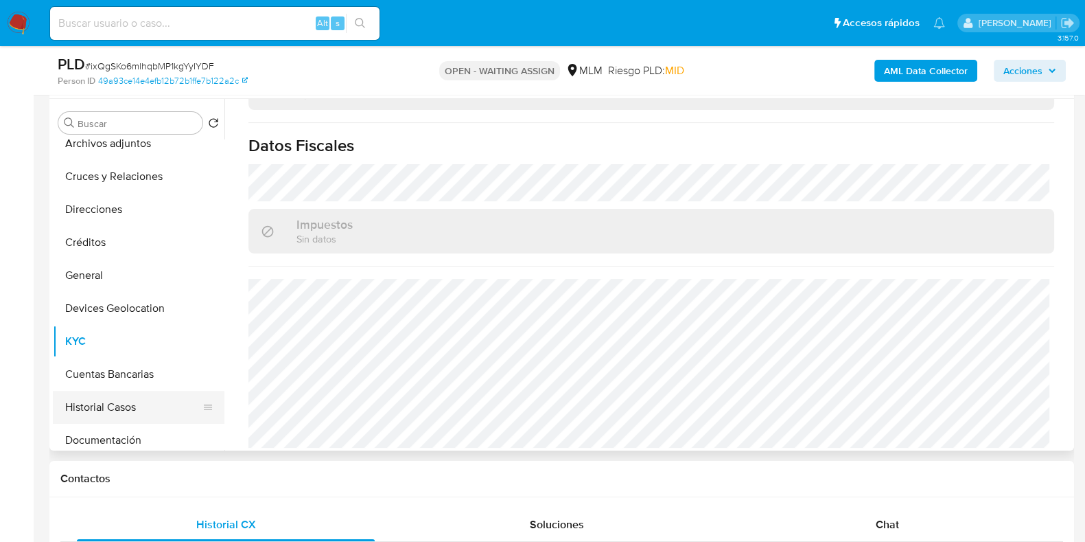
scroll to position [0, 0]
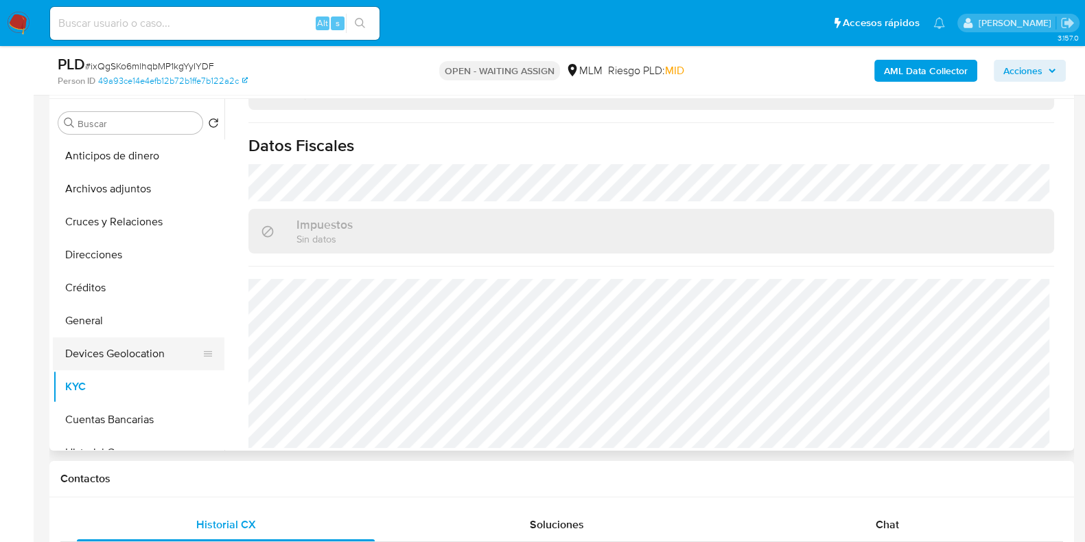
click at [104, 358] on button "Devices Geolocation" at bounding box center [133, 353] width 161 height 33
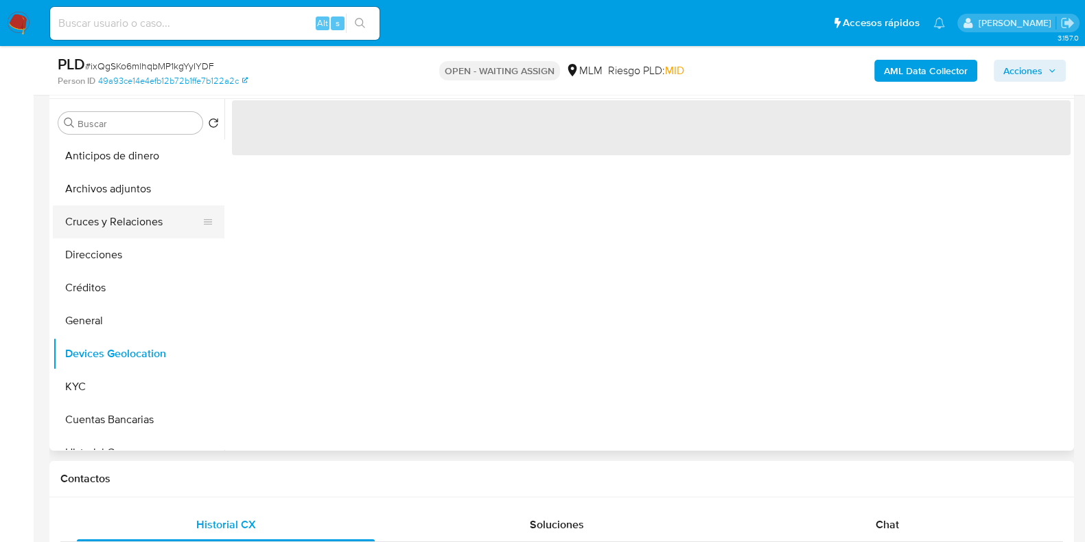
click at [143, 233] on button "Cruces y Relaciones" at bounding box center [133, 221] width 161 height 33
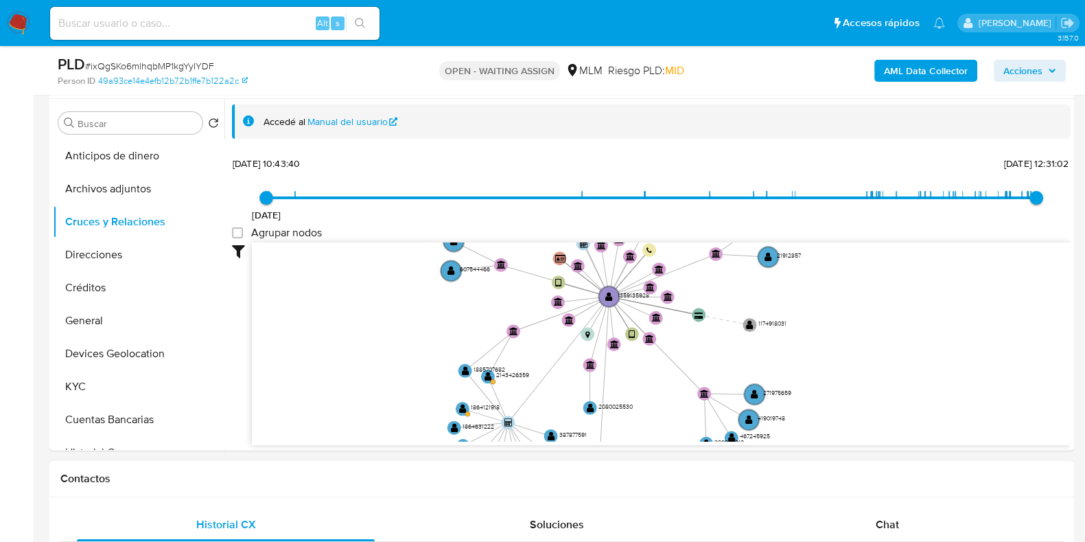
drag, startPoint x: 631, startPoint y: 345, endPoint x: 600, endPoint y: 463, distance: 122.2
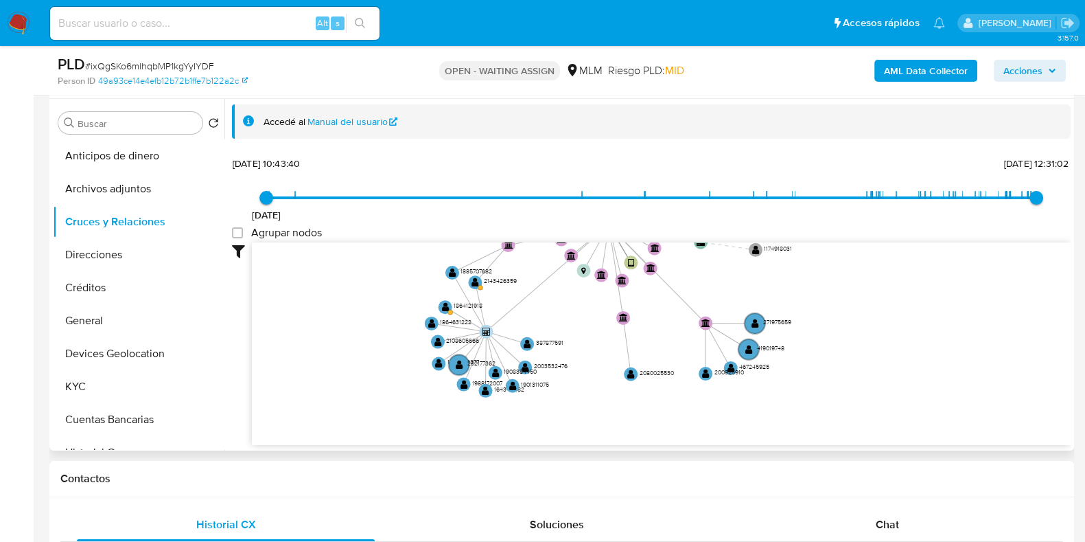
drag, startPoint x: 870, startPoint y: 327, endPoint x: 863, endPoint y: 246, distance: 80.6
click at [863, 246] on icon "device-644595a508813b001810046f  user-1359135928  1359135928 device-6615aa246…" at bounding box center [661, 341] width 819 height 199
click at [135, 392] on button "KYC" at bounding box center [133, 386] width 161 height 33
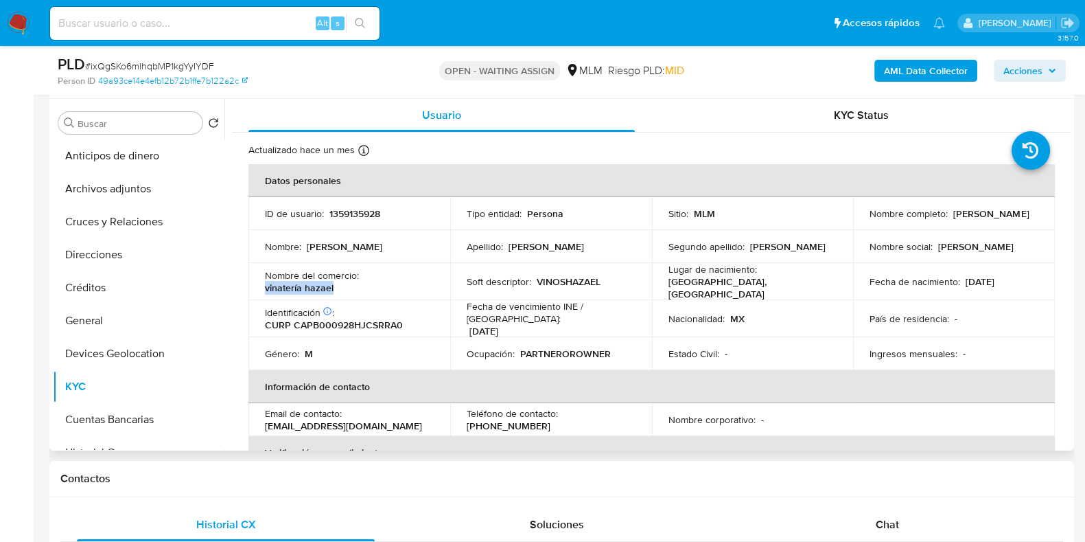
drag, startPoint x: 357, startPoint y: 286, endPoint x: 259, endPoint y: 285, distance: 98.2
click at [259, 285] on td "Nombre del comercio : [PERSON_NAME]" at bounding box center [349, 281] width 202 height 37
copy p "vinatería hazael"
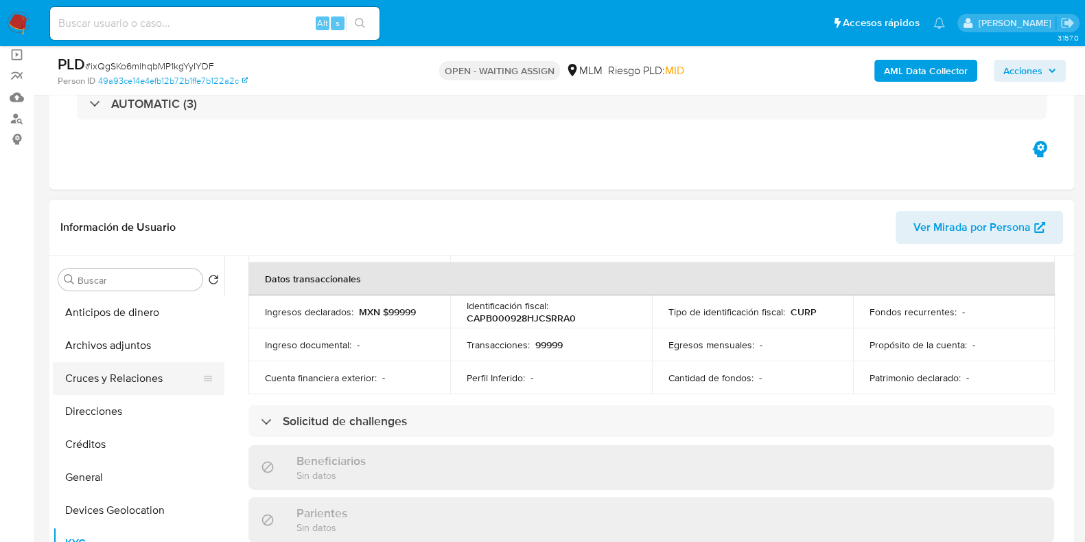
scroll to position [85, 0]
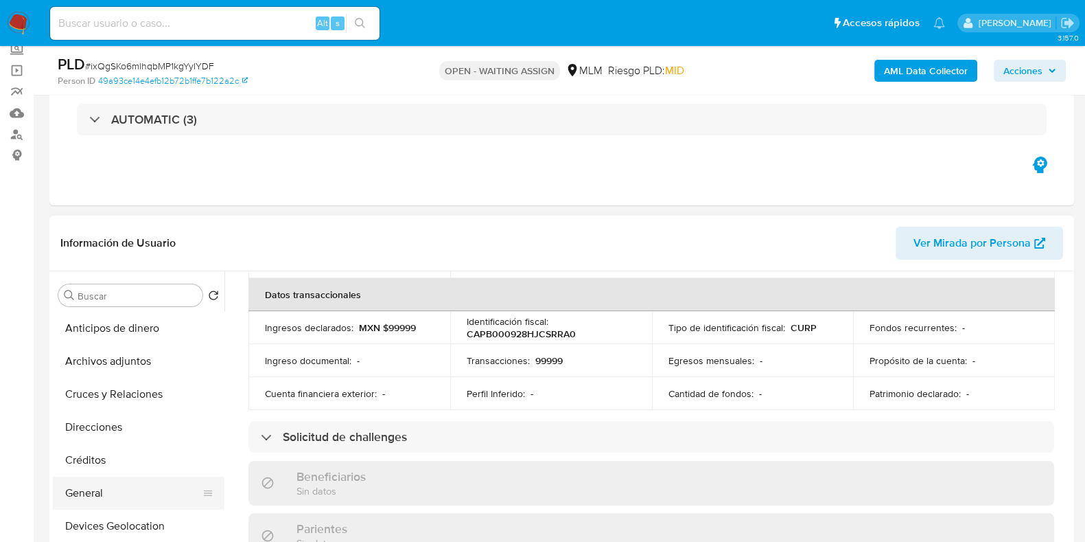
click at [135, 504] on button "General" at bounding box center [133, 492] width 161 height 33
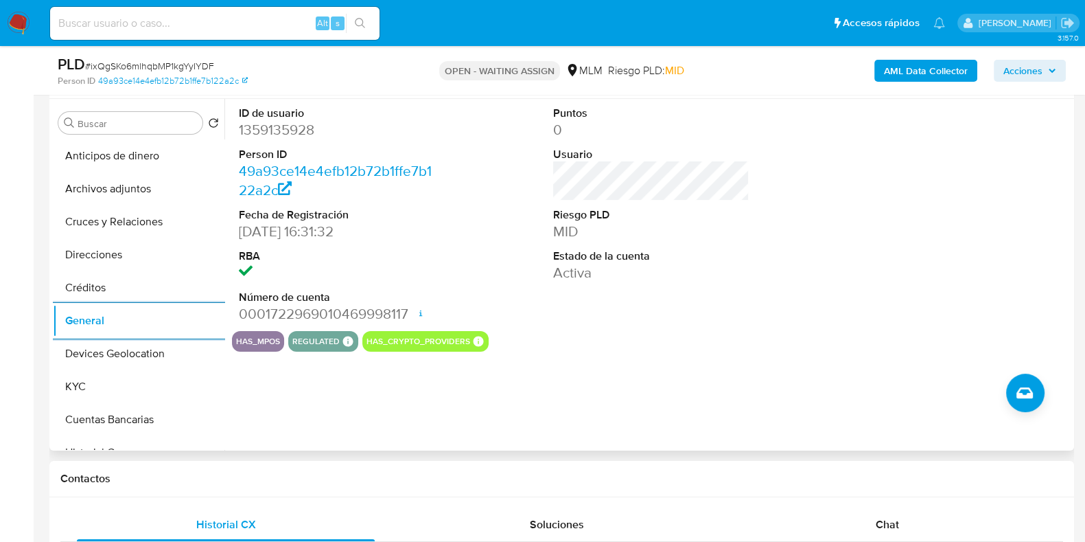
scroll to position [0, 0]
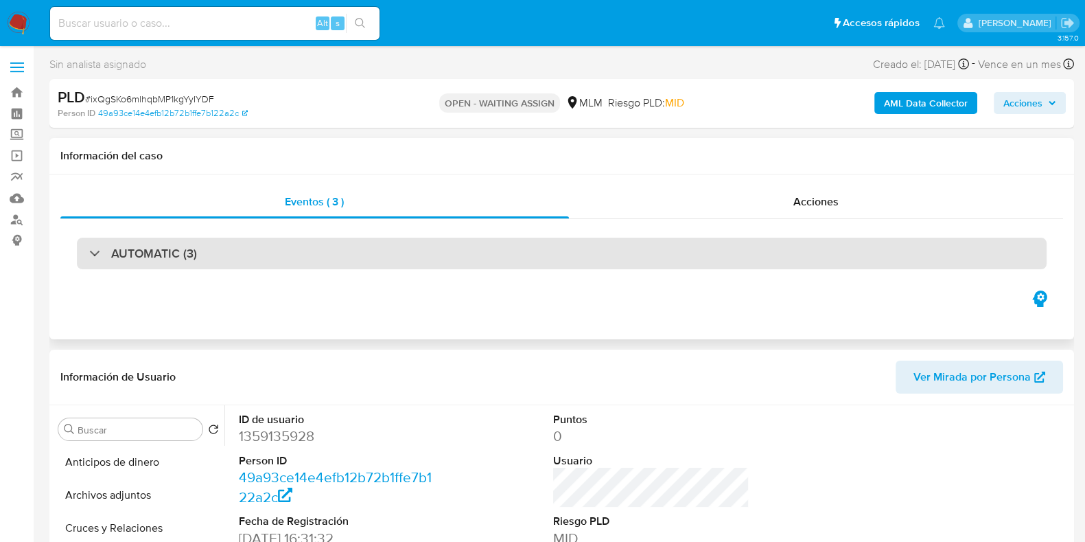
click at [301, 259] on div "AUTOMATIC (3)" at bounding box center [562, 253] width 970 height 32
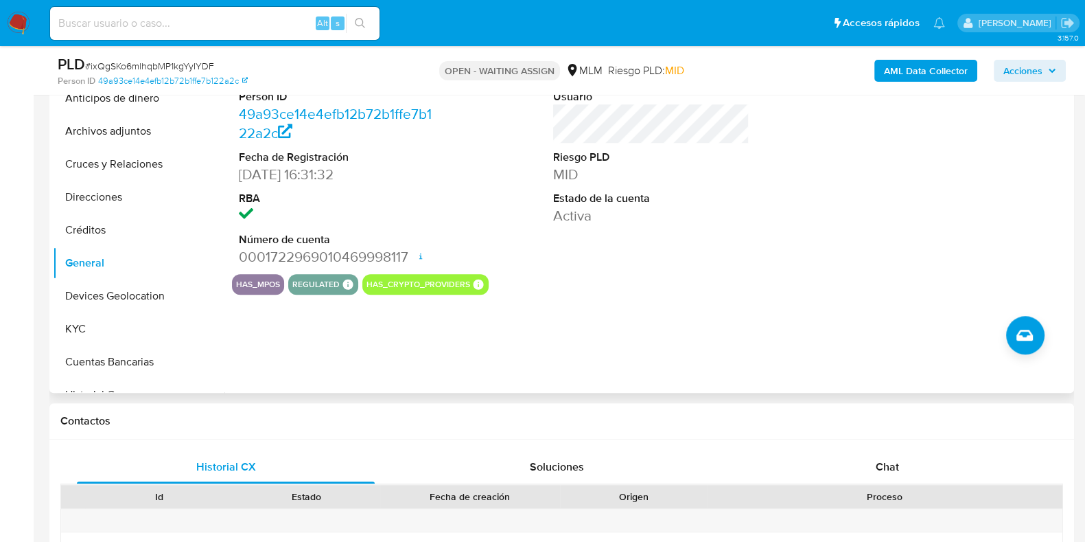
scroll to position [1200, 0]
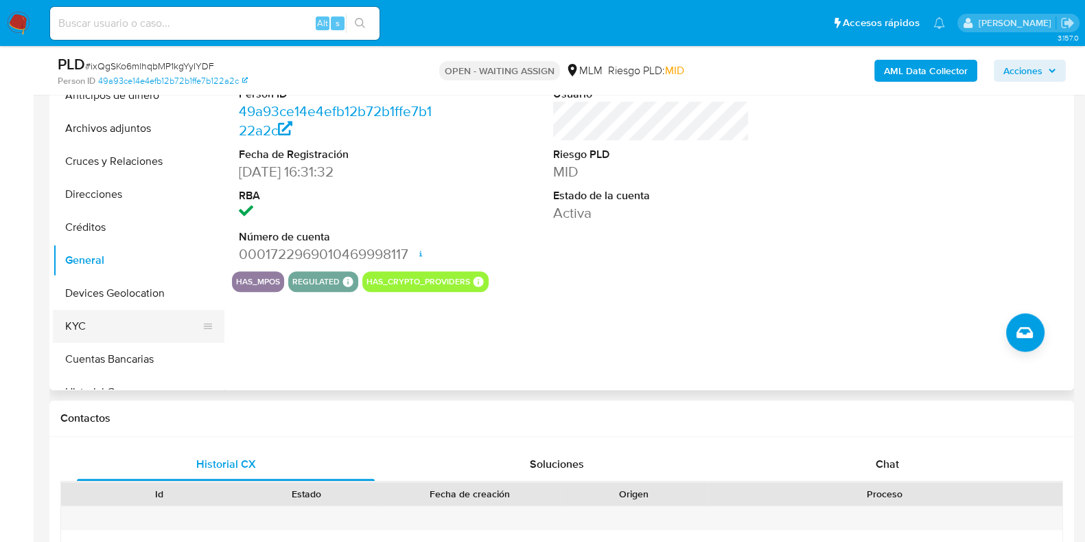
click at [120, 316] on button "KYC" at bounding box center [133, 326] width 161 height 33
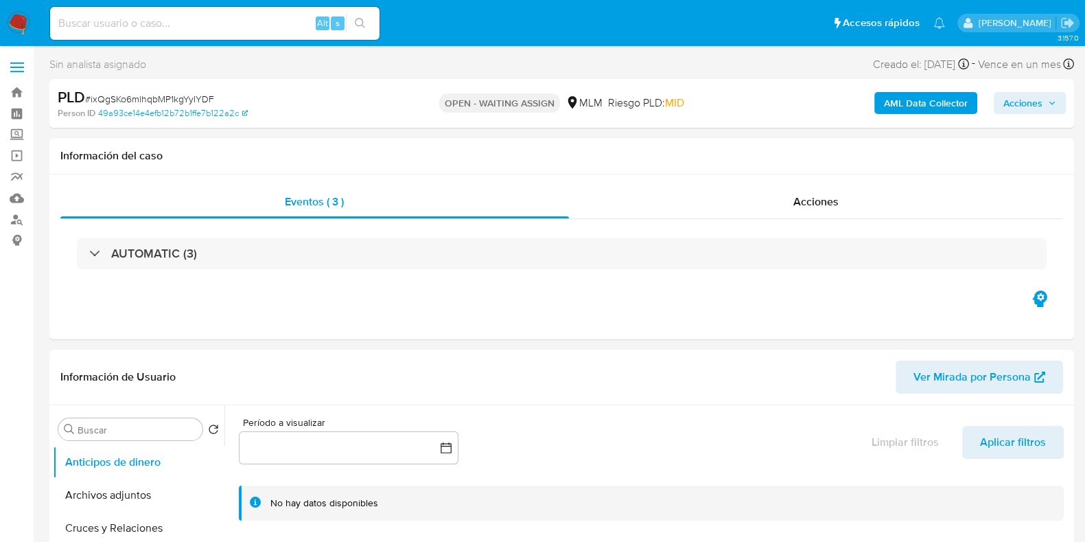
select select "10"
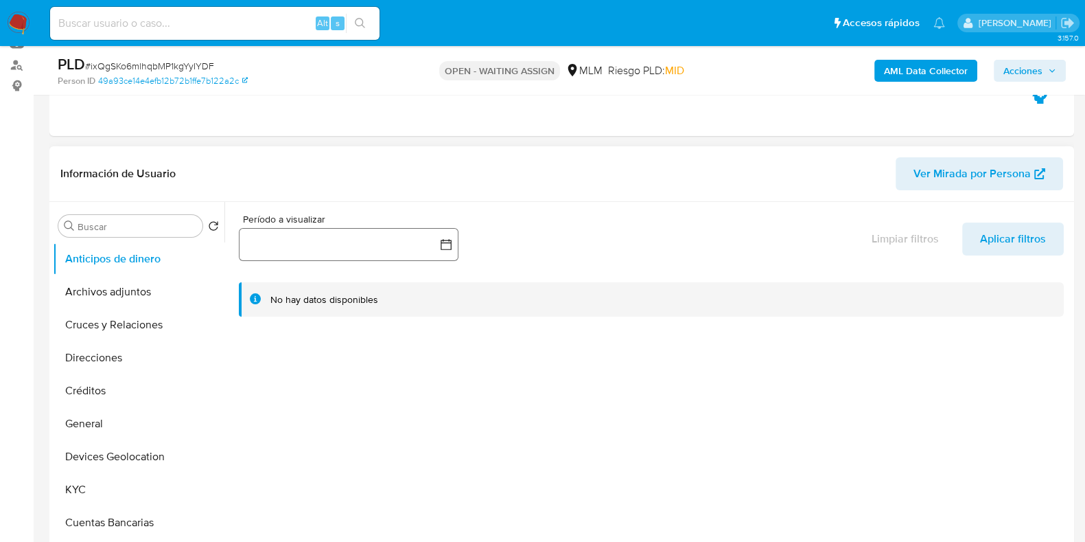
scroll to position [171, 0]
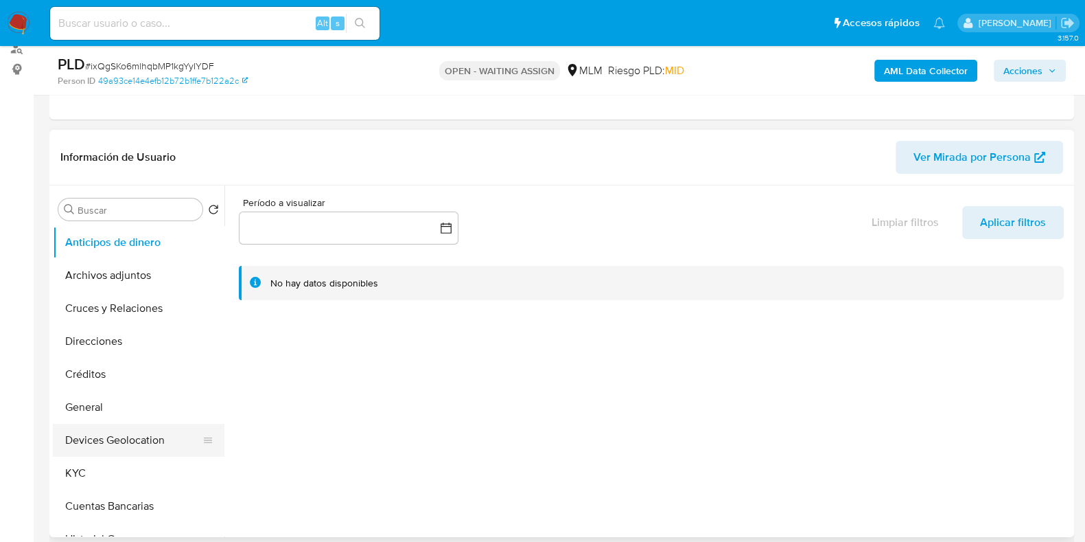
click at [102, 436] on button "Devices Geolocation" at bounding box center [133, 439] width 161 height 33
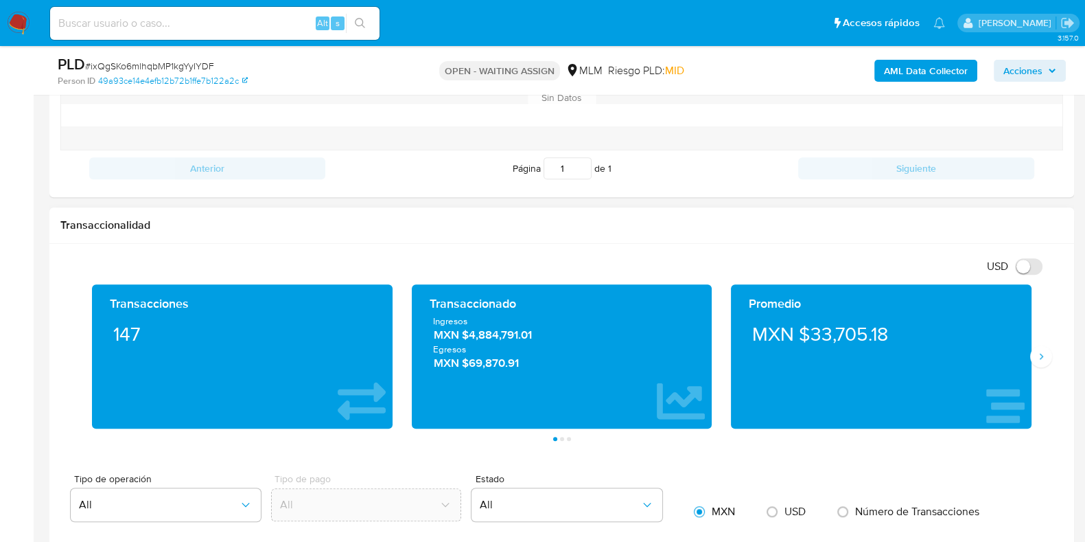
scroll to position [858, 0]
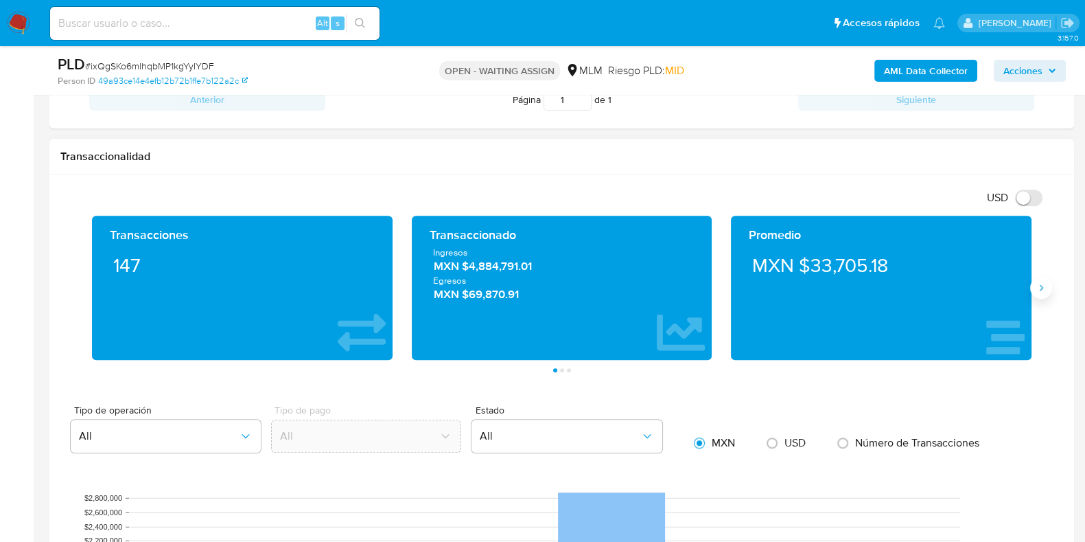
click at [1043, 288] on icon "Siguiente" at bounding box center [1041, 287] width 11 height 11
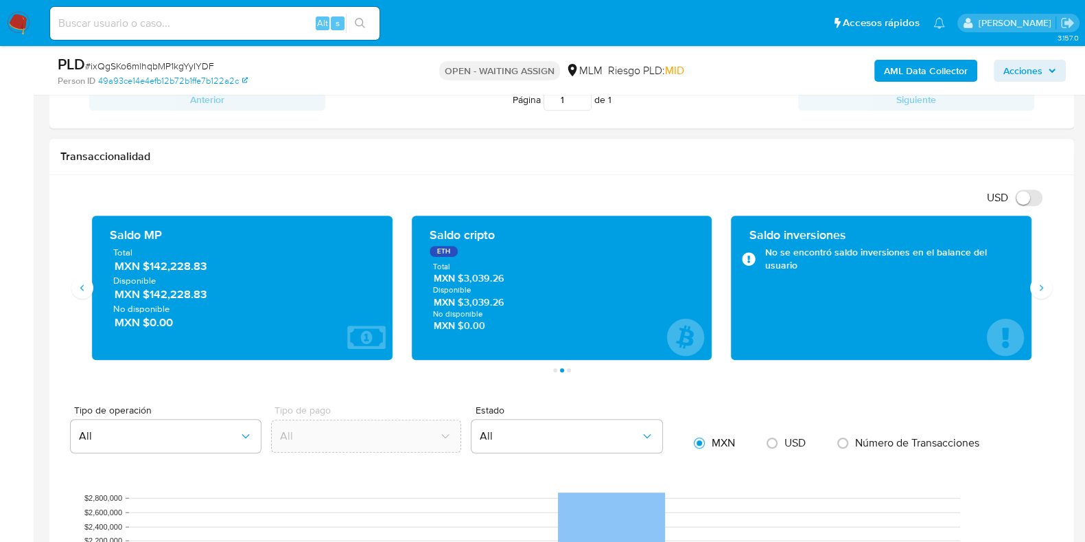
click at [186, 271] on span "MXN $142,228.83" at bounding box center [243, 266] width 257 height 16
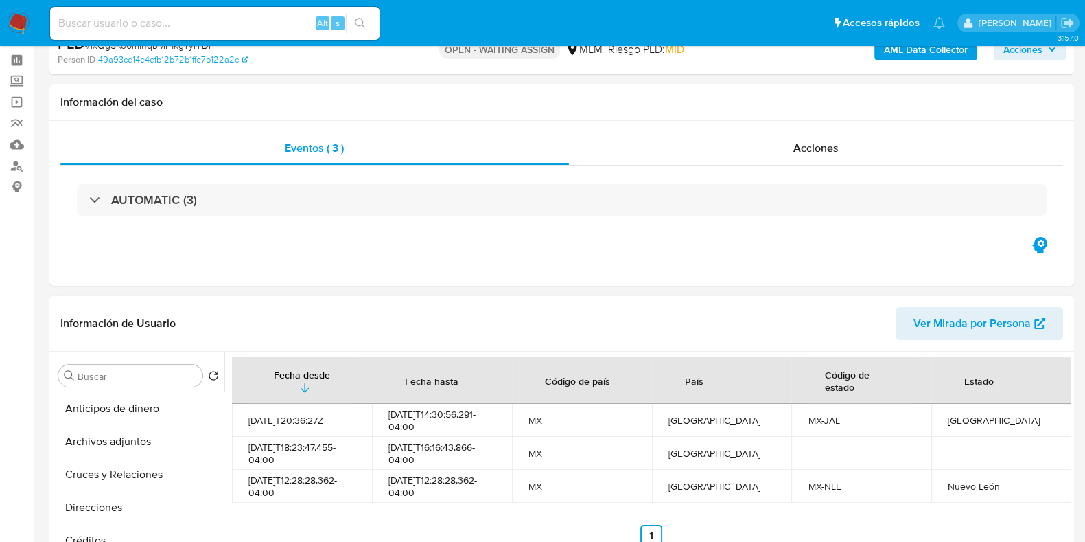
scroll to position [257, 0]
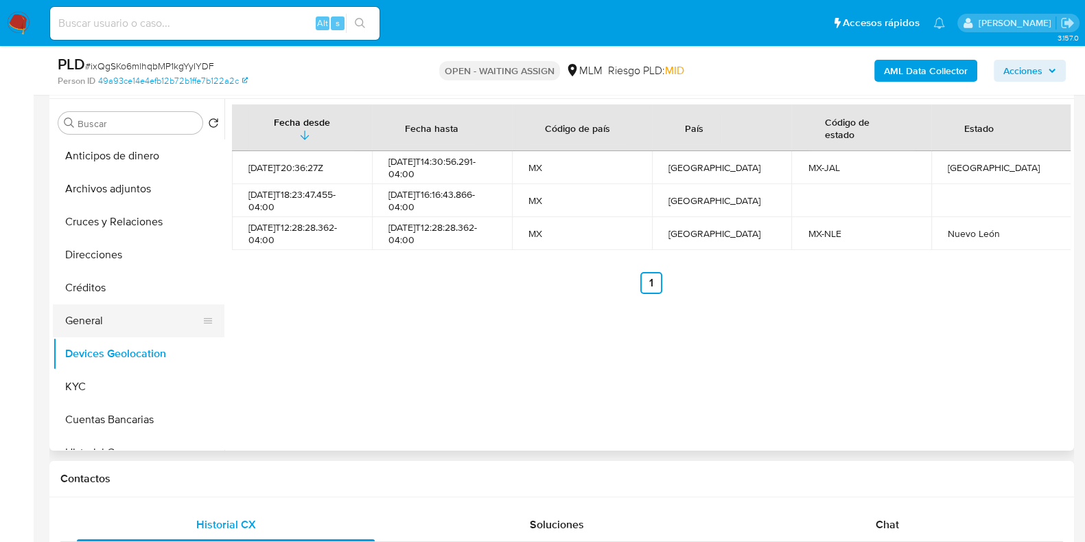
click at [120, 325] on button "General" at bounding box center [133, 320] width 161 height 33
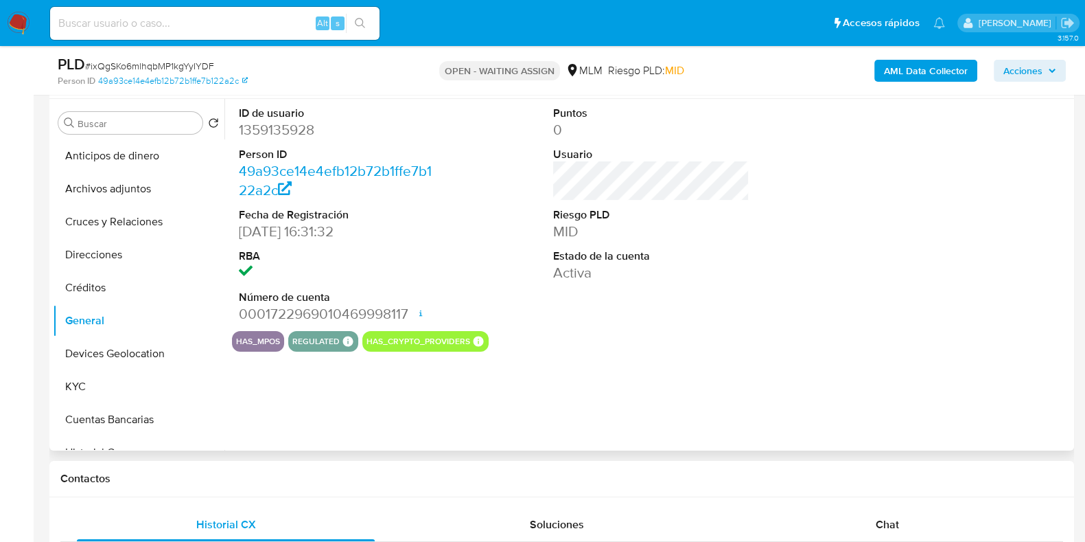
click at [277, 134] on dd "1359135928" at bounding box center [337, 129] width 196 height 19
copy dd "1359135928"
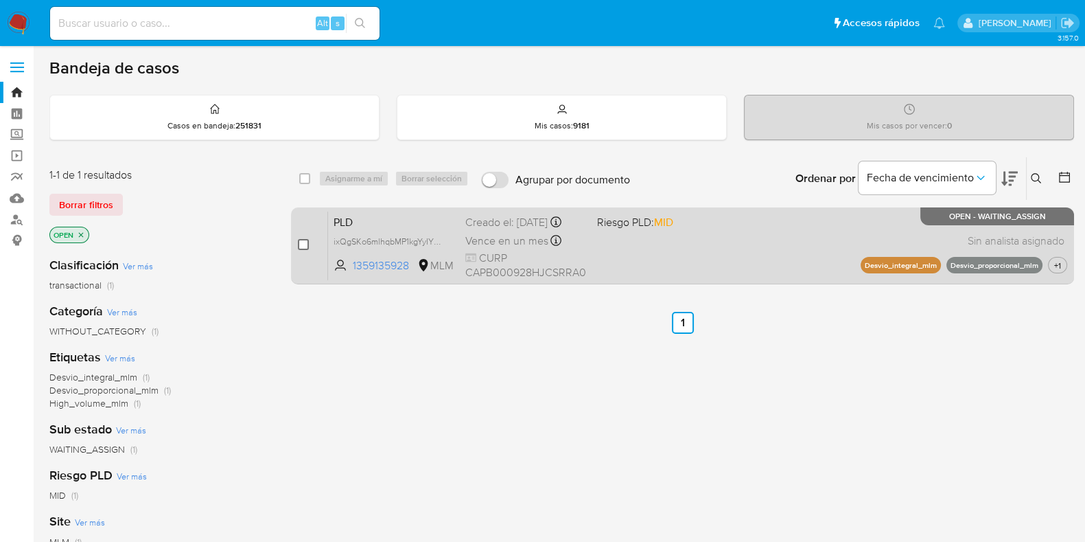
click at [302, 242] on input "checkbox" at bounding box center [303, 244] width 11 height 11
checkbox input "true"
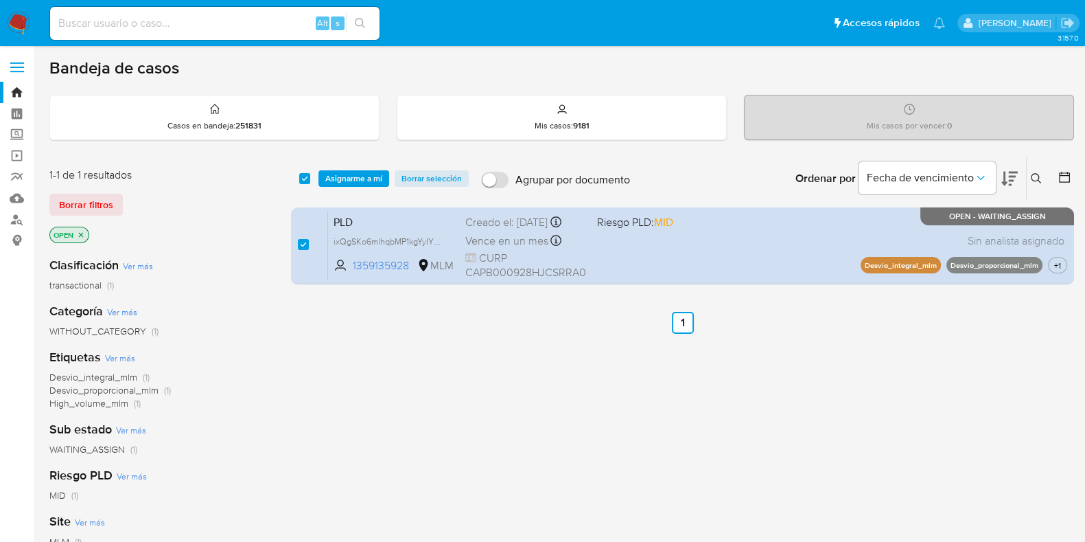
click at [328, 187] on div "select-all-cases-checkbox Asignarme a mí Borrar selección Agrupar por documento…" at bounding box center [682, 178] width 783 height 43
click at [329, 182] on span "Asignarme a mí" at bounding box center [353, 179] width 57 height 14
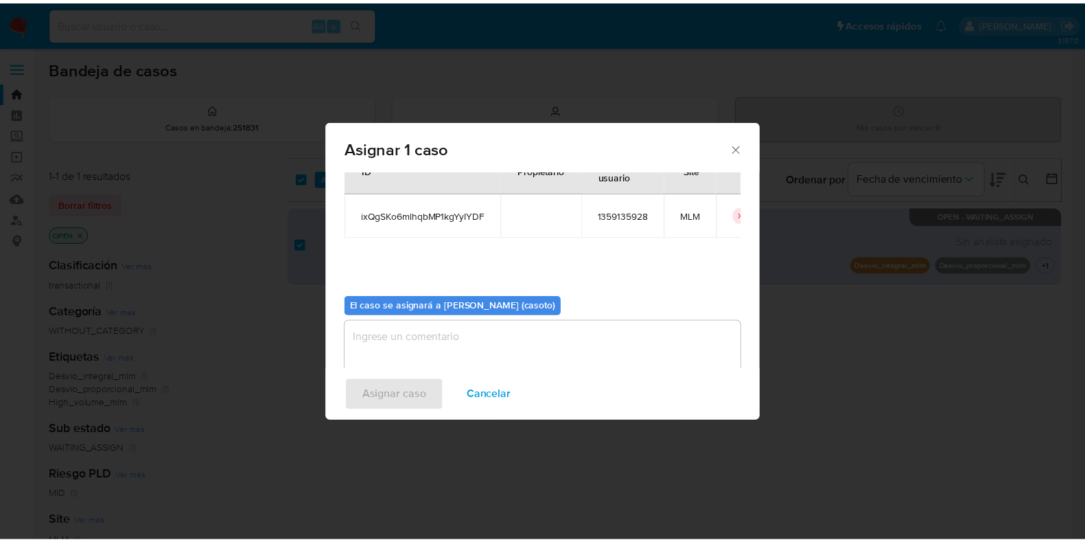
scroll to position [71, 0]
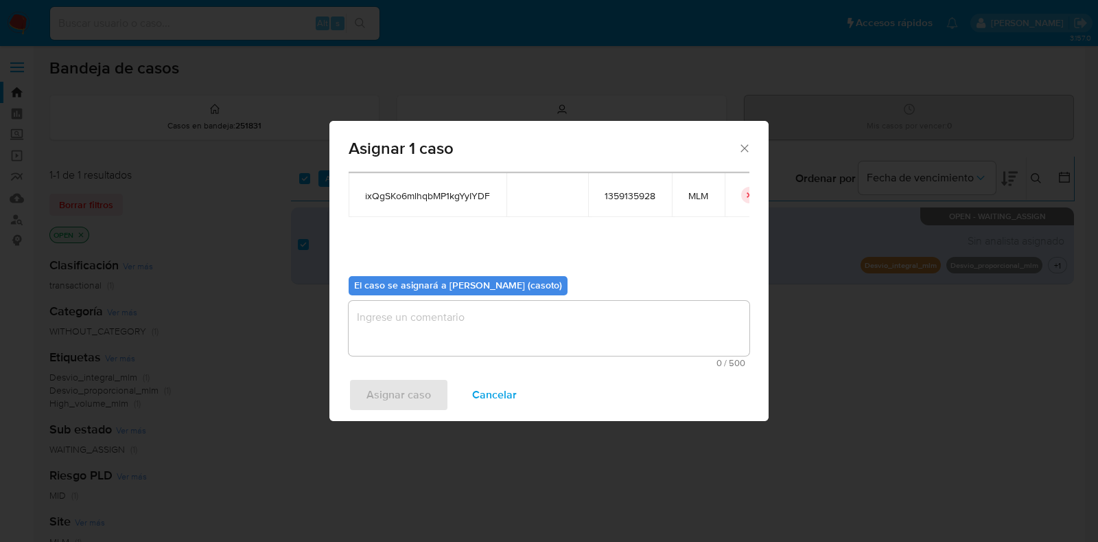
click at [428, 310] on textarea "assign-modal" at bounding box center [549, 328] width 401 height 55
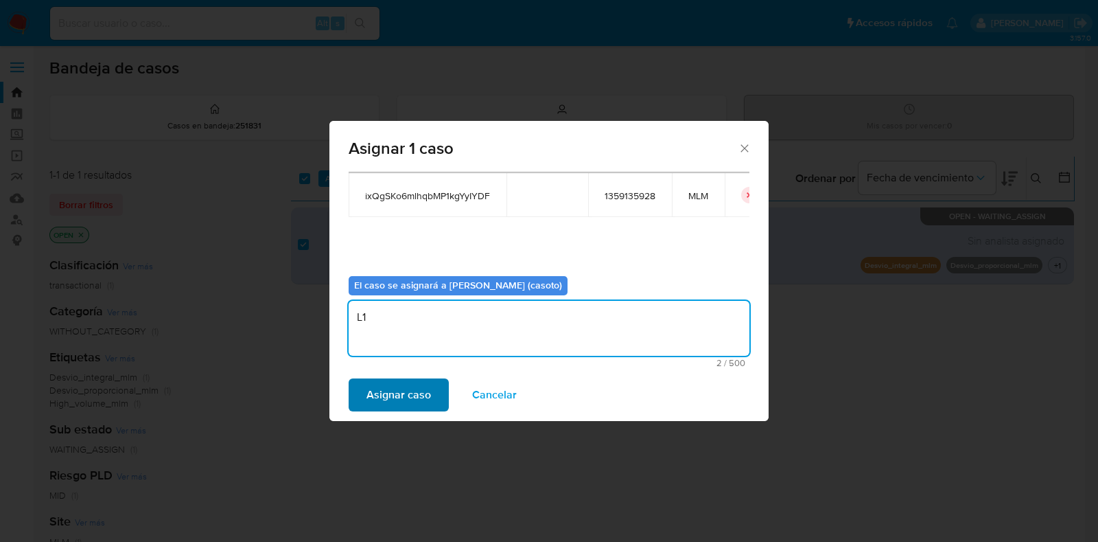
type textarea "L1"
click at [402, 387] on span "Asignar caso" at bounding box center [399, 395] width 65 height 30
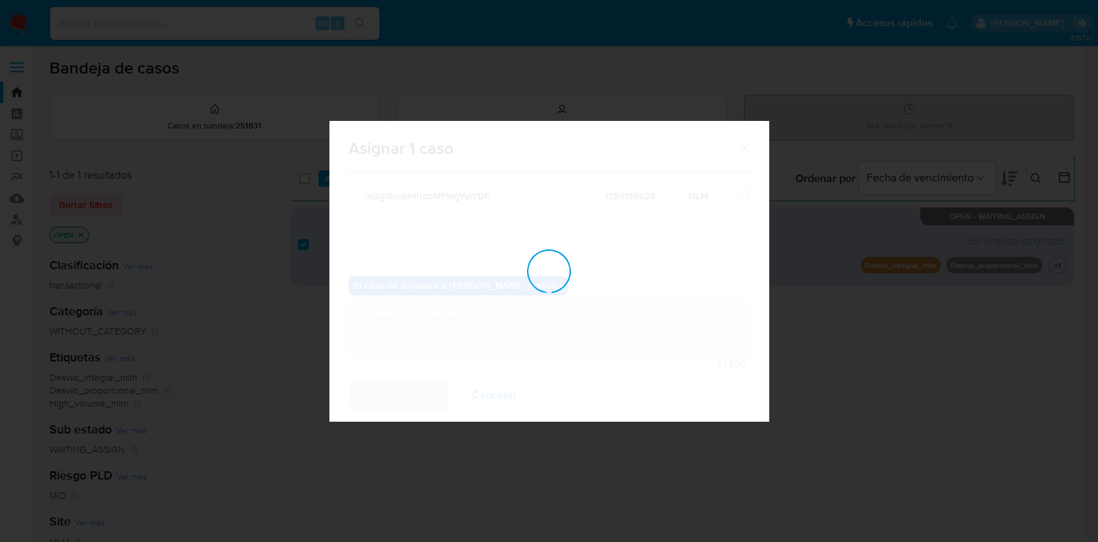
checkbox input "false"
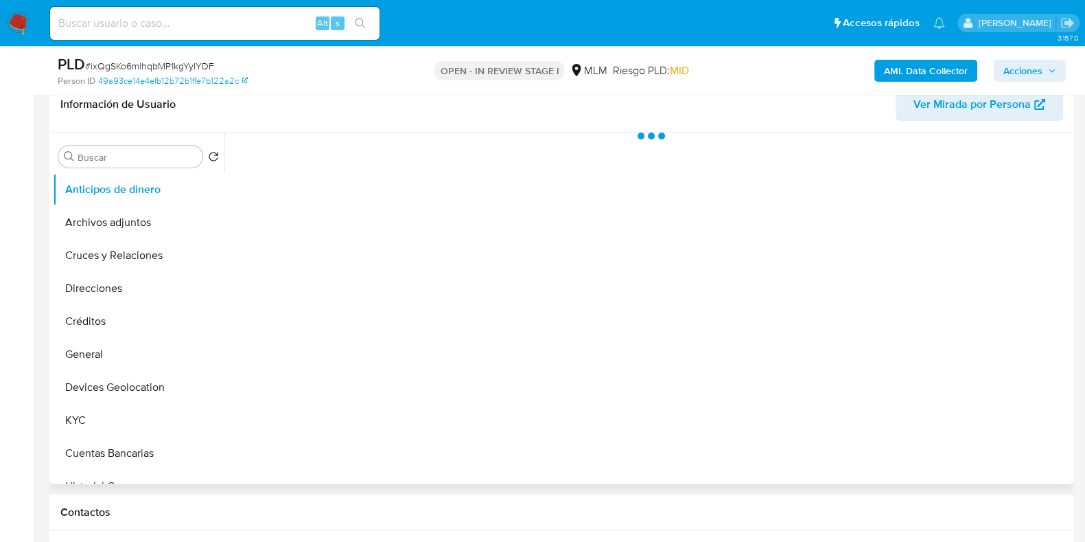
scroll to position [257, 0]
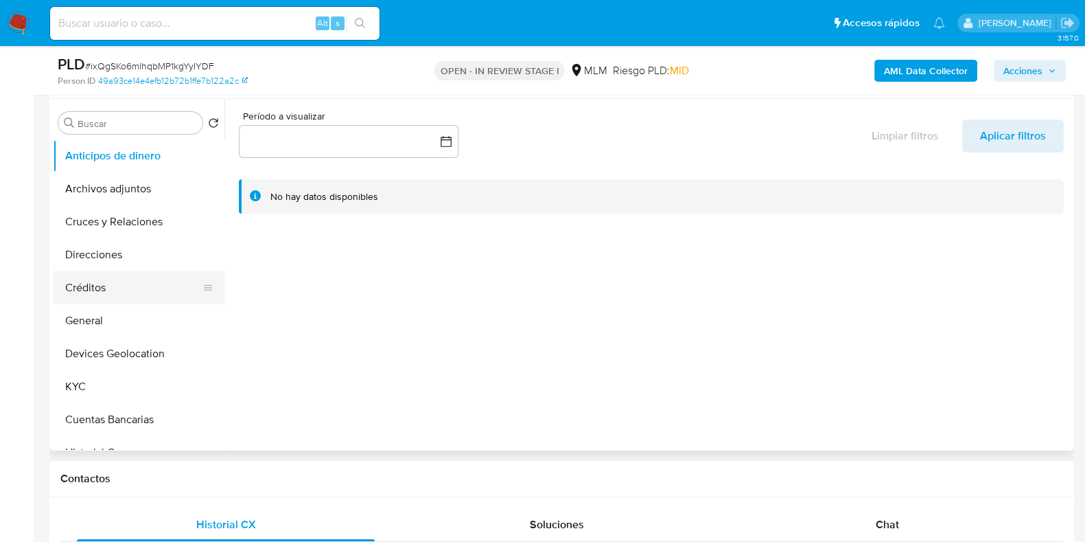
select select "10"
click at [111, 318] on button "General" at bounding box center [133, 320] width 161 height 33
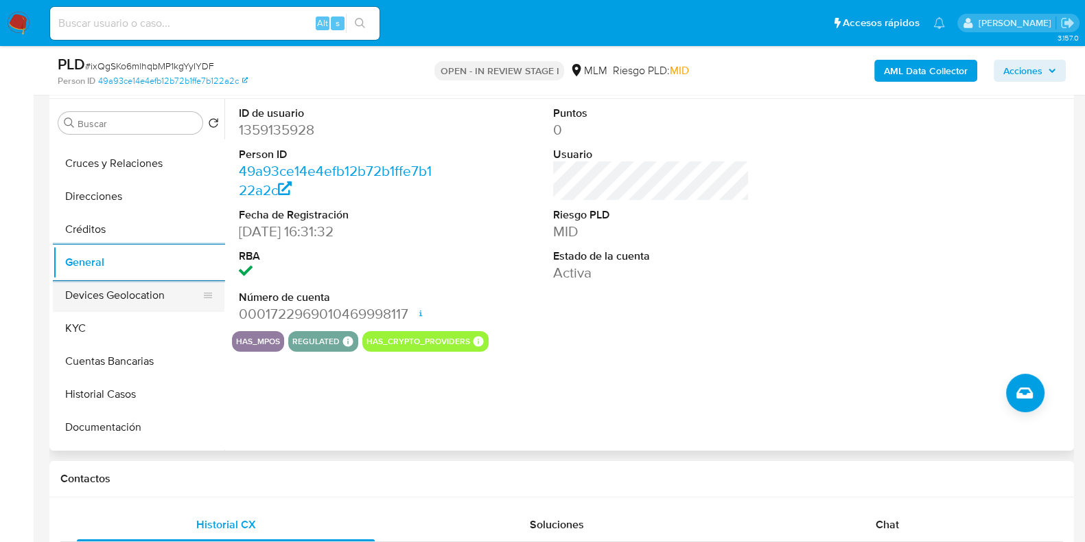
scroll to position [85, 0]
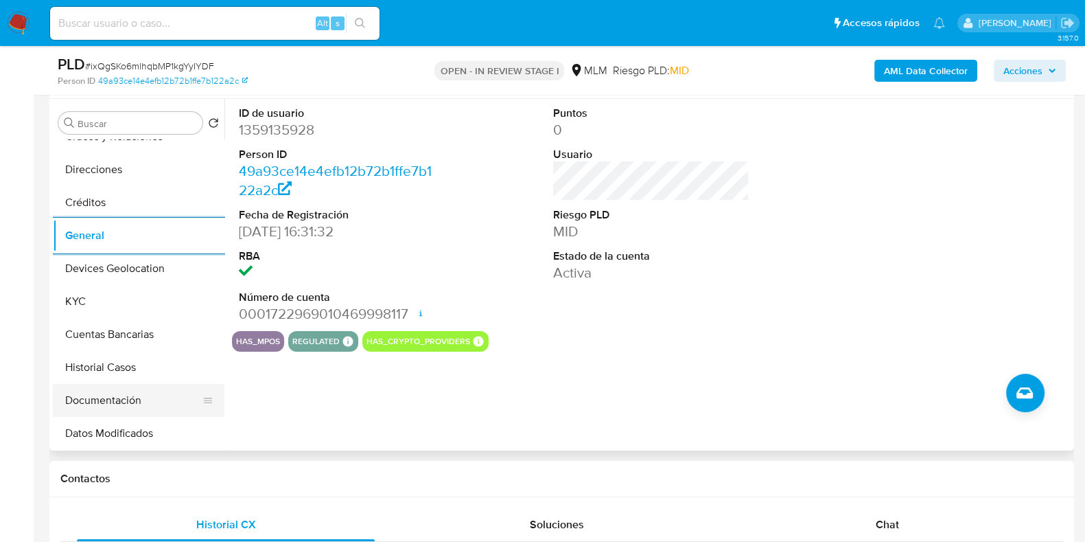
click at [101, 393] on button "Documentación" at bounding box center [133, 400] width 161 height 33
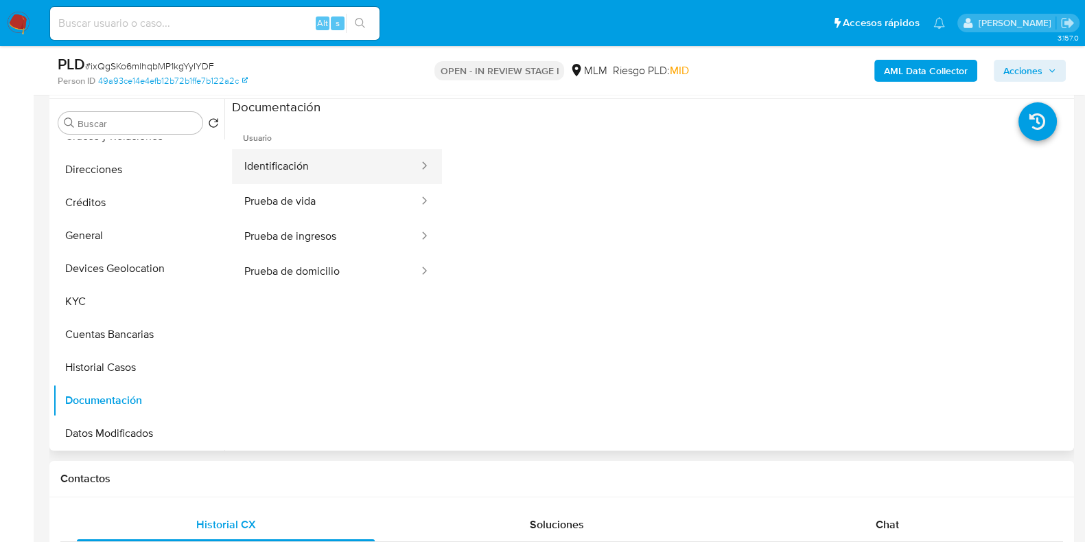
click at [291, 167] on button "Identificación" at bounding box center [326, 166] width 188 height 35
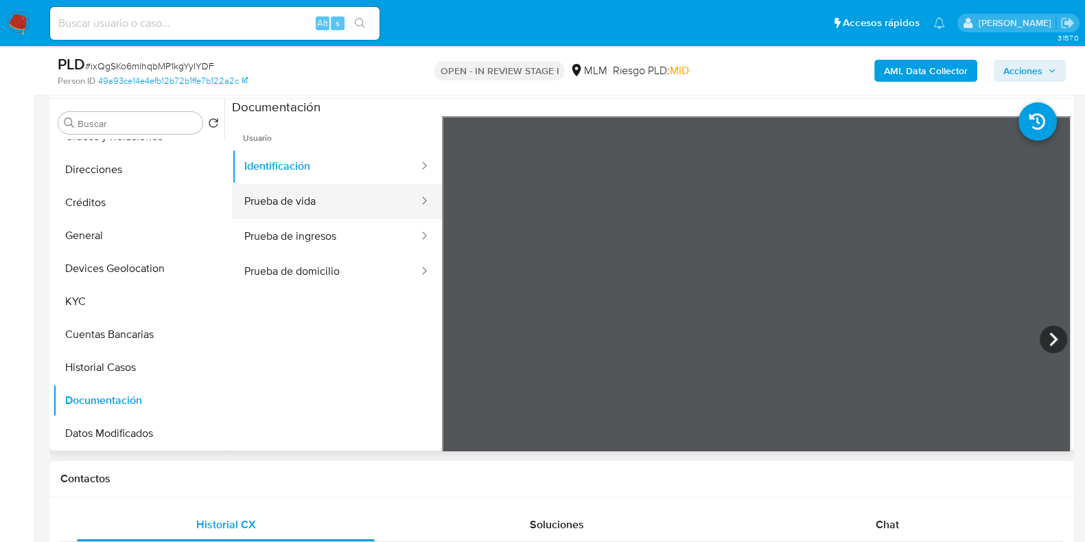
click at [254, 198] on button "Prueba de vida" at bounding box center [326, 201] width 188 height 35
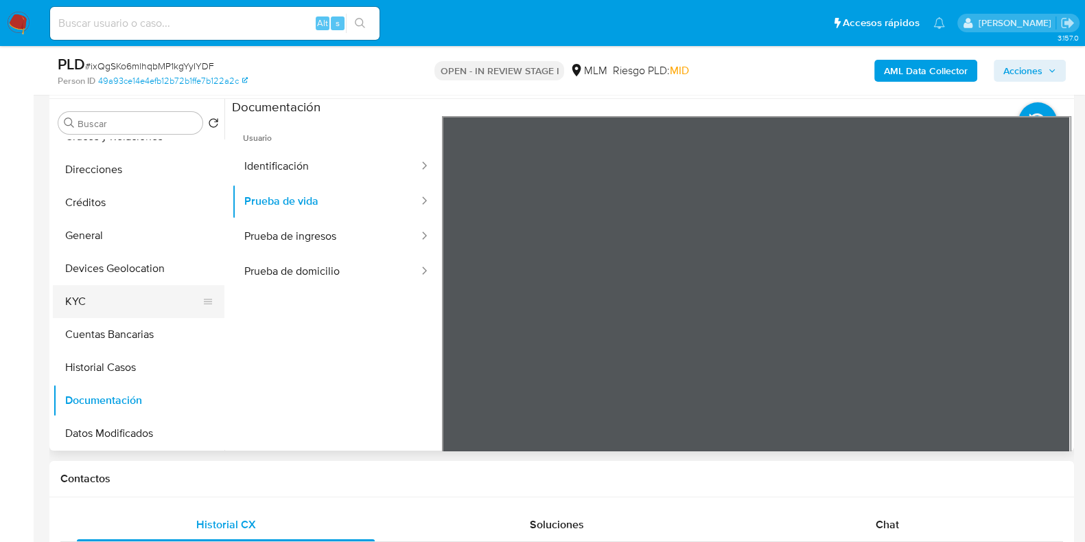
click at [97, 305] on button "KYC" at bounding box center [133, 301] width 161 height 33
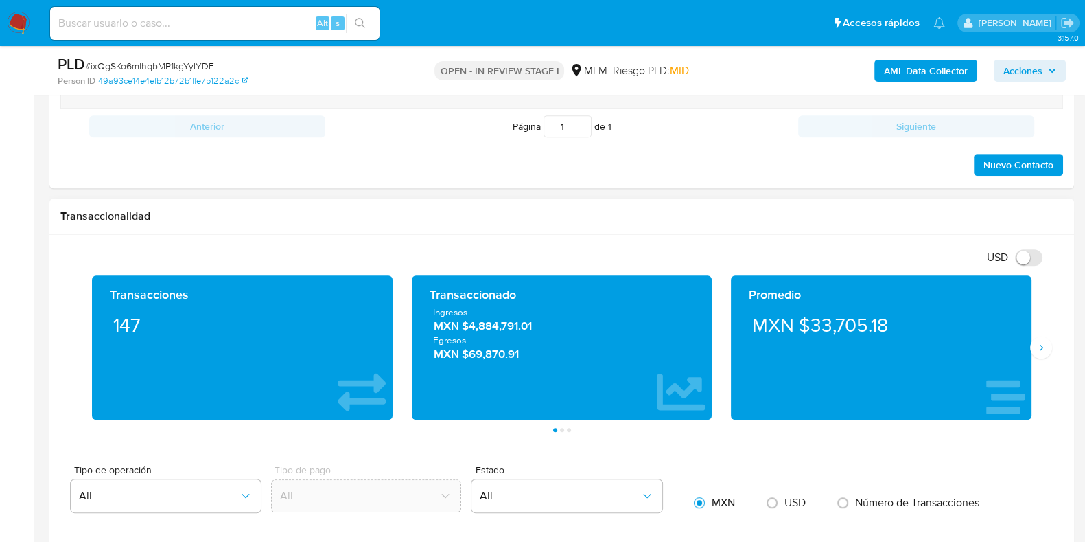
scroll to position [858, 0]
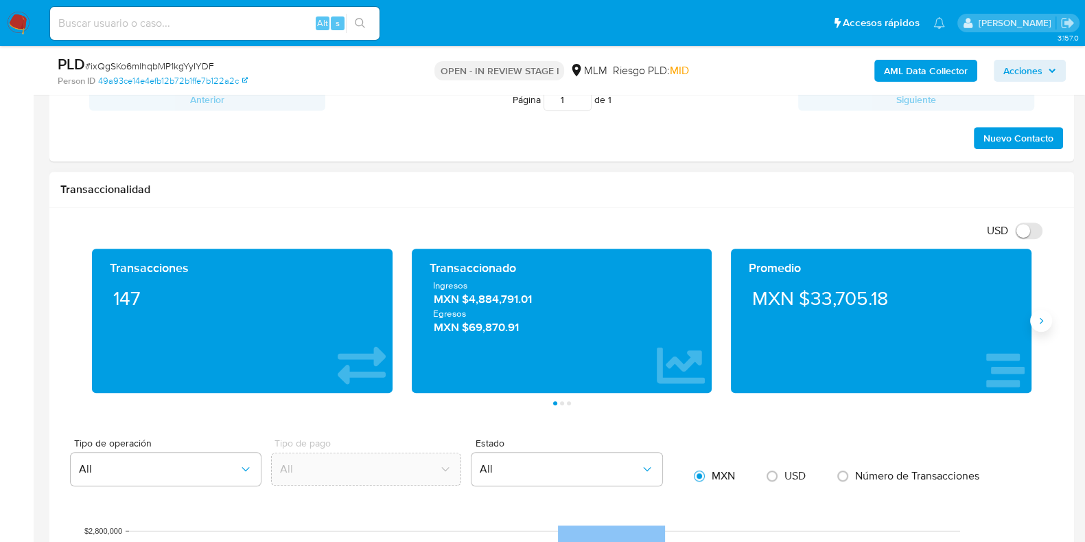
click at [1034, 317] on button "Siguiente" at bounding box center [1041, 321] width 22 height 22
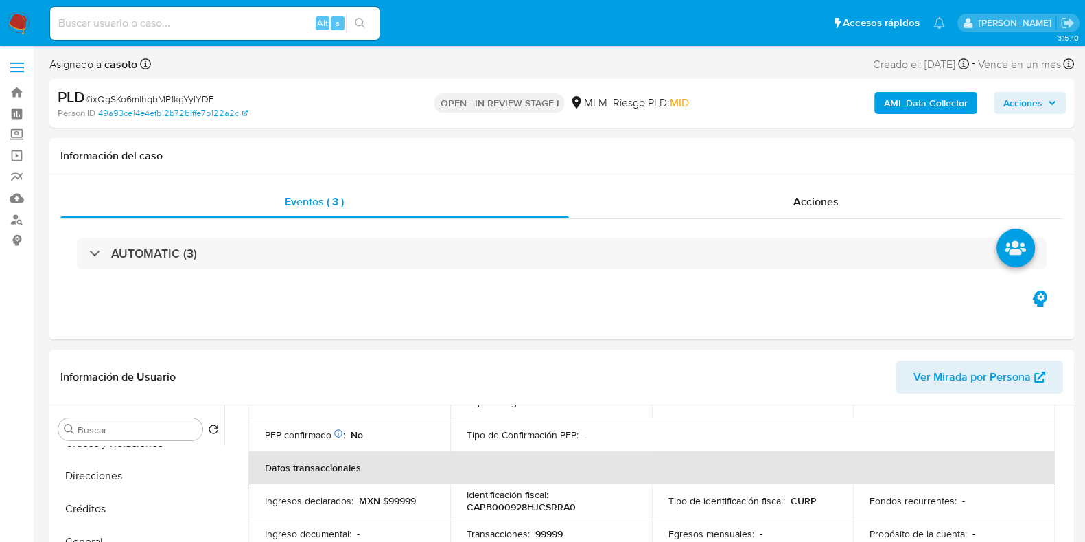
scroll to position [248, 0]
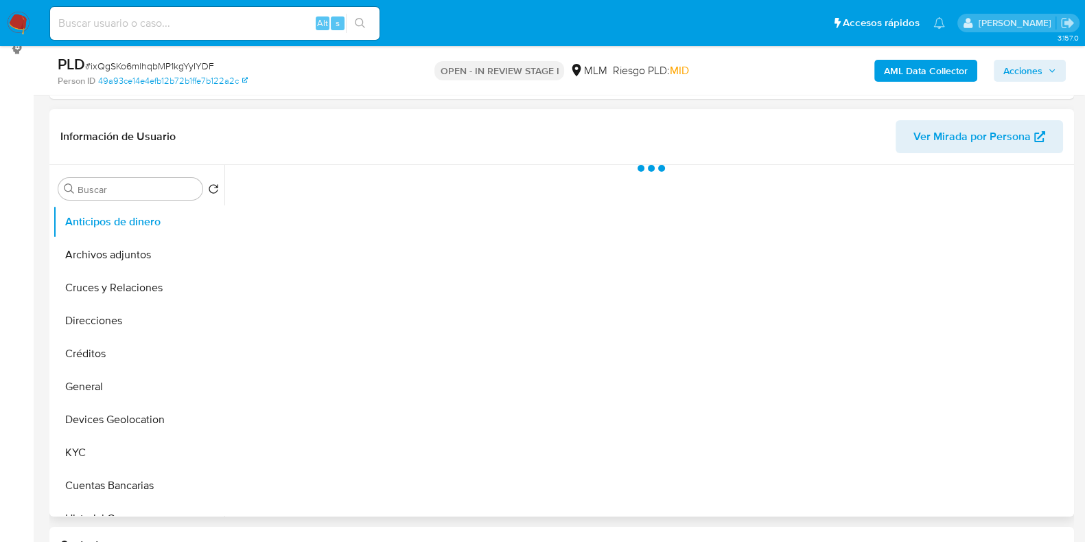
scroll to position [257, 0]
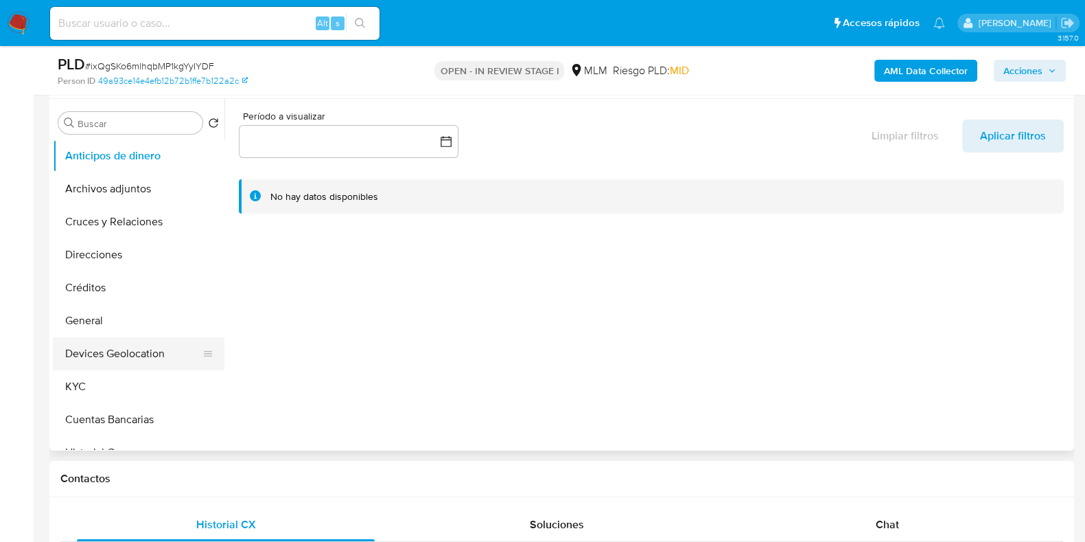
select select "10"
click at [119, 378] on button "KYC" at bounding box center [133, 386] width 161 height 33
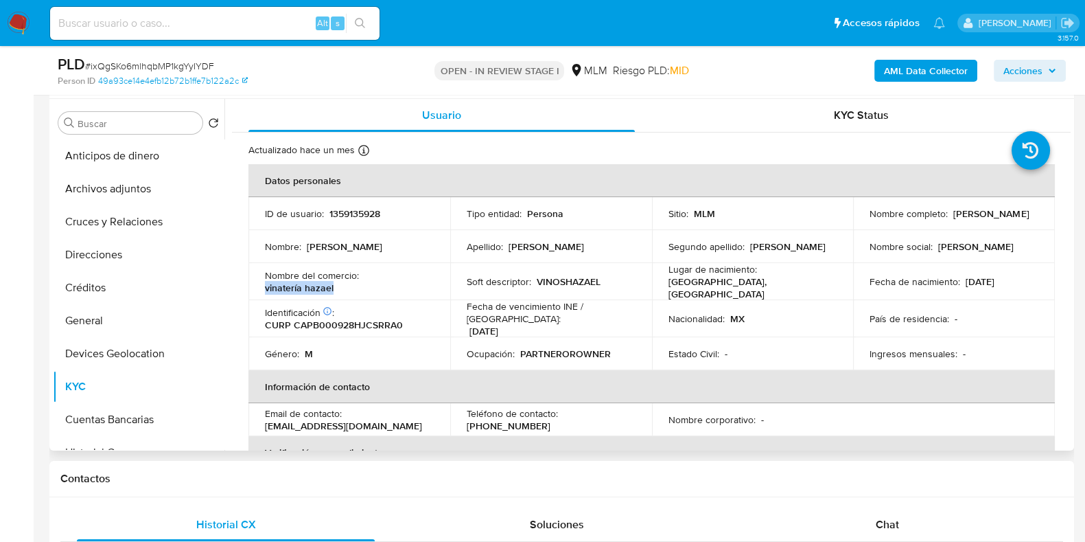
drag, startPoint x: 345, startPoint y: 286, endPoint x: 259, endPoint y: 283, distance: 86.5
click at [251, 281] on td "Nombre del comercio : [PERSON_NAME]" at bounding box center [349, 281] width 202 height 37
copy p "vinatería hazael"
click at [550, 419] on p "(33) 34120953" at bounding box center [509, 425] width 84 height 12
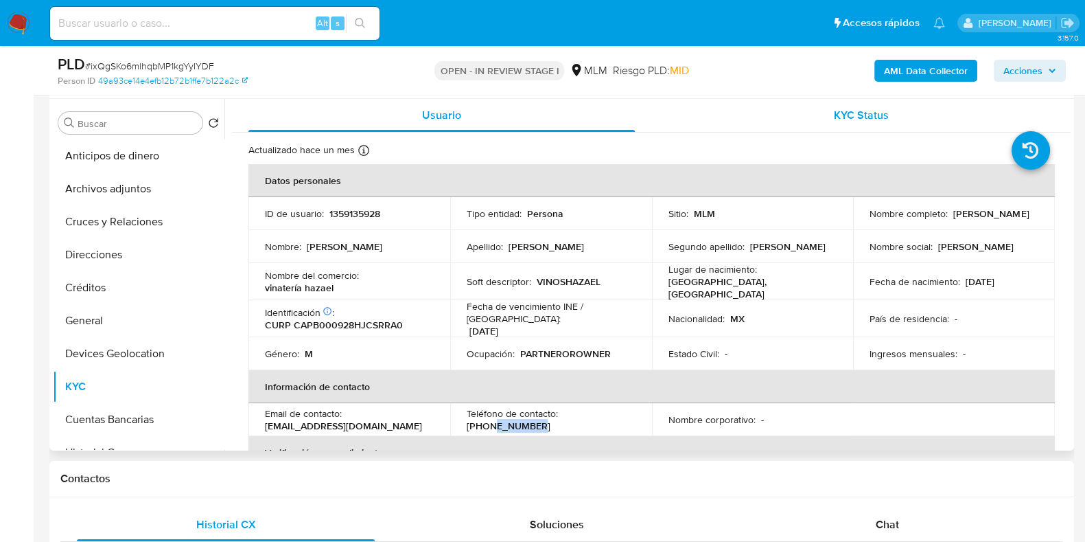
copy p "34120953"
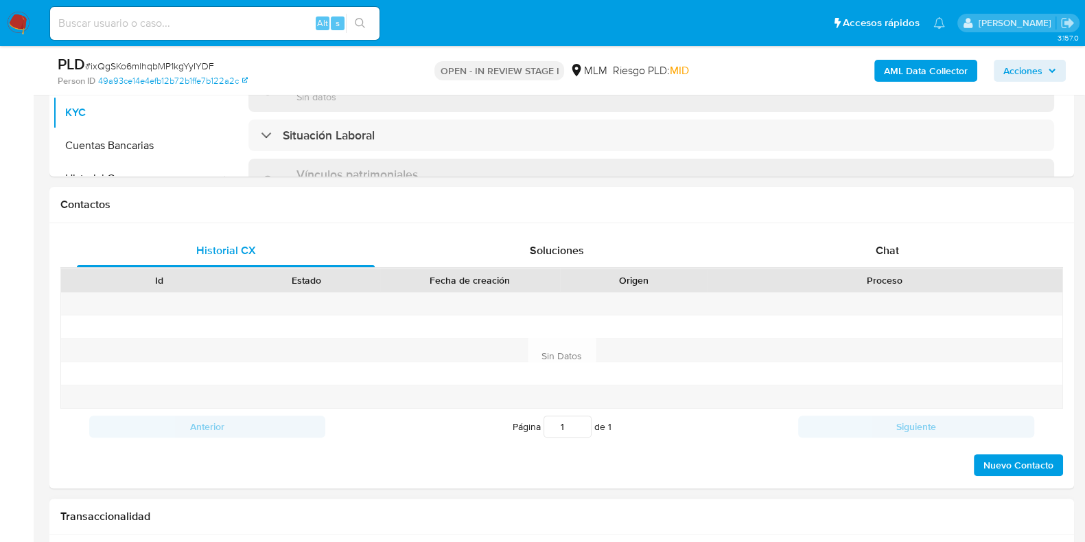
scroll to position [342, 0]
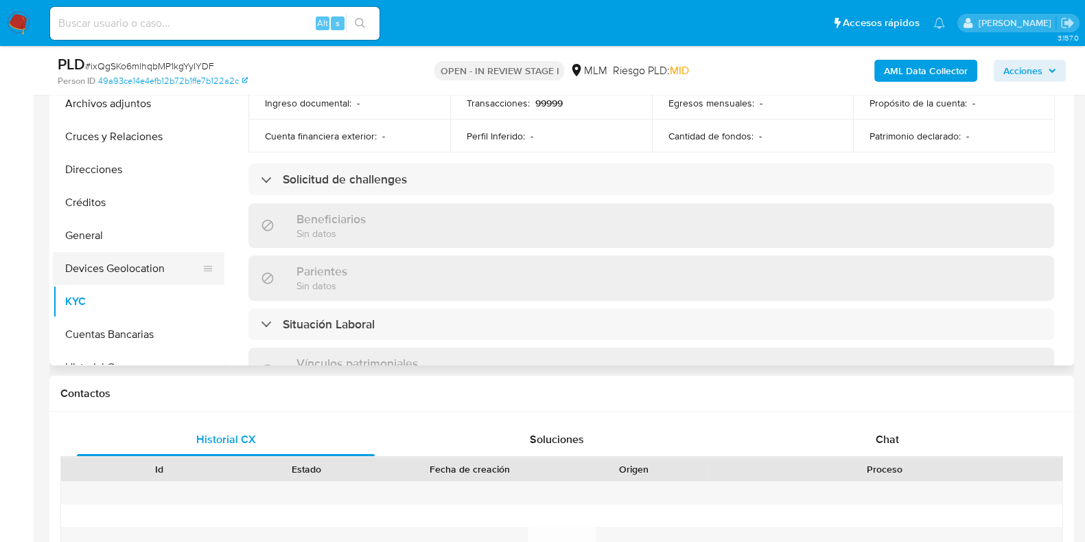
click at [115, 266] on button "Devices Geolocation" at bounding box center [133, 268] width 161 height 33
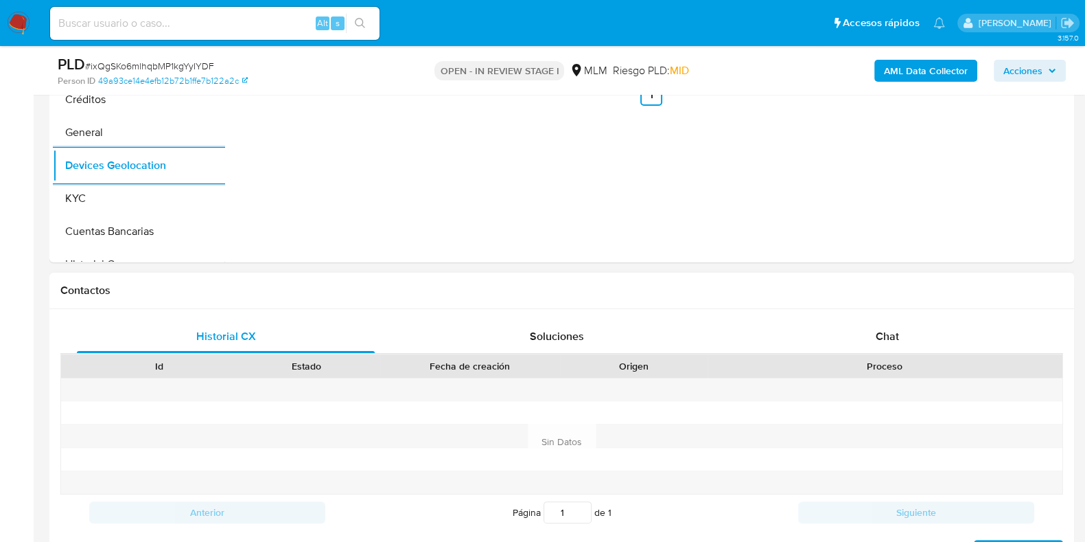
scroll to position [515, 0]
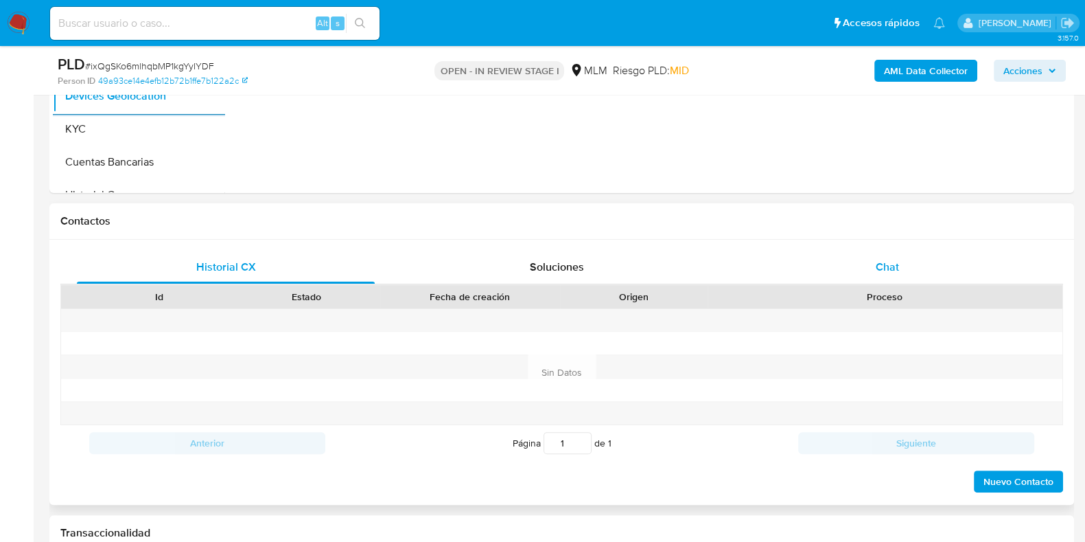
click at [890, 251] on div "Chat" at bounding box center [888, 267] width 298 height 33
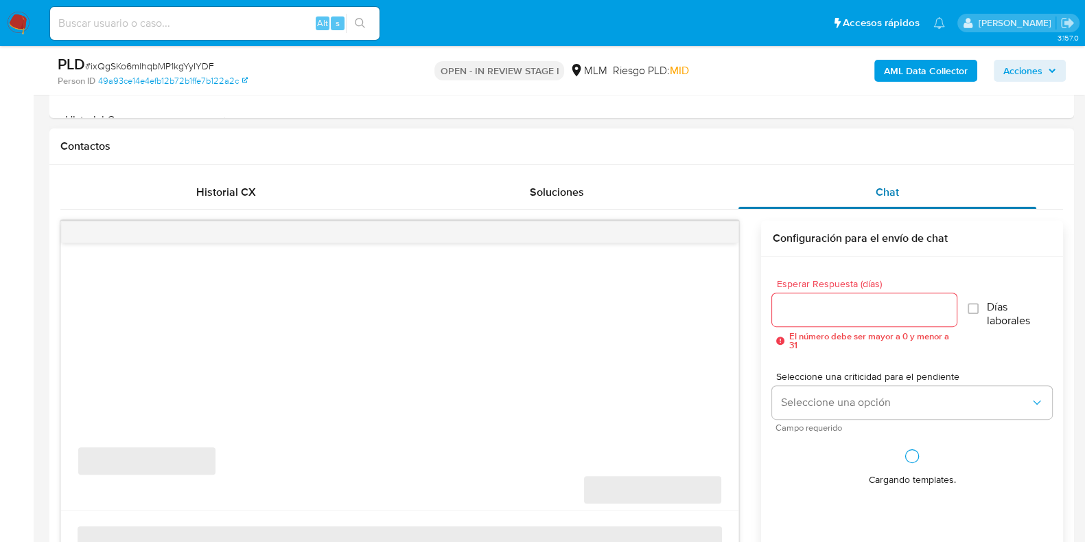
scroll to position [686, 0]
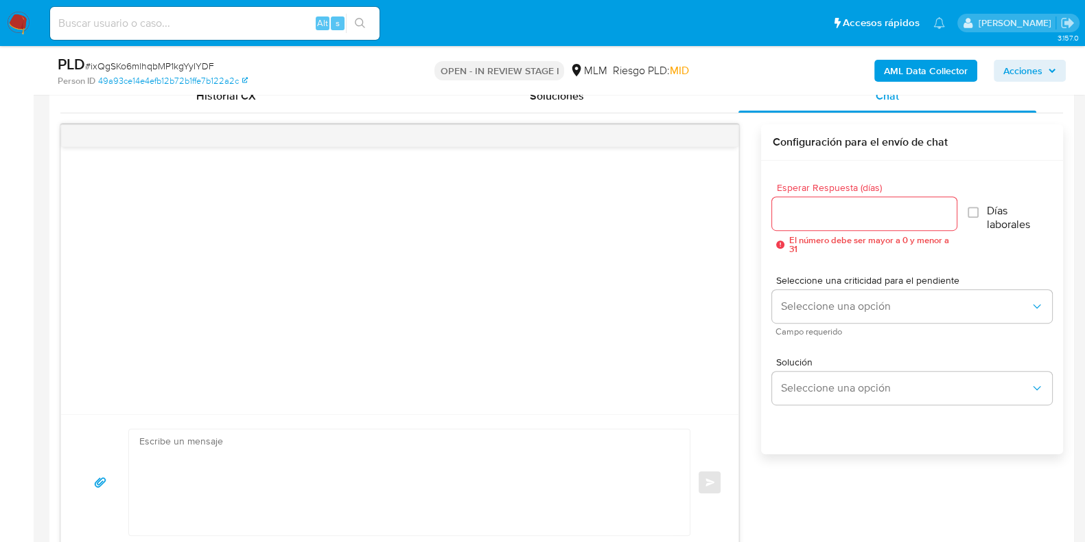
click at [826, 221] on div at bounding box center [864, 213] width 184 height 33
click at [822, 214] on input "Esperar Respuesta (días)" at bounding box center [864, 214] width 184 height 18
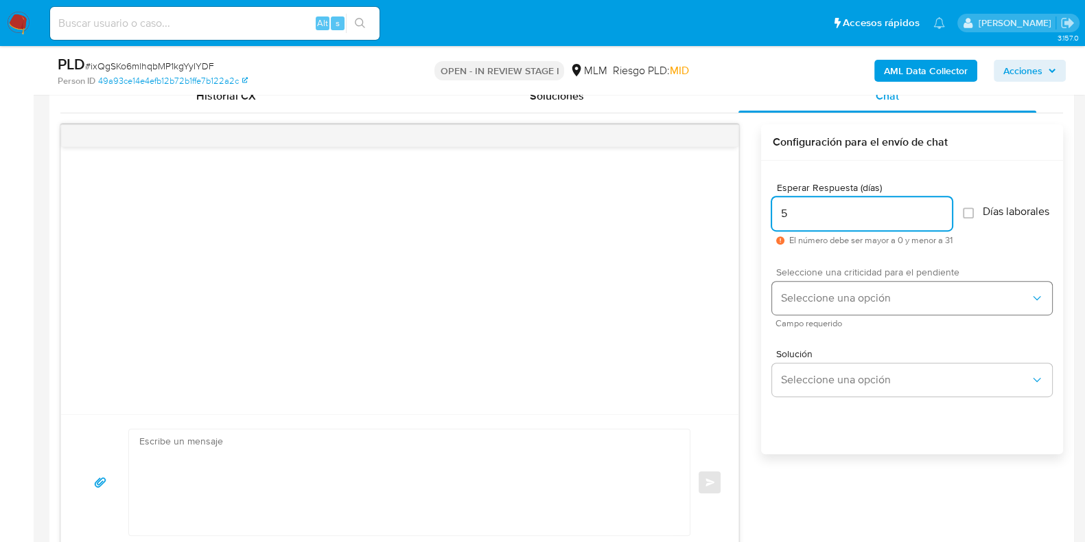
type input "5"
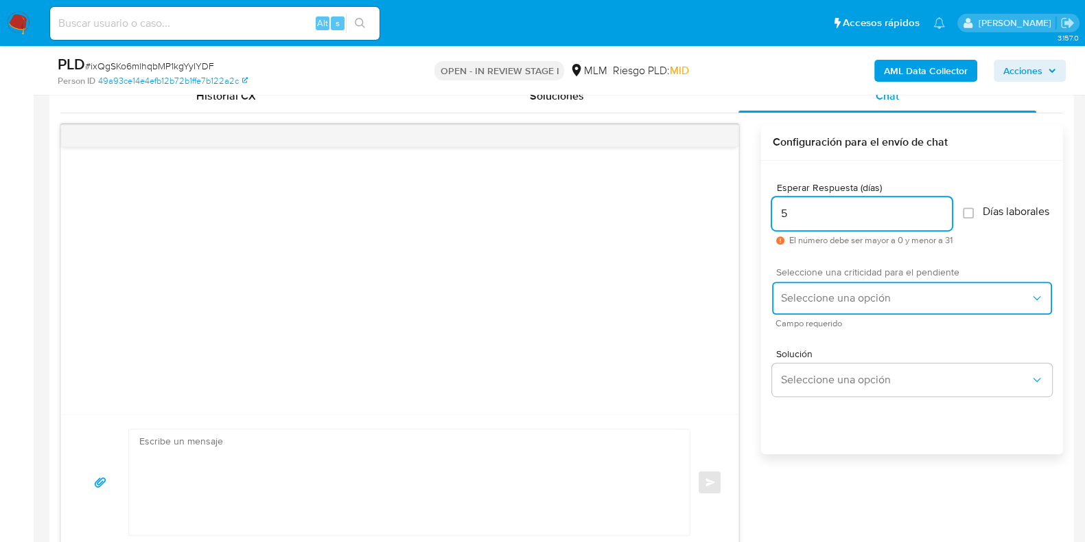
click at [786, 305] on span "Seleccione una opción" at bounding box center [905, 298] width 250 height 14
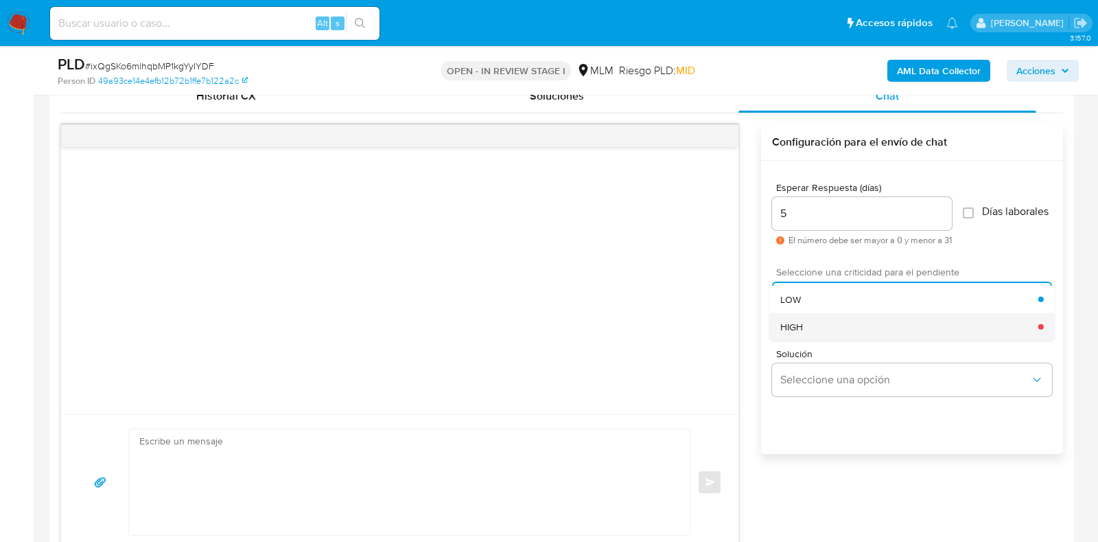
click at [796, 332] on span "HIGH" at bounding box center [791, 326] width 23 height 12
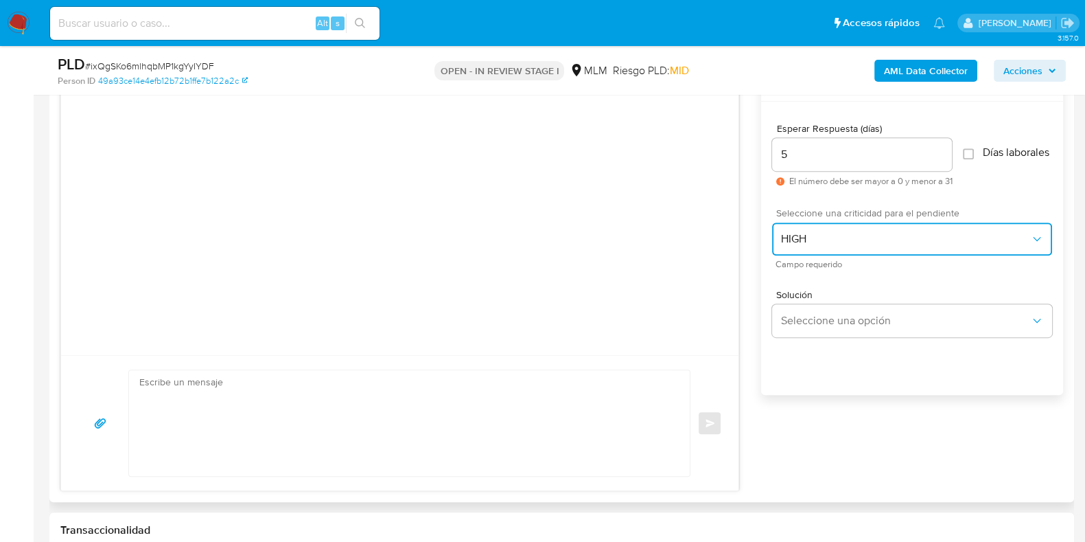
scroll to position [772, 0]
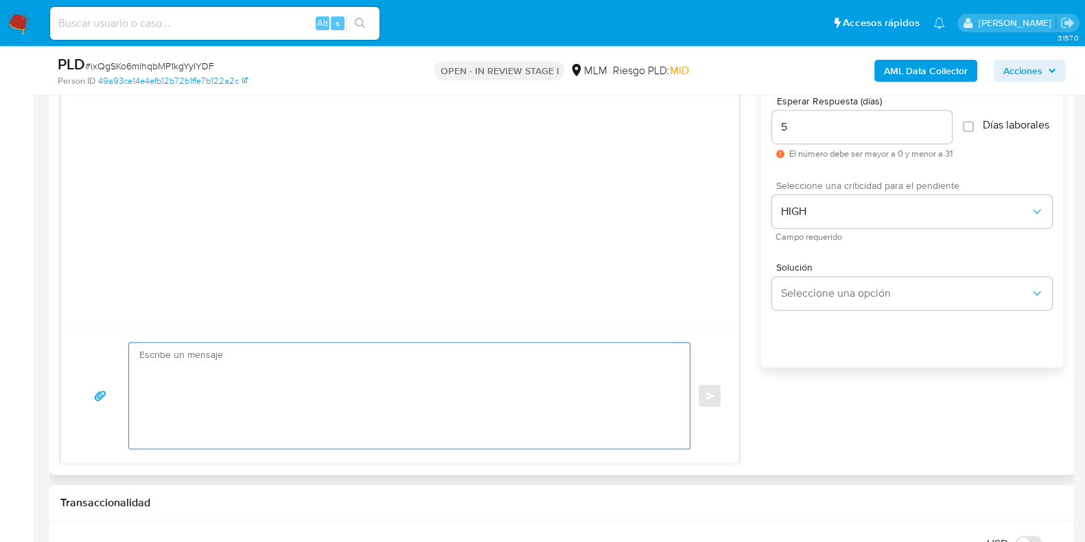
click at [349, 365] on textarea at bounding box center [405, 395] width 533 height 106
paste textarea "Apreciable cliente: Te comentamos que debemos llevar a cabo un proceso de verif…"
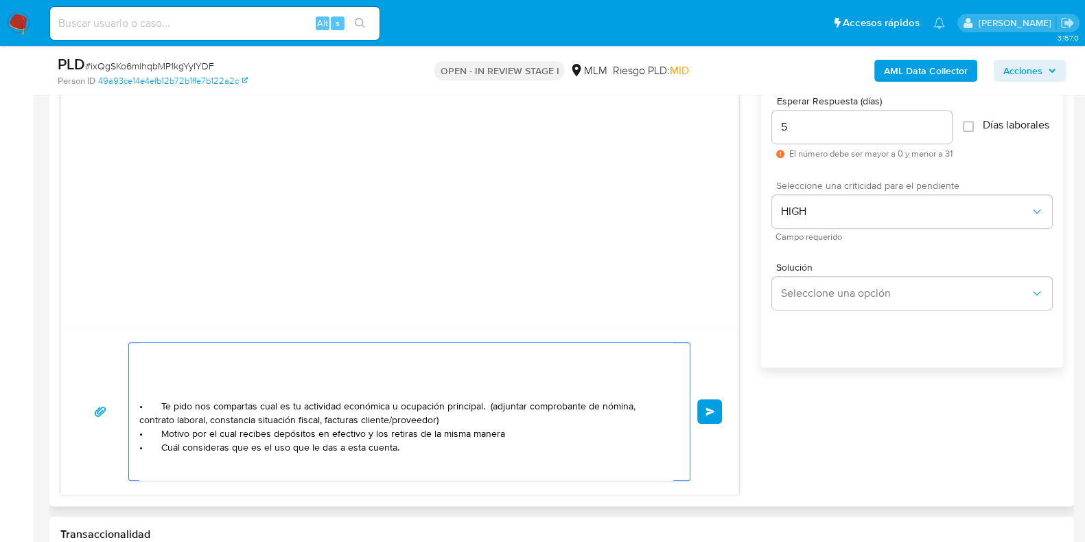
scroll to position [85, 0]
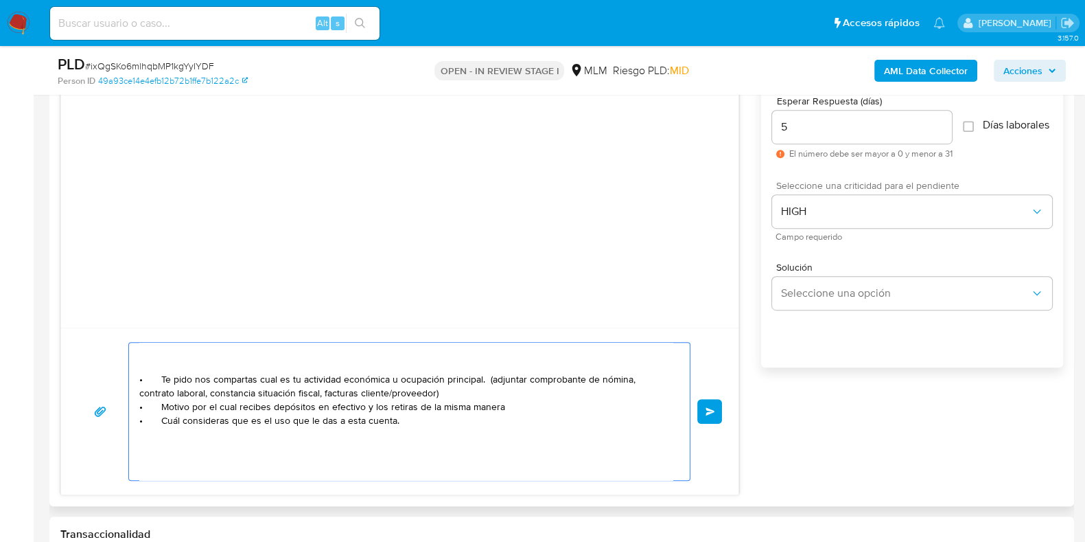
drag, startPoint x: 196, startPoint y: 408, endPoint x: 137, endPoint y: 408, distance: 59.0
click at [137, 408] on div "Apreciable cliente: Te comentamos que debemos llevar a cabo un proceso de verif…" at bounding box center [406, 410] width 554 height 137
click at [452, 393] on textarea "Apreciable cliente: Te comentamos que debemos llevar a cabo un proceso de verif…" at bounding box center [405, 410] width 533 height 137
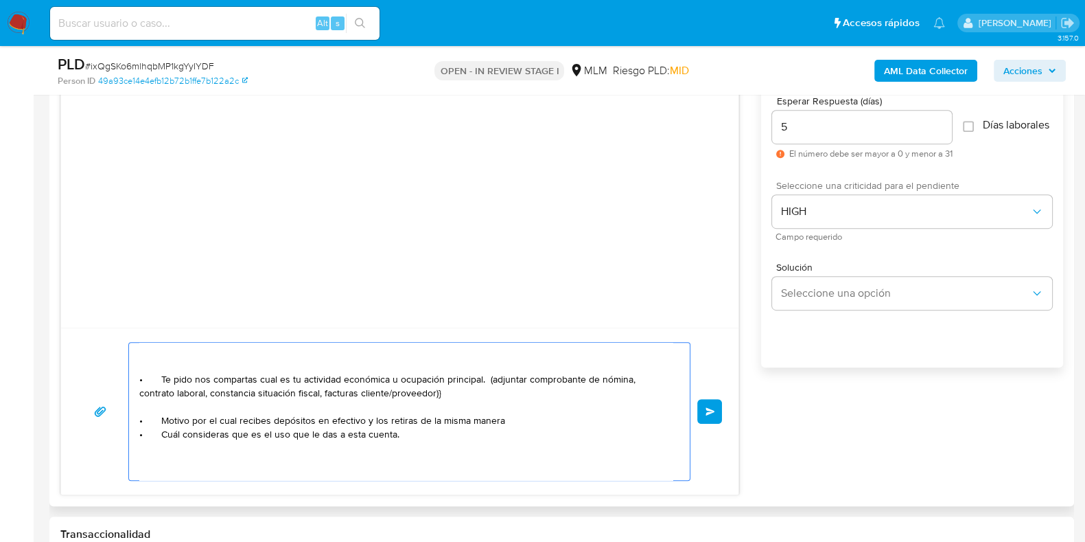
scroll to position [100, 0]
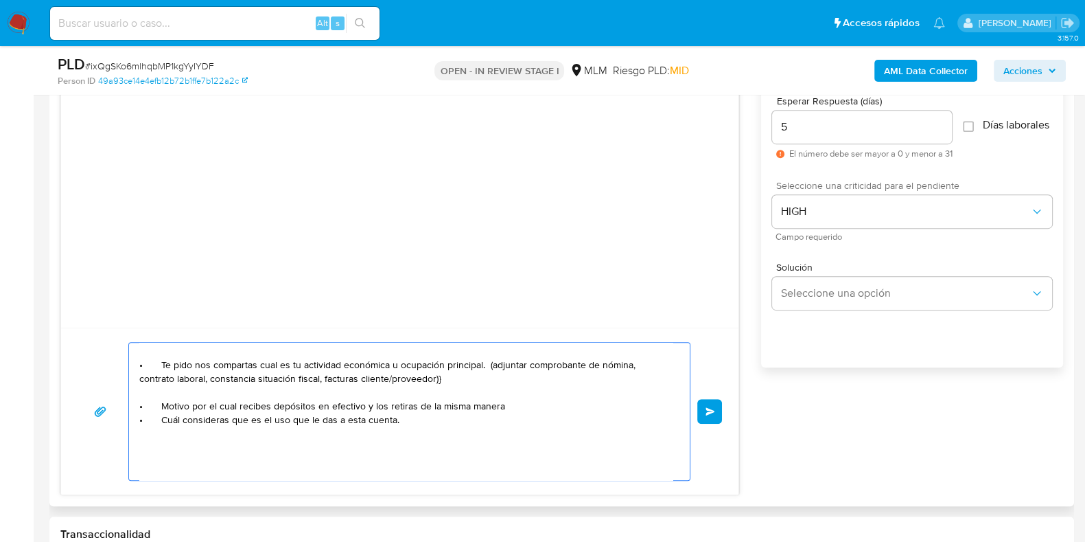
paste textarea "• Motivo p"
drag, startPoint x: 528, startPoint y: 401, endPoint x: 270, endPoint y: 407, distance: 258.1
click at [270, 407] on textarea "Apreciable cliente: Te comentamos que debemos llevar a cabo un proceso de verif…" at bounding box center [405, 410] width 533 height 137
click at [570, 409] on textarea "Apreciable cliente: Te comentamos que debemos llevar a cabo un proceso de verif…" at bounding box center [405, 410] width 533 height 137
drag, startPoint x: 270, startPoint y: 405, endPoint x: 139, endPoint y: 406, distance: 130.4
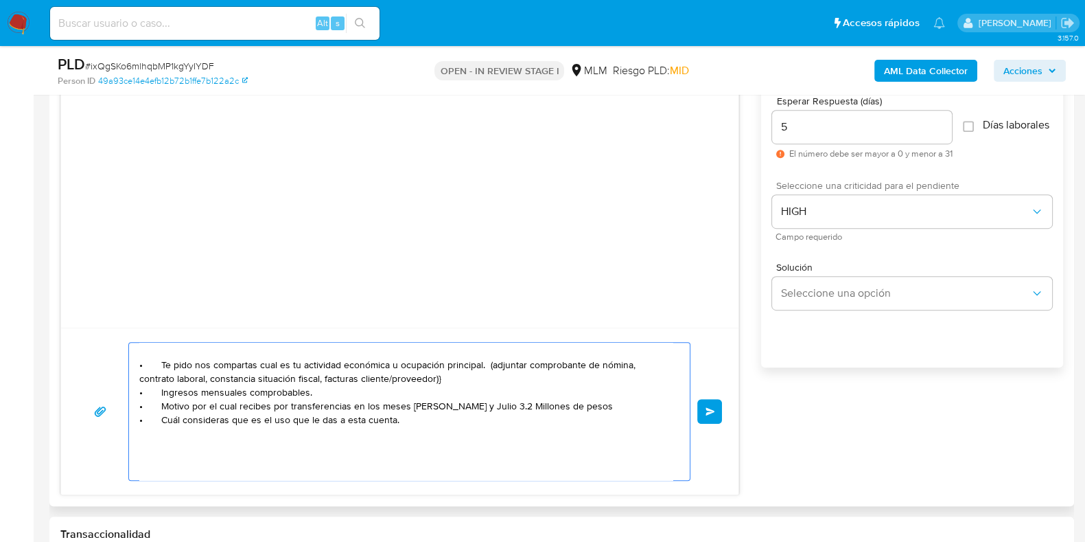
click at [139, 406] on textarea "Apreciable cliente: Te comentamos que debemos llevar a cabo un proceso de verif…" at bounding box center [405, 410] width 533 height 137
click at [566, 413] on textarea "Apreciable cliente: Te comentamos que debemos llevar a cabo un proceso de verif…" at bounding box center [405, 410] width 533 height 137
click at [566, 406] on textarea "Apreciable cliente: Te comentamos que debemos llevar a cabo un proceso de verif…" at bounding box center [405, 410] width 533 height 137
paste textarea "• Motivo por el cual recibes"
paste textarea "MANAGEMENT CONSULTING OIL PROJECTS"
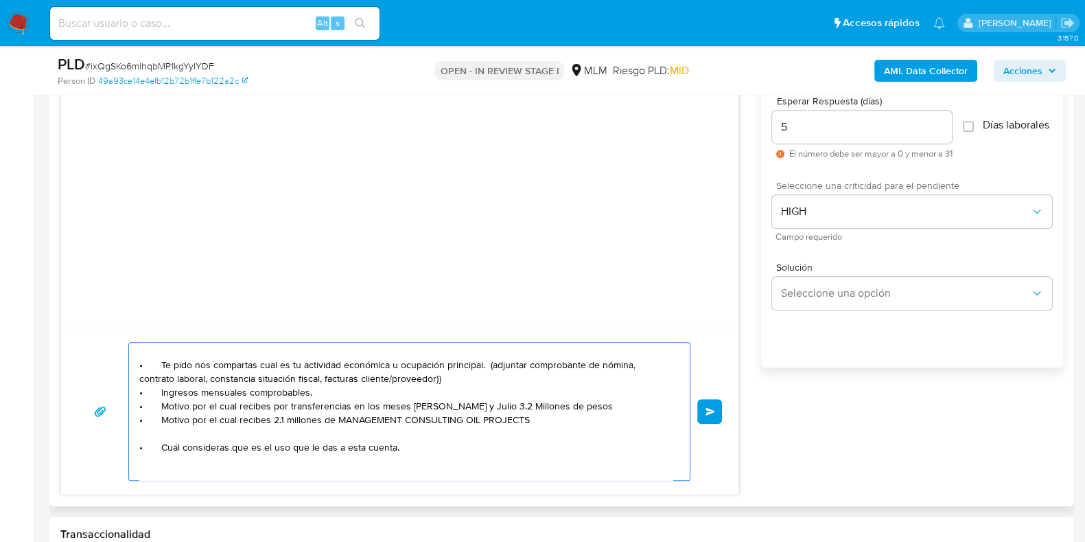
paste textarea "$390,906.30"
paste textarea "GUZMAN PEREZ EZEQUIEL"
paste textarea "$438,015.09"
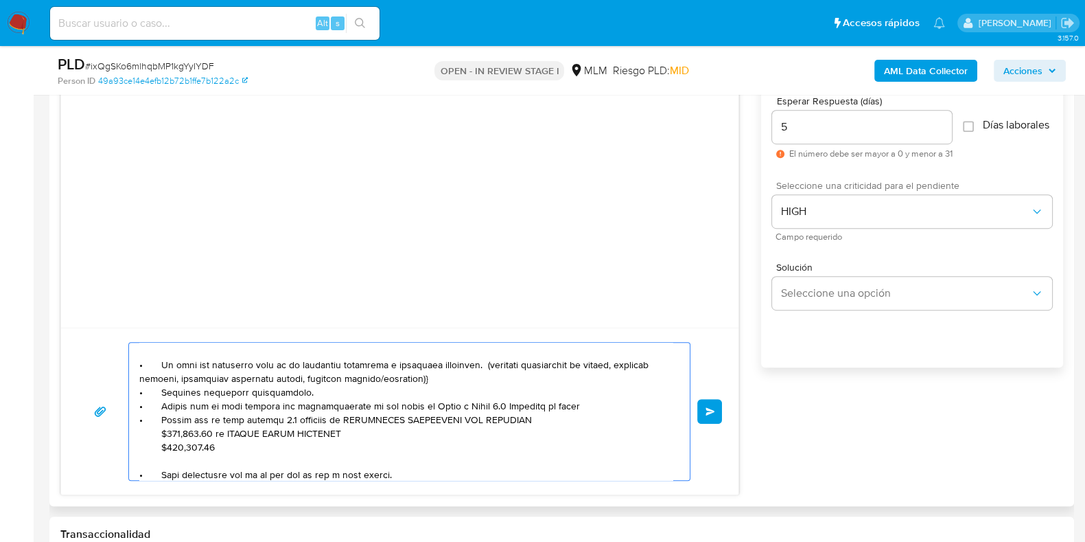
click at [278, 449] on textarea at bounding box center [405, 410] width 533 height 137
paste textarea "SERI DISTRIBUIDORA DE SERVICIOS INDUSTRI"
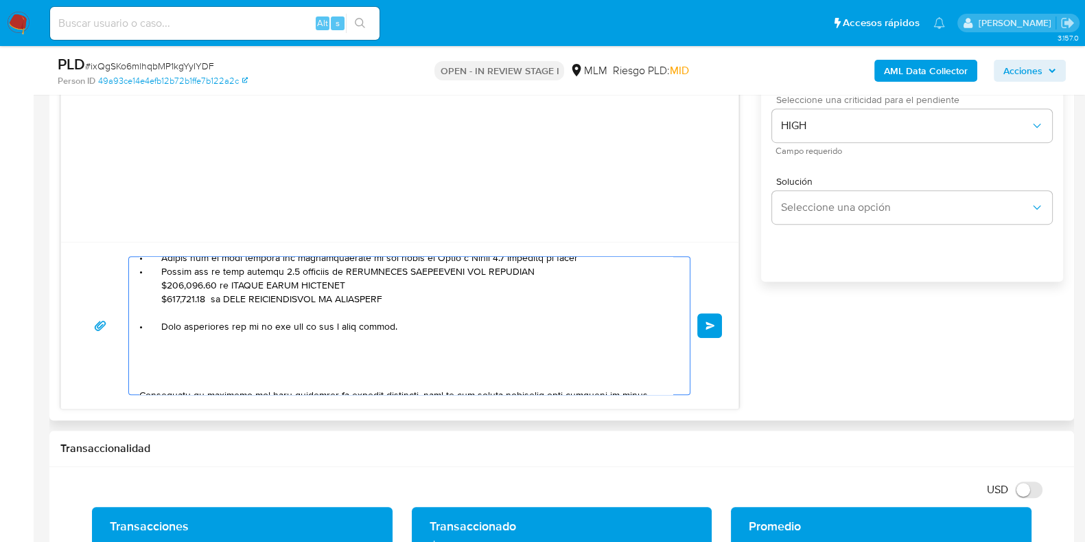
scroll to position [185, 0]
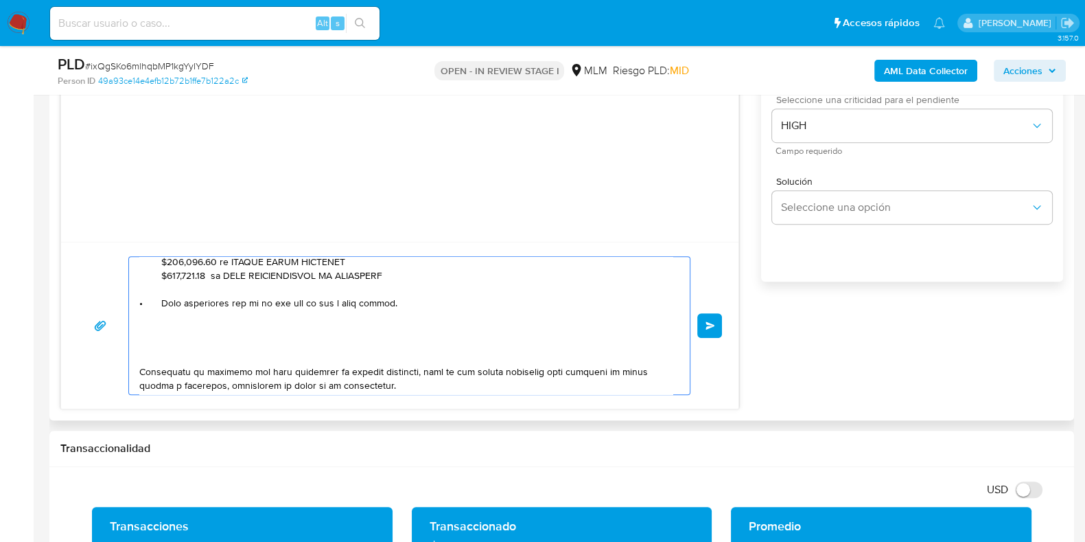
drag, startPoint x: 404, startPoint y: 310, endPoint x: 182, endPoint y: 300, distance: 221.9
click at [182, 300] on textarea at bounding box center [405, 325] width 533 height 137
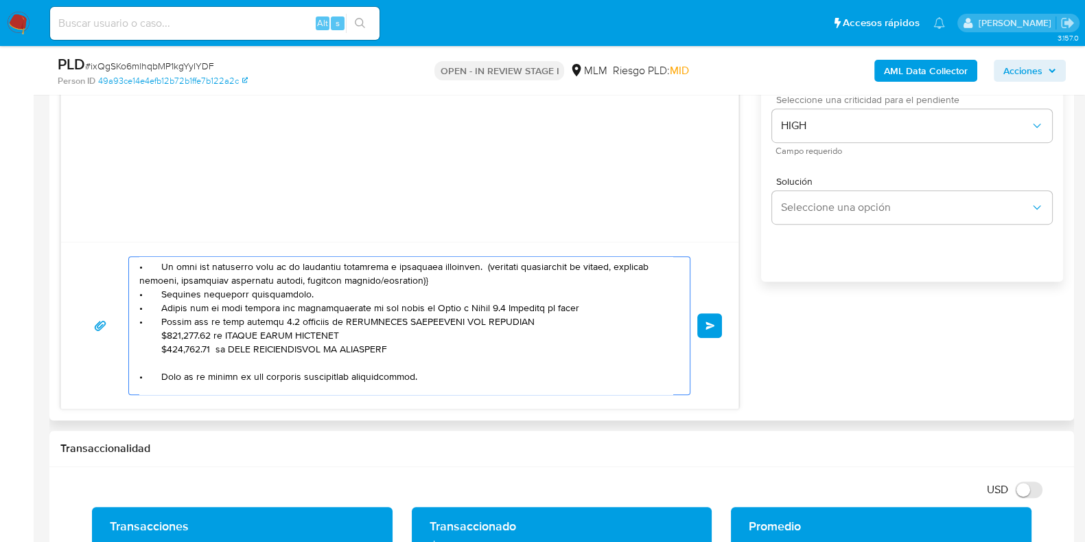
scroll to position [14, 0]
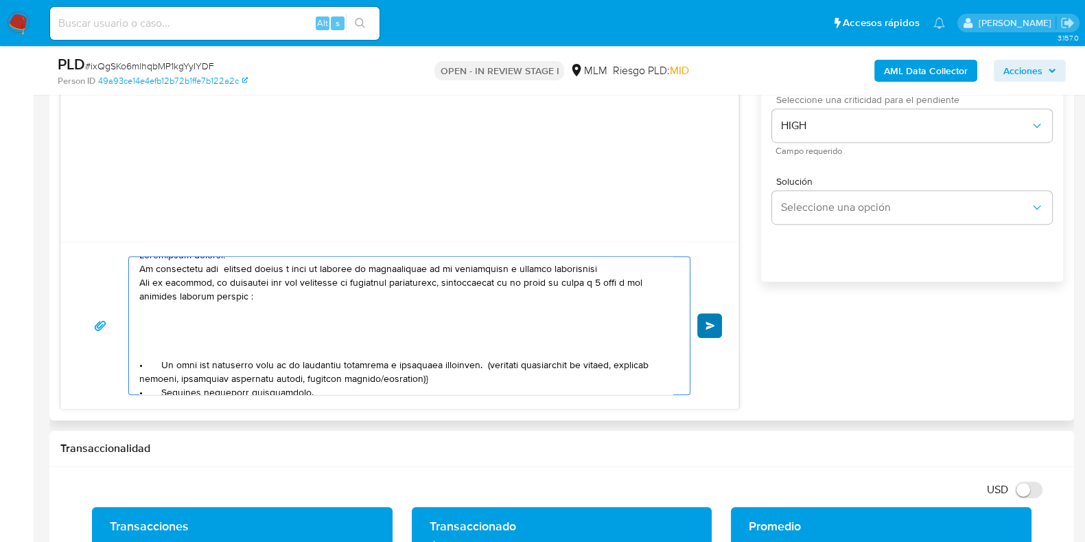
type textarea "Apreciable cliente: Te comentamos que debemos llevar a cabo un proceso de verif…"
click at [717, 329] on button "Enviar" at bounding box center [709, 325] width 25 height 25
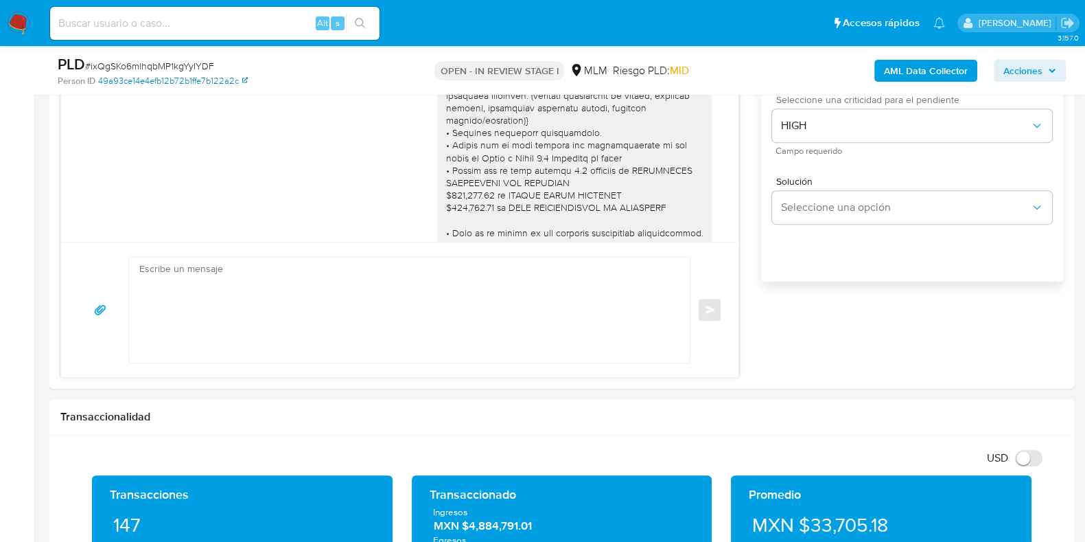
scroll to position [38, 0]
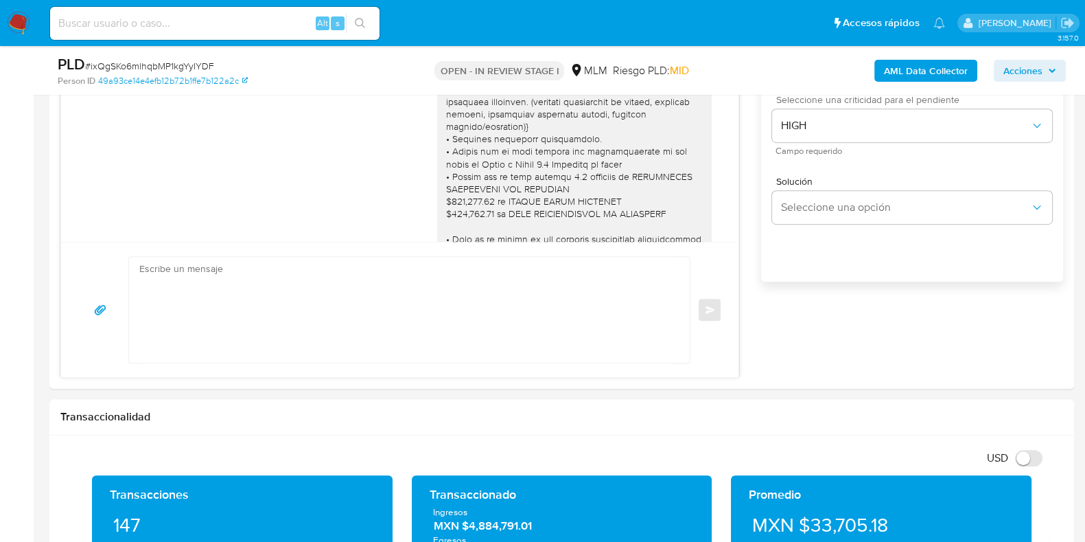
click at [180, 70] on span "# ixQgSKo6mlhqbMP1kgYyIYDF" at bounding box center [149, 66] width 129 height 14
copy span "ixQgSKo6mlhqbMP1kgYyIYDF"
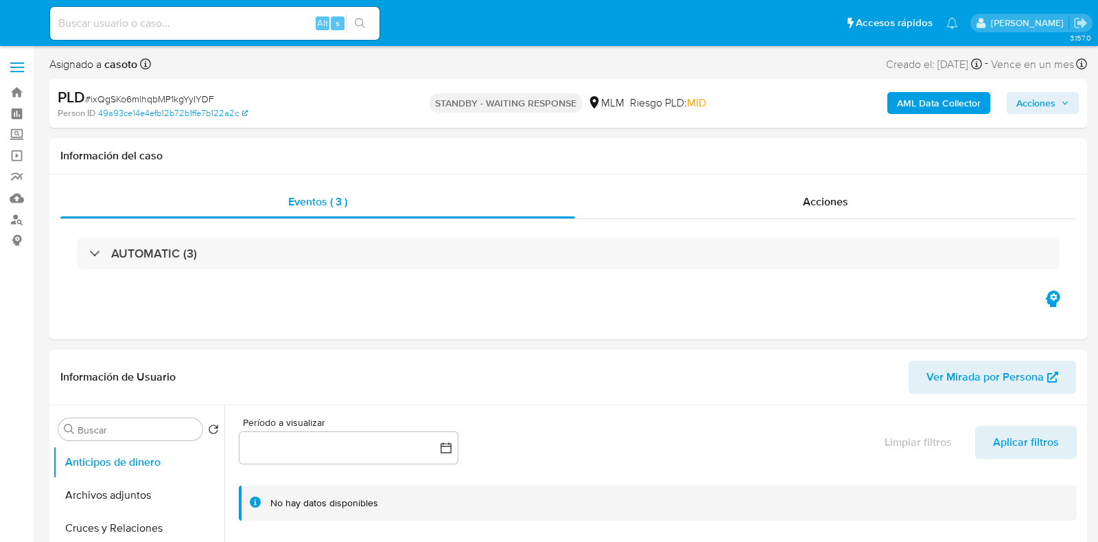
select select "10"
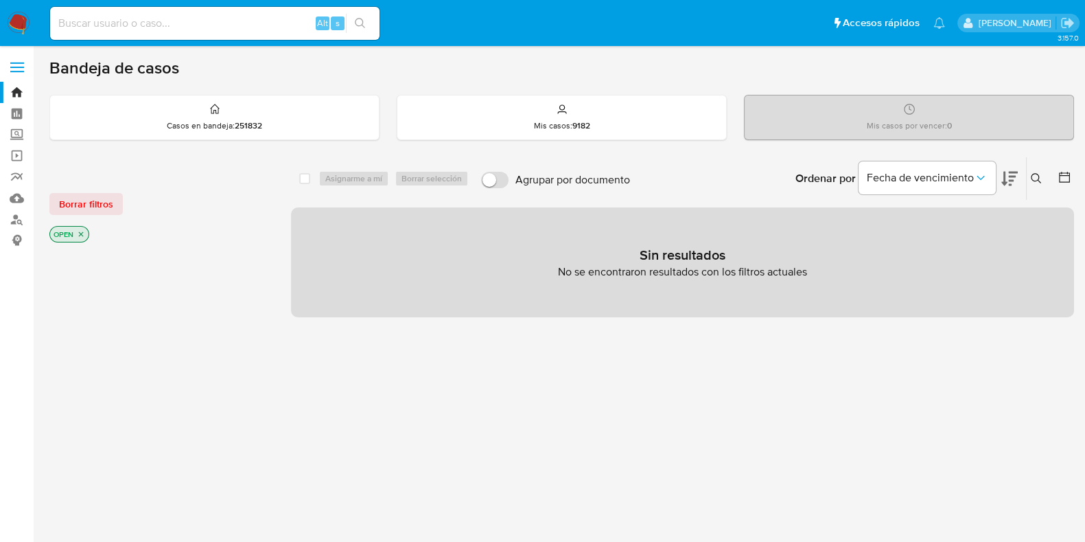
click at [1036, 174] on icon at bounding box center [1036, 178] width 11 height 11
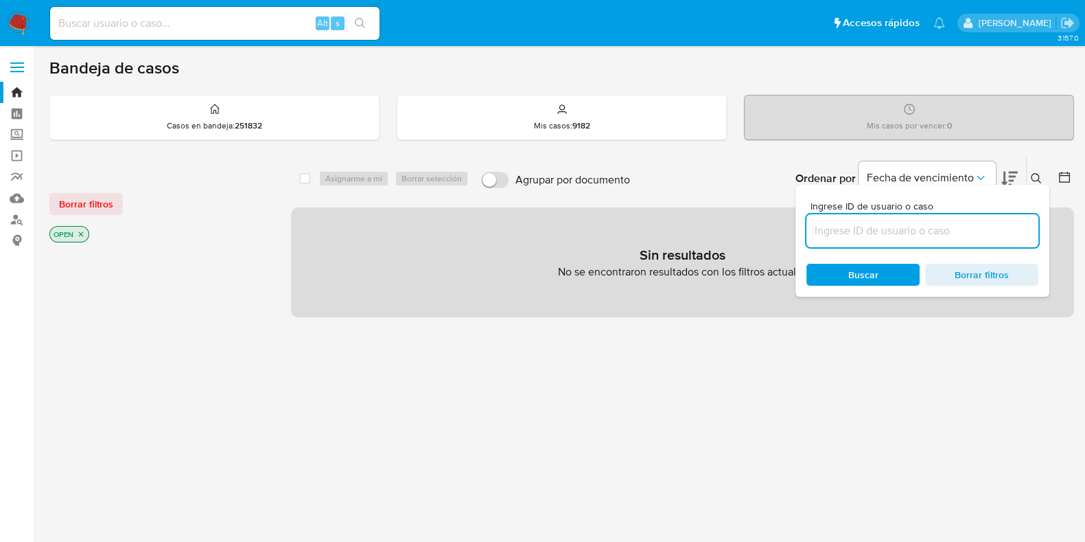
click at [940, 237] on input at bounding box center [922, 231] width 232 height 18
type input "1574778100"
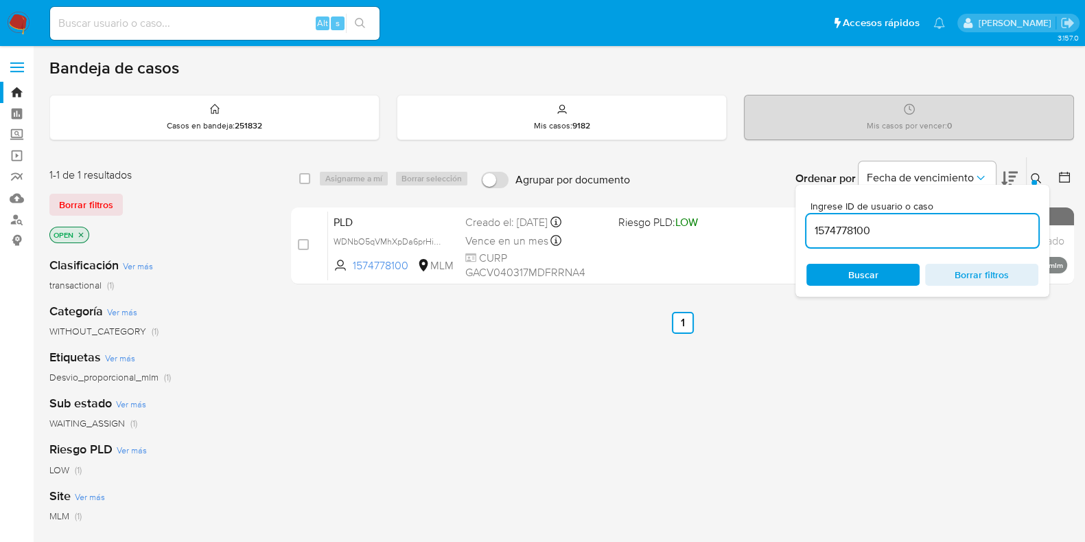
click at [1037, 176] on icon at bounding box center [1036, 178] width 11 height 11
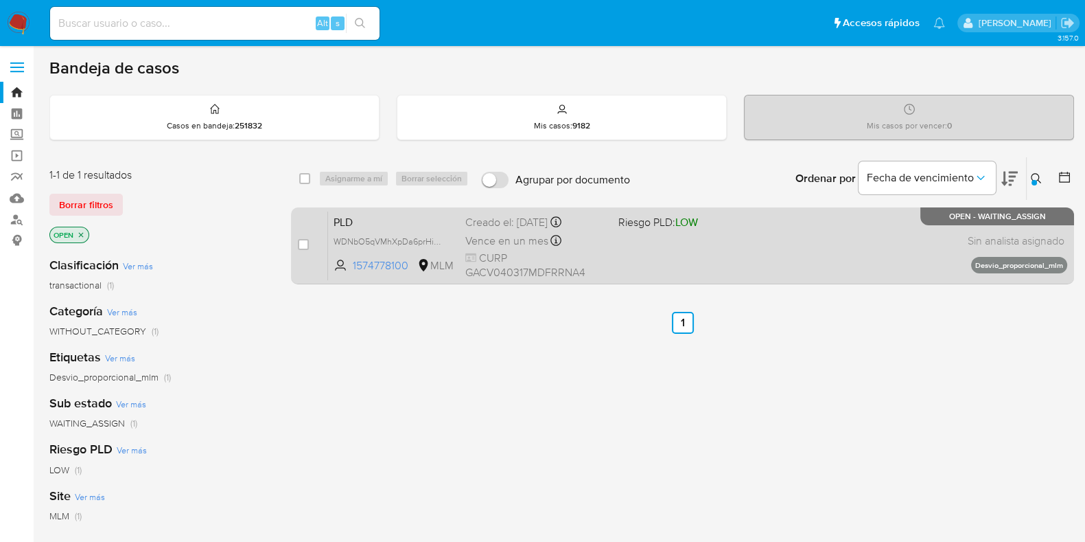
click at [844, 237] on div "PLD WDNbO5qVMhXpDa6prHie6akE 1574778100 MLM Riesgo PLD: LOW Creado el: [DATE] C…" at bounding box center [697, 245] width 739 height 69
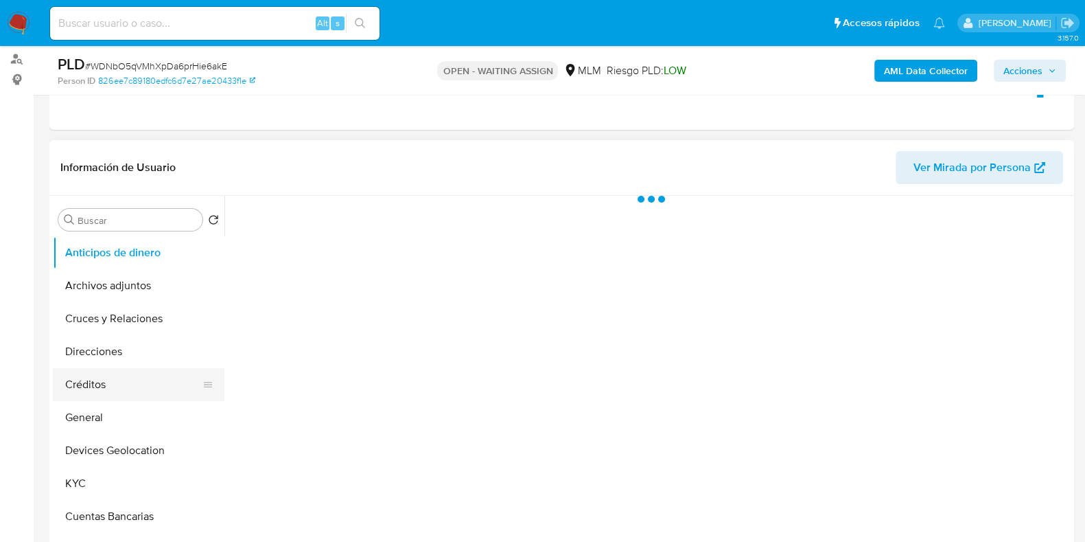
scroll to position [171, 0]
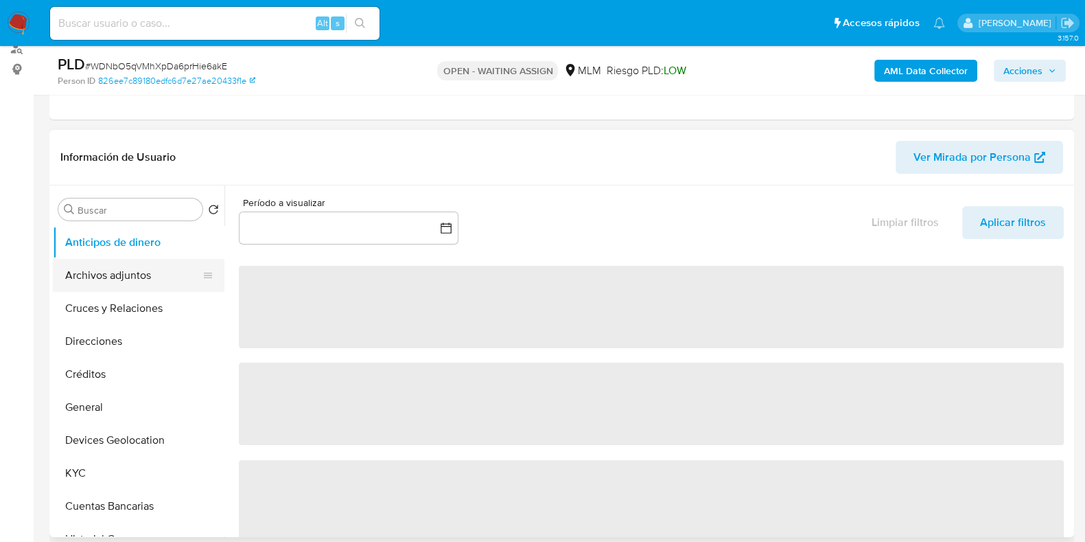
click at [115, 272] on button "Archivos adjuntos" at bounding box center [133, 275] width 161 height 33
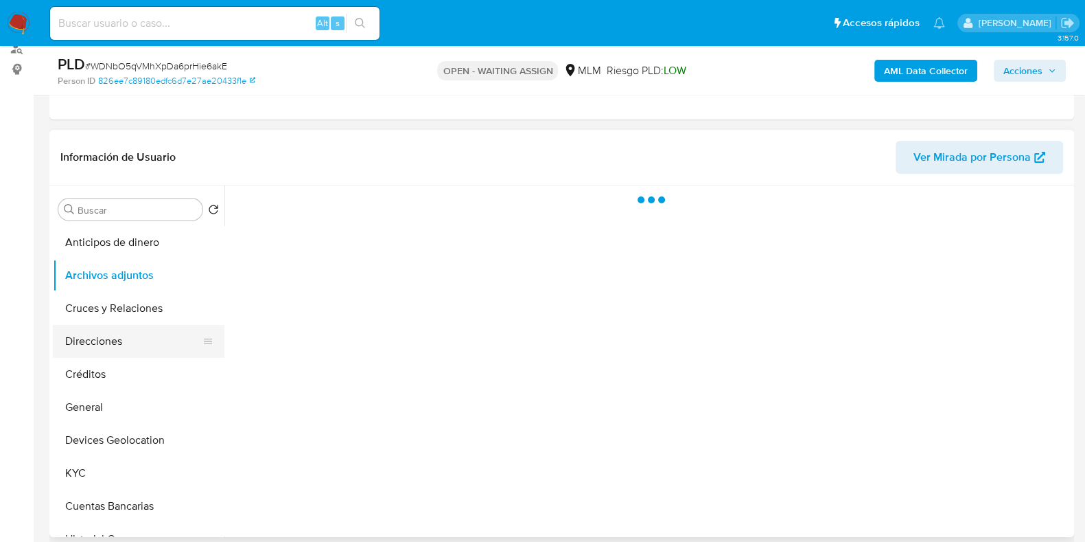
select select "10"
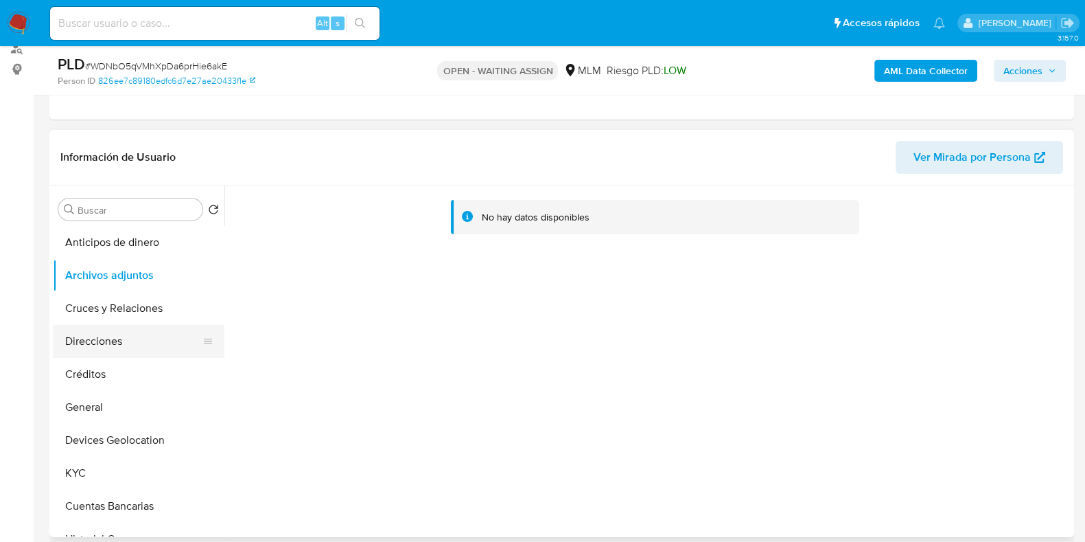
scroll to position [85, 0]
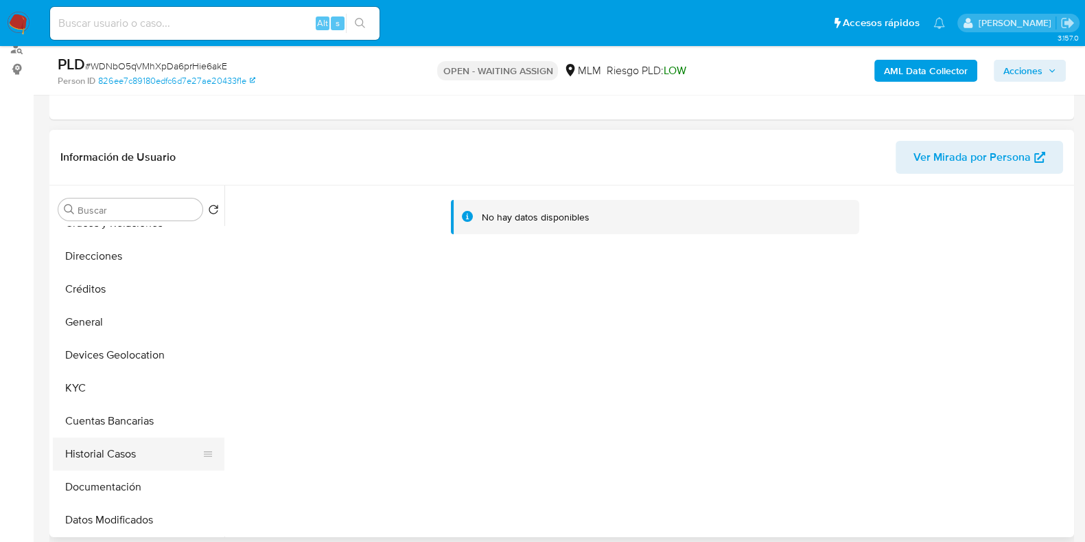
click at [91, 443] on button "Historial Casos" at bounding box center [133, 453] width 161 height 33
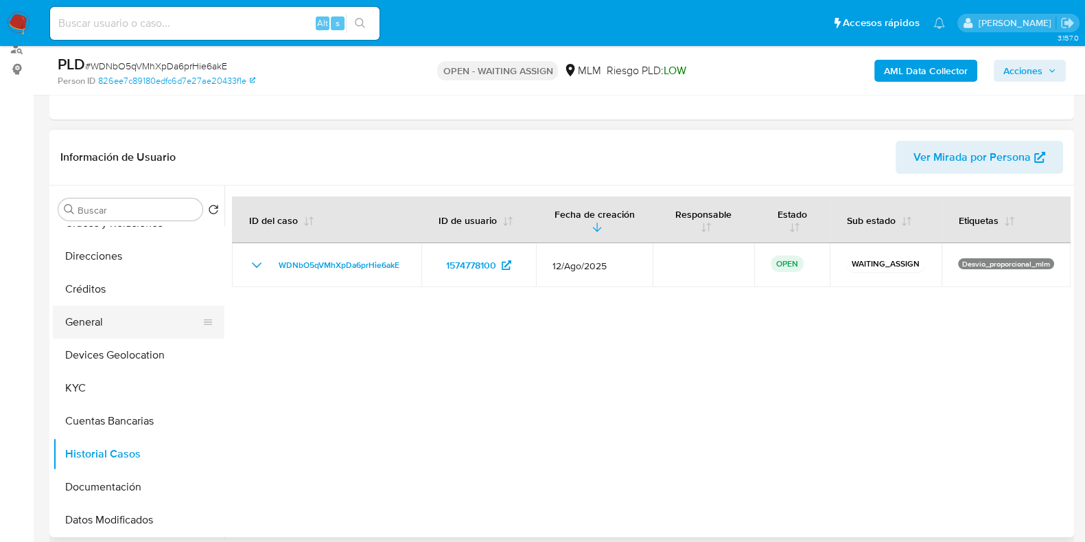
click at [100, 327] on button "General" at bounding box center [133, 321] width 161 height 33
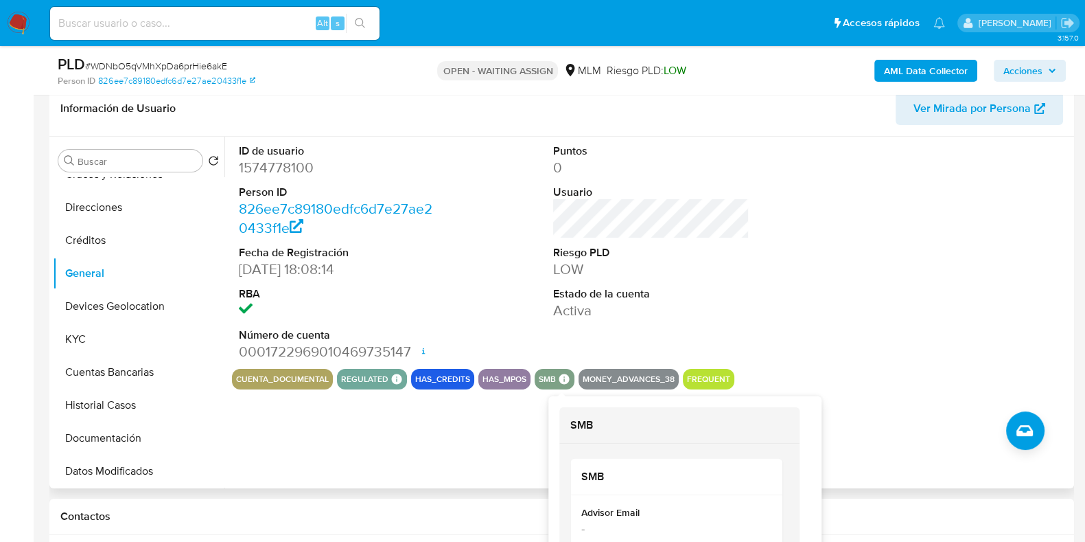
scroll to position [257, 0]
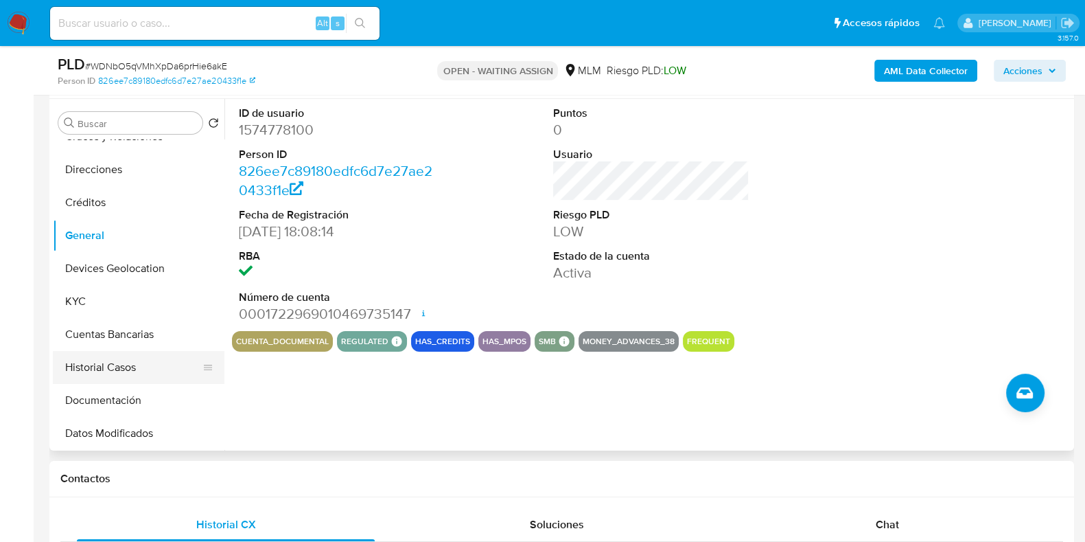
click at [89, 366] on button "Historial Casos" at bounding box center [133, 367] width 161 height 33
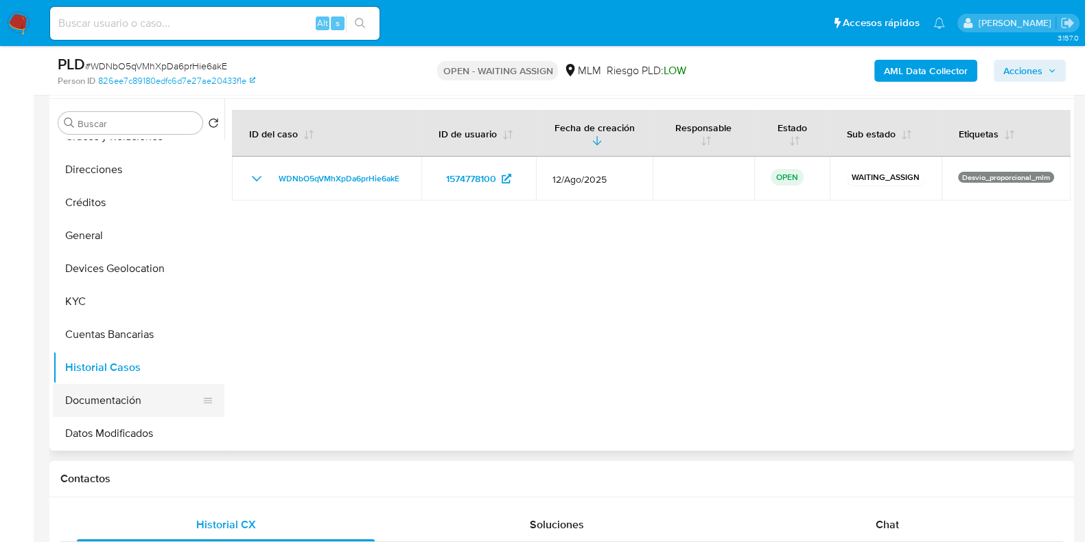
click at [84, 399] on button "Documentación" at bounding box center [133, 400] width 161 height 33
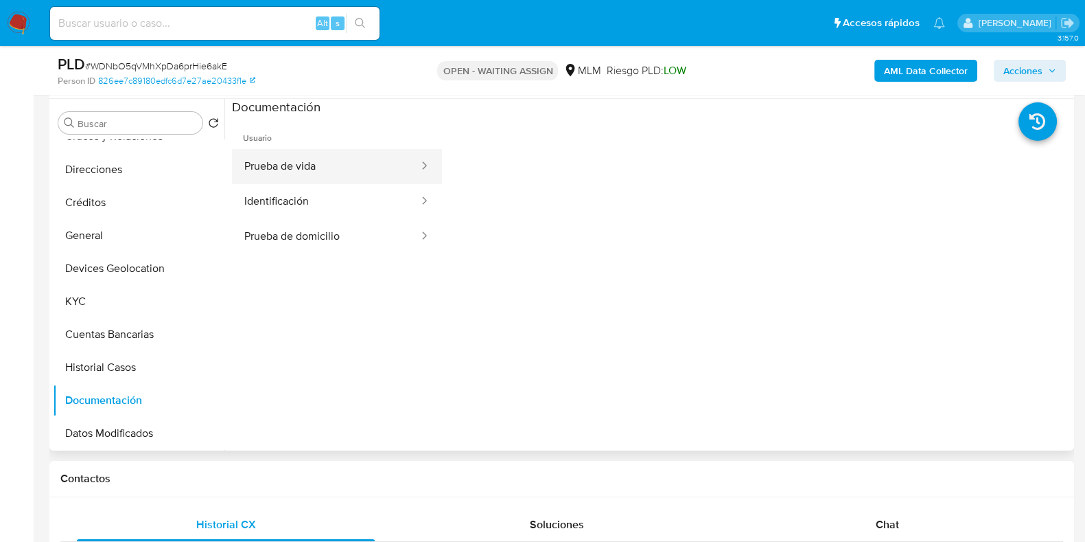
click at [299, 163] on button "Prueba de vida" at bounding box center [326, 166] width 188 height 35
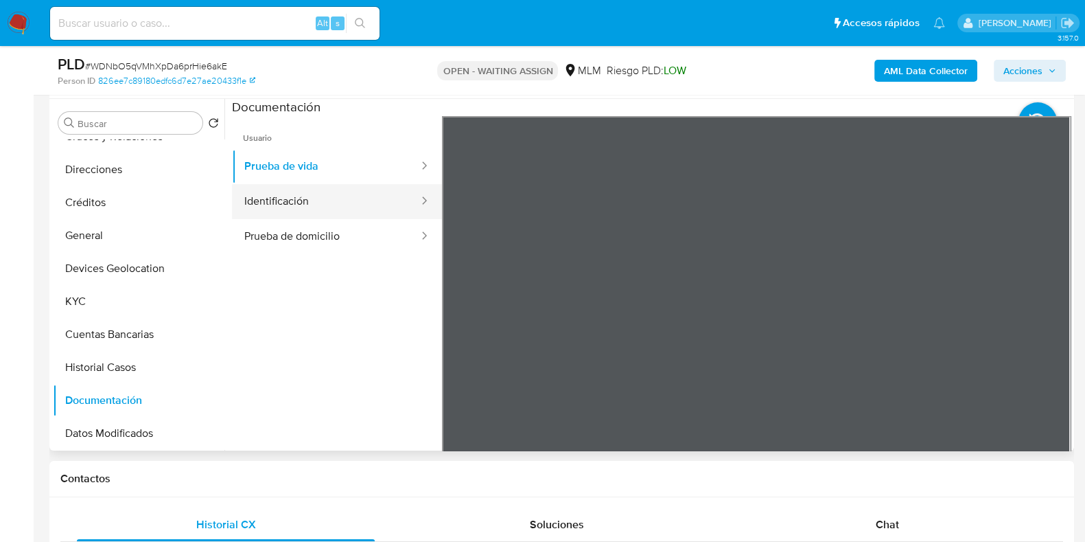
click at [309, 207] on button "Identificación" at bounding box center [326, 201] width 188 height 35
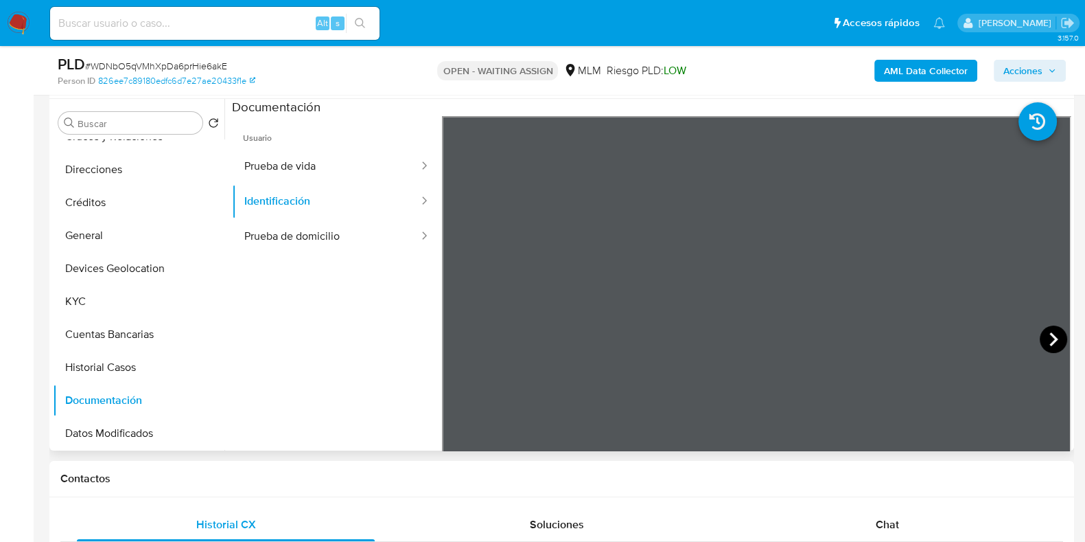
click at [1051, 338] on icon at bounding box center [1053, 339] width 8 height 14
click at [83, 299] on button "KYC" at bounding box center [133, 301] width 161 height 33
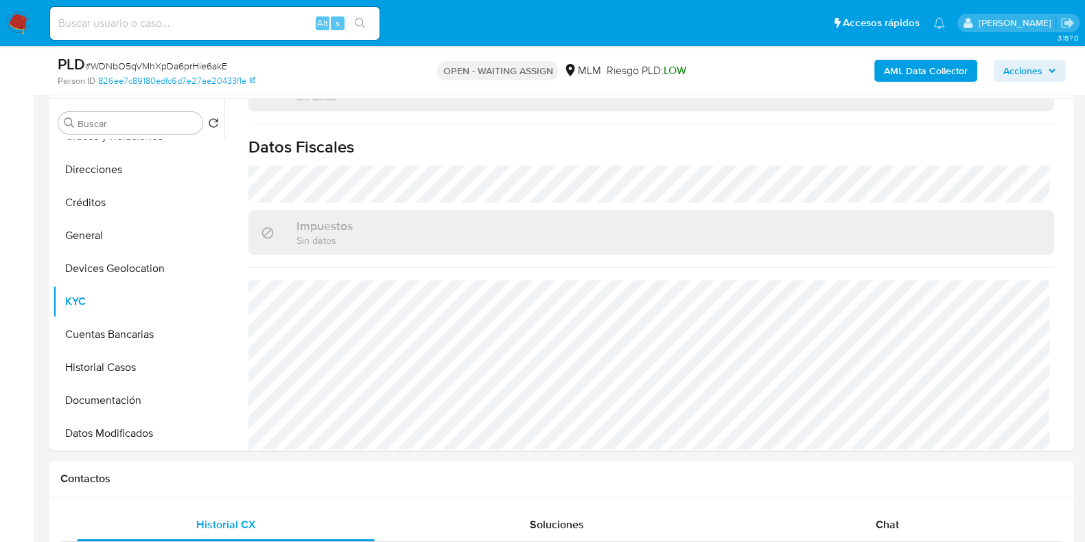
scroll to position [849, 0]
click at [82, 161] on button "Direcciones" at bounding box center [133, 169] width 161 height 33
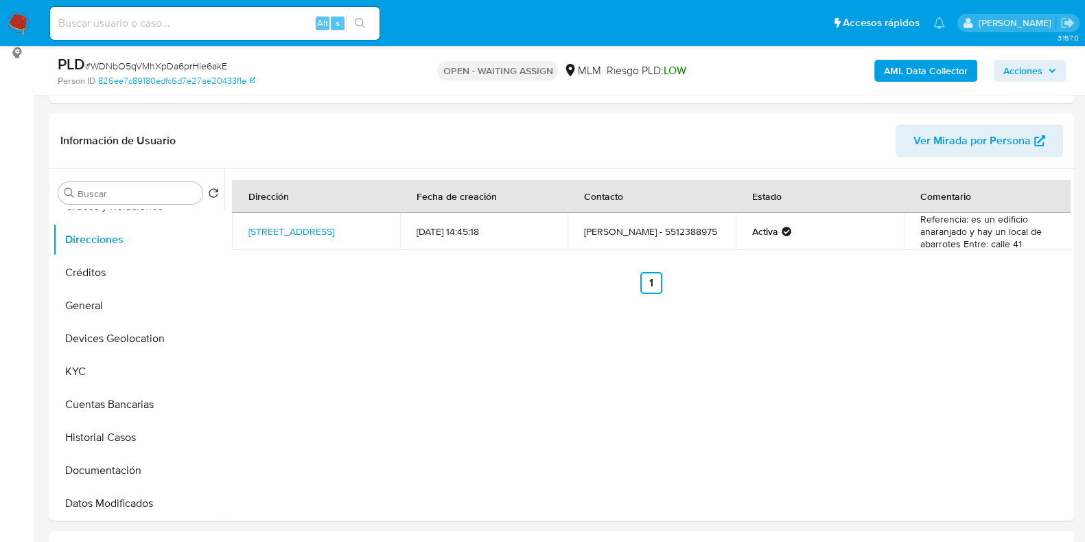
scroll to position [171, 0]
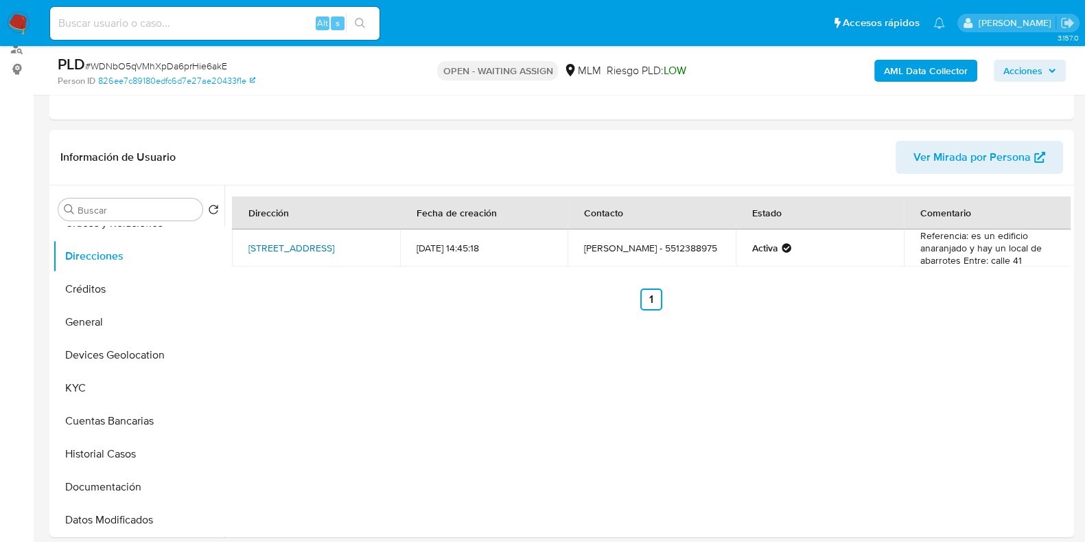
click at [294, 248] on link "Avenida 8 Calle 41 91, Iztapalapa, Distrito Federal, 09290, Mexico 91" at bounding box center [291, 248] width 86 height 14
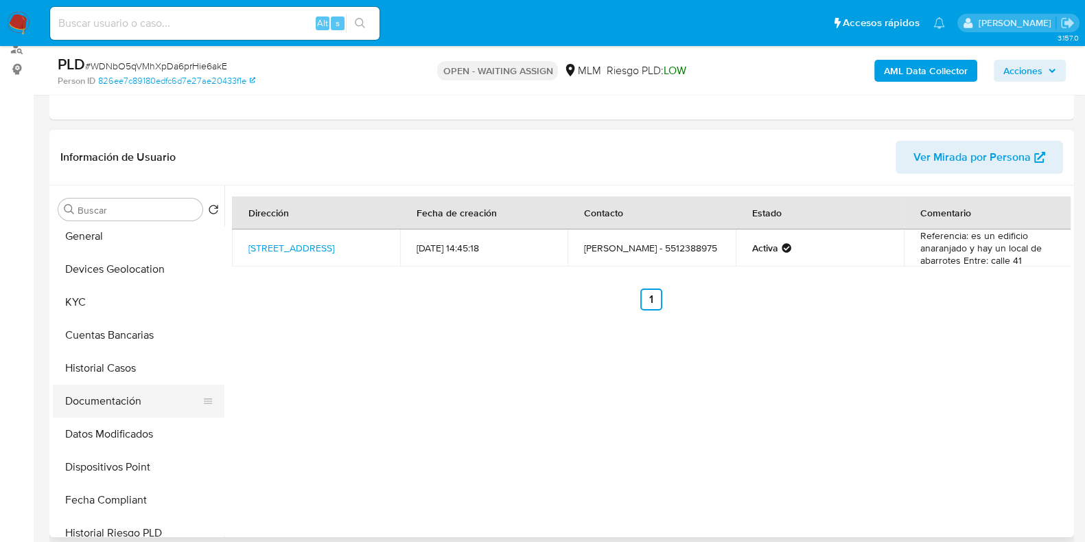
click at [97, 408] on button "Documentación" at bounding box center [133, 400] width 161 height 33
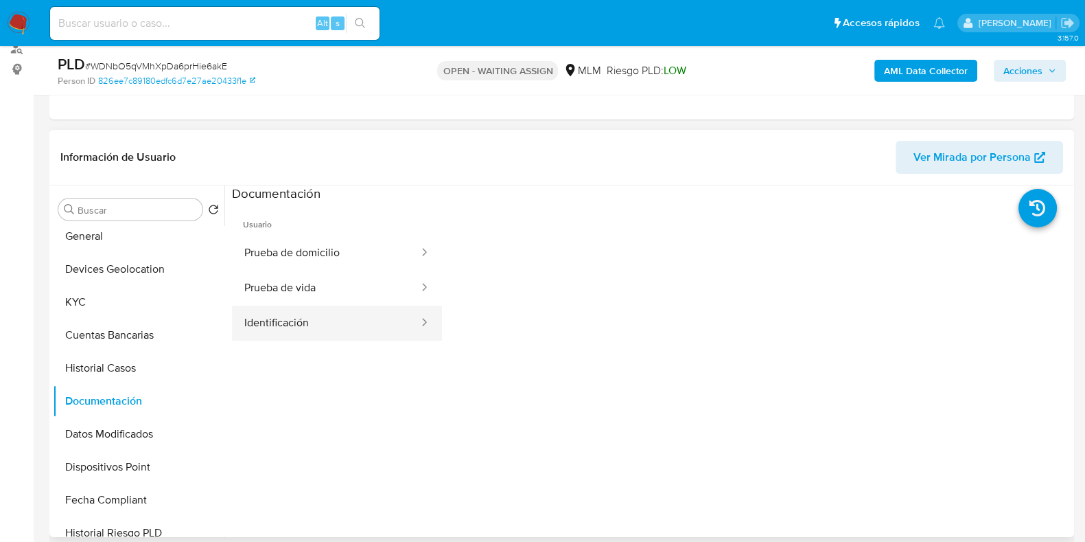
click at [304, 314] on button "Identificación" at bounding box center [326, 322] width 188 height 35
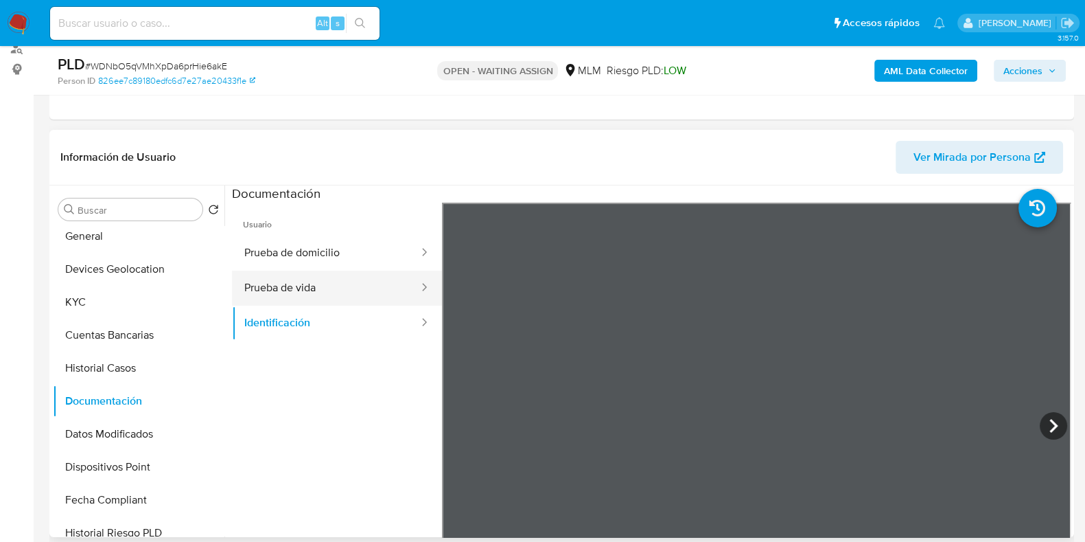
click at [320, 284] on button "Prueba de vida" at bounding box center [326, 287] width 188 height 35
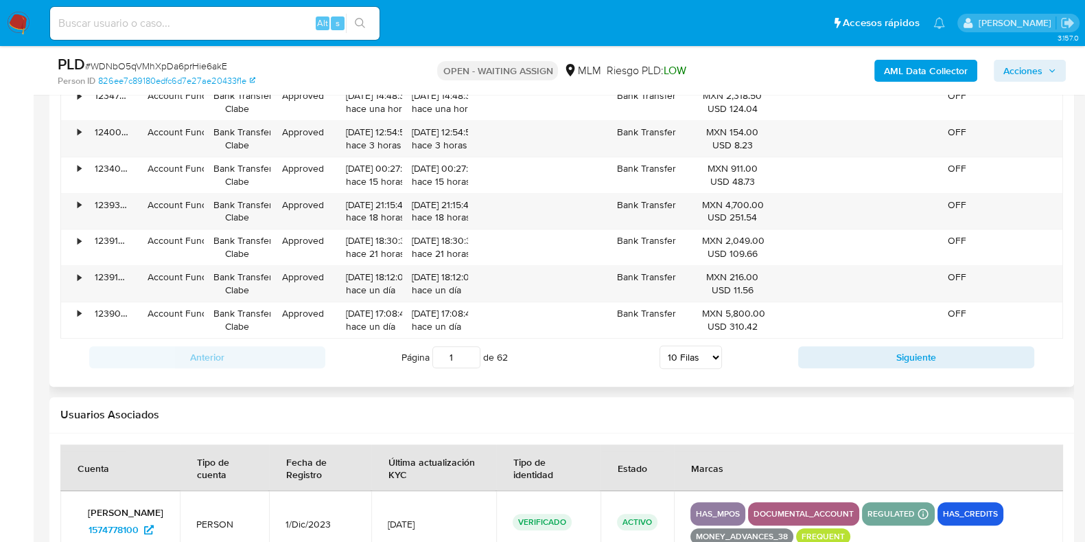
scroll to position [1372, 0]
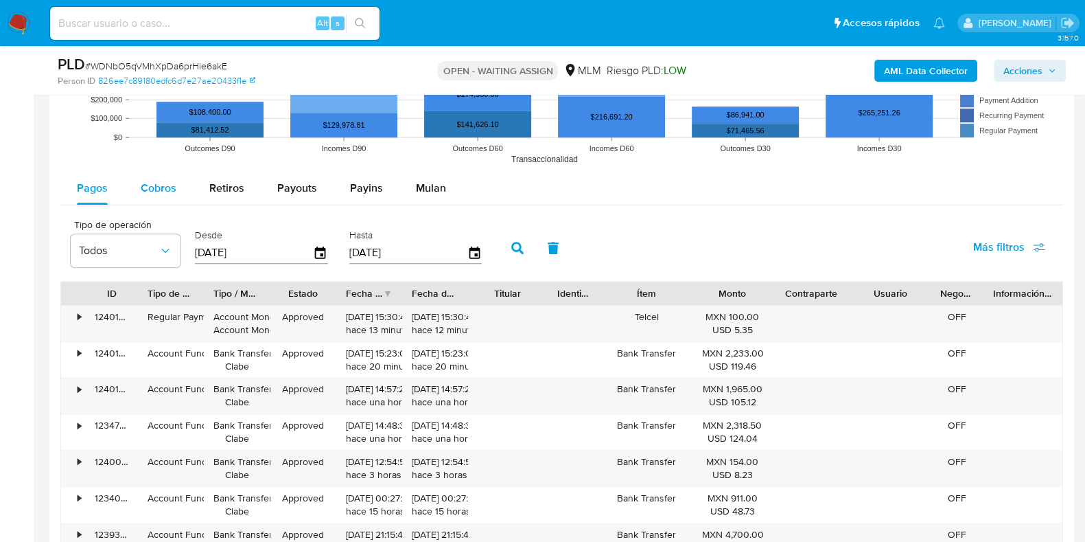
click at [155, 185] on span "Cobros" at bounding box center [159, 188] width 36 height 16
select select "10"
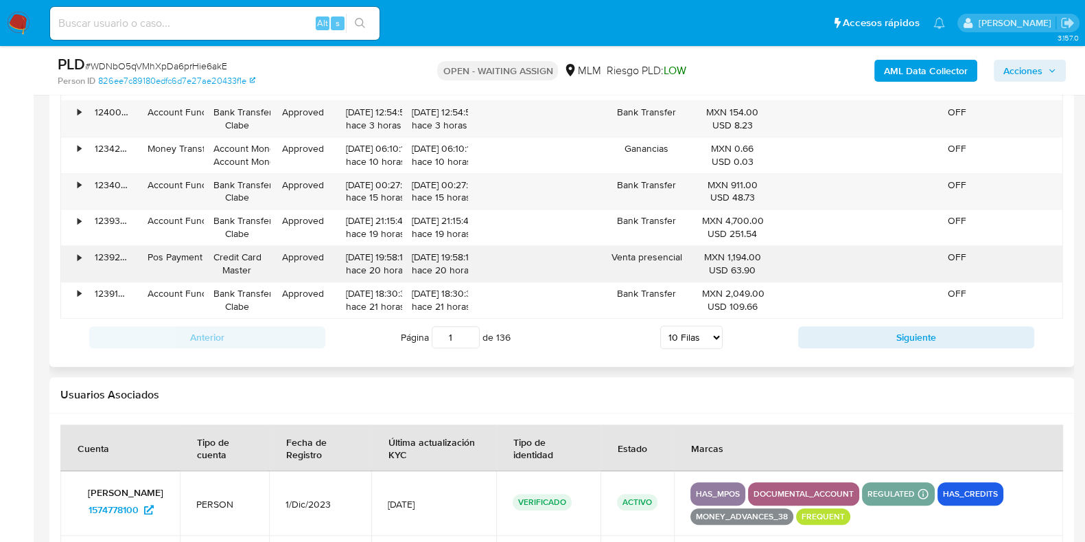
scroll to position [1833, 0]
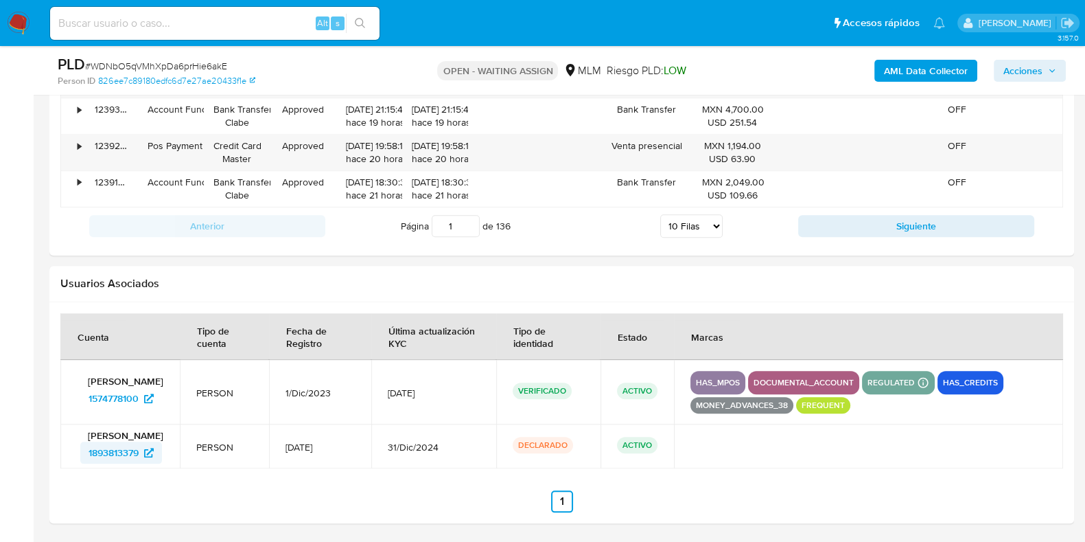
click at [104, 452] on span "1893813379" at bounding box center [114, 452] width 50 height 22
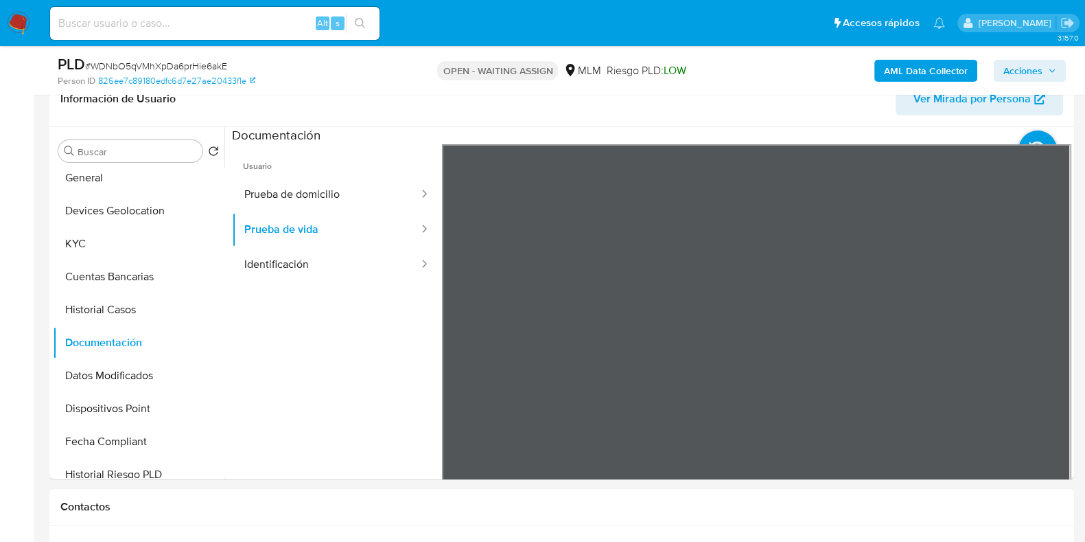
scroll to position [202, 0]
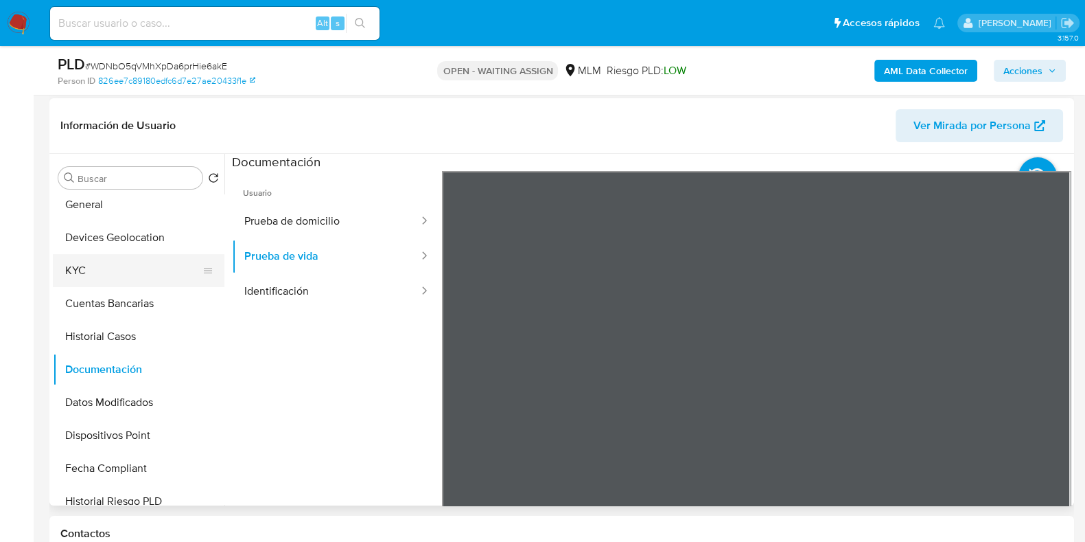
click at [93, 269] on button "KYC" at bounding box center [133, 270] width 161 height 33
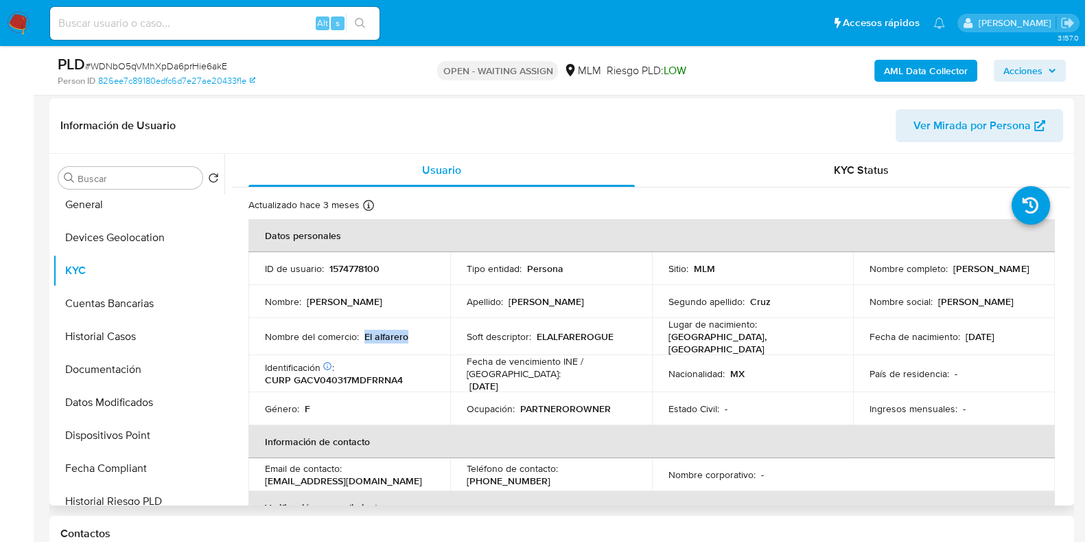
drag, startPoint x: 410, startPoint y: 327, endPoint x: 364, endPoint y: 334, distance: 46.5
click at [364, 334] on div "Nombre del comercio : El alfarero" at bounding box center [349, 336] width 169 height 12
copy p "El alfarero"
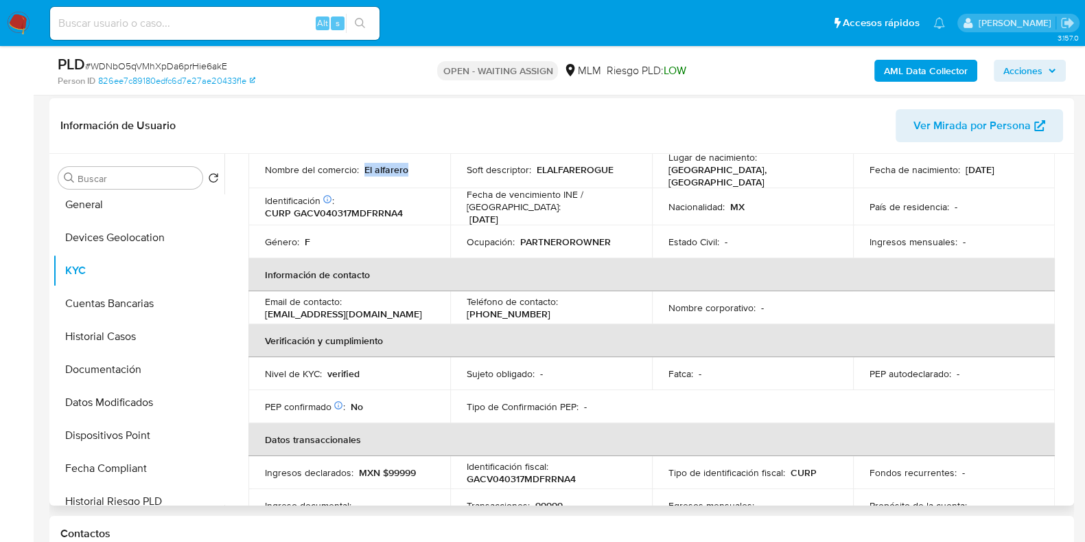
scroll to position [85, 0]
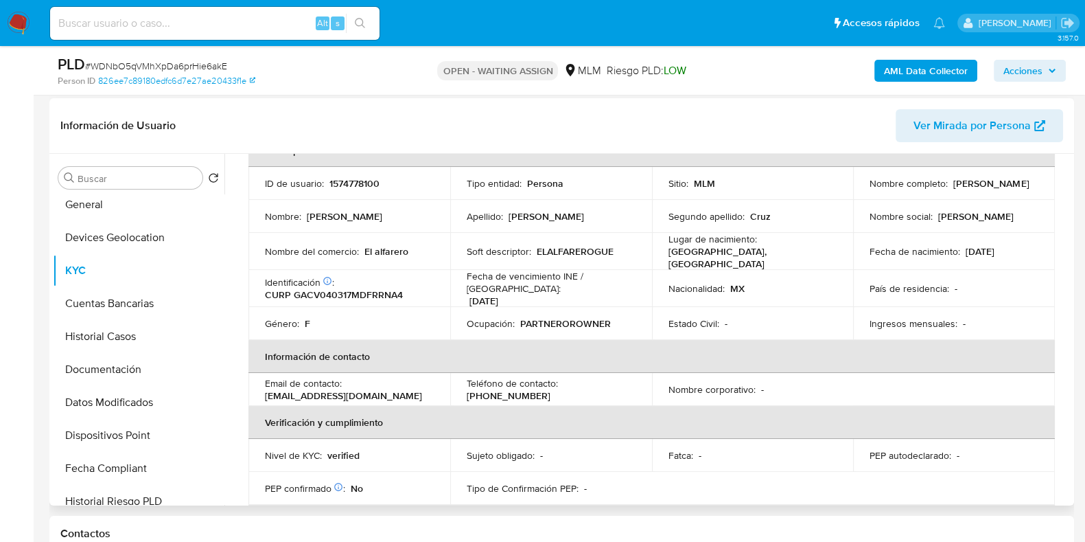
click at [550, 389] on p "[PHONE_NUMBER]" at bounding box center [509, 395] width 84 height 12
copy p "12388975"
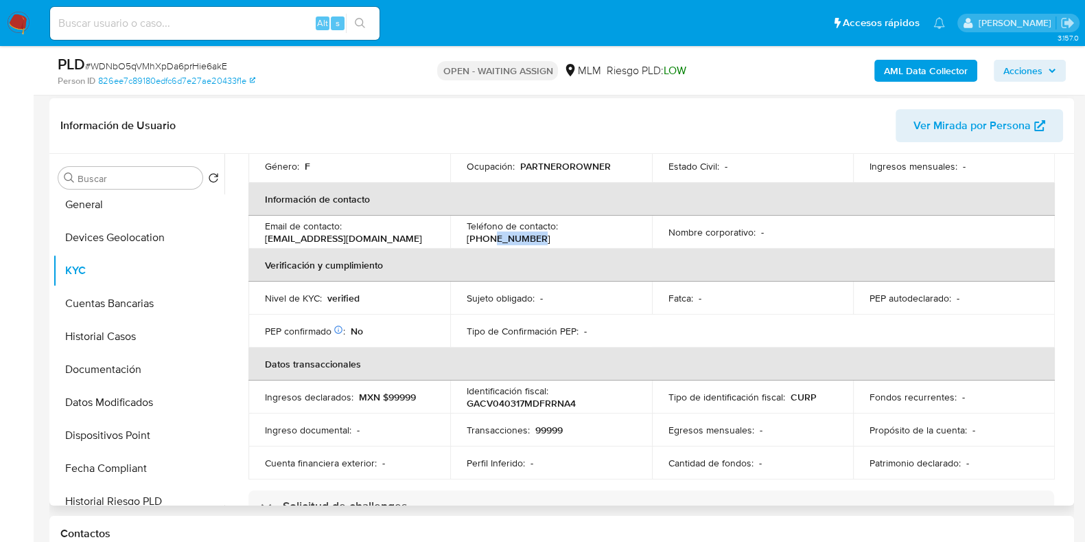
scroll to position [257, 0]
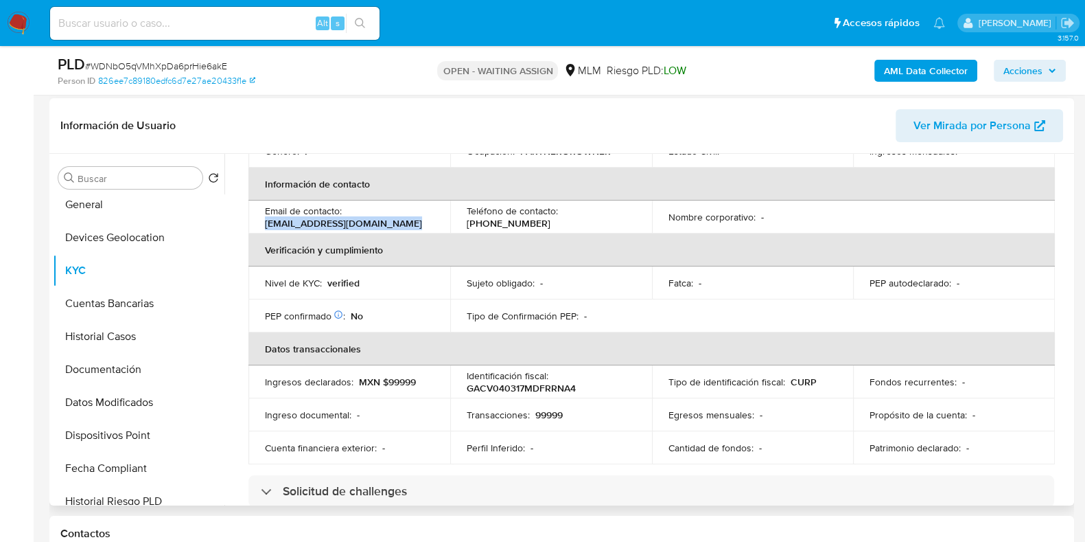
drag, startPoint x: 407, startPoint y: 216, endPoint x: 309, endPoint y: 174, distance: 106.4
click at [257, 217] on td "Email de contacto : garciacruzvanessa0@gmail.com" at bounding box center [349, 216] width 202 height 33
copy p "[EMAIL_ADDRESS][DOMAIN_NAME]"
click at [247, 27] on input at bounding box center [214, 23] width 329 height 18
paste input "2100257538"
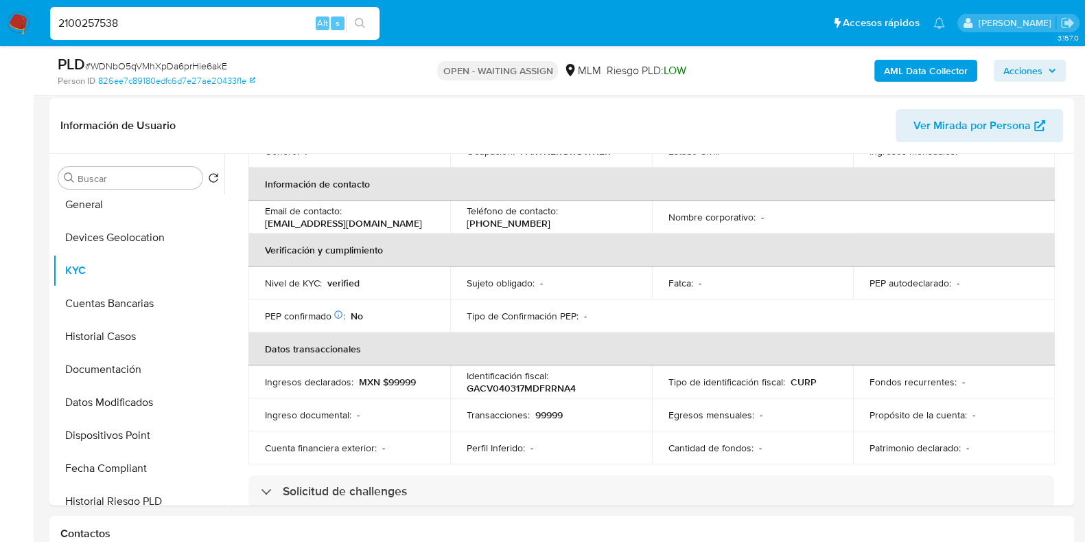
type input "2100257538"
click at [355, 24] on icon "search-icon" at bounding box center [360, 23] width 11 height 11
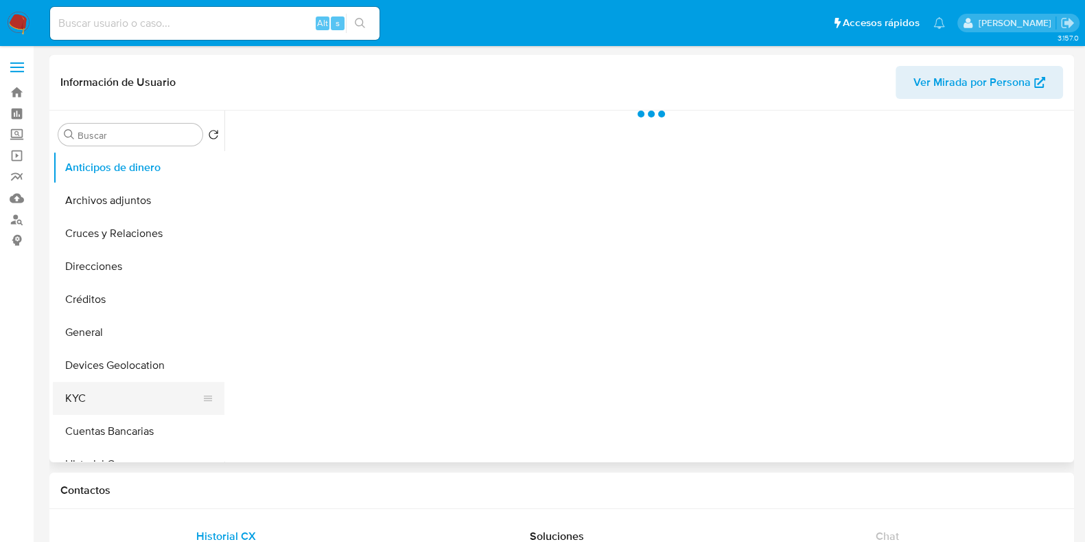
click at [65, 382] on button "KYC" at bounding box center [133, 398] width 161 height 33
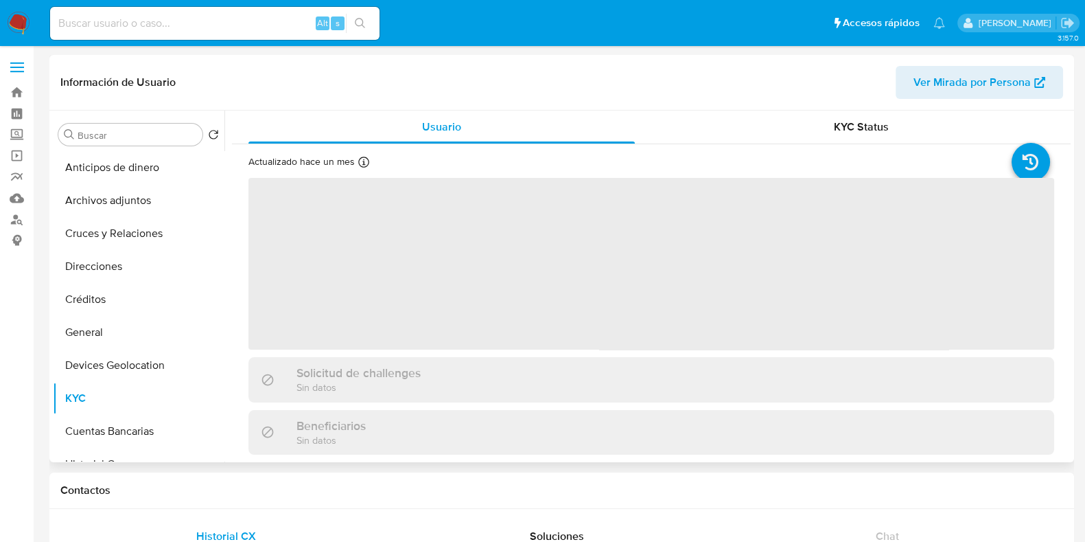
select select "10"
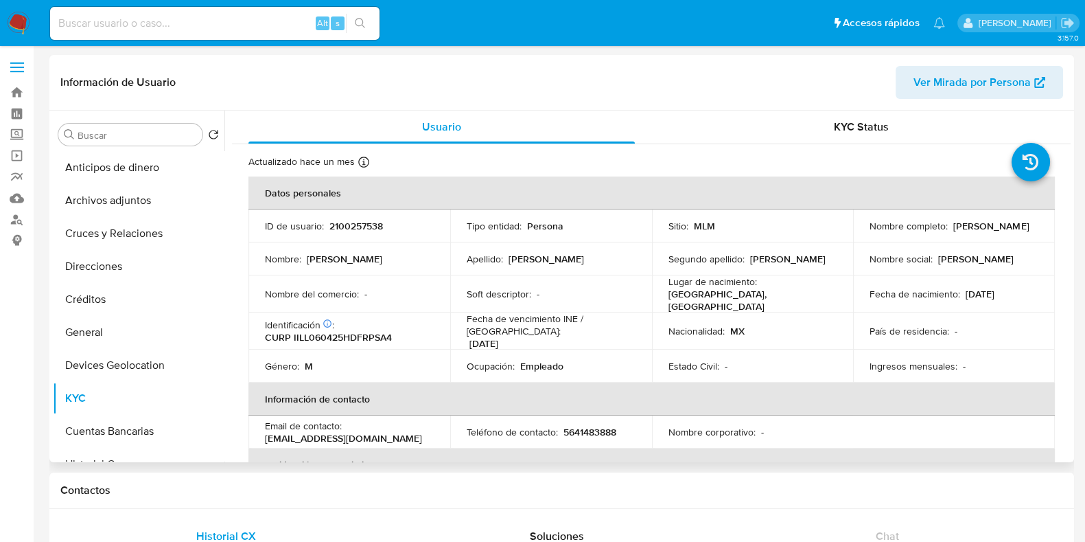
drag, startPoint x: 1017, startPoint y: 290, endPoint x: 959, endPoint y: 293, distance: 58.4
click at [959, 293] on div "Fecha de nacimiento : 25/04/2006" at bounding box center [954, 294] width 169 height 12
copy div "25/04/2006"
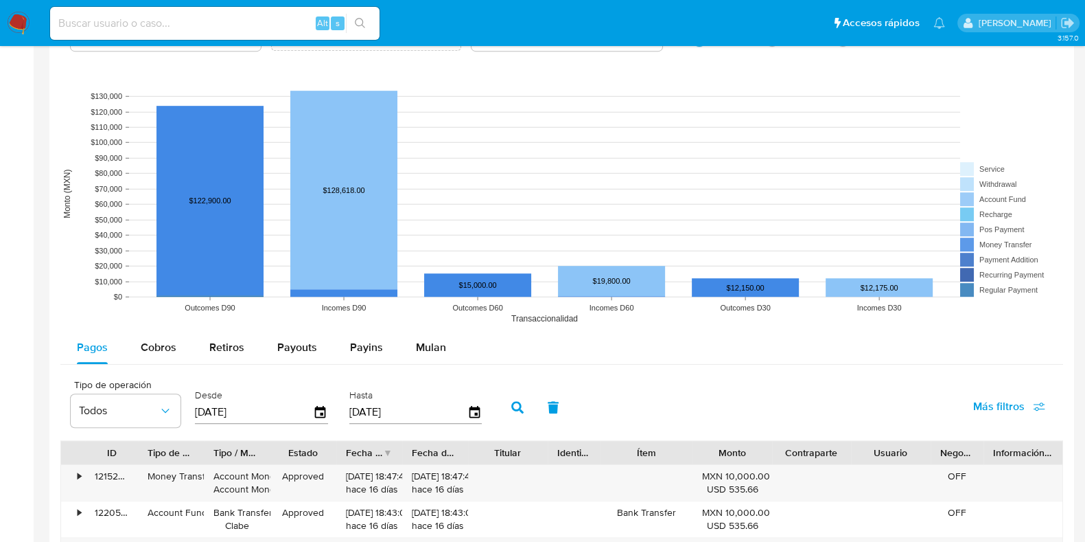
scroll to position [1030, 0]
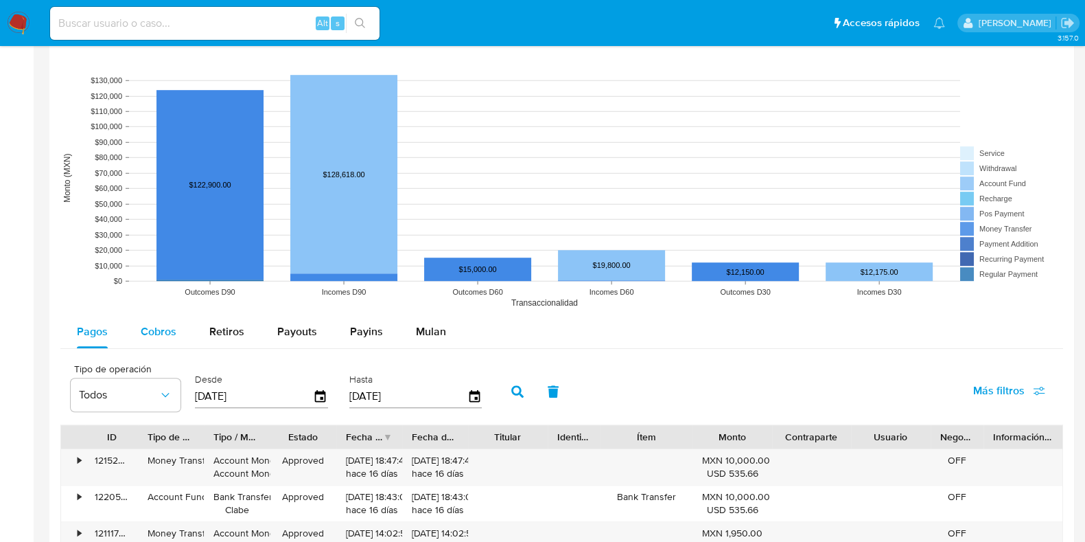
click at [160, 325] on span "Cobros" at bounding box center [159, 331] width 36 height 16
select select "10"
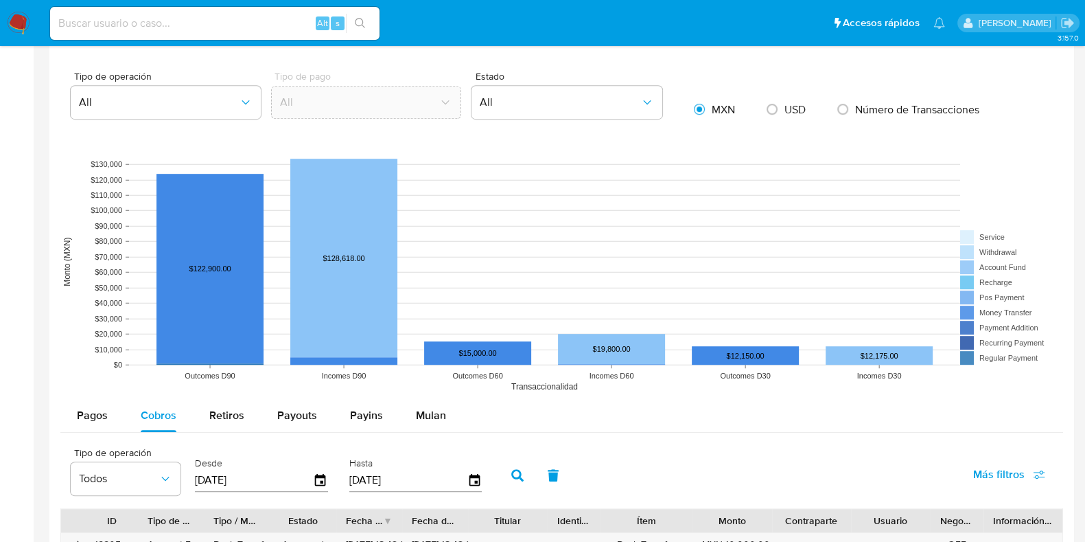
scroll to position [944, 0]
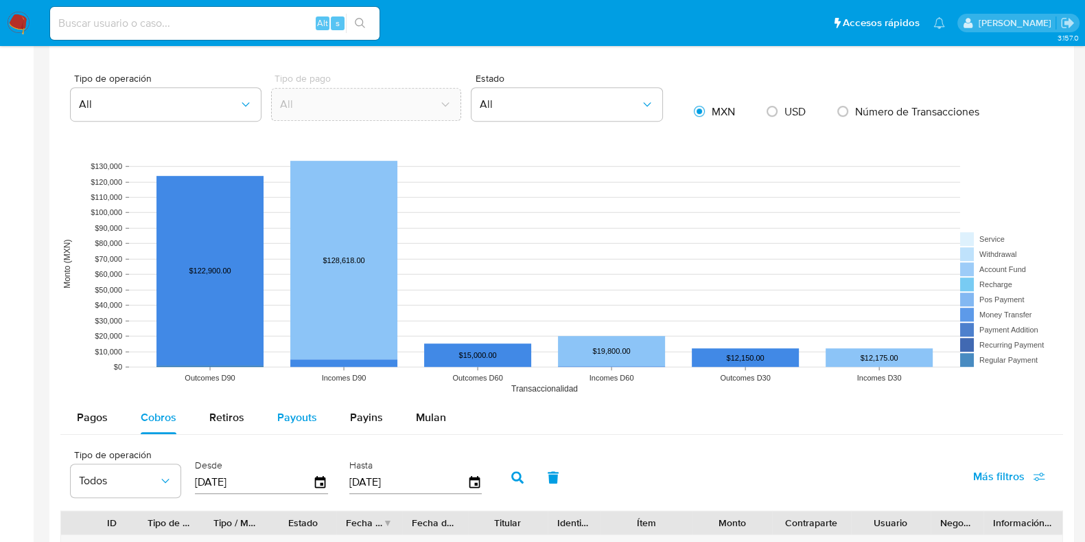
click at [286, 417] on span "Payouts" at bounding box center [297, 417] width 40 height 16
select select "10"
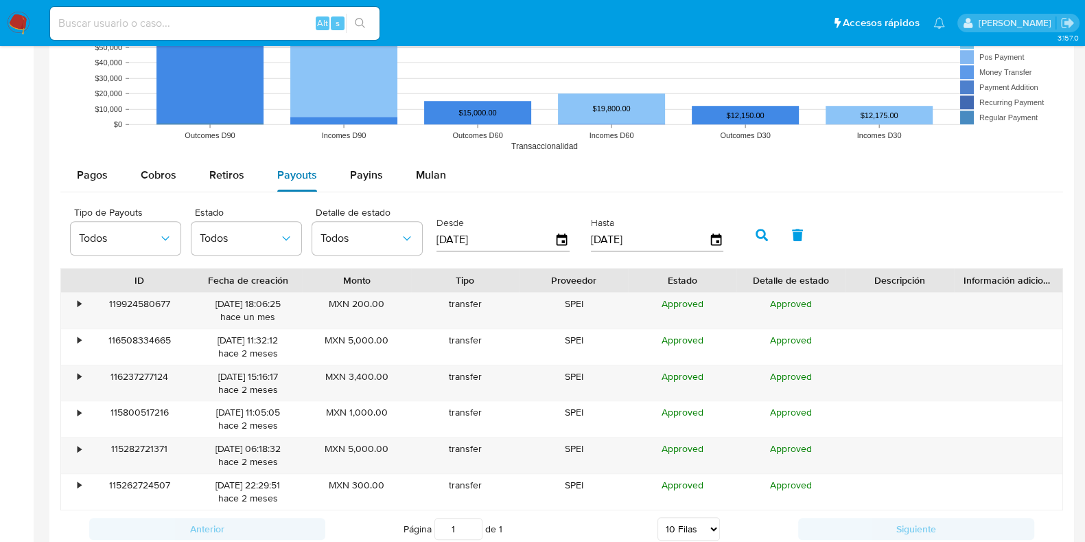
scroll to position [1200, 0]
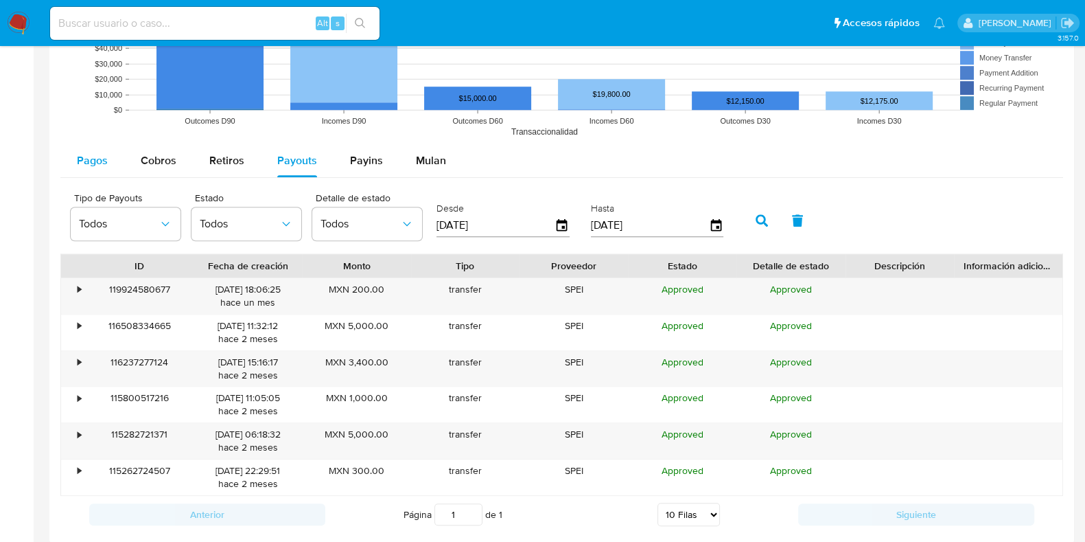
drag, startPoint x: 112, startPoint y: 147, endPoint x: 108, endPoint y: 153, distance: 7.4
click at [108, 153] on button "Pagos" at bounding box center [92, 160] width 64 height 33
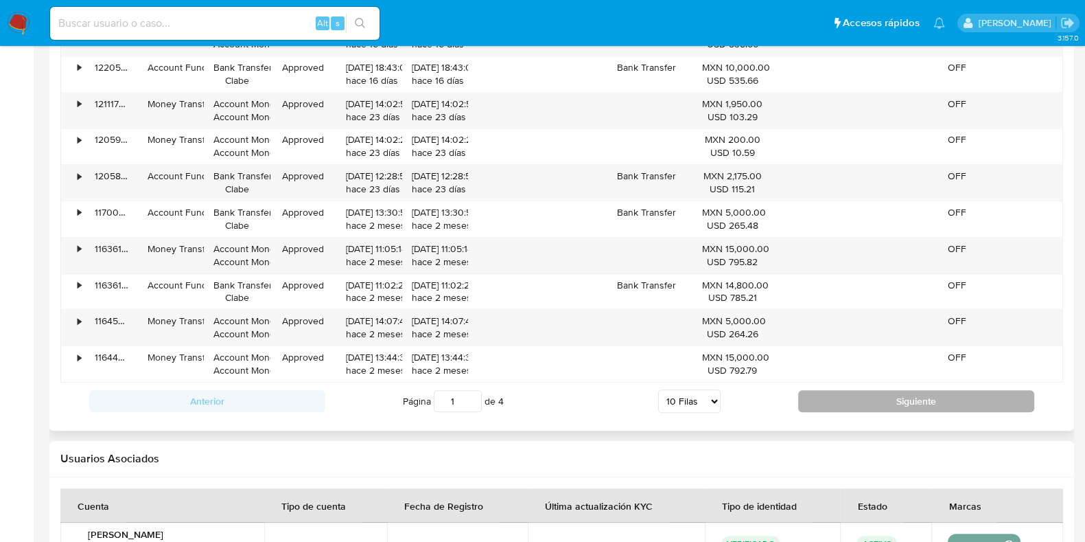
click at [874, 390] on button "Siguiente" at bounding box center [916, 401] width 236 height 22
type input "2"
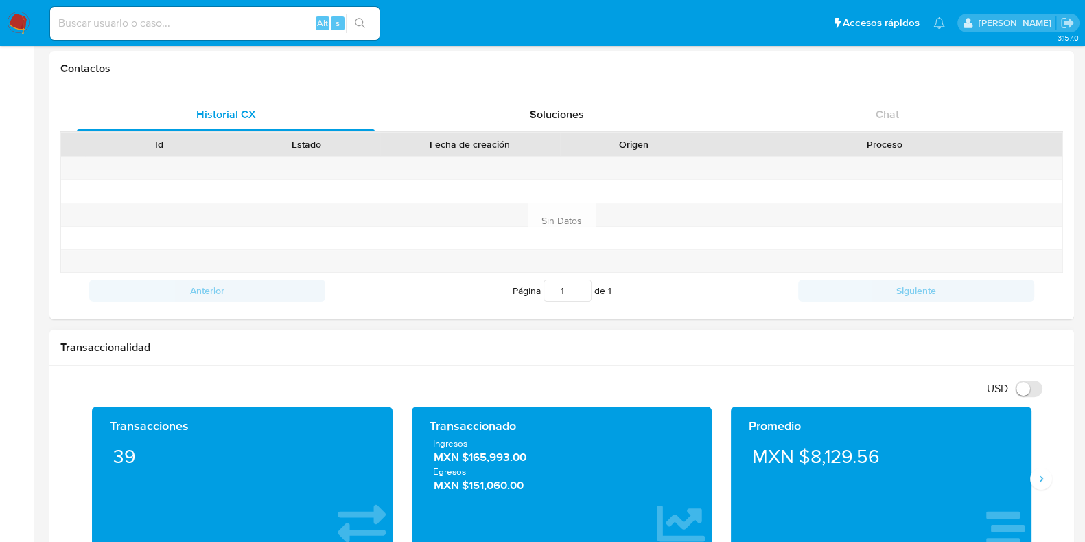
scroll to position [515, 0]
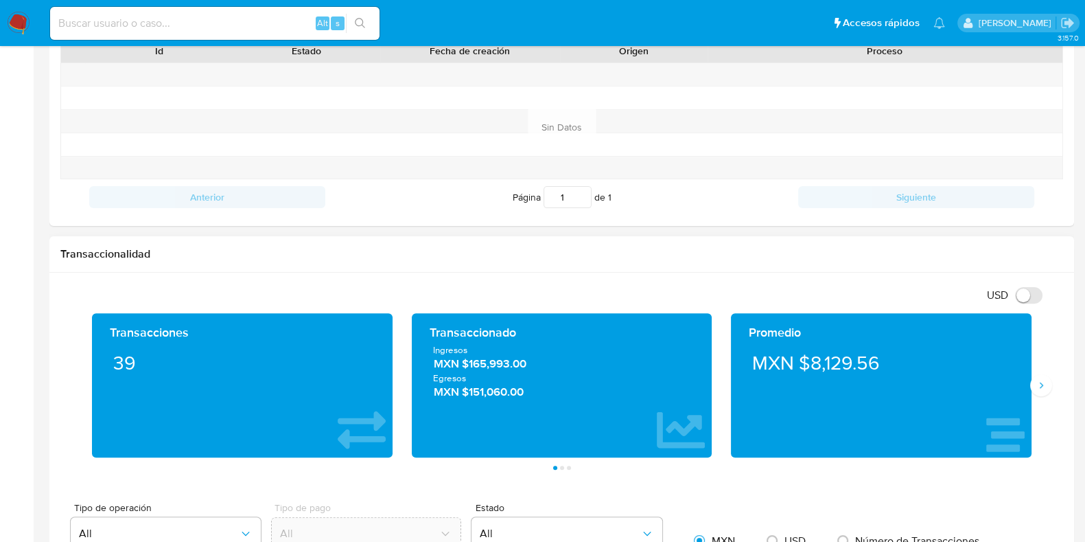
click at [491, 364] on span "MXN $165,993.00" at bounding box center [562, 364] width 257 height 16
click at [145, 23] on input at bounding box center [214, 23] width 329 height 18
paste input "198173566"
type input "198173566"
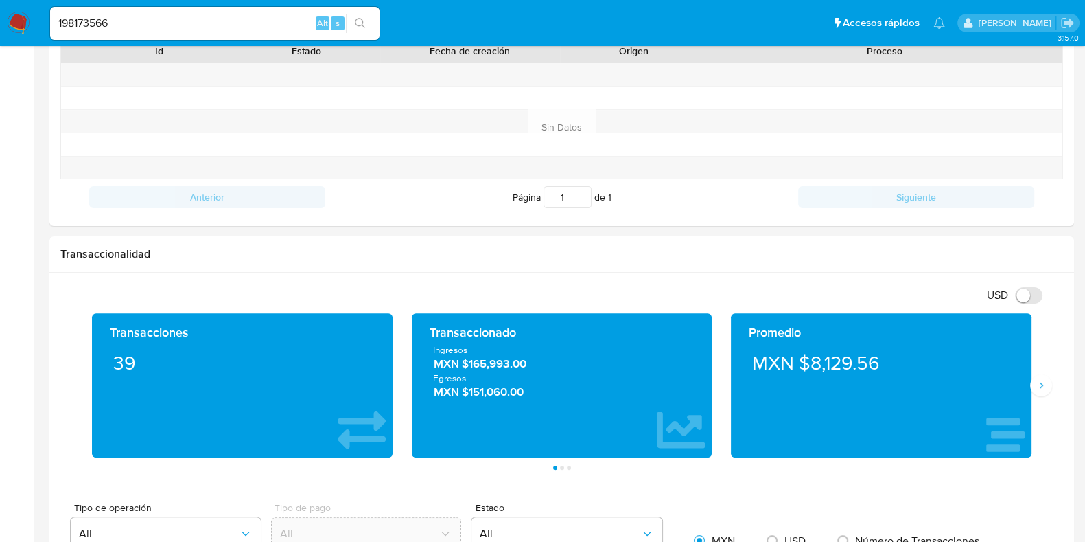
click at [350, 24] on button "search-icon" at bounding box center [360, 23] width 28 height 19
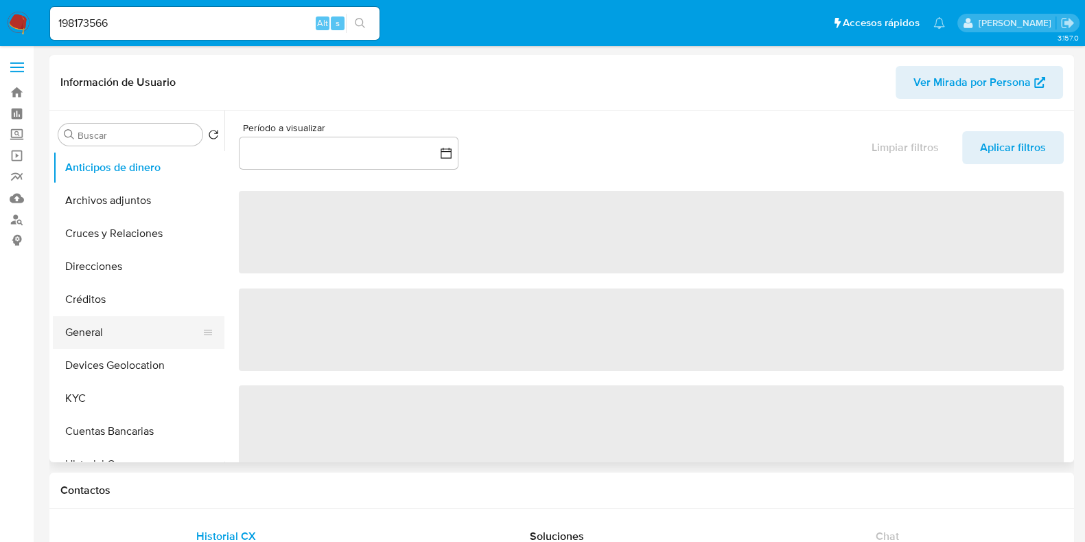
click at [100, 332] on button "General" at bounding box center [133, 332] width 161 height 33
select select "10"
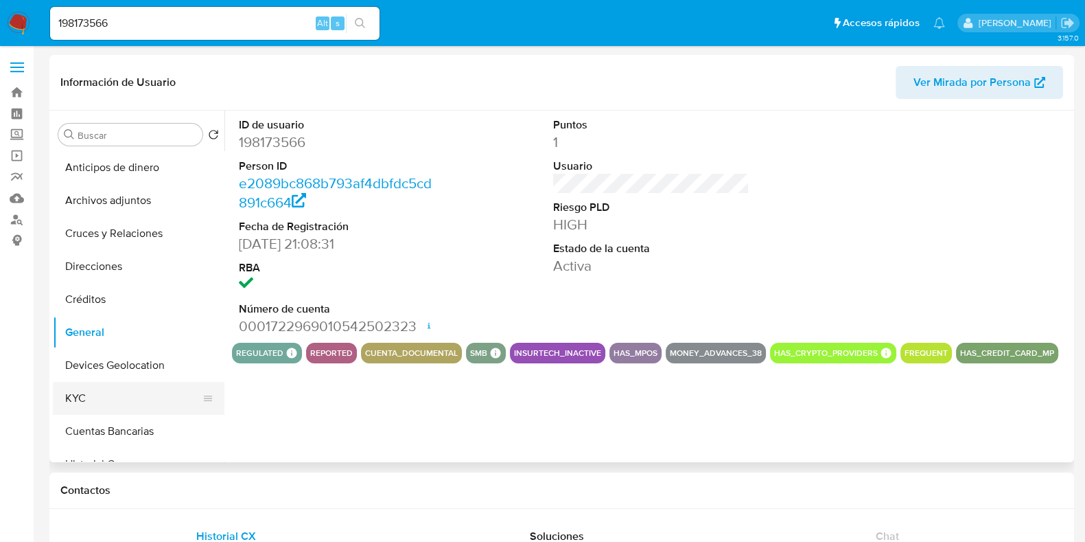
click at [80, 400] on button "KYC" at bounding box center [133, 398] width 161 height 33
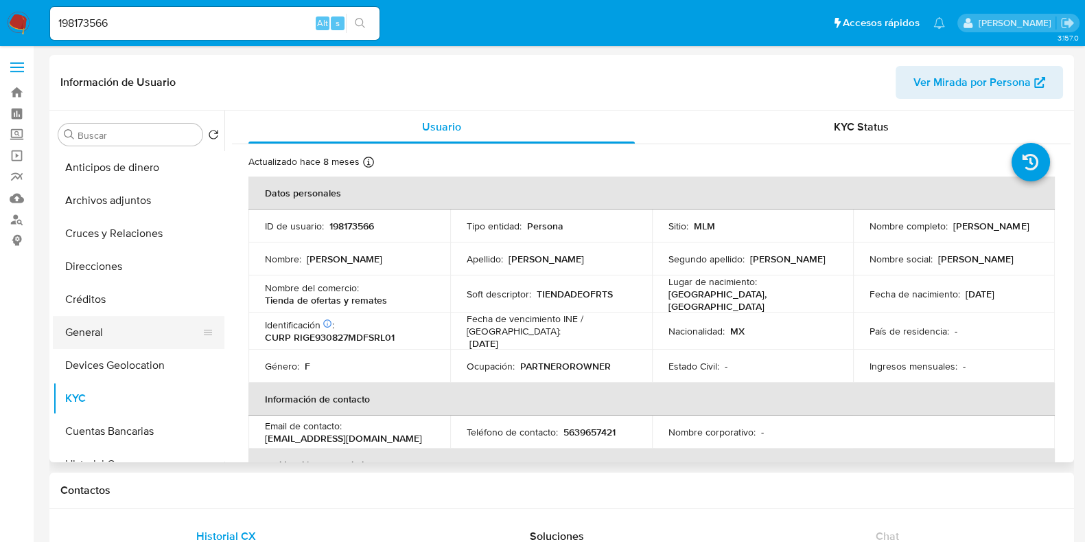
click at [93, 347] on button "General" at bounding box center [133, 332] width 161 height 33
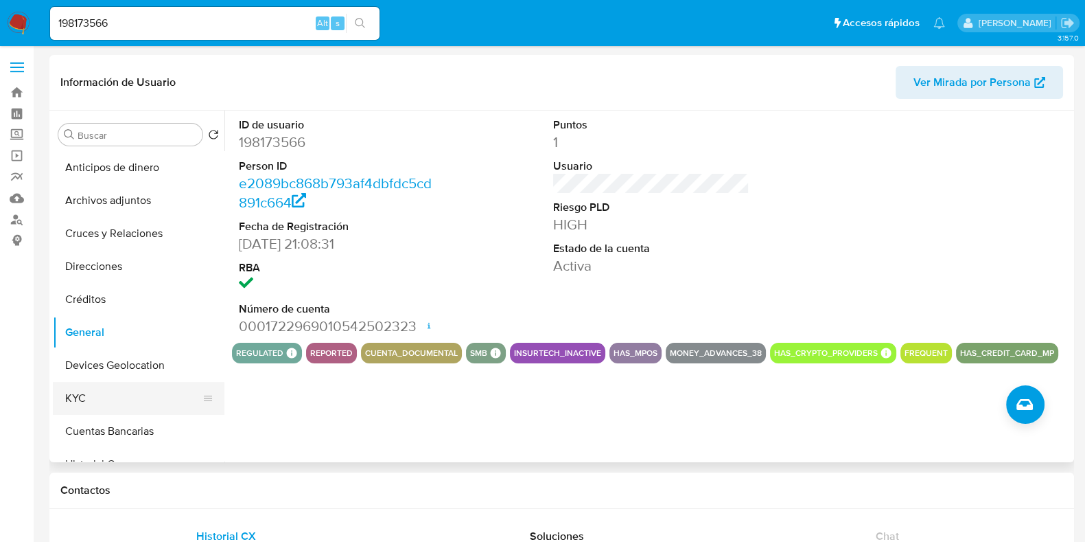
click at [71, 400] on button "KYC" at bounding box center [133, 398] width 161 height 33
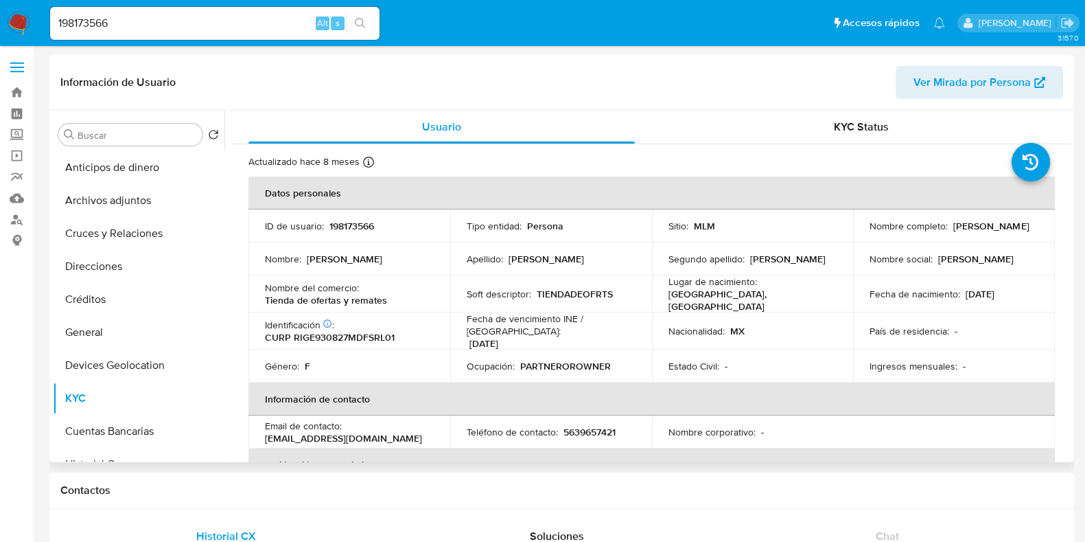
drag, startPoint x: 1012, startPoint y: 292, endPoint x: 963, endPoint y: 294, distance: 48.8
click at [963, 294] on div "Fecha de nacimiento : 27/08/1993" at bounding box center [954, 294] width 169 height 12
copy p "27/08/1993"
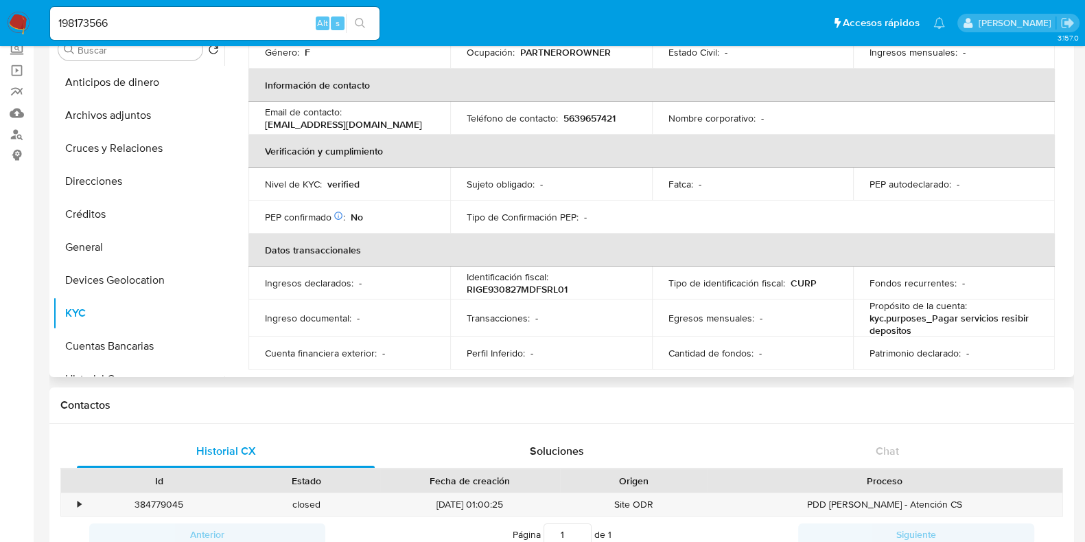
scroll to position [68, 0]
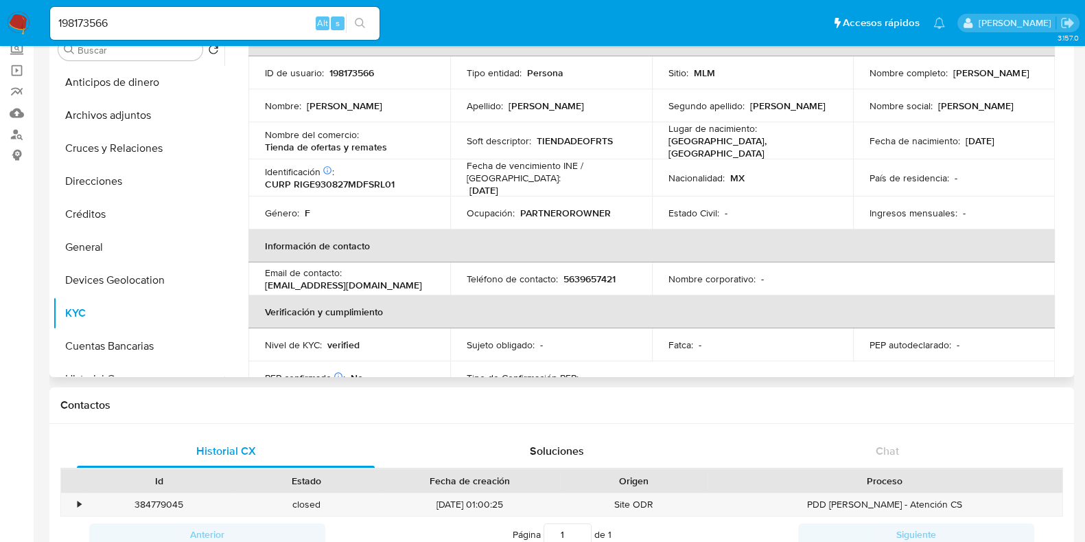
drag, startPoint x: 986, startPoint y: 135, endPoint x: 961, endPoint y: 135, distance: 25.4
click at [961, 135] on div "Fecha de nacimiento : 27/08/1993" at bounding box center [954, 141] width 169 height 12
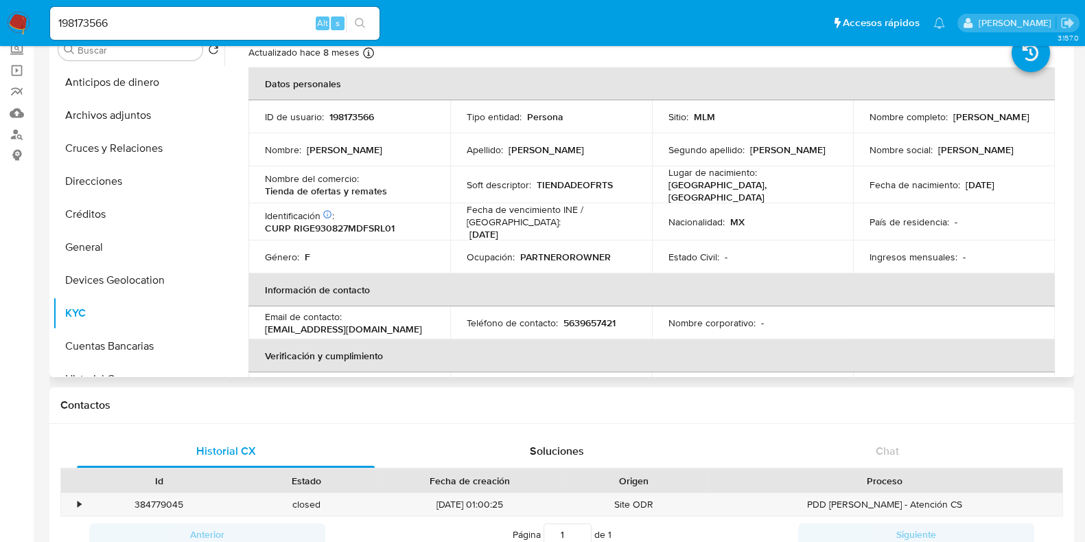
scroll to position [0, 0]
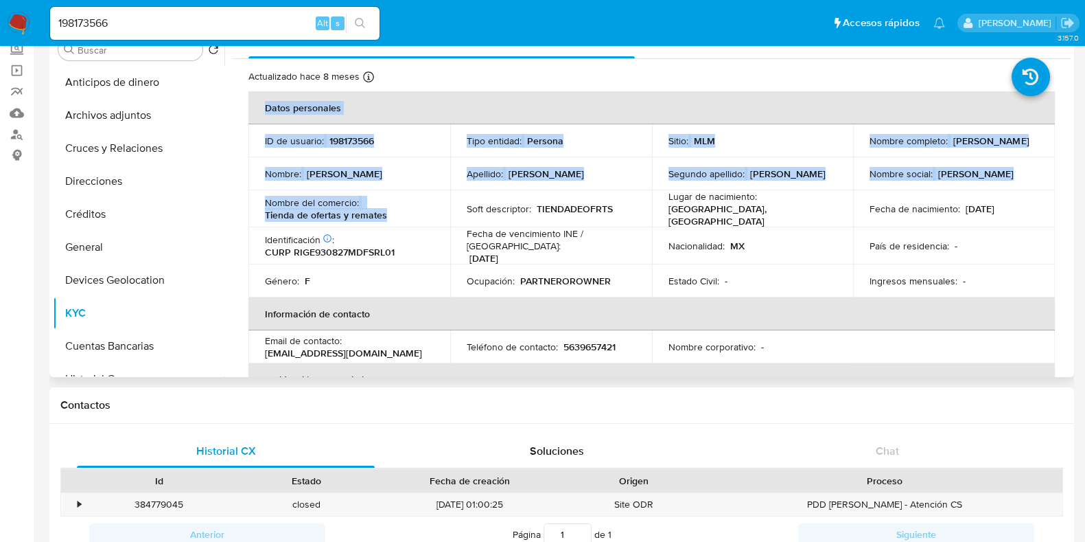
drag, startPoint x: 390, startPoint y: 207, endPoint x: 329, endPoint y: 207, distance: 60.4
click at [248, 209] on td "Nombre del comercio : Tienda de ofertas y remates" at bounding box center [349, 208] width 202 height 37
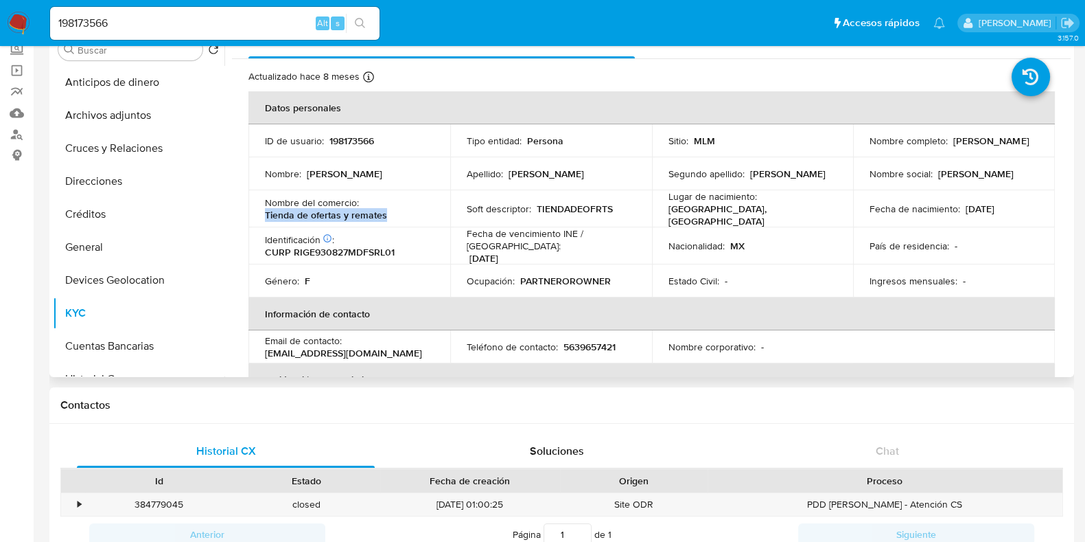
copy p "Tienda de ofertas y remates"
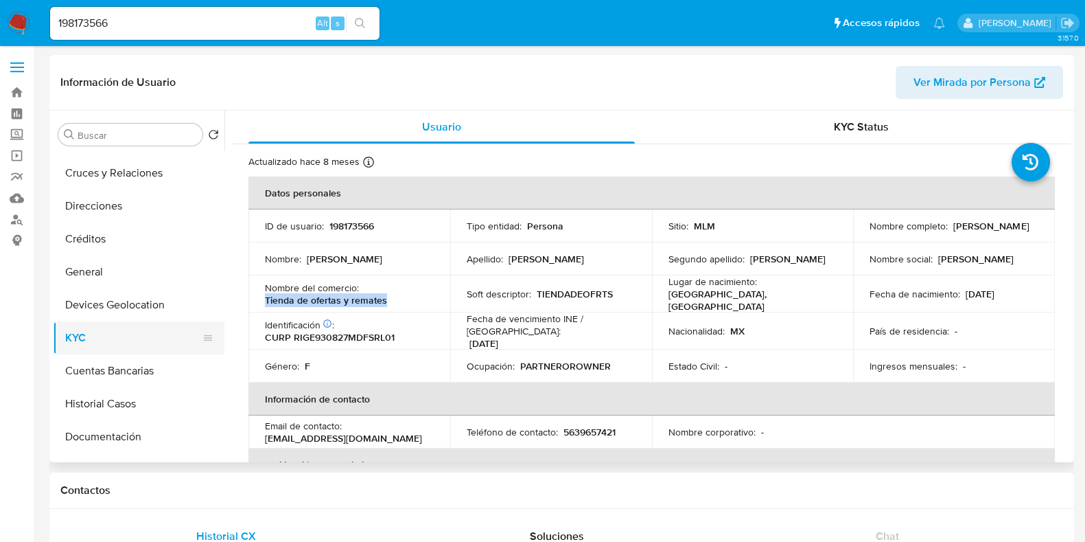
scroll to position [85, 0]
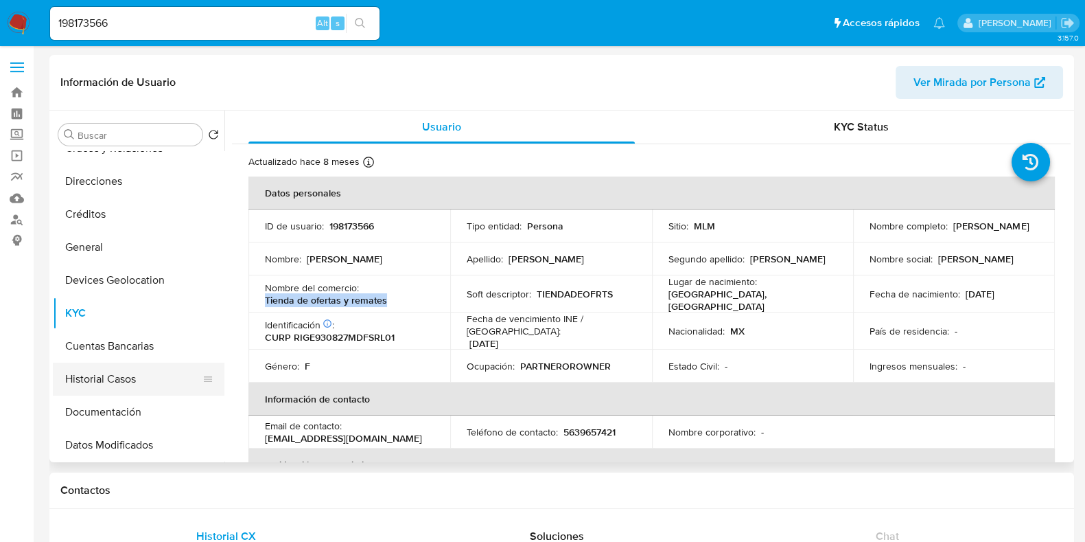
click at [95, 381] on button "Historial Casos" at bounding box center [133, 378] width 161 height 33
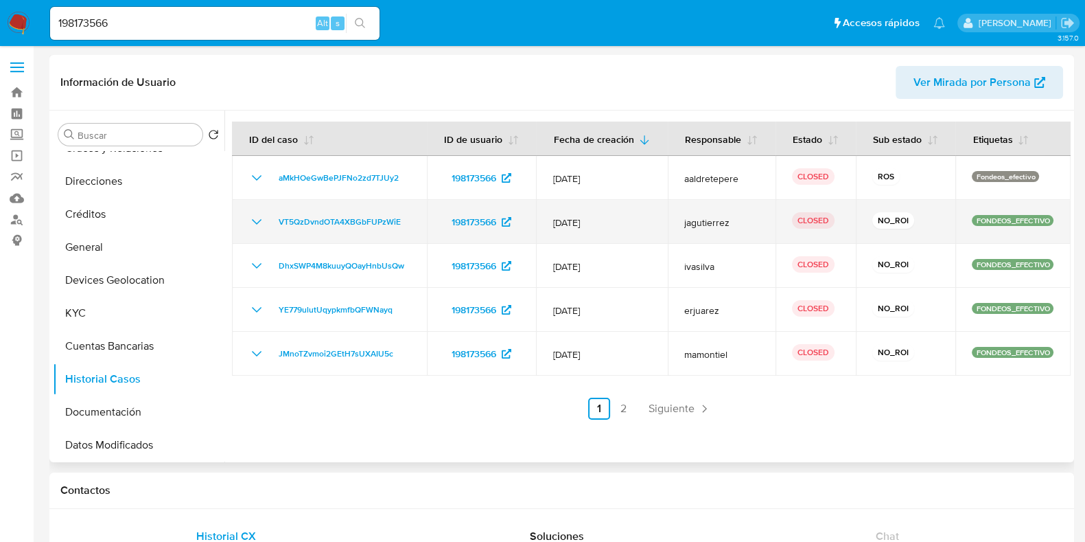
click at [260, 227] on icon "Mostrar/Ocultar" at bounding box center [256, 221] width 16 height 16
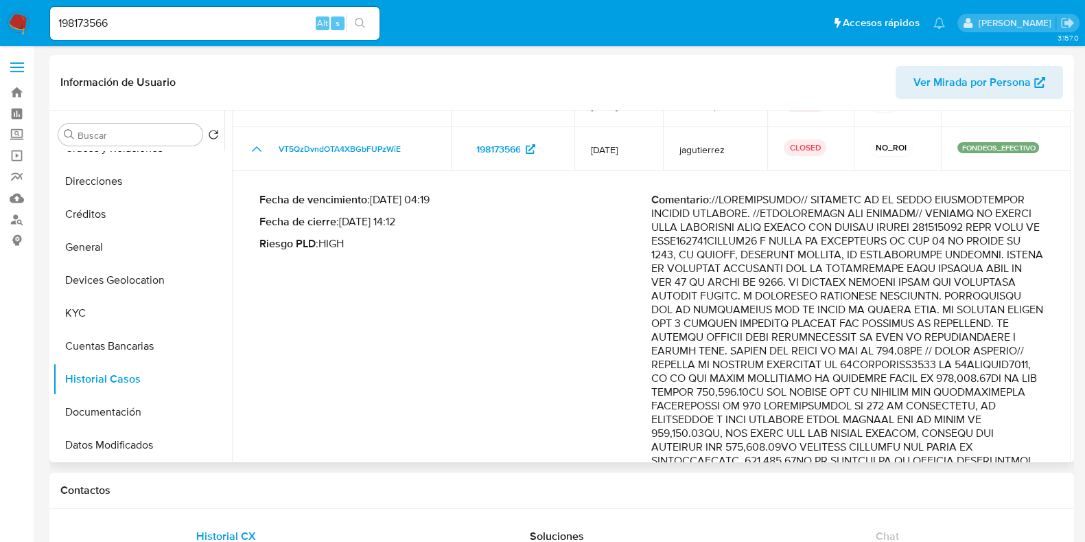
scroll to position [0, 0]
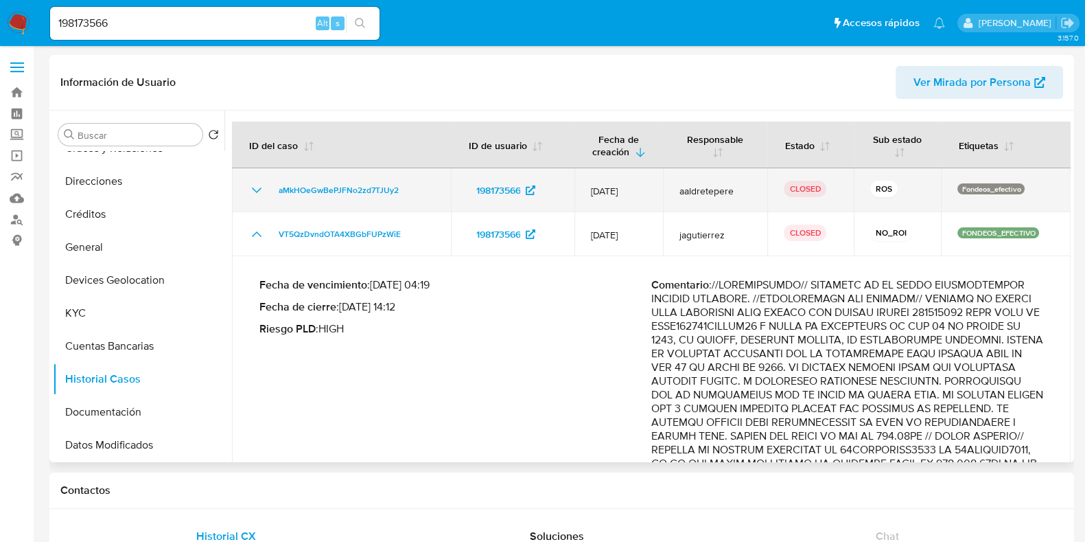
click at [253, 188] on icon "Mostrar/Ocultar" at bounding box center [257, 189] width 10 height 5
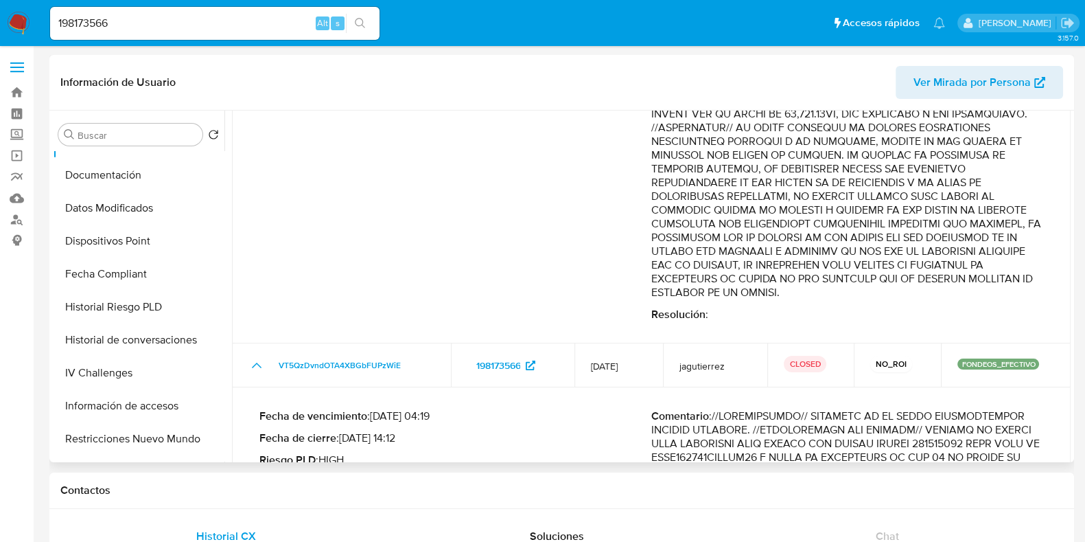
scroll to position [237, 0]
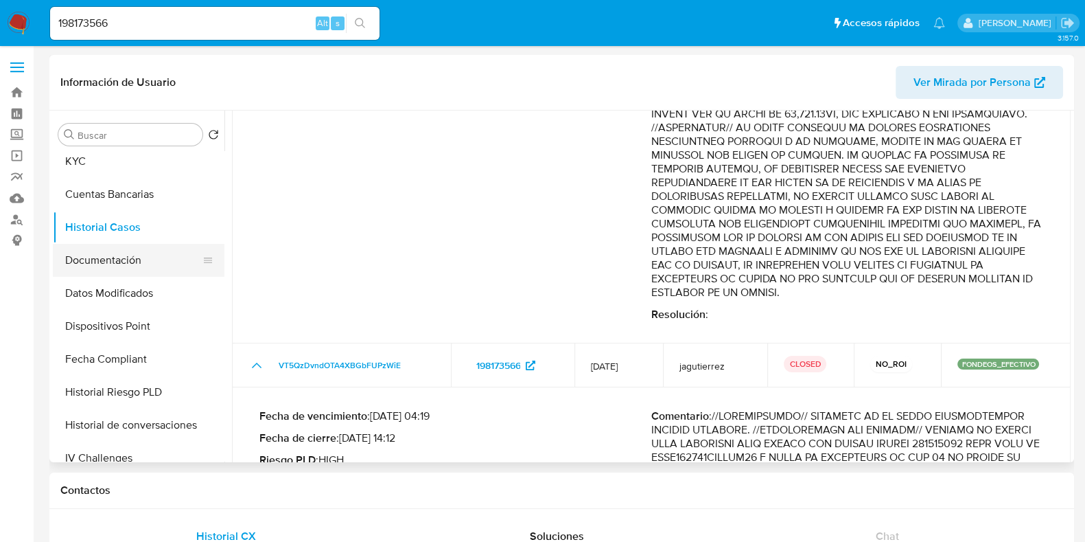
click at [115, 261] on button "Documentación" at bounding box center [133, 260] width 161 height 33
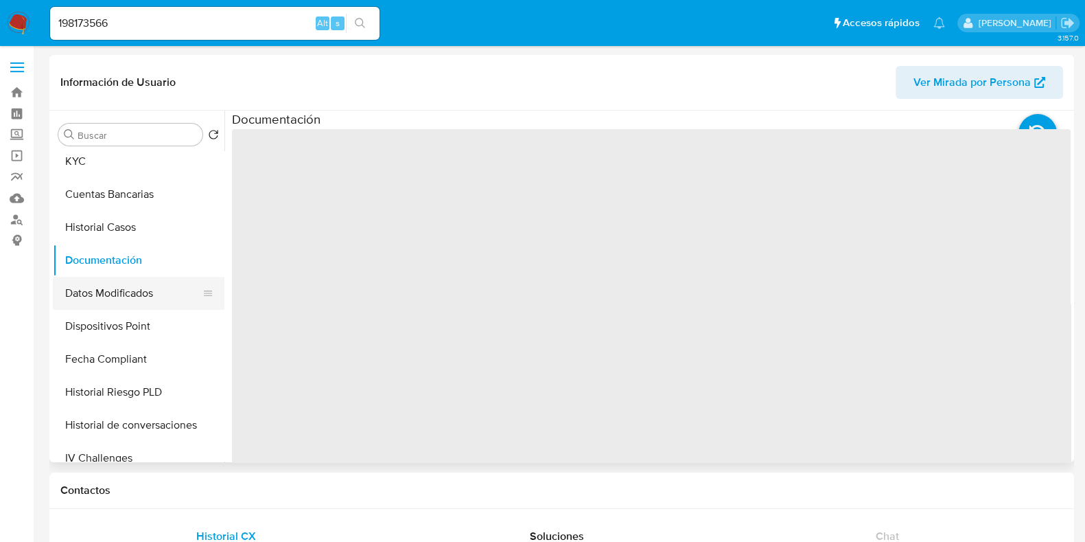
scroll to position [65, 0]
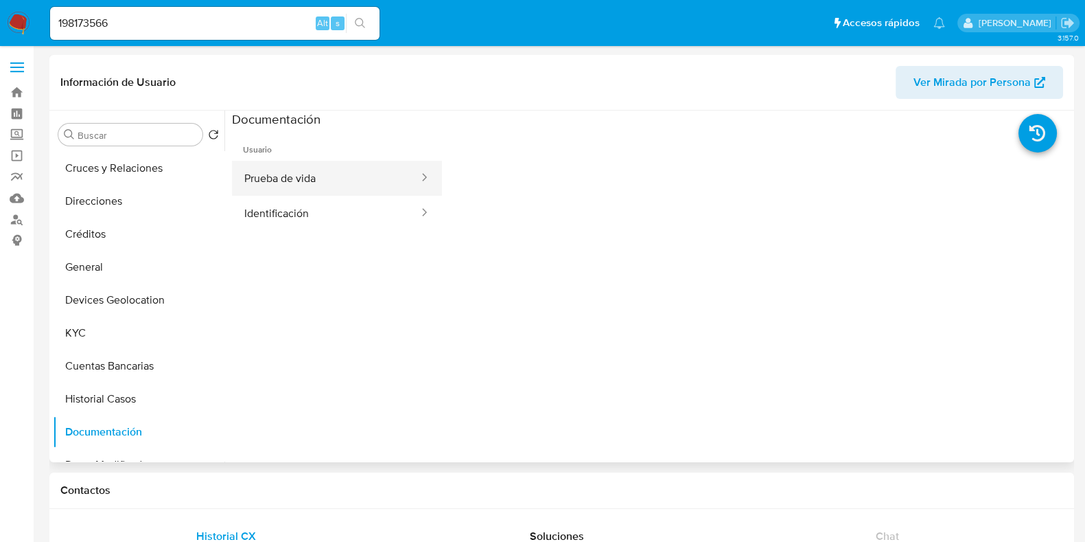
click at [279, 187] on button "Prueba de vida" at bounding box center [326, 178] width 188 height 35
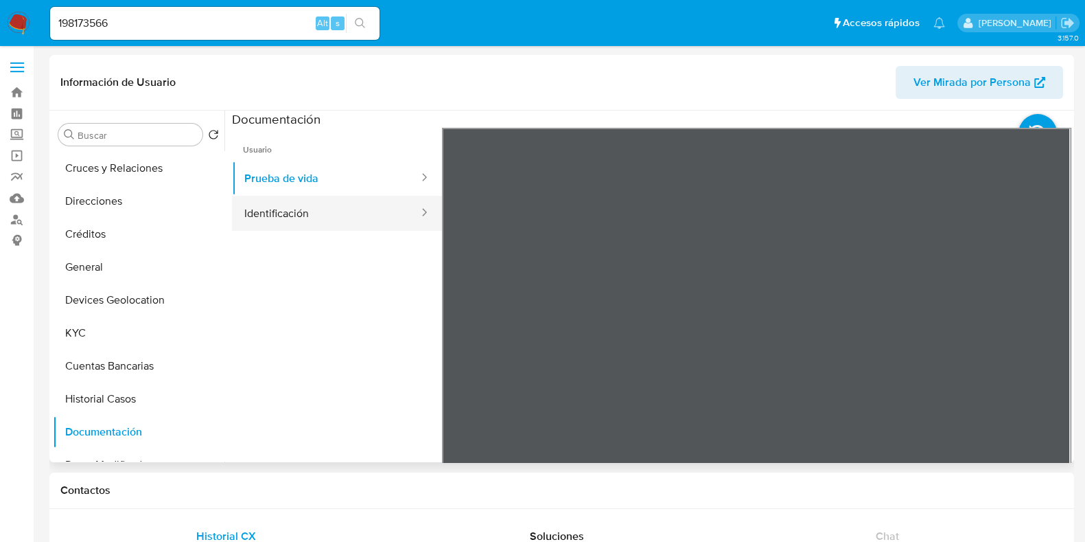
click at [293, 221] on button "Identificación" at bounding box center [326, 213] width 188 height 35
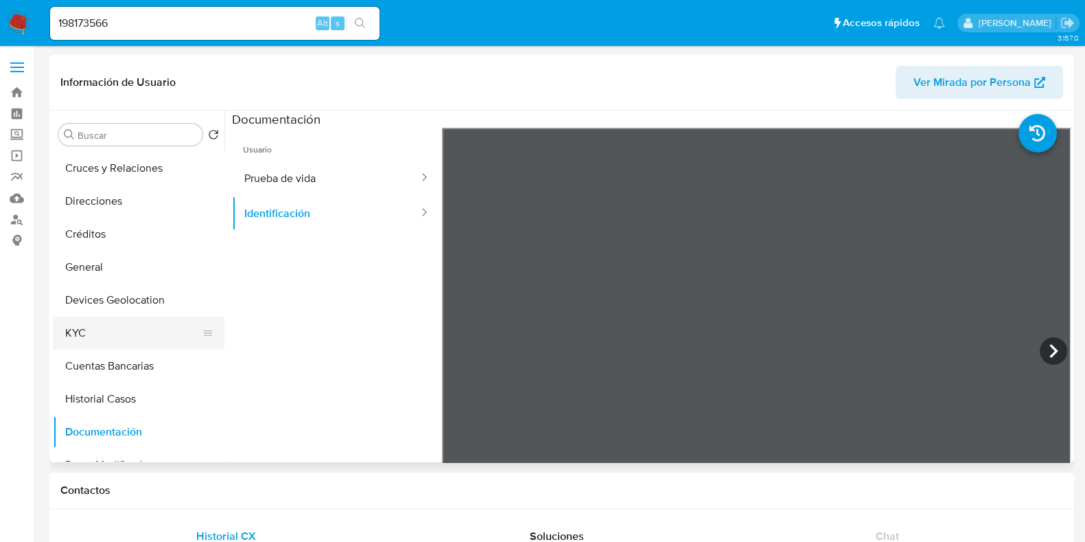
click at [79, 336] on button "KYC" at bounding box center [133, 332] width 161 height 33
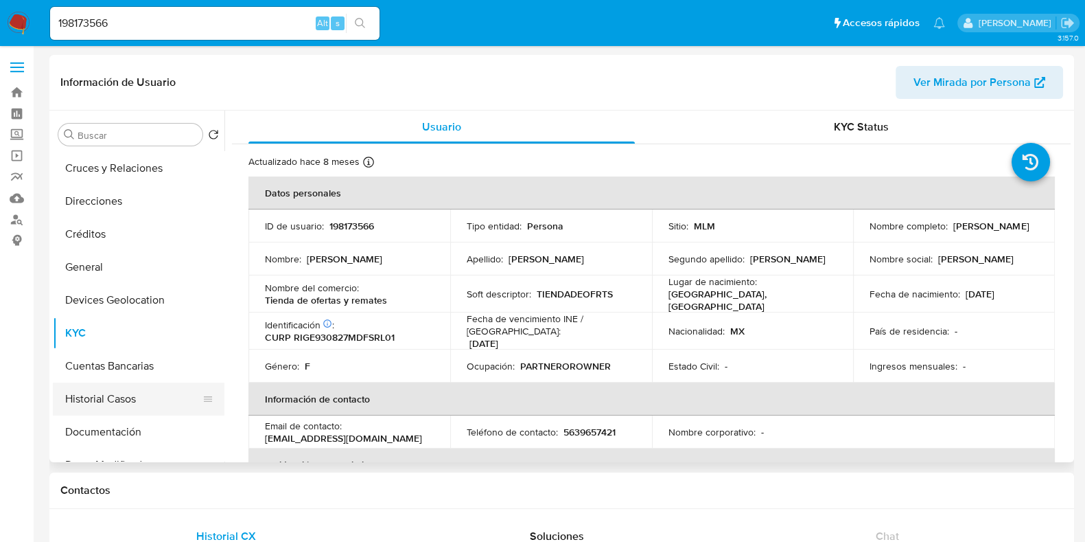
click at [78, 394] on button "Historial Casos" at bounding box center [133, 398] width 161 height 33
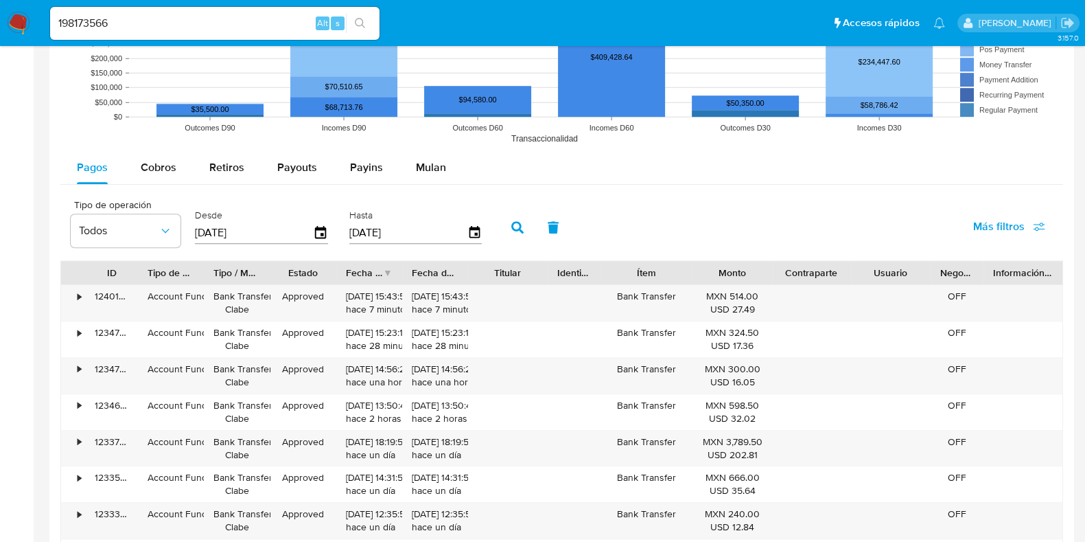
scroll to position [1286, 0]
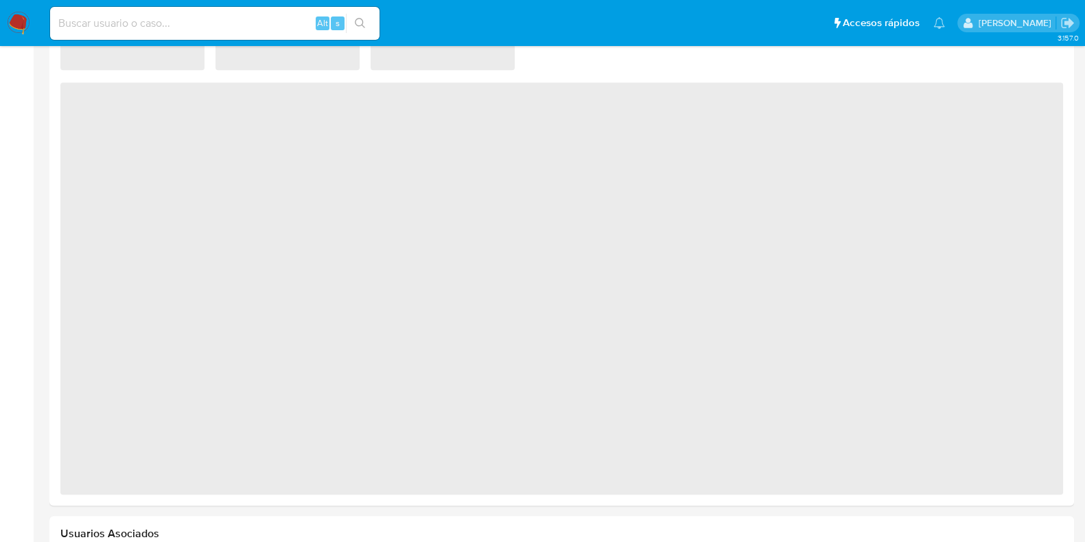
scroll to position [1196, 0]
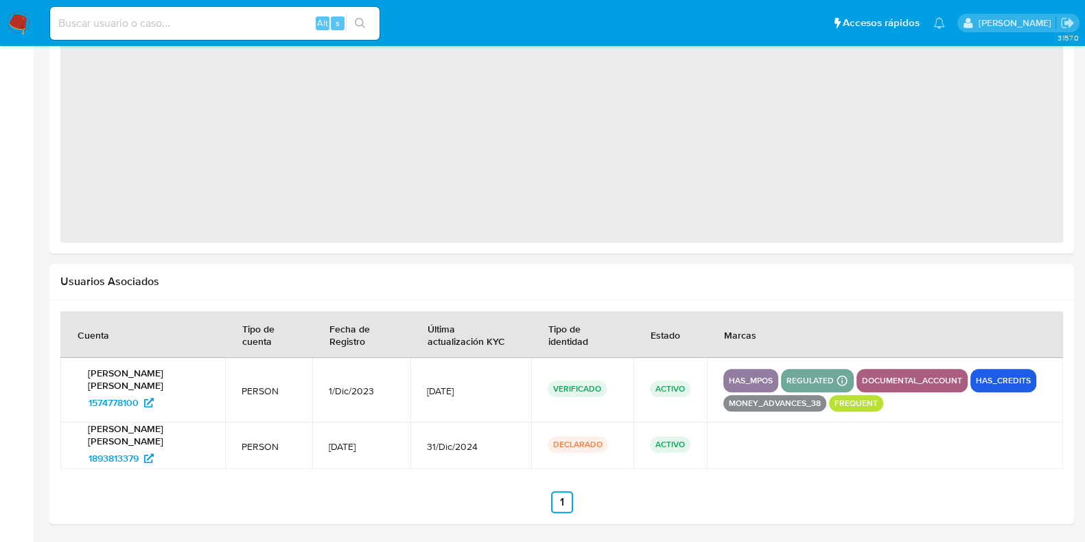
select select "10"
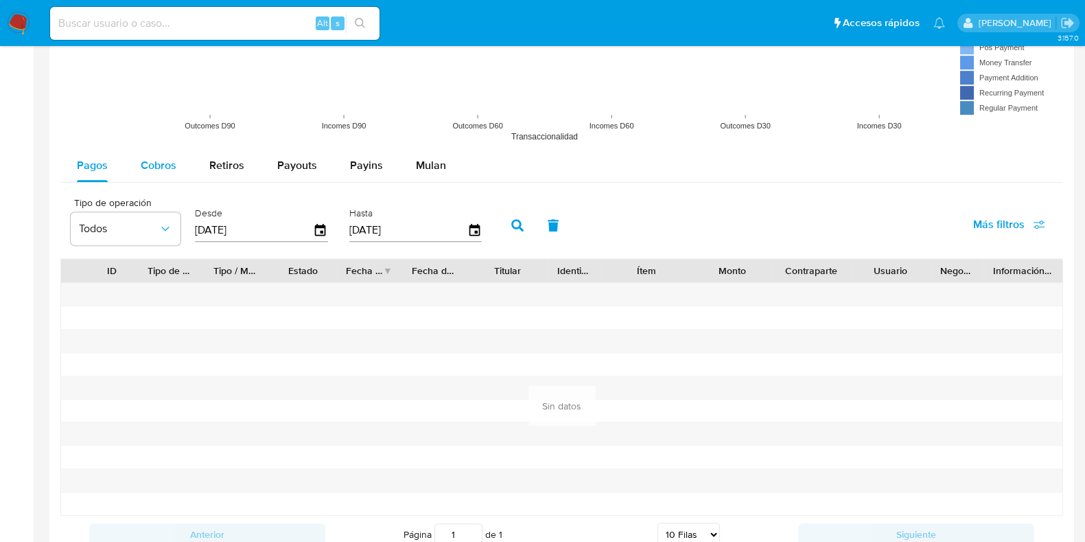
click at [148, 170] on span "Cobros" at bounding box center [159, 165] width 36 height 16
select select "10"
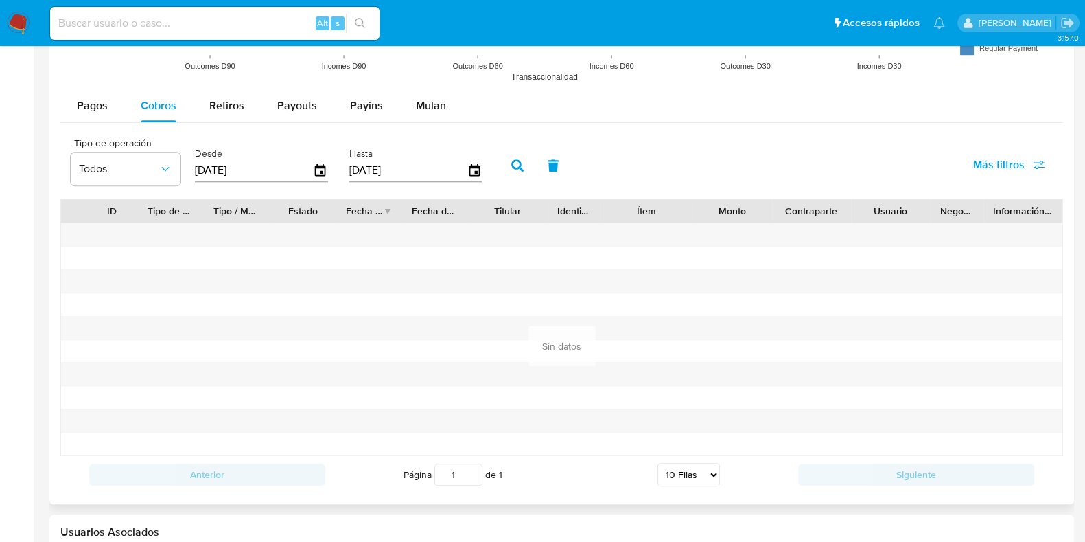
scroll to position [1281, 0]
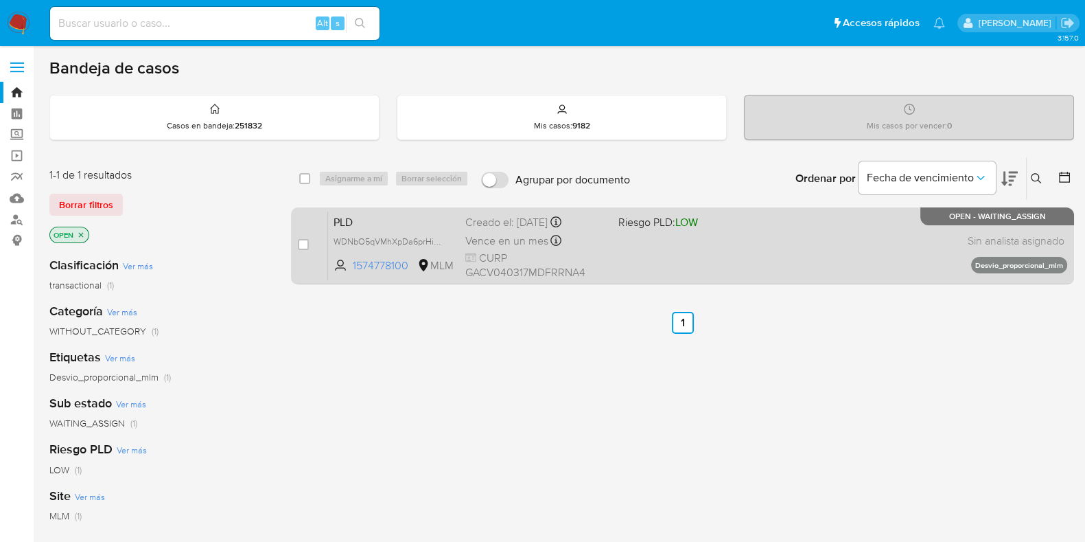
click at [748, 272] on div "PLD WDNbO5qVMhXpDa6prHie6akE 1574778100 MLM Riesgo PLD: LOW Creado el: [DATE] C…" at bounding box center [697, 245] width 739 height 69
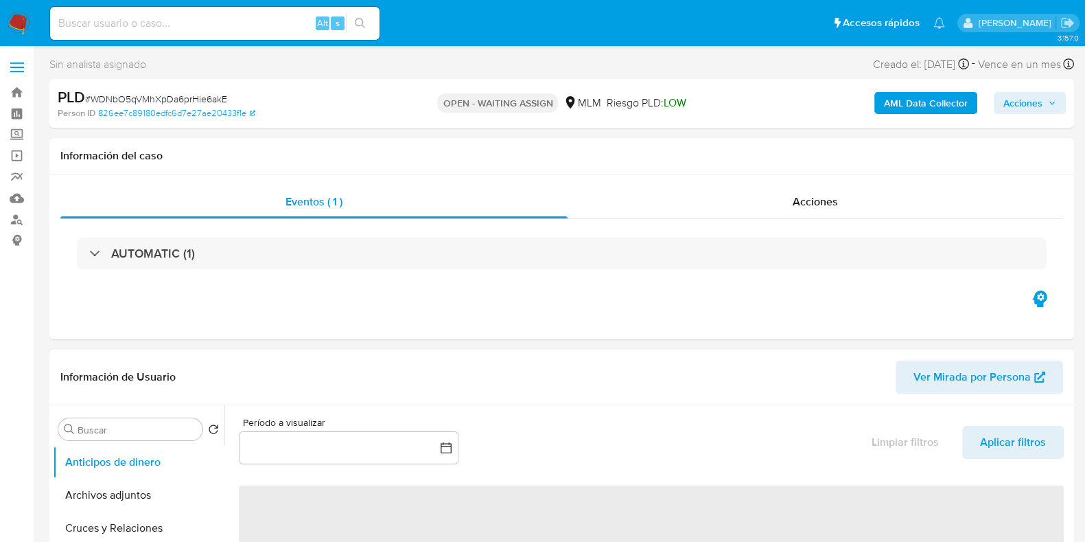
select select "10"
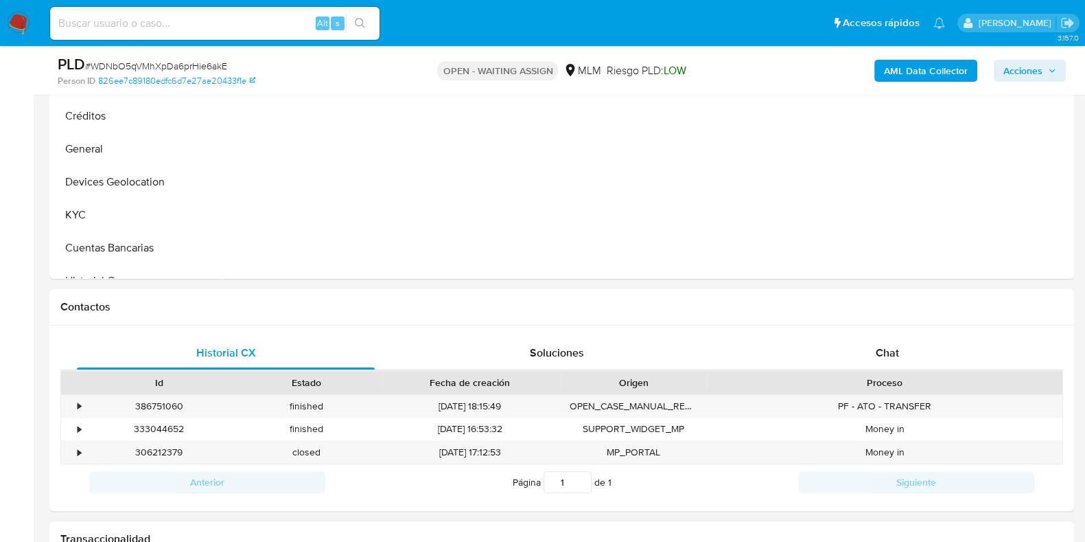
scroll to position [171, 0]
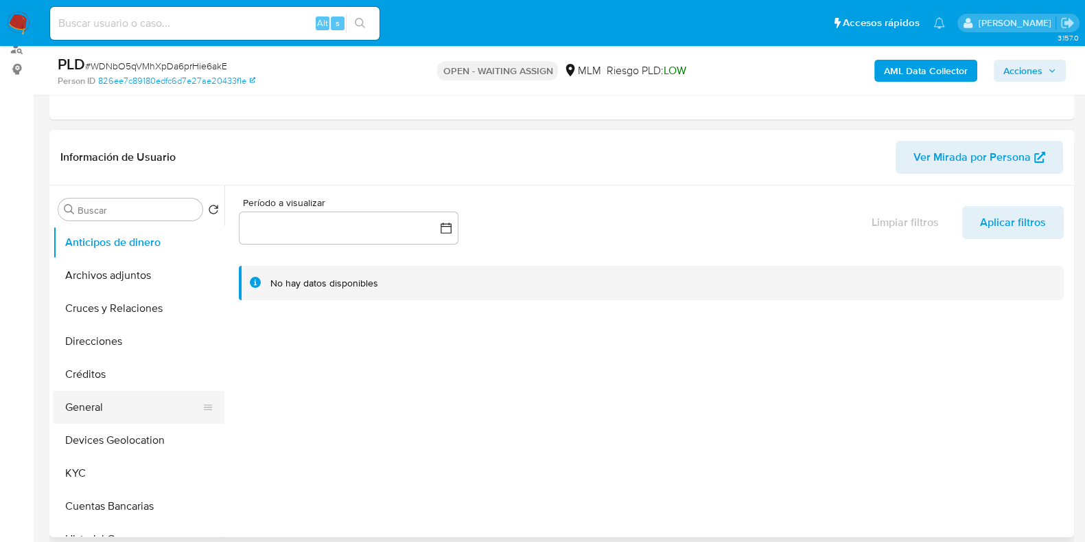
click at [77, 408] on button "General" at bounding box center [133, 407] width 161 height 33
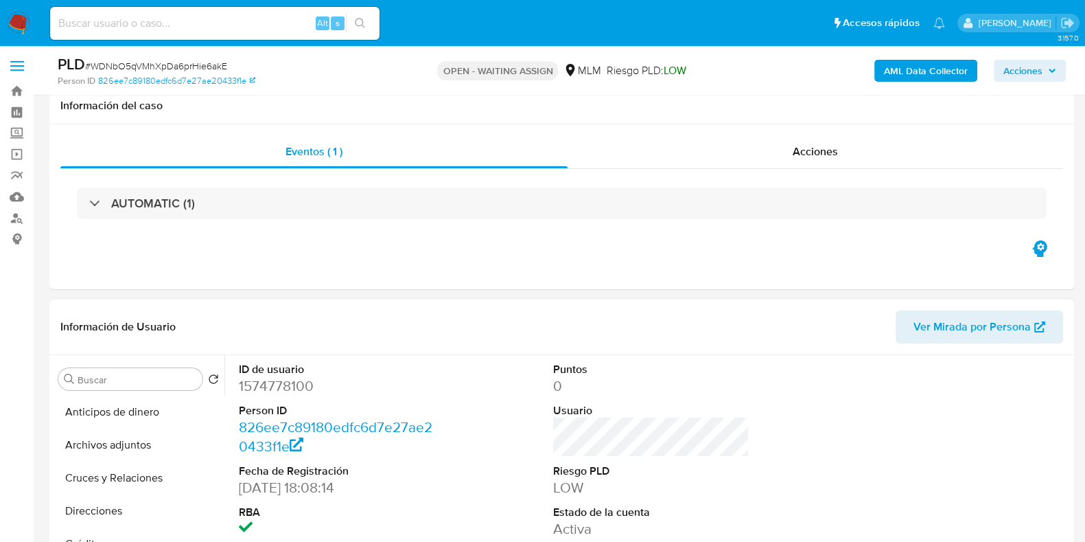
scroll to position [0, 0]
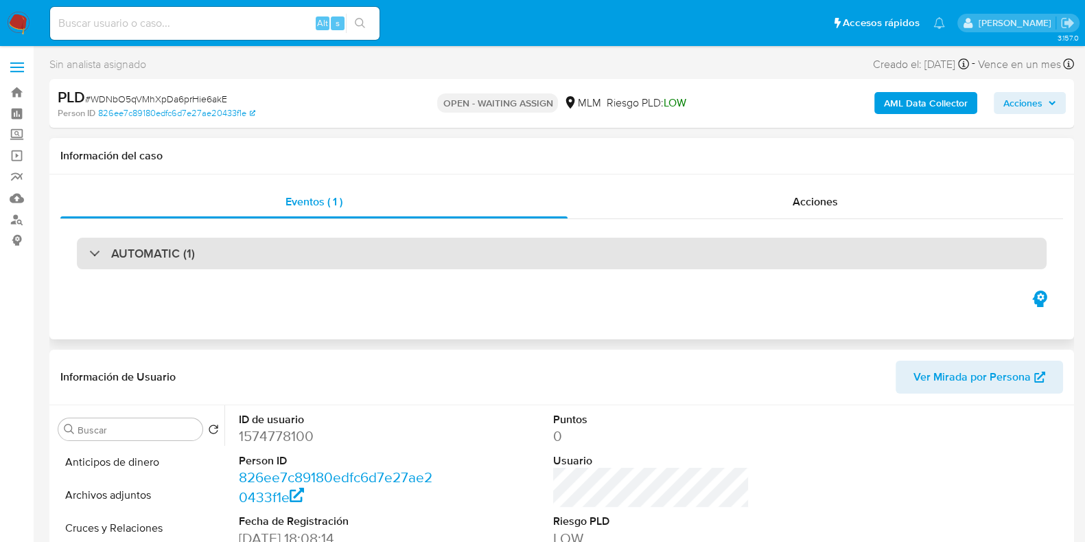
click at [324, 266] on div "AUTOMATIC (1)" at bounding box center [562, 253] width 970 height 32
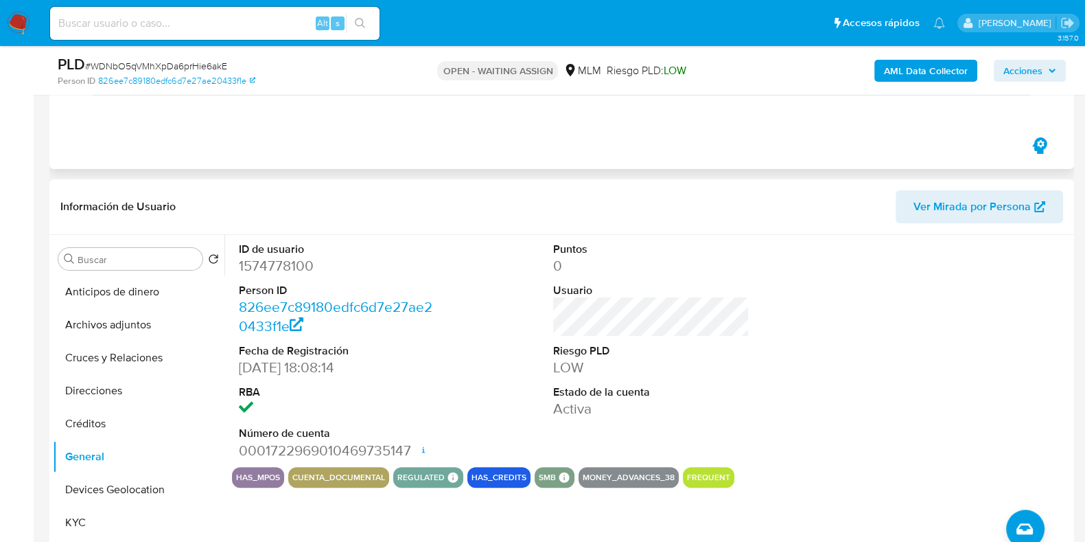
scroll to position [600, 0]
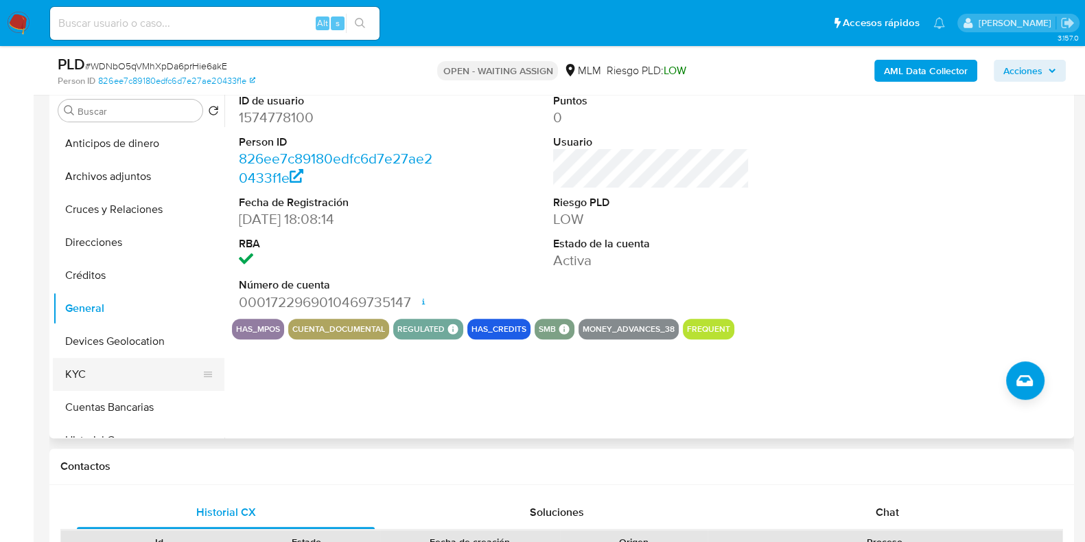
click at [102, 360] on button "KYC" at bounding box center [133, 374] width 161 height 33
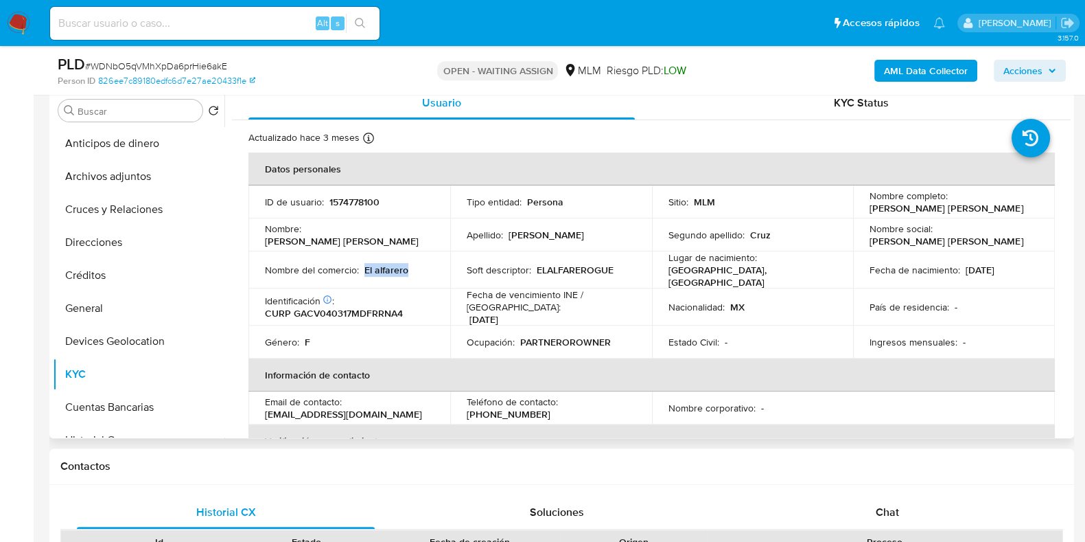
drag, startPoint x: 417, startPoint y: 267, endPoint x: 364, endPoint y: 269, distance: 52.9
click at [364, 269] on div "Nombre del comercio : El alfarero" at bounding box center [349, 270] width 169 height 12
copy p "El alfarero"
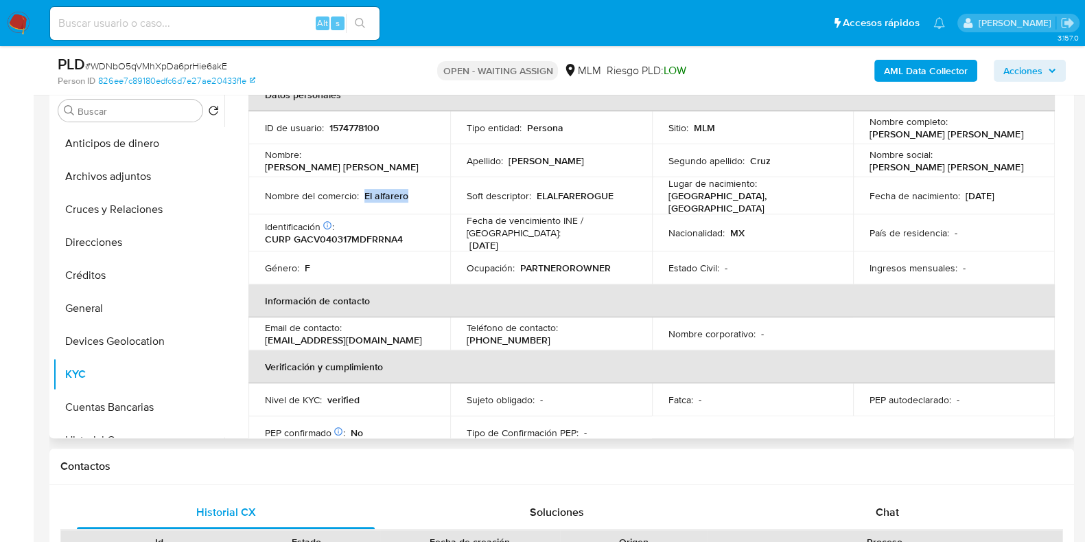
scroll to position [0, 0]
